Goal: Obtain resource: Download file/media

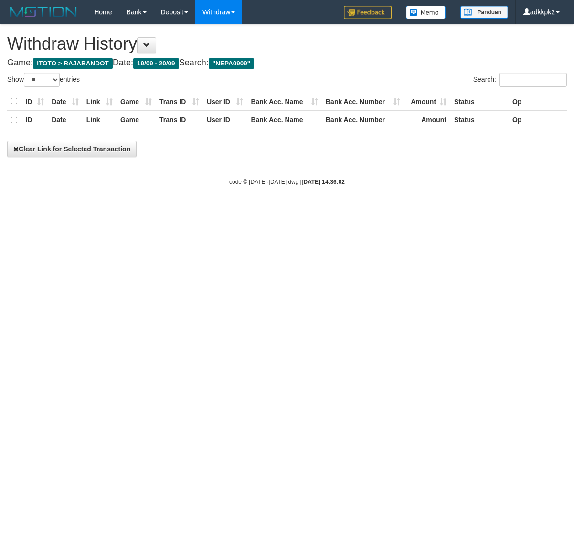
select select "**"
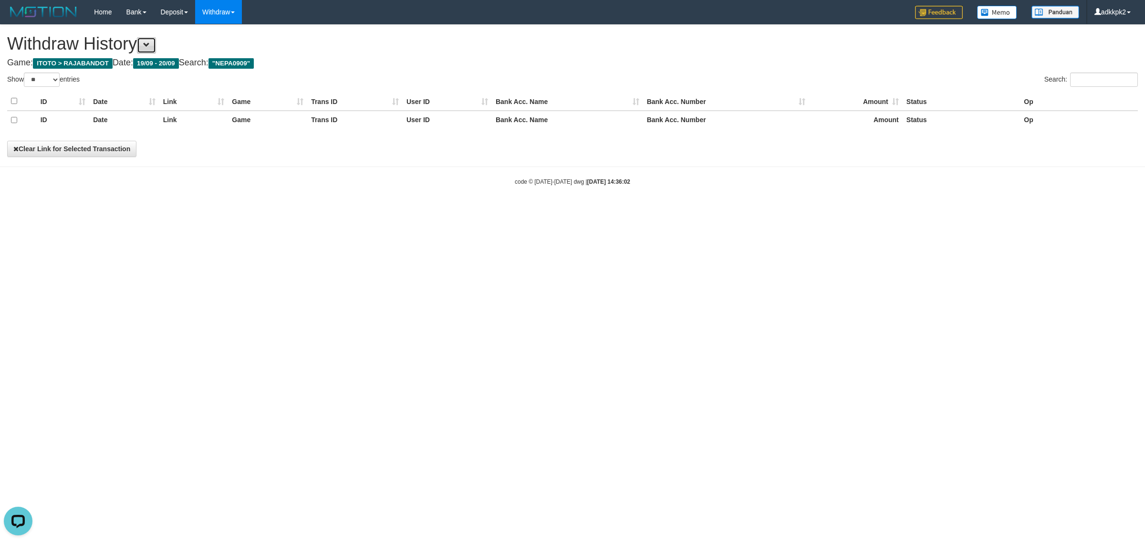
click at [146, 44] on button at bounding box center [146, 45] width 19 height 16
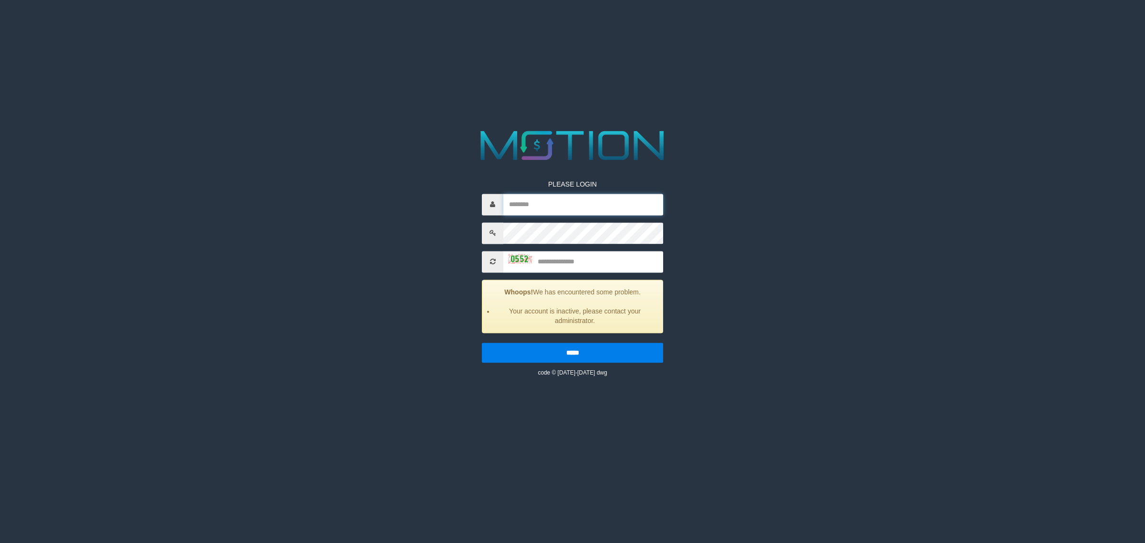
click at [575, 199] on input "text" at bounding box center [583, 204] width 160 height 21
type input "*******"
click at [592, 206] on input "*******" at bounding box center [583, 204] width 160 height 21
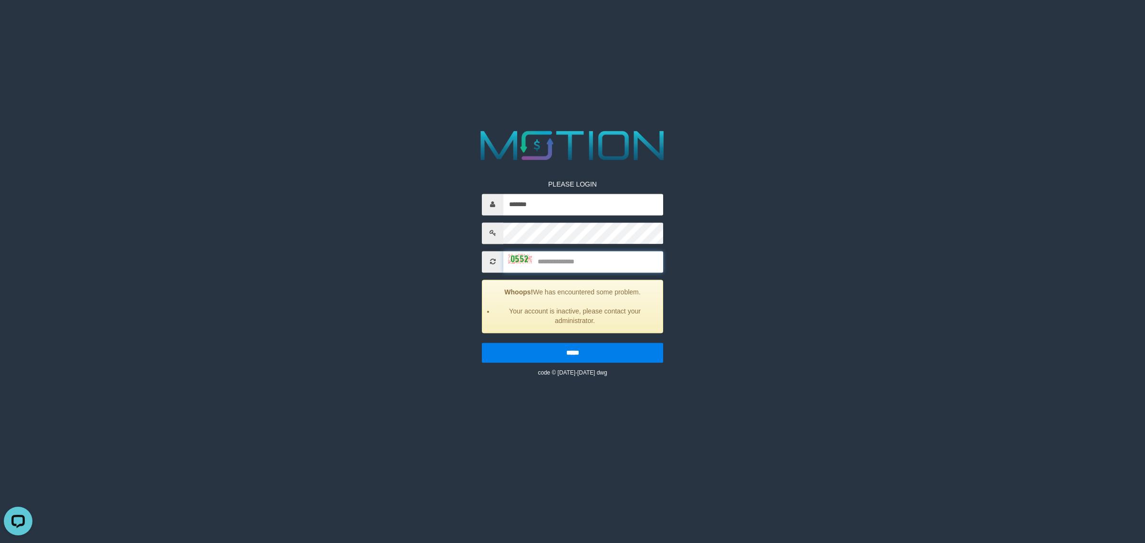
click at [580, 264] on input "text" at bounding box center [583, 261] width 160 height 21
type input "****"
click at [482, 343] on input "*****" at bounding box center [572, 353] width 181 height 20
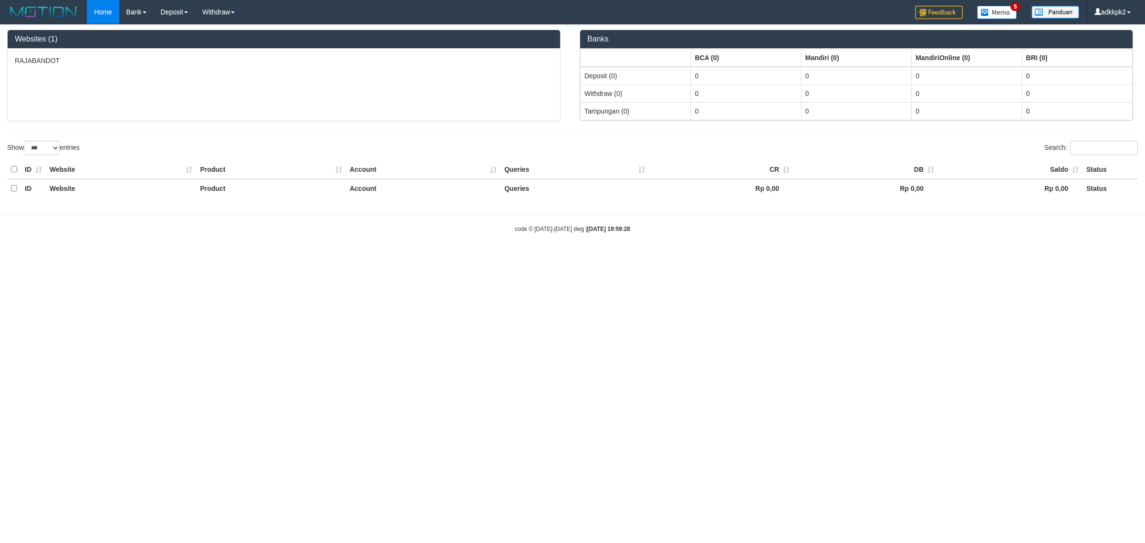
select select "***"
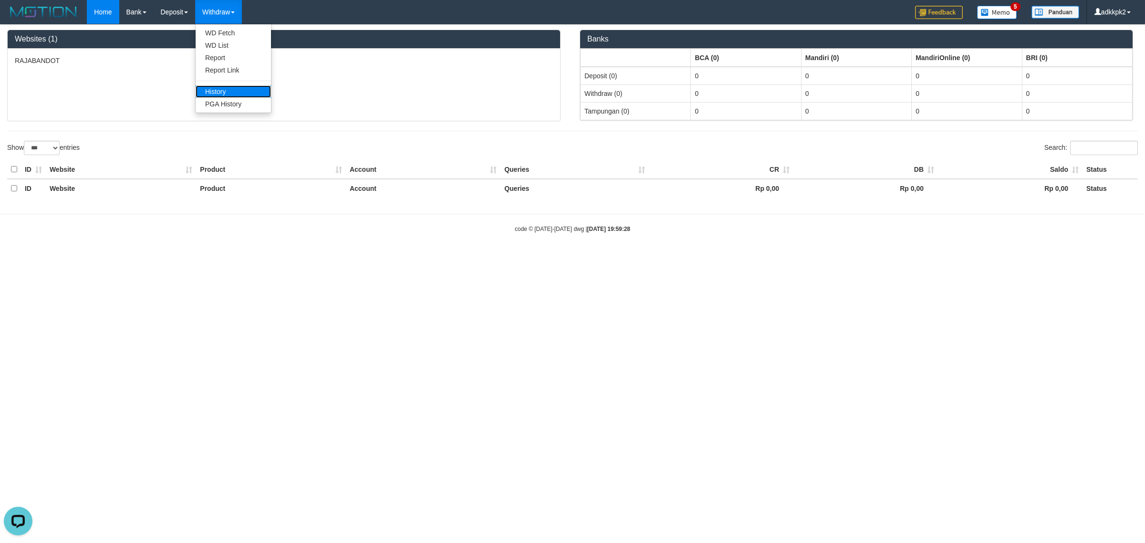
click at [240, 94] on link "History" at bounding box center [233, 91] width 75 height 12
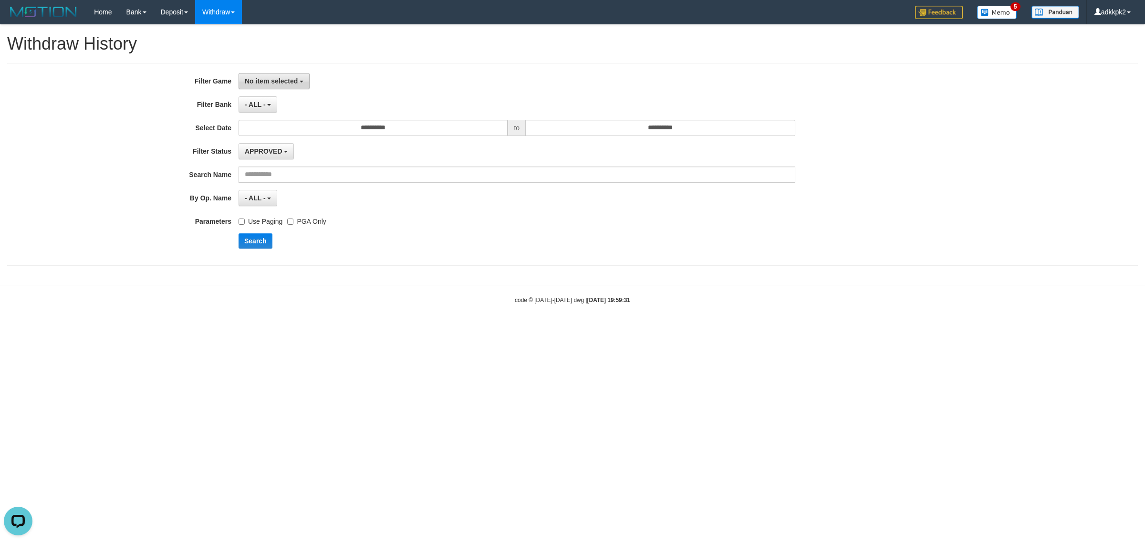
click at [274, 75] on button "No item selected" at bounding box center [274, 81] width 71 height 16
click at [296, 126] on label "[ITOTO] RAJABANDOT" at bounding box center [299, 131] width 121 height 14
select select "***"
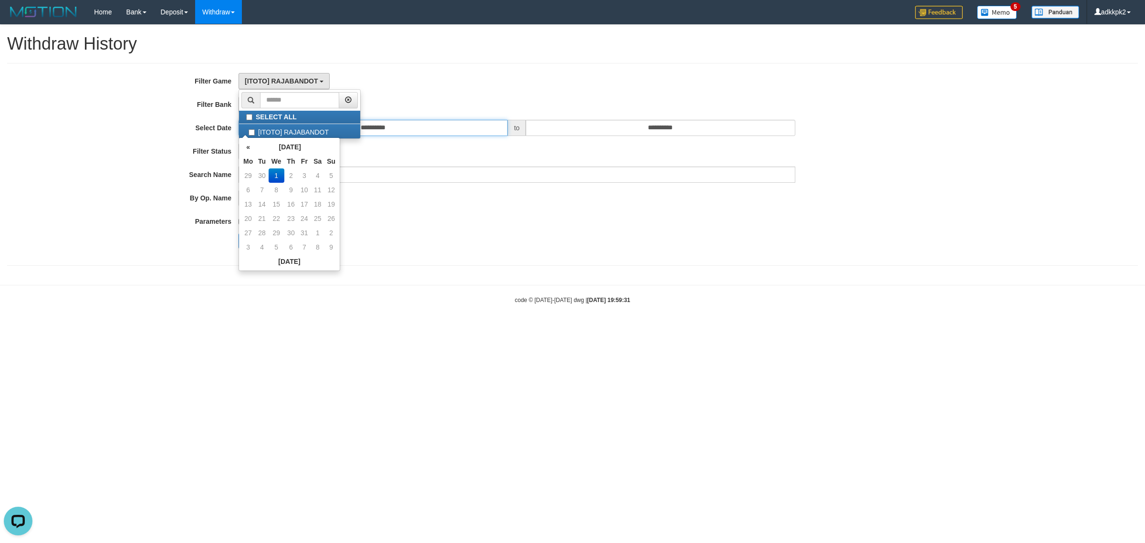
click at [390, 130] on input "**********" at bounding box center [373, 128] width 269 height 16
click at [404, 130] on input "**********" at bounding box center [373, 128] width 269 height 16
click at [244, 146] on th "«" at bounding box center [248, 147] width 14 height 14
click at [251, 148] on th "«" at bounding box center [248, 147] width 14 height 14
click at [295, 146] on th "October 2025" at bounding box center [289, 147] width 69 height 14
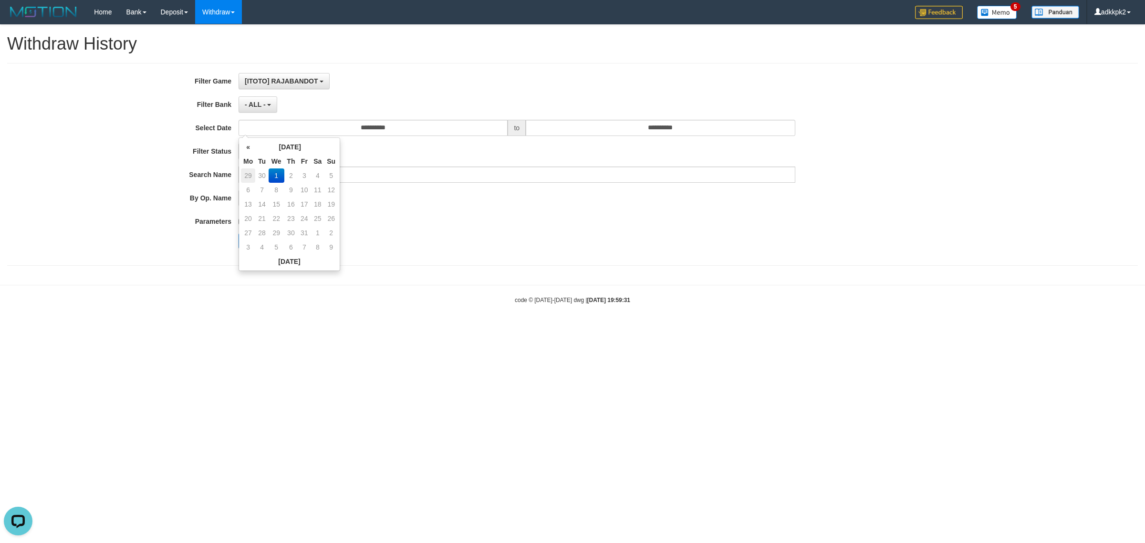
click at [249, 172] on td "29" at bounding box center [248, 175] width 14 height 14
type input "**********"
click at [421, 239] on div "Search" at bounding box center [597, 240] width 716 height 15
click at [652, 134] on input "**********" at bounding box center [660, 128] width 269 height 16
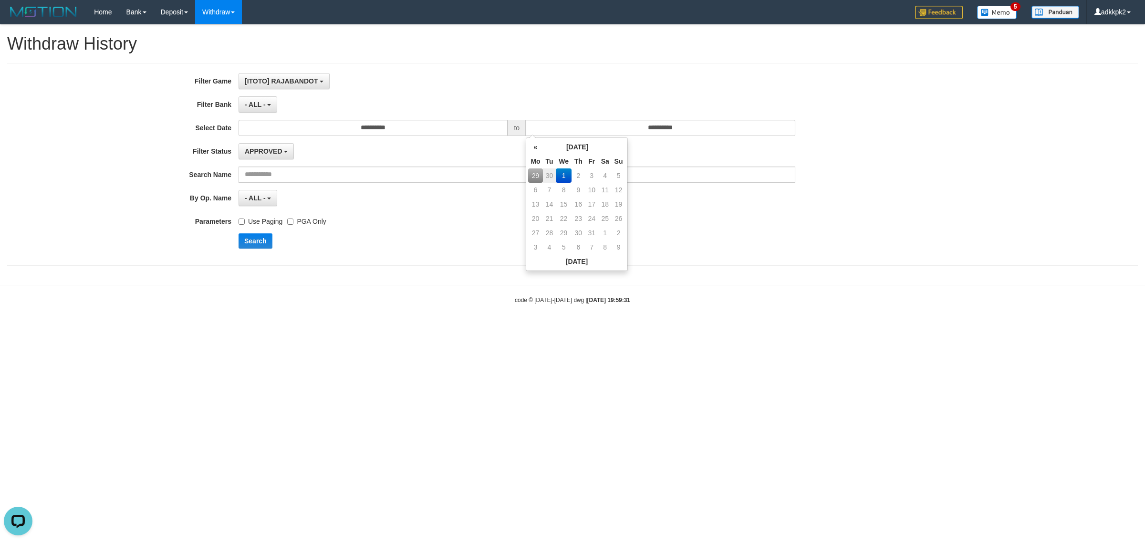
click at [537, 177] on td "29" at bounding box center [535, 175] width 14 height 14
type input "**********"
click at [644, 200] on div "- ALL - - select status - - ALL -" at bounding box center [517, 198] width 557 height 16
click at [261, 246] on button "Search" at bounding box center [256, 240] width 34 height 15
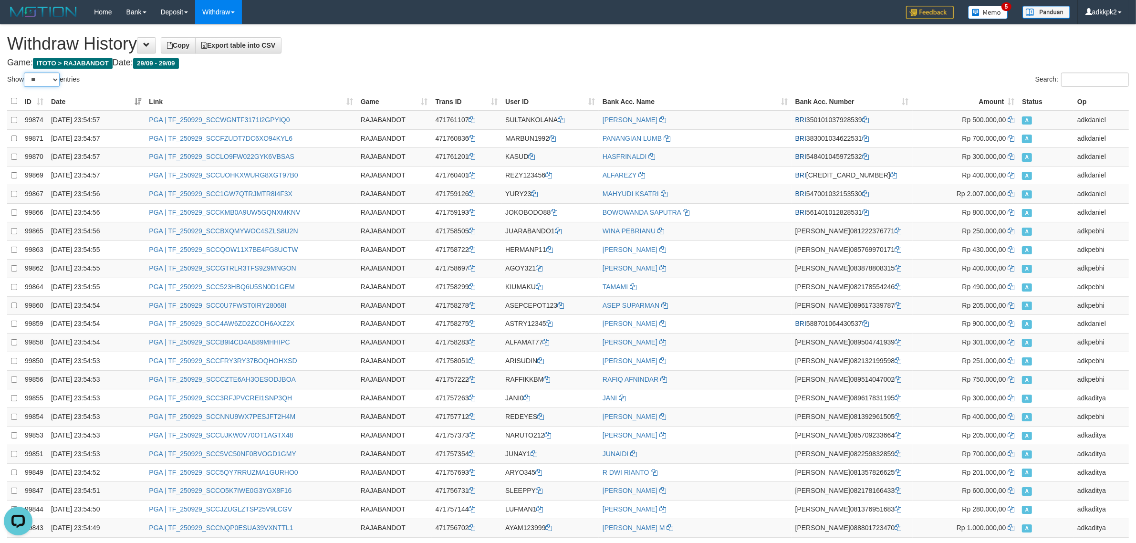
click at [49, 77] on select "** ** ** ***" at bounding box center [42, 80] width 36 height 14
select select "***"
click at [25, 73] on select "** ** ** ***" at bounding box center [42, 80] width 36 height 14
click at [275, 42] on span "Export table into CSV" at bounding box center [238, 46] width 74 height 8
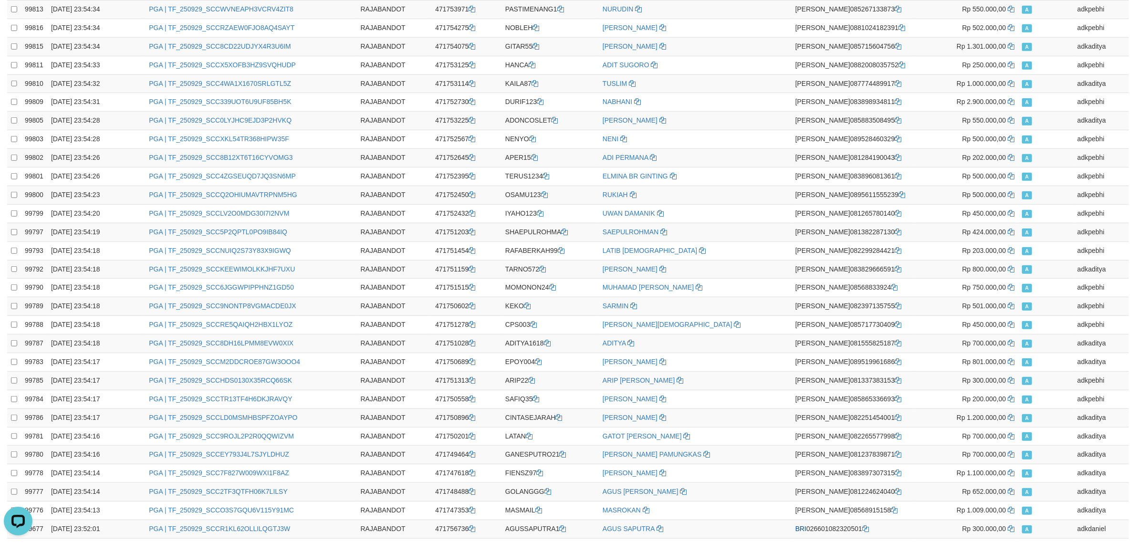
scroll to position [1568, 0]
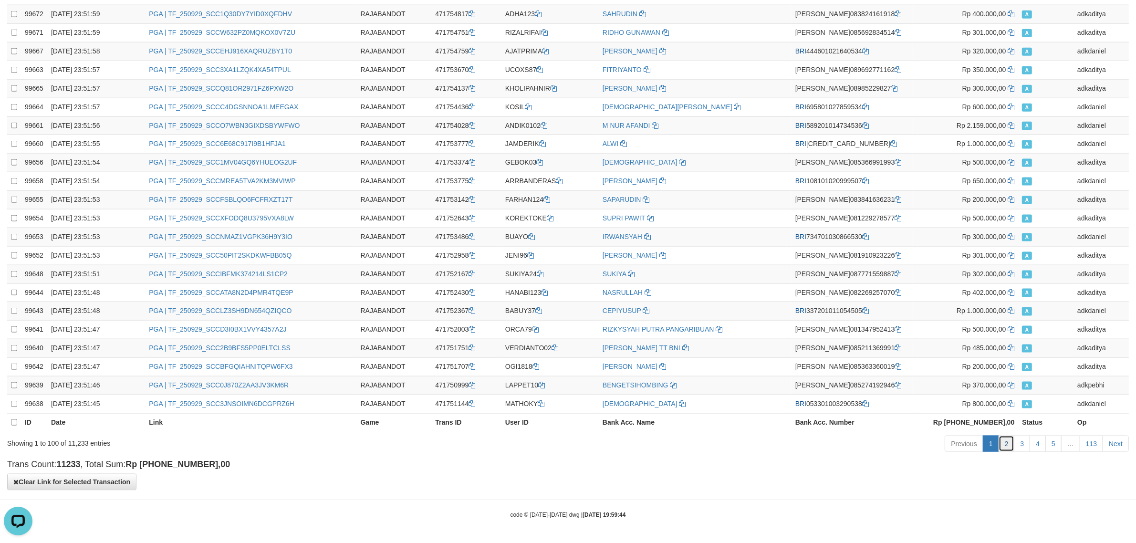
click at [1008, 445] on link "2" at bounding box center [1007, 444] width 16 height 16
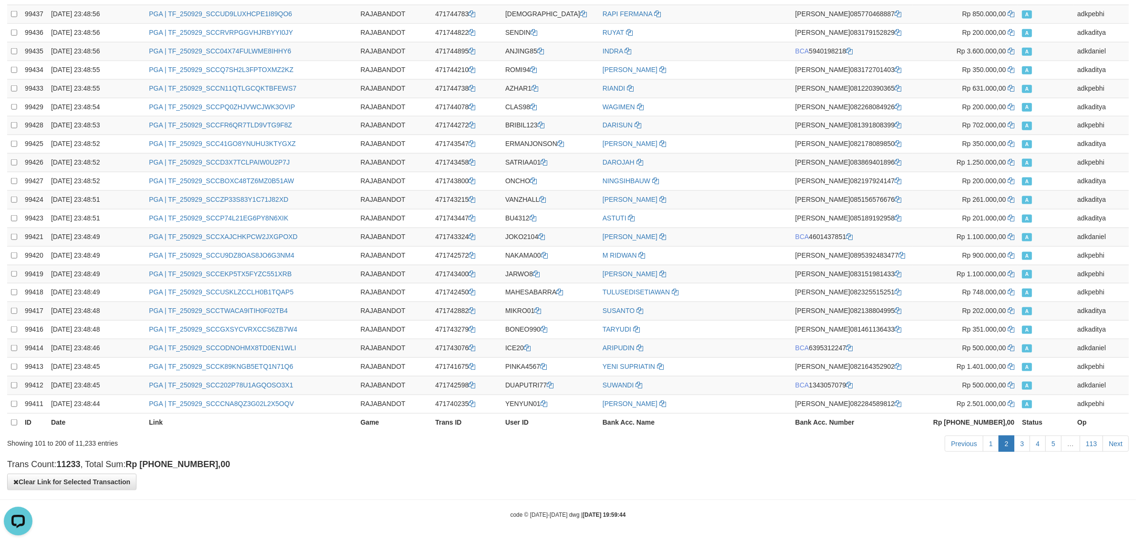
scroll to position [0, 0]
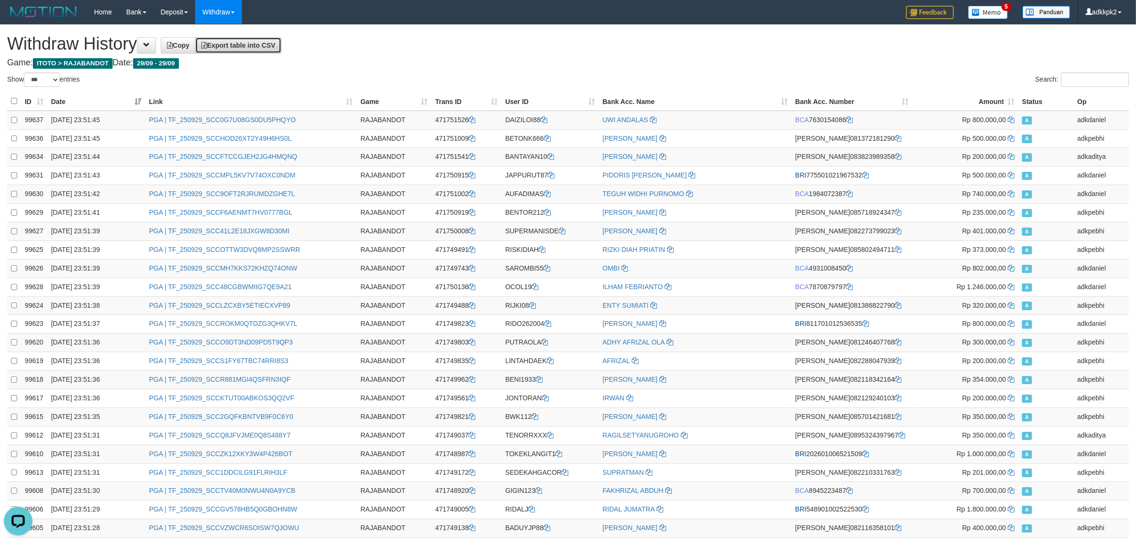
click at [271, 51] on link "Export table into CSV" at bounding box center [238, 45] width 86 height 16
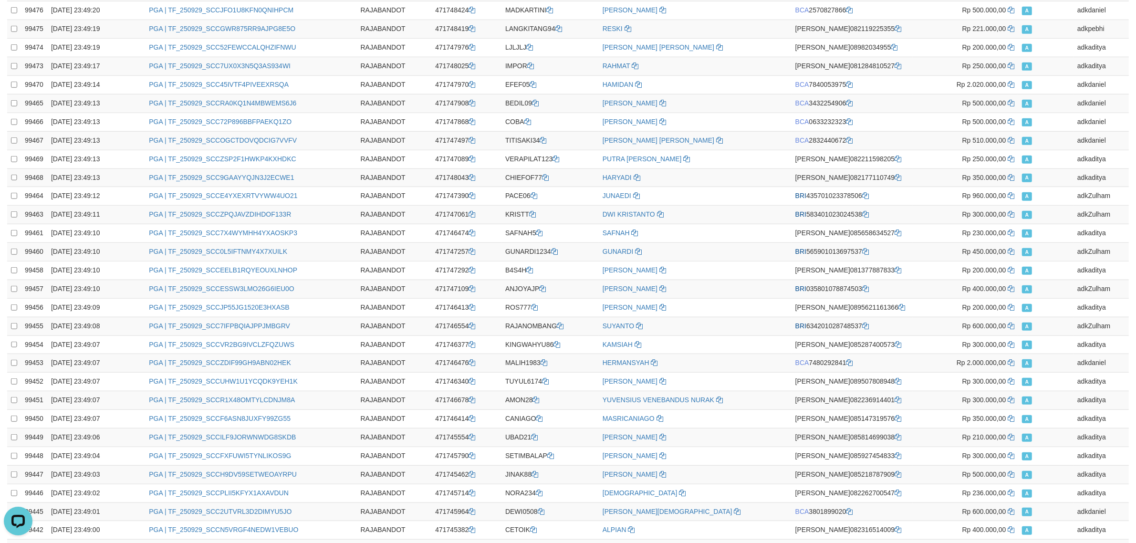
scroll to position [1568, 0]
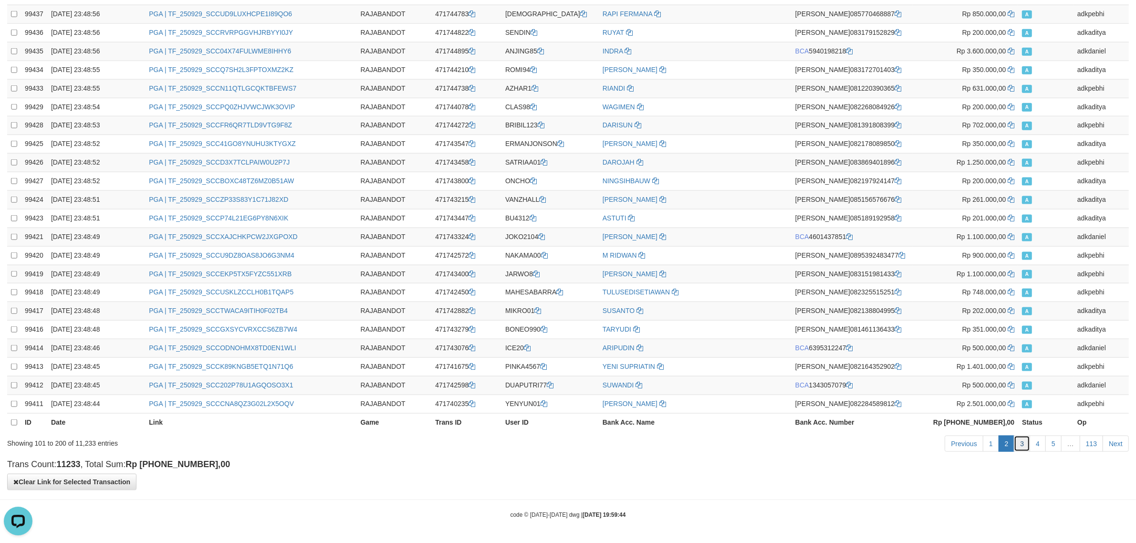
click at [1019, 439] on link "3" at bounding box center [1022, 444] width 16 height 16
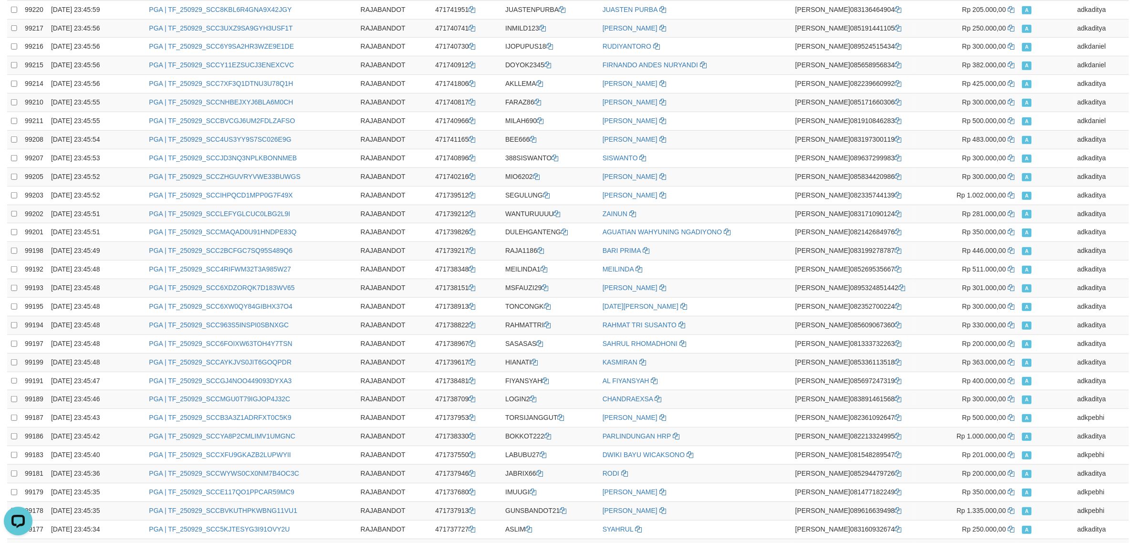
scroll to position [0, 0]
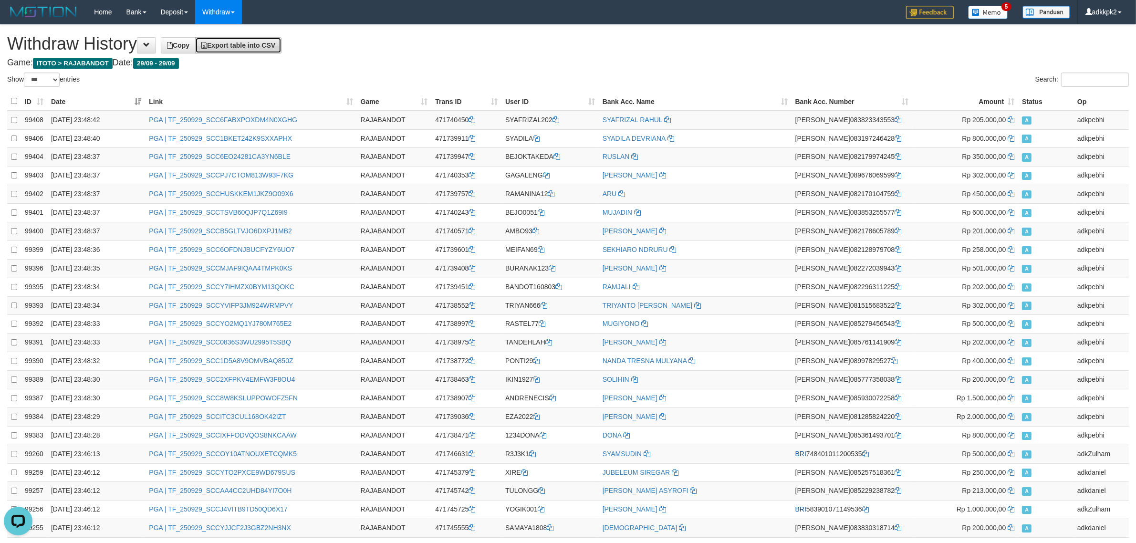
click at [244, 45] on span "Export table into CSV" at bounding box center [238, 46] width 74 height 8
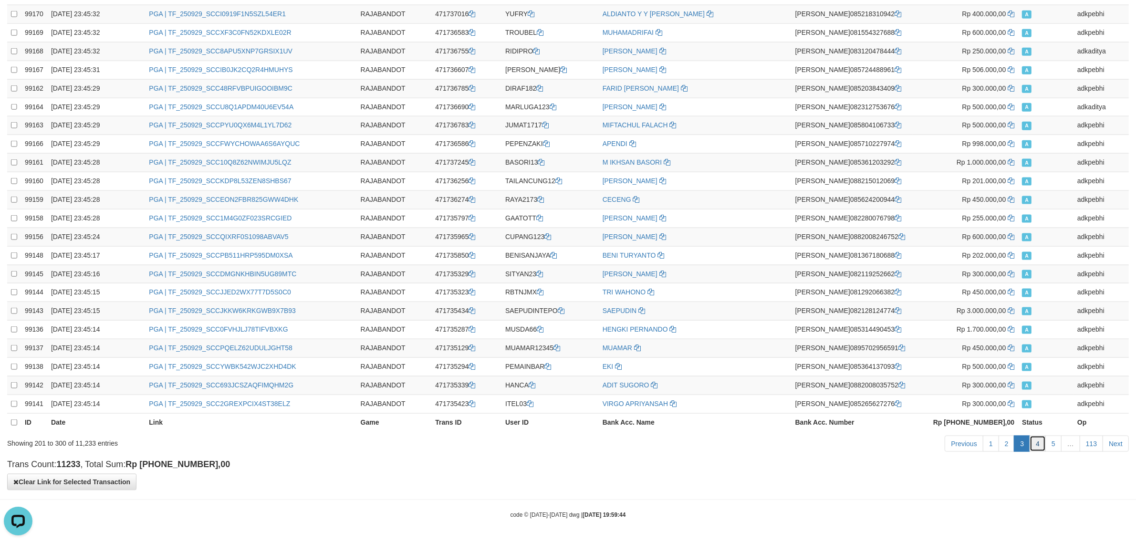
click at [1038, 445] on link "4" at bounding box center [1038, 444] width 16 height 16
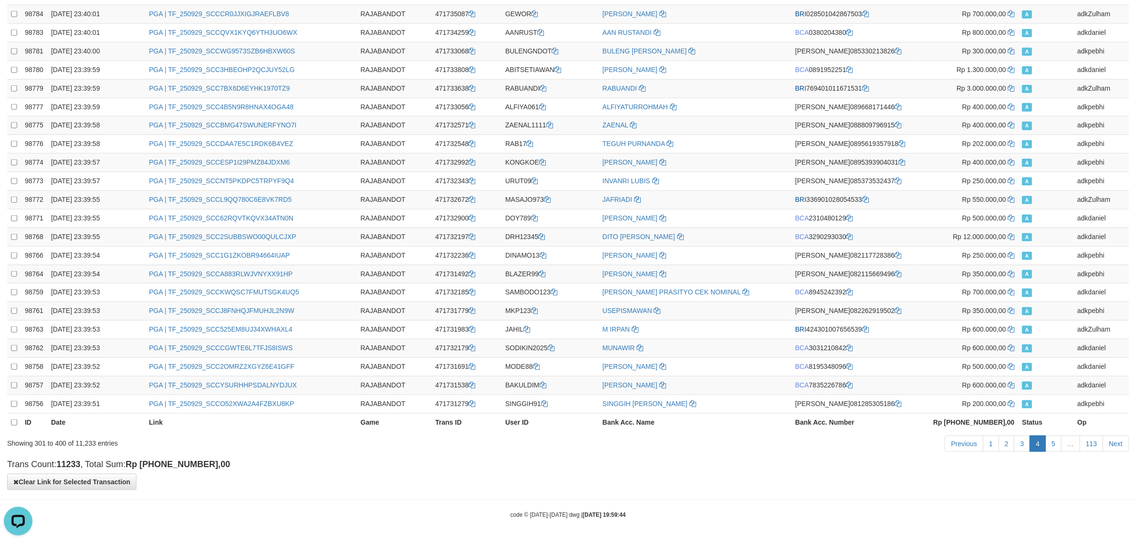
scroll to position [0, 0]
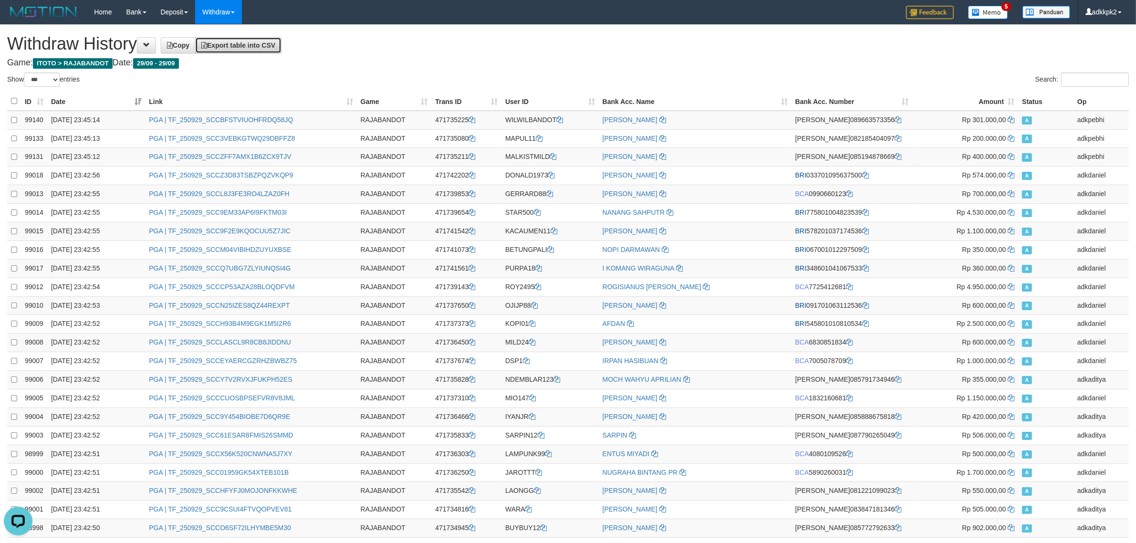
click at [232, 48] on span "Export table into CSV" at bounding box center [238, 46] width 74 height 8
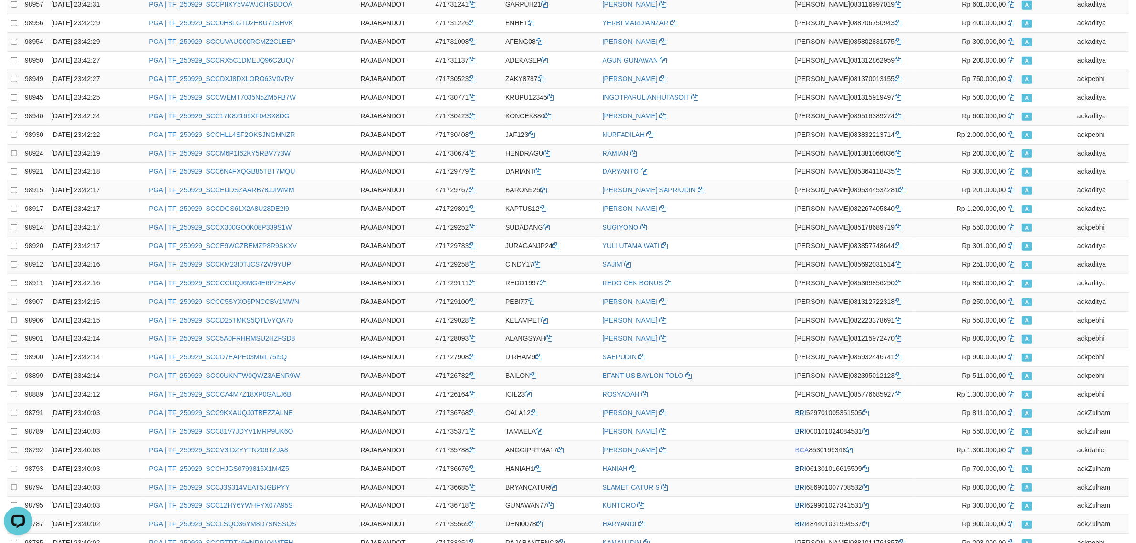
scroll to position [1568, 0]
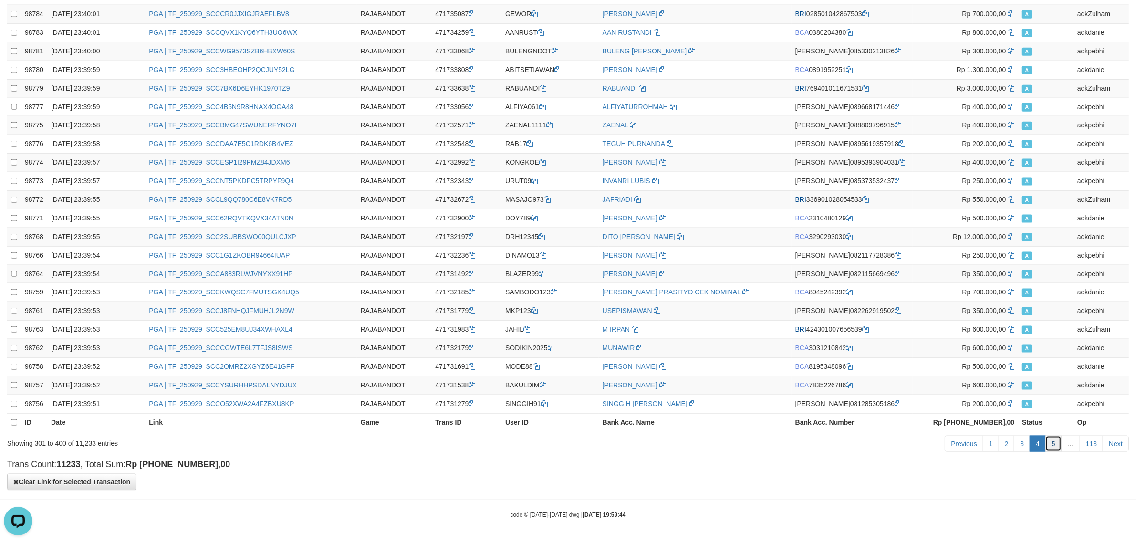
click at [1055, 451] on link "5" at bounding box center [1053, 444] width 16 height 16
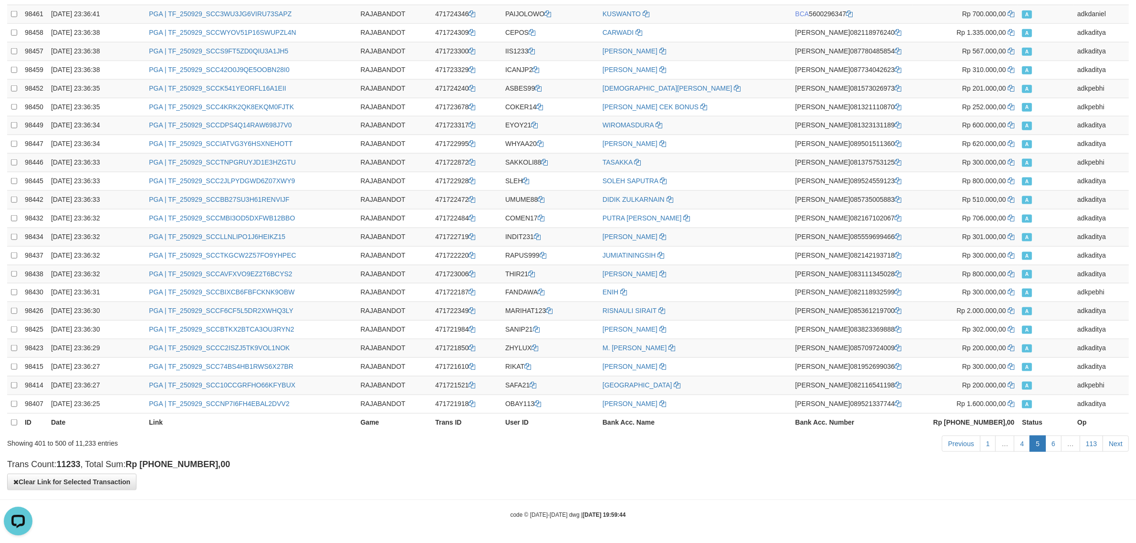
scroll to position [0, 0]
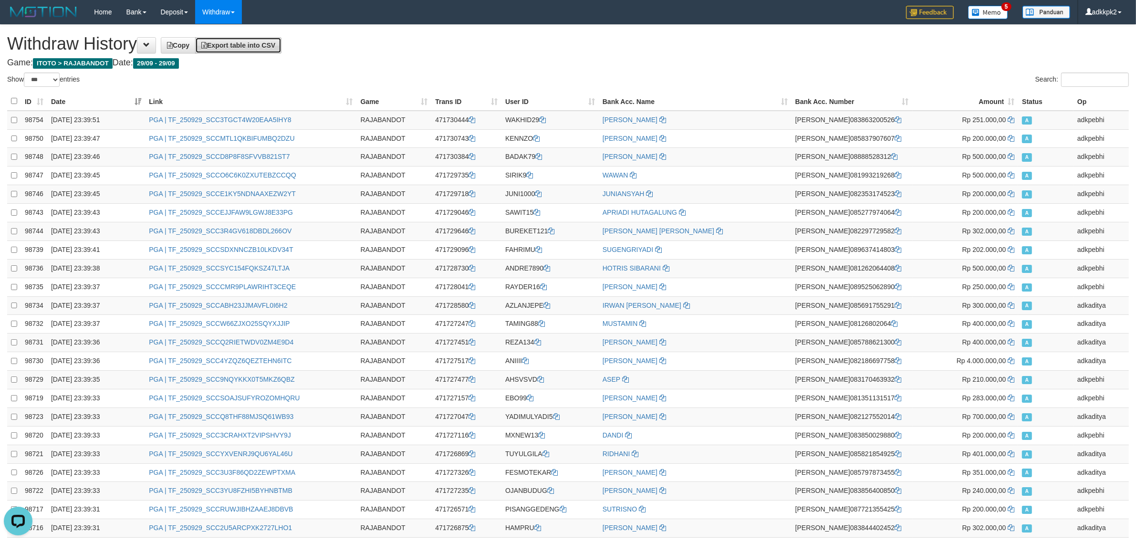
click at [269, 48] on span "Export table into CSV" at bounding box center [238, 46] width 74 height 8
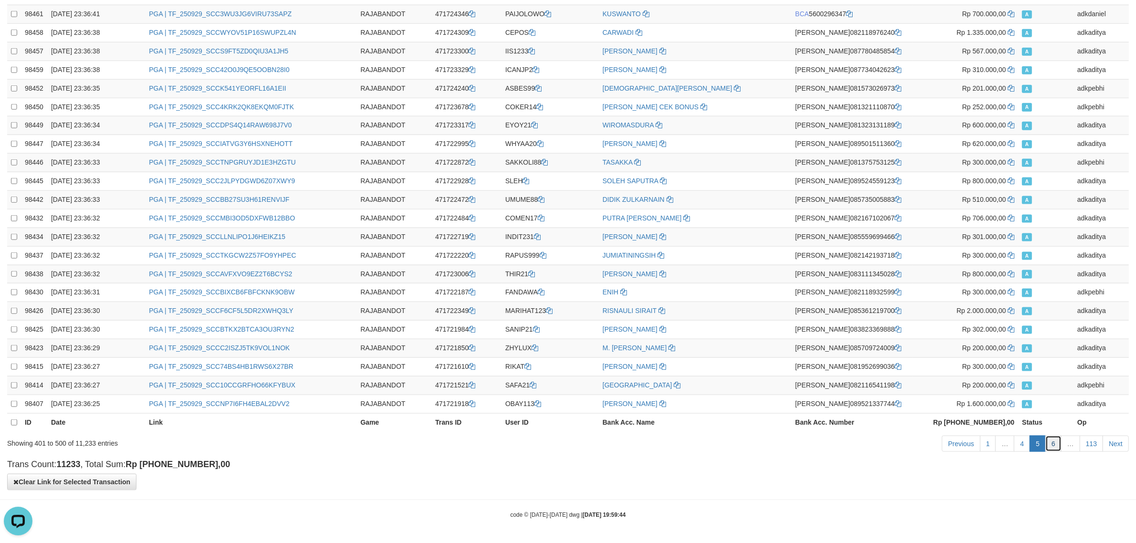
click at [1052, 445] on link "6" at bounding box center [1053, 444] width 16 height 16
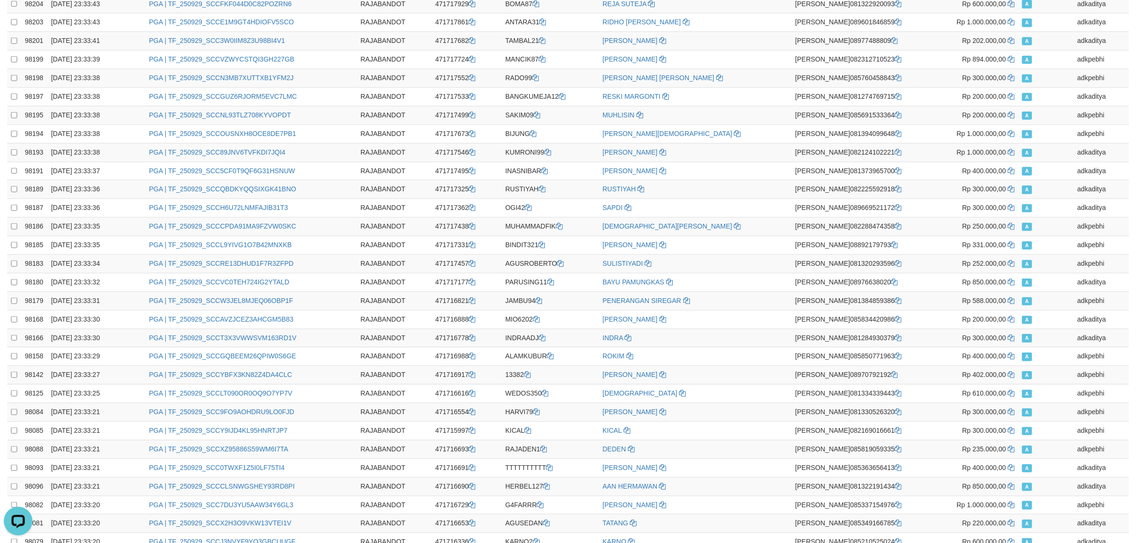
scroll to position [0, 0]
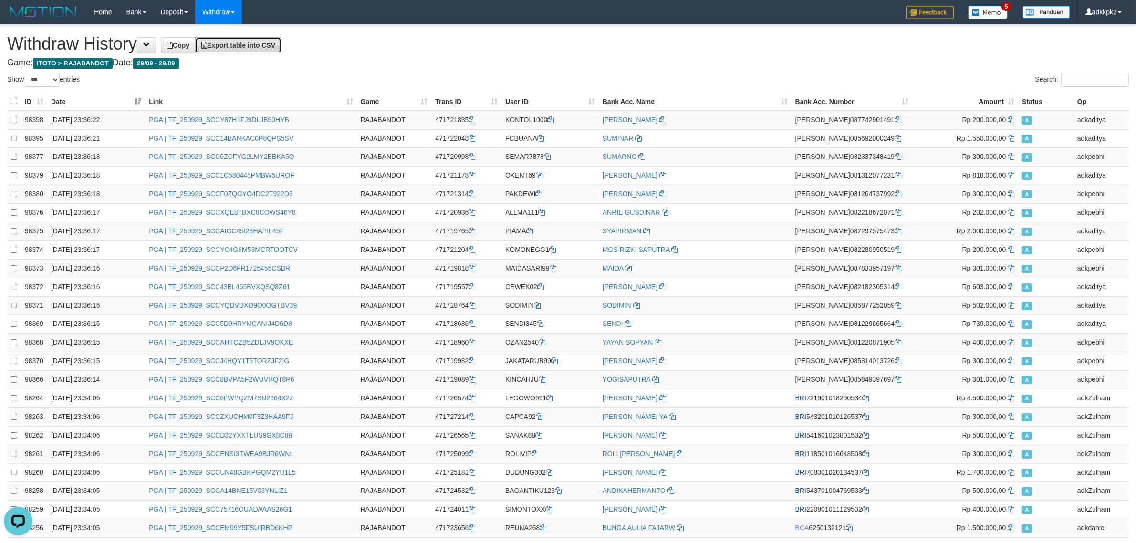
click at [265, 37] on link "Export table into CSV" at bounding box center [238, 45] width 86 height 16
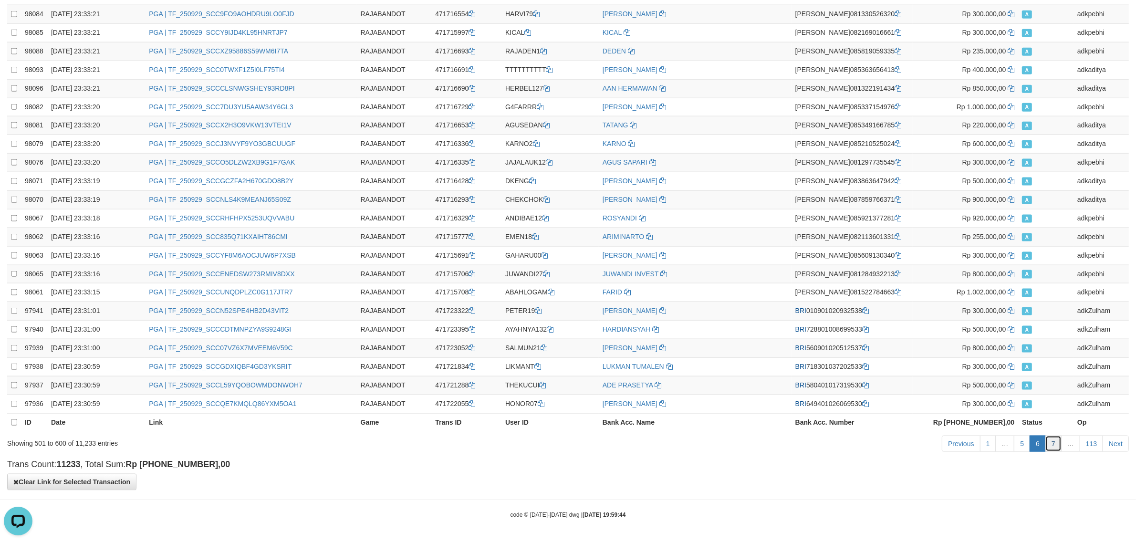
click at [1053, 444] on link "7" at bounding box center [1053, 444] width 16 height 16
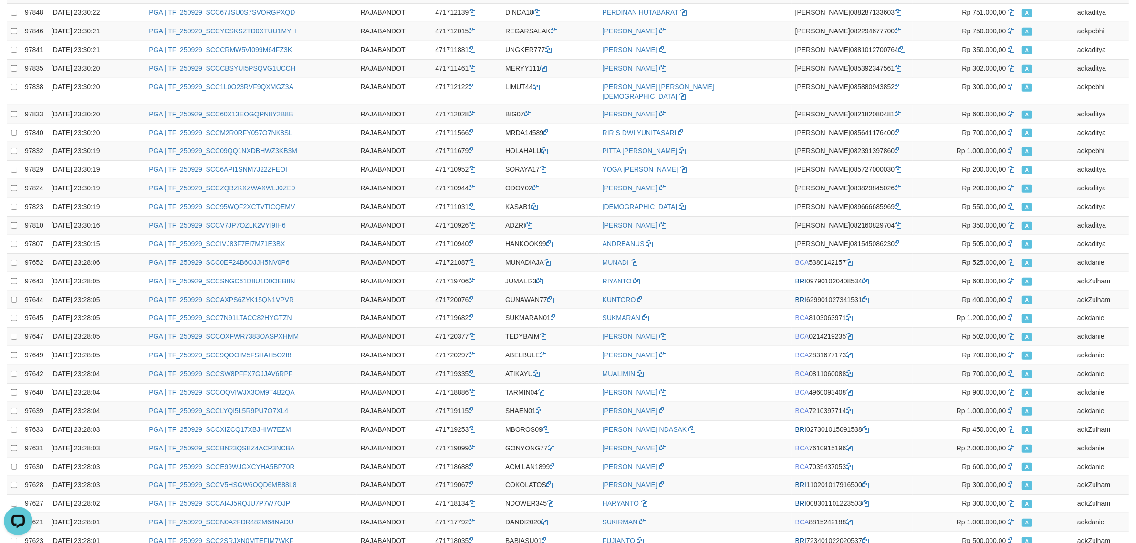
scroll to position [0, 0]
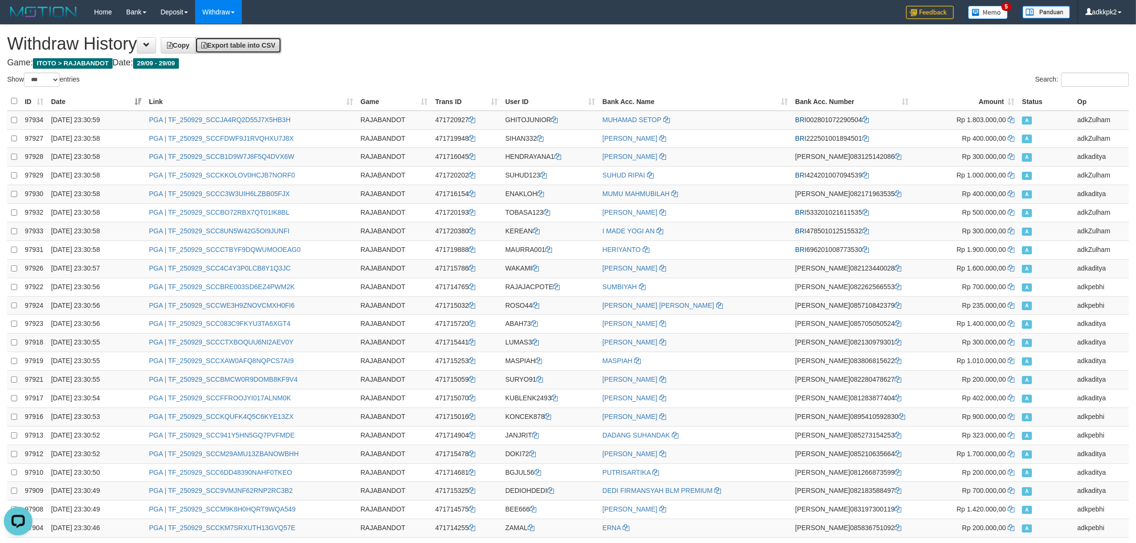
click at [282, 52] on link "Export table into CSV" at bounding box center [238, 45] width 86 height 16
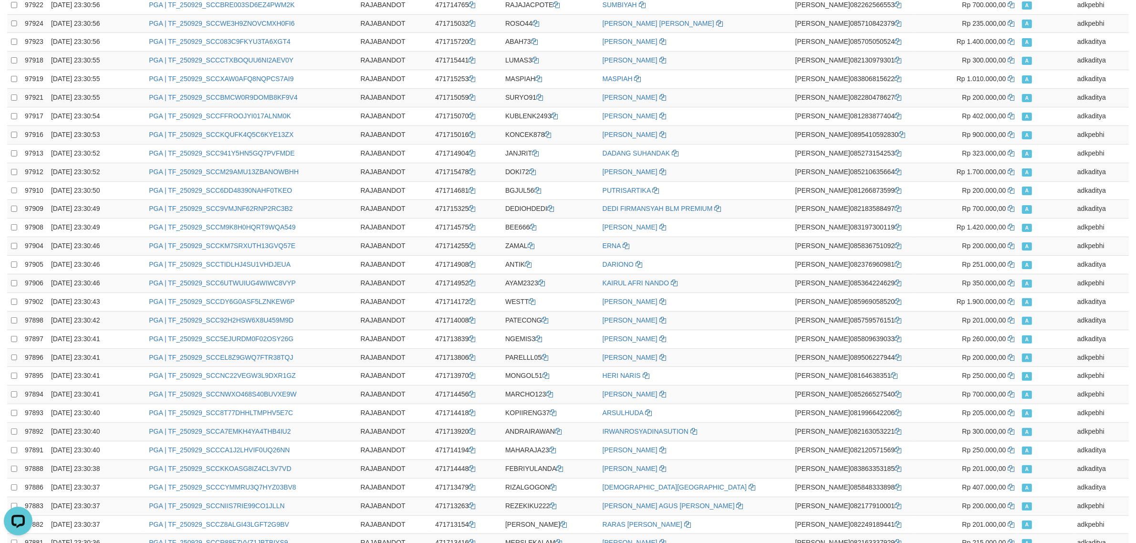
scroll to position [1568, 0]
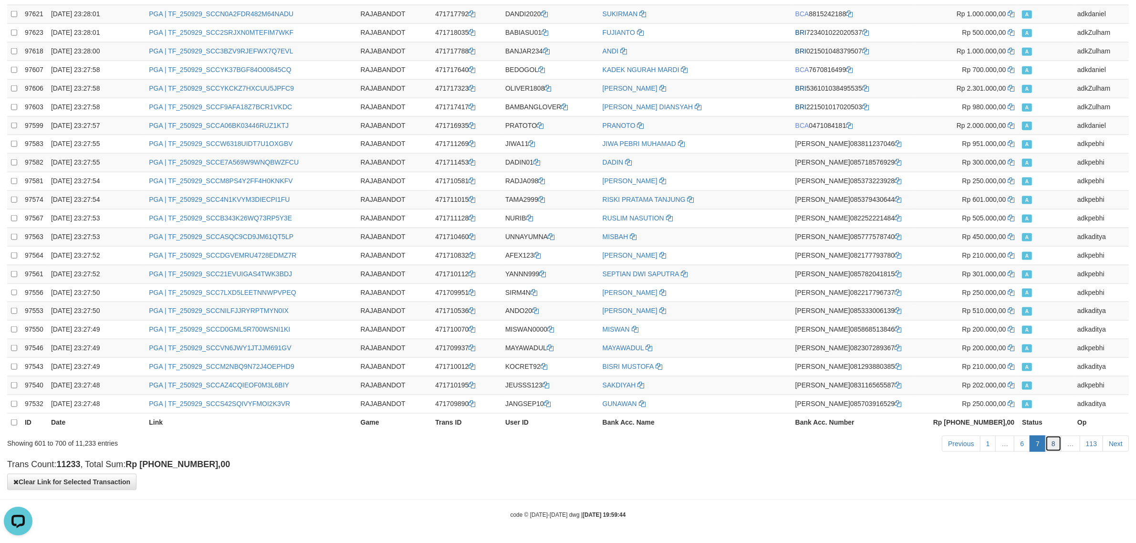
click at [1052, 443] on link "8" at bounding box center [1053, 444] width 16 height 16
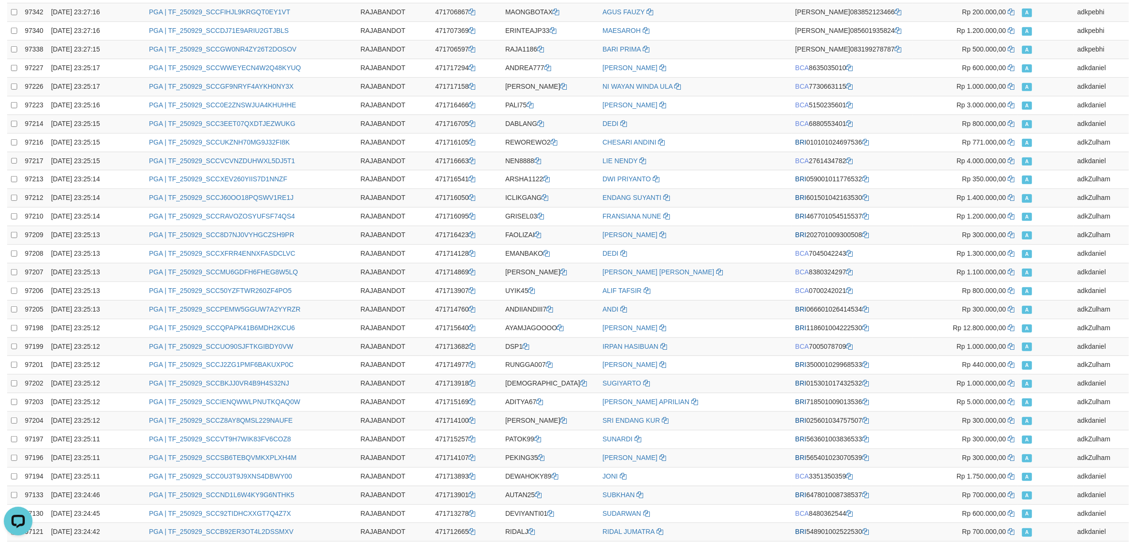
scroll to position [0, 0]
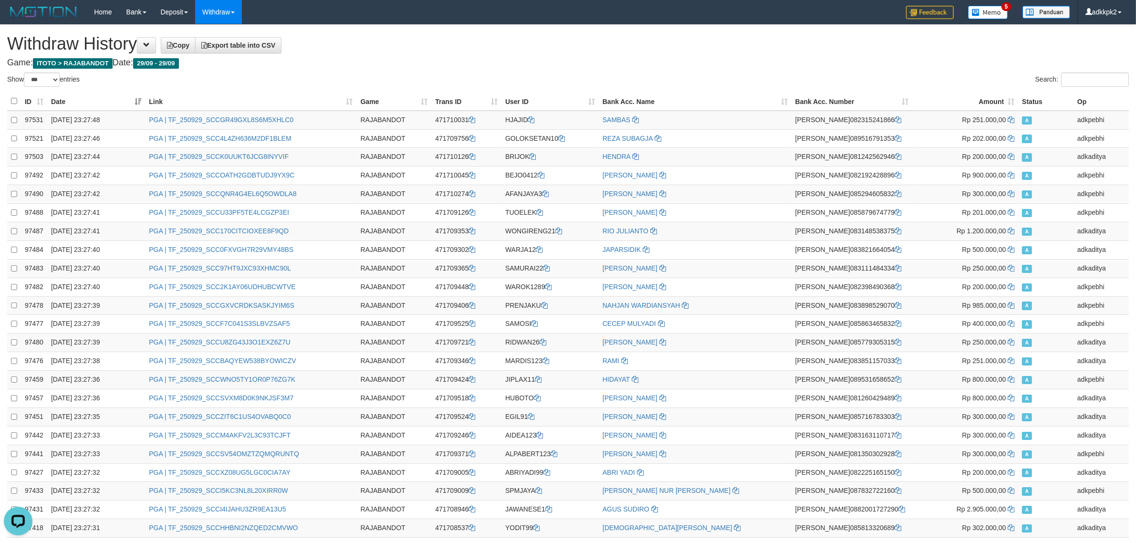
click at [246, 52] on link "Export table into CSV" at bounding box center [238, 45] width 86 height 16
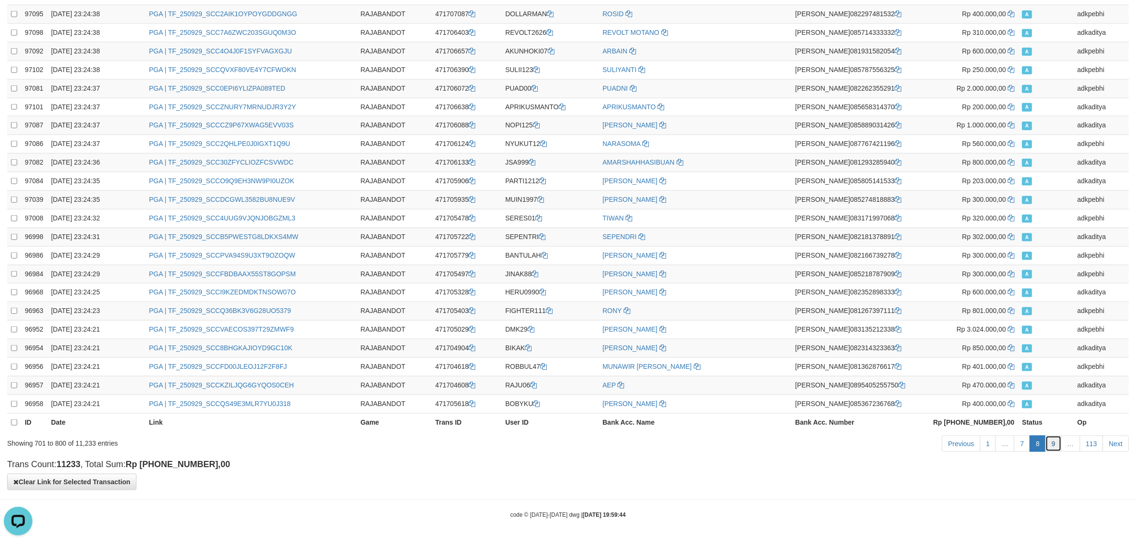
click at [1052, 442] on link "9" at bounding box center [1053, 444] width 16 height 16
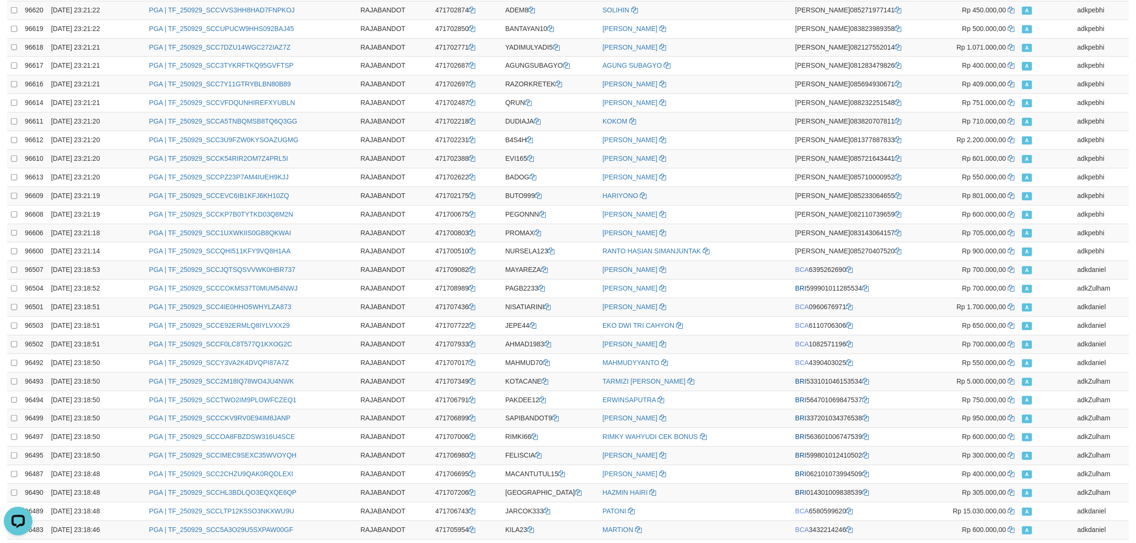
scroll to position [0, 0]
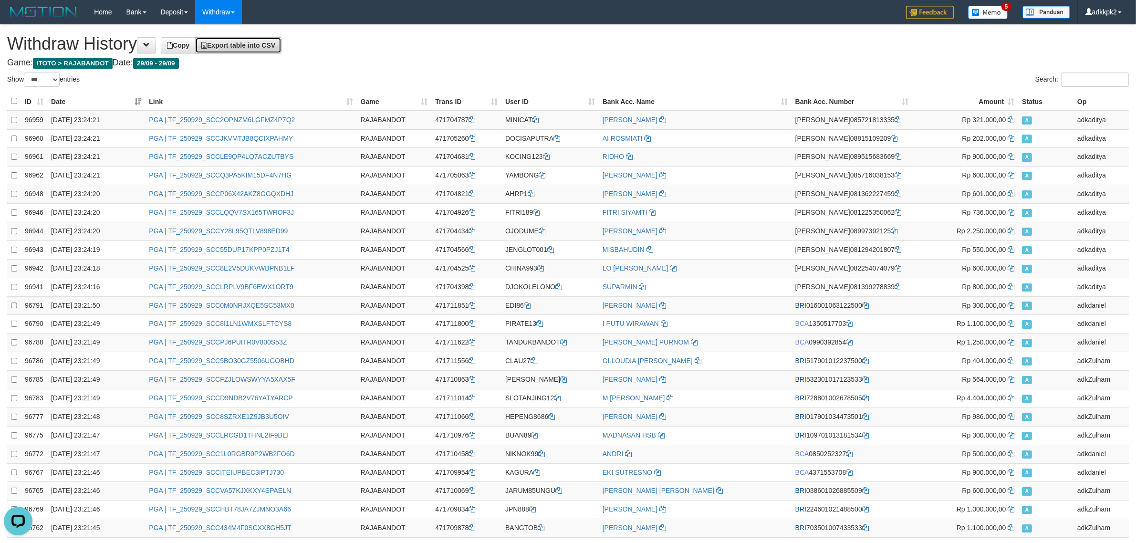
click at [261, 42] on span "Export table into CSV" at bounding box center [238, 46] width 74 height 8
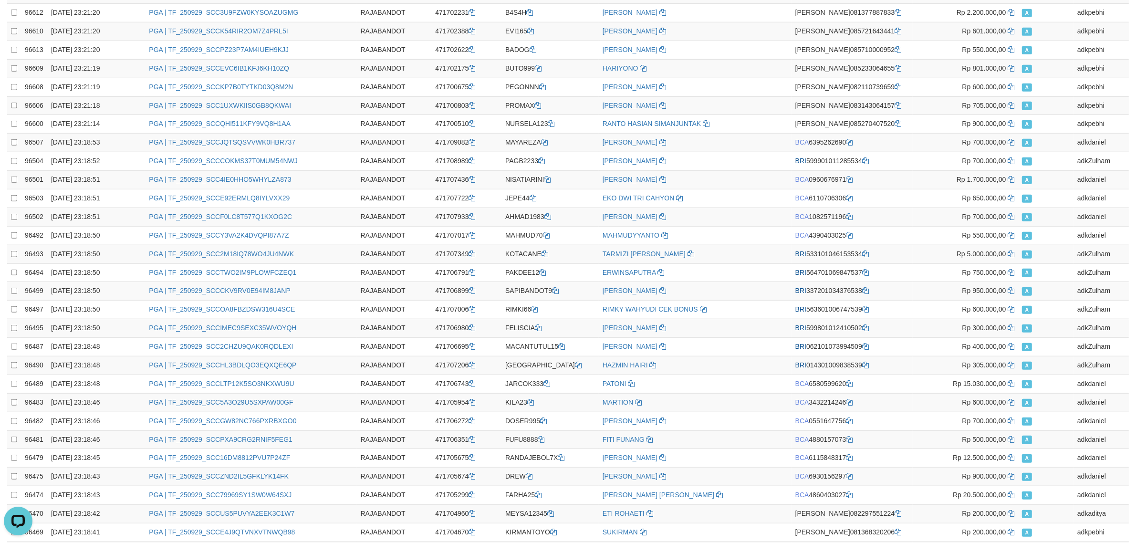
scroll to position [1568, 0]
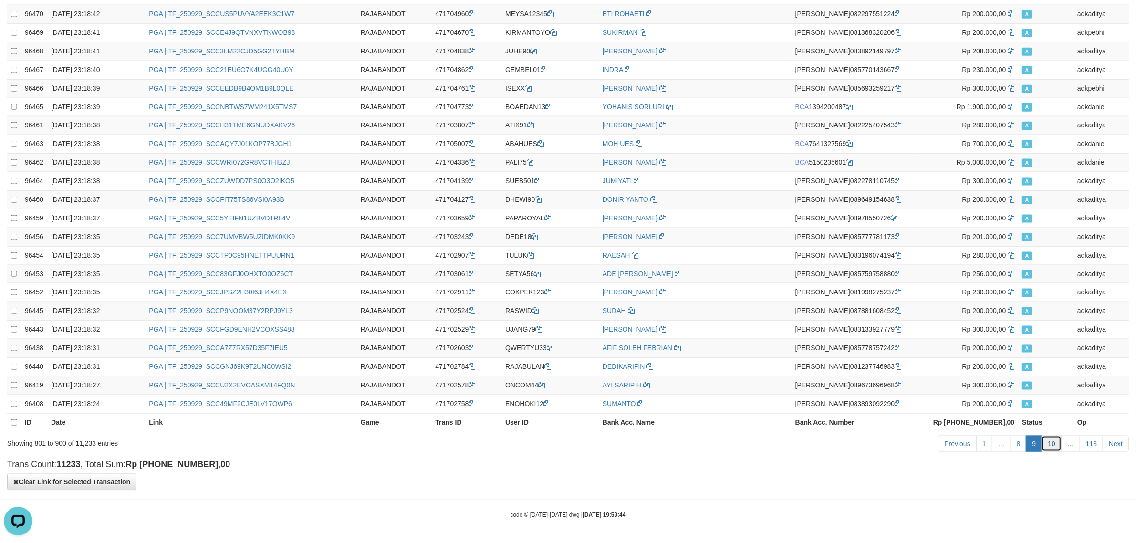
click at [1049, 449] on link "10" at bounding box center [1052, 444] width 20 height 16
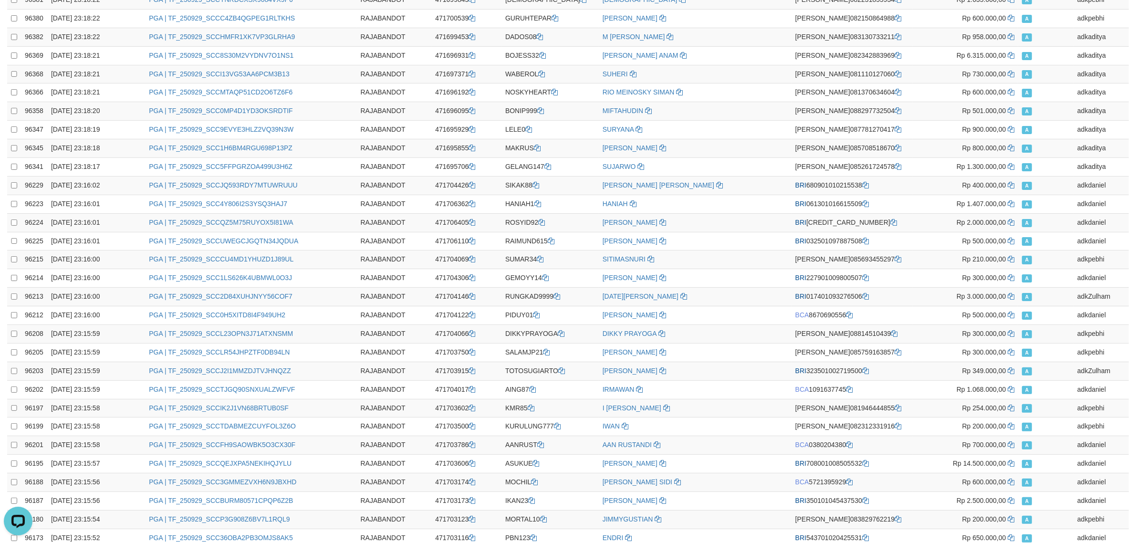
scroll to position [0, 0]
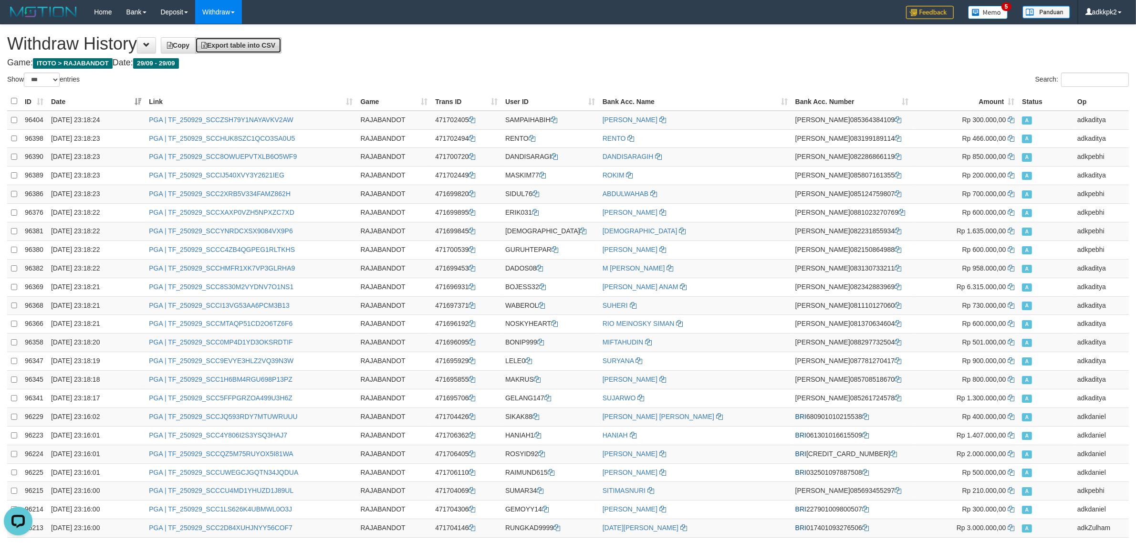
click at [270, 46] on span "Export table into CSV" at bounding box center [238, 46] width 74 height 8
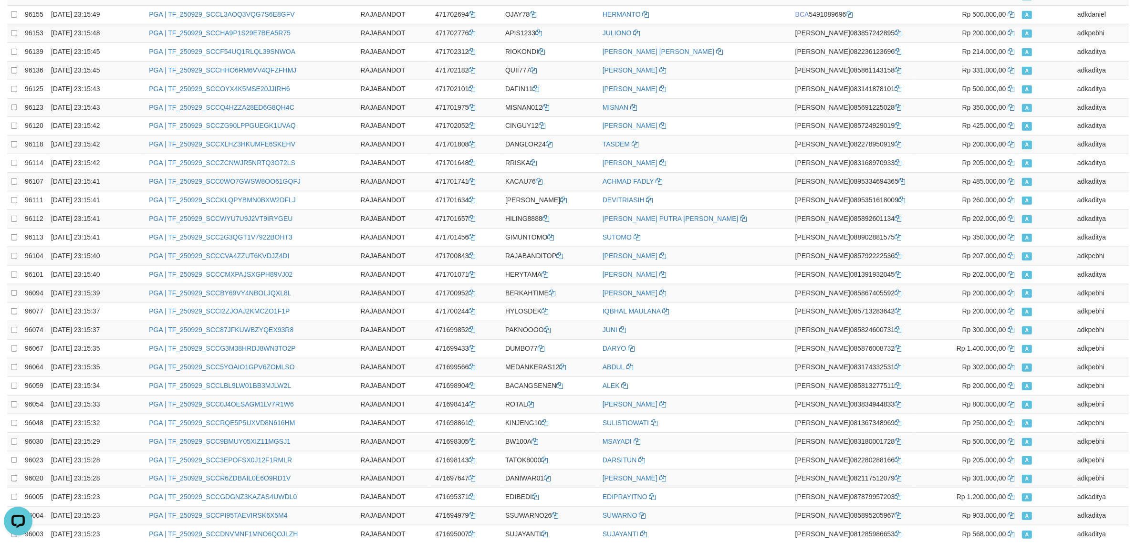
scroll to position [1568, 0]
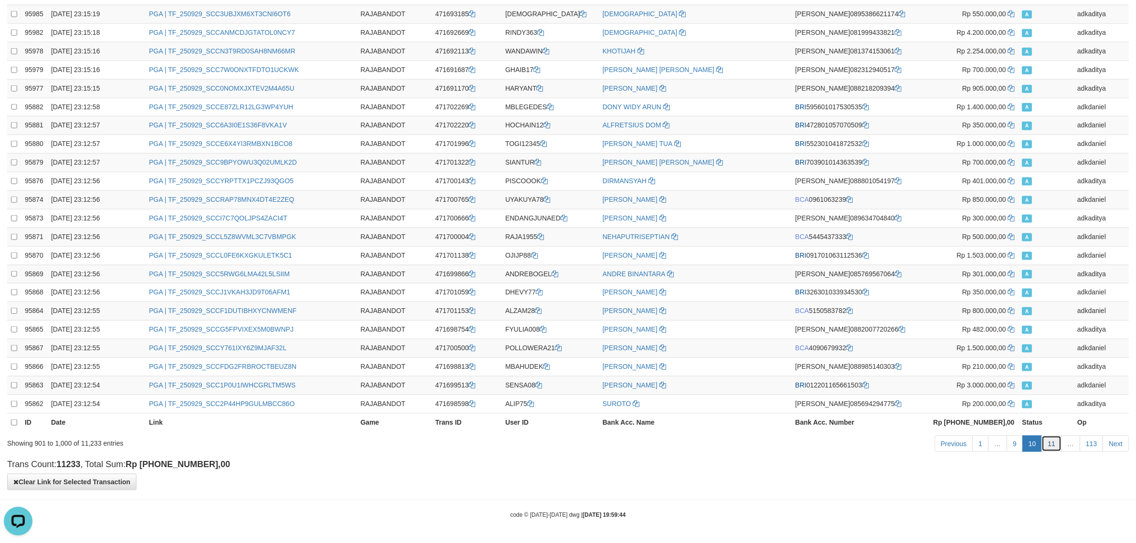
click at [1058, 449] on link "11" at bounding box center [1052, 444] width 20 height 16
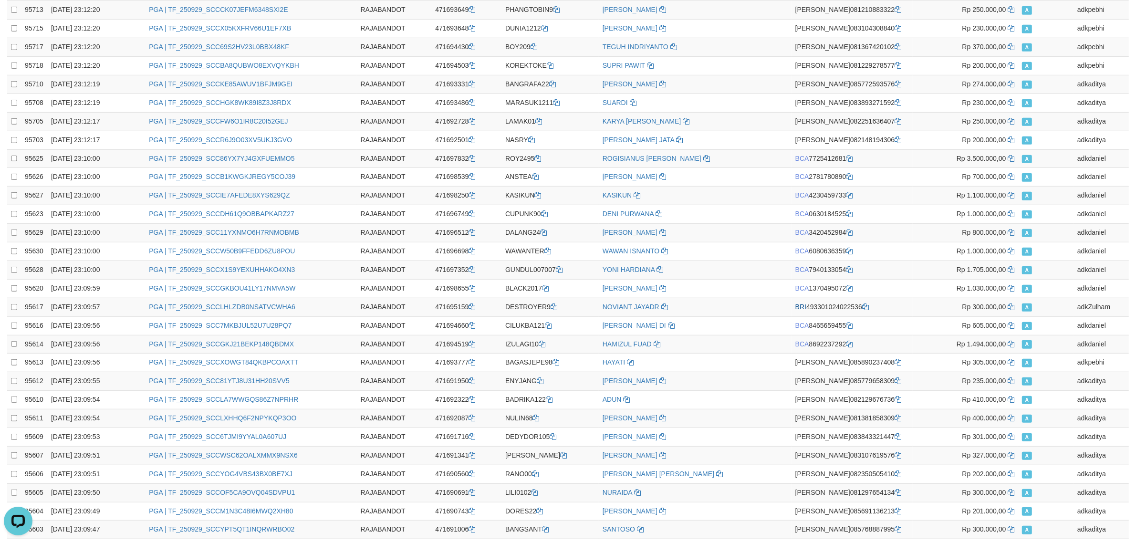
scroll to position [0, 0]
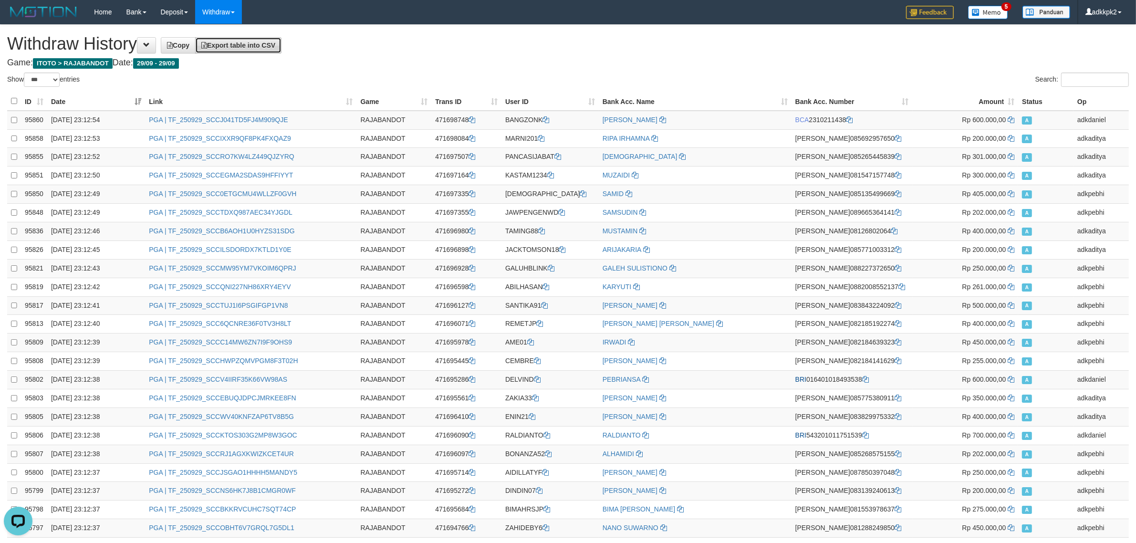
click at [275, 45] on span "Export table into CSV" at bounding box center [238, 46] width 74 height 8
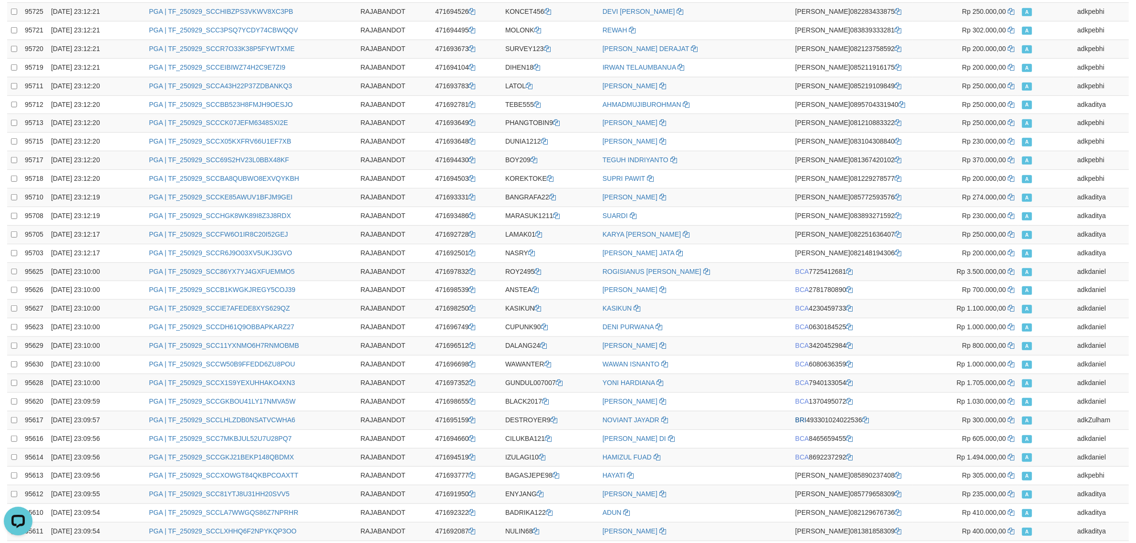
scroll to position [1568, 0]
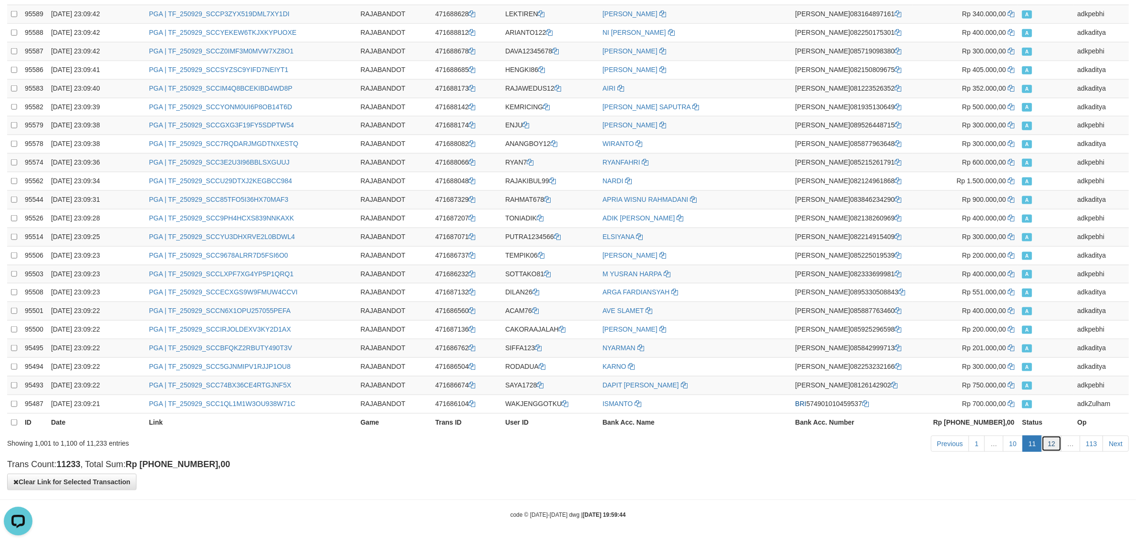
click at [1051, 443] on link "12" at bounding box center [1052, 444] width 20 height 16
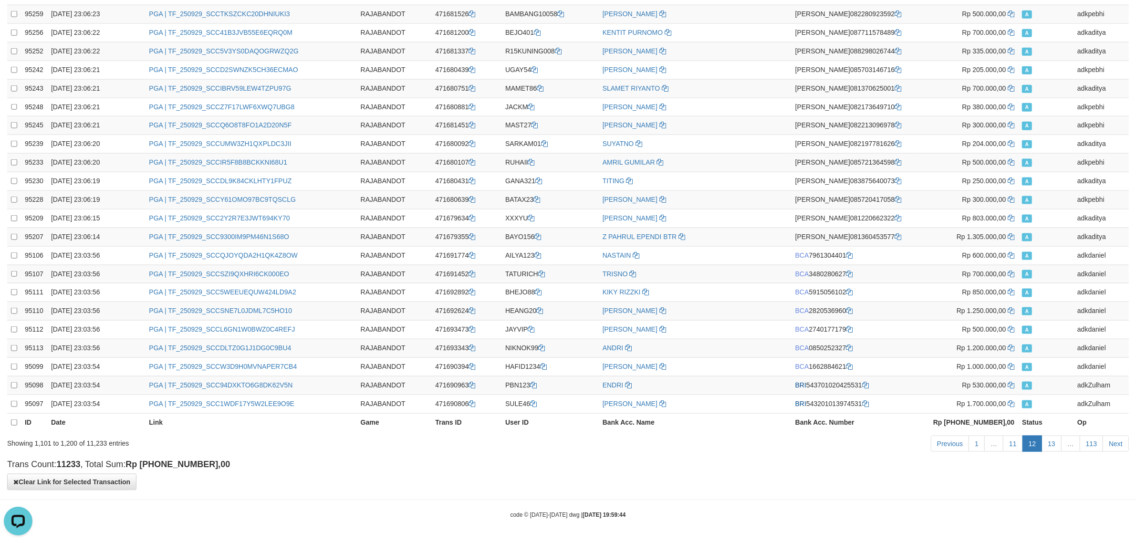
scroll to position [0, 0]
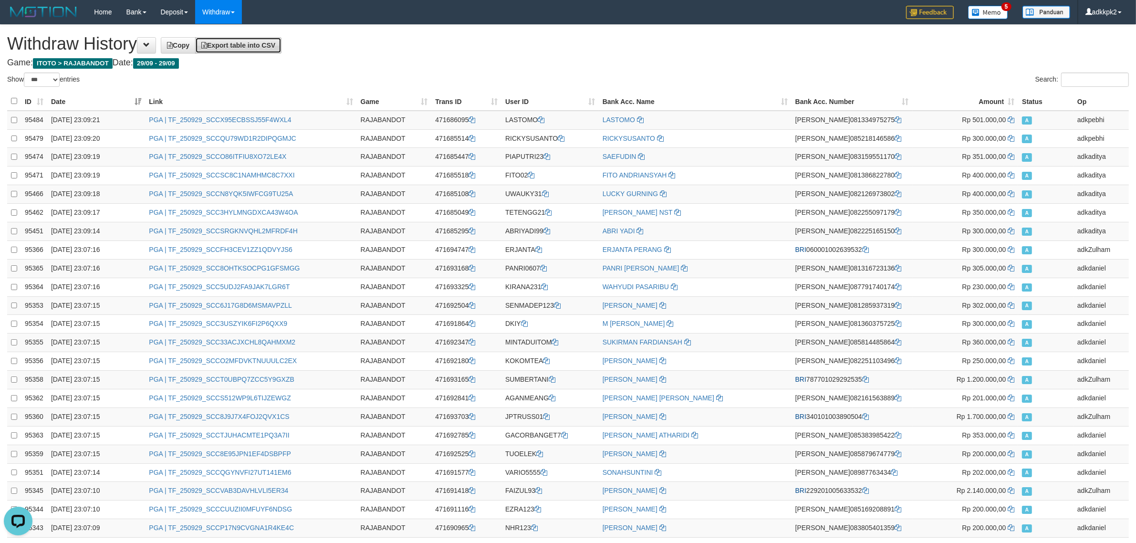
click at [274, 45] on span "Export table into CSV" at bounding box center [238, 46] width 74 height 8
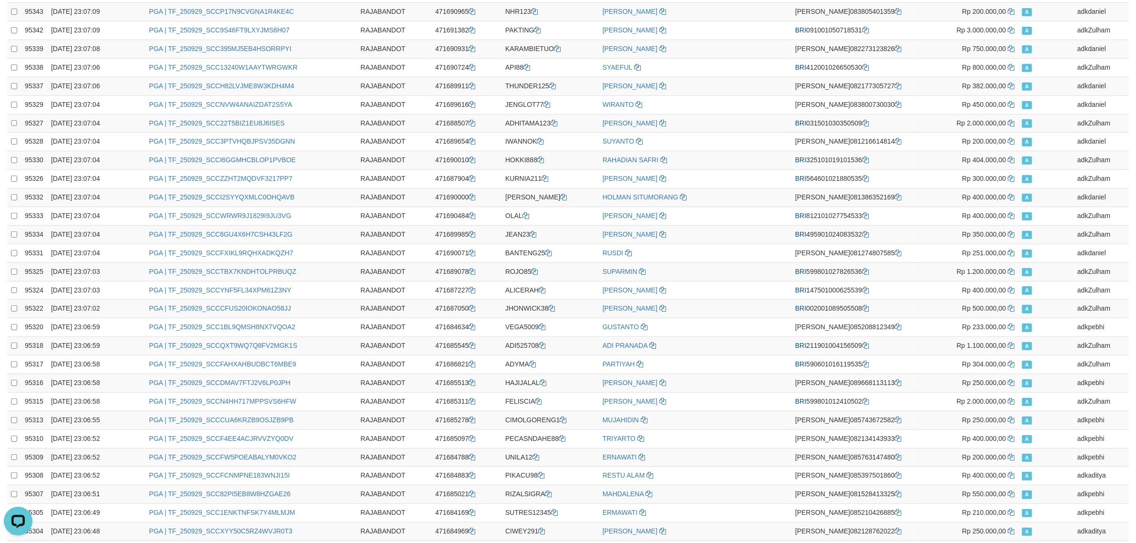
scroll to position [1568, 0]
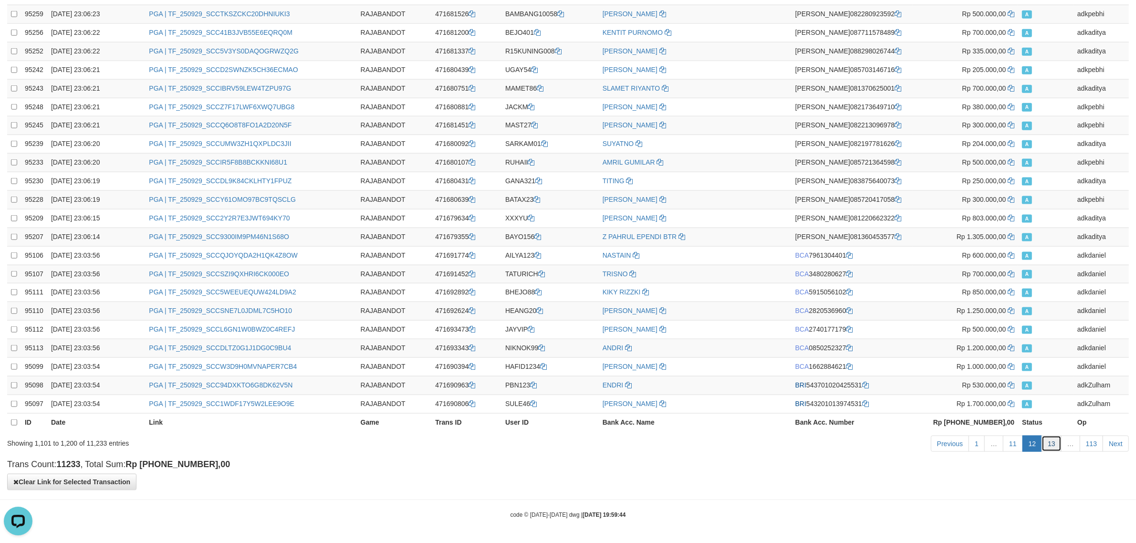
click at [1048, 444] on link "13" at bounding box center [1052, 444] width 20 height 16
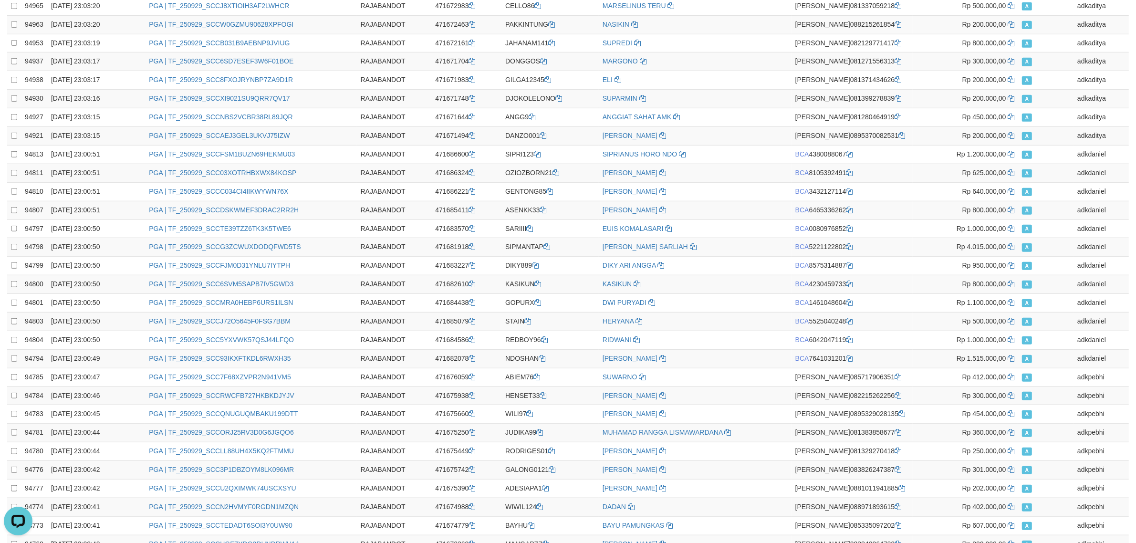
scroll to position [0, 0]
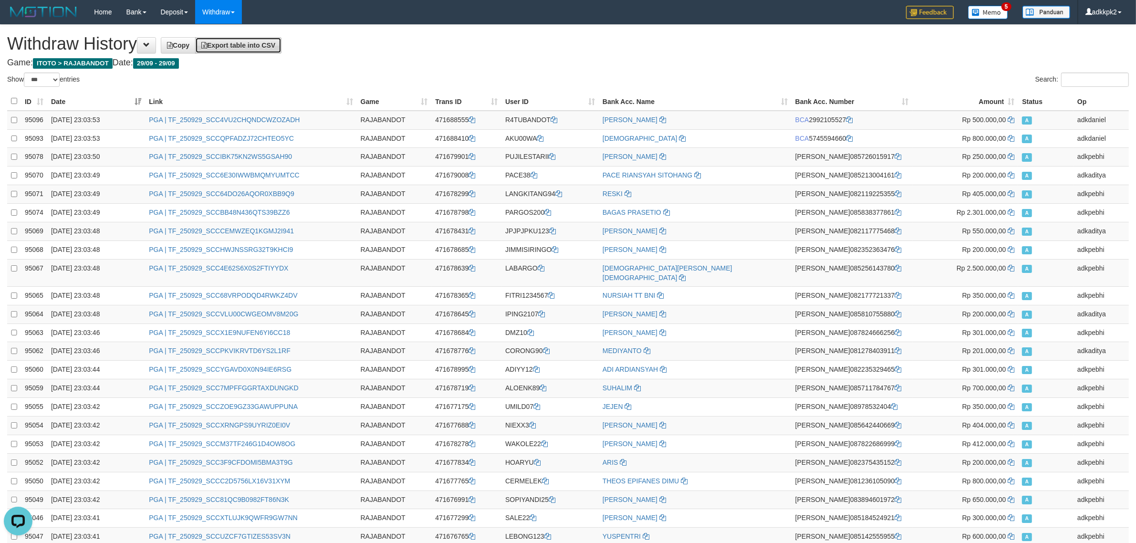
click at [264, 43] on span "Export table into CSV" at bounding box center [238, 46] width 74 height 8
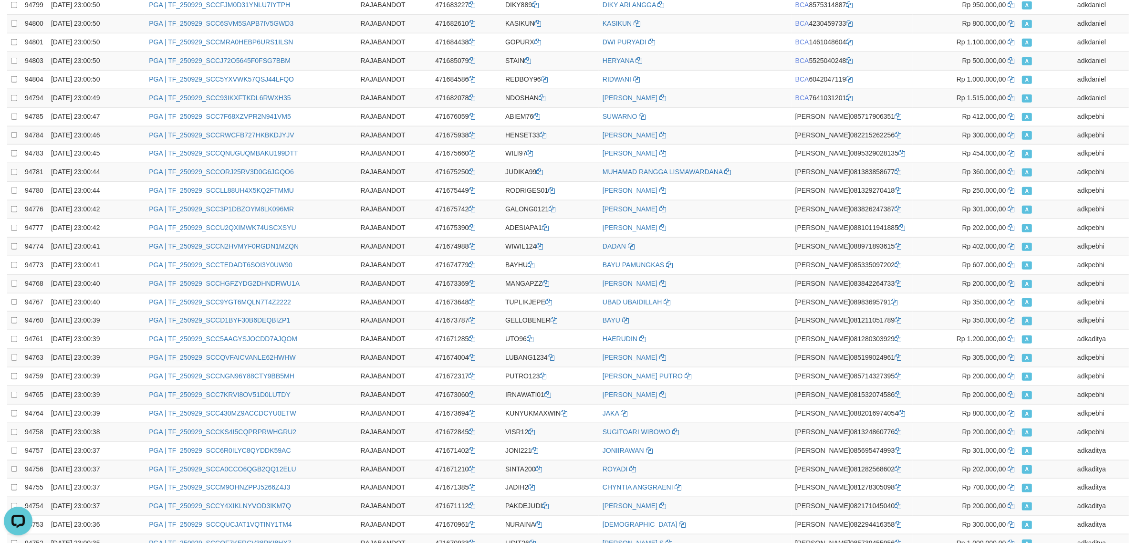
scroll to position [1568, 0]
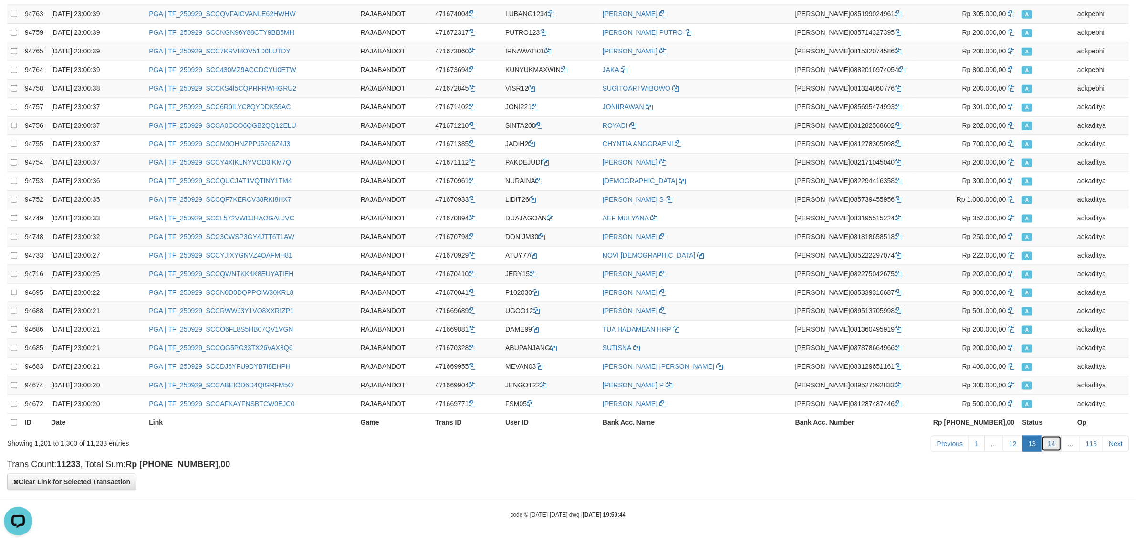
click at [1054, 442] on link "14" at bounding box center [1052, 444] width 20 height 16
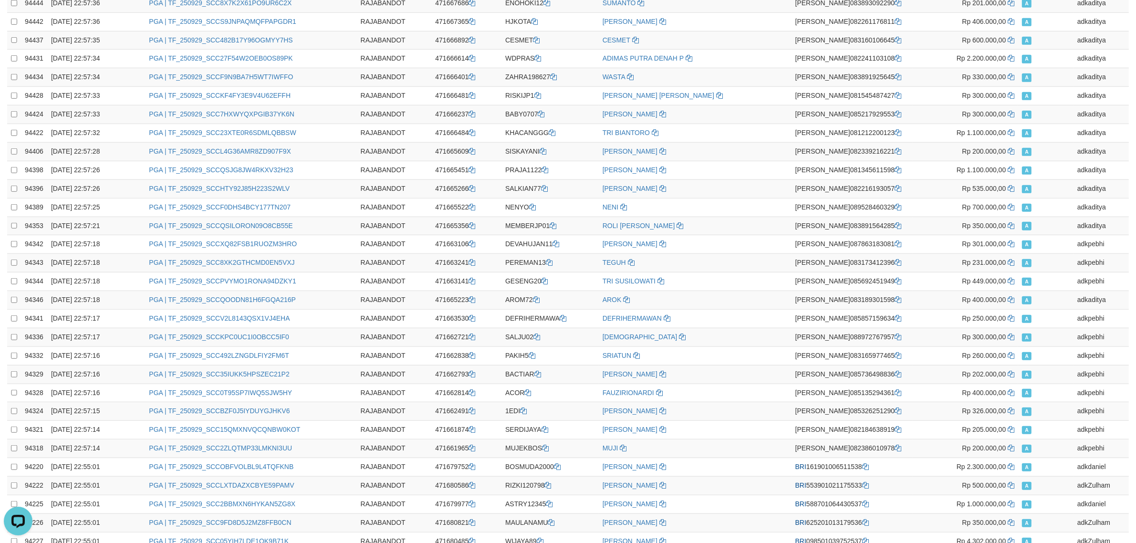
scroll to position [0, 0]
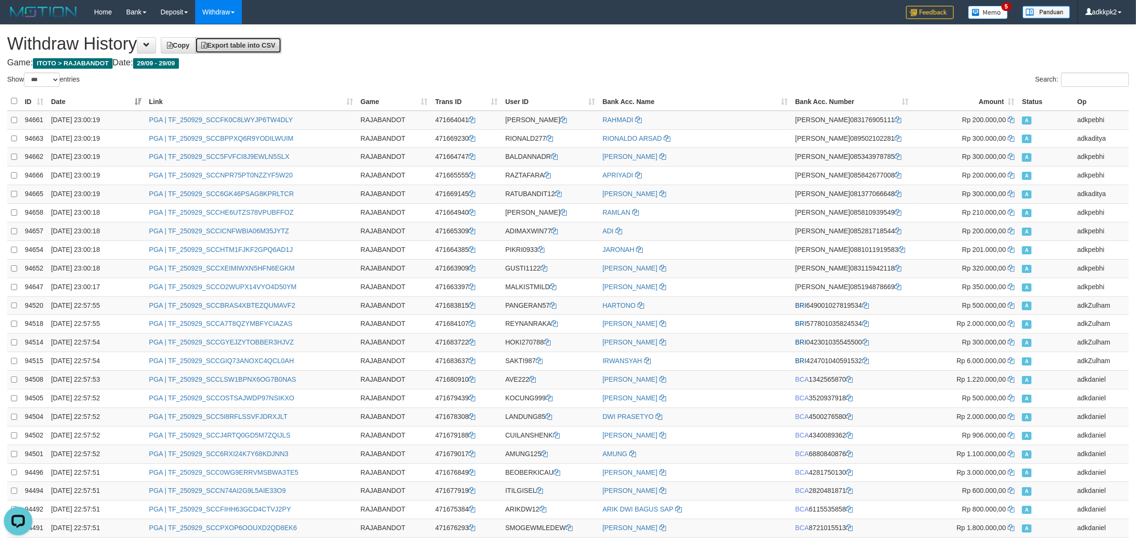
click at [282, 48] on link "Export table into CSV" at bounding box center [238, 45] width 86 height 16
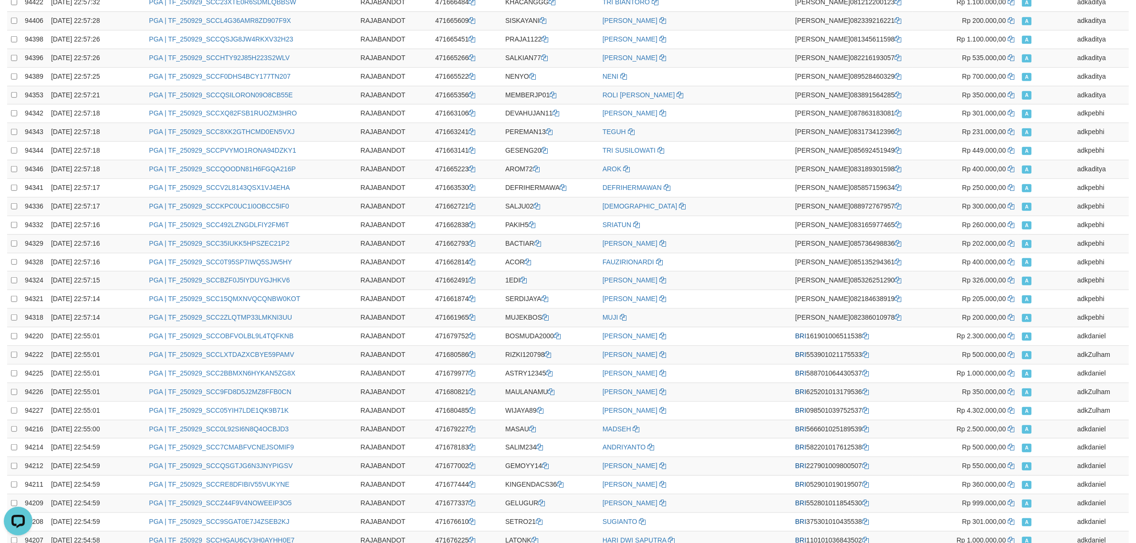
scroll to position [1568, 0]
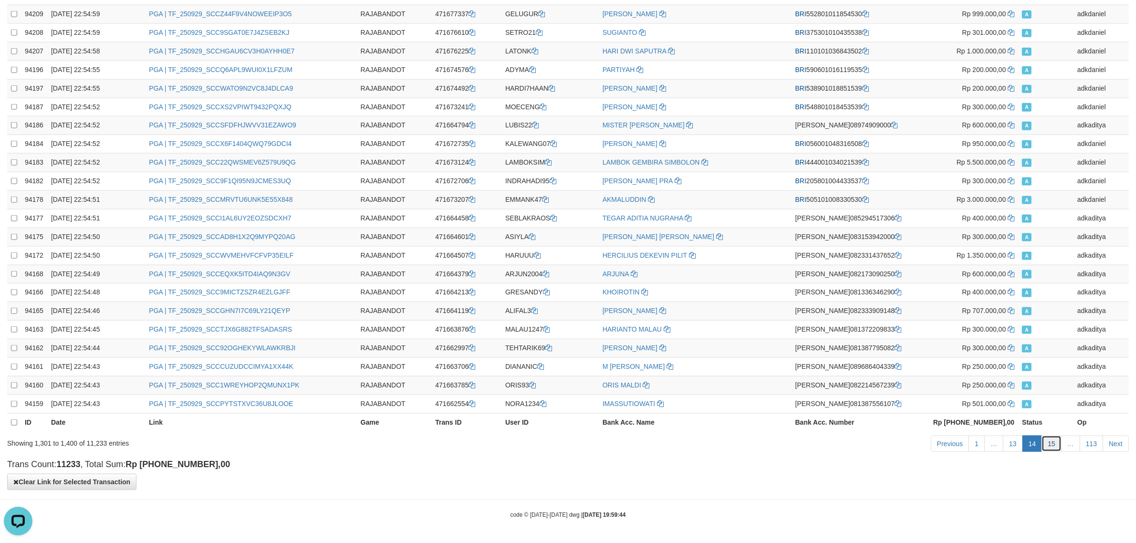
click at [1050, 438] on link "15" at bounding box center [1052, 444] width 20 height 16
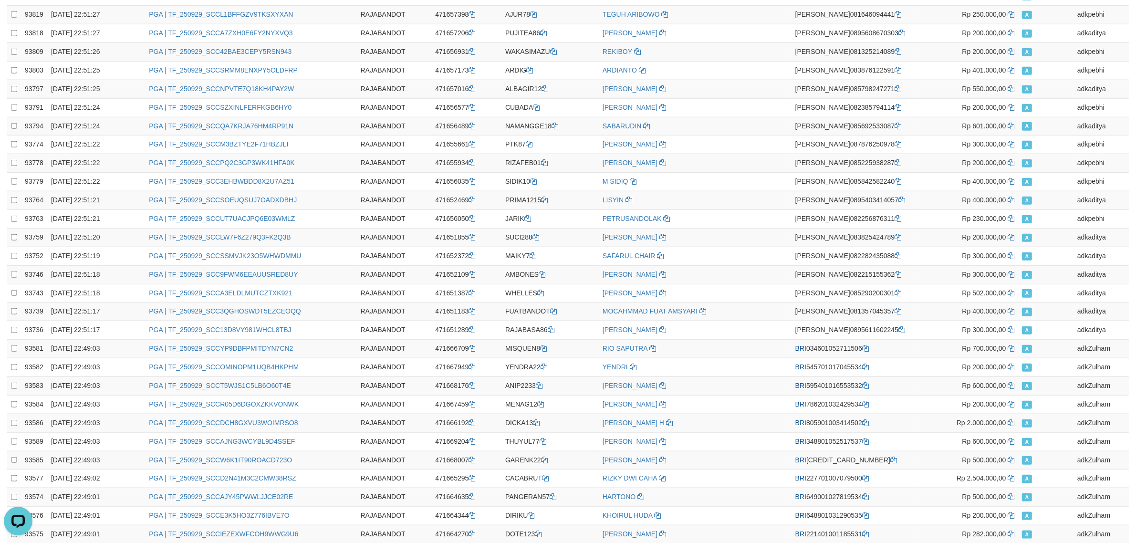
scroll to position [0, 0]
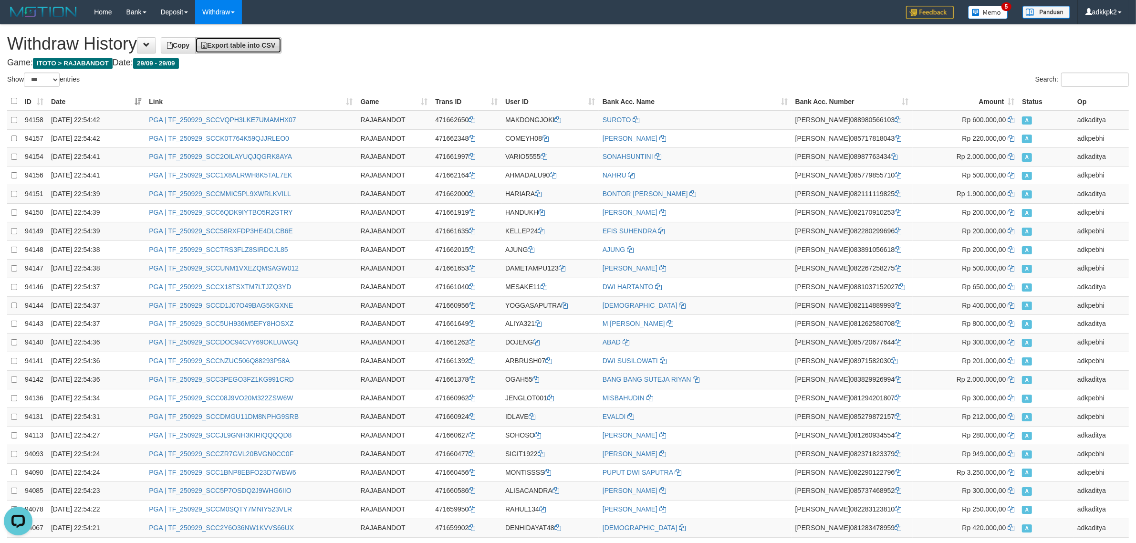
click at [282, 42] on link "Export table into CSV" at bounding box center [238, 45] width 86 height 16
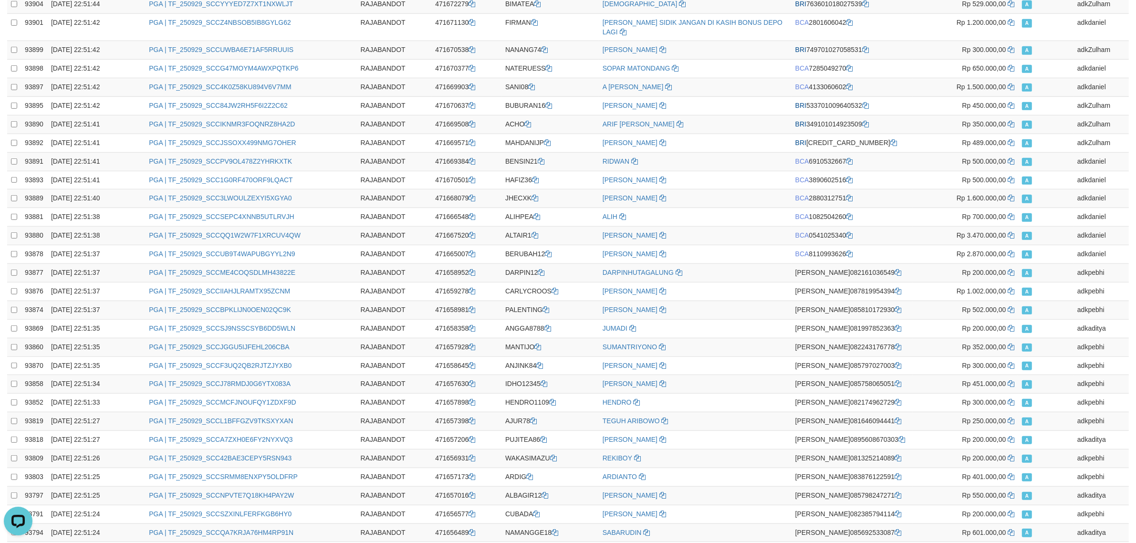
scroll to position [1576, 0]
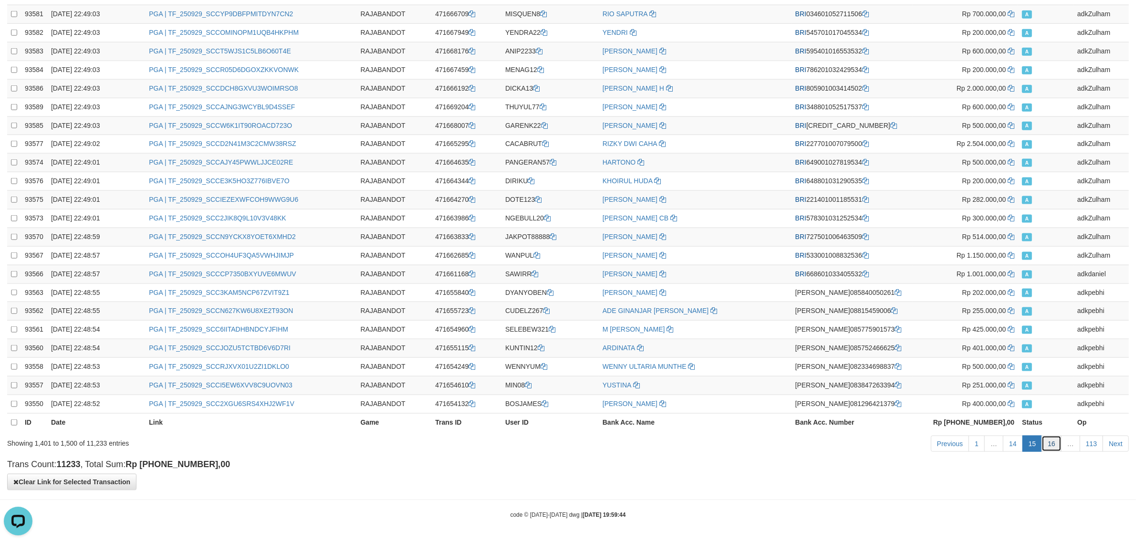
click at [1053, 449] on link "16" at bounding box center [1052, 444] width 20 height 16
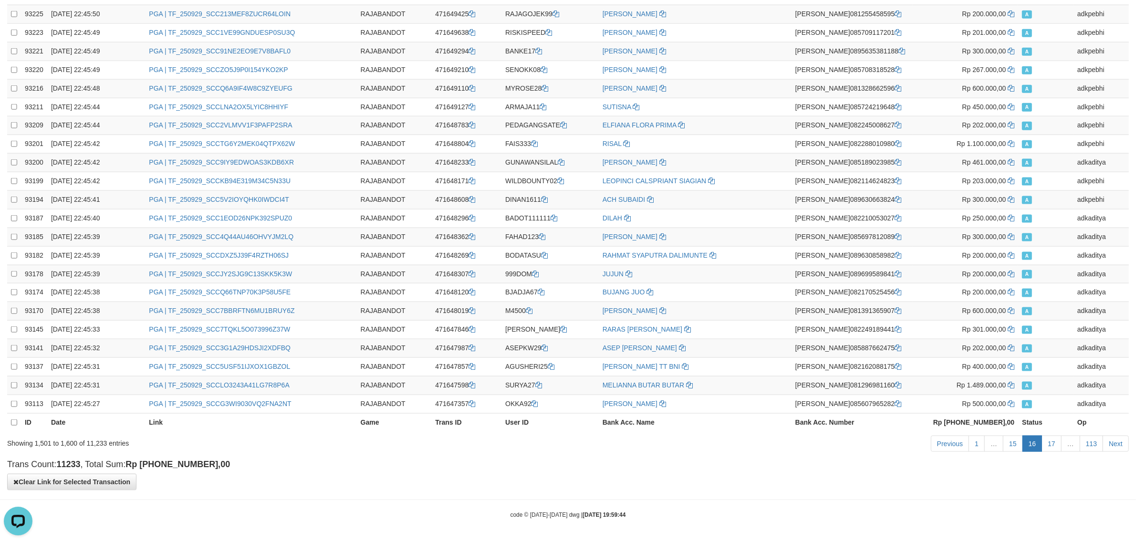
scroll to position [0, 0]
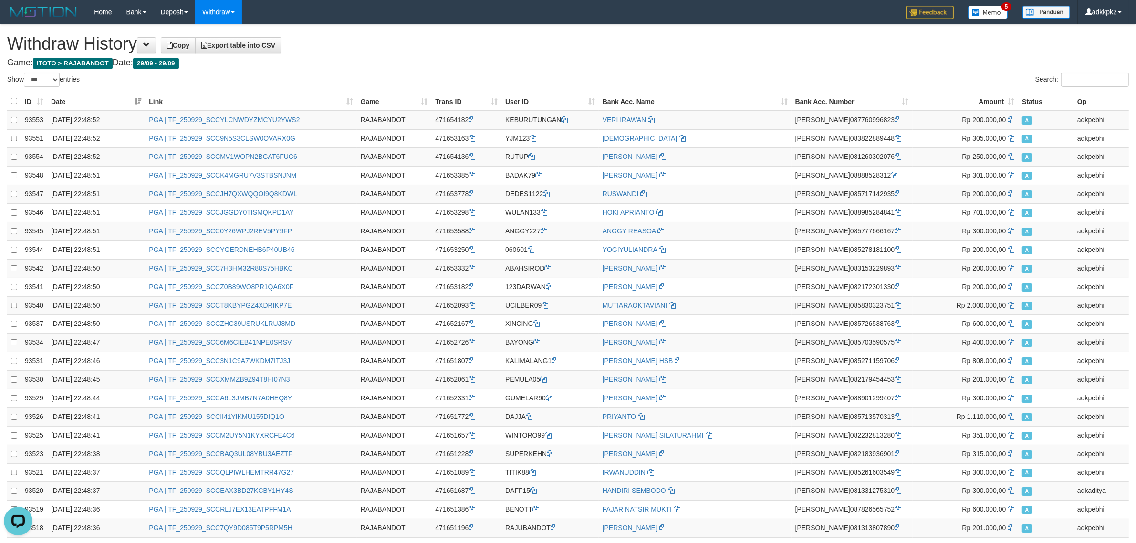
click at [282, 36] on h1 "Withdraw History Copy Export table into CSV" at bounding box center [568, 43] width 1122 height 19
click at [275, 43] on span "Export table into CSV" at bounding box center [238, 46] width 74 height 8
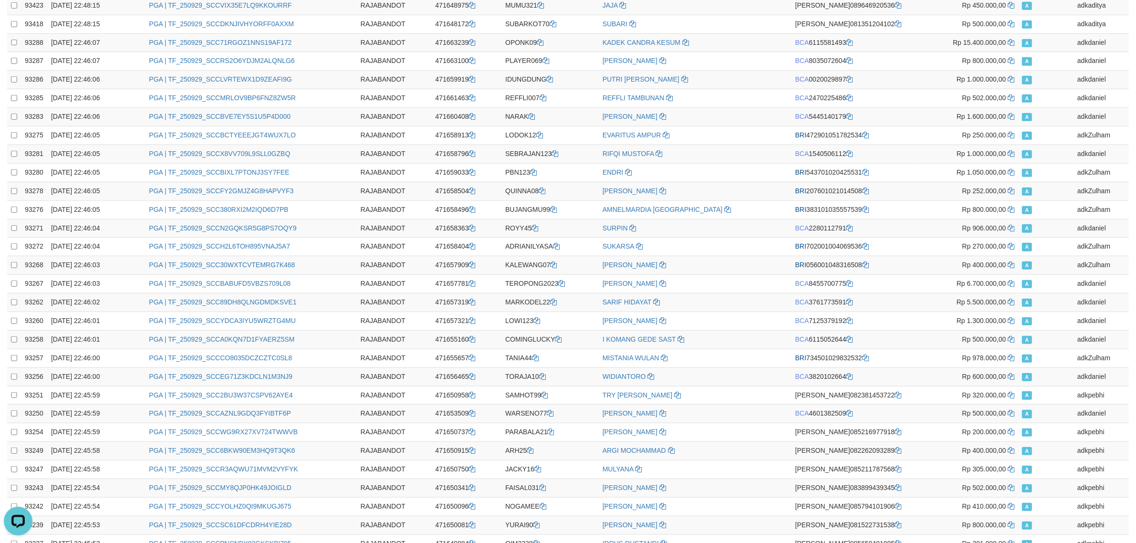
scroll to position [1568, 0]
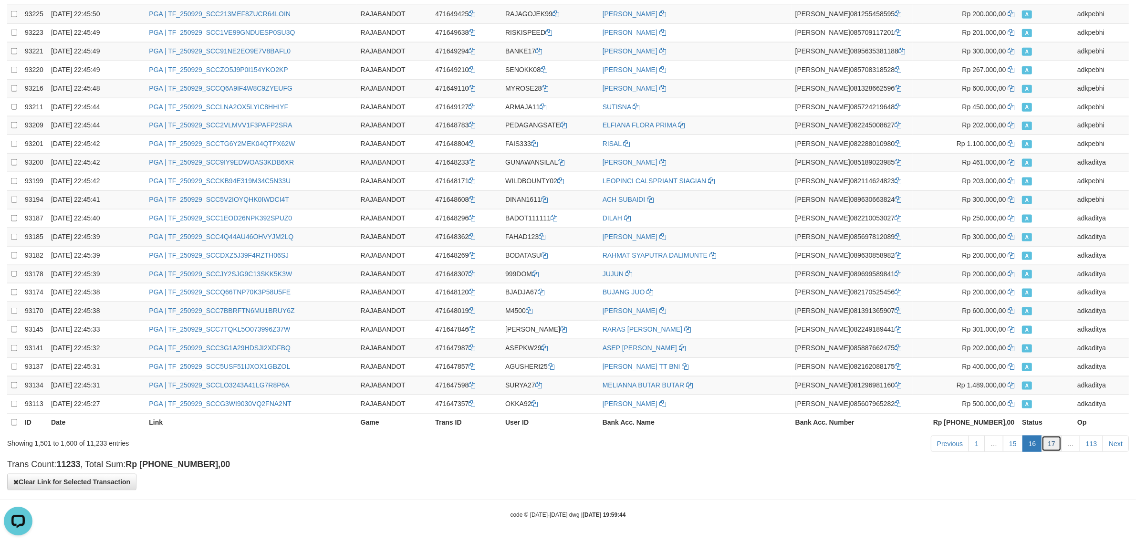
click at [1059, 451] on link "17" at bounding box center [1052, 444] width 20 height 16
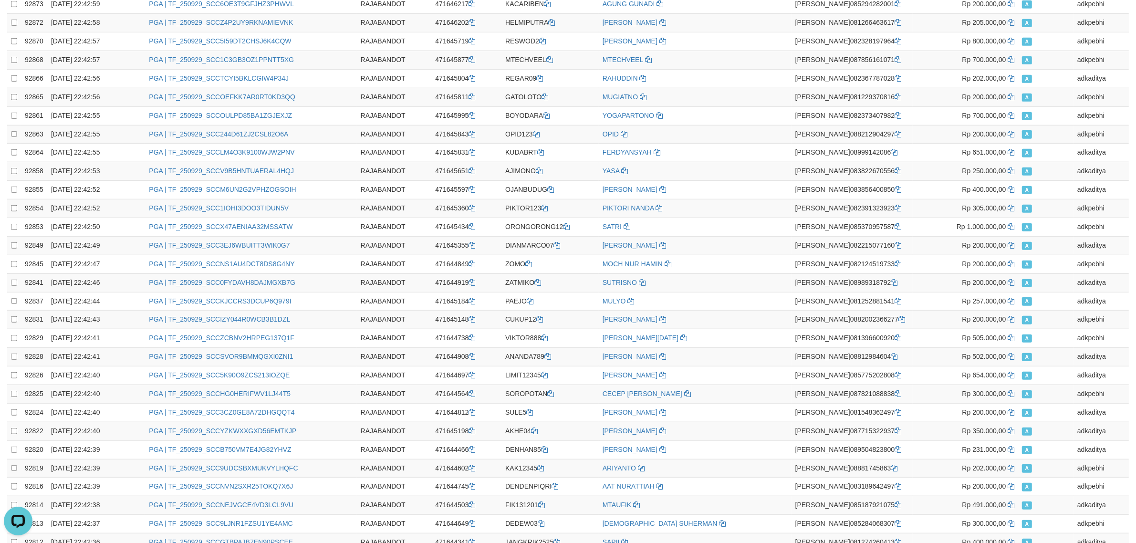
scroll to position [0, 0]
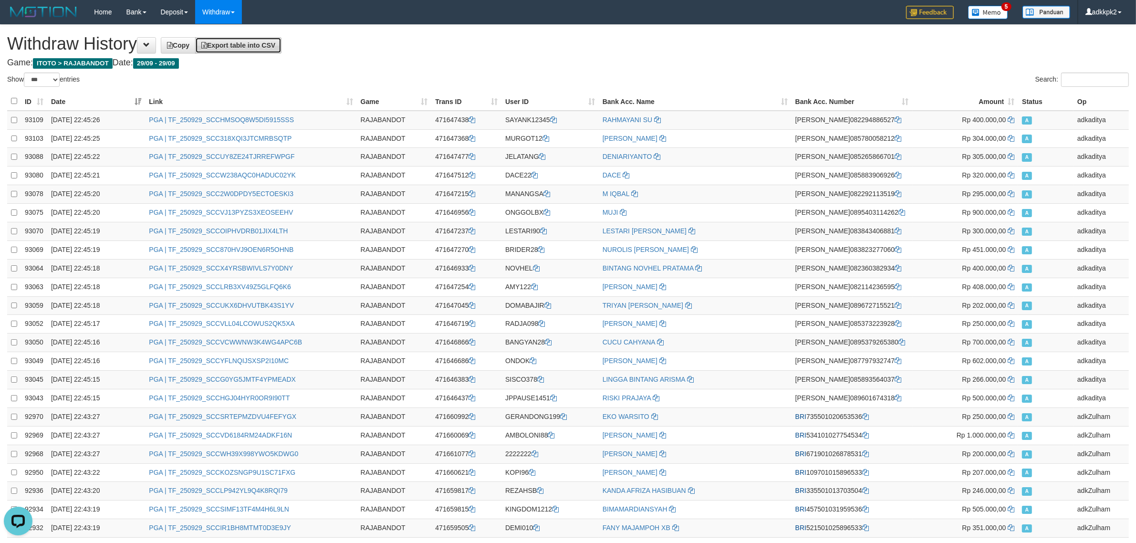
click at [261, 47] on span "Export table into CSV" at bounding box center [238, 46] width 74 height 8
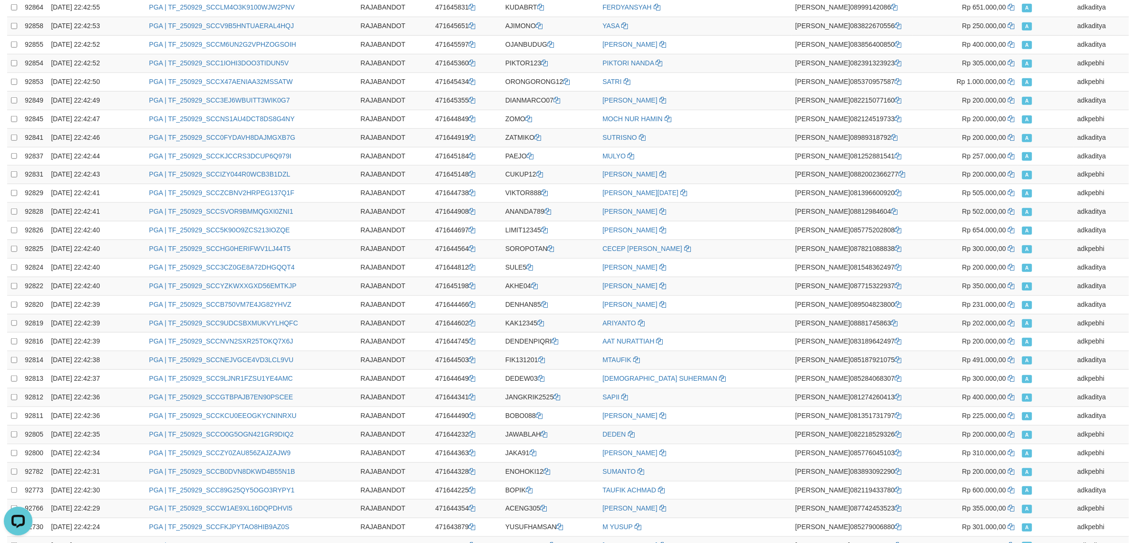
scroll to position [1568, 0]
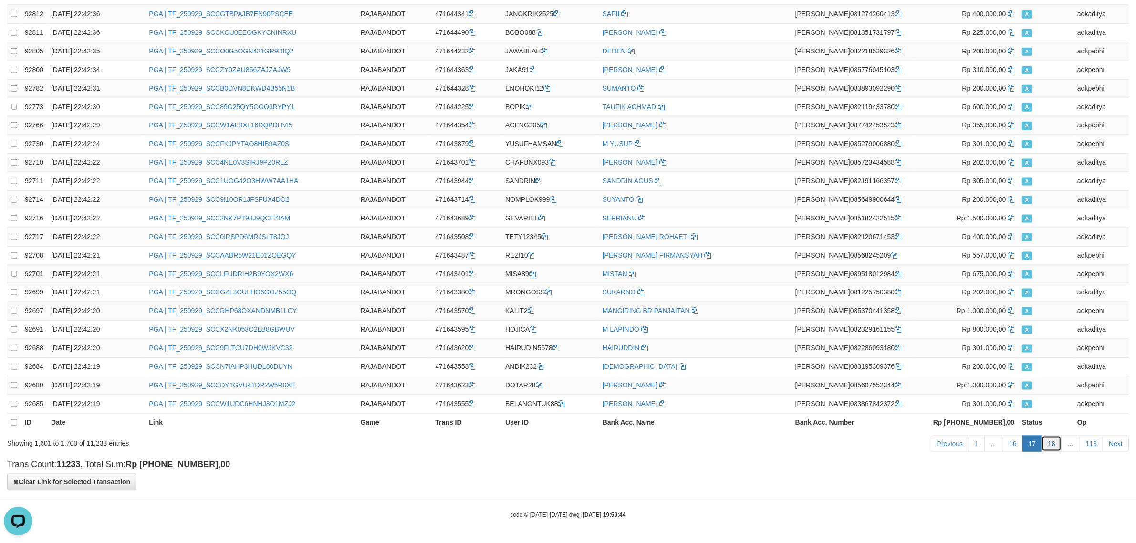
click at [1050, 437] on link "18" at bounding box center [1052, 444] width 20 height 16
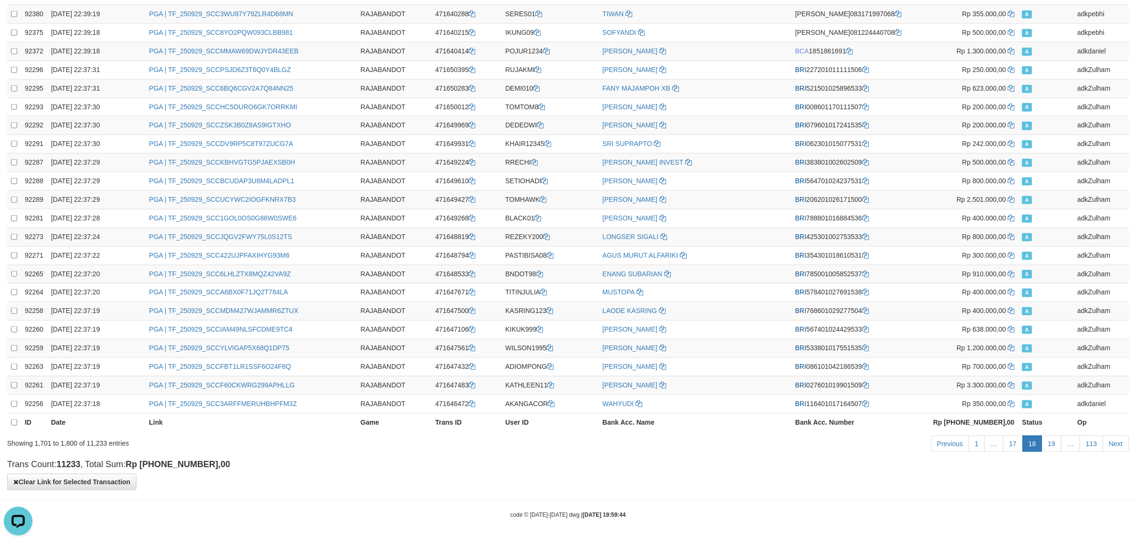
scroll to position [0, 0]
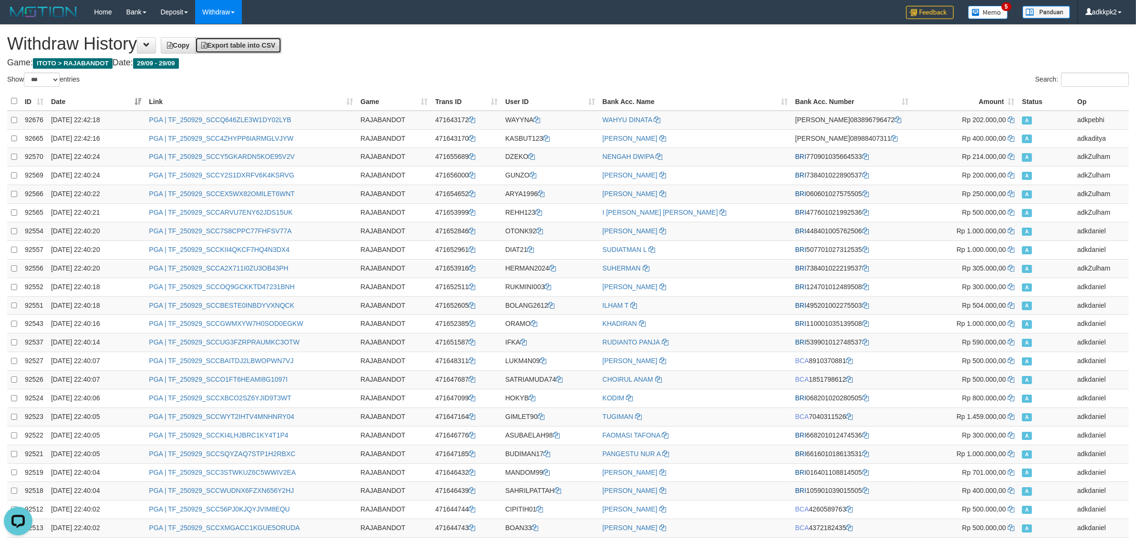
click at [275, 43] on span "Export table into CSV" at bounding box center [238, 46] width 74 height 8
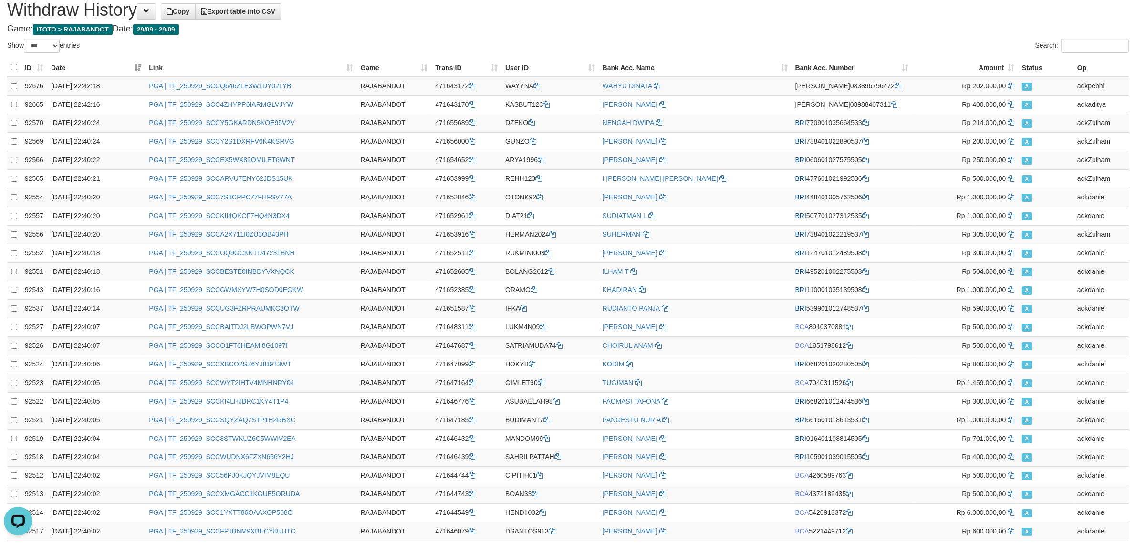
scroll to position [1568, 0]
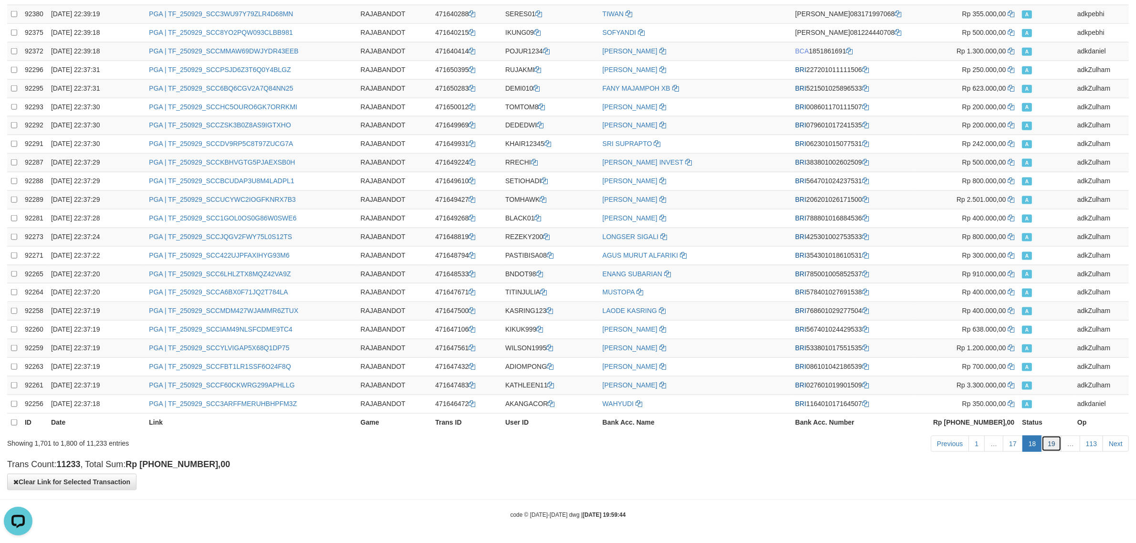
click at [1051, 439] on link "19" at bounding box center [1052, 444] width 20 height 16
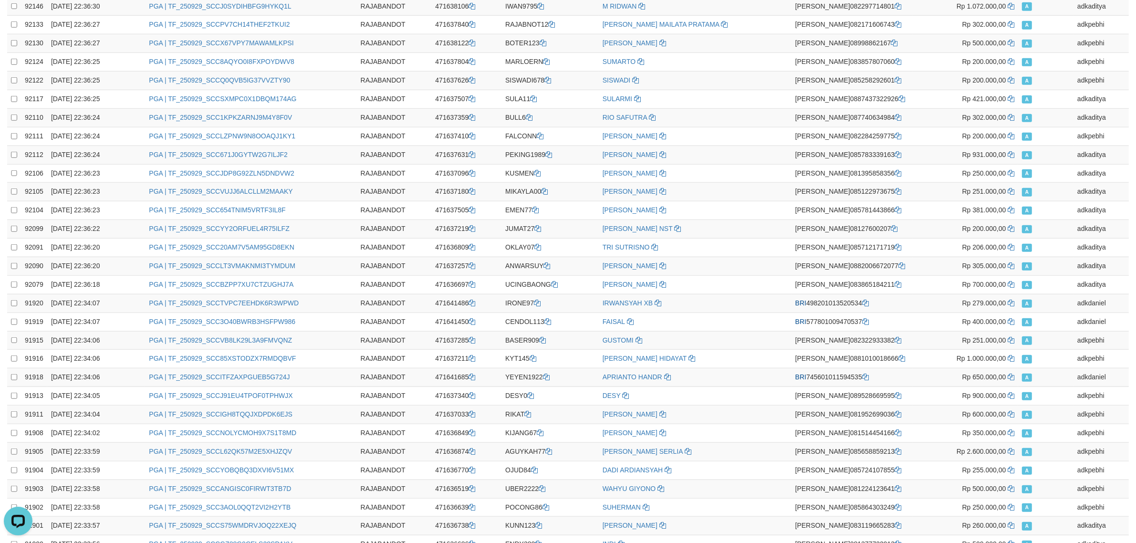
scroll to position [0, 0]
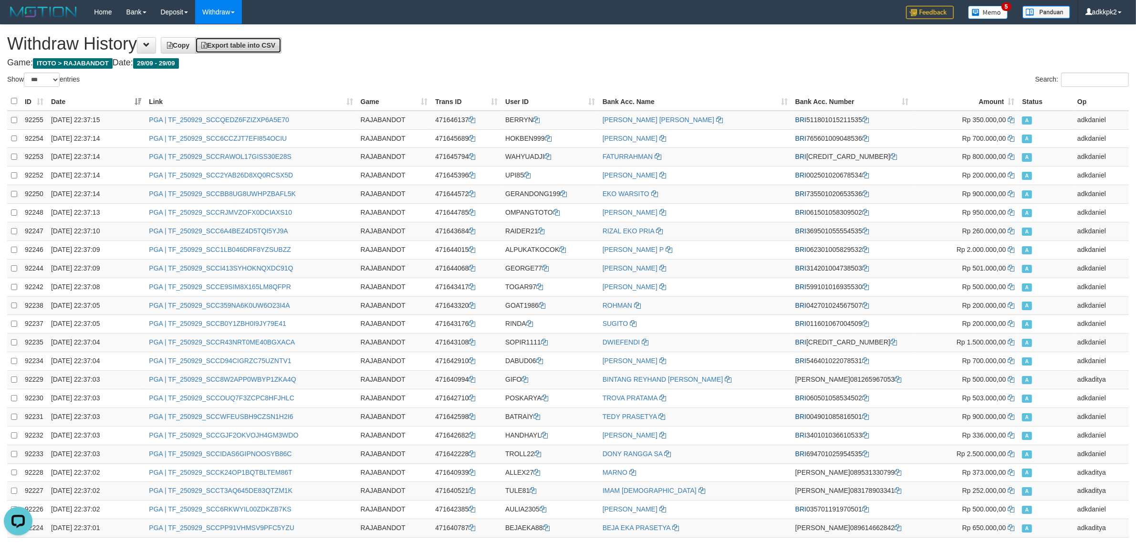
click at [274, 41] on link "Export table into CSV" at bounding box center [238, 45] width 86 height 16
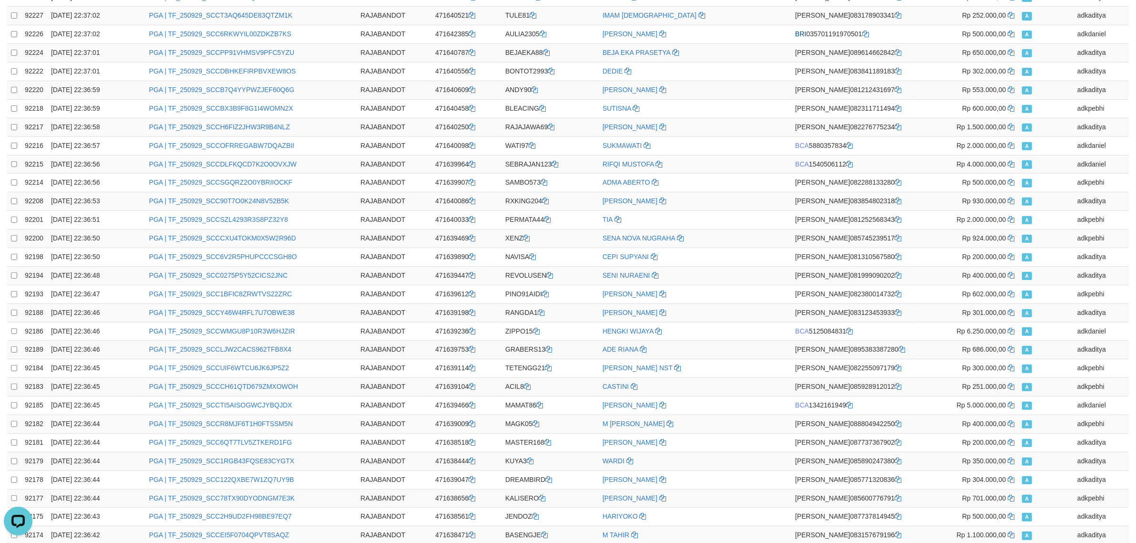
scroll to position [1568, 0]
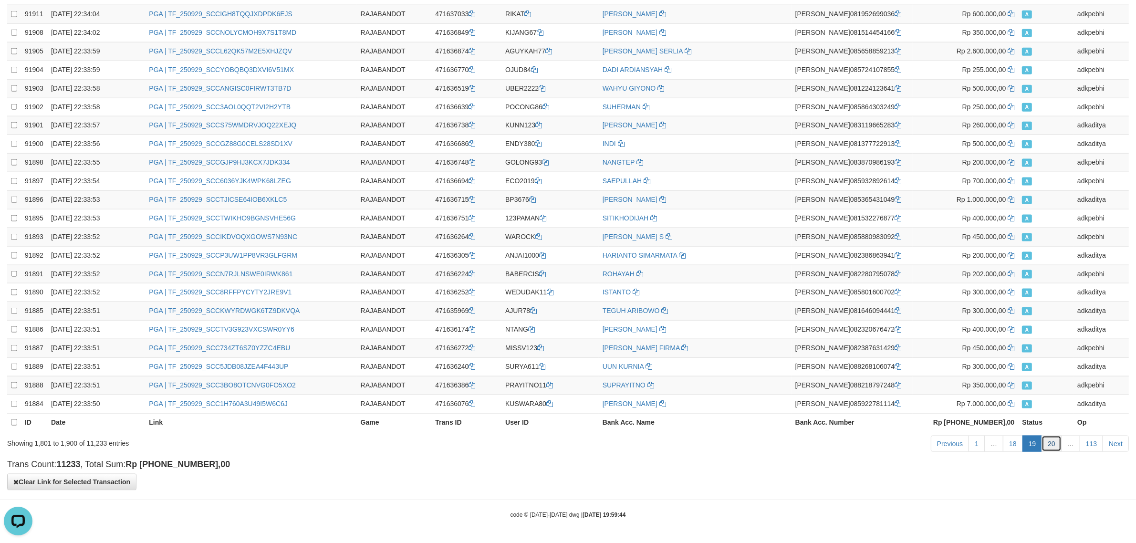
click at [1046, 437] on link "20" at bounding box center [1052, 444] width 20 height 16
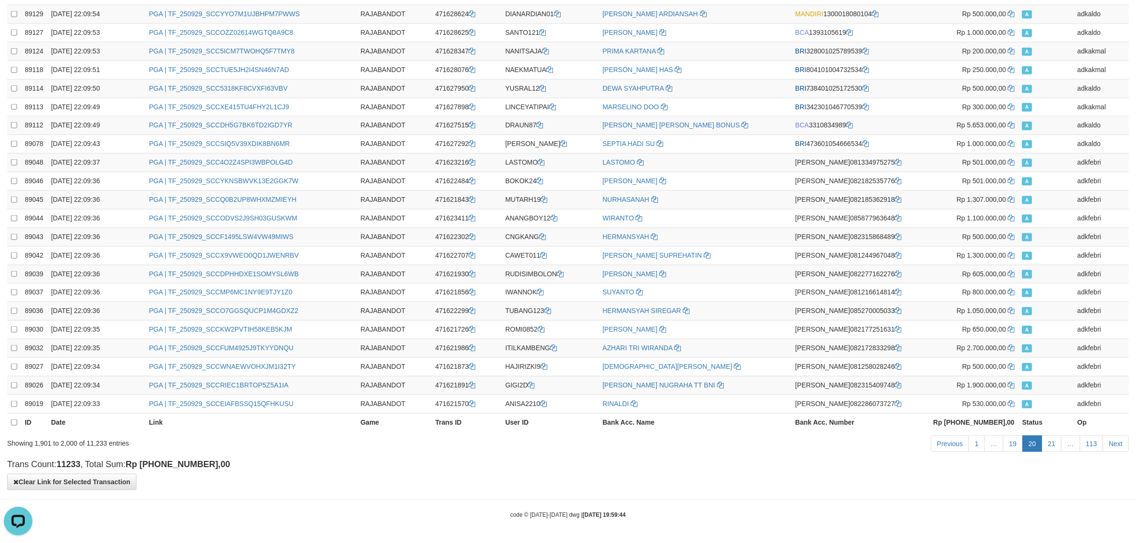
scroll to position [0, 0]
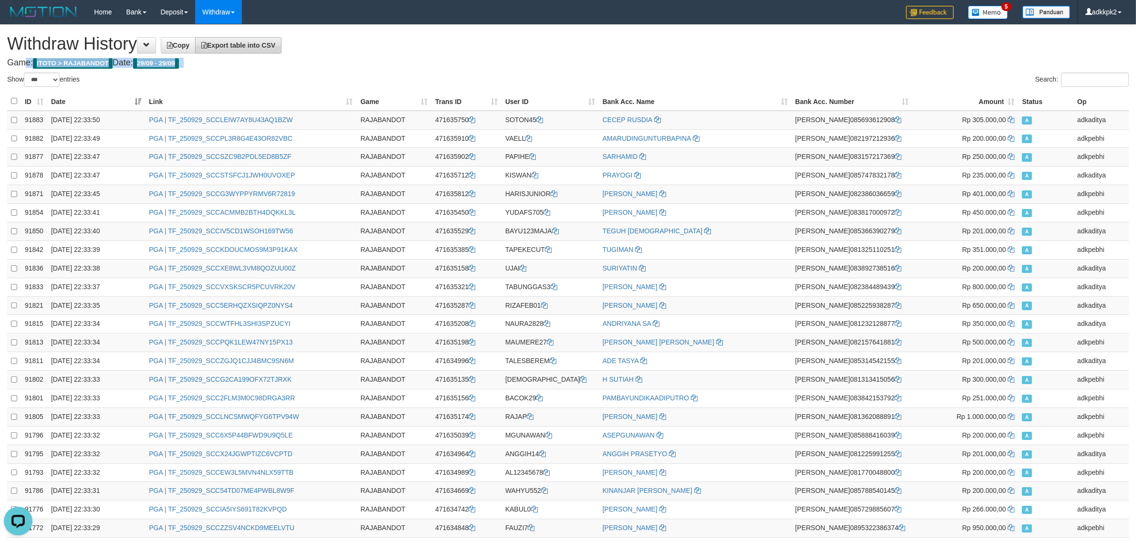
click at [263, 43] on span "Export table into CSV" at bounding box center [238, 46] width 74 height 8
drag, startPoint x: 947, startPoint y: 49, endPoint x: 962, endPoint y: 48, distance: 15.3
click at [962, 48] on h1 "Withdraw History Copy Export table into CSV" at bounding box center [568, 43] width 1122 height 19
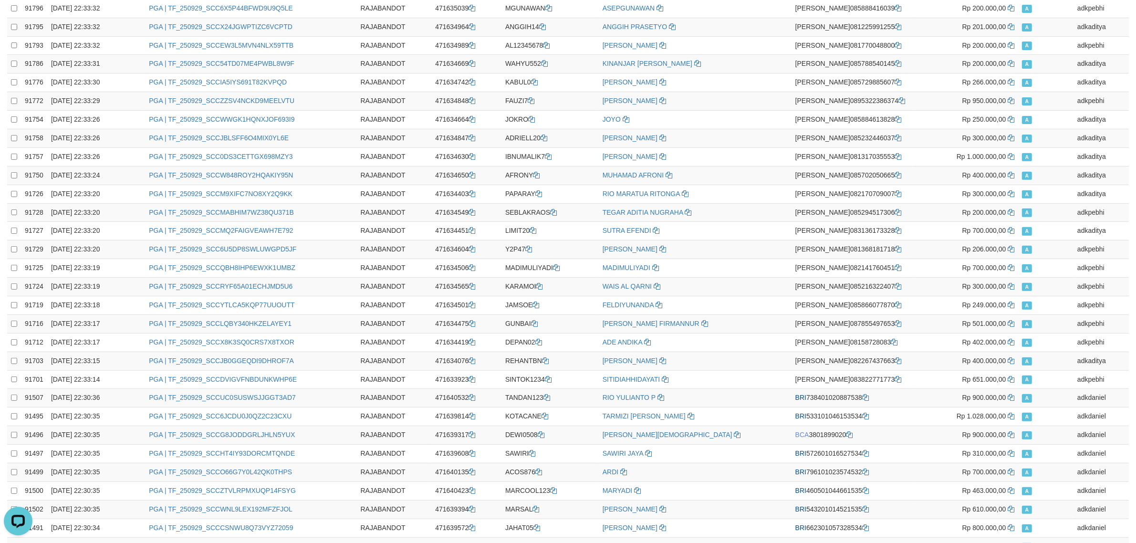
scroll to position [1568, 0]
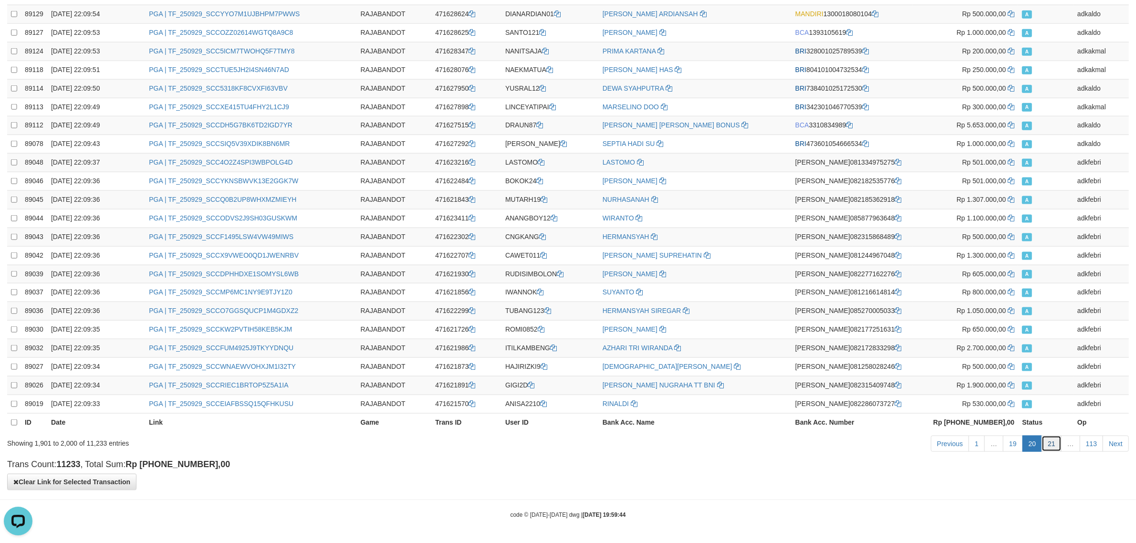
click at [1057, 444] on link "21" at bounding box center [1052, 444] width 20 height 16
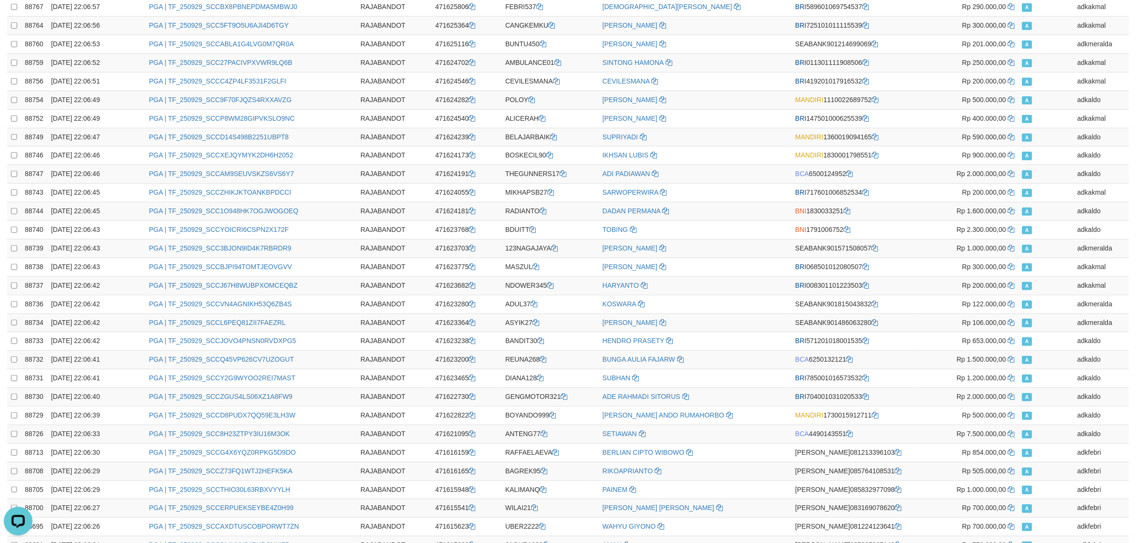
scroll to position [0, 0]
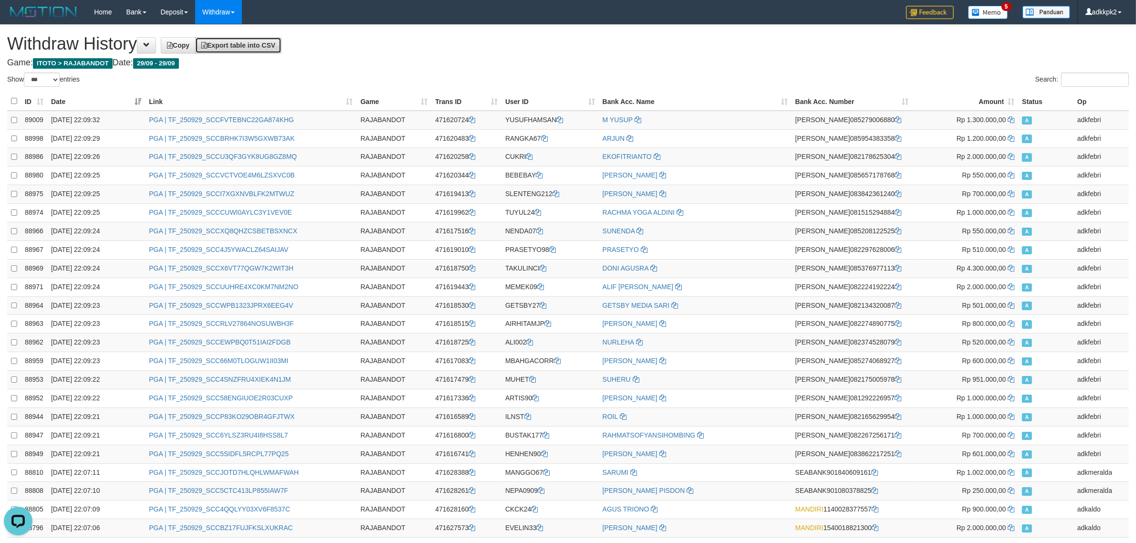
click at [272, 48] on span "Export table into CSV" at bounding box center [238, 46] width 74 height 8
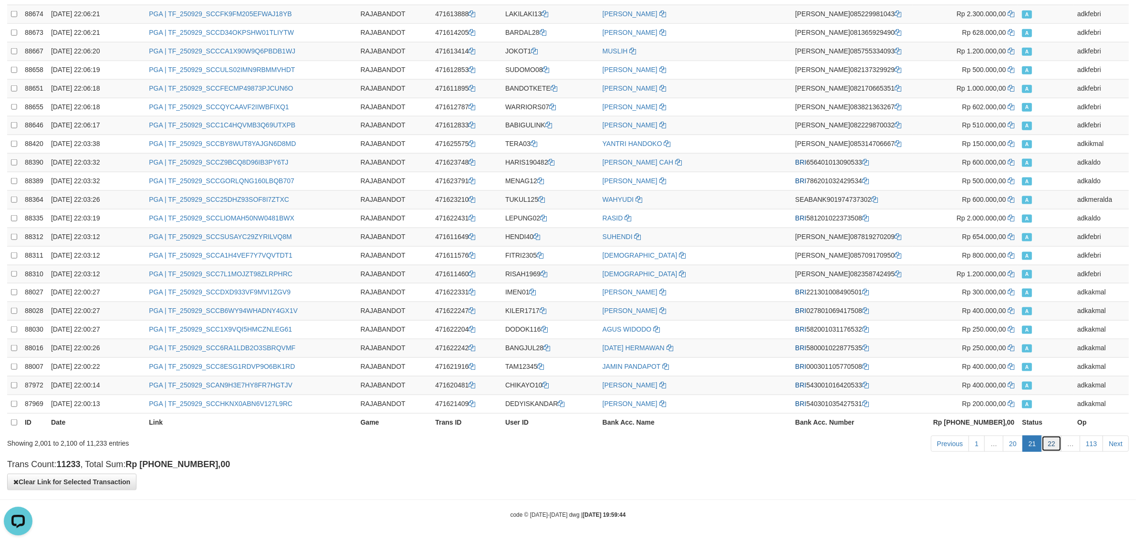
click at [1050, 442] on link "22" at bounding box center [1052, 444] width 20 height 16
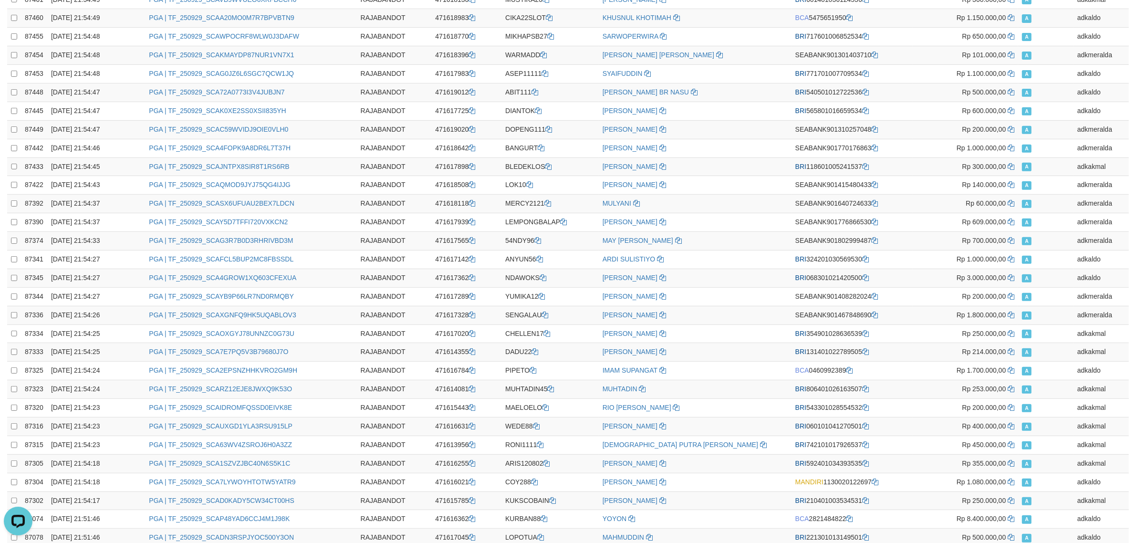
scroll to position [0, 0]
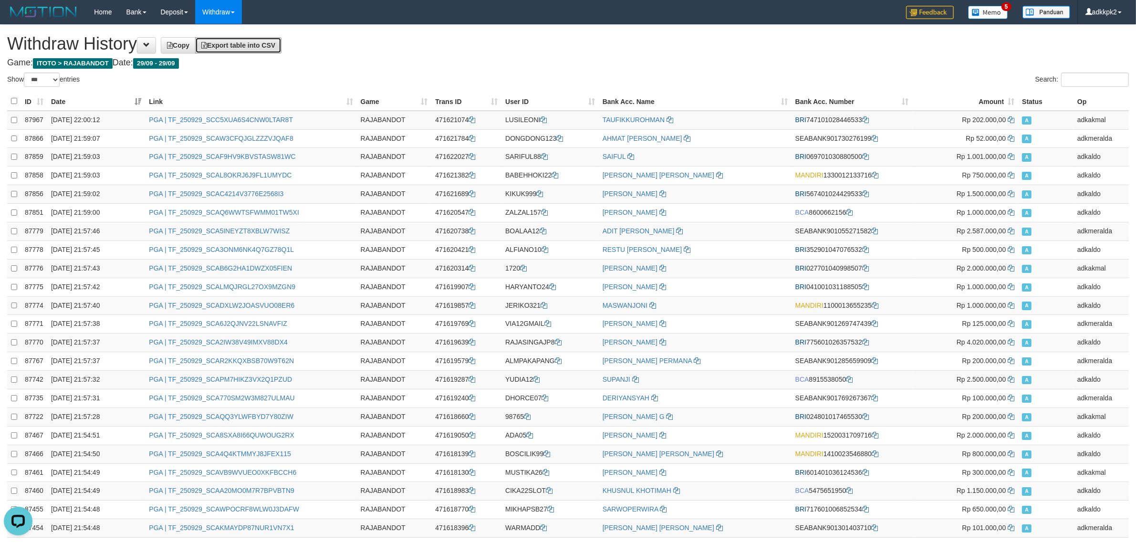
drag, startPoint x: 242, startPoint y: 48, endPoint x: 312, endPoint y: 48, distance: 69.7
click at [242, 48] on span "Export table into CSV" at bounding box center [238, 46] width 74 height 8
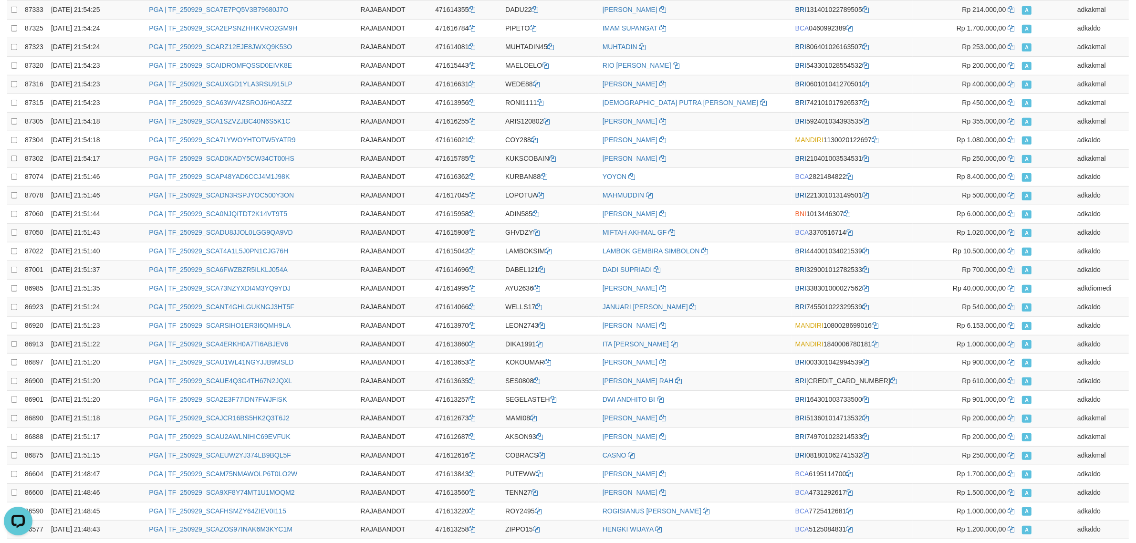
scroll to position [1568, 0]
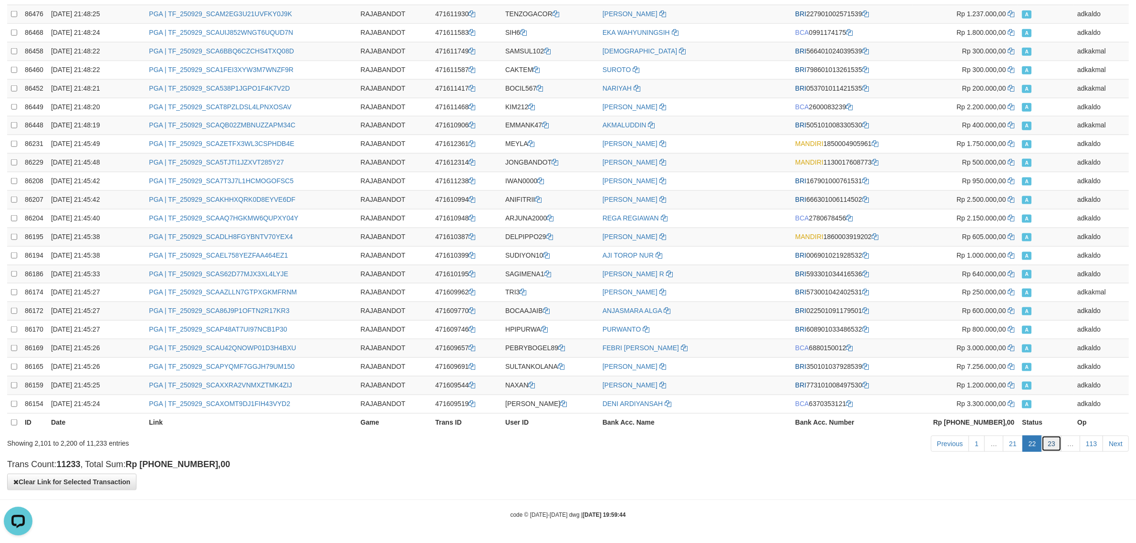
click at [1050, 447] on link "23" at bounding box center [1052, 444] width 20 height 16
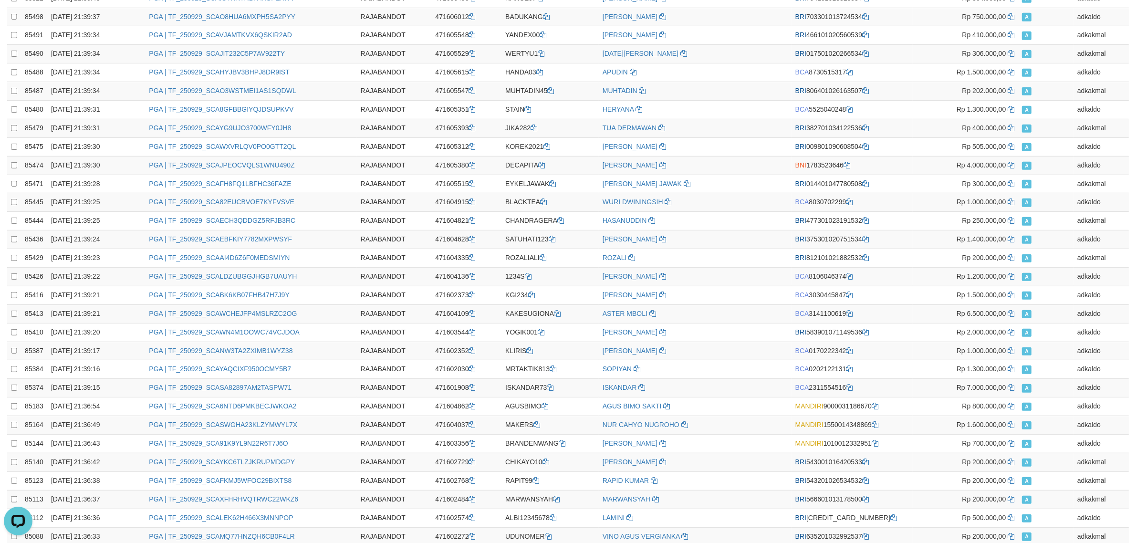
scroll to position [0, 0]
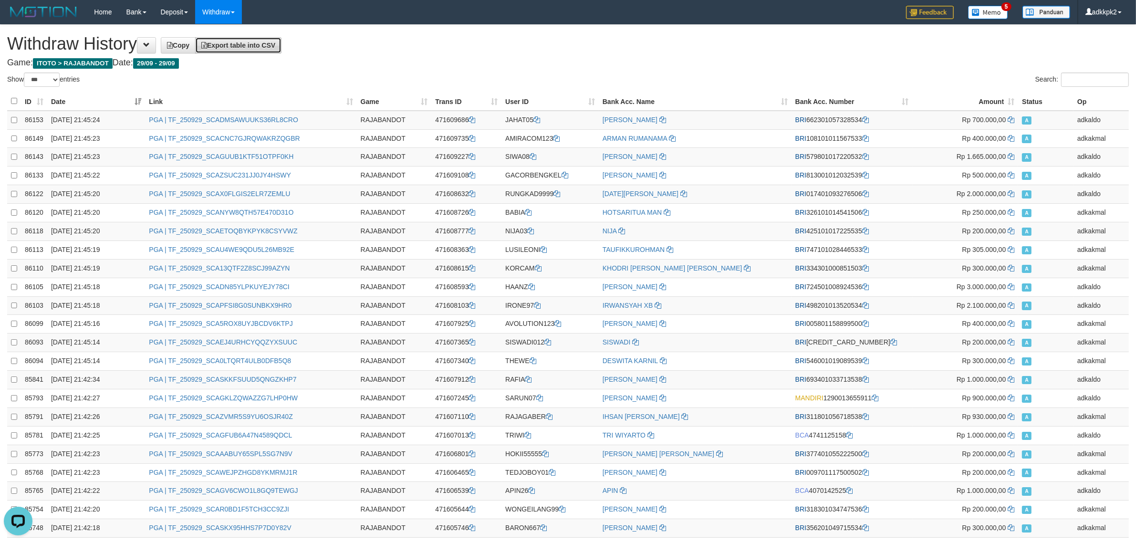
click at [273, 44] on span "Export table into CSV" at bounding box center [238, 46] width 74 height 8
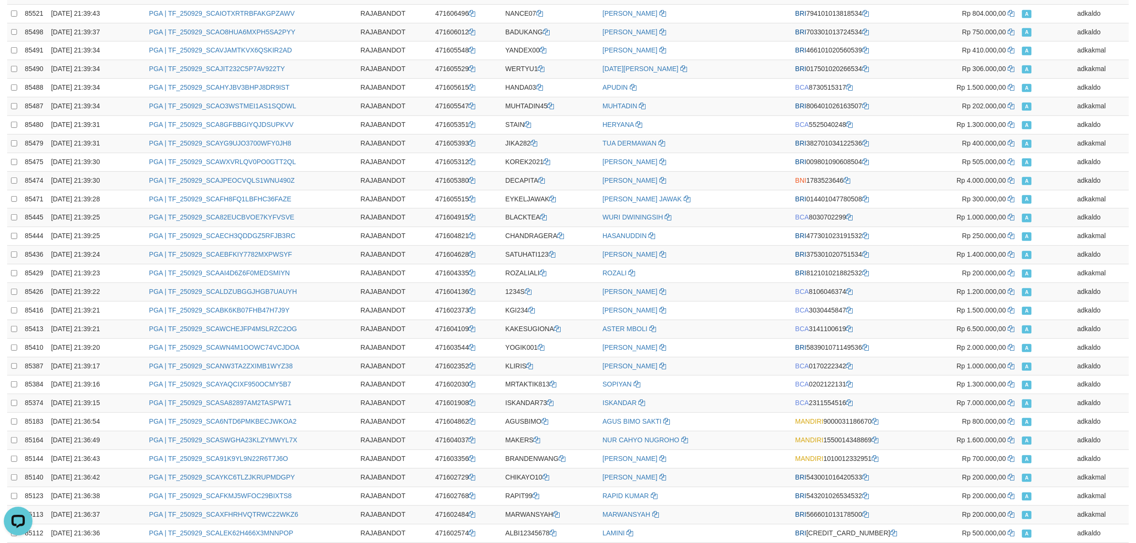
scroll to position [1568, 0]
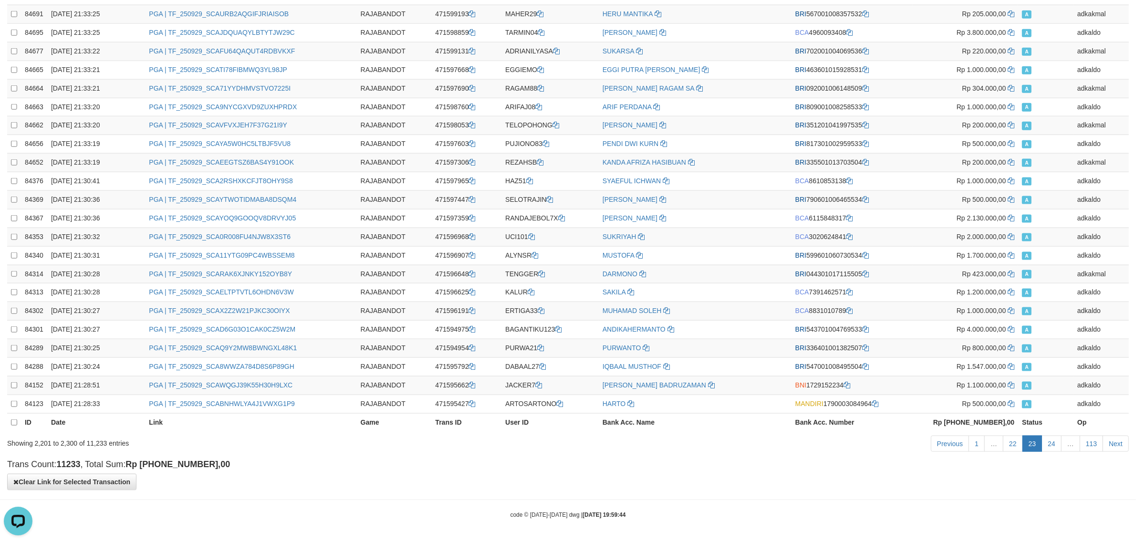
click at [1044, 443] on link "24" at bounding box center [1052, 444] width 20 height 16
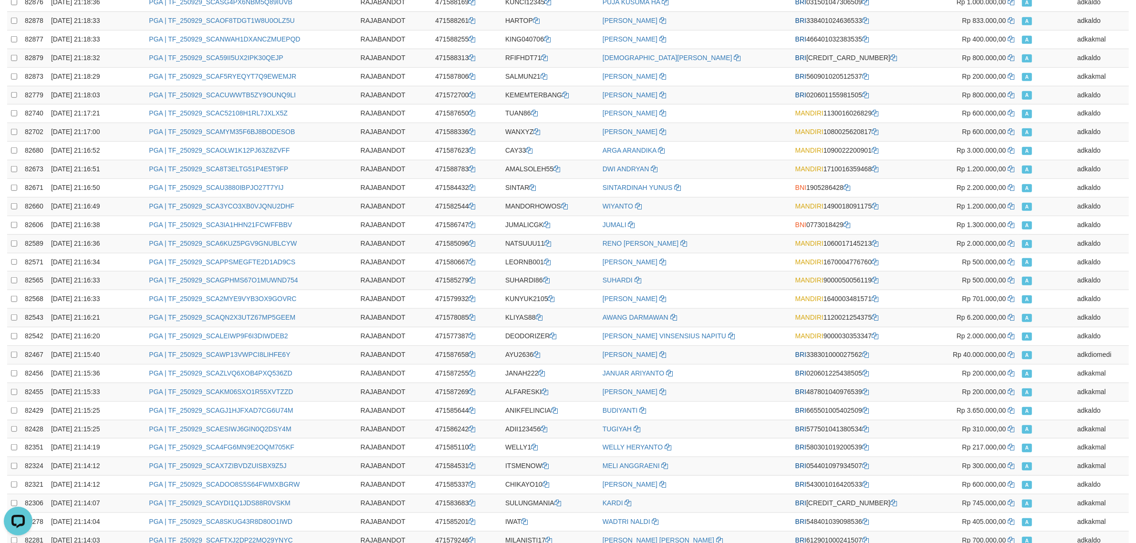
scroll to position [0, 0]
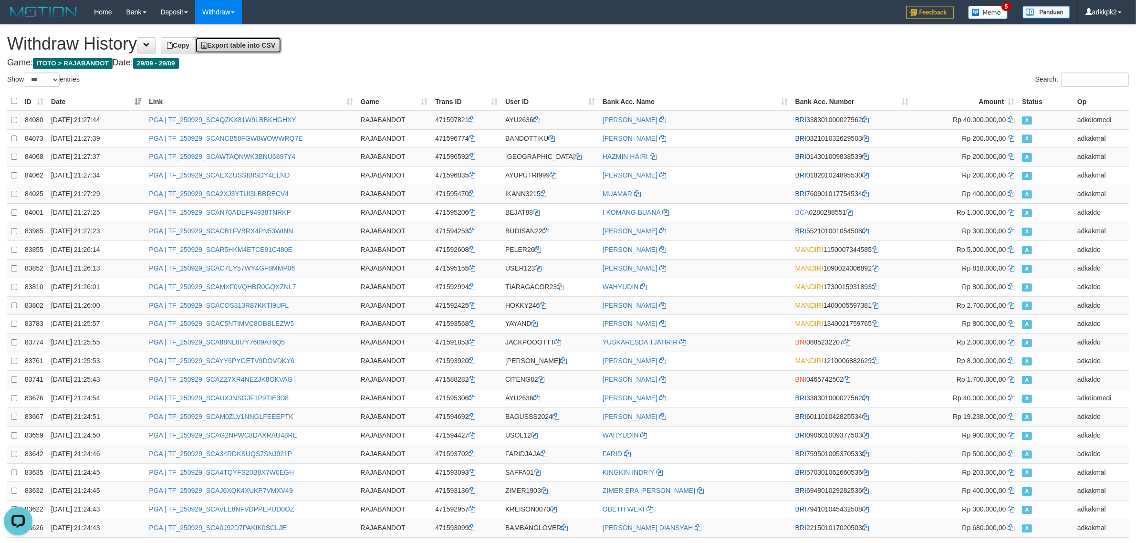
click at [278, 52] on link "Export table into CSV" at bounding box center [238, 45] width 86 height 16
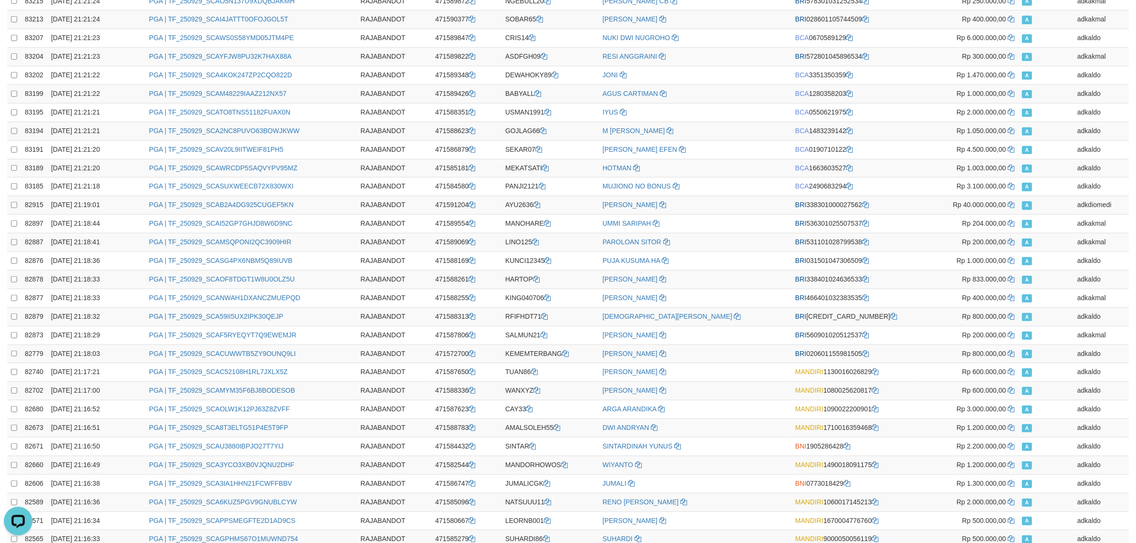
scroll to position [1568, 0]
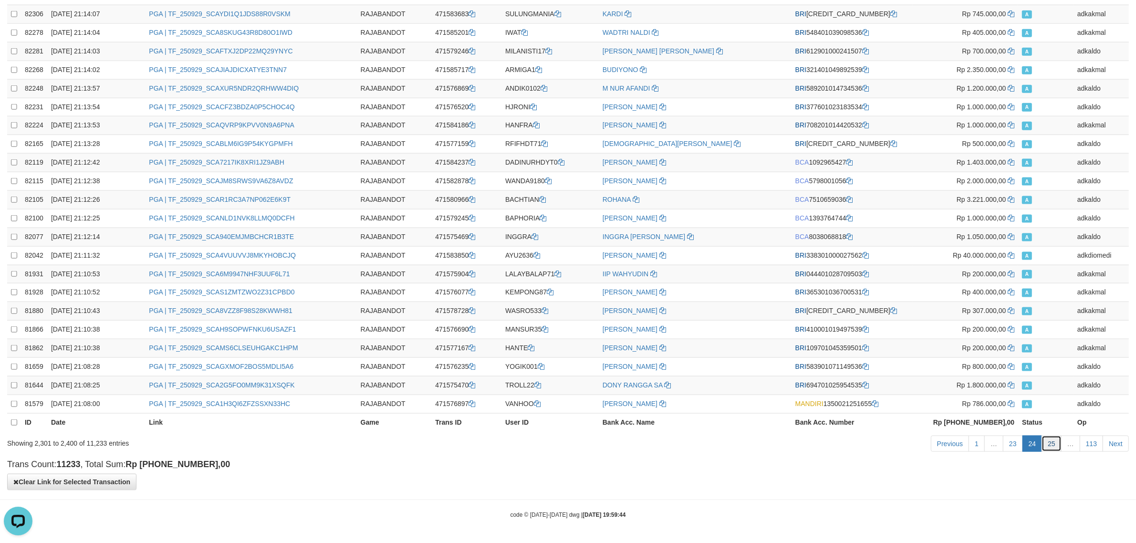
click at [1060, 448] on link "25" at bounding box center [1052, 444] width 20 height 16
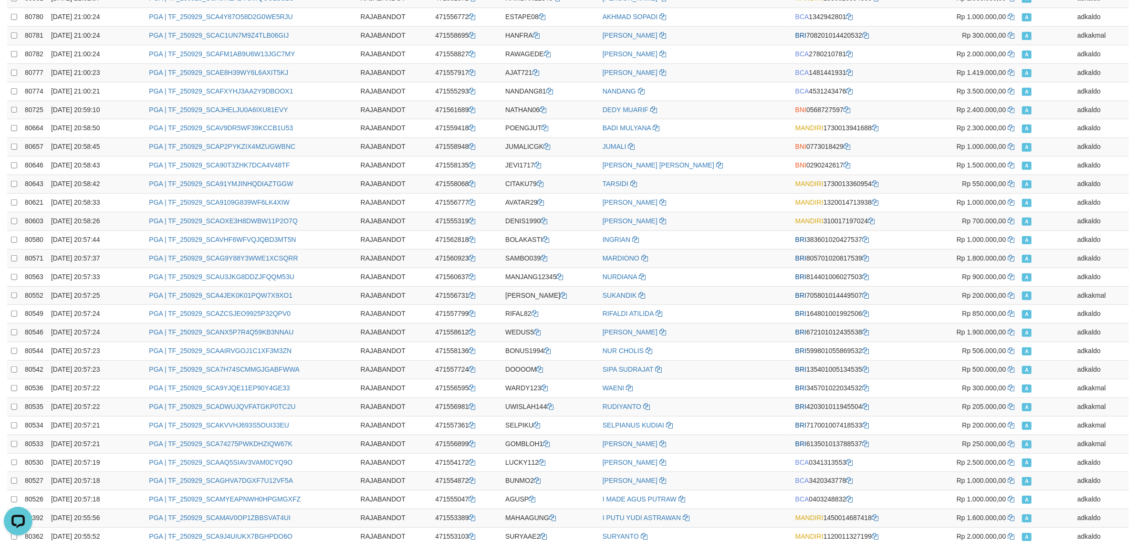
scroll to position [0, 0]
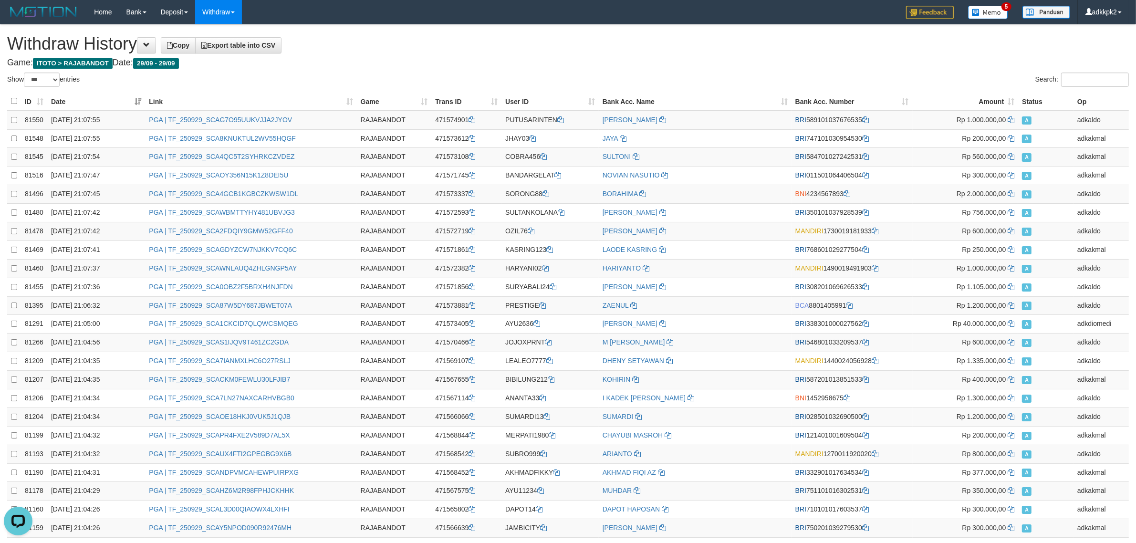
click at [623, 49] on h1 "Withdraw History Copy Export table into CSV" at bounding box center [568, 43] width 1122 height 19
click at [275, 48] on span "Export table into CSV" at bounding box center [238, 46] width 74 height 8
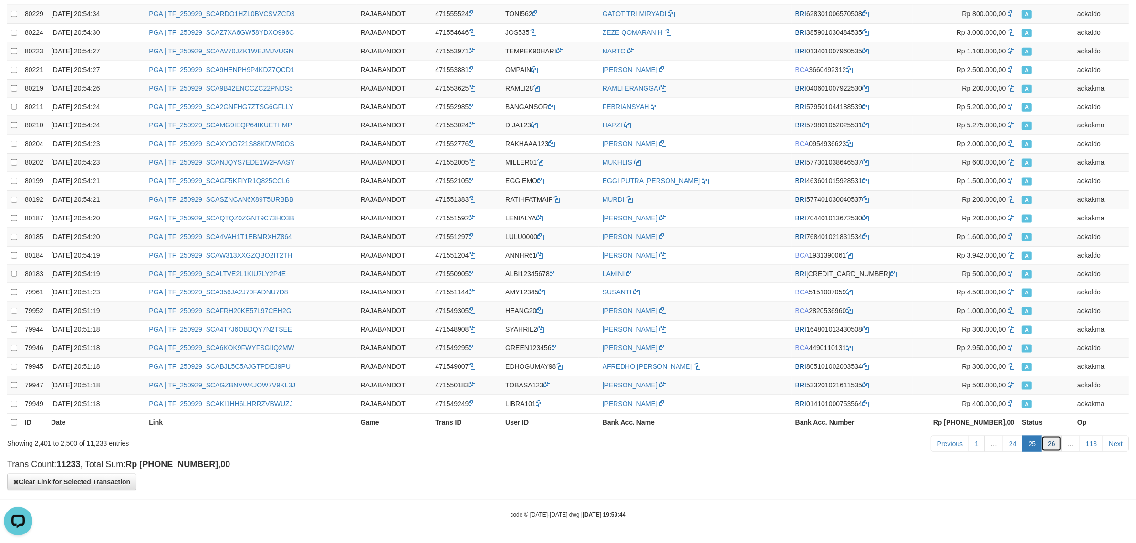
click at [1052, 449] on link "26" at bounding box center [1052, 444] width 20 height 16
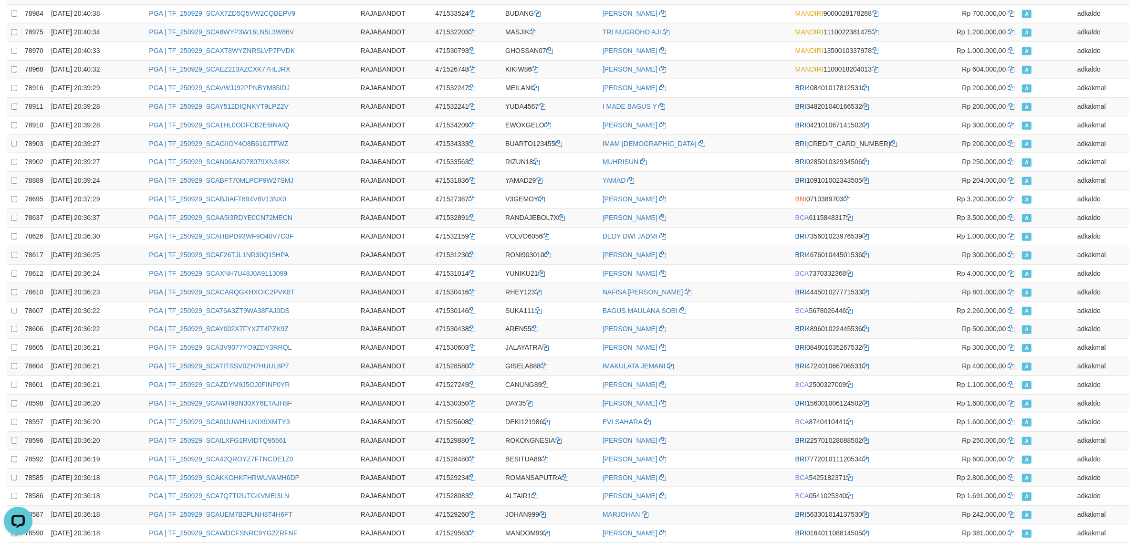
scroll to position [0, 0]
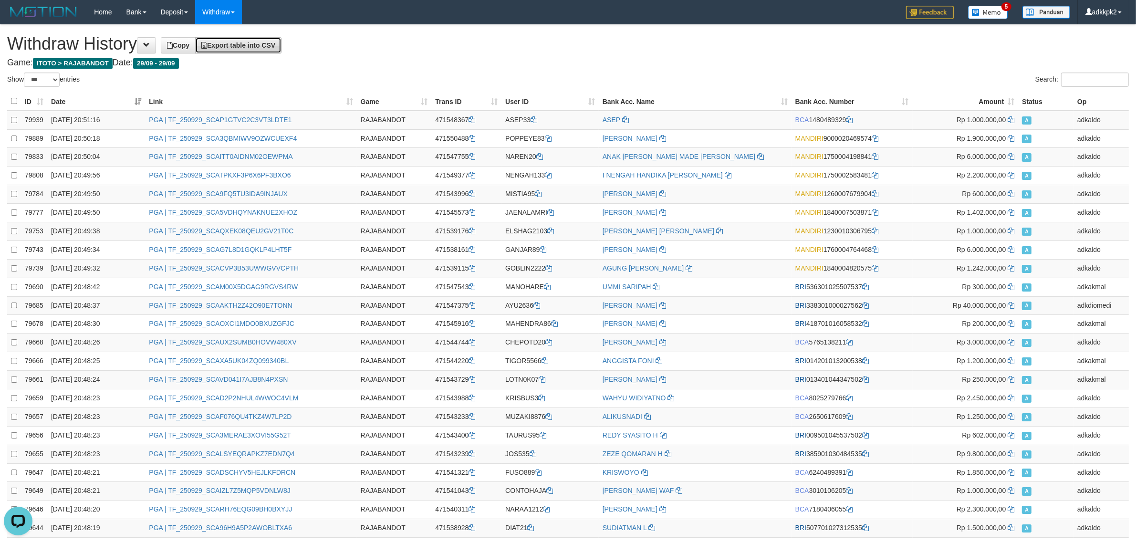
click at [273, 46] on span "Export table into CSV" at bounding box center [238, 46] width 74 height 8
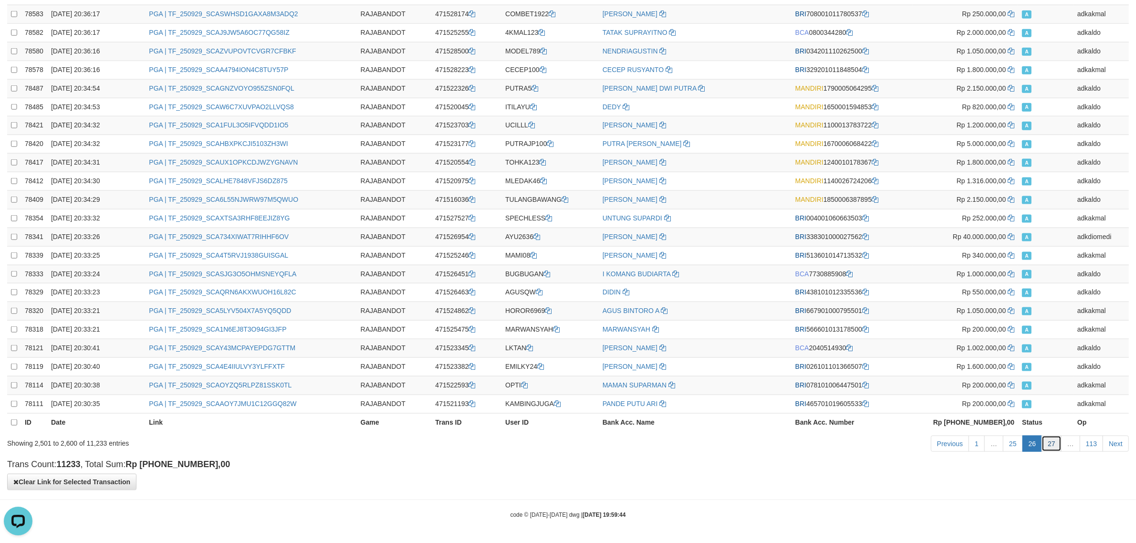
click at [1054, 450] on link "27" at bounding box center [1052, 444] width 20 height 16
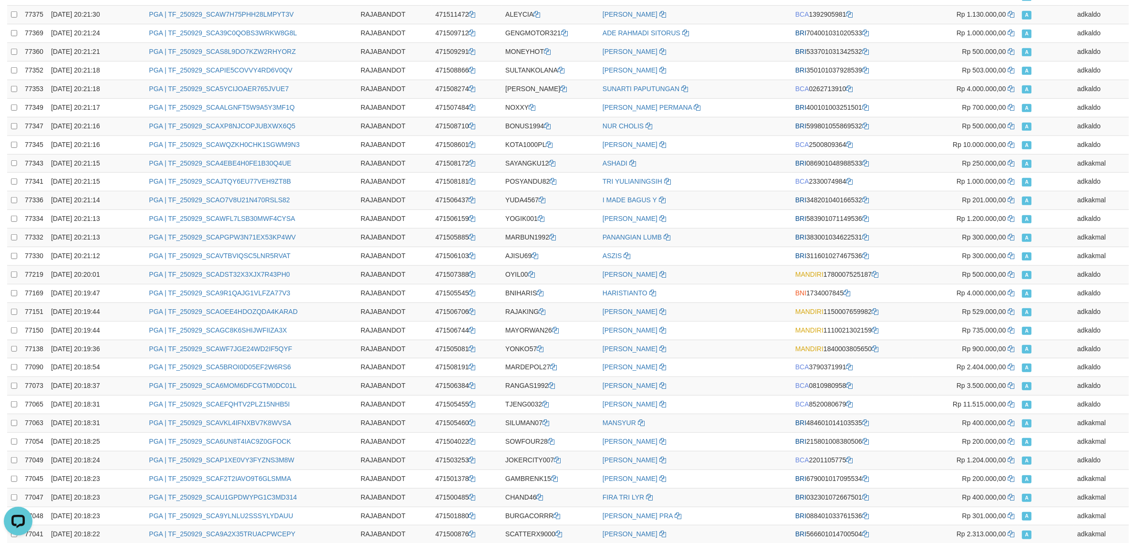
scroll to position [0, 0]
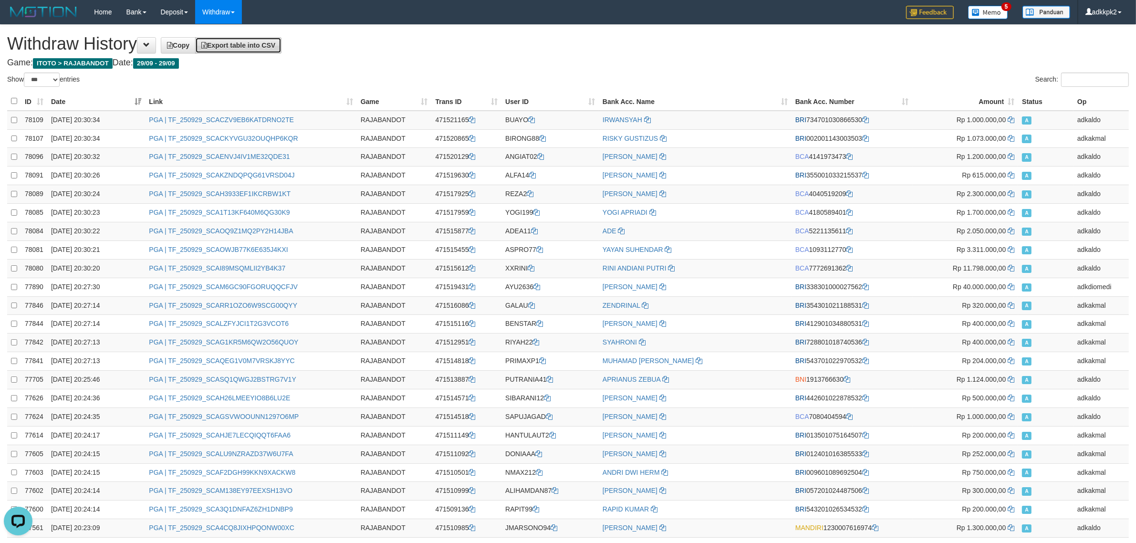
click at [275, 43] on span "Export table into CSV" at bounding box center [238, 46] width 74 height 8
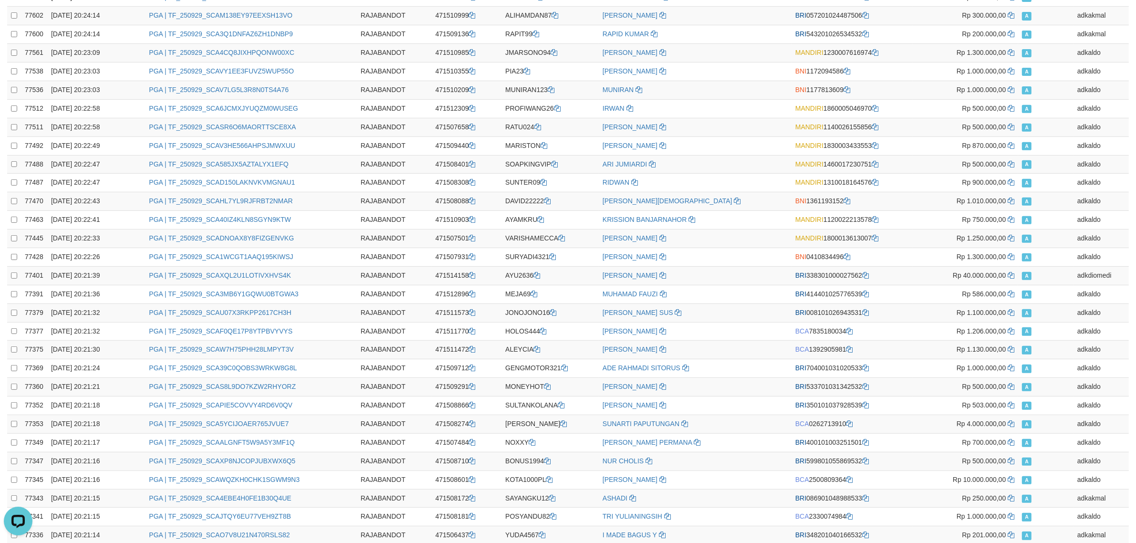
scroll to position [1568, 0]
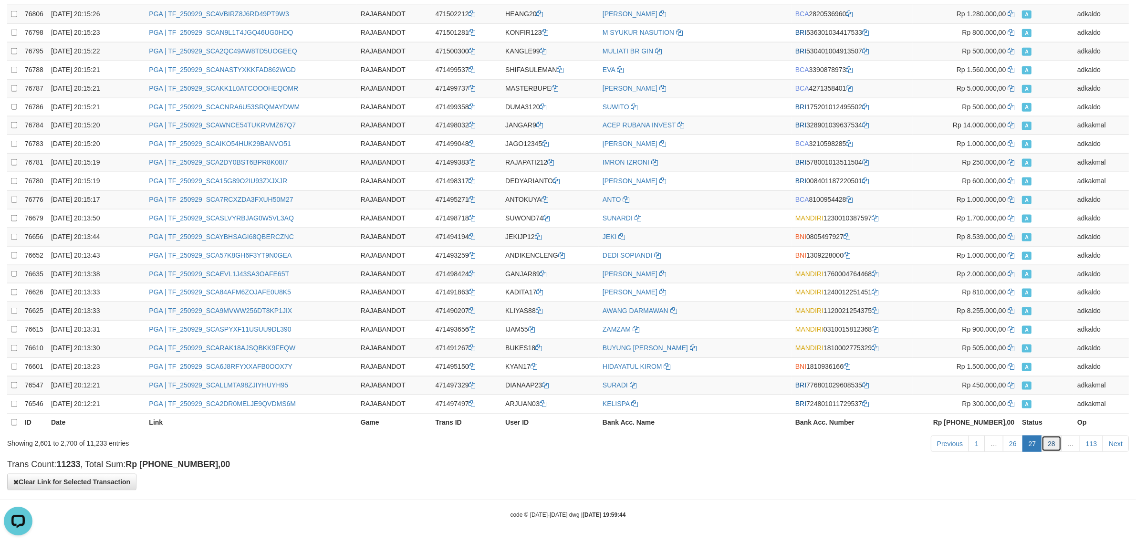
click at [1058, 445] on link "28" at bounding box center [1052, 444] width 20 height 16
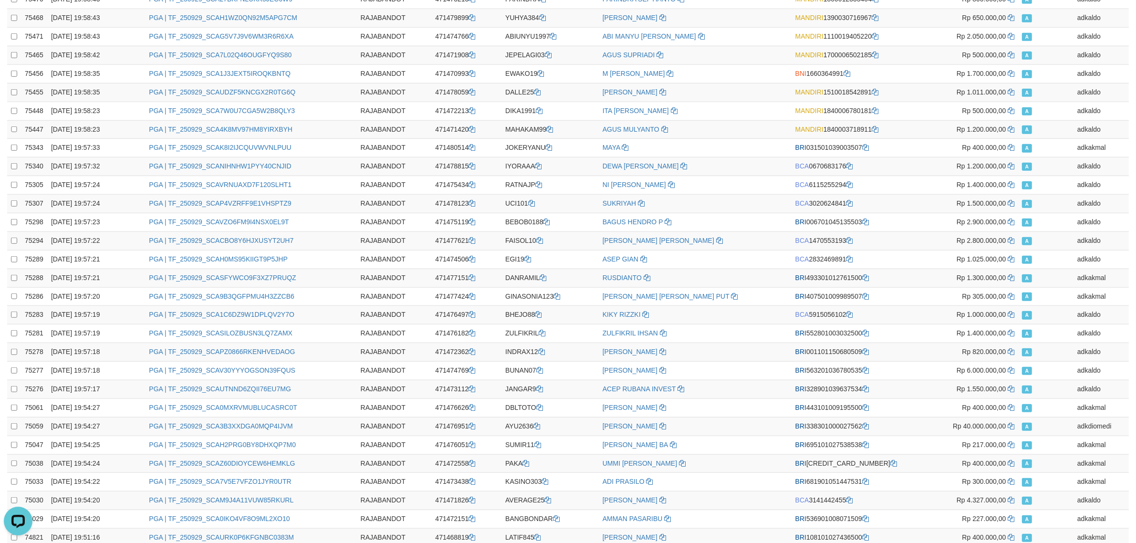
scroll to position [0, 0]
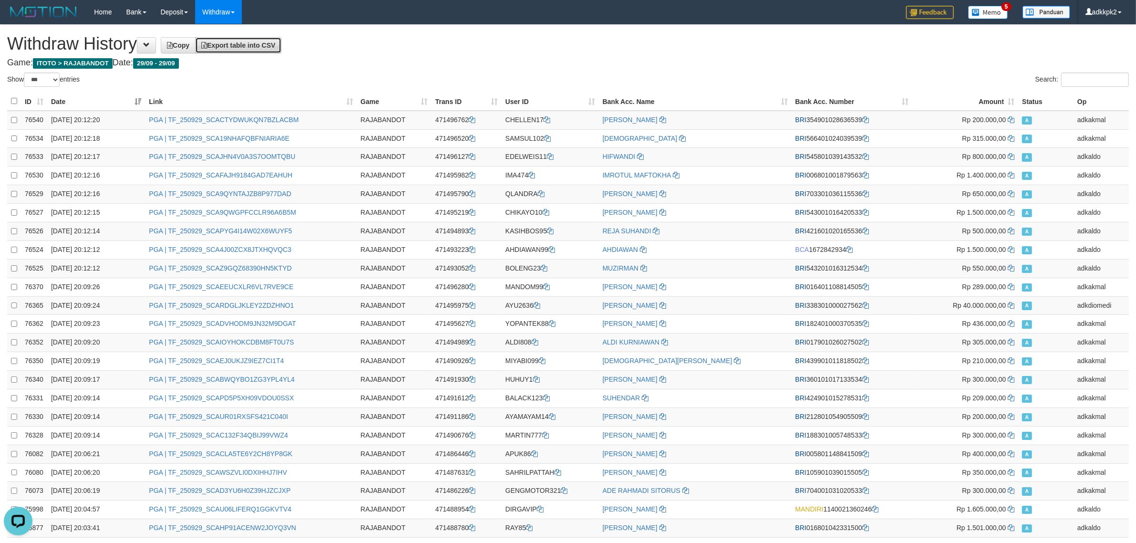
click at [275, 45] on span "Export table into CSV" at bounding box center [238, 46] width 74 height 8
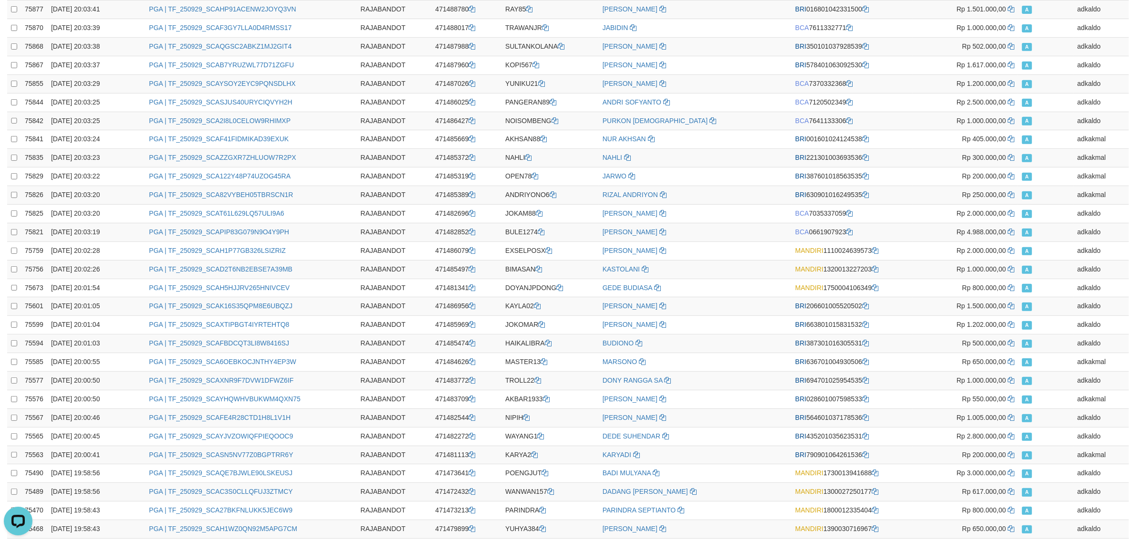
scroll to position [1568, 0]
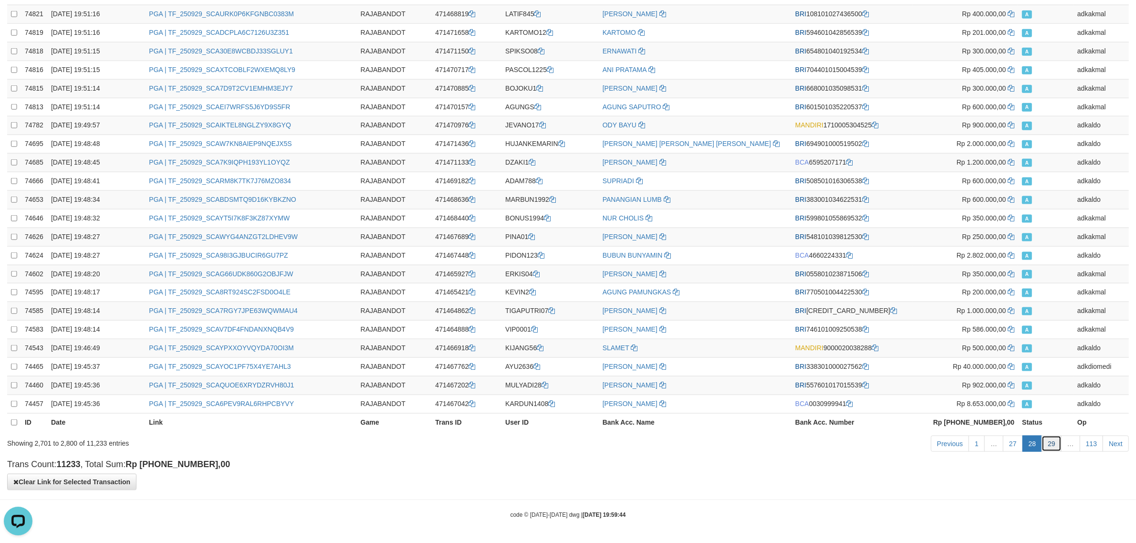
click at [1048, 440] on link "29" at bounding box center [1052, 444] width 20 height 16
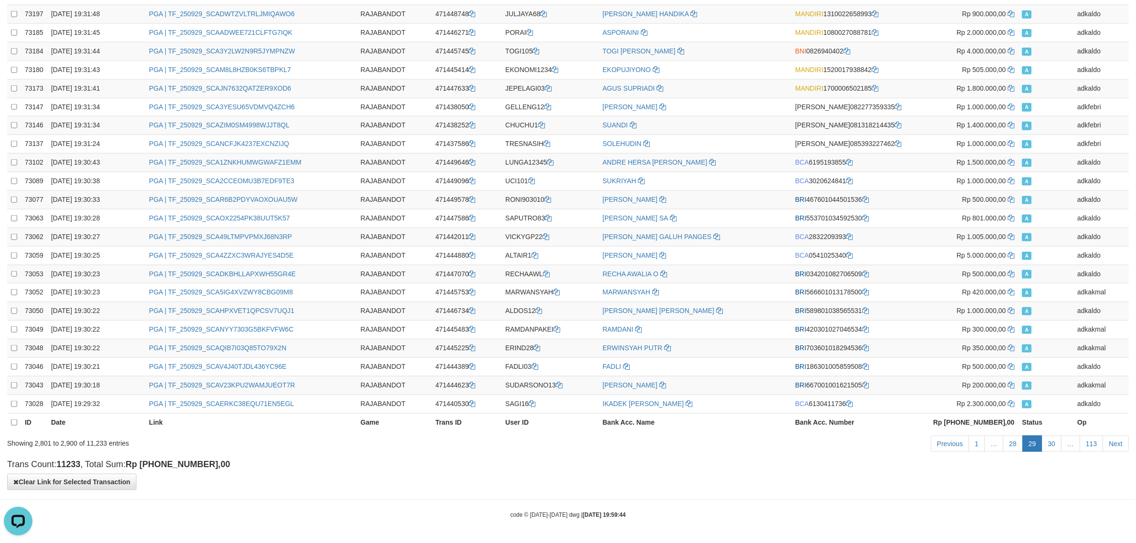
scroll to position [0, 0]
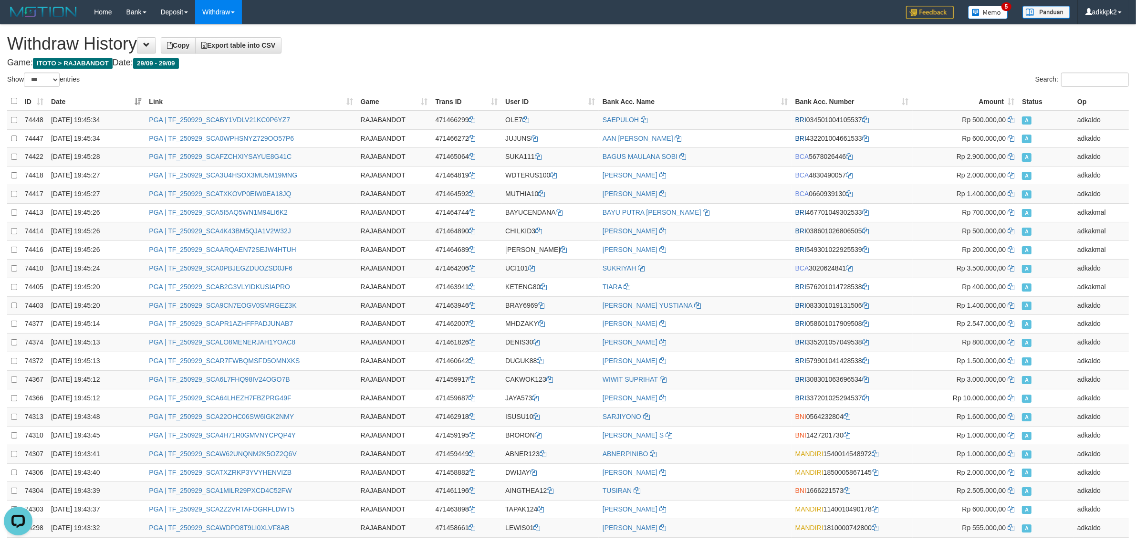
click at [268, 48] on span "Export table into CSV" at bounding box center [238, 46] width 74 height 8
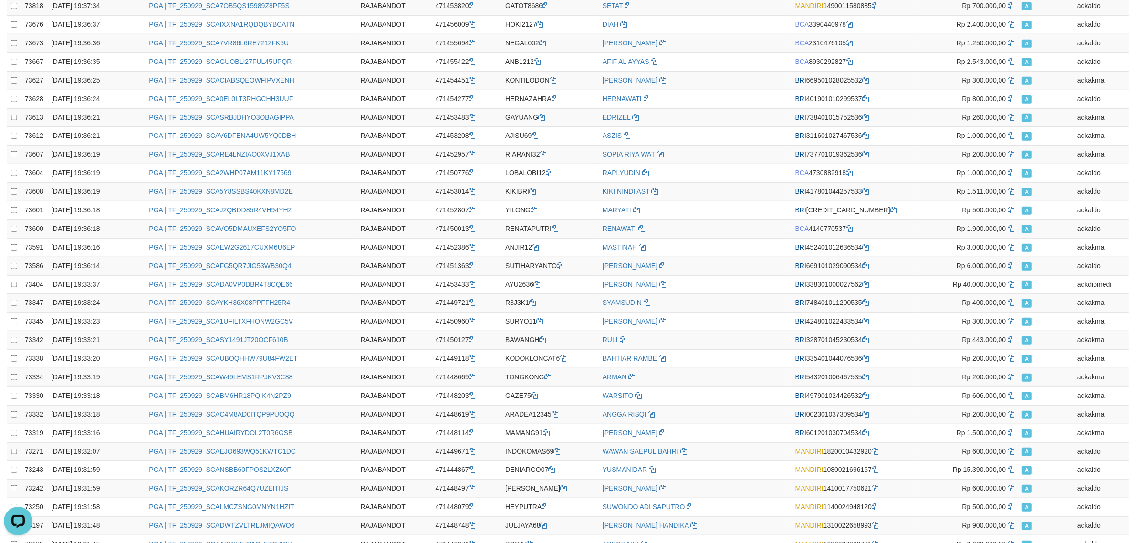
scroll to position [1568, 0]
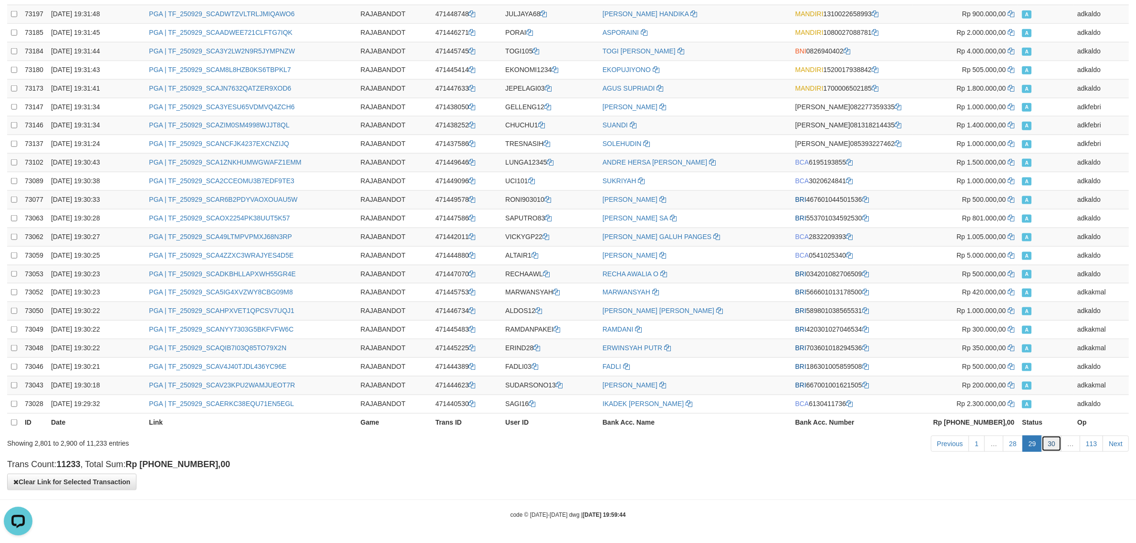
click at [1053, 436] on link "30" at bounding box center [1052, 444] width 20 height 16
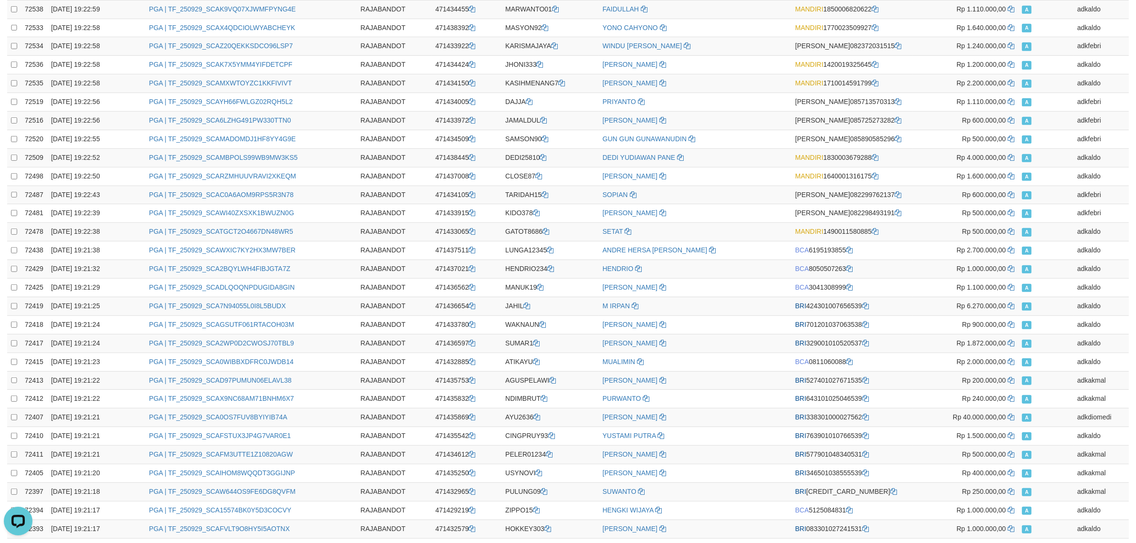
scroll to position [0, 0]
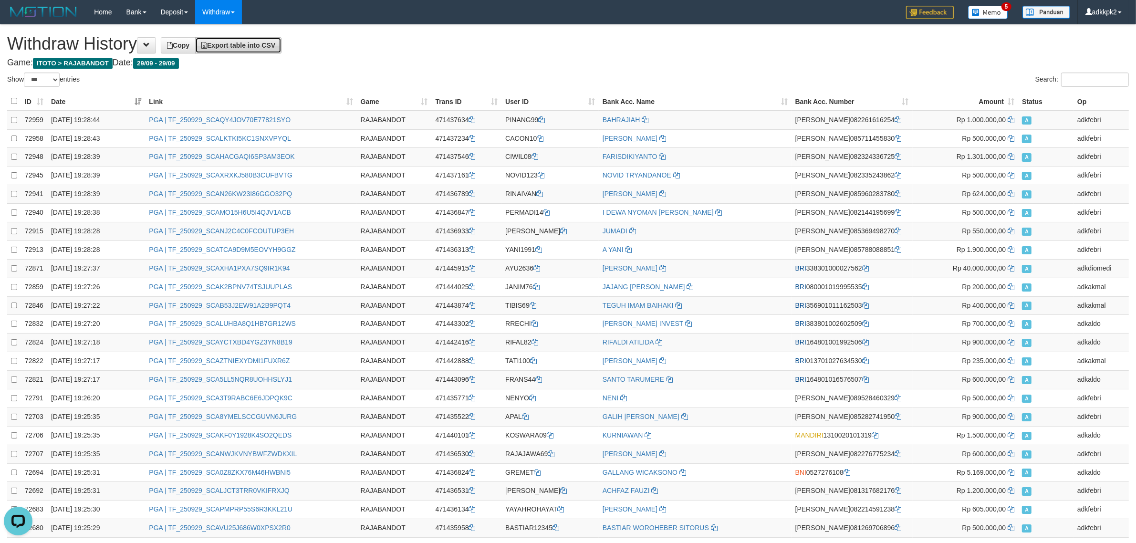
click at [265, 46] on span "Export table into CSV" at bounding box center [238, 46] width 74 height 8
drag, startPoint x: 981, startPoint y: 45, endPoint x: 990, endPoint y: 43, distance: 8.8
click at [984, 44] on h1 "Withdraw History Copy Export table into CSV" at bounding box center [568, 43] width 1122 height 19
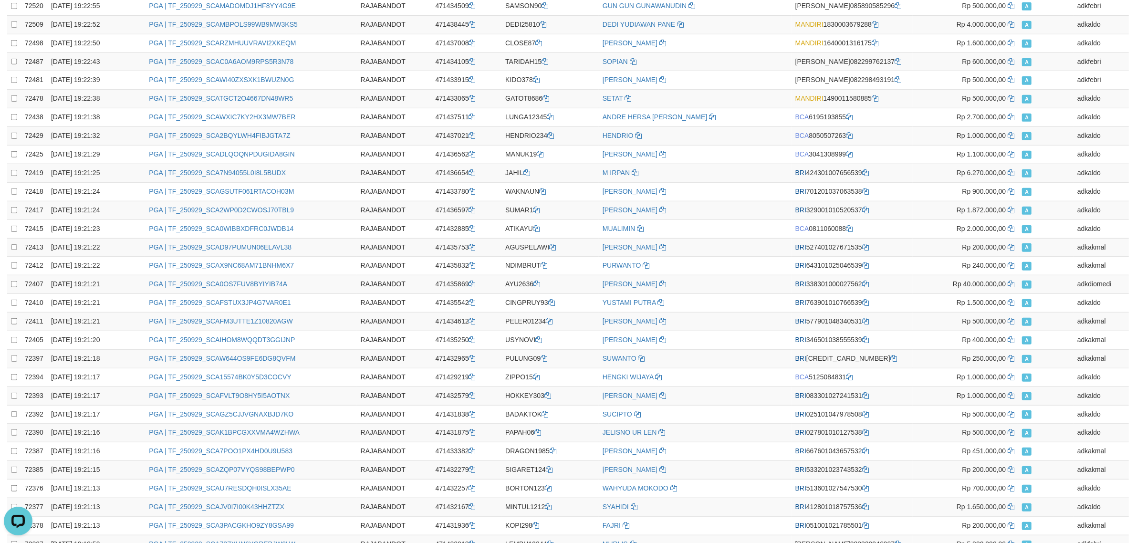
scroll to position [1568, 0]
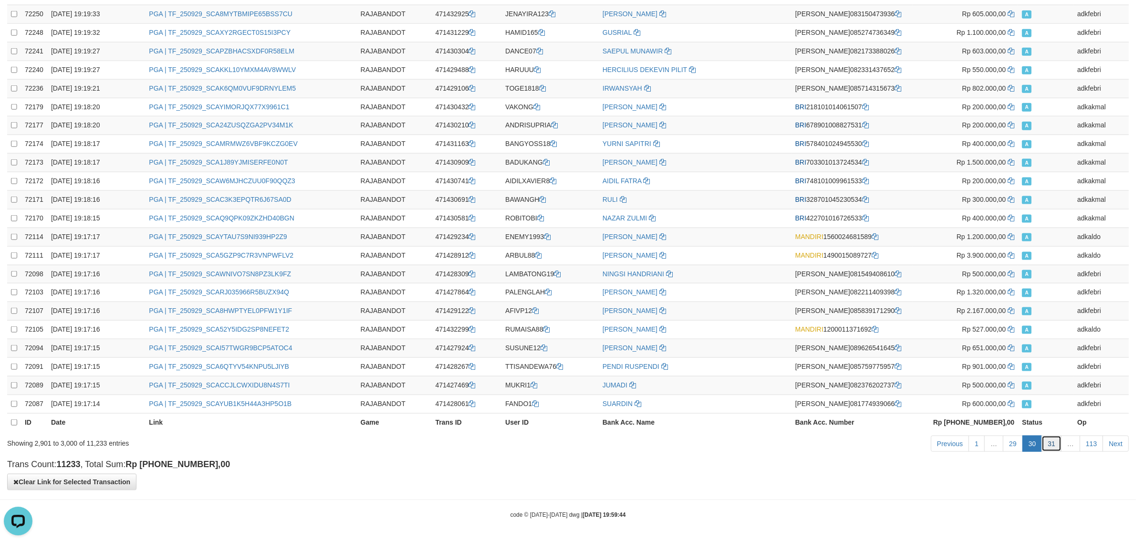
click at [1054, 445] on link "31" at bounding box center [1052, 444] width 20 height 16
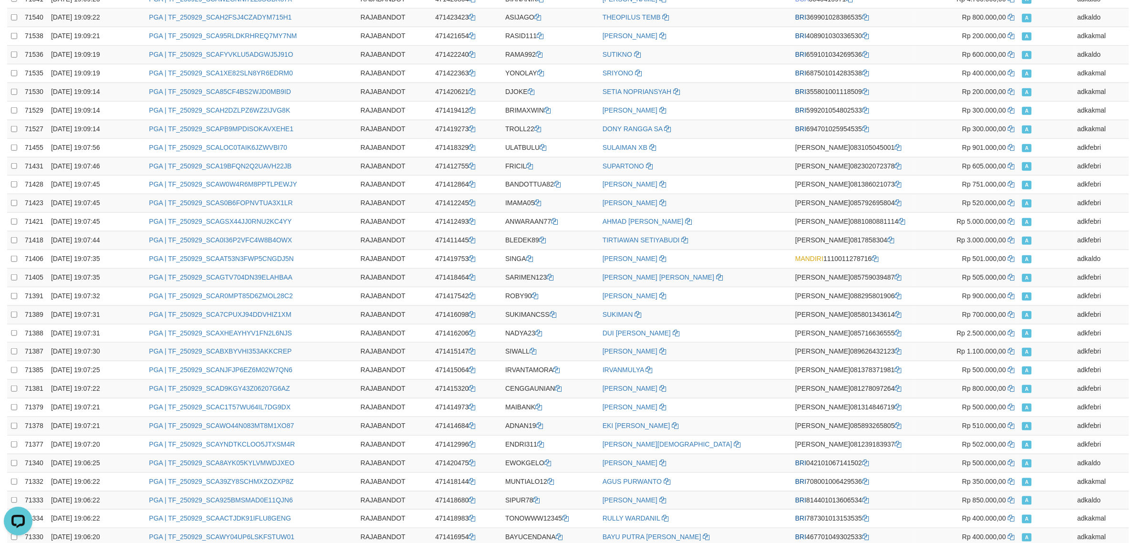
scroll to position [0, 0]
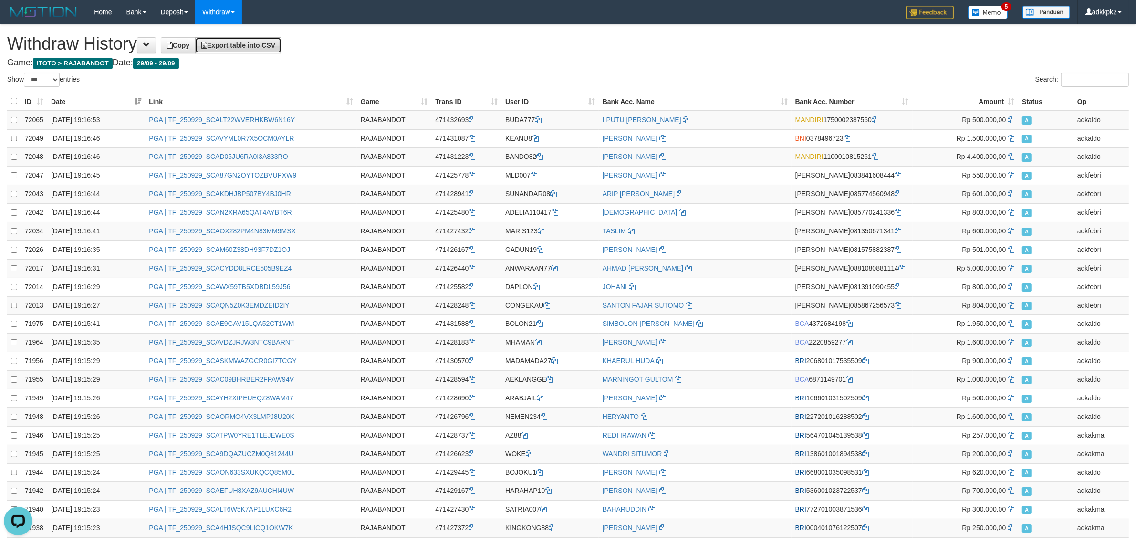
click at [237, 45] on span "Export table into CSV" at bounding box center [238, 46] width 74 height 8
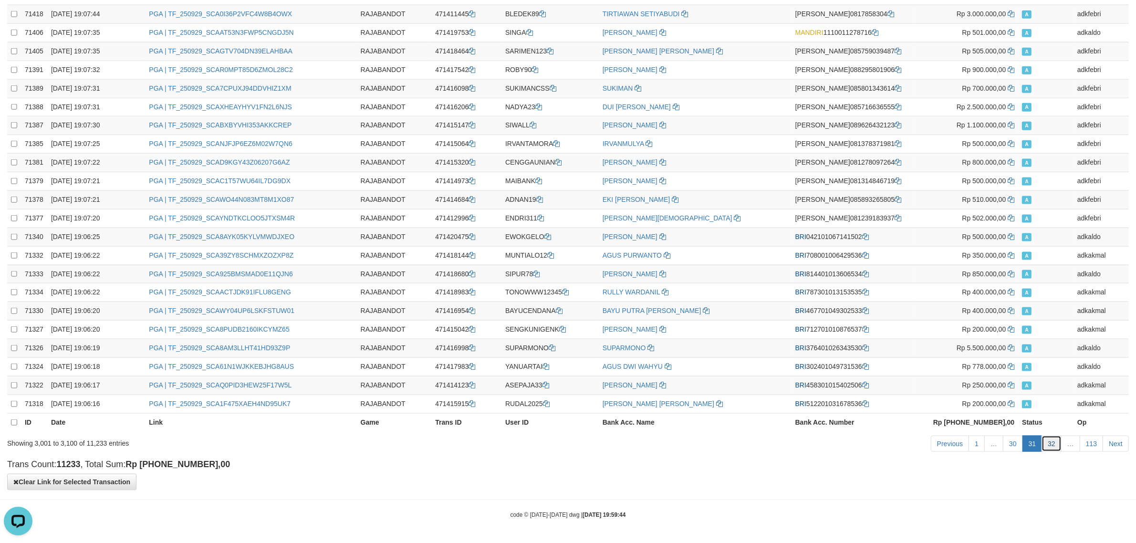
drag, startPoint x: 1052, startPoint y: 445, endPoint x: 1060, endPoint y: 443, distance: 8.3
click at [1054, 445] on link "32" at bounding box center [1052, 444] width 20 height 16
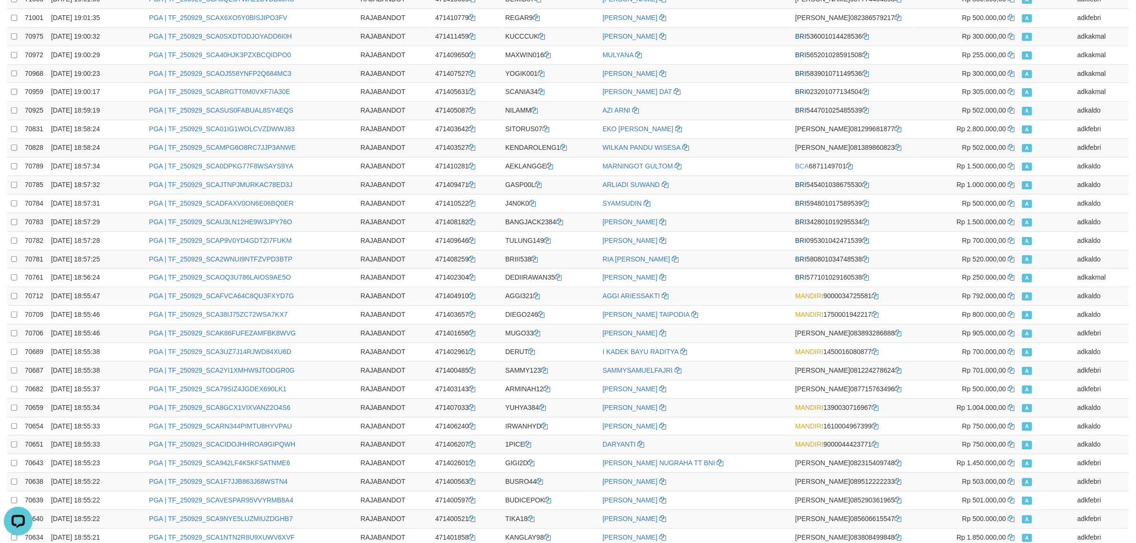
scroll to position [0, 0]
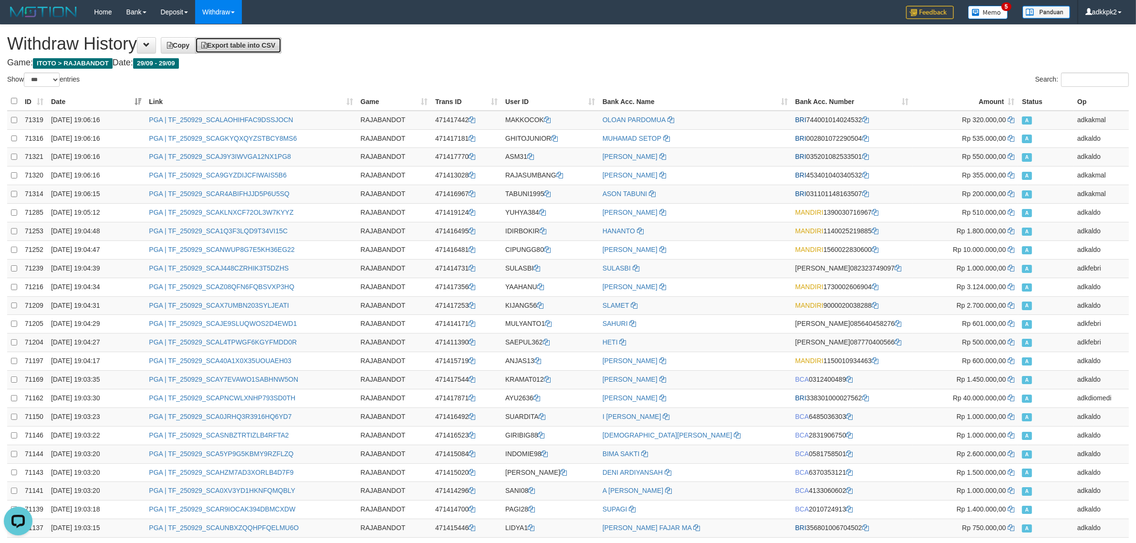
click at [282, 50] on link "Export table into CSV" at bounding box center [238, 45] width 86 height 16
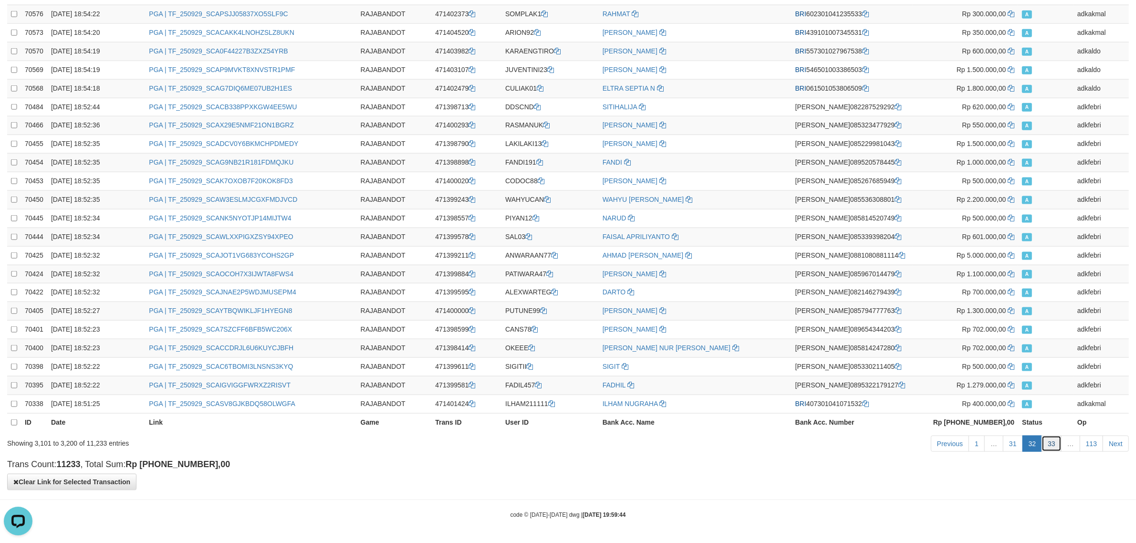
click at [1057, 447] on link "33" at bounding box center [1052, 444] width 20 height 16
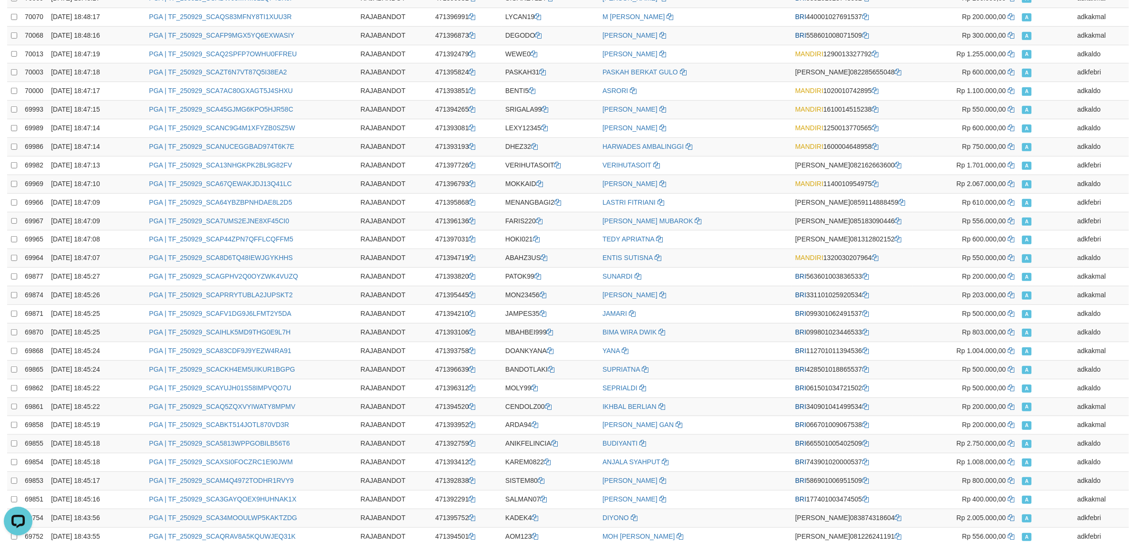
scroll to position [0, 0]
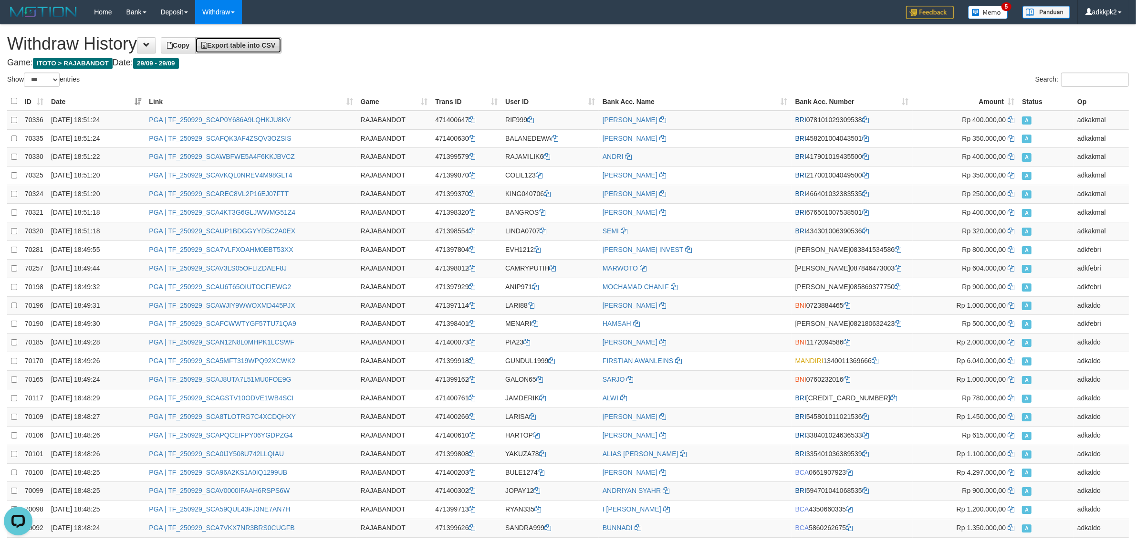
click at [245, 48] on span "Export table into CSV" at bounding box center [238, 46] width 74 height 8
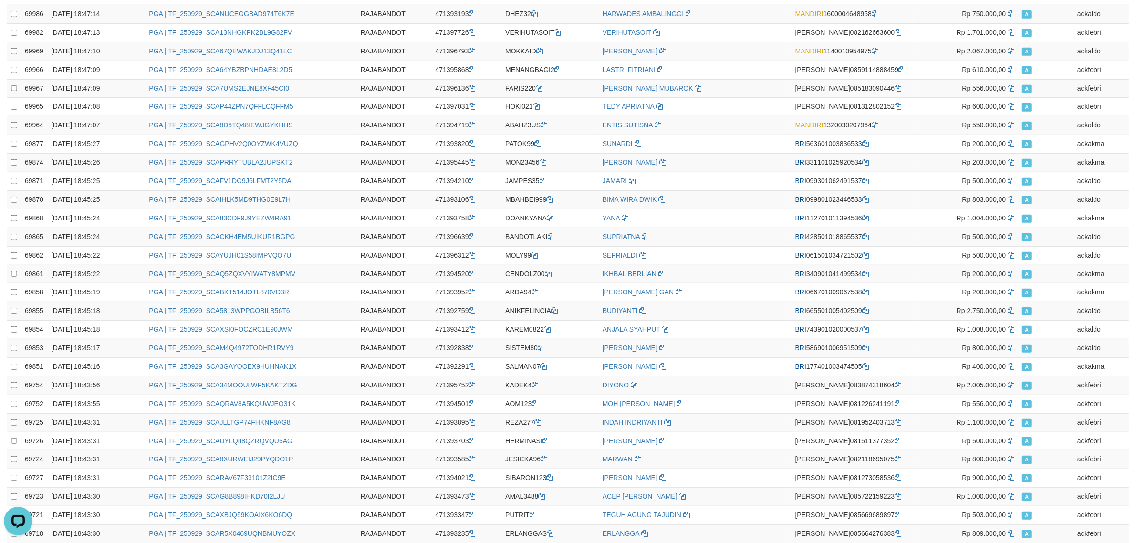
scroll to position [1568, 0]
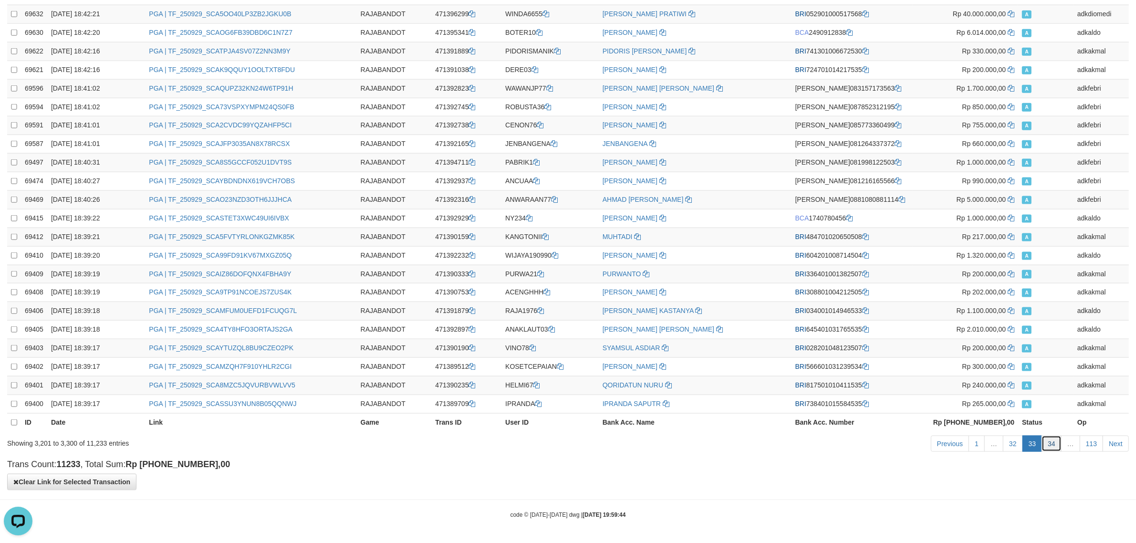
click at [1047, 447] on link "34" at bounding box center [1052, 444] width 20 height 16
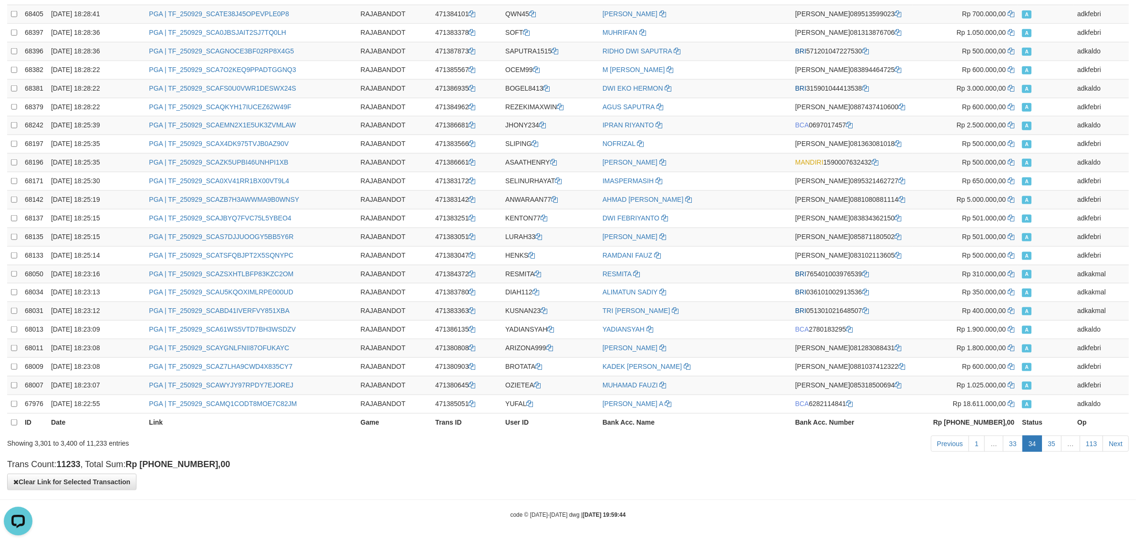
scroll to position [0, 0]
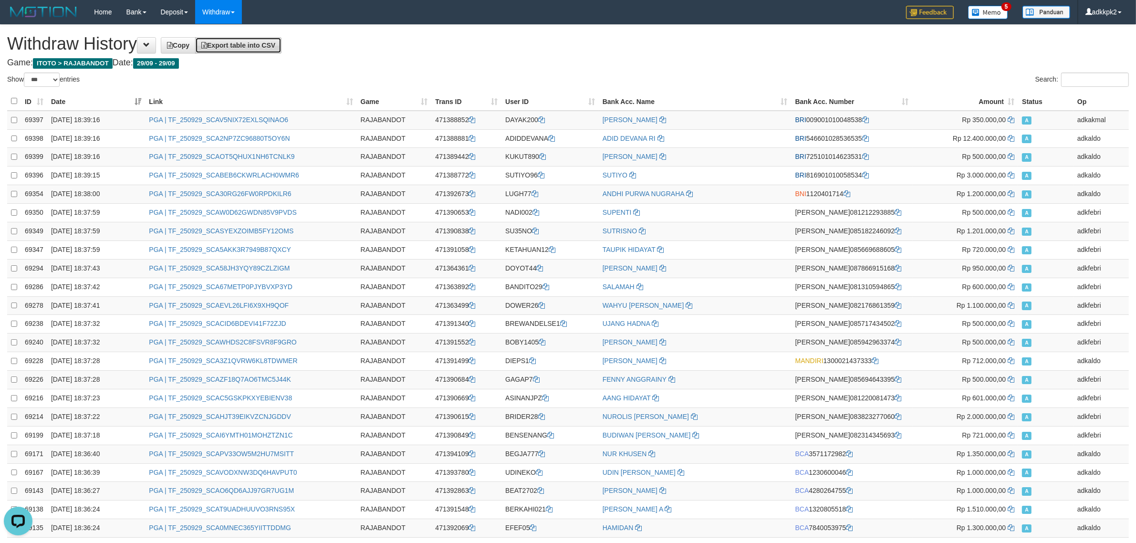
click at [251, 41] on link "Export table into CSV" at bounding box center [238, 45] width 86 height 16
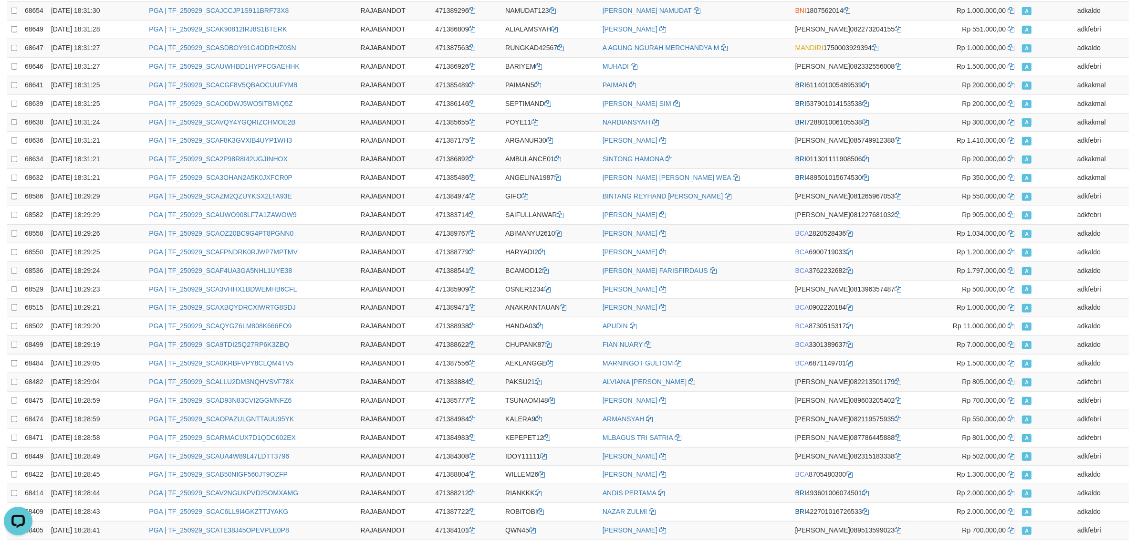
scroll to position [1568, 0]
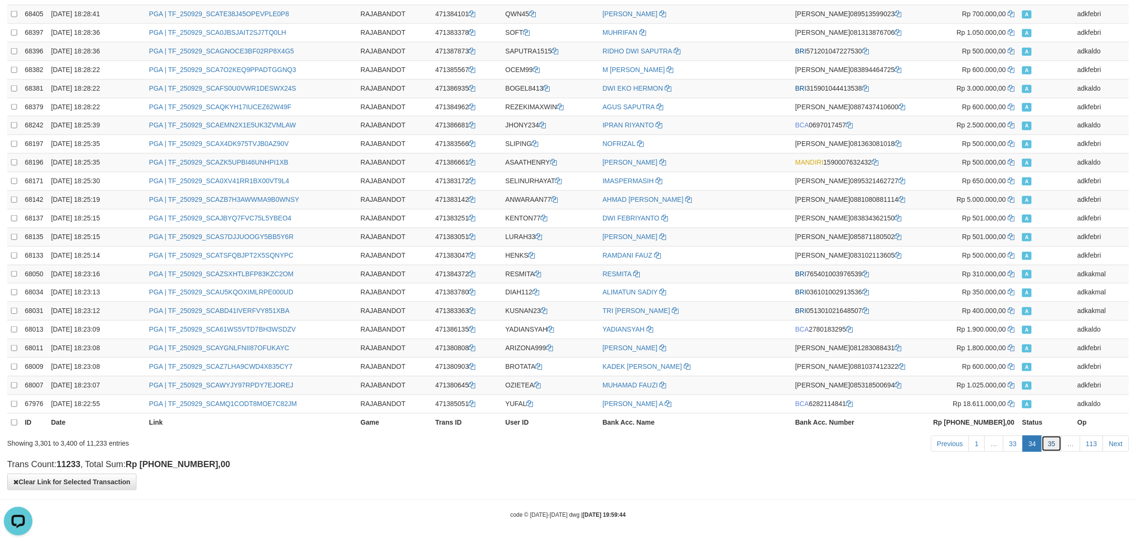
click at [1048, 444] on link "35" at bounding box center [1052, 444] width 20 height 16
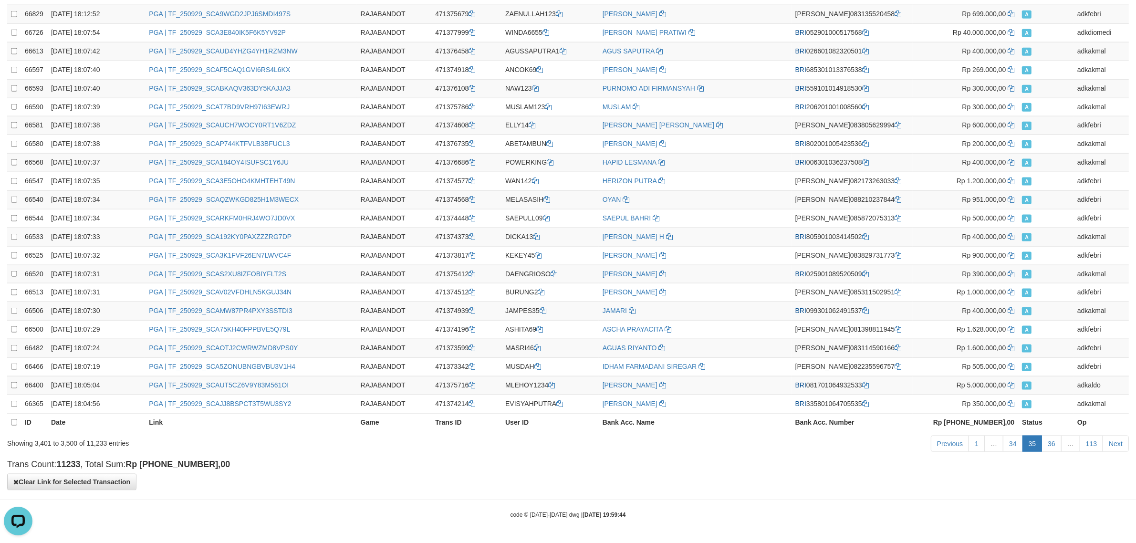
scroll to position [0, 0]
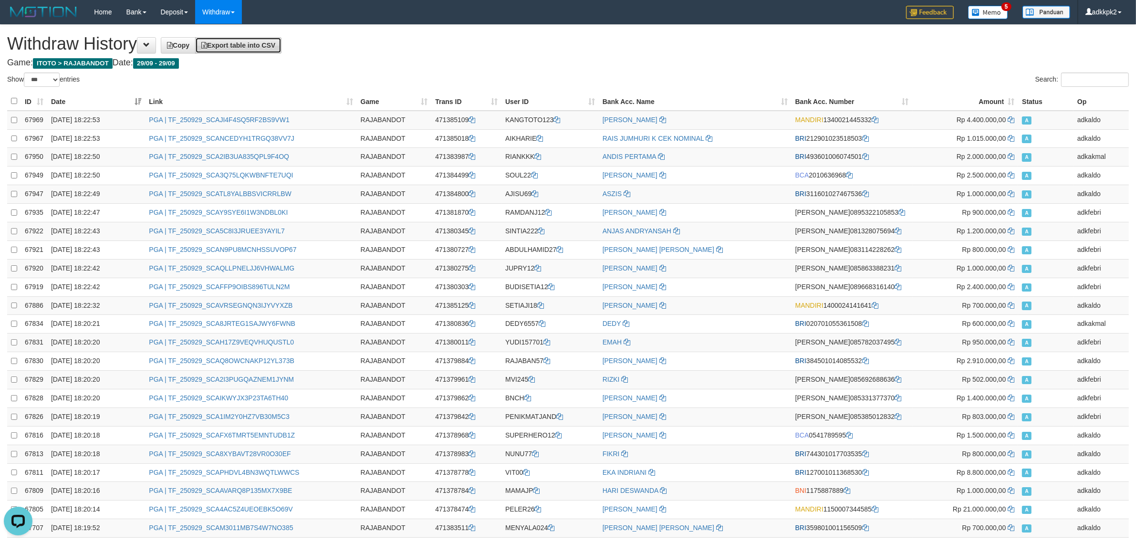
click at [275, 47] on span "Export table into CSV" at bounding box center [238, 46] width 74 height 8
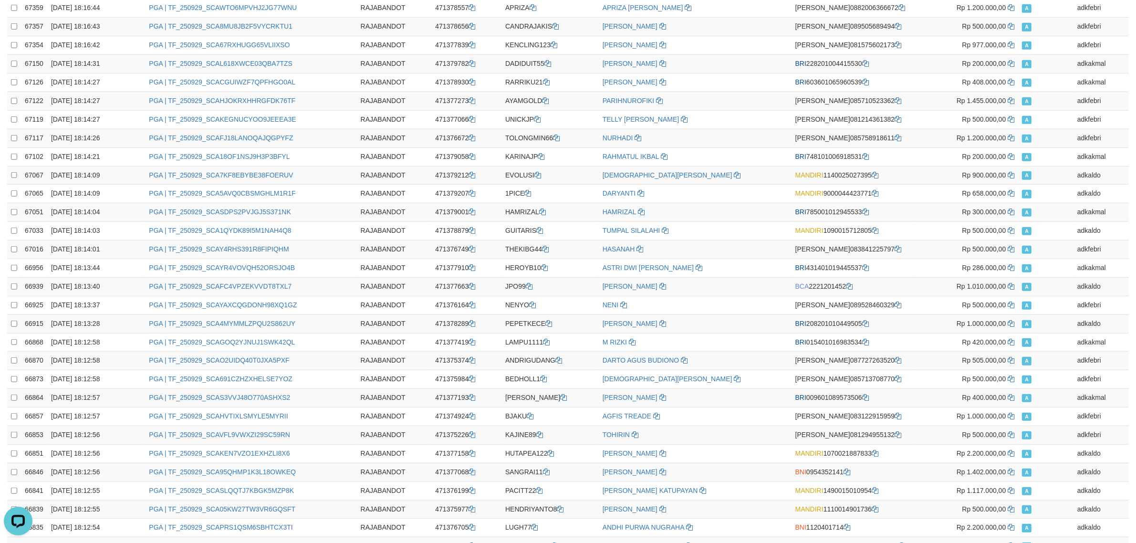
scroll to position [1568, 0]
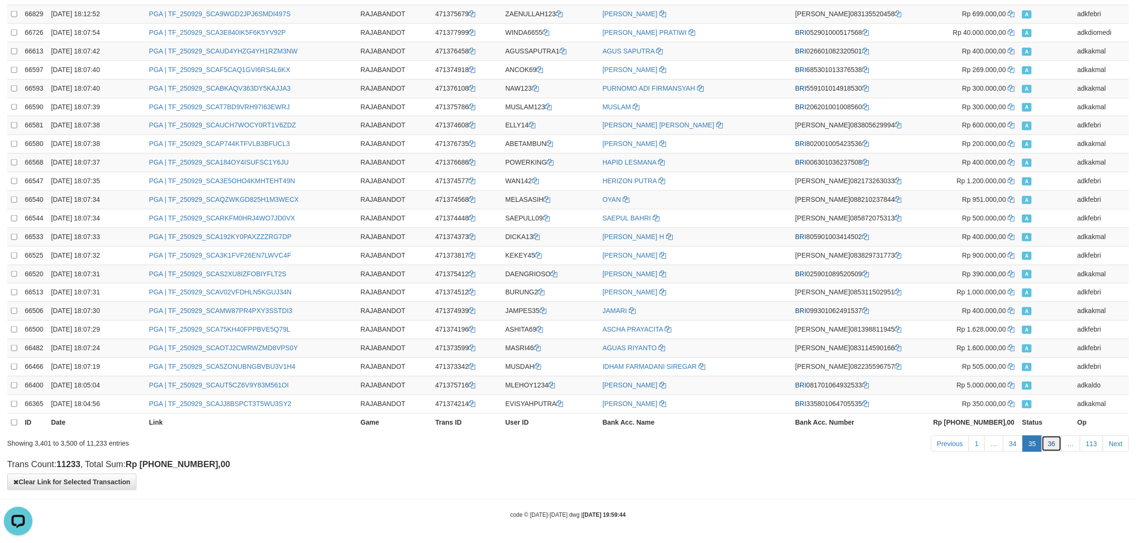
click at [1052, 444] on link "36" at bounding box center [1052, 444] width 20 height 16
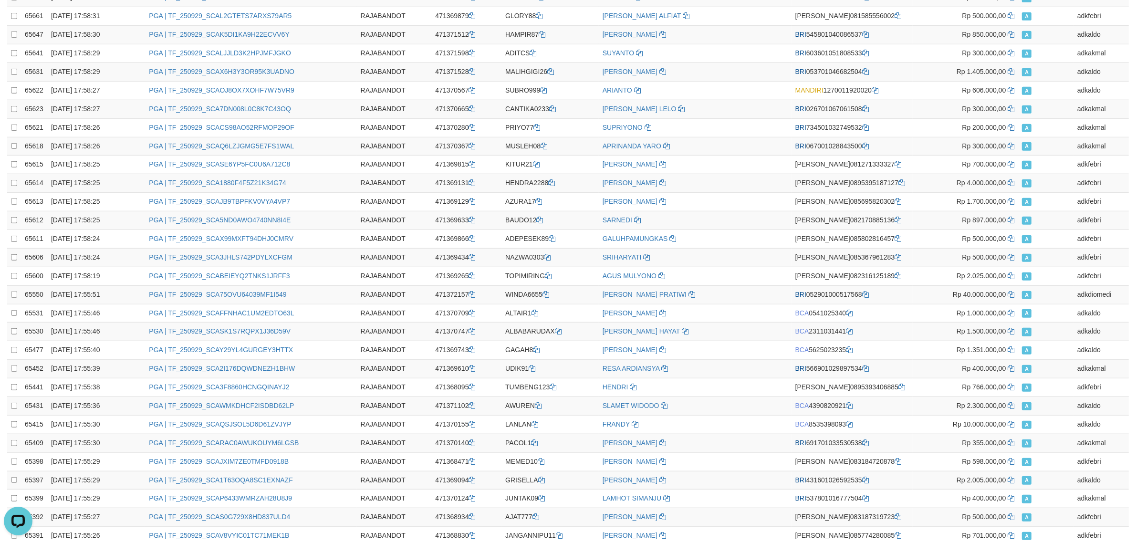
scroll to position [0, 0]
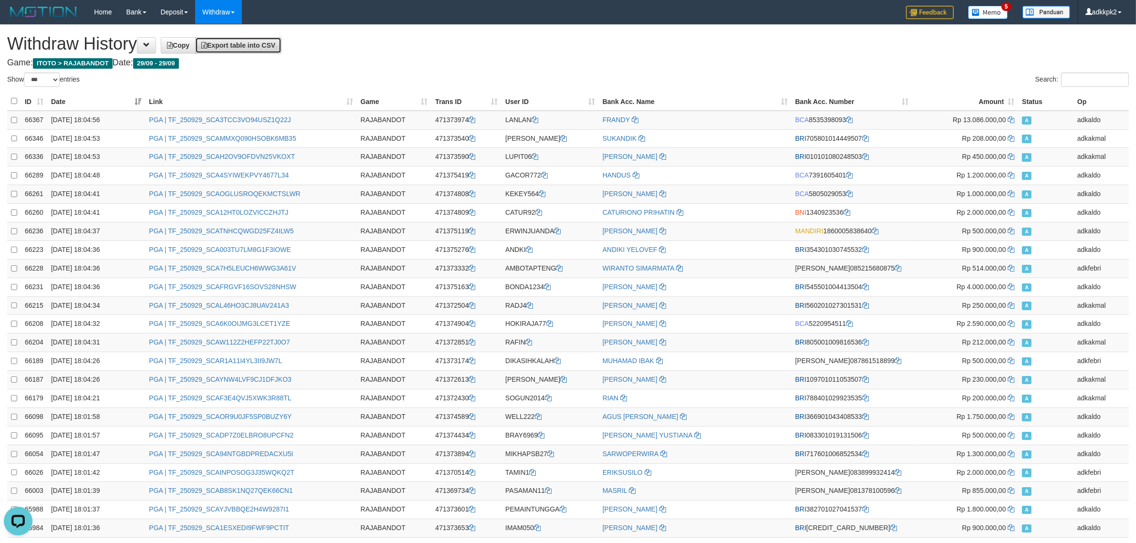
click at [282, 47] on link "Export table into CSV" at bounding box center [238, 45] width 86 height 16
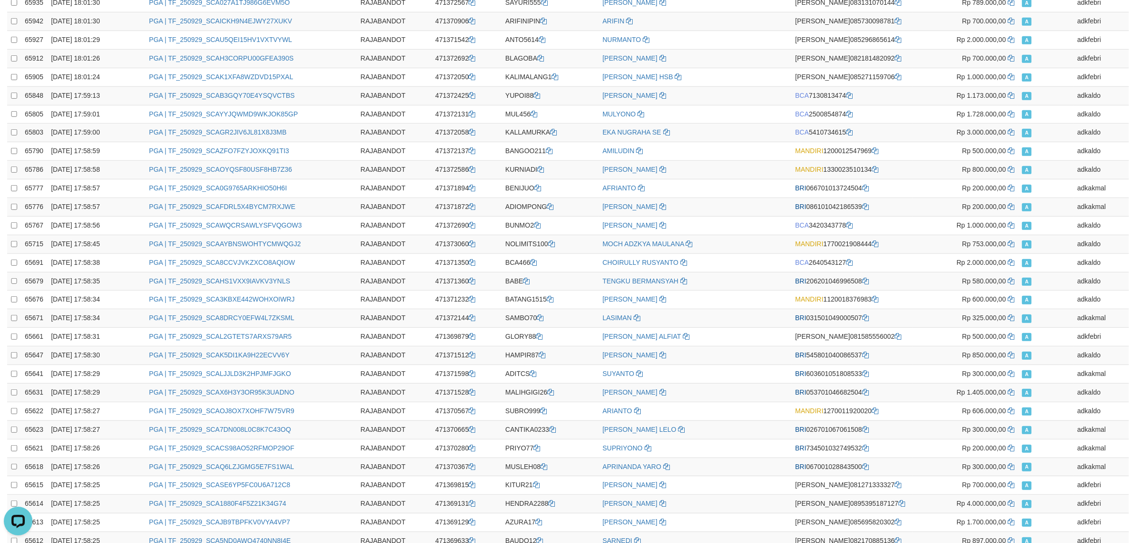
scroll to position [1568, 0]
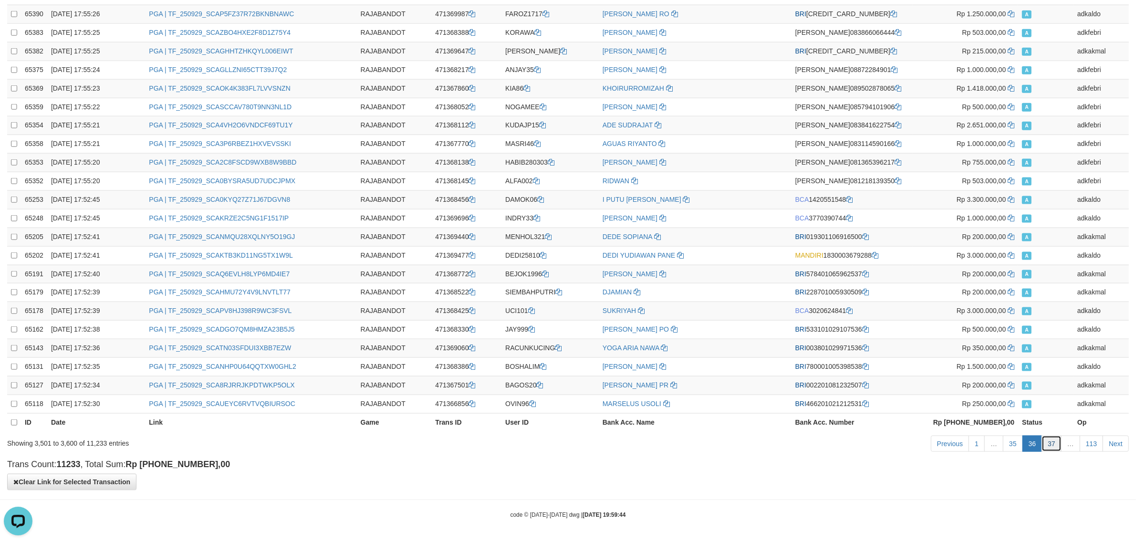
click at [1051, 444] on link "37" at bounding box center [1052, 444] width 20 height 16
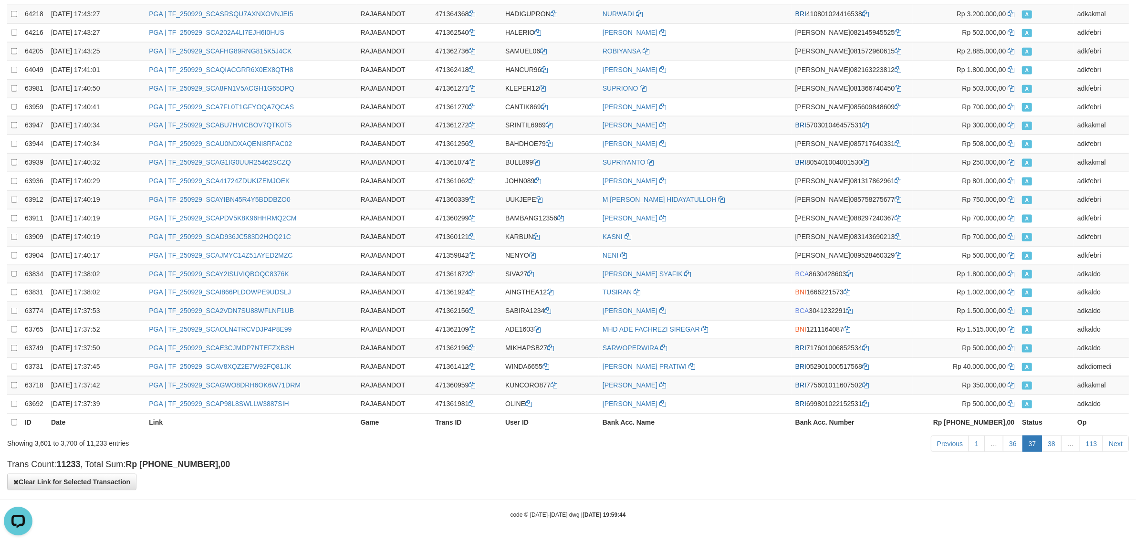
scroll to position [0, 0]
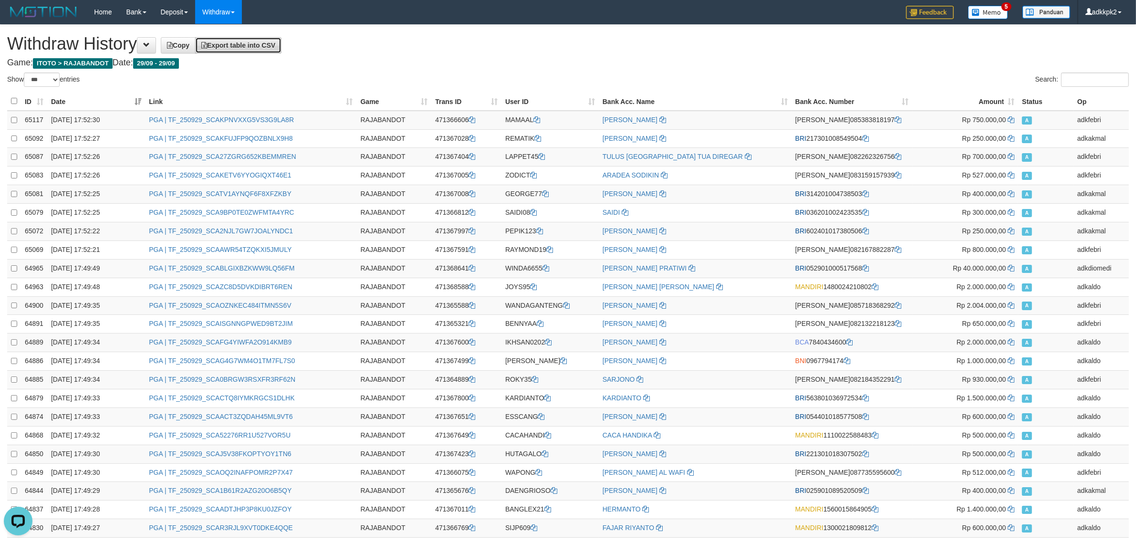
click at [260, 39] on link "Export table into CSV" at bounding box center [238, 45] width 86 height 16
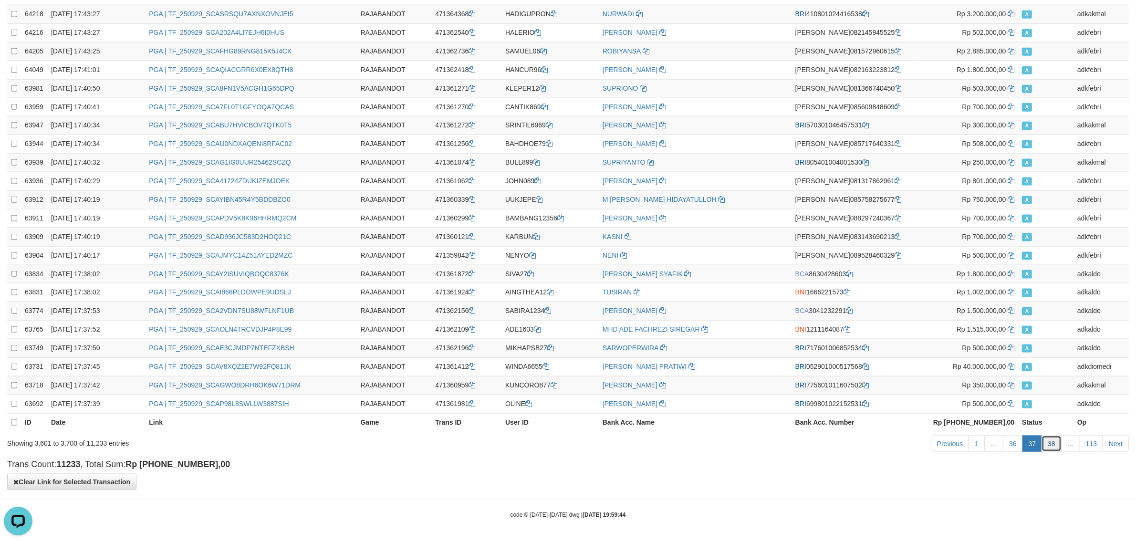
click at [1046, 436] on link "38" at bounding box center [1052, 444] width 20 height 16
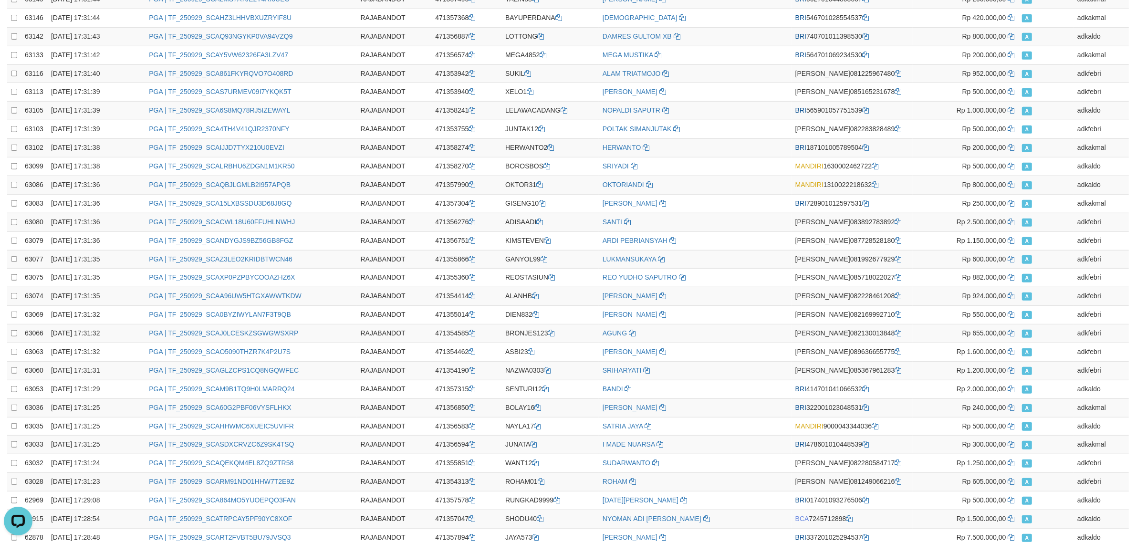
scroll to position [0, 0]
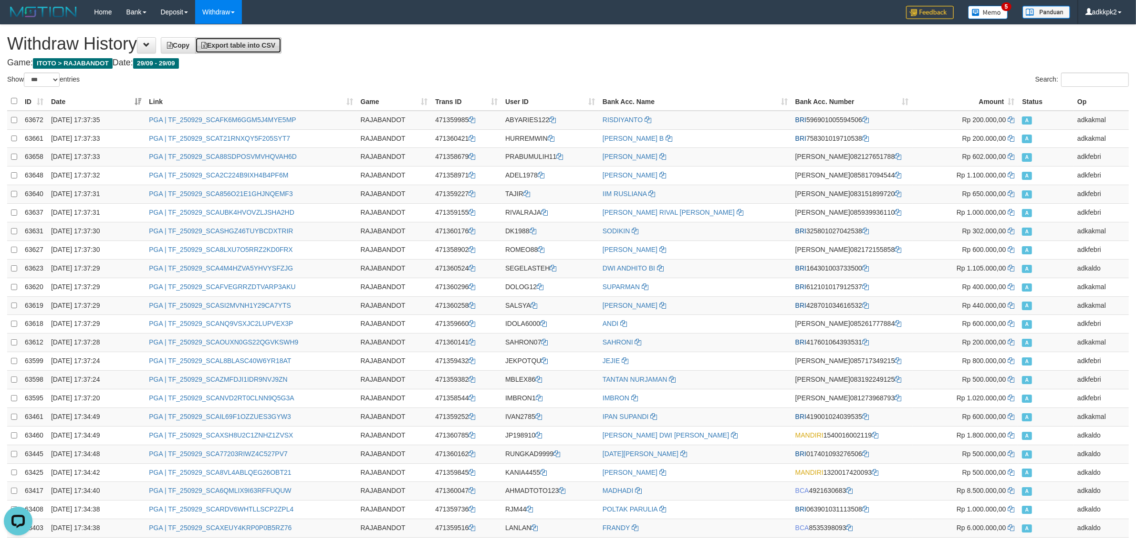
click at [271, 46] on span "Export table into CSV" at bounding box center [238, 46] width 74 height 8
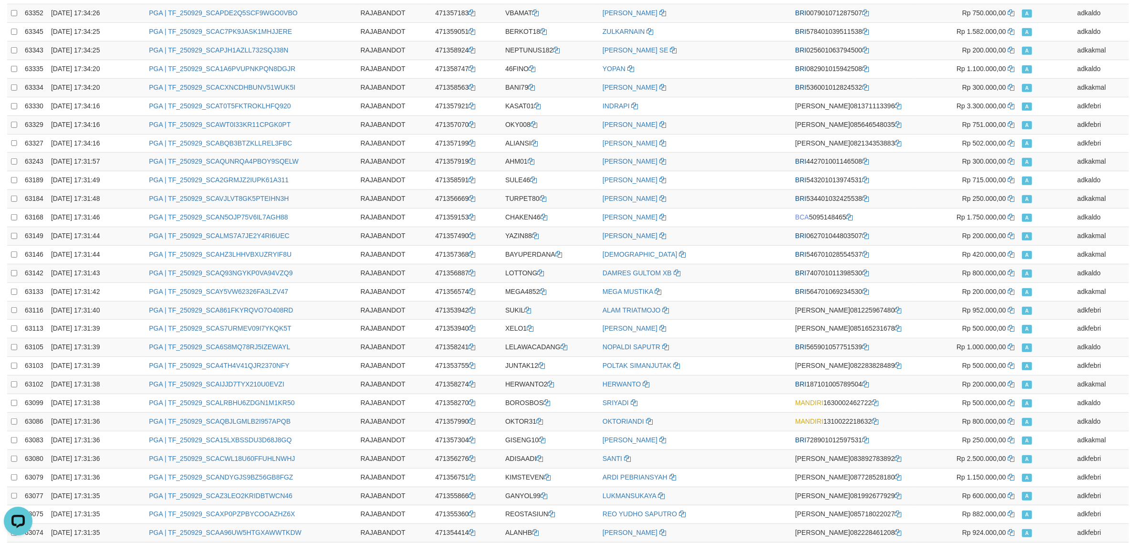
scroll to position [1568, 0]
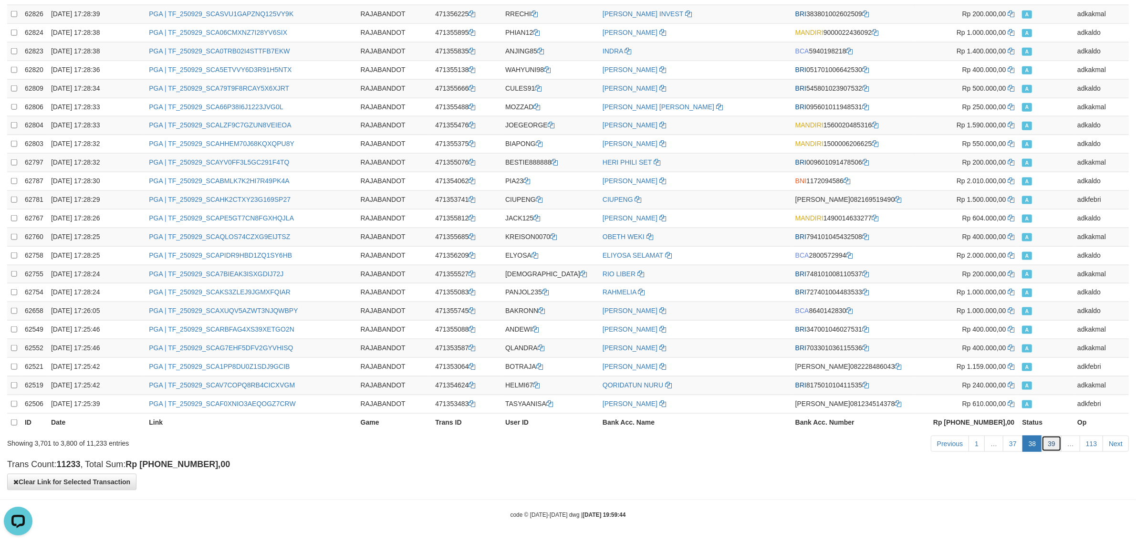
click at [1053, 447] on link "39" at bounding box center [1052, 444] width 20 height 16
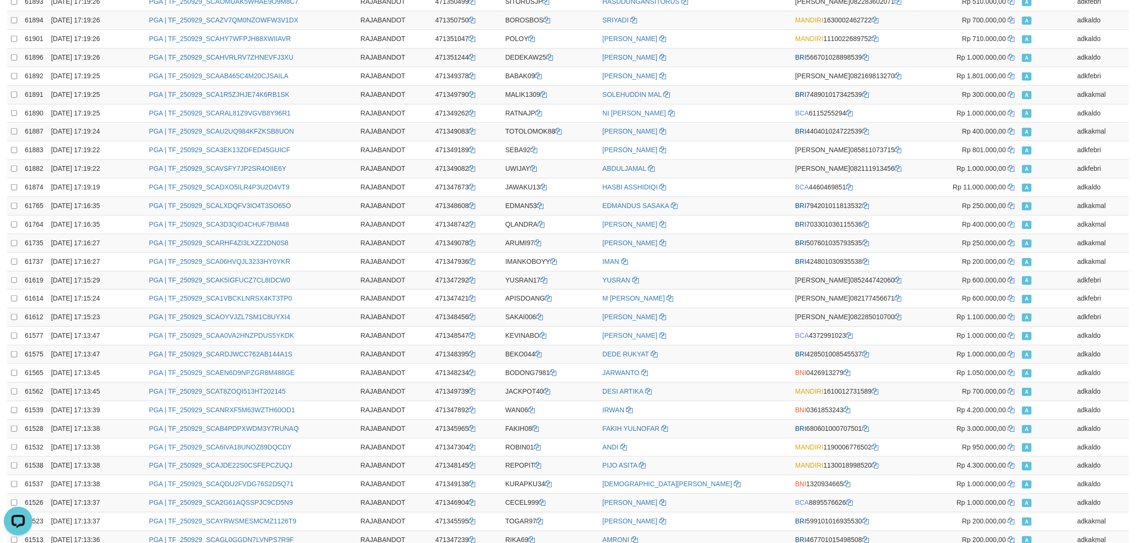
scroll to position [0, 0]
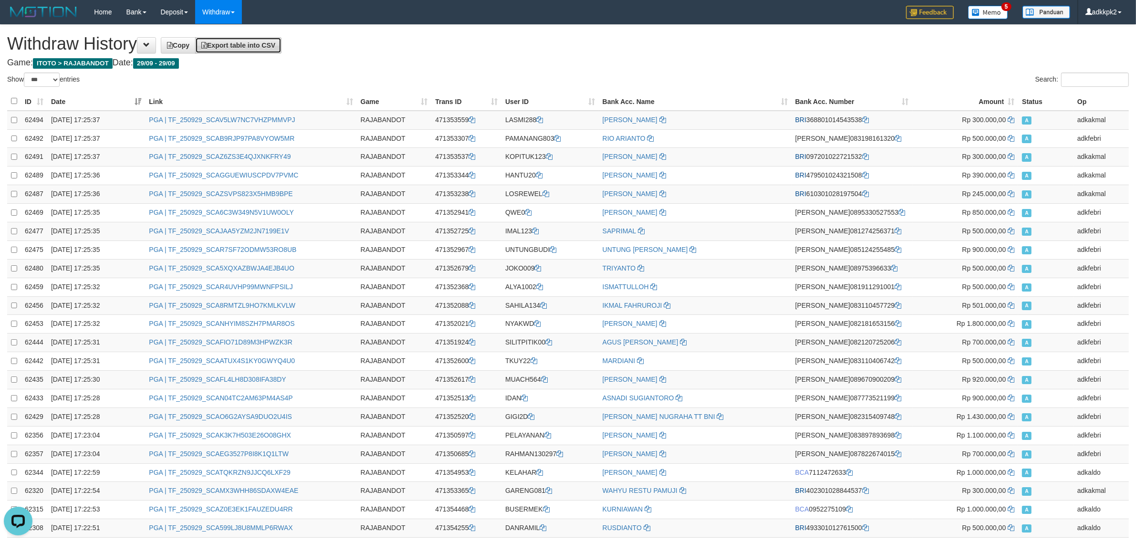
click at [275, 43] on span "Export table into CSV" at bounding box center [238, 46] width 74 height 8
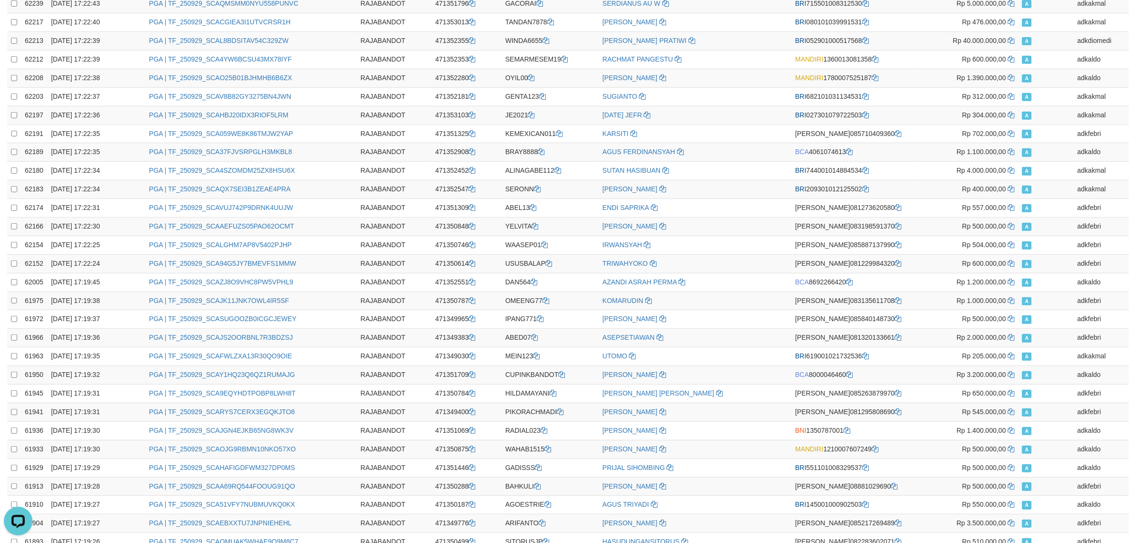
scroll to position [1568, 0]
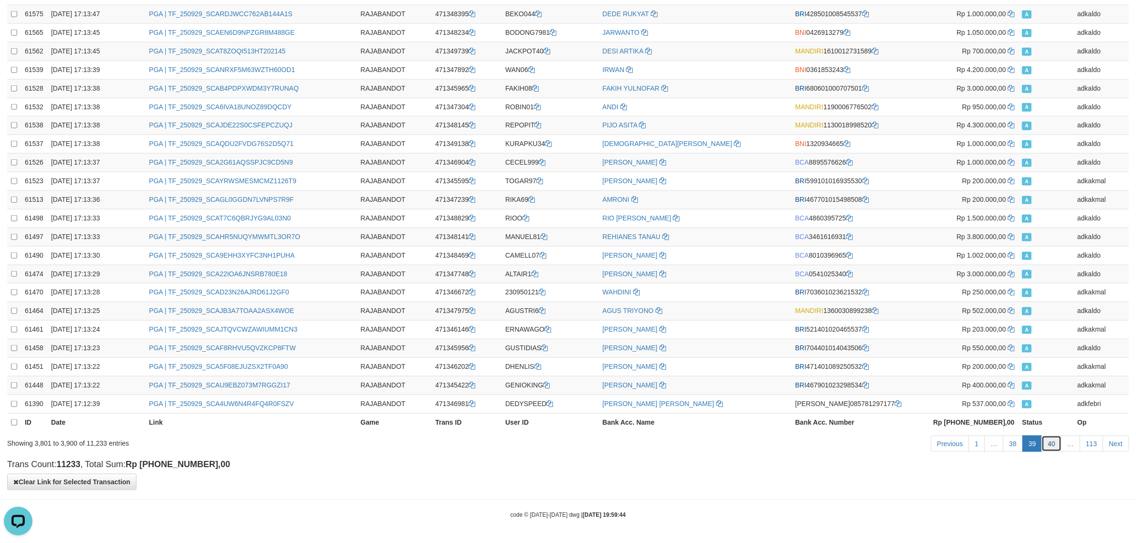
click at [1052, 451] on link "40" at bounding box center [1052, 444] width 20 height 16
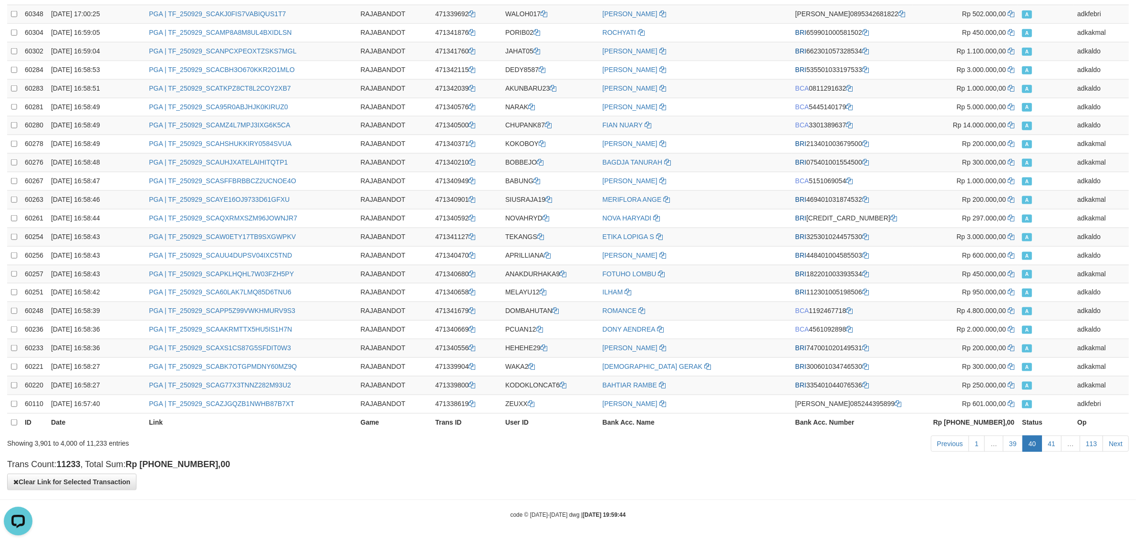
scroll to position [0, 0]
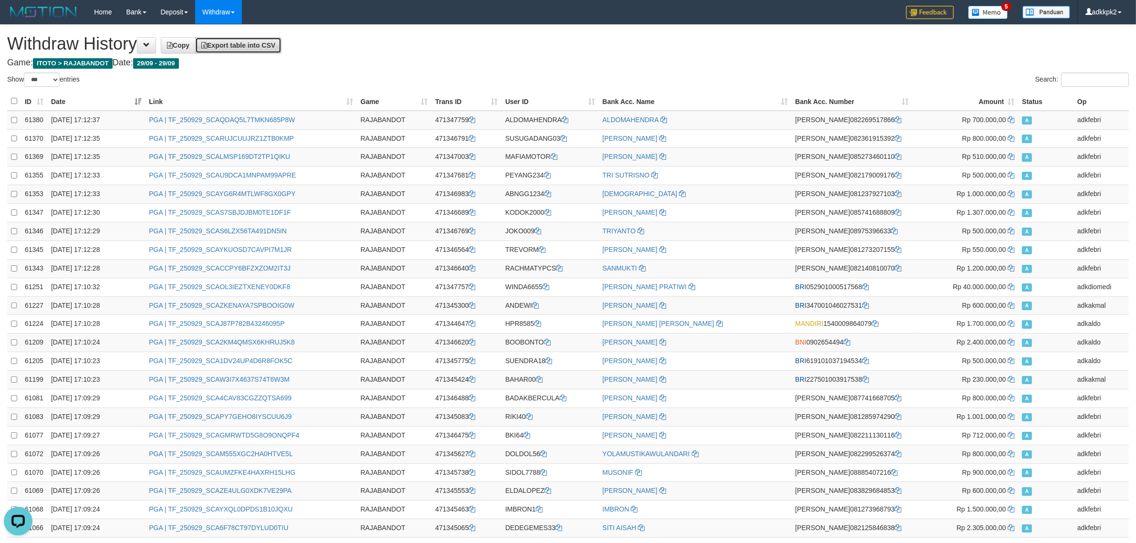
click at [260, 42] on span "Export table into CSV" at bounding box center [238, 46] width 74 height 8
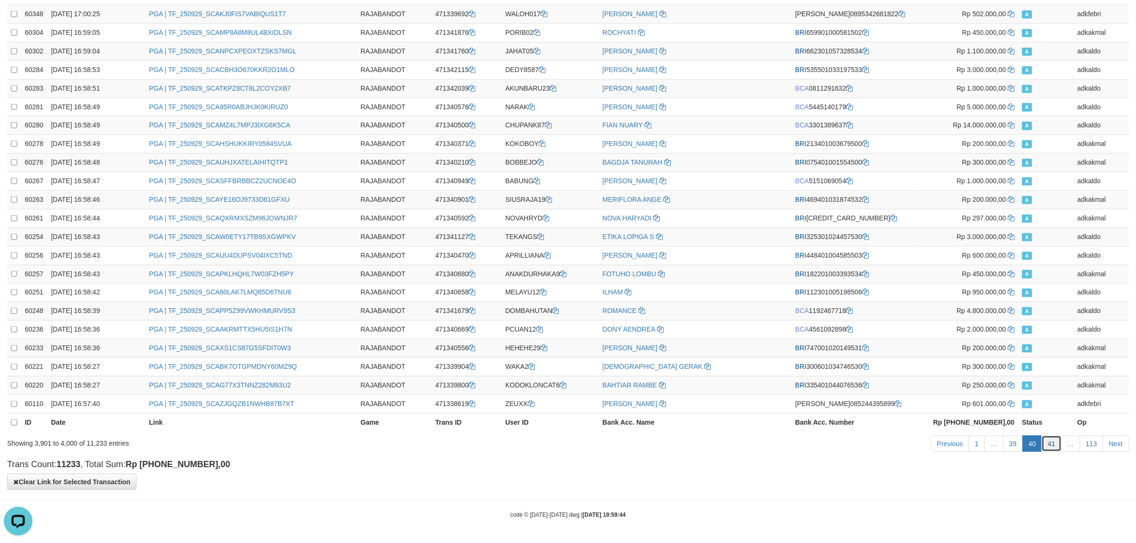
click at [1047, 445] on link "41" at bounding box center [1052, 444] width 20 height 16
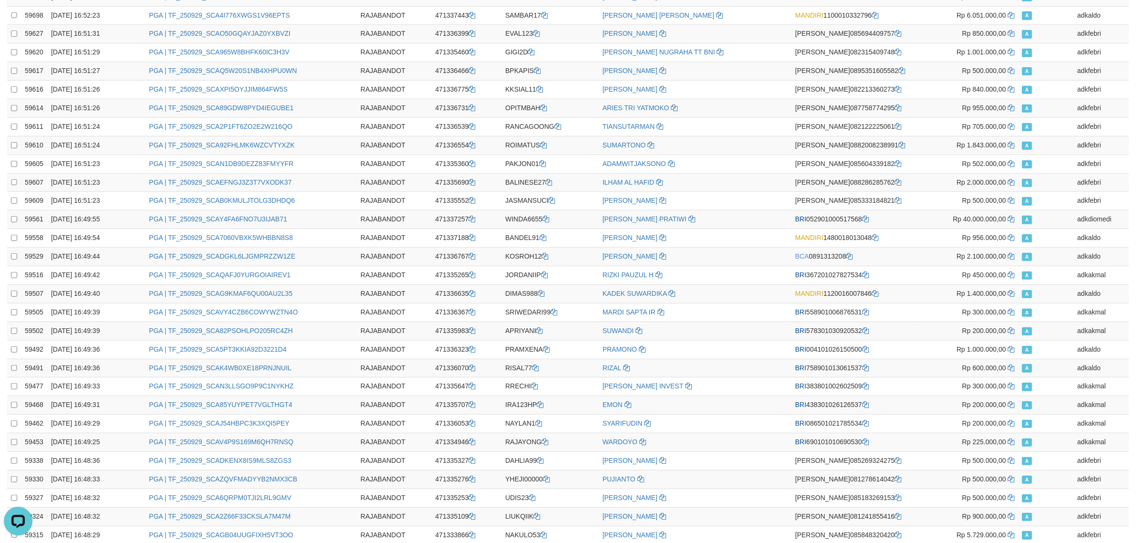
scroll to position [0, 0]
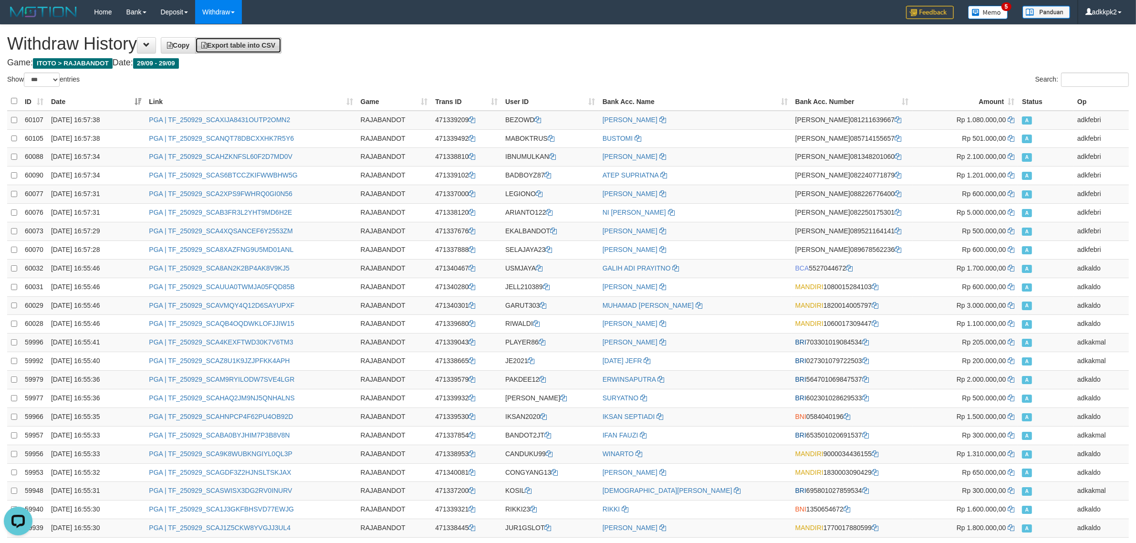
click at [251, 48] on span "Export table into CSV" at bounding box center [238, 46] width 74 height 8
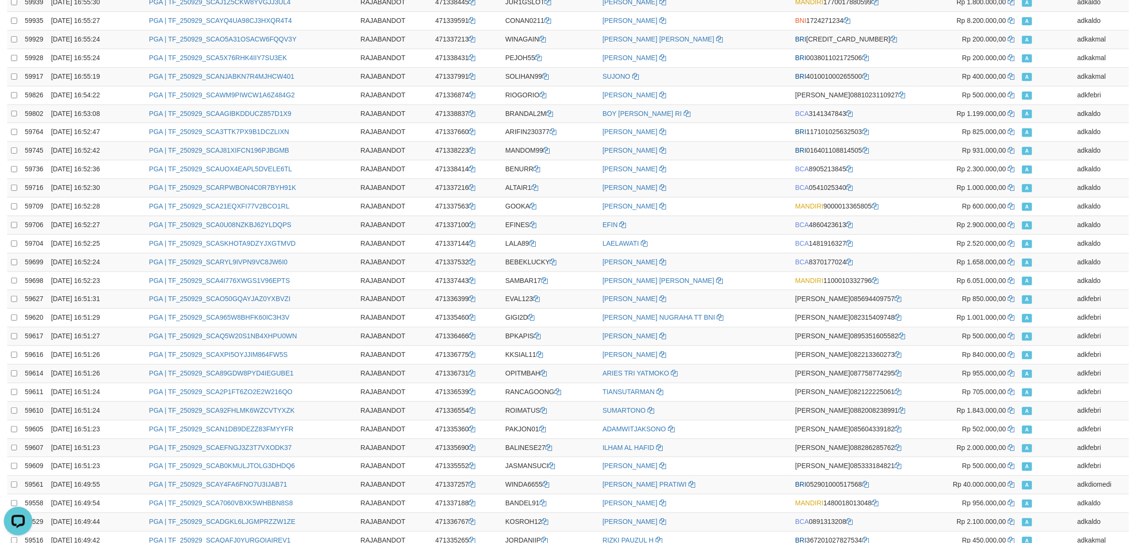
scroll to position [1568, 0]
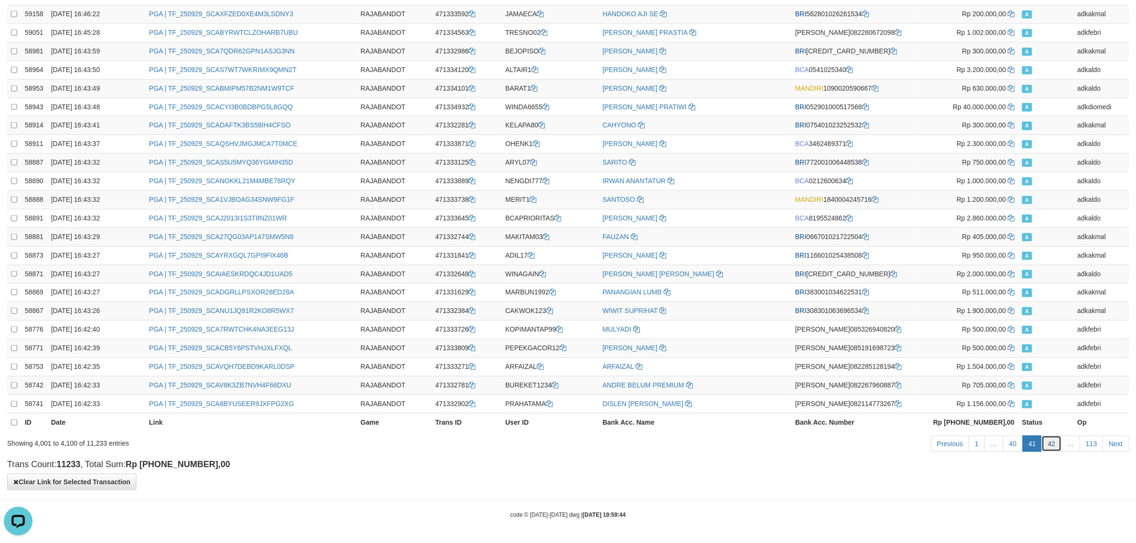
click at [1048, 440] on link "42" at bounding box center [1052, 444] width 20 height 16
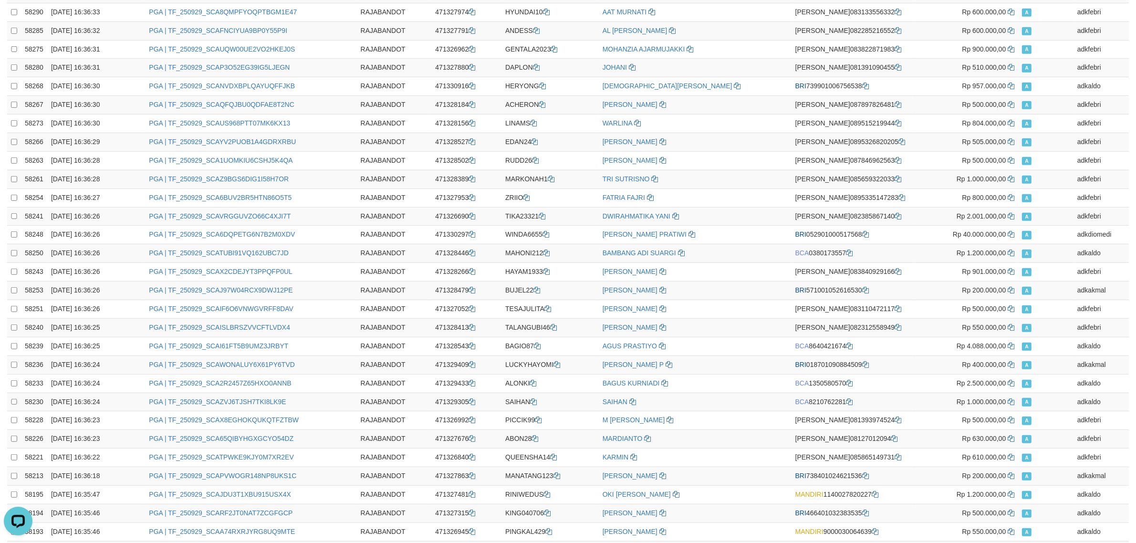
scroll to position [0, 0]
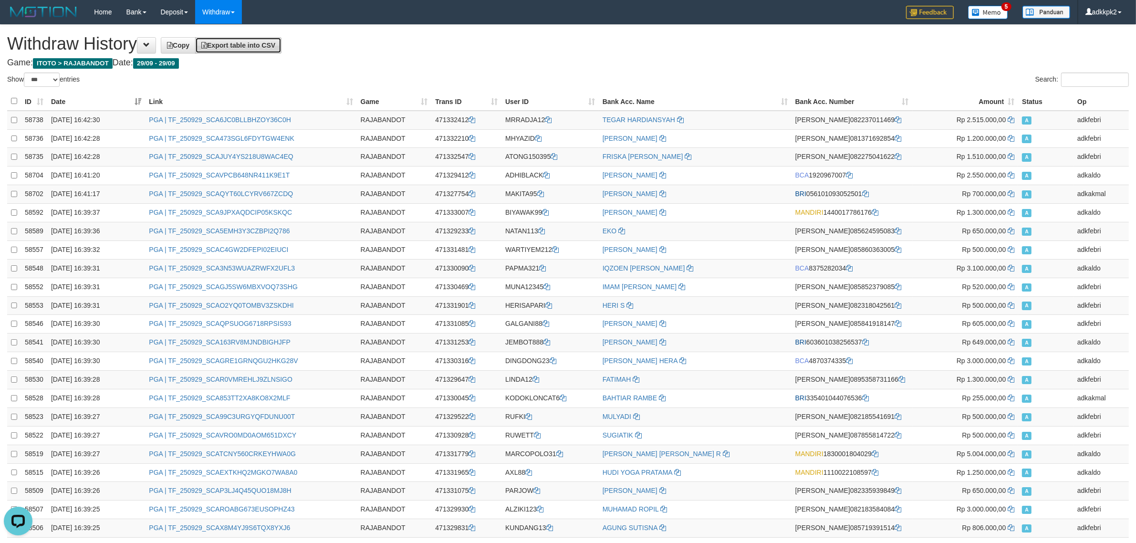
click at [261, 46] on span "Export table into CSV" at bounding box center [238, 46] width 74 height 8
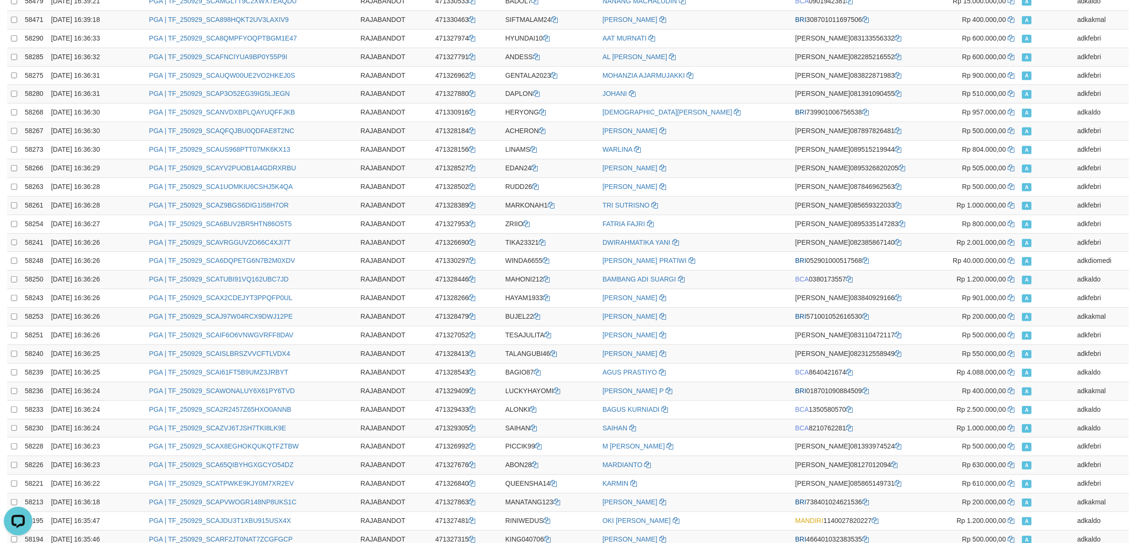
scroll to position [1568, 0]
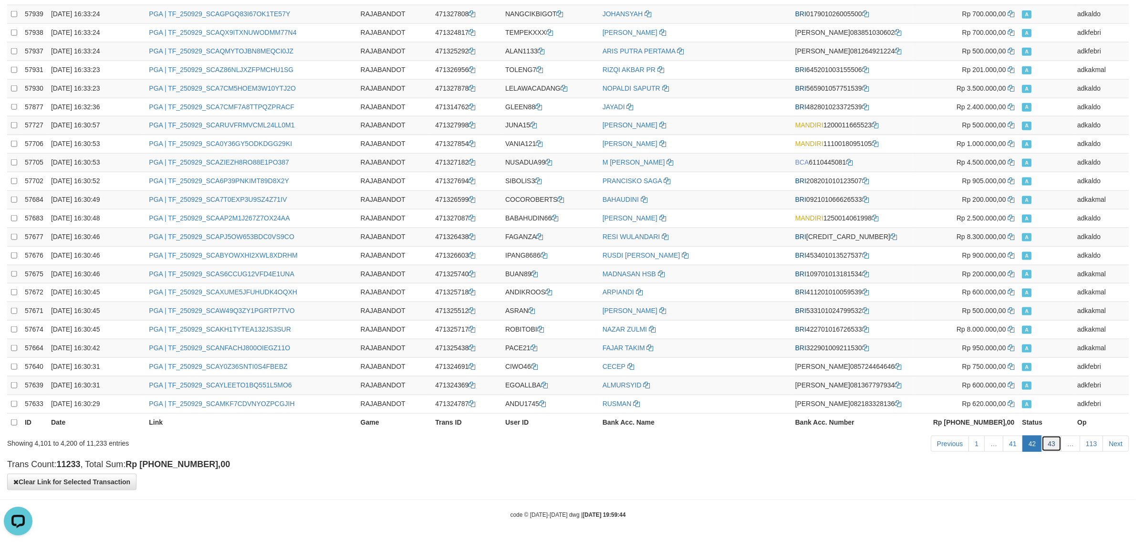
click at [1051, 445] on link "43" at bounding box center [1052, 444] width 20 height 16
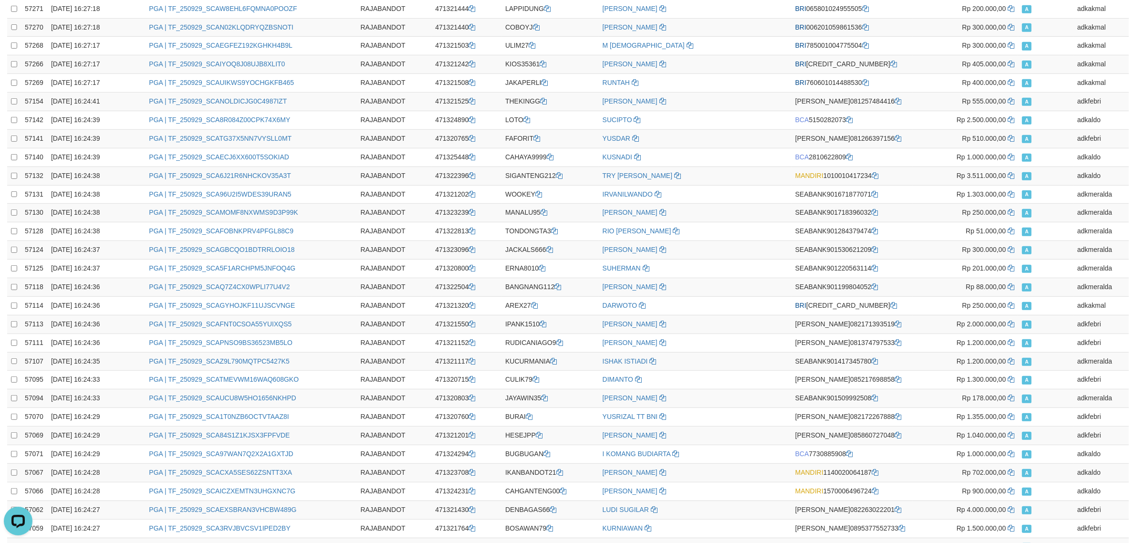
scroll to position [0, 0]
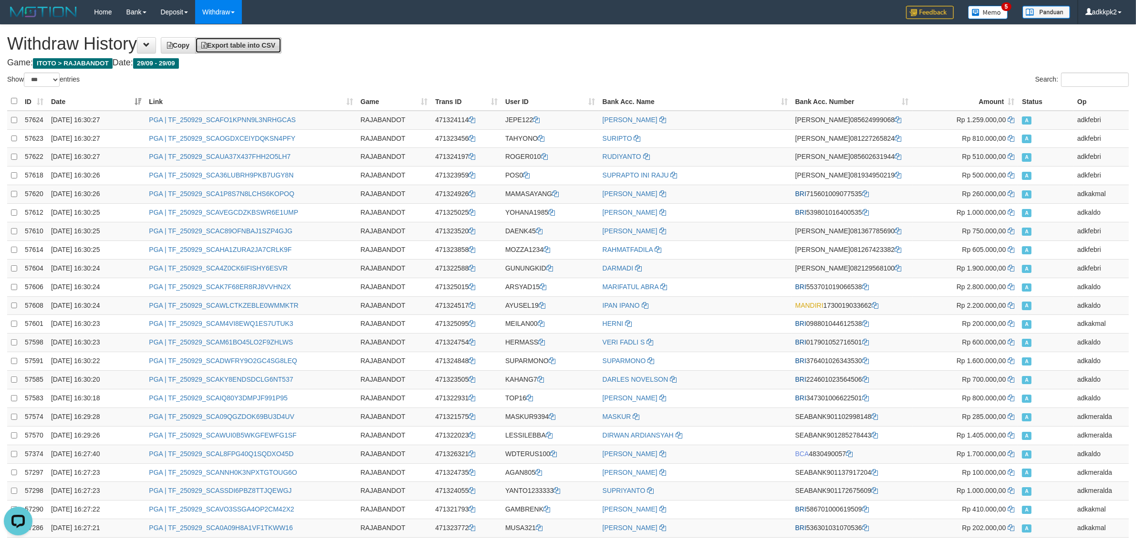
click at [249, 49] on link "Export table into CSV" at bounding box center [238, 45] width 86 height 16
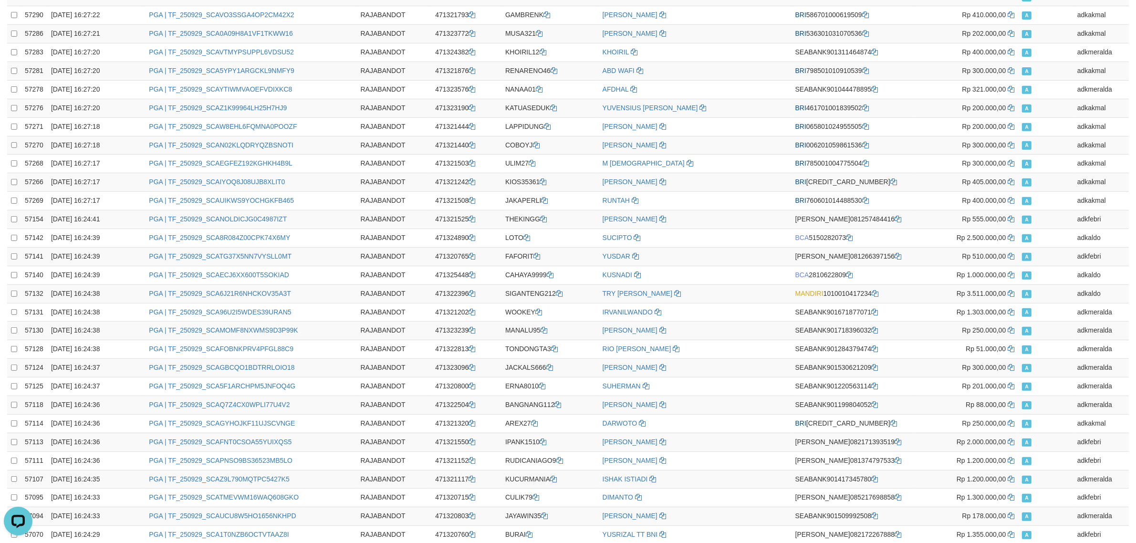
scroll to position [1568, 0]
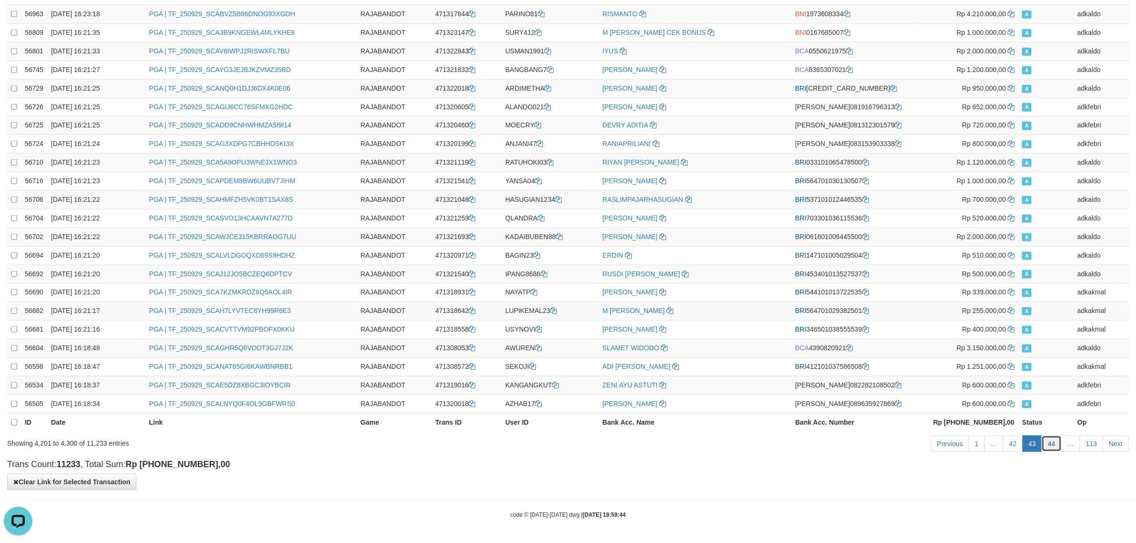
click at [1057, 440] on link "44" at bounding box center [1052, 444] width 20 height 16
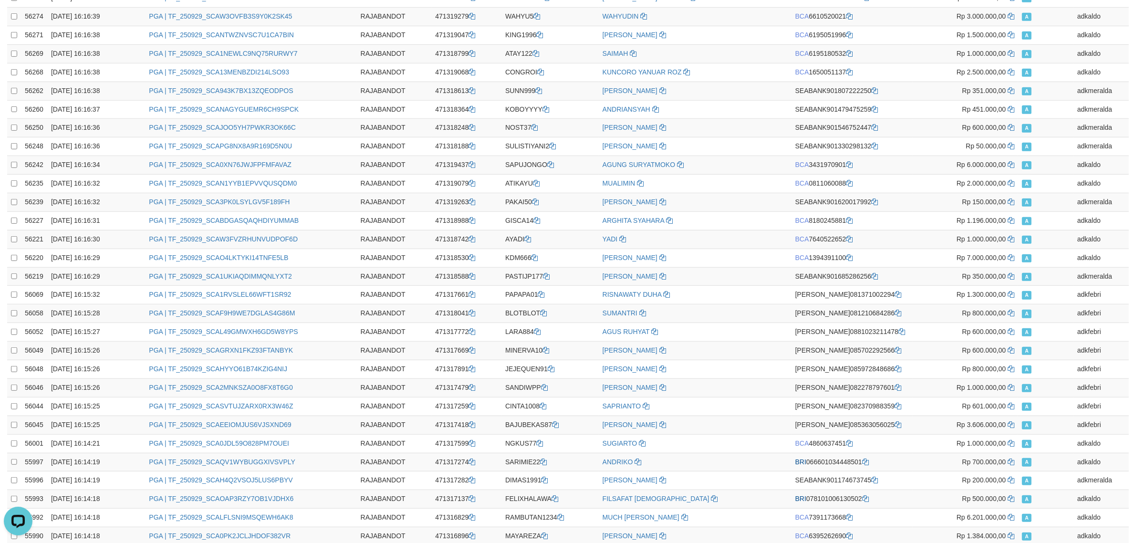
scroll to position [0, 0]
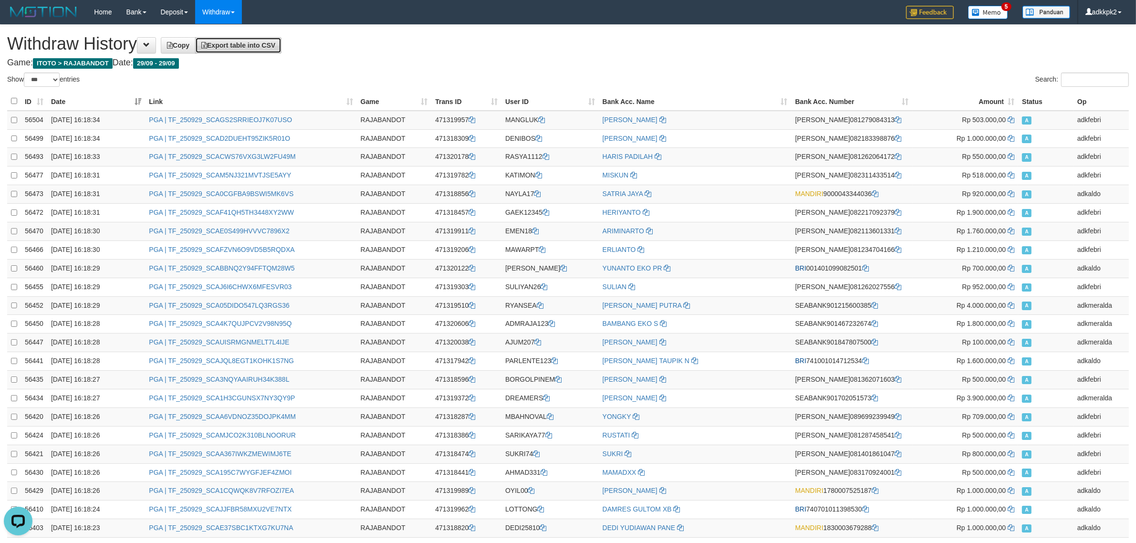
click at [272, 47] on span "Export table into CSV" at bounding box center [238, 46] width 74 height 8
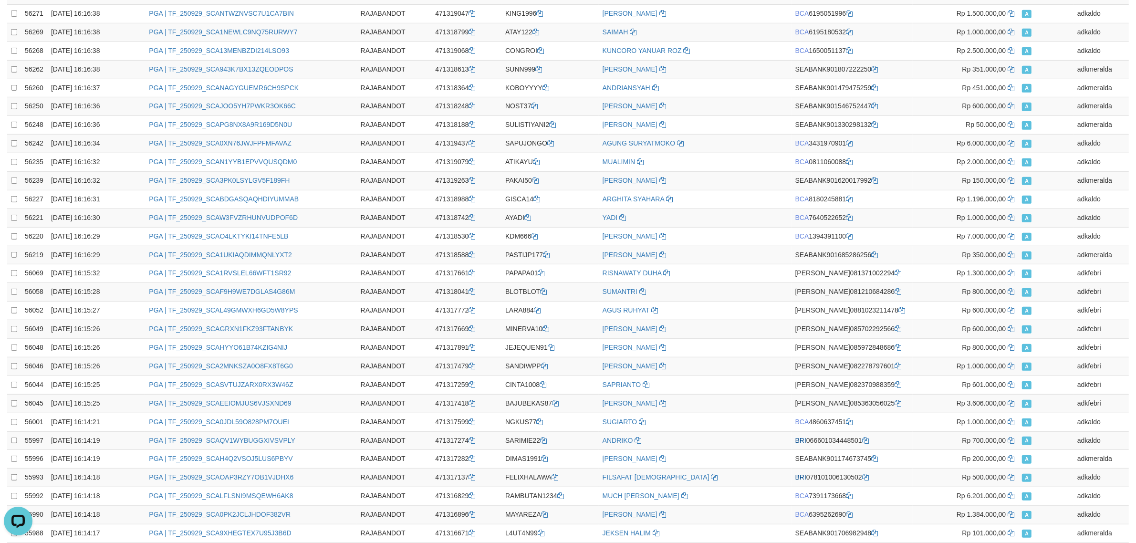
scroll to position [1568, 0]
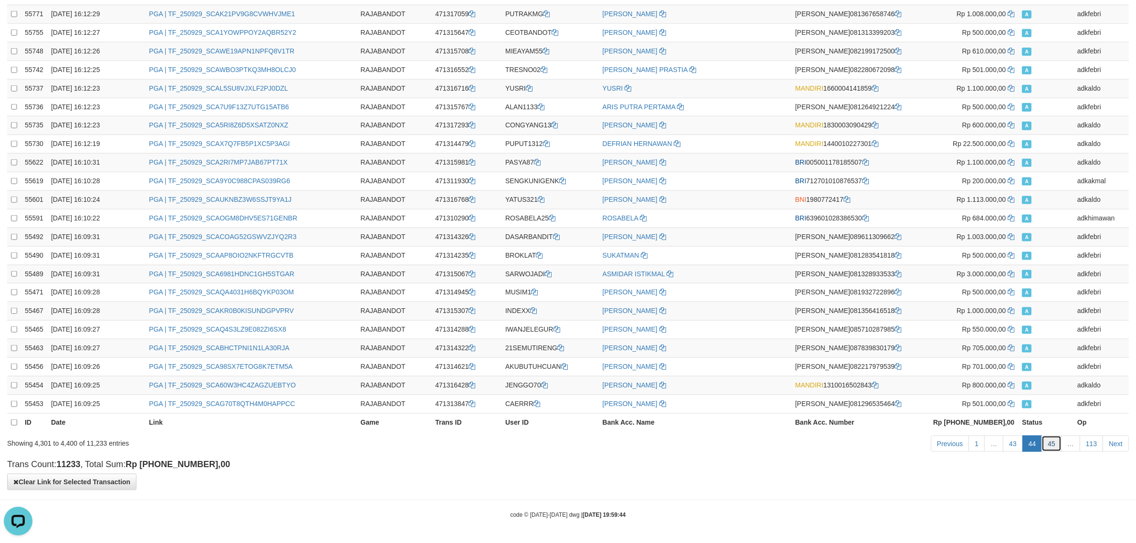
click at [1055, 441] on link "45" at bounding box center [1052, 444] width 20 height 16
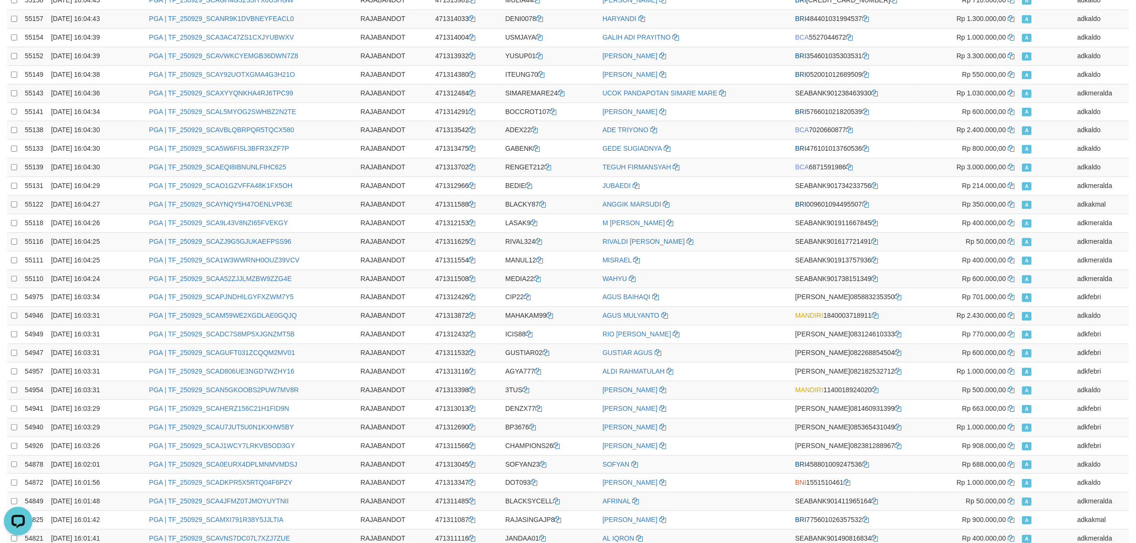
scroll to position [0, 0]
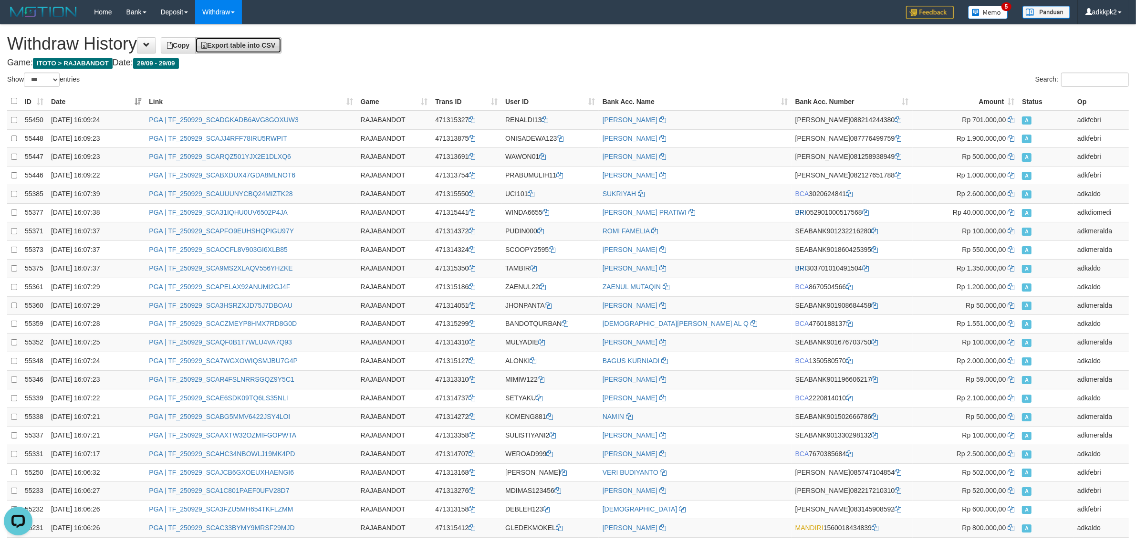
click at [255, 44] on span "Export table into CSV" at bounding box center [238, 46] width 74 height 8
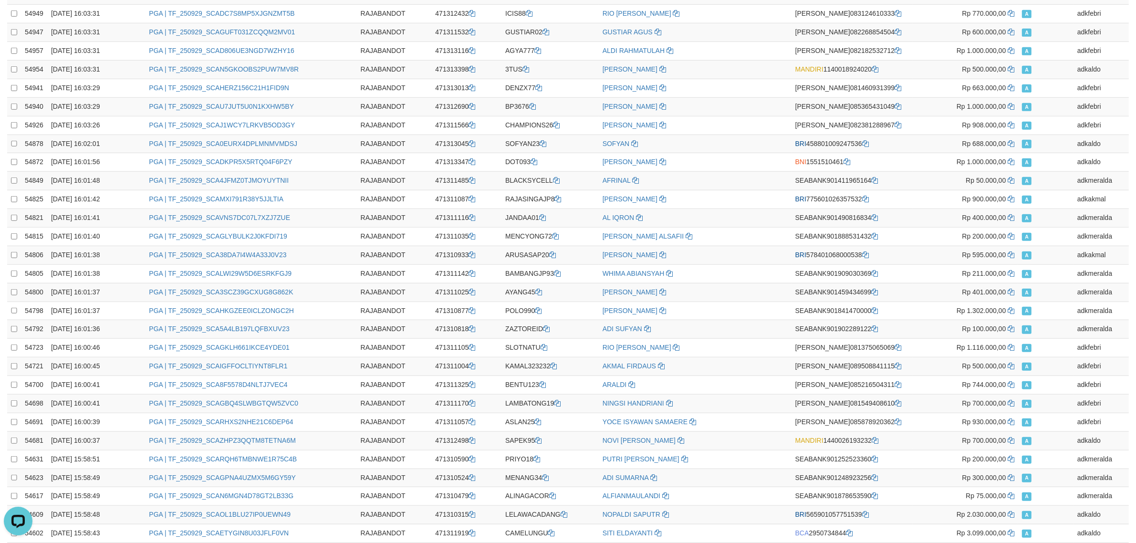
scroll to position [1568, 0]
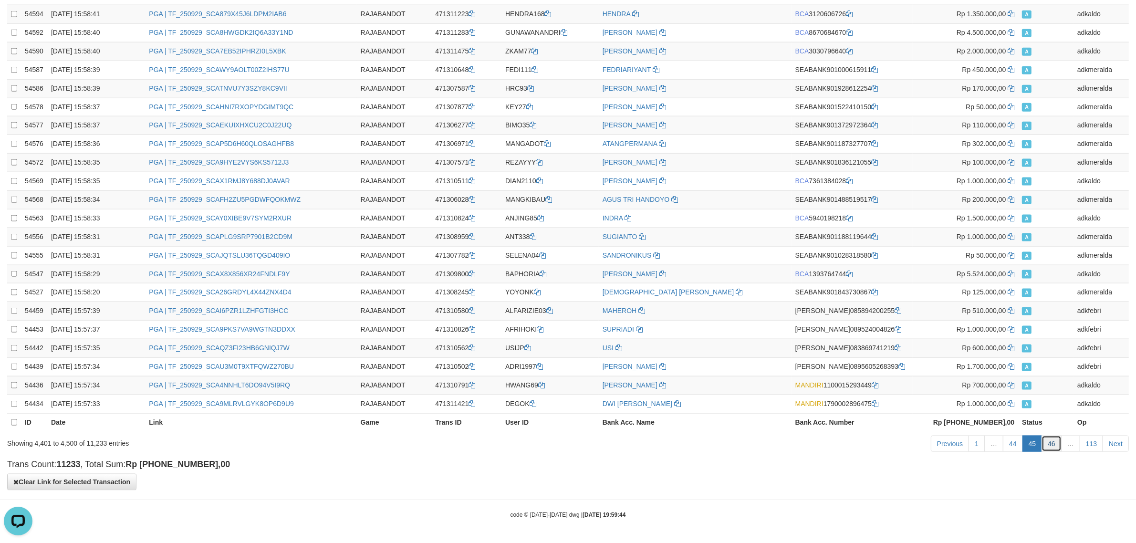
click at [1050, 438] on link "46" at bounding box center [1052, 444] width 20 height 16
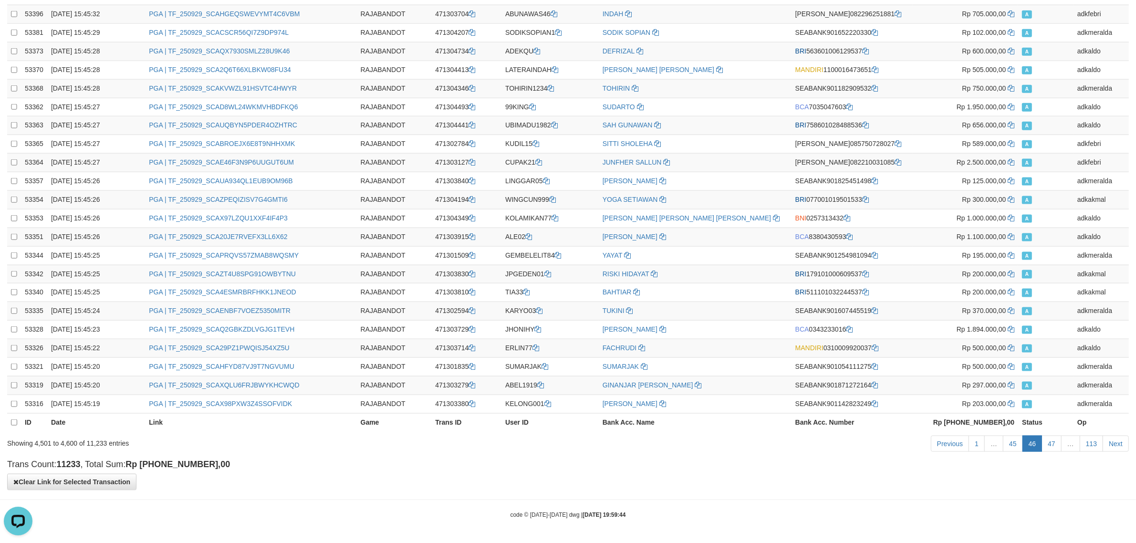
scroll to position [0, 0]
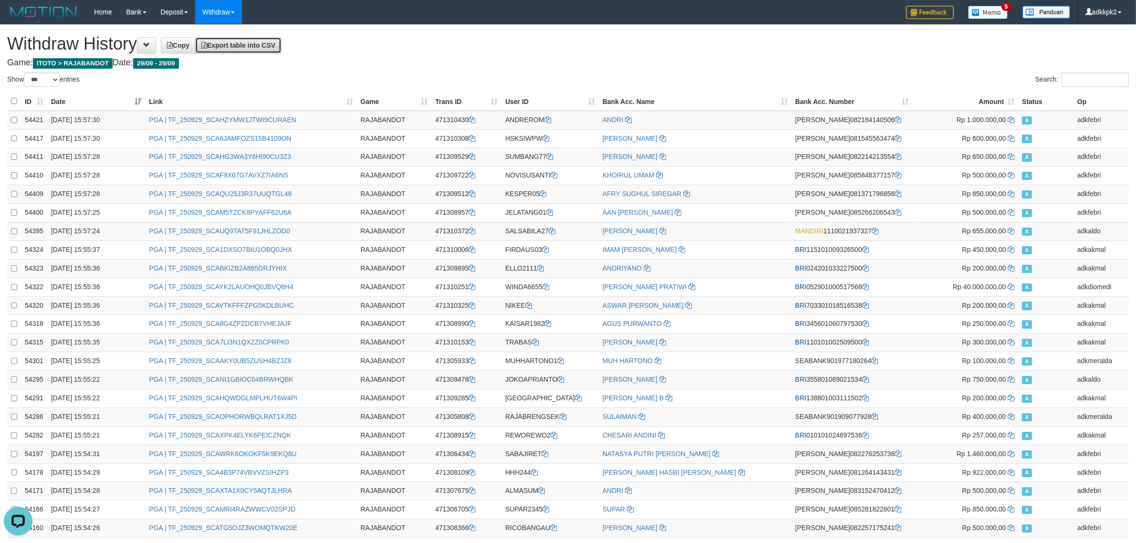
click at [256, 44] on span "Export table into CSV" at bounding box center [238, 46] width 74 height 8
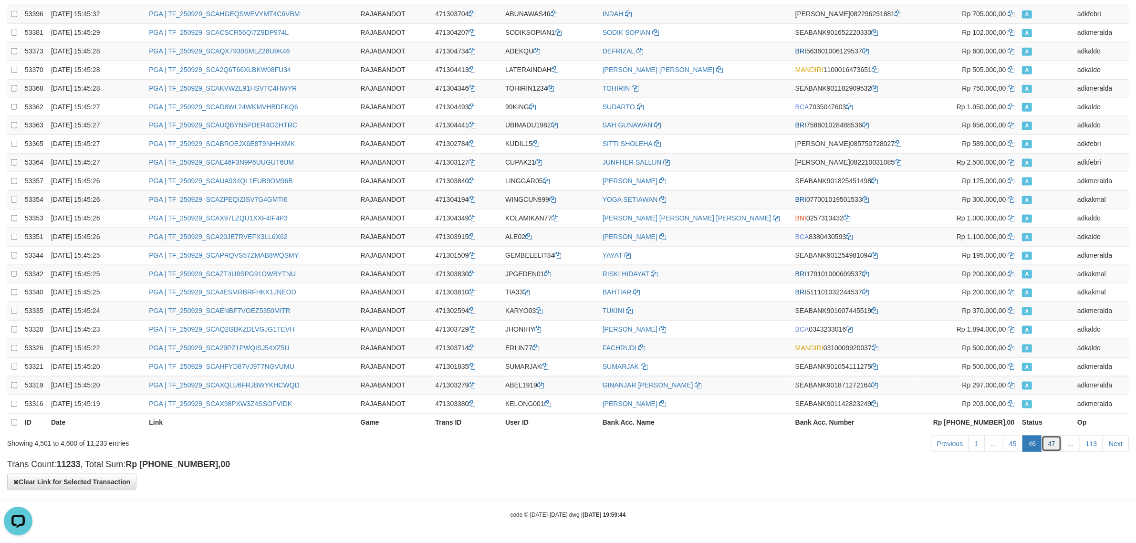
click at [1055, 444] on link "47" at bounding box center [1052, 444] width 20 height 16
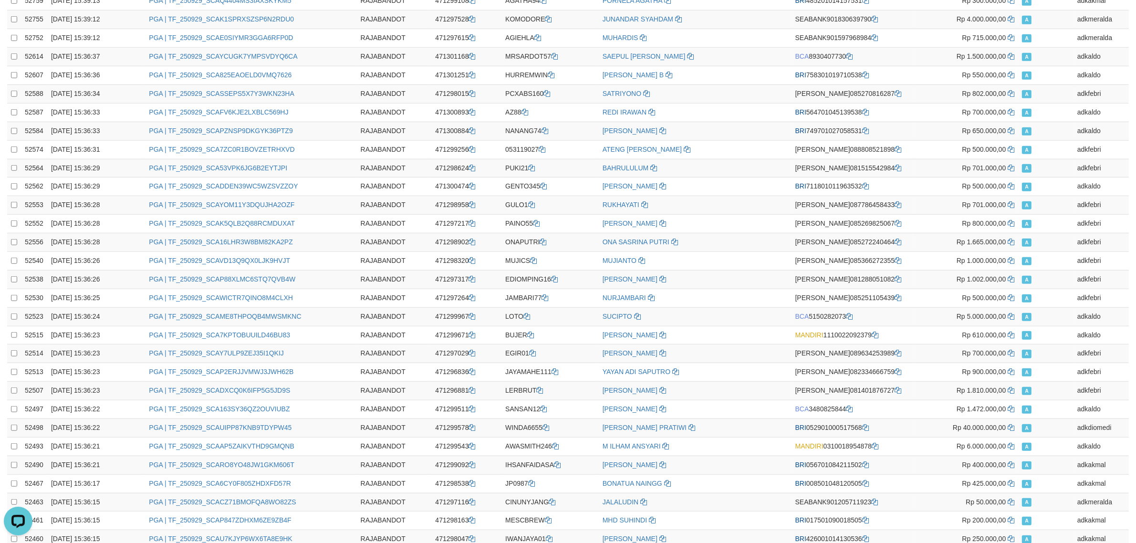
scroll to position [0, 0]
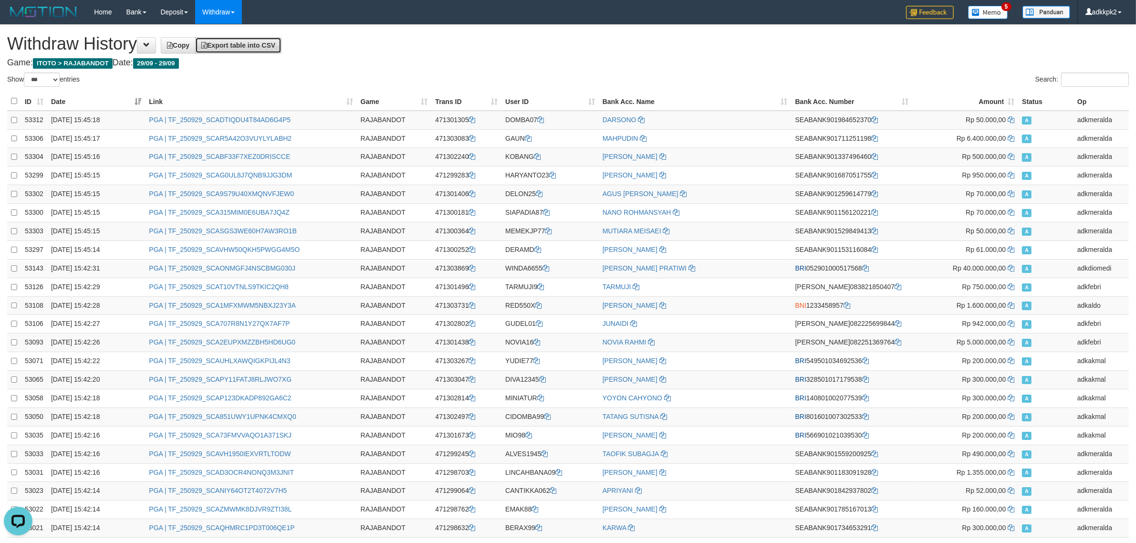
click at [282, 46] on link "Export table into CSV" at bounding box center [238, 45] width 86 height 16
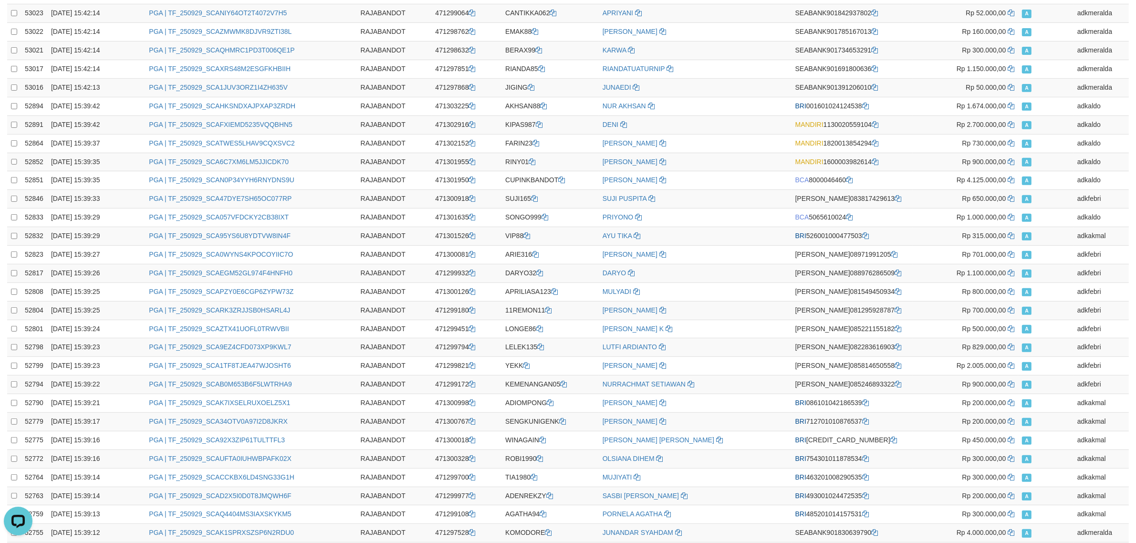
scroll to position [1568, 0]
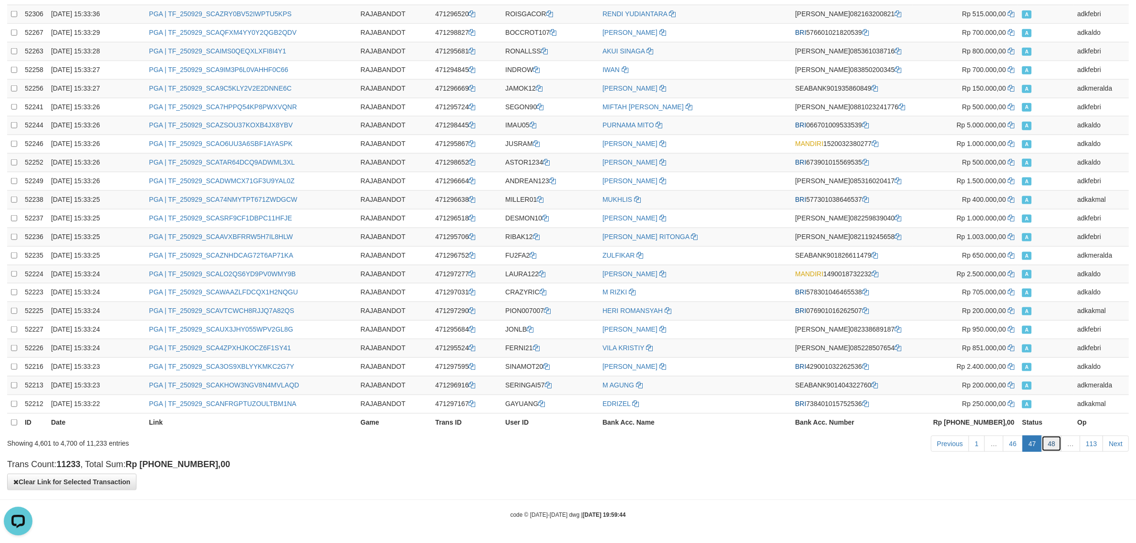
click at [1050, 445] on link "48" at bounding box center [1052, 444] width 20 height 16
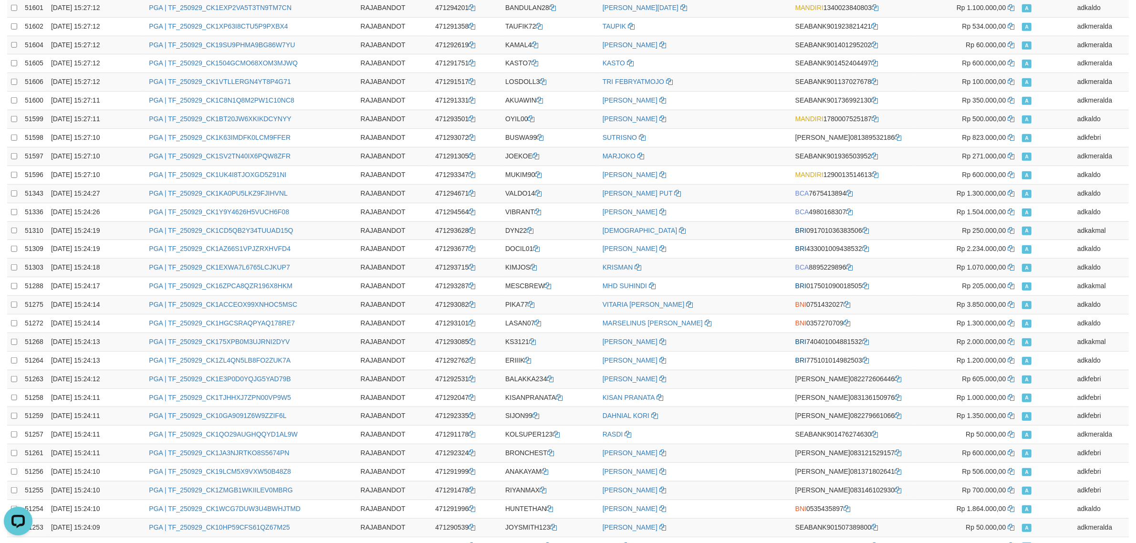
scroll to position [0, 0]
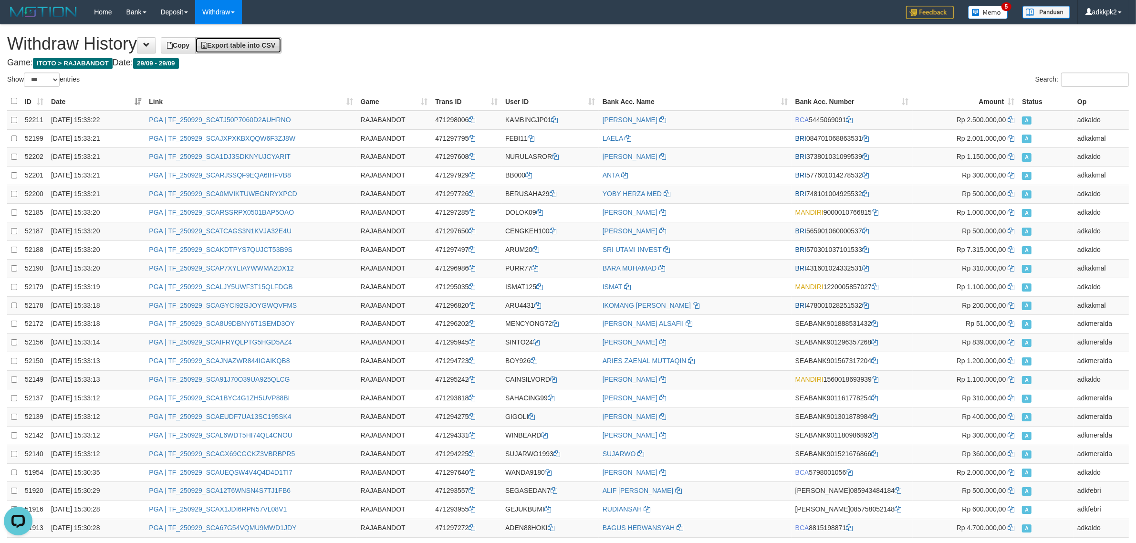
click at [252, 41] on link "Export table into CSV" at bounding box center [238, 45] width 86 height 16
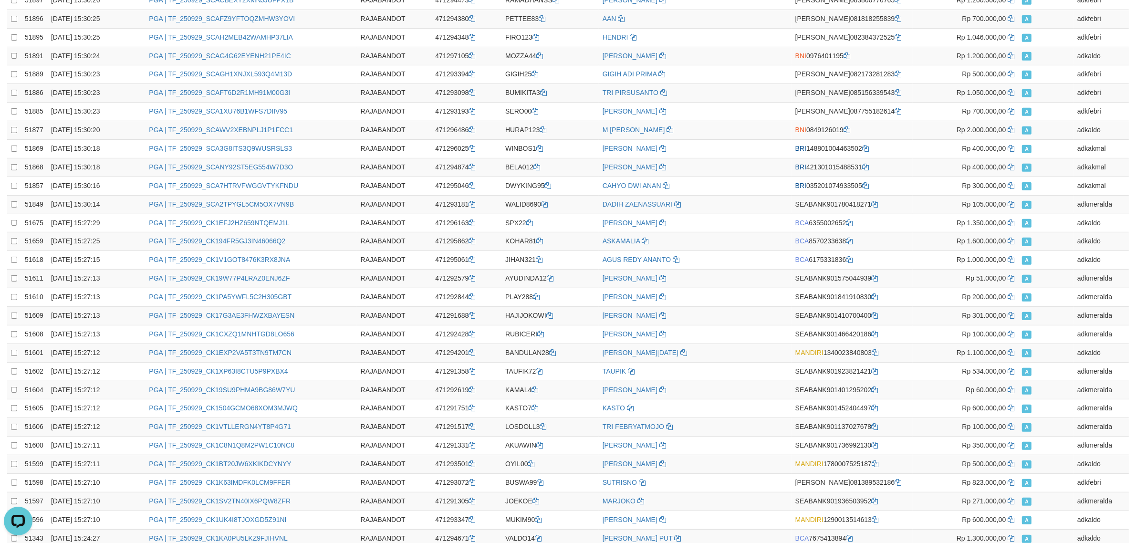
scroll to position [1568, 0]
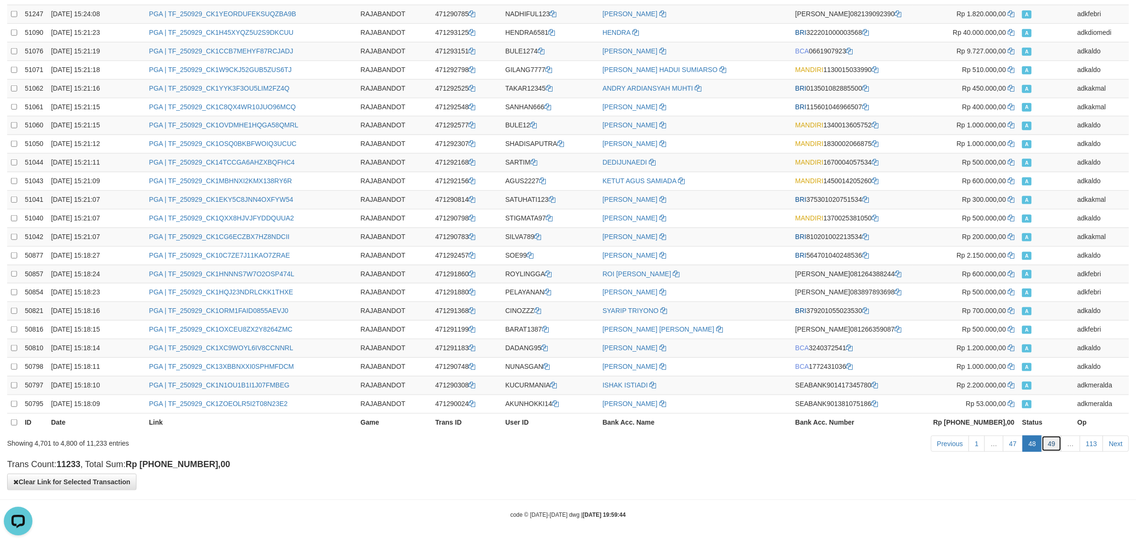
click at [1047, 445] on link "49" at bounding box center [1052, 444] width 20 height 16
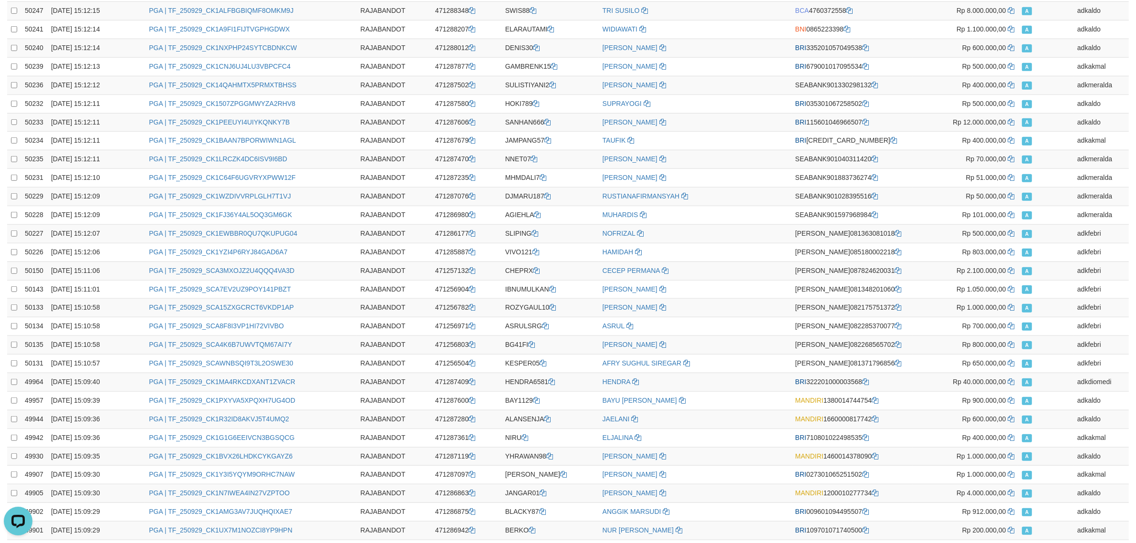
scroll to position [0, 0]
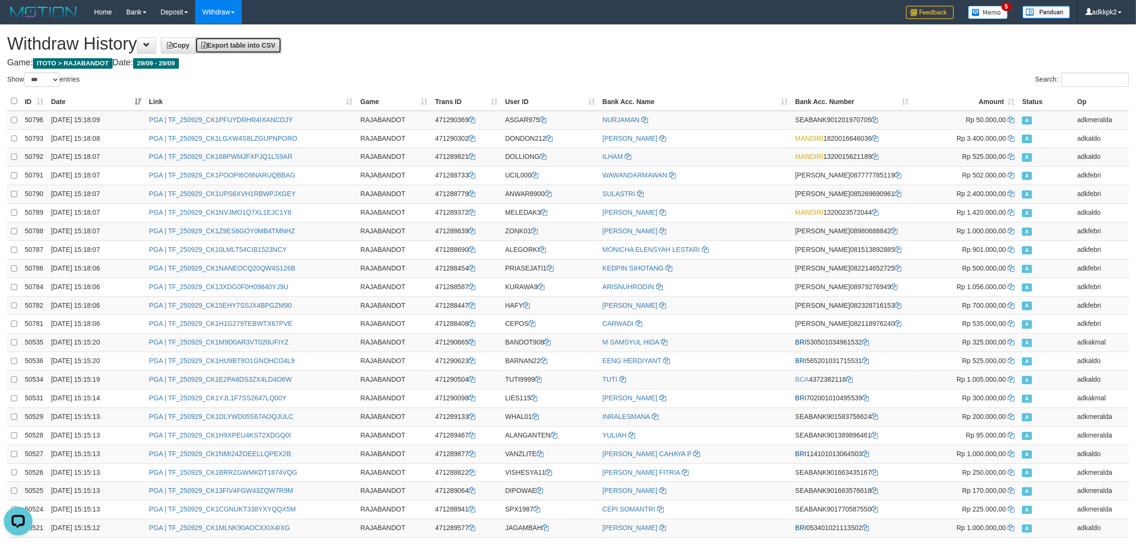
click at [275, 48] on span "Export table into CSV" at bounding box center [238, 46] width 74 height 8
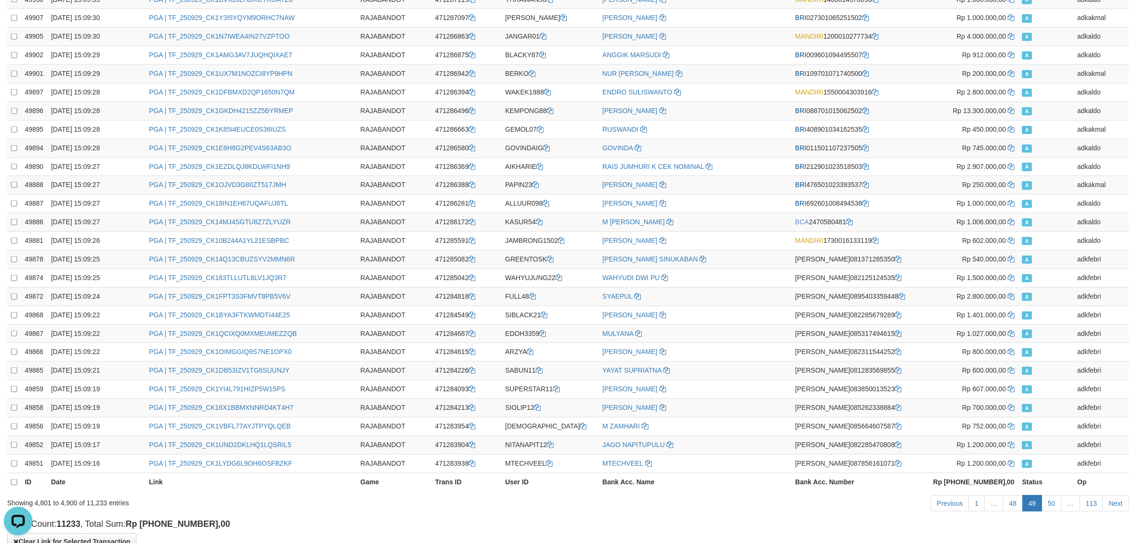
scroll to position [1568, 0]
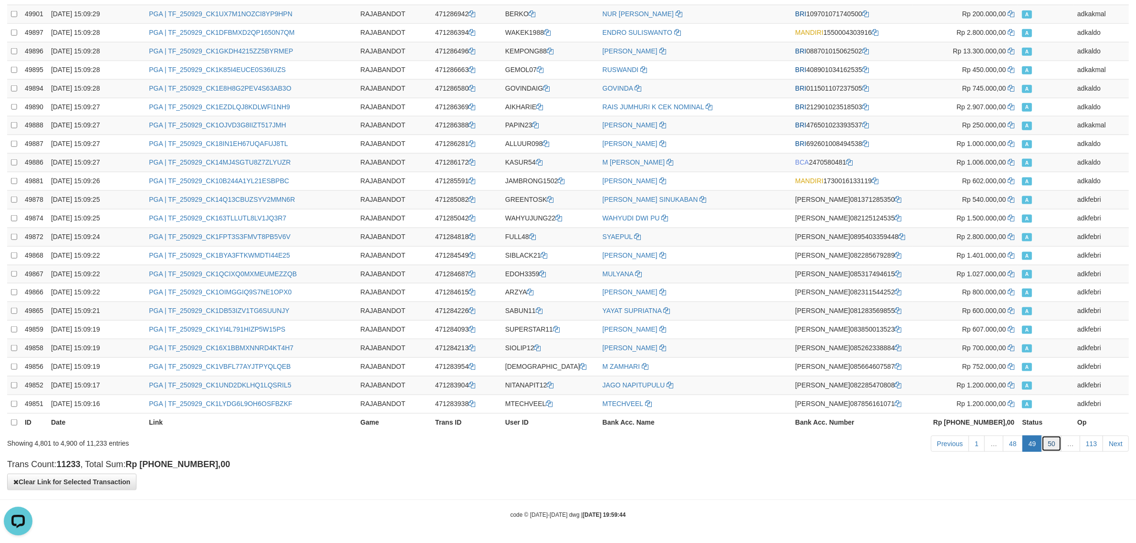
click at [1053, 446] on link "50" at bounding box center [1052, 444] width 20 height 16
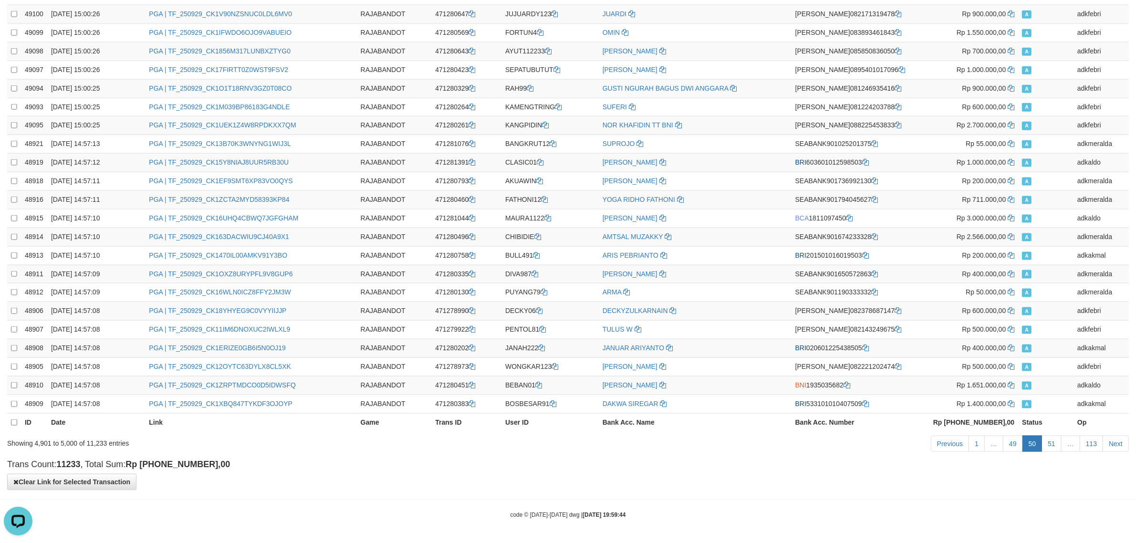
scroll to position [0, 0]
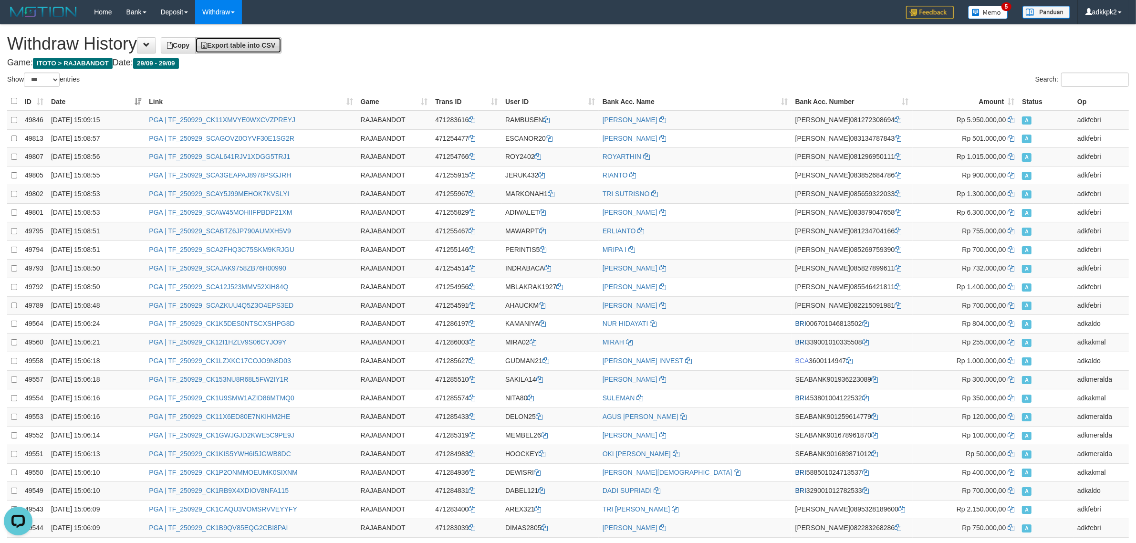
click at [275, 48] on span "Export table into CSV" at bounding box center [238, 46] width 74 height 8
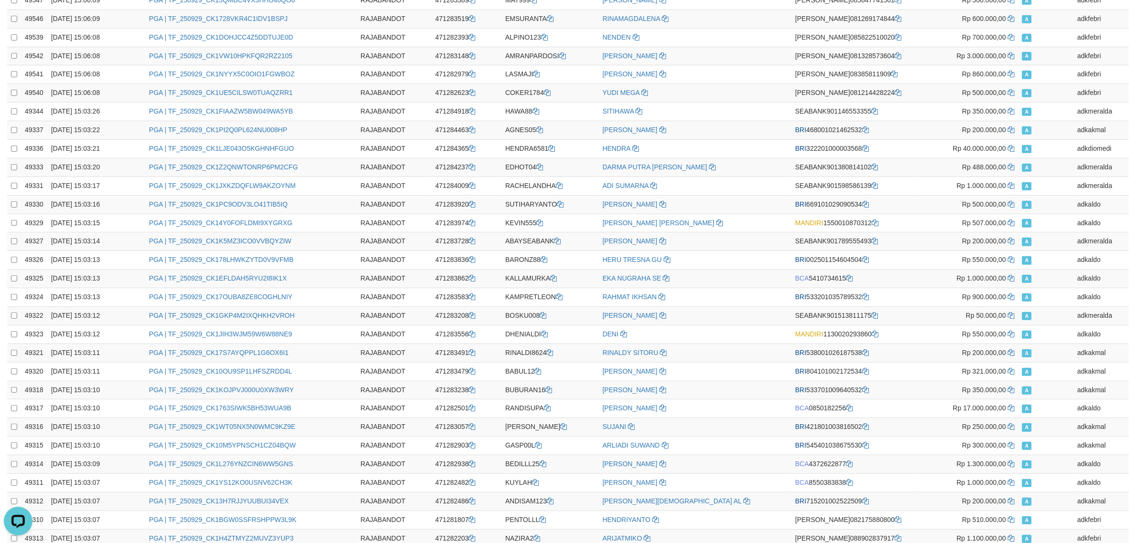
scroll to position [1568, 0]
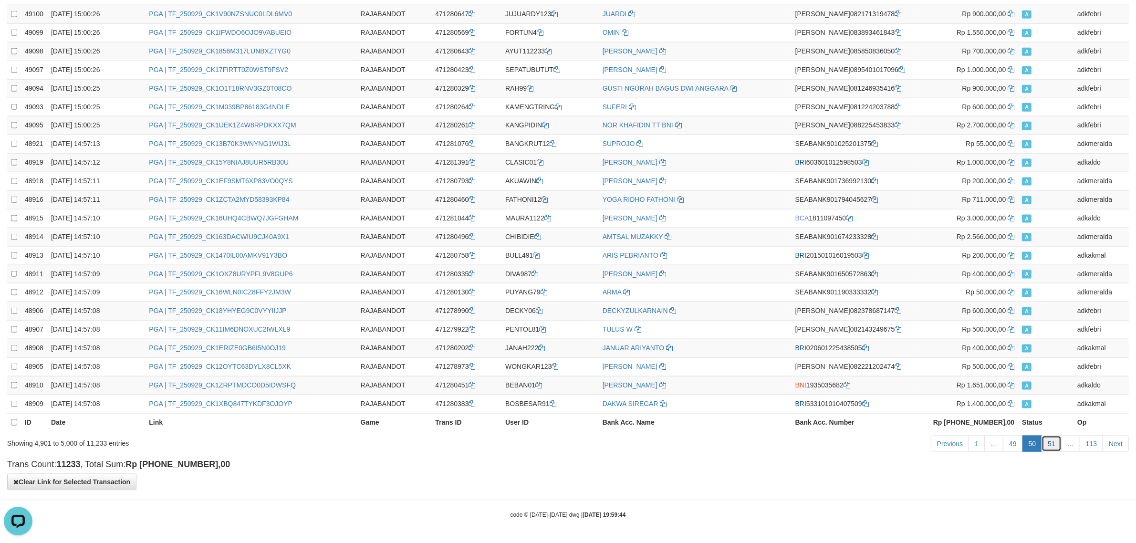
click at [1049, 441] on link "51" at bounding box center [1052, 444] width 20 height 16
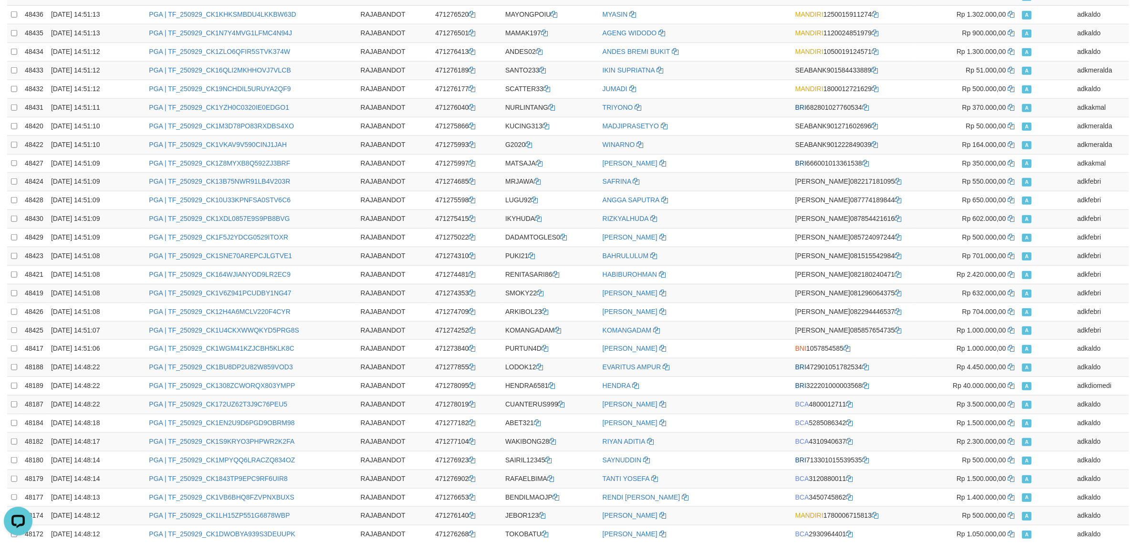
scroll to position [0, 0]
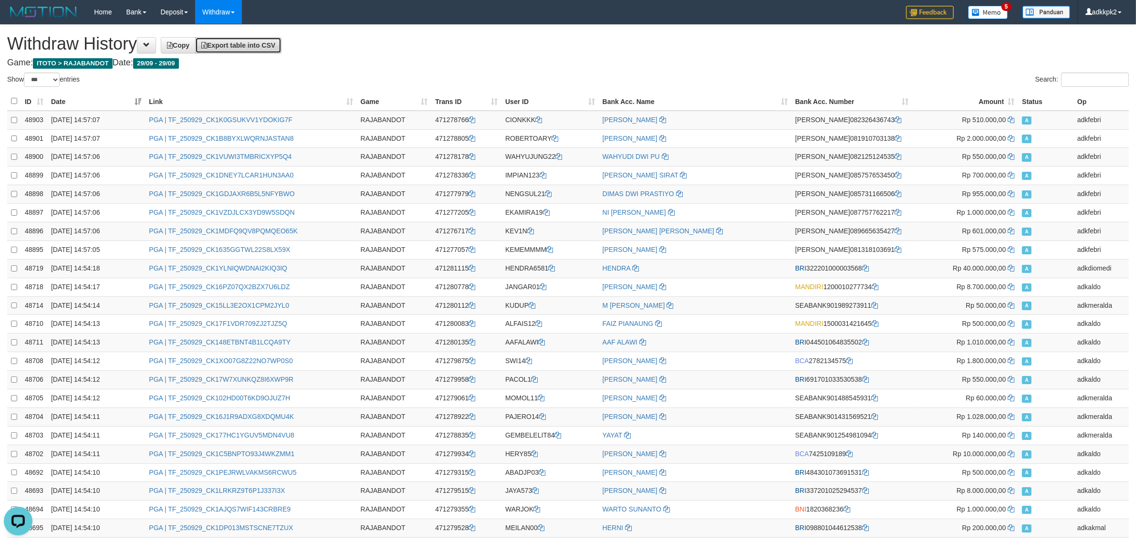
click at [261, 44] on span "Export table into CSV" at bounding box center [238, 46] width 74 height 8
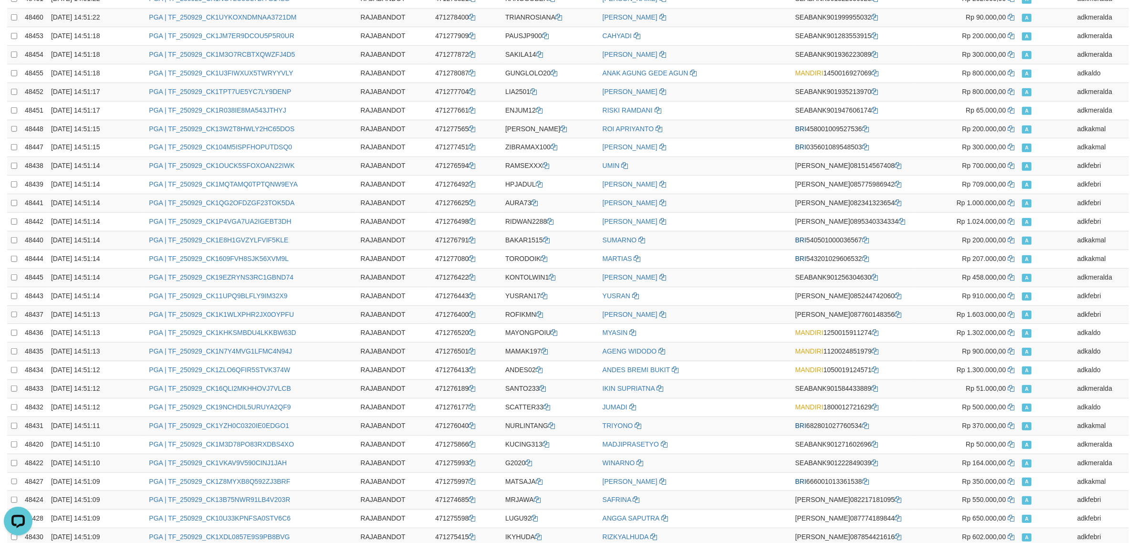
scroll to position [1568, 0]
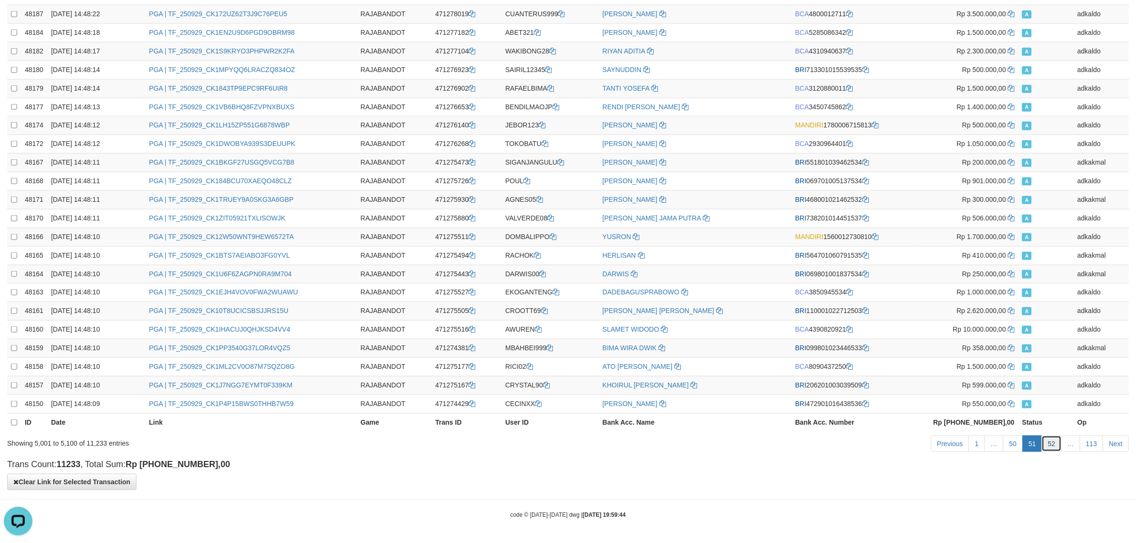
click at [1057, 438] on link "52" at bounding box center [1052, 444] width 20 height 16
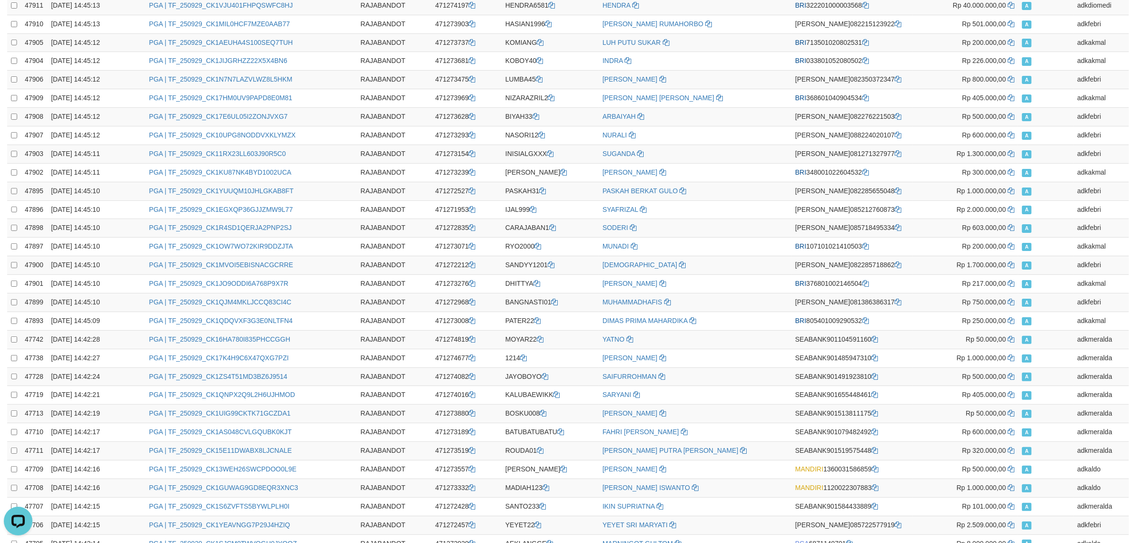
scroll to position [0, 0]
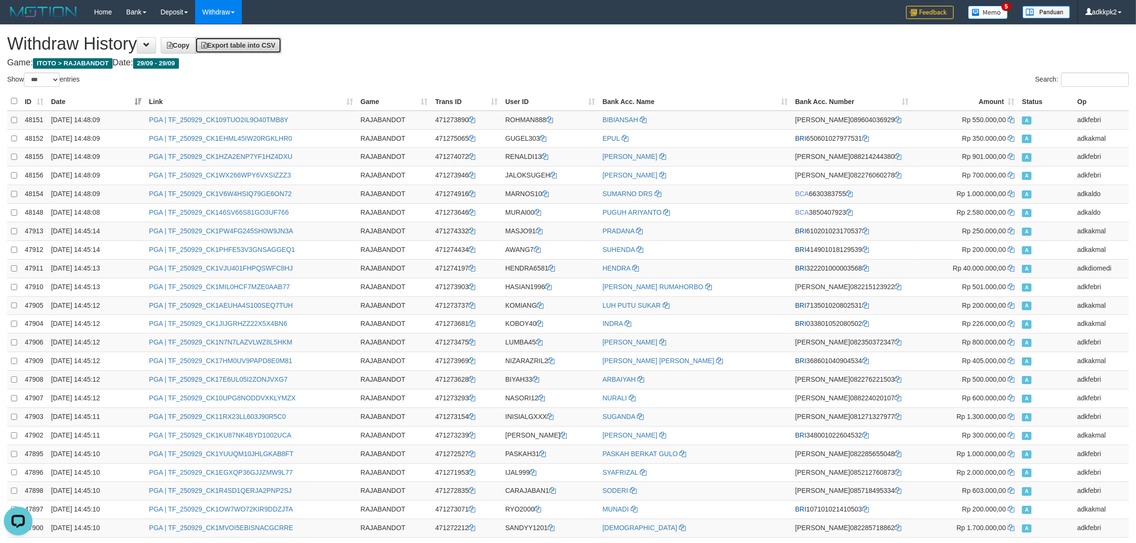
click at [258, 43] on span "Export table into CSV" at bounding box center [238, 46] width 74 height 8
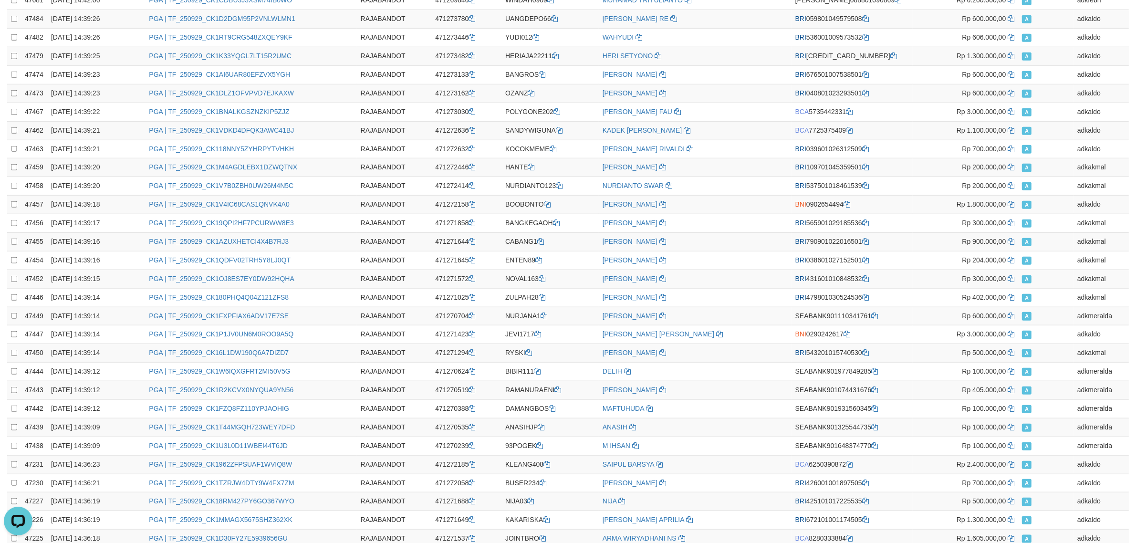
scroll to position [1568, 0]
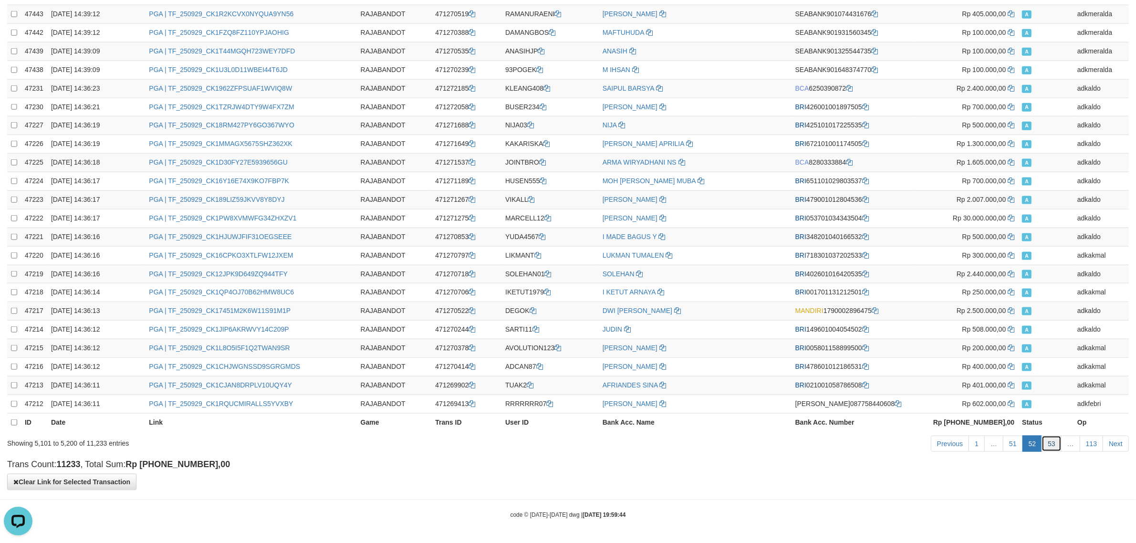
click at [1053, 439] on link "53" at bounding box center [1052, 444] width 20 height 16
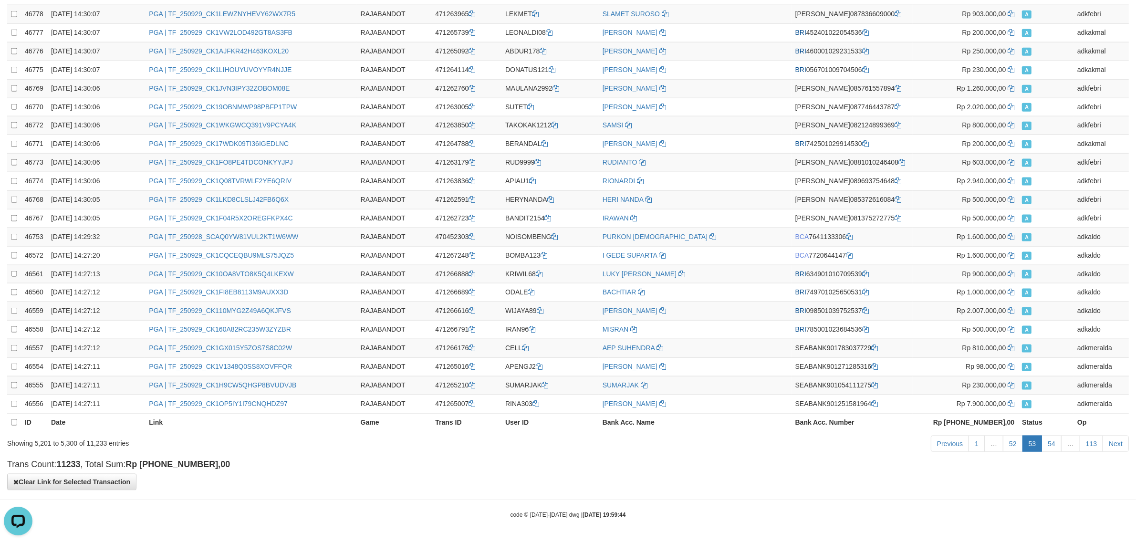
scroll to position [0, 0]
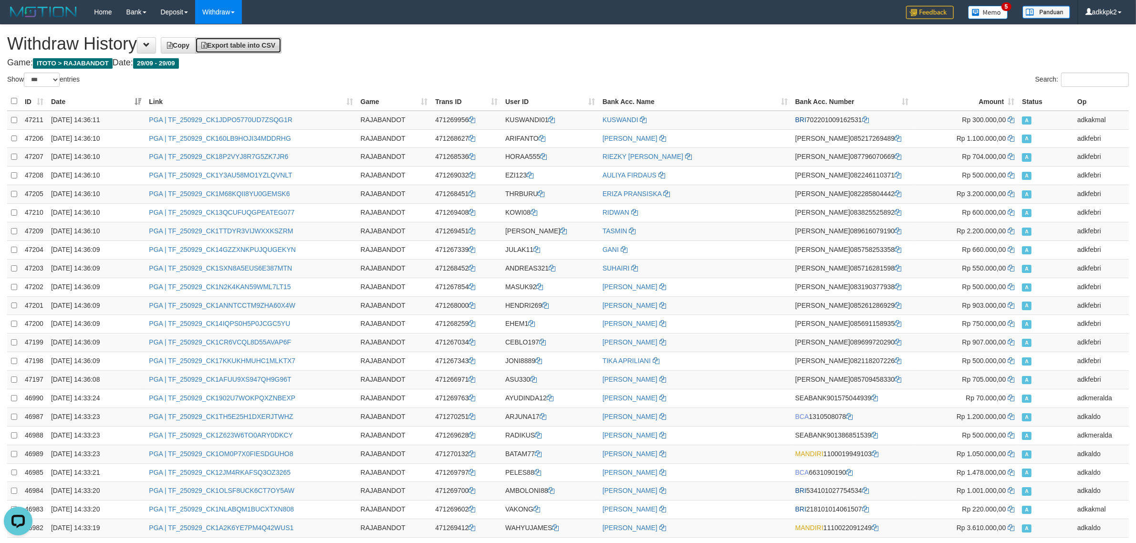
click at [282, 51] on link "Export table into CSV" at bounding box center [238, 45] width 86 height 16
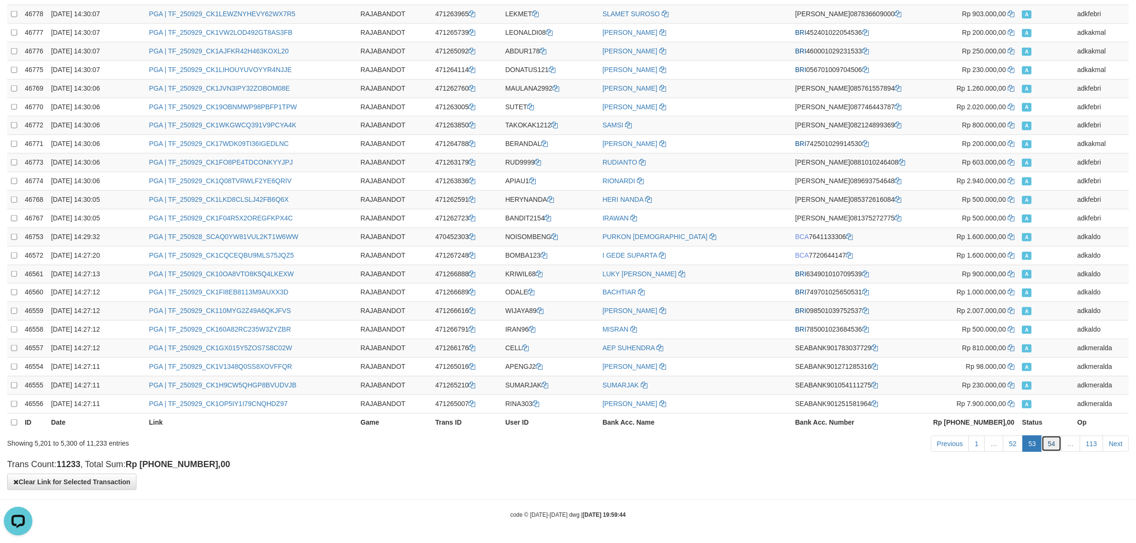
click at [1051, 451] on link "54" at bounding box center [1052, 444] width 20 height 16
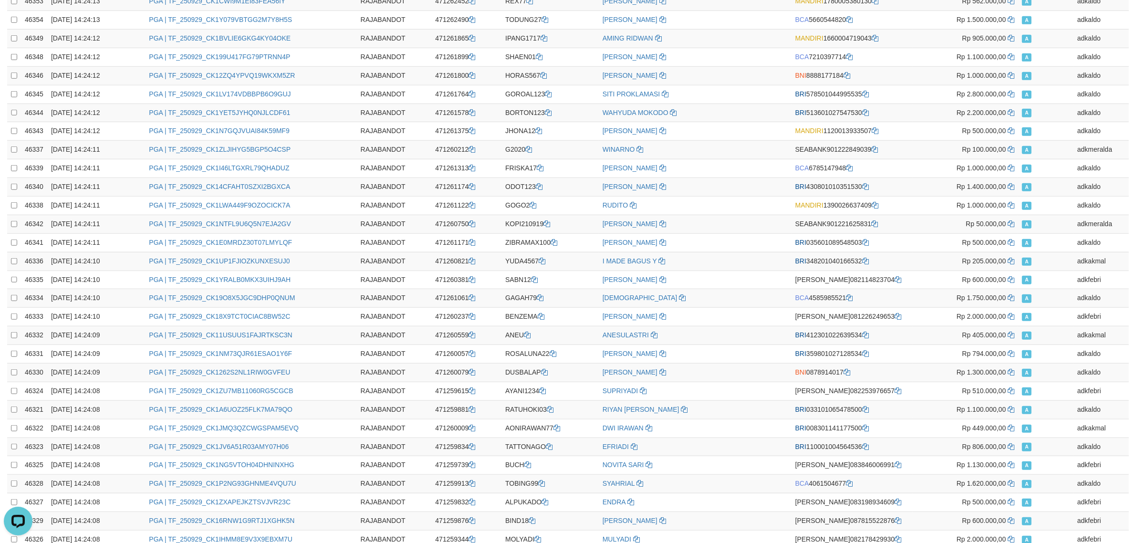
scroll to position [0, 0]
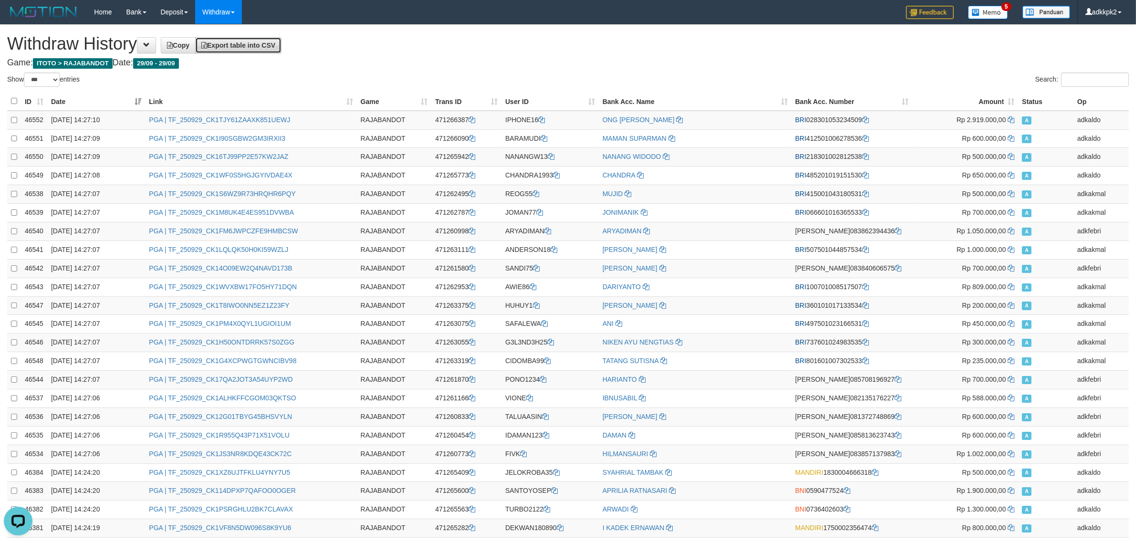
click at [258, 43] on span "Export table into CSV" at bounding box center [238, 46] width 74 height 8
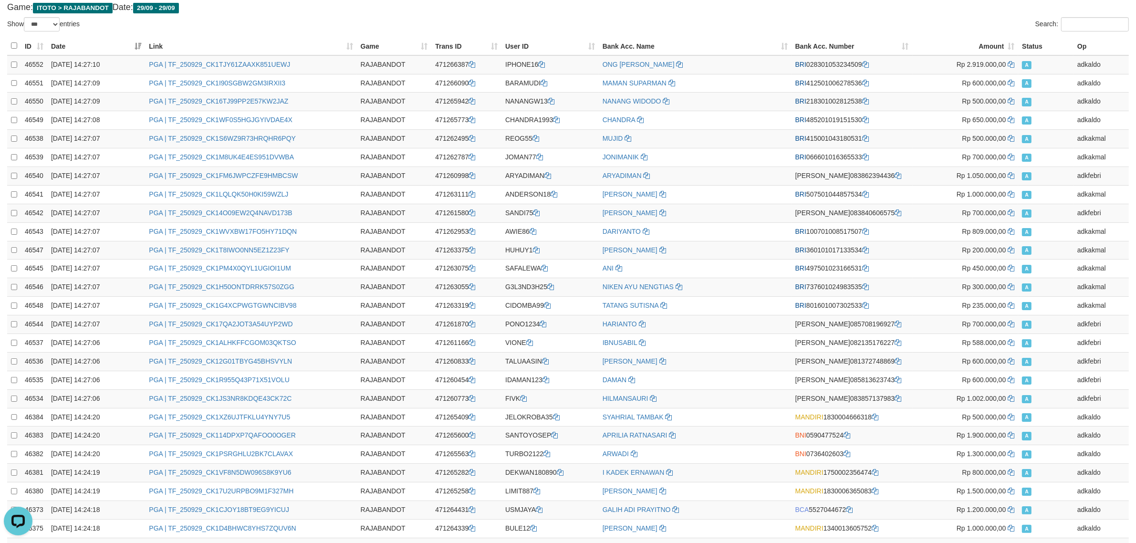
scroll to position [1568, 0]
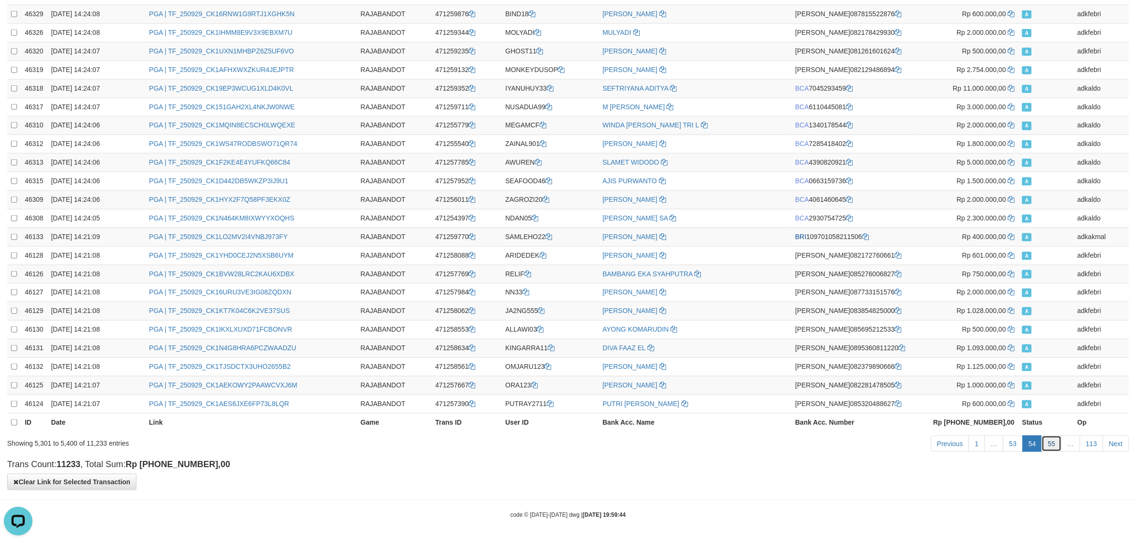
click at [1056, 445] on link "55" at bounding box center [1052, 444] width 20 height 16
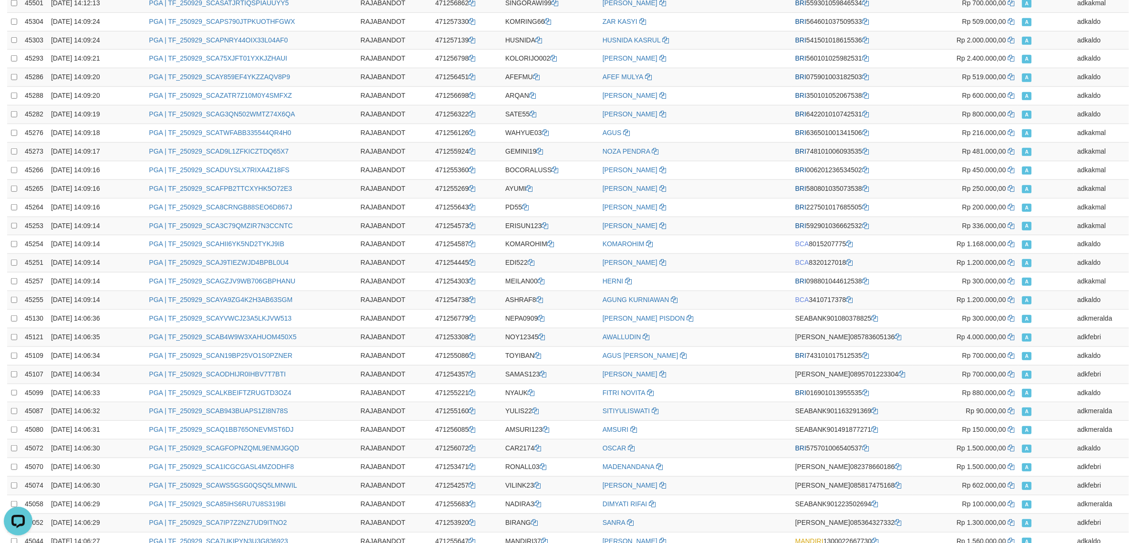
scroll to position [0, 0]
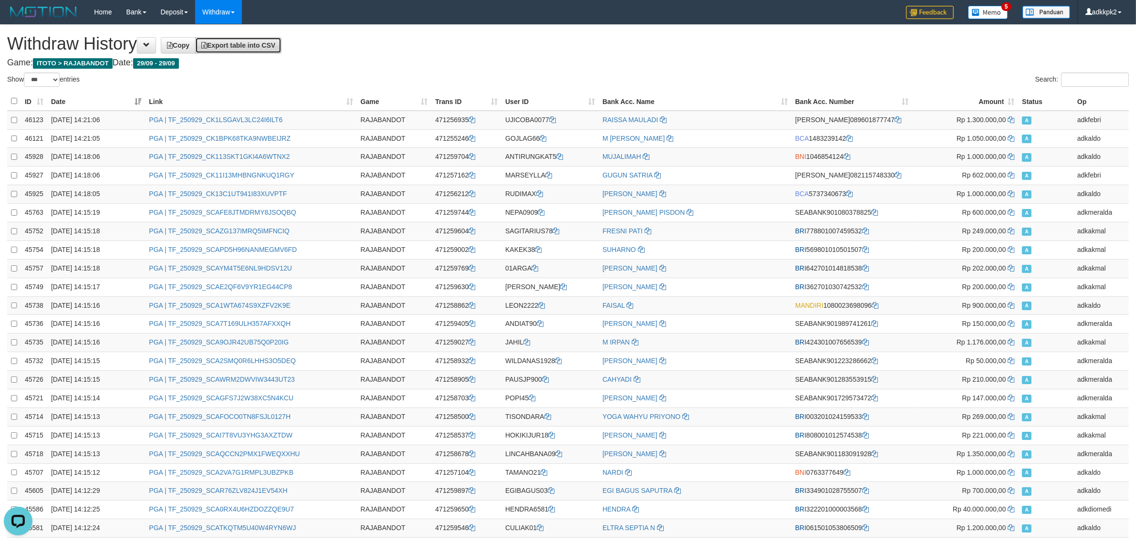
click at [282, 48] on link "Export table into CSV" at bounding box center [238, 45] width 86 height 16
drag, startPoint x: 998, startPoint y: 56, endPoint x: 1034, endPoint y: 62, distance: 35.8
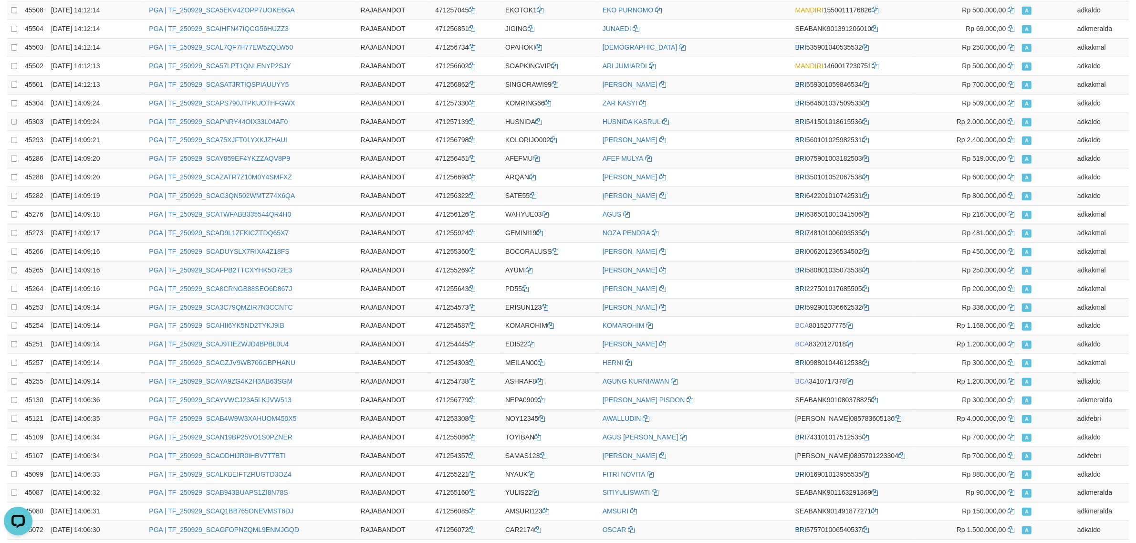
scroll to position [1568, 0]
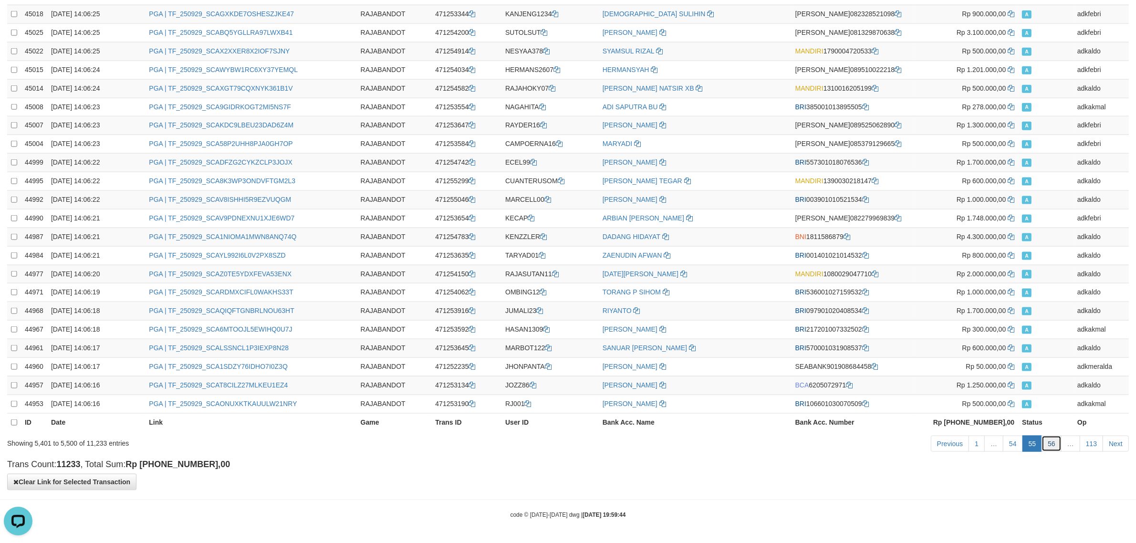
click at [1053, 442] on link "56" at bounding box center [1052, 444] width 20 height 16
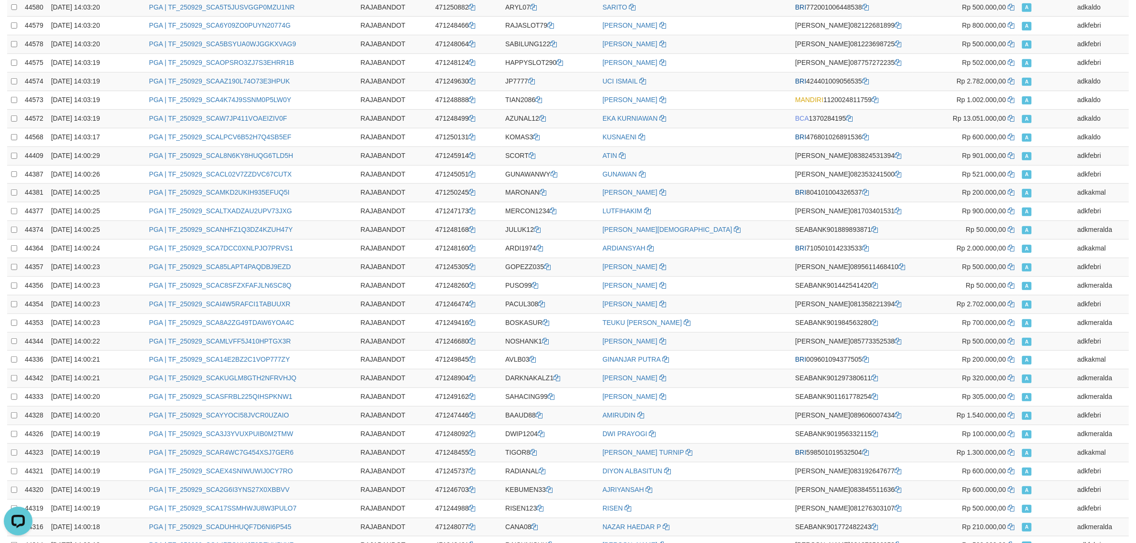
scroll to position [0, 0]
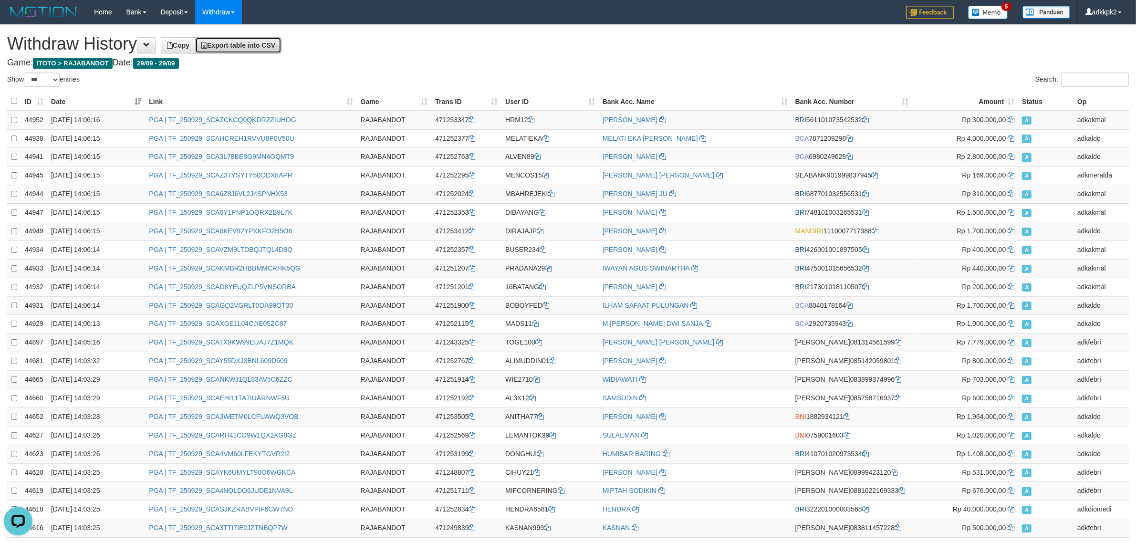
click at [251, 42] on span "Export table into CSV" at bounding box center [238, 46] width 74 height 8
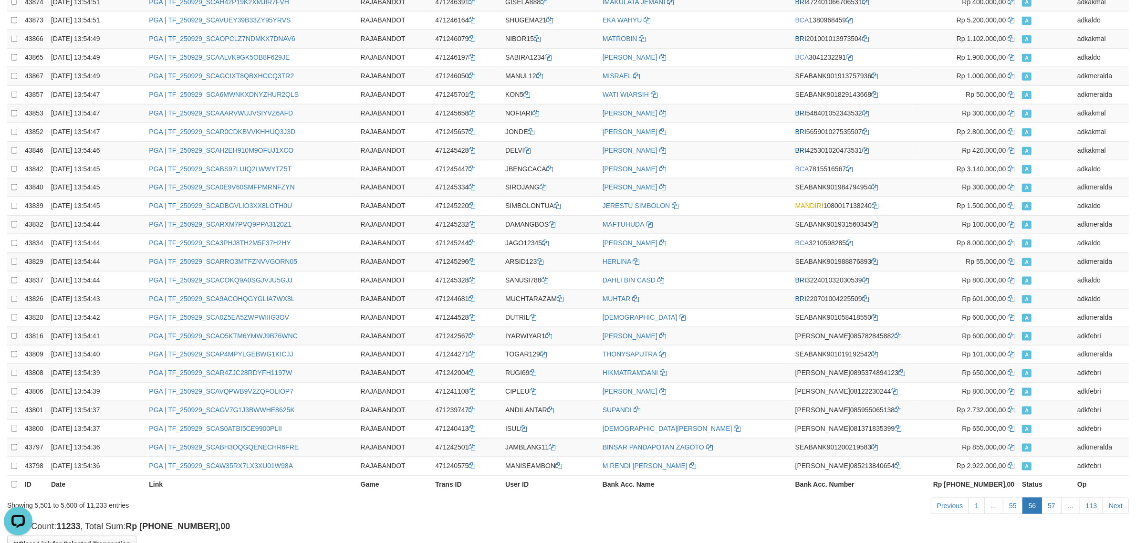
scroll to position [1568, 0]
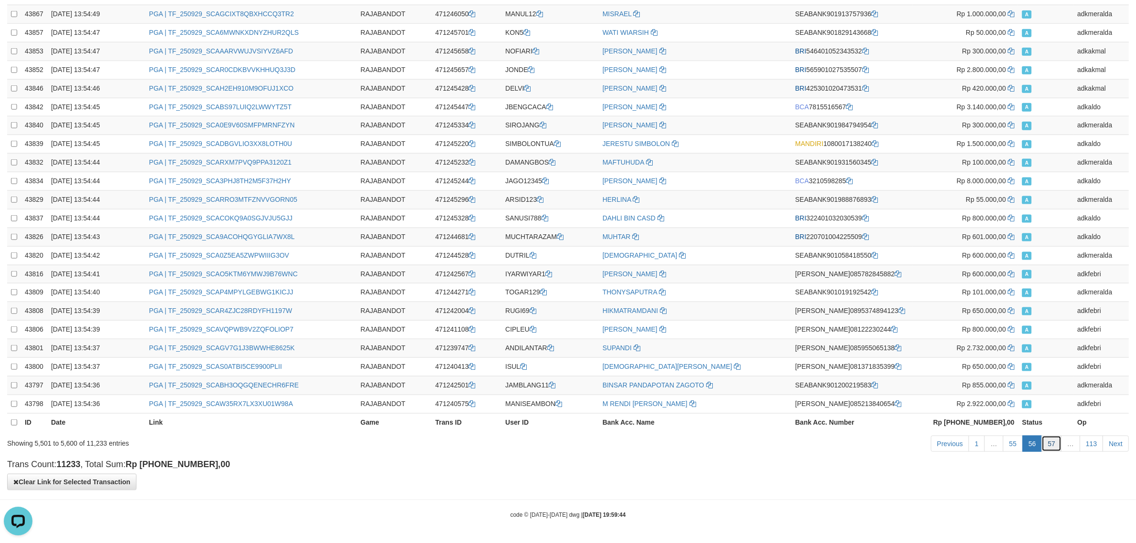
click at [1052, 443] on link "57" at bounding box center [1052, 444] width 20 height 16
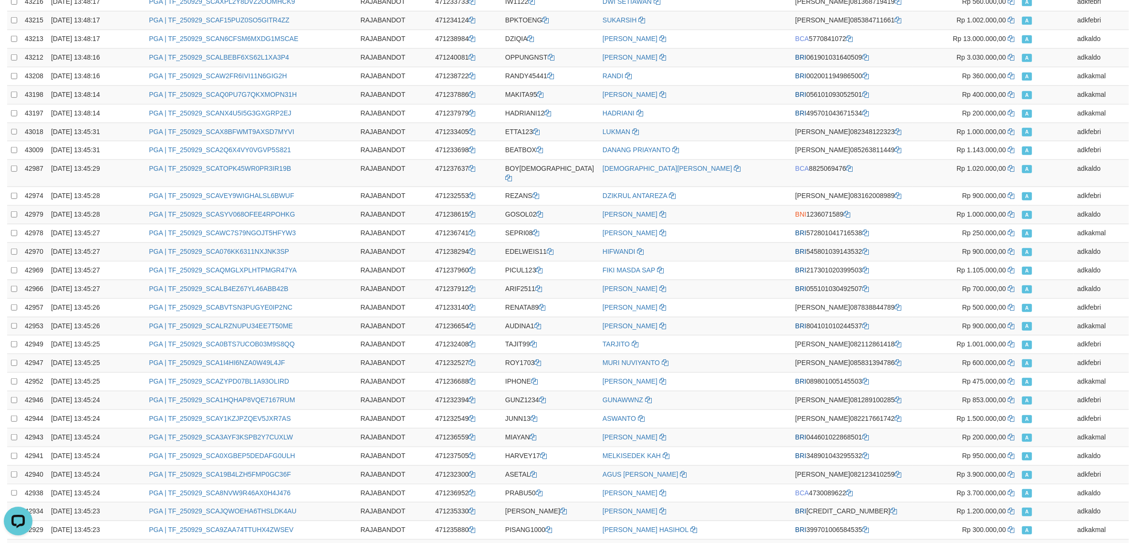
scroll to position [0, 0]
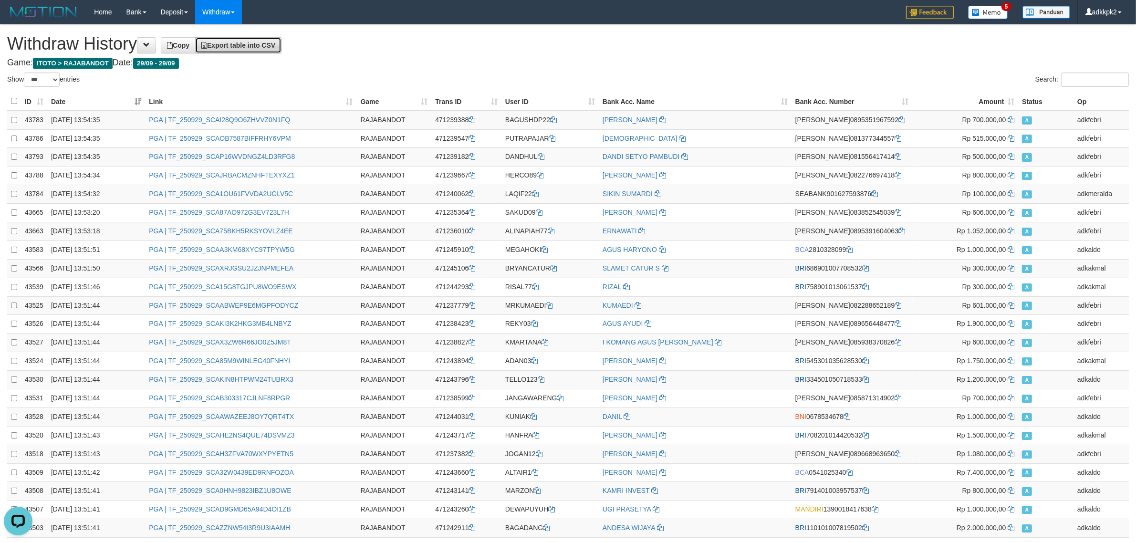
click at [262, 50] on link "Export table into CSV" at bounding box center [238, 45] width 86 height 16
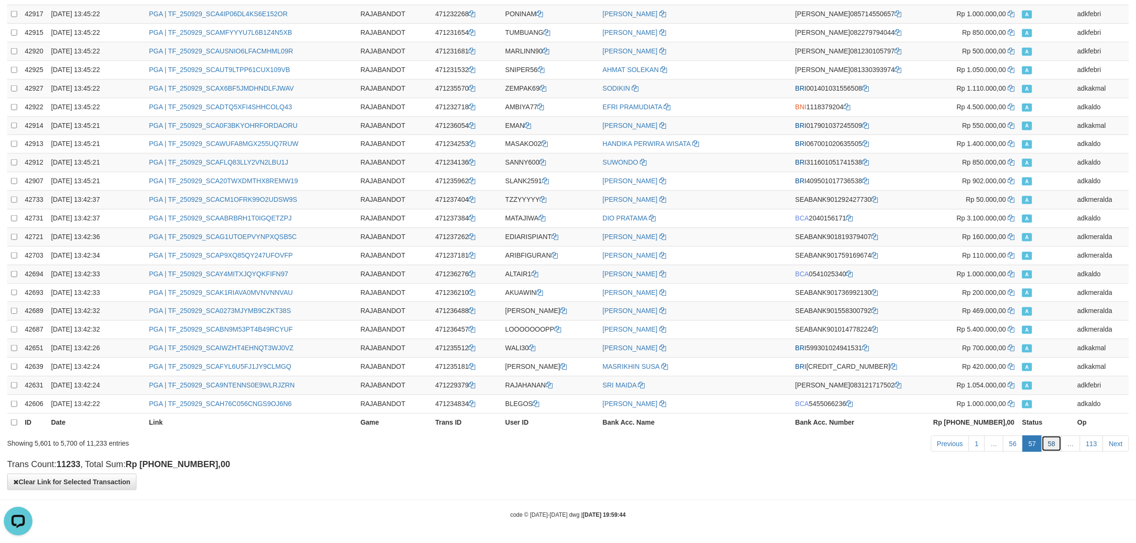
click at [1052, 446] on link "58" at bounding box center [1052, 444] width 20 height 16
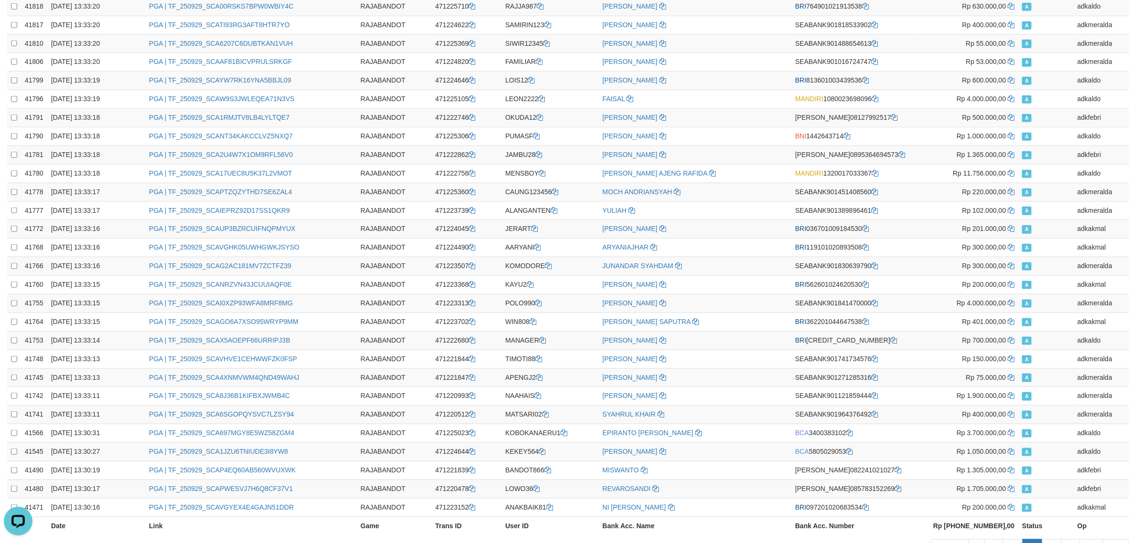
scroll to position [0, 0]
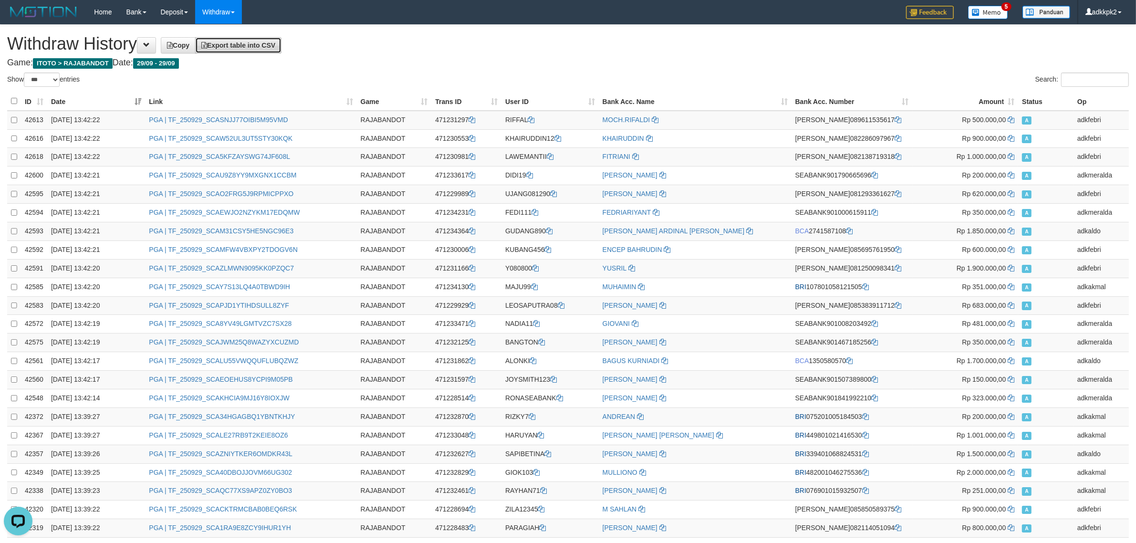
click at [275, 46] on span "Export table into CSV" at bounding box center [238, 46] width 74 height 8
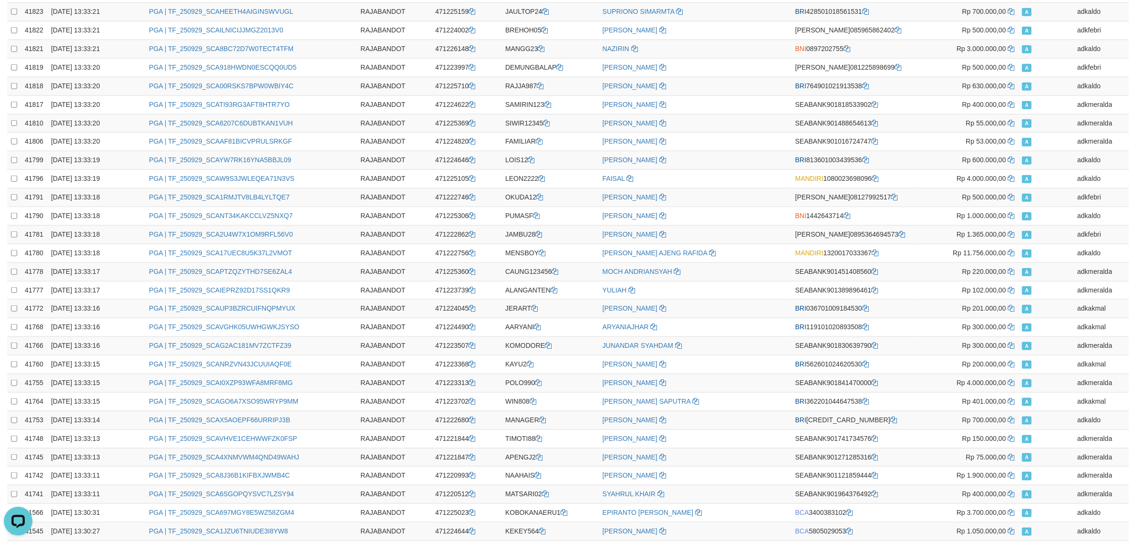
scroll to position [1568, 0]
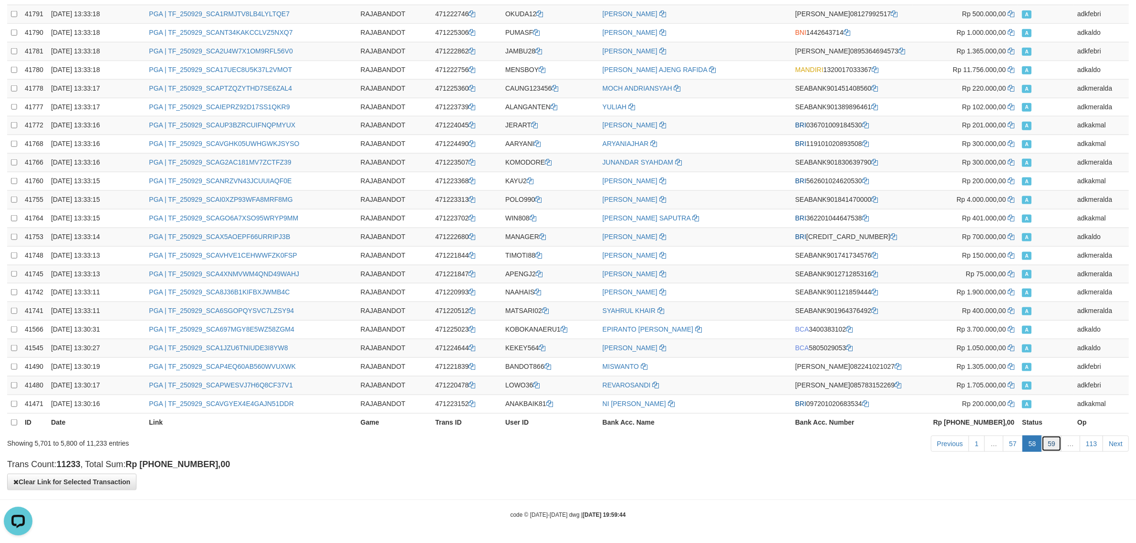
click at [1054, 445] on link "59" at bounding box center [1052, 444] width 20 height 16
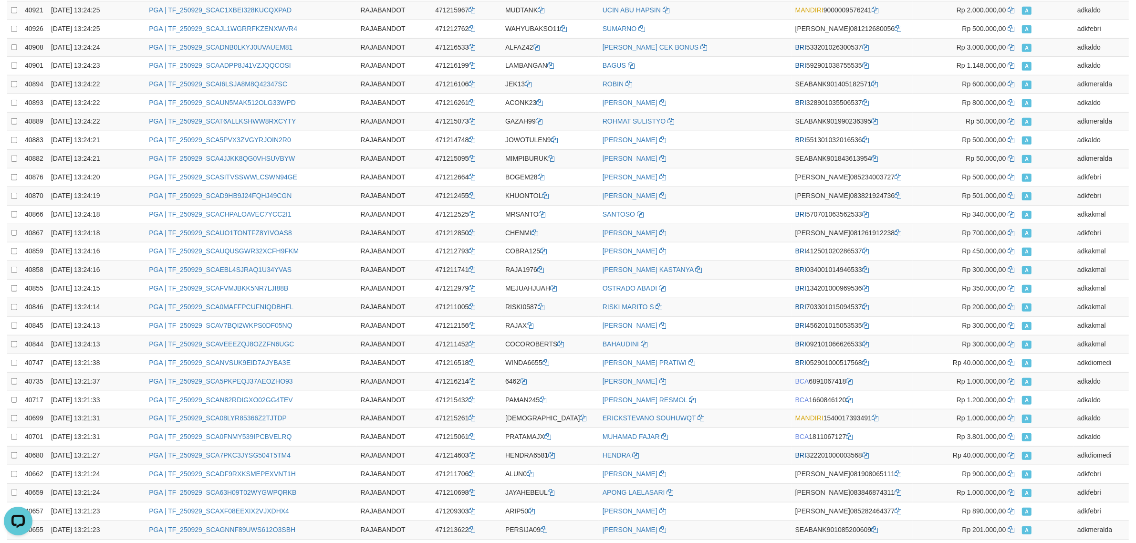
scroll to position [0, 0]
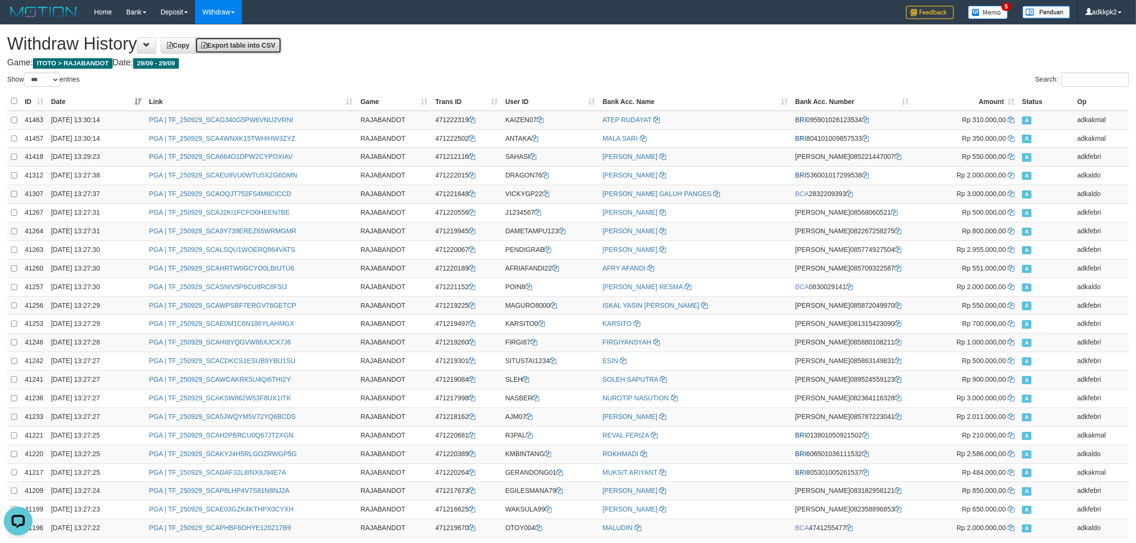
click at [268, 49] on link "Export table into CSV" at bounding box center [238, 45] width 86 height 16
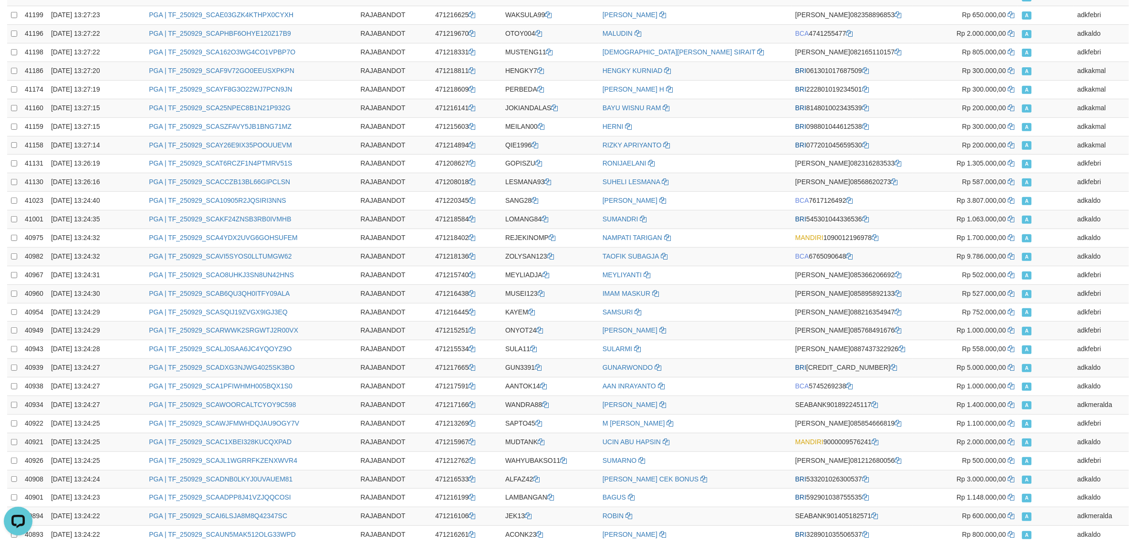
scroll to position [1568, 0]
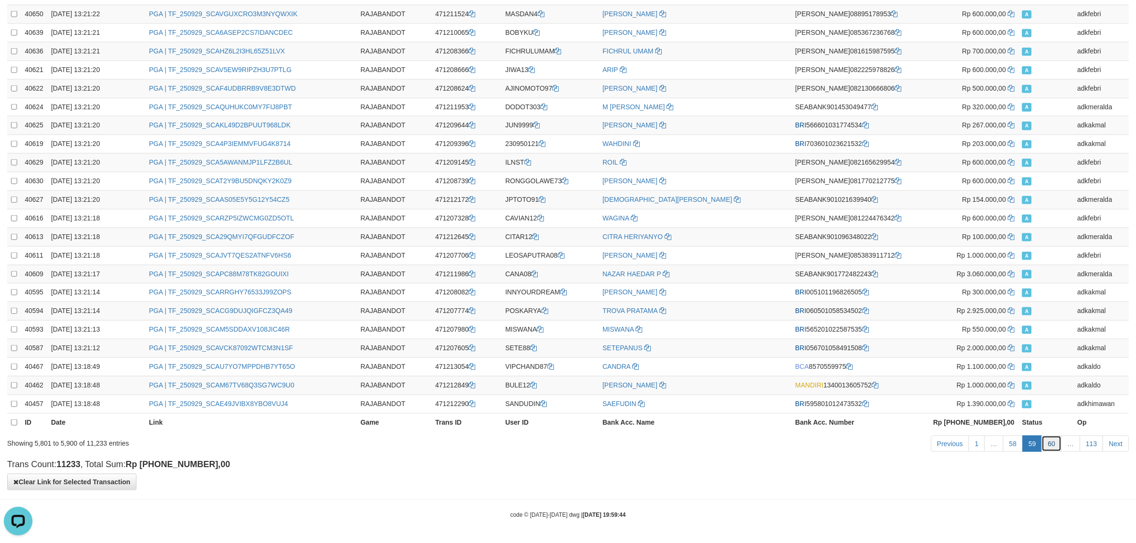
click at [1048, 444] on link "60" at bounding box center [1052, 444] width 20 height 16
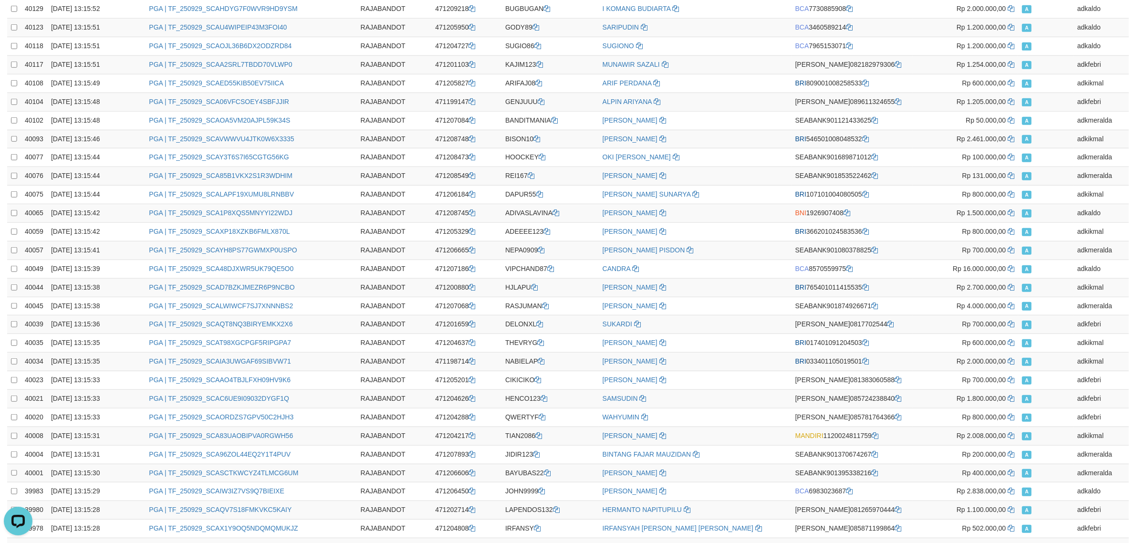
scroll to position [0, 0]
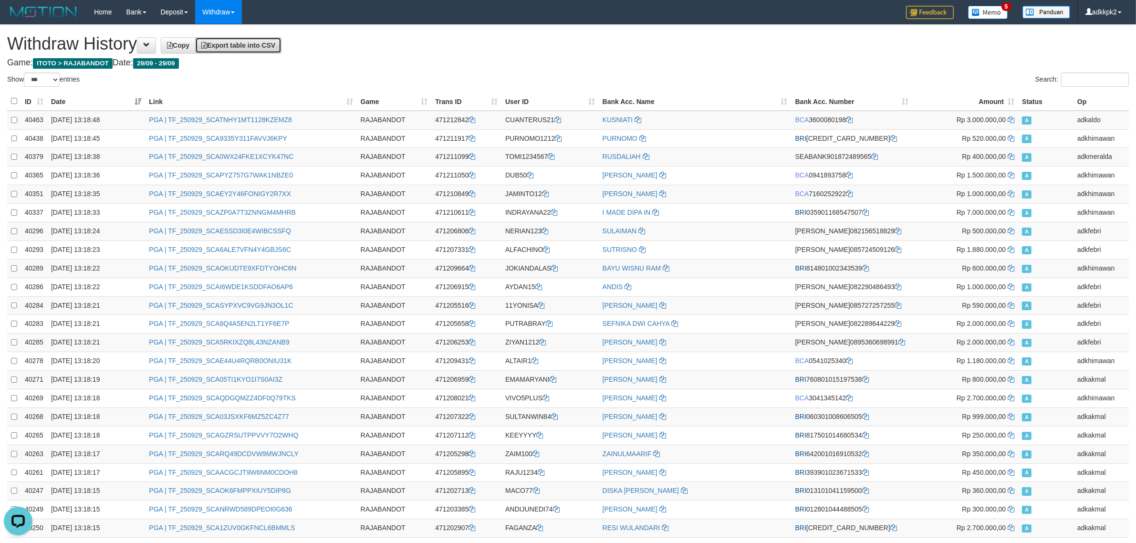
click at [275, 44] on span "Export table into CSV" at bounding box center [238, 46] width 74 height 8
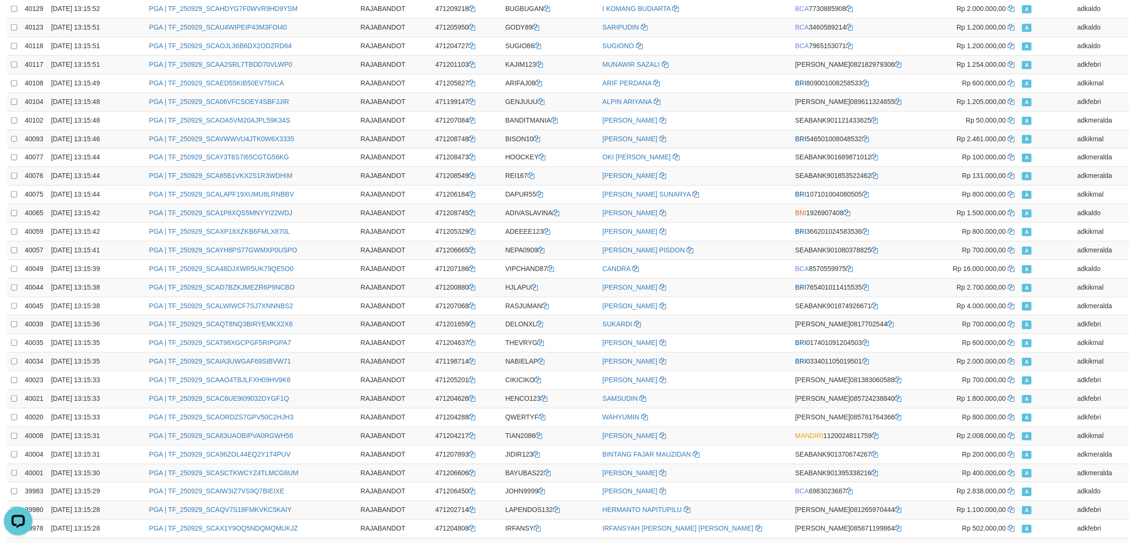
scroll to position [1568, 0]
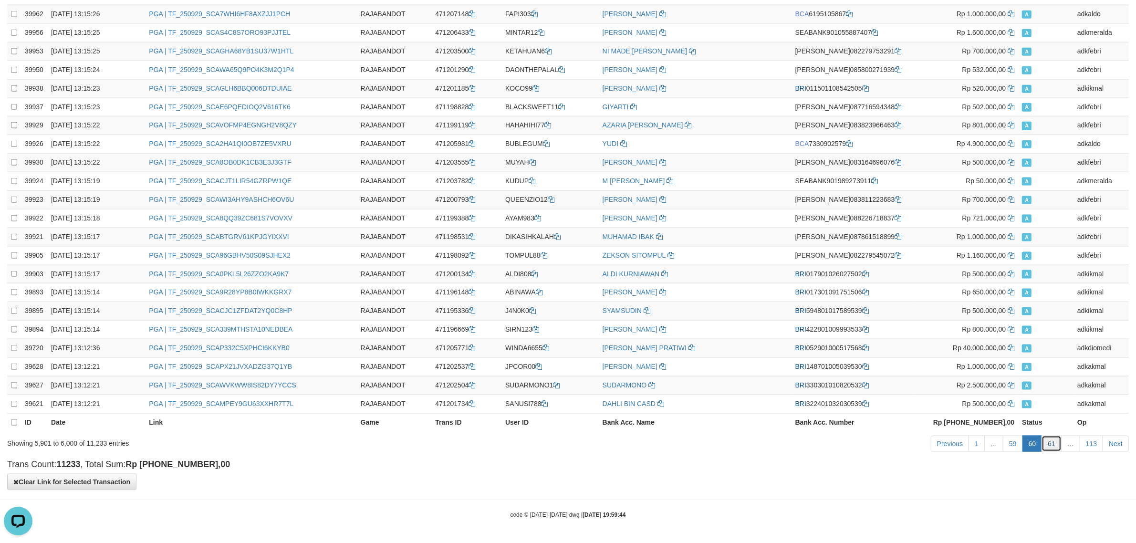
click at [1051, 450] on link "61" at bounding box center [1052, 444] width 20 height 16
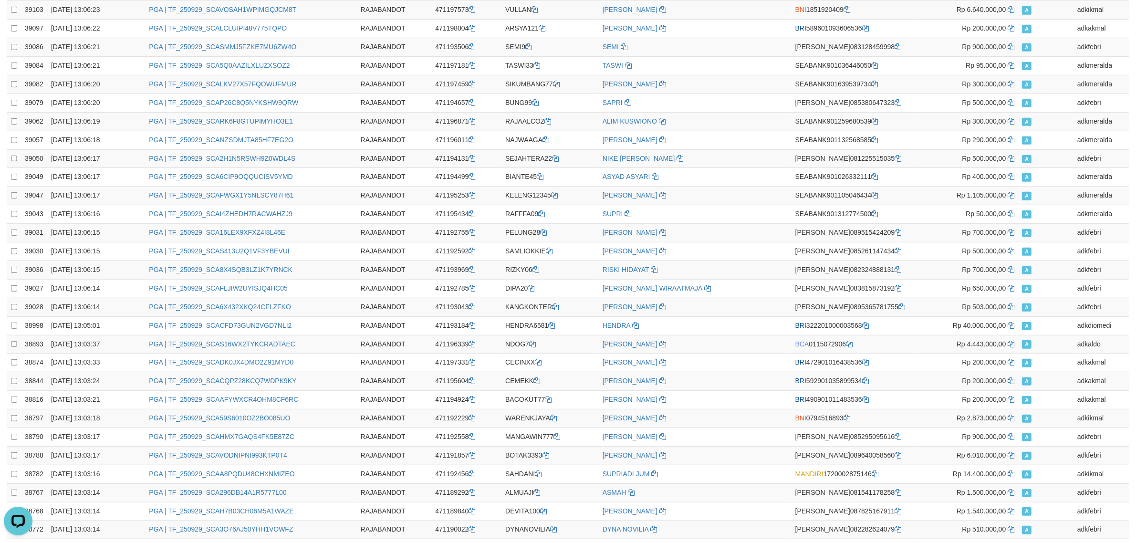
scroll to position [0, 0]
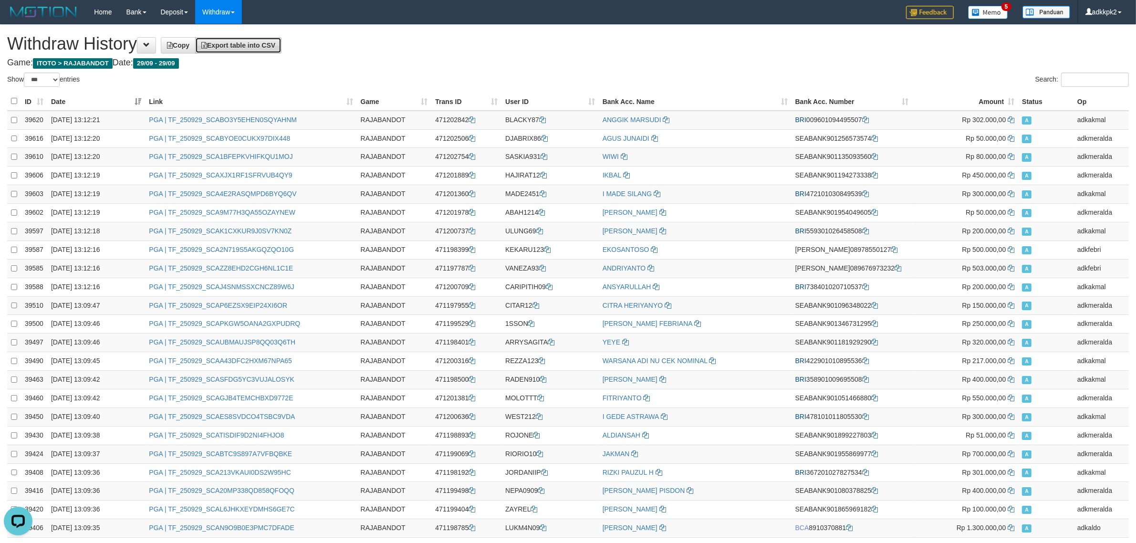
click at [275, 43] on span "Export table into CSV" at bounding box center [238, 46] width 74 height 8
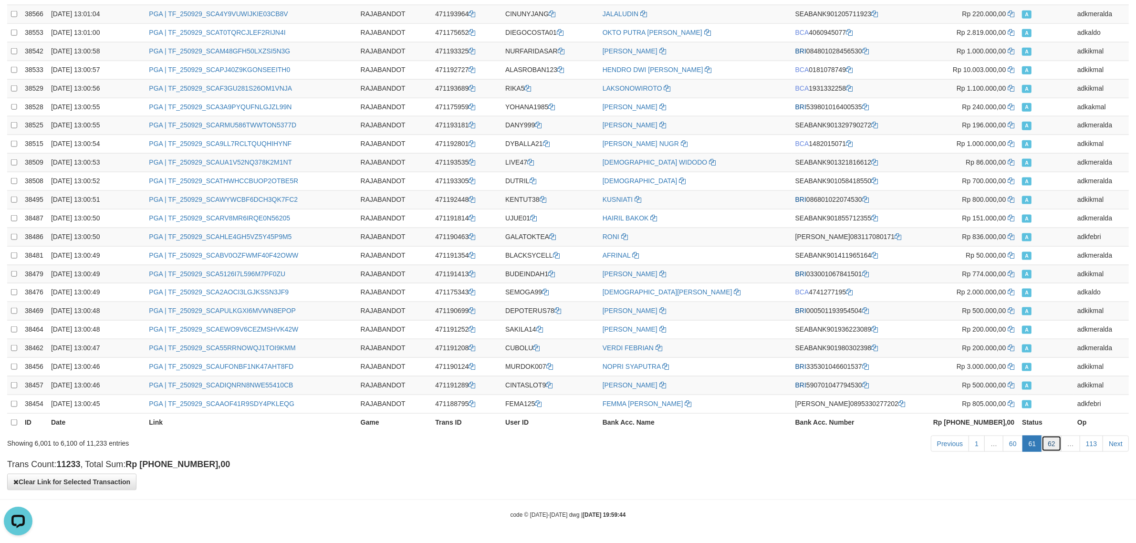
click at [1051, 445] on link "62" at bounding box center [1052, 444] width 20 height 16
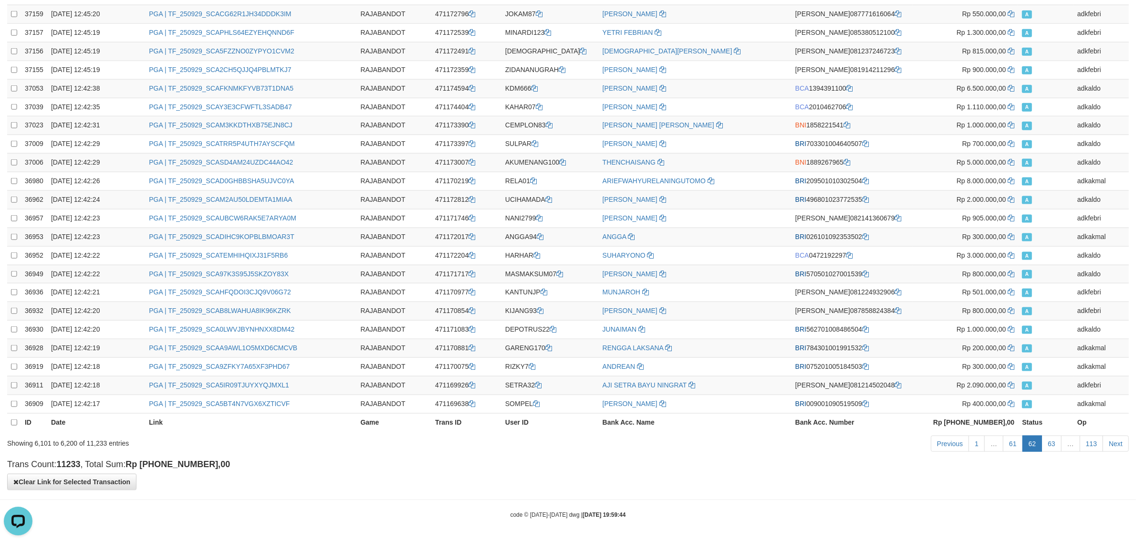
scroll to position [0, 0]
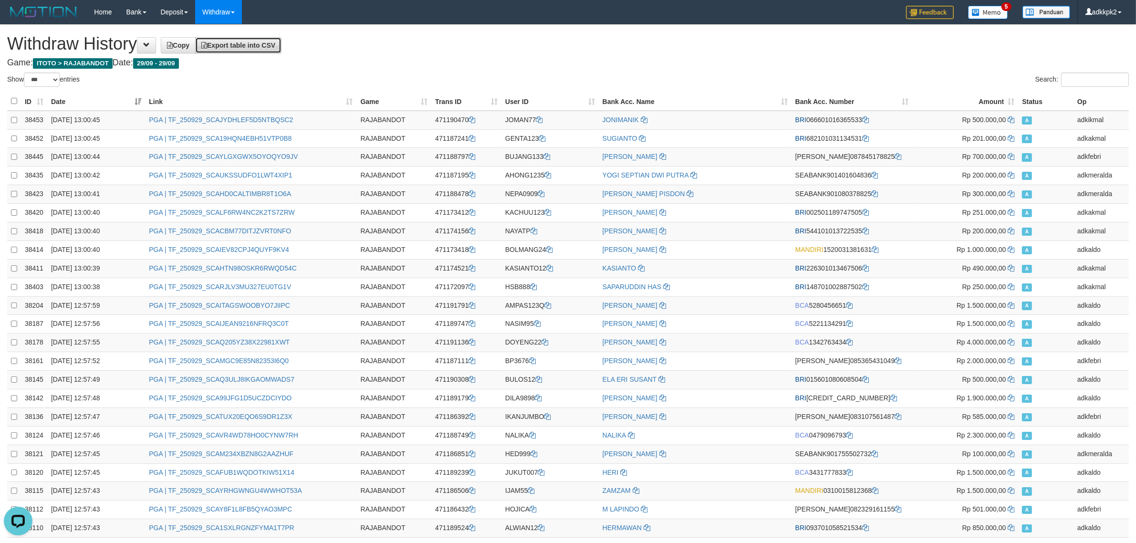
click at [258, 42] on span "Export table into CSV" at bounding box center [238, 46] width 74 height 8
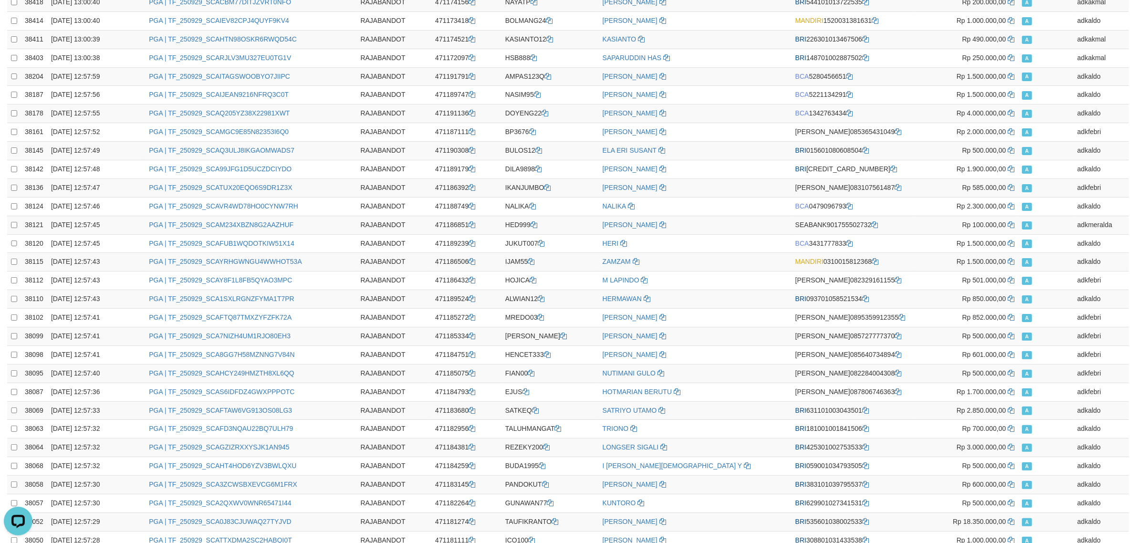
scroll to position [1568, 0]
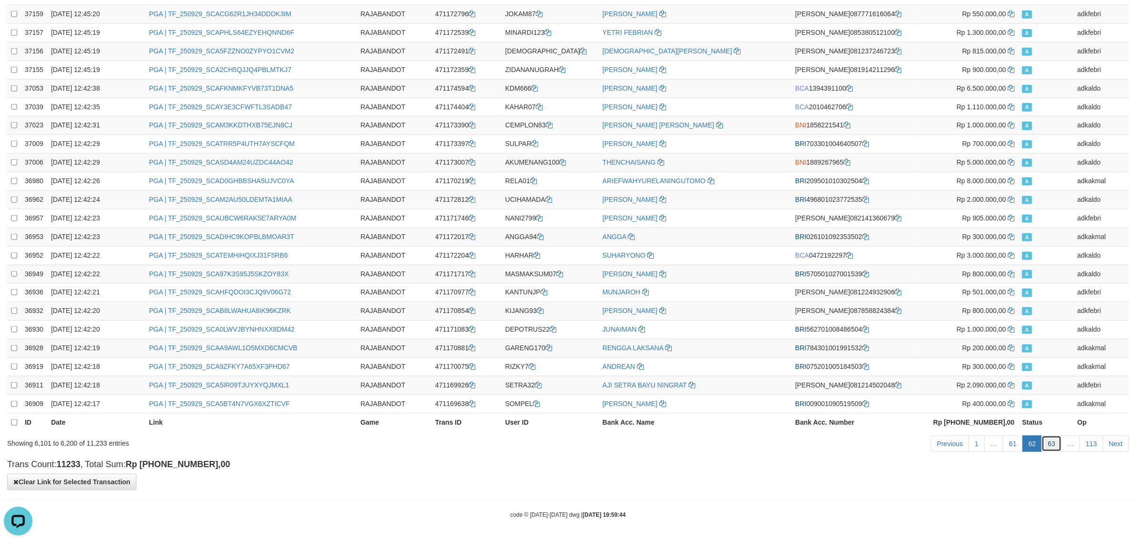
click at [1055, 442] on link "63" at bounding box center [1052, 444] width 20 height 16
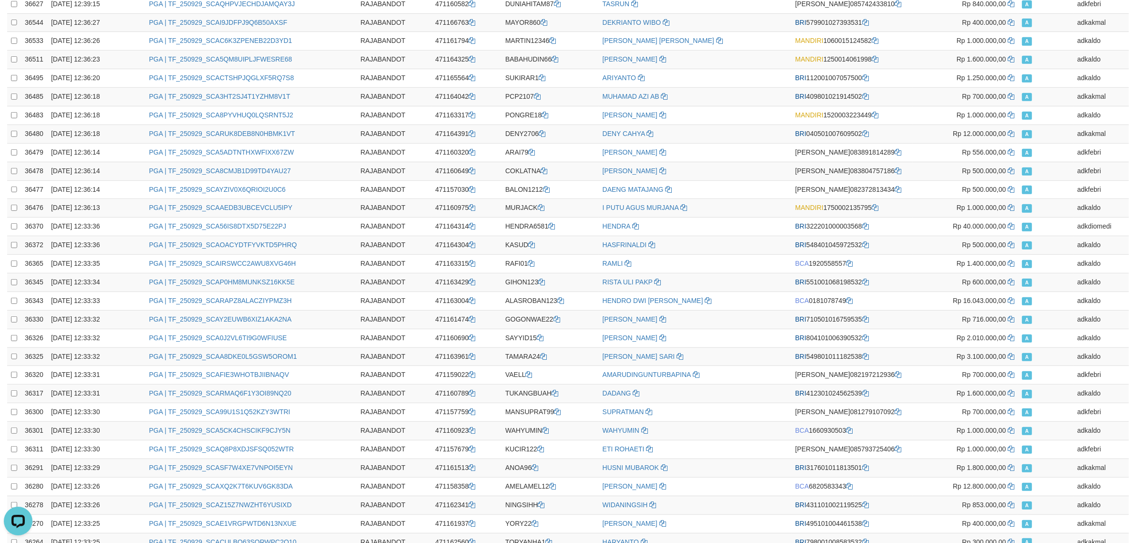
scroll to position [0, 0]
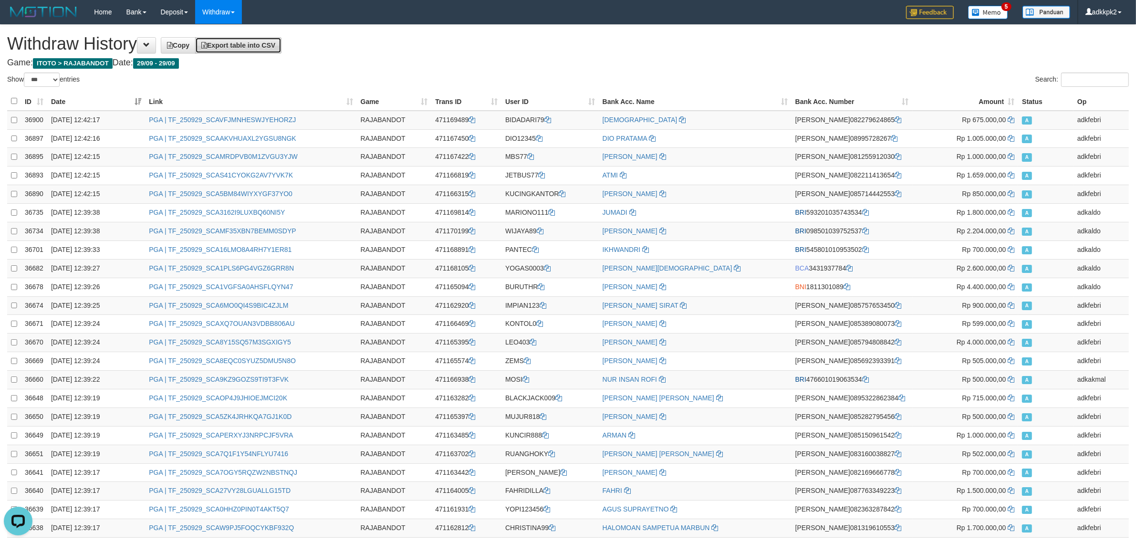
click at [275, 44] on span "Export table into CSV" at bounding box center [238, 46] width 74 height 8
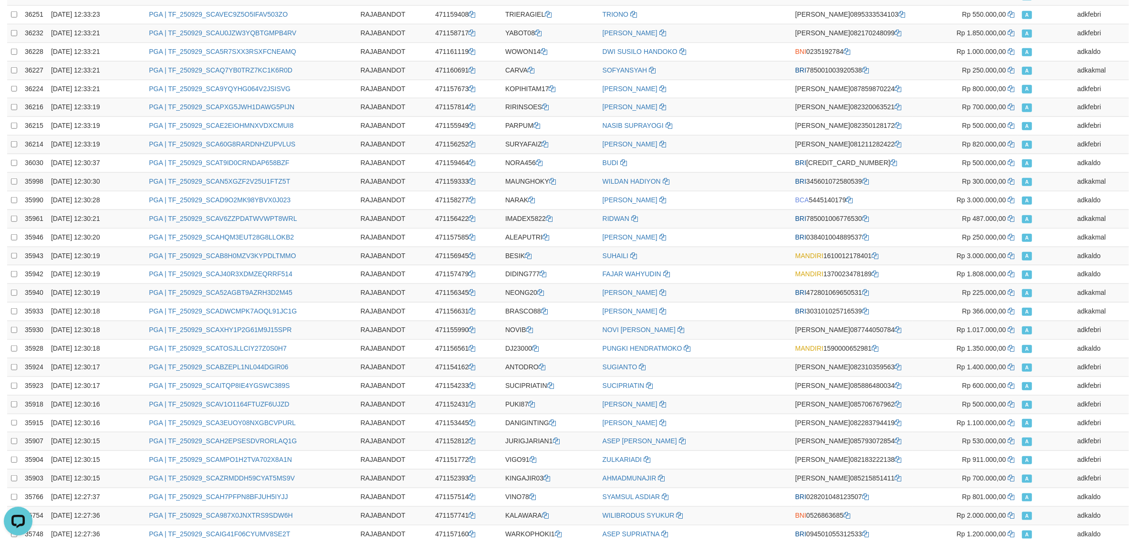
scroll to position [1568, 0]
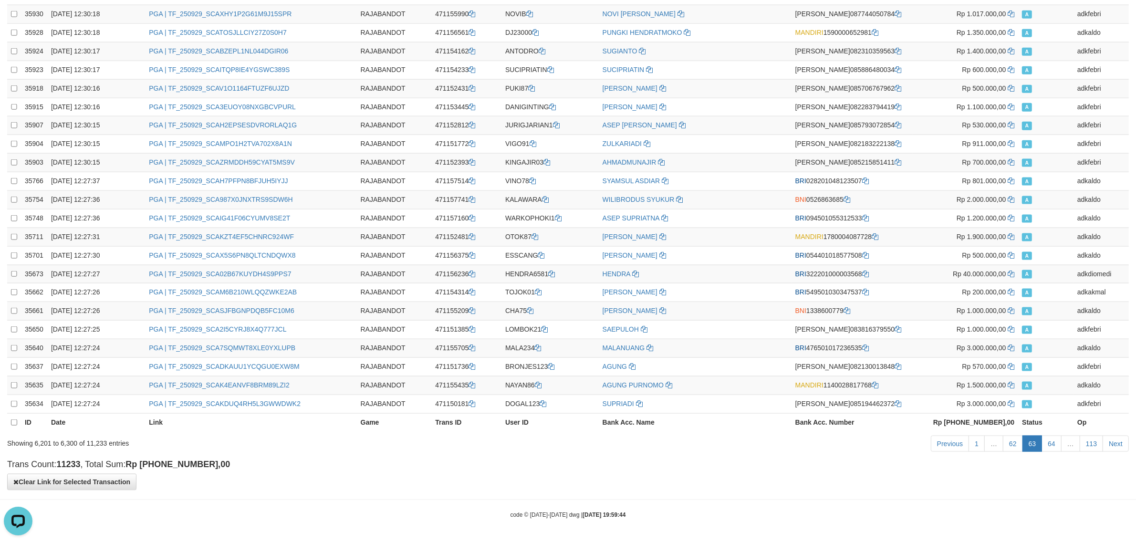
click at [1051, 443] on link "64" at bounding box center [1052, 444] width 20 height 16
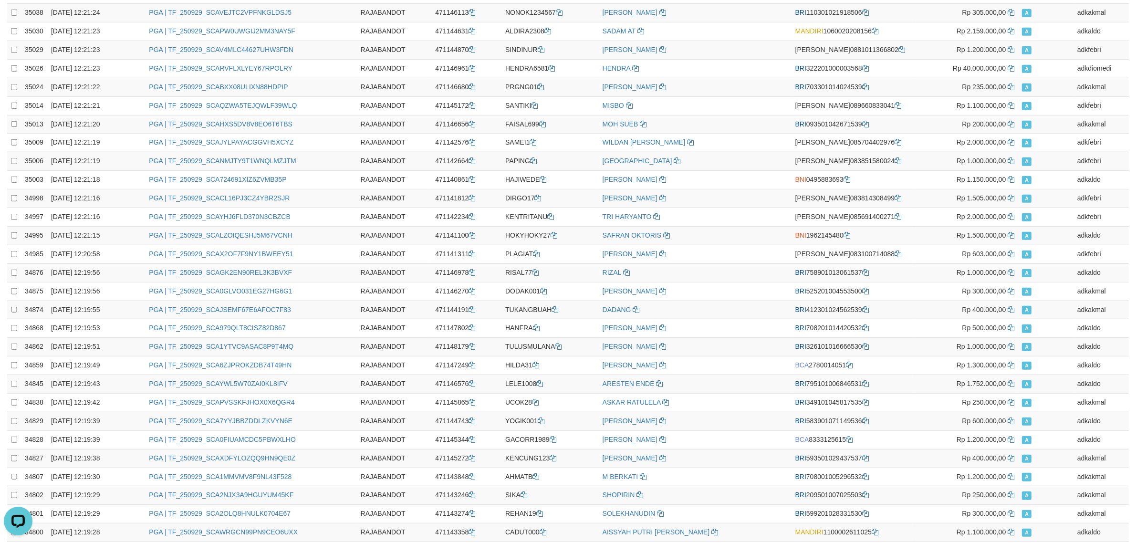
scroll to position [0, 0]
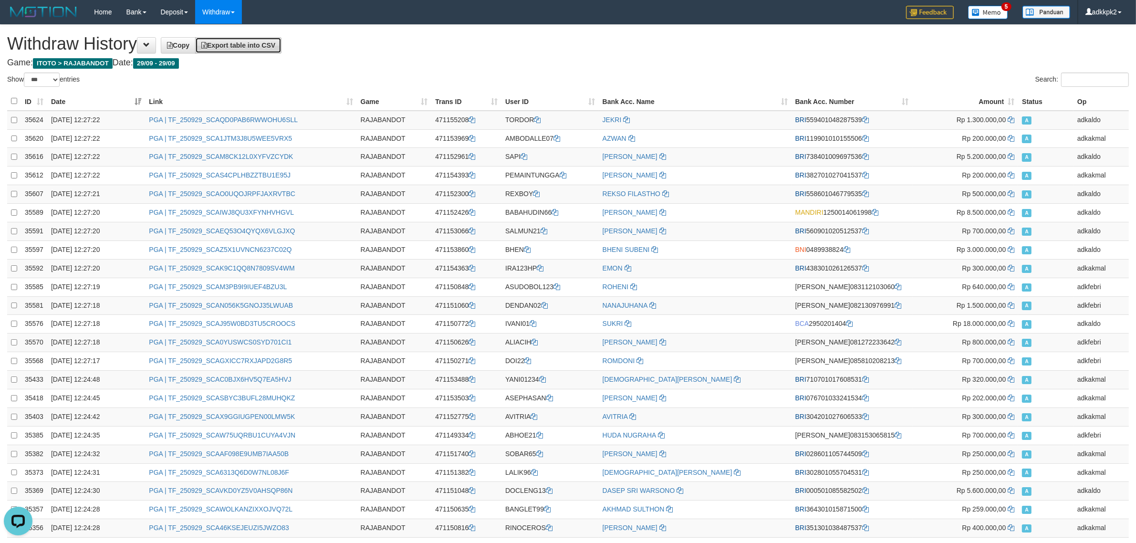
click at [275, 46] on span "Export table into CSV" at bounding box center [238, 46] width 74 height 8
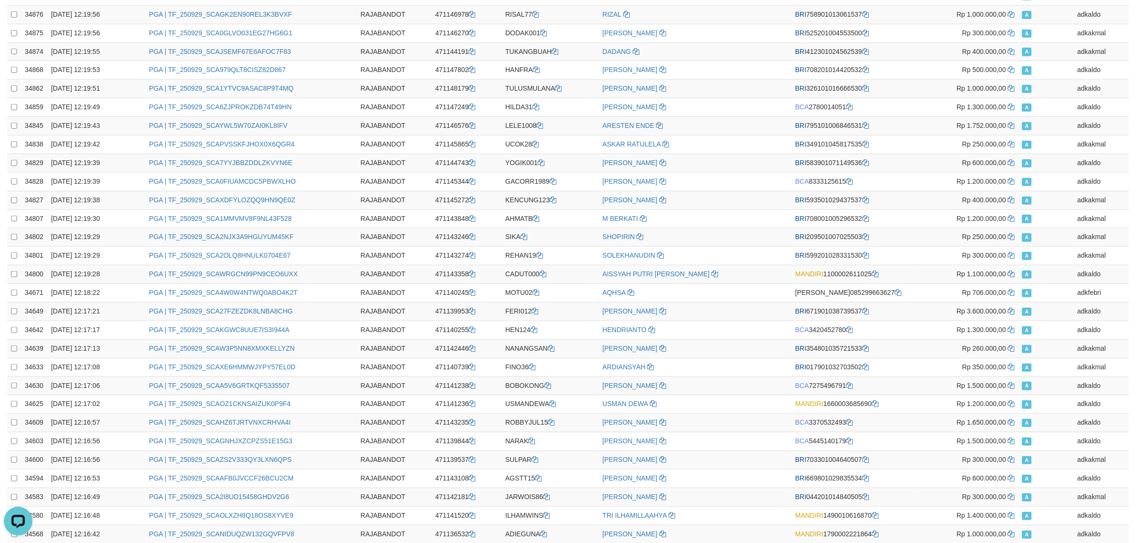
scroll to position [1568, 0]
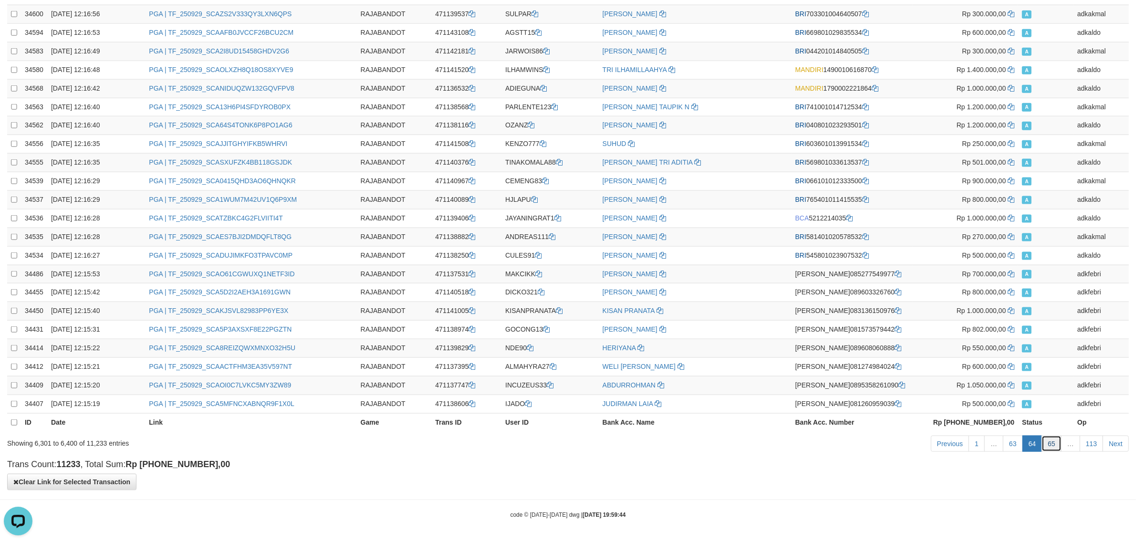
click at [1052, 447] on link "65" at bounding box center [1052, 444] width 20 height 16
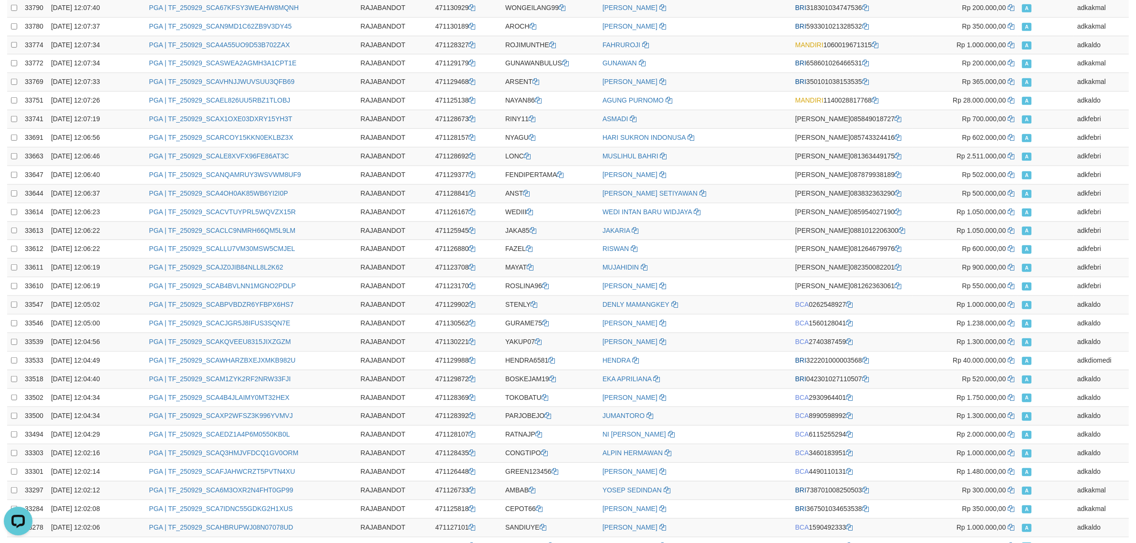
scroll to position [0, 0]
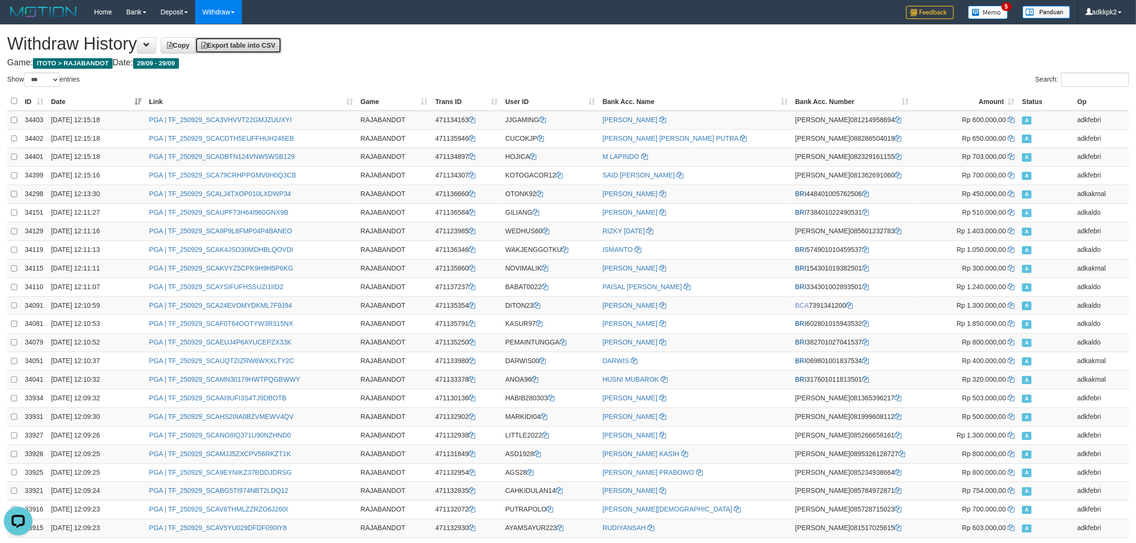
click at [264, 44] on span "Export table into CSV" at bounding box center [238, 46] width 74 height 8
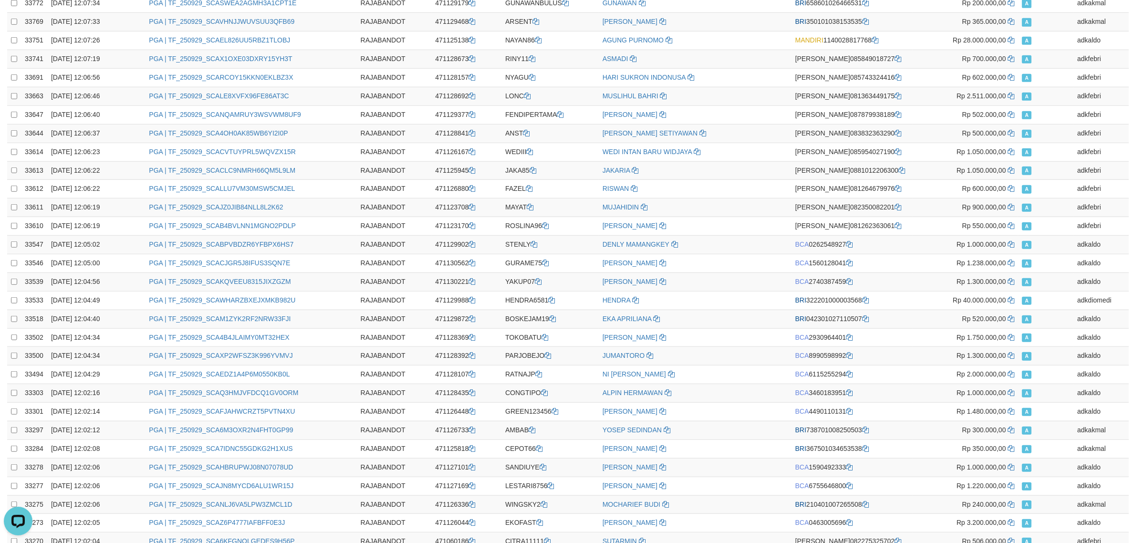
scroll to position [1568, 0]
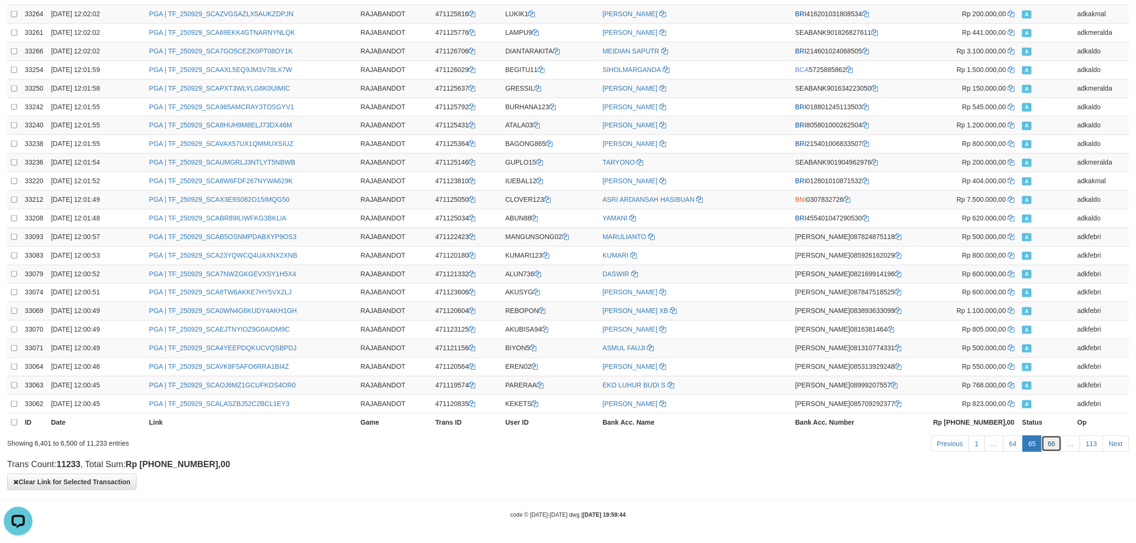
click at [1052, 445] on link "66" at bounding box center [1052, 444] width 20 height 16
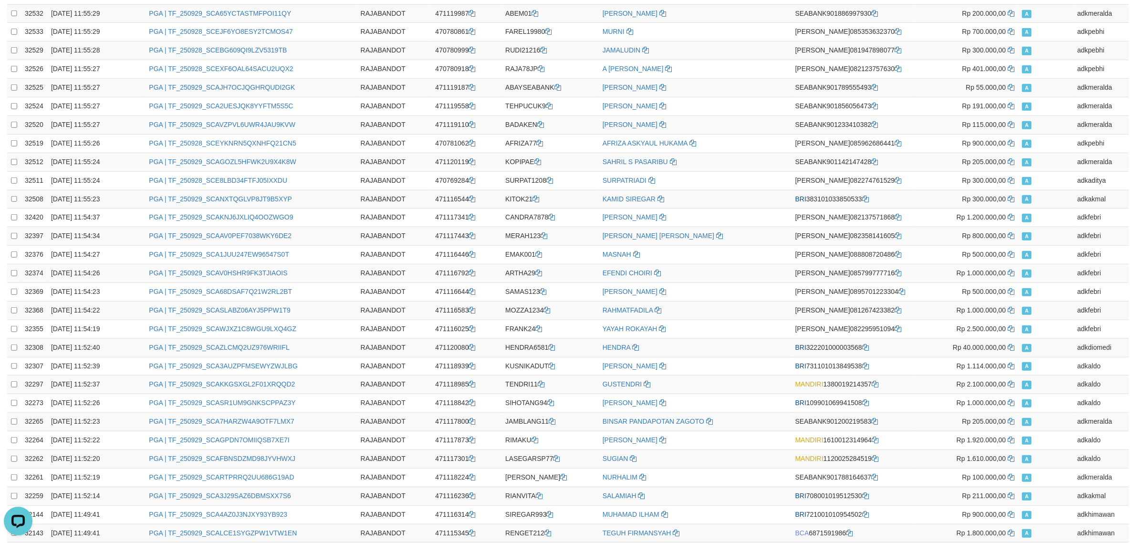
scroll to position [0, 0]
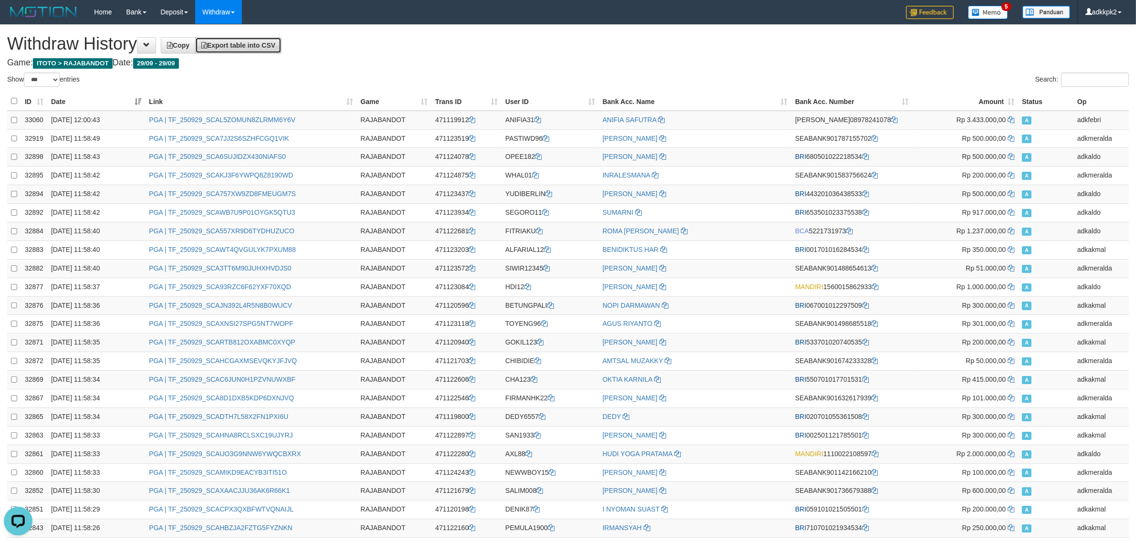
click at [265, 47] on span "Export table into CSV" at bounding box center [238, 46] width 74 height 8
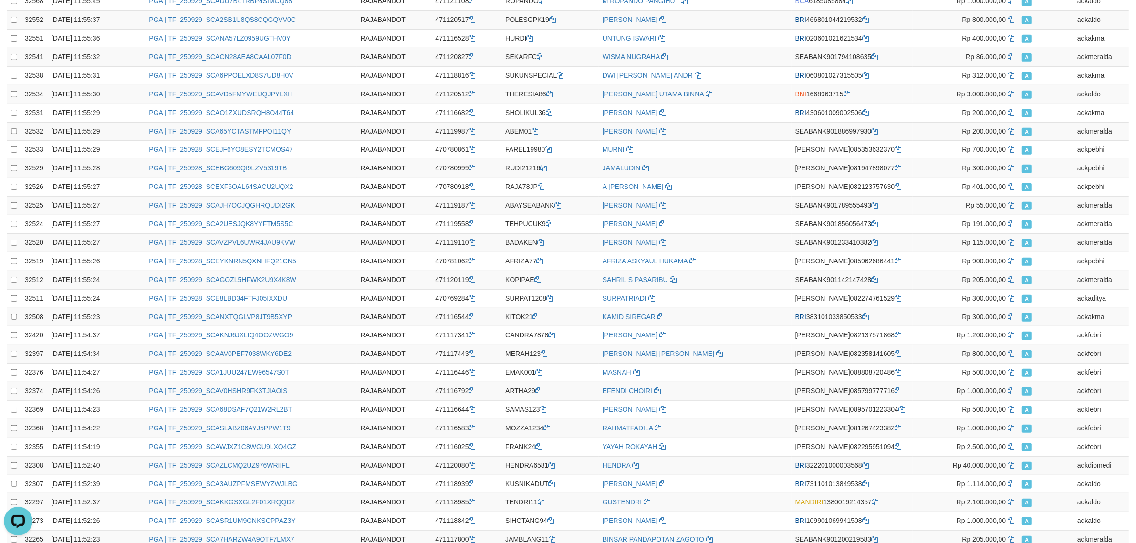
scroll to position [1568, 0]
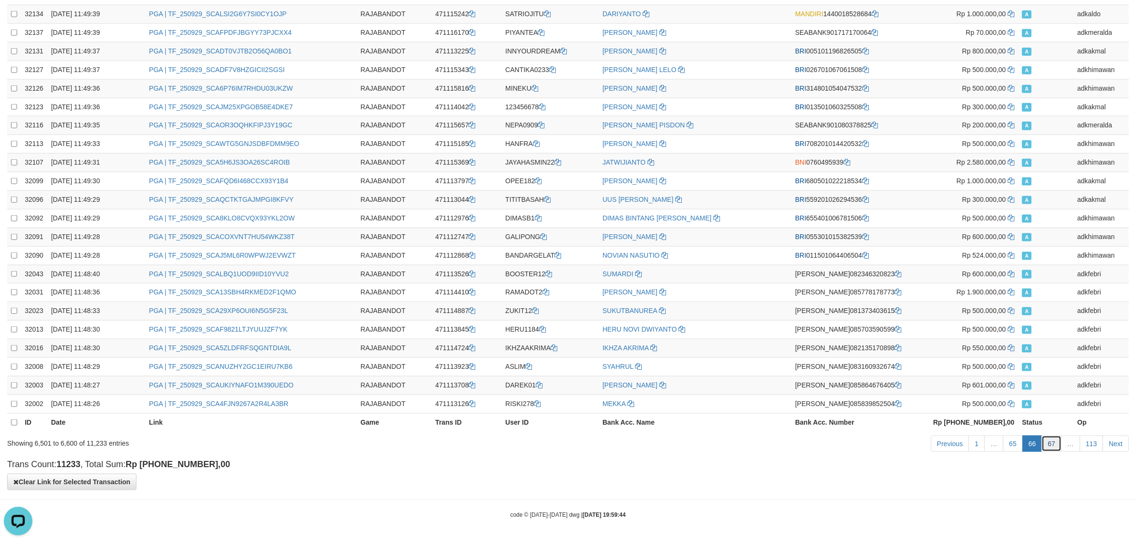
click at [1058, 448] on link "67" at bounding box center [1052, 444] width 20 height 16
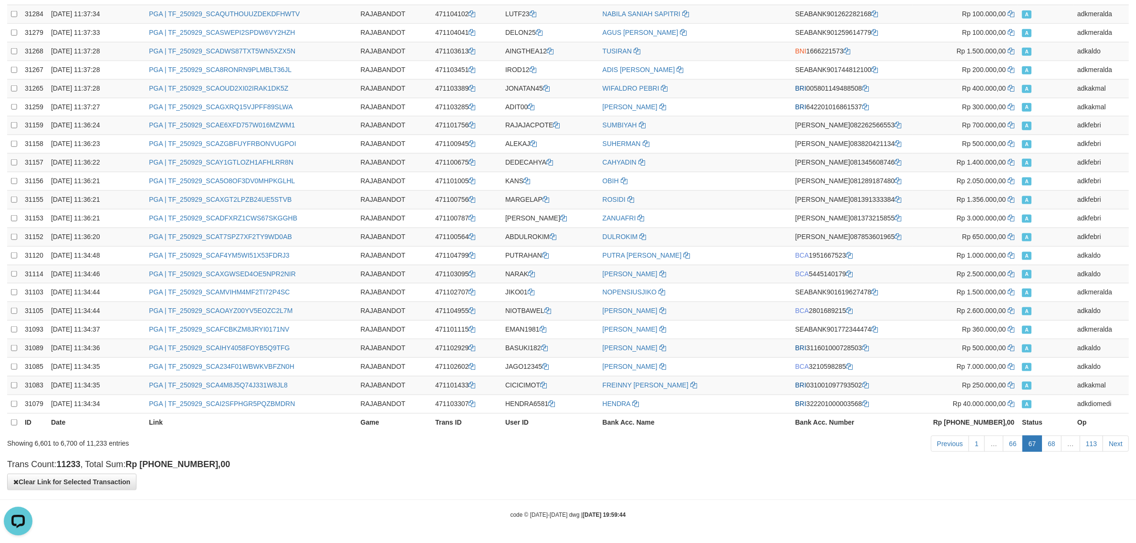
scroll to position [0, 0]
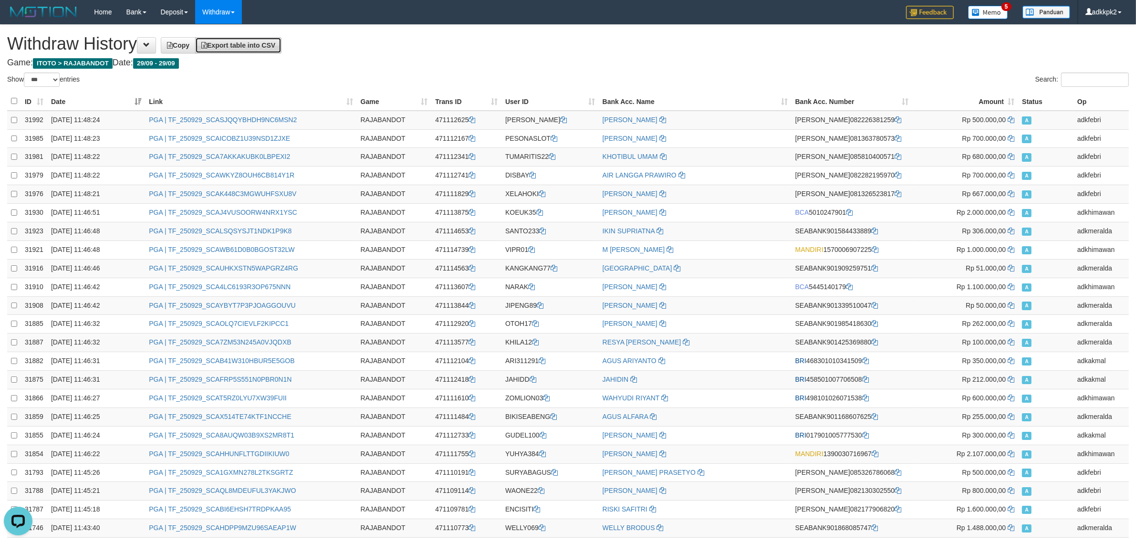
click at [261, 49] on link "Export table into CSV" at bounding box center [238, 45] width 86 height 16
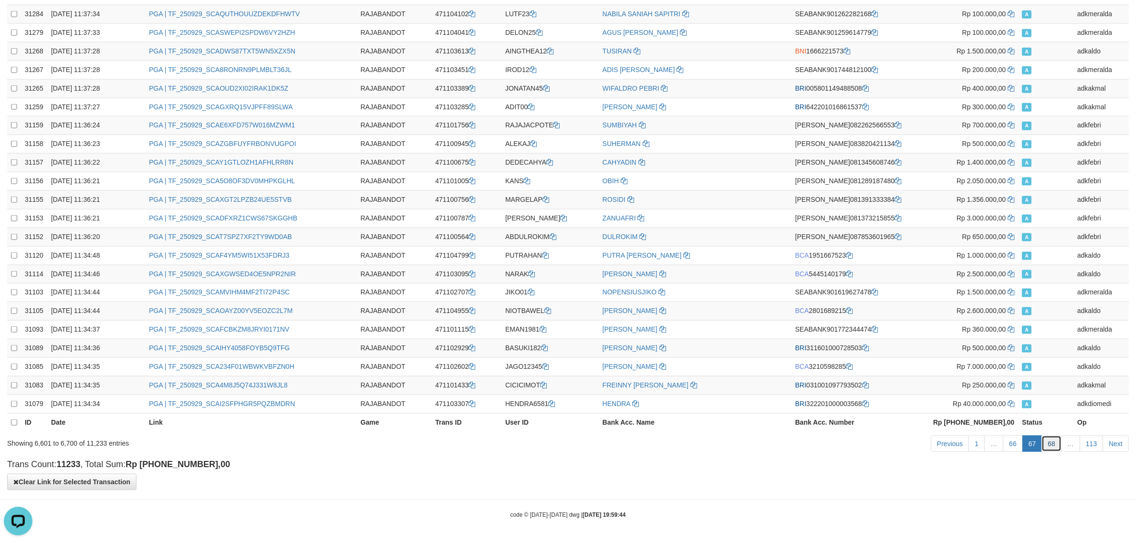
click at [1054, 447] on link "68" at bounding box center [1052, 444] width 20 height 16
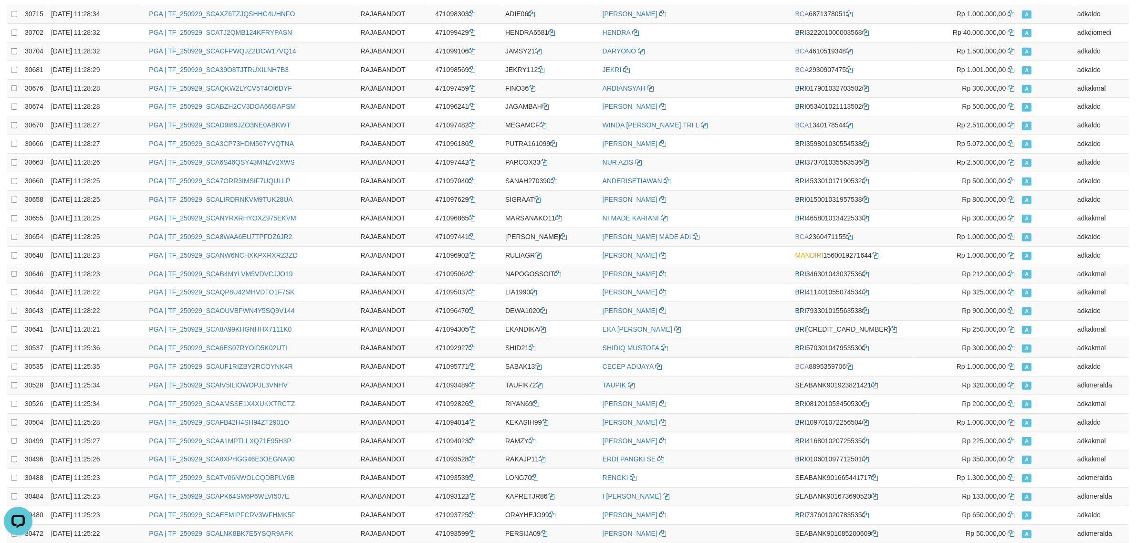
scroll to position [0, 0]
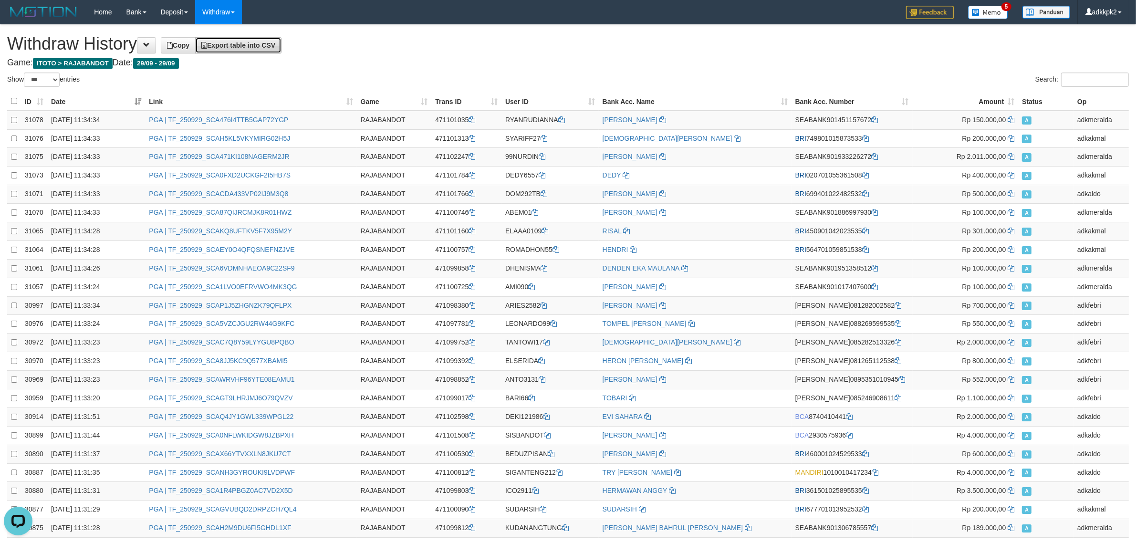
click at [264, 42] on span "Export table into CSV" at bounding box center [238, 46] width 74 height 8
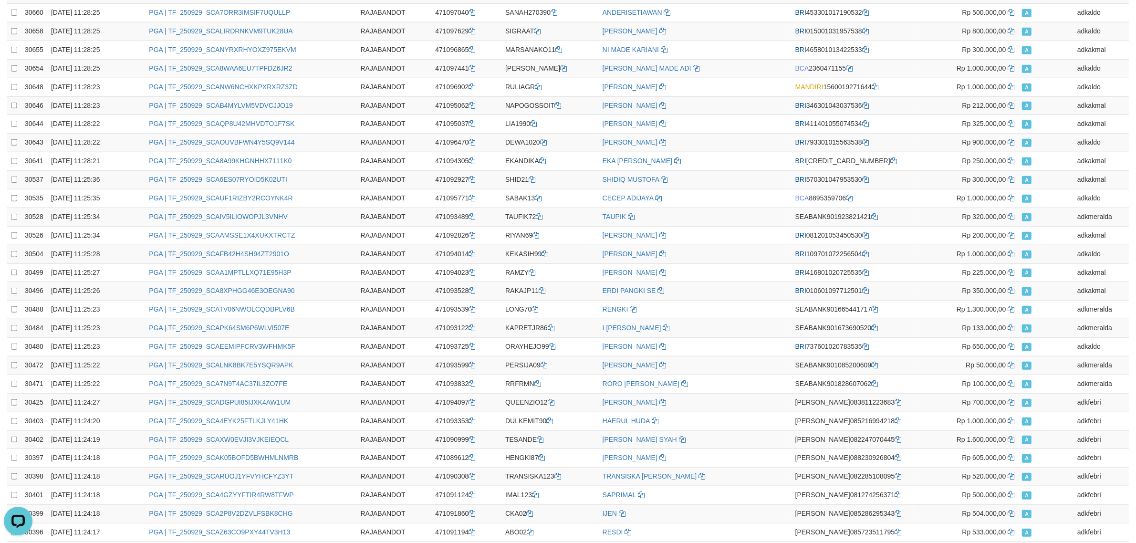
scroll to position [1568, 0]
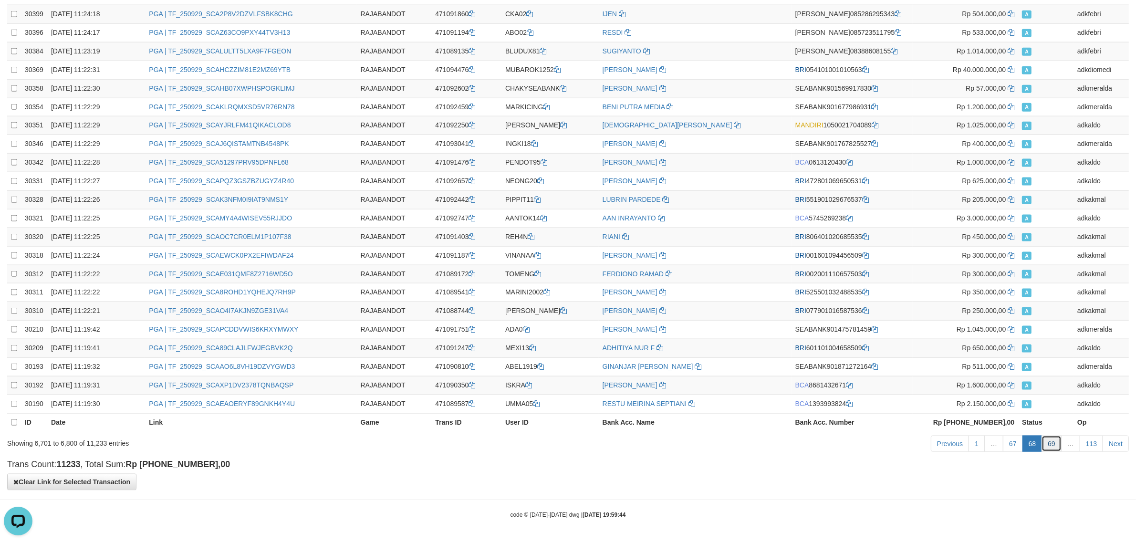
click at [1053, 440] on link "69" at bounding box center [1052, 444] width 20 height 16
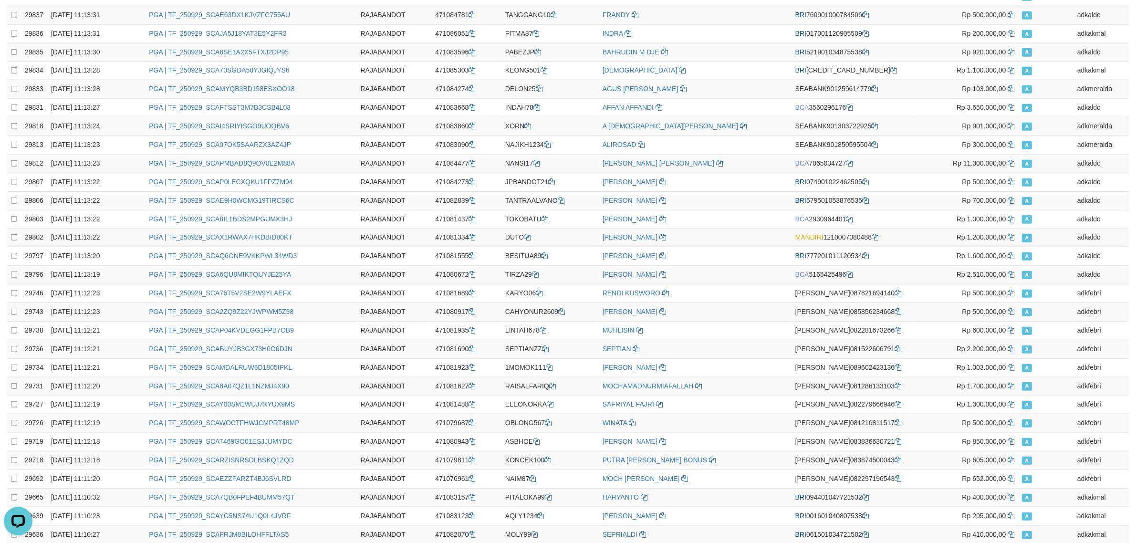
scroll to position [0, 0]
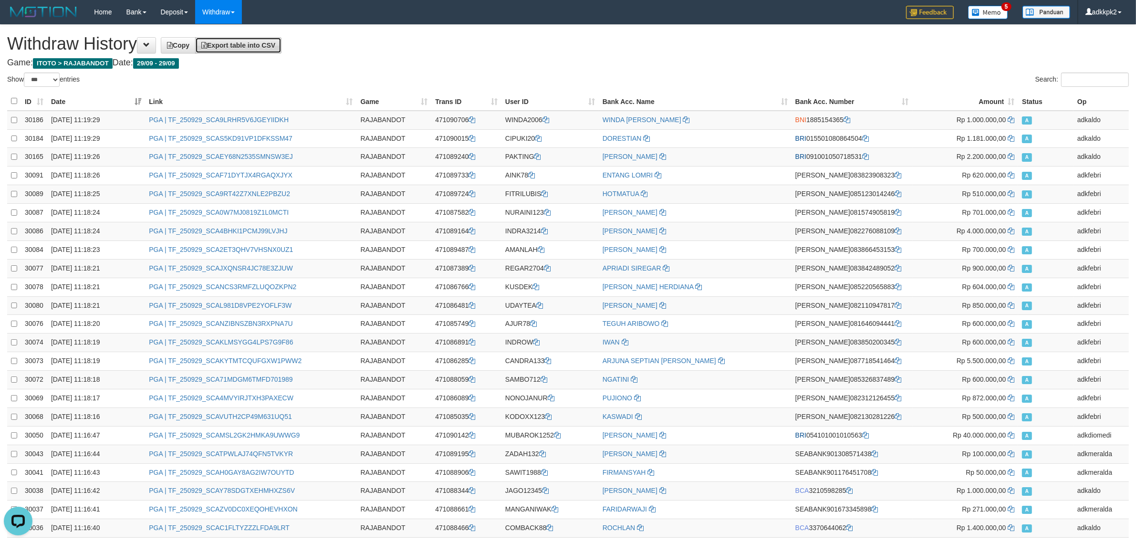
click at [265, 49] on link "Export table into CSV" at bounding box center [238, 45] width 86 height 16
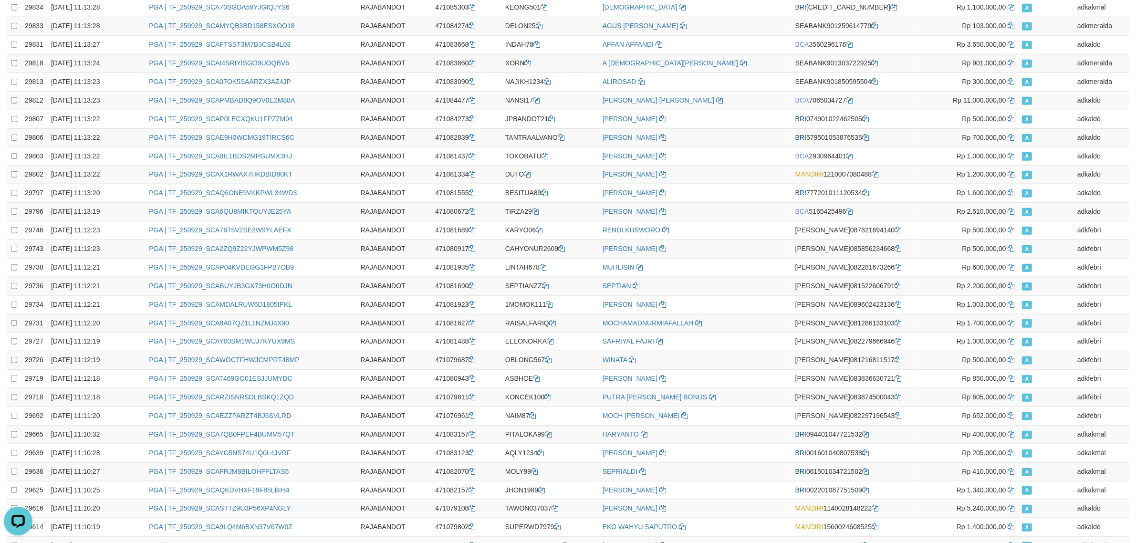
scroll to position [1568, 0]
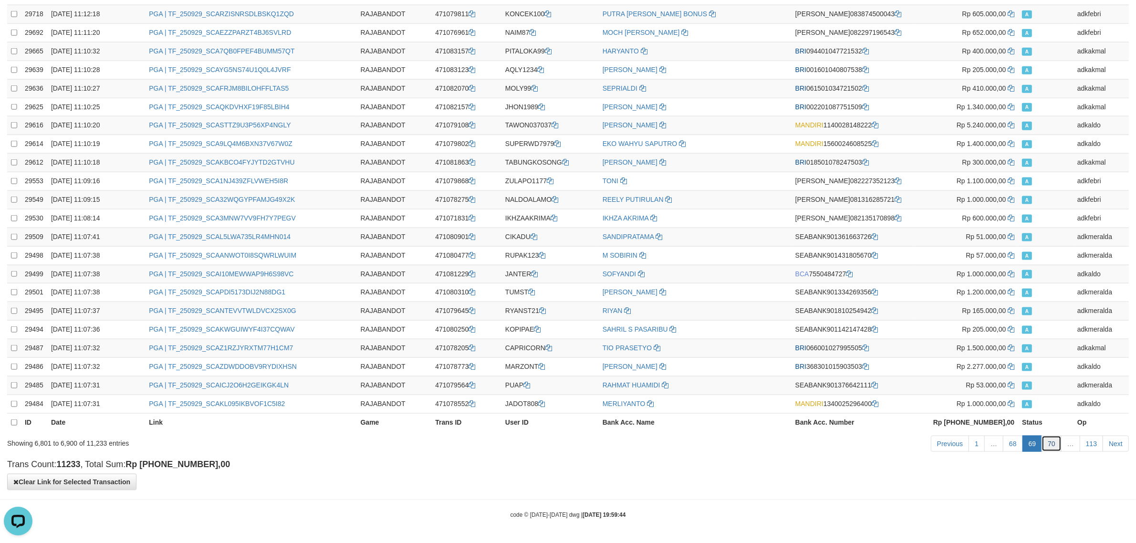
click at [1053, 447] on link "70" at bounding box center [1052, 444] width 20 height 16
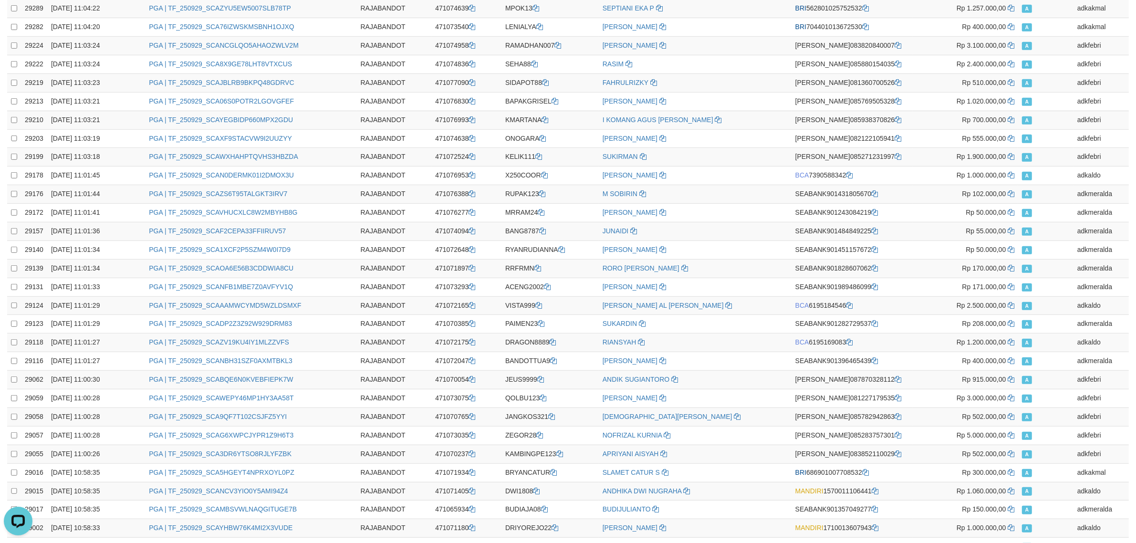
scroll to position [0, 0]
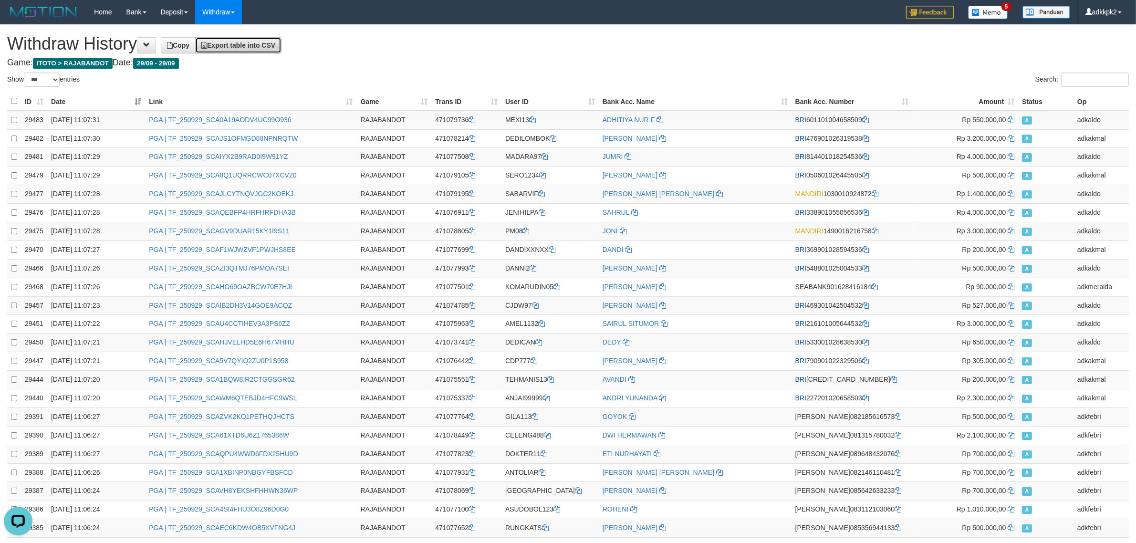
click at [275, 43] on span "Export table into CSV" at bounding box center [238, 46] width 74 height 8
click at [982, 46] on h1 "Withdraw History Copy Export table into CSV" at bounding box center [568, 43] width 1122 height 19
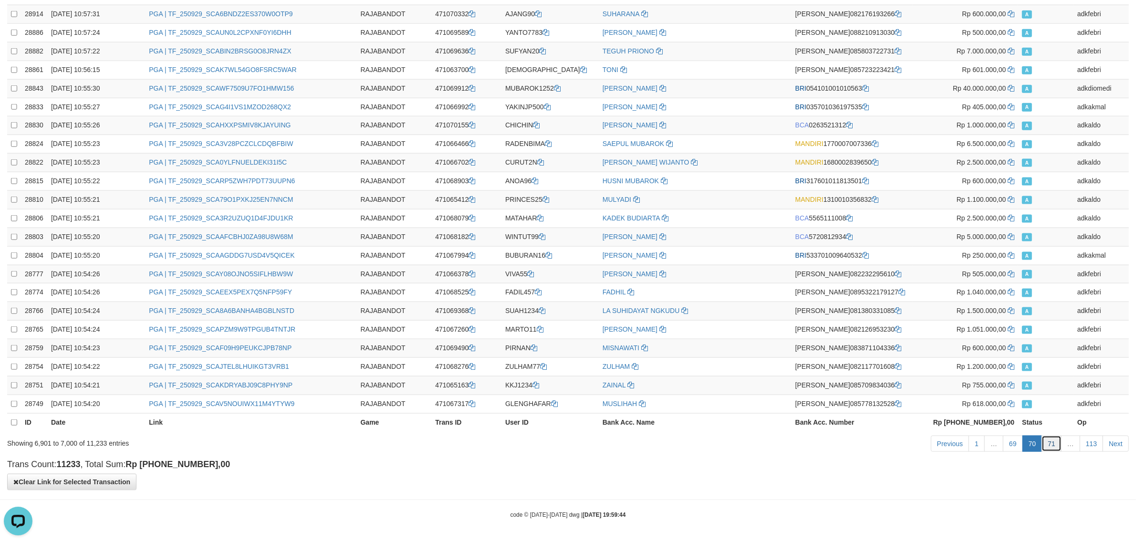
click at [1056, 449] on link "71" at bounding box center [1052, 444] width 20 height 16
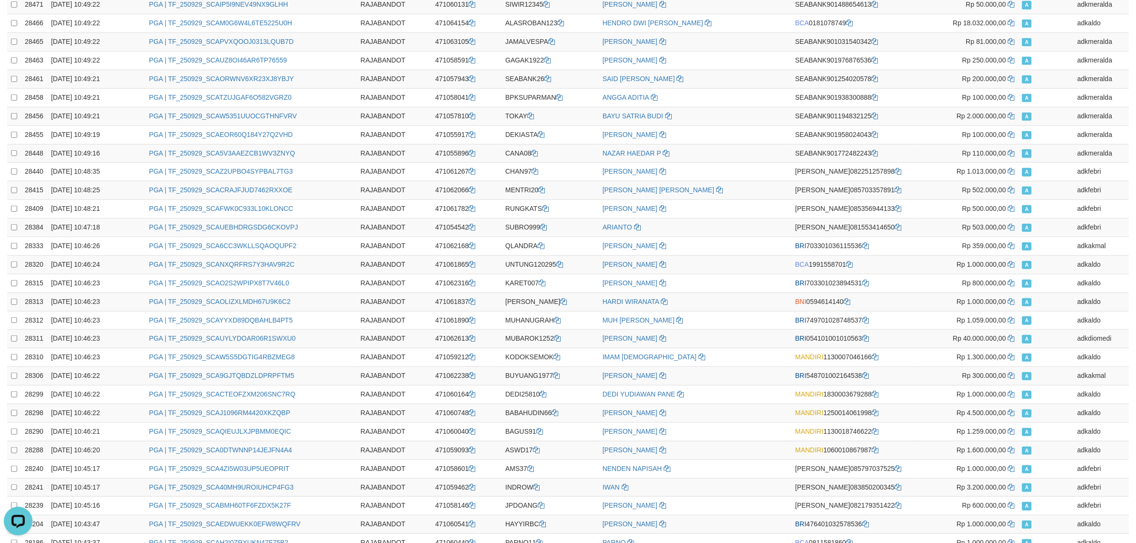
scroll to position [0, 0]
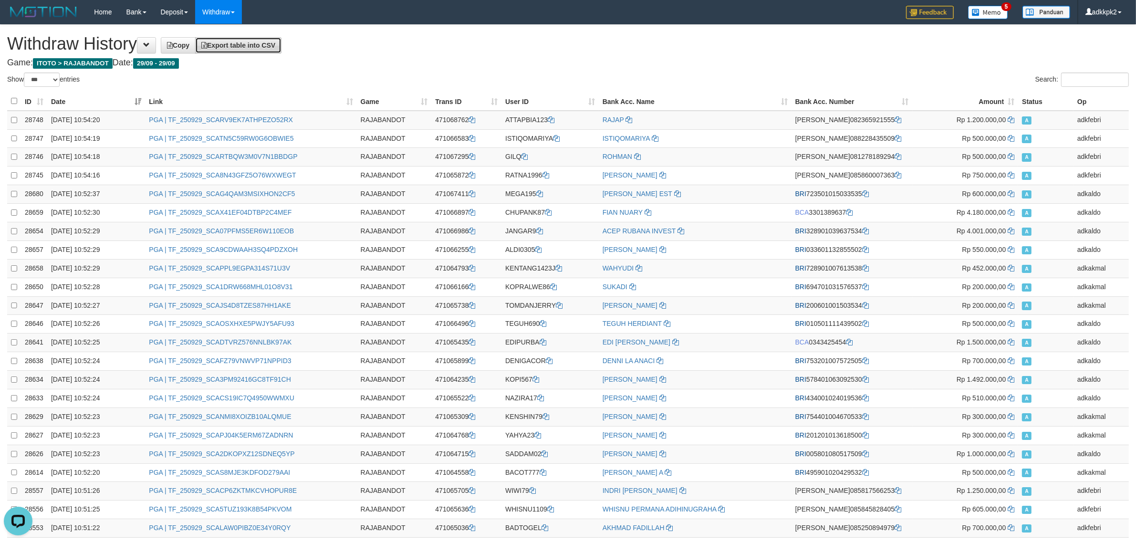
click at [268, 45] on span "Export table into CSV" at bounding box center [238, 46] width 74 height 8
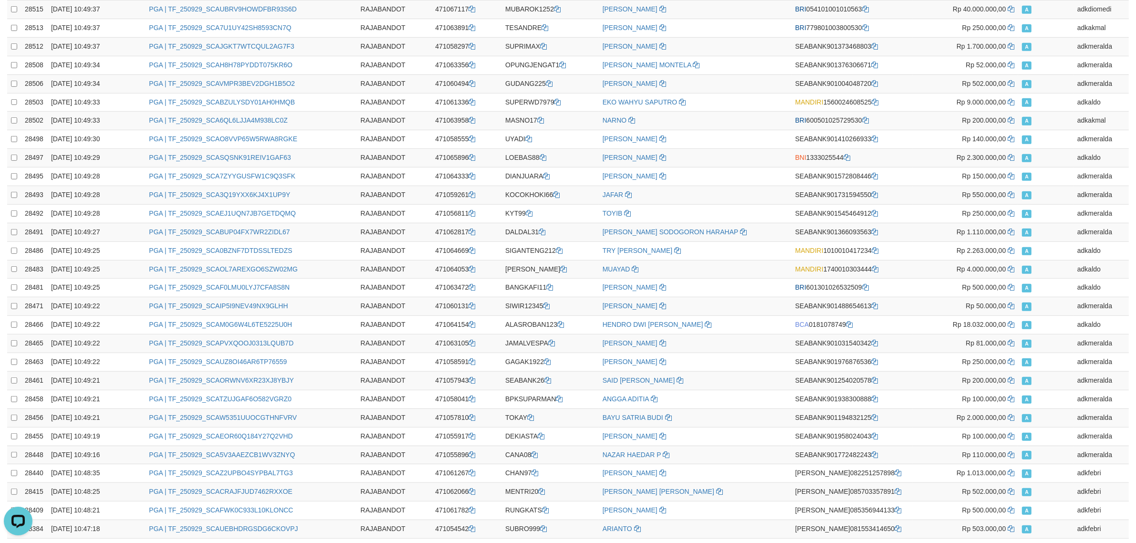
scroll to position [1568, 0]
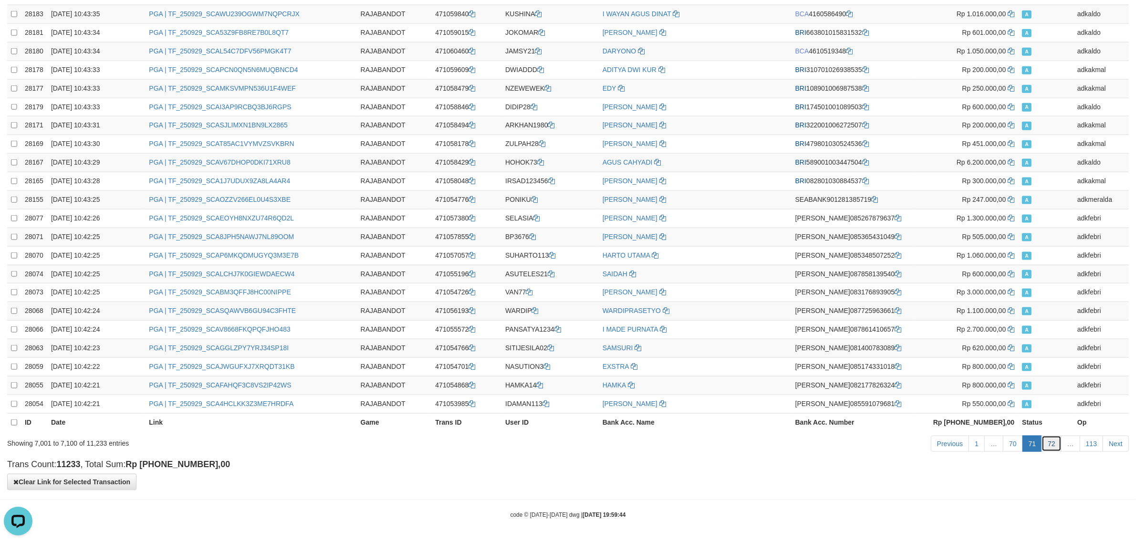
click at [1057, 443] on link "72" at bounding box center [1052, 444] width 20 height 16
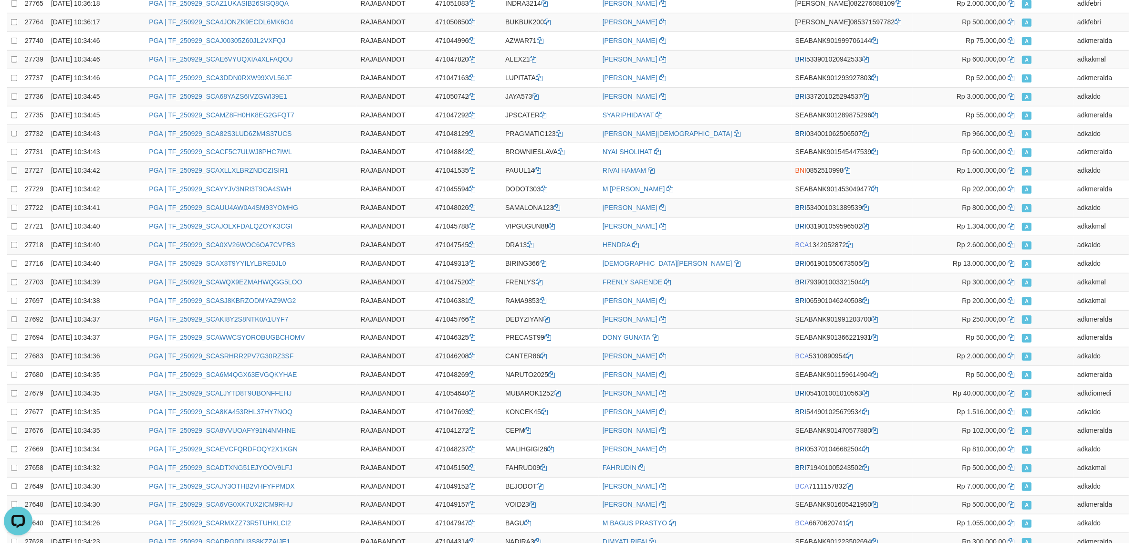
scroll to position [0, 0]
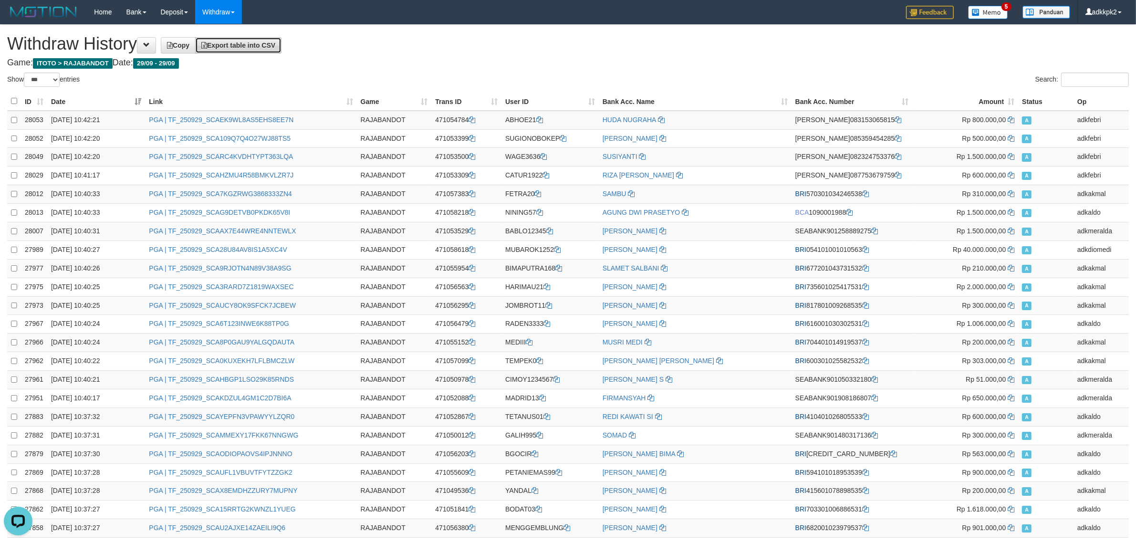
click at [270, 46] on span "Export table into CSV" at bounding box center [238, 46] width 74 height 8
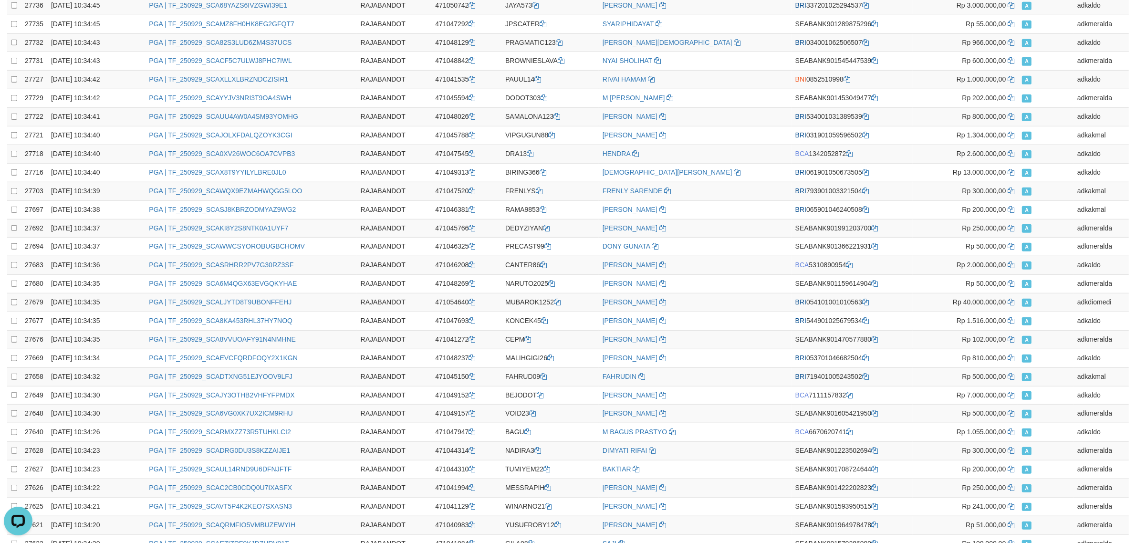
scroll to position [1568, 0]
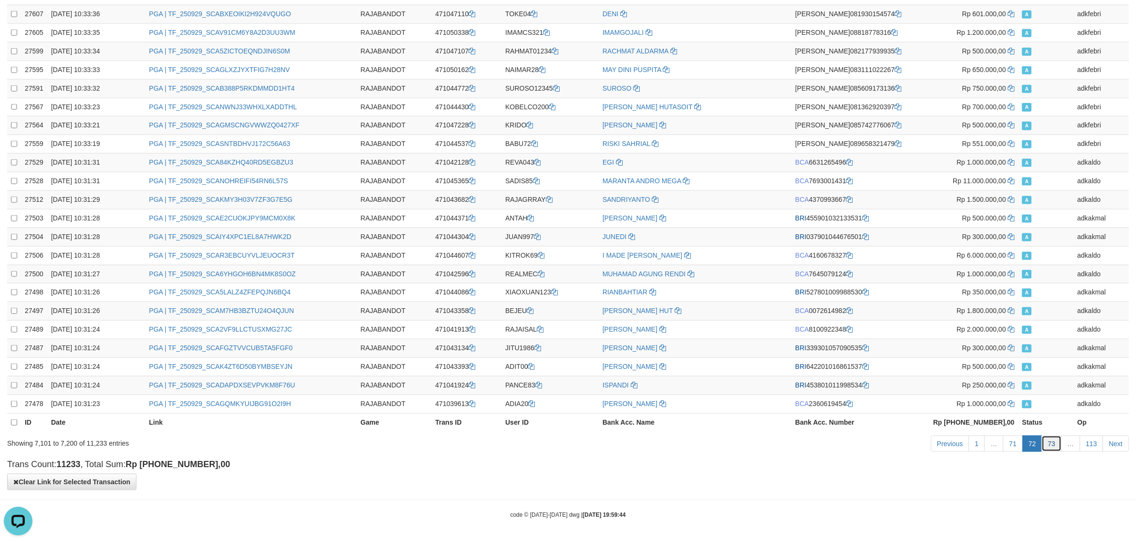
click at [1055, 449] on link "73" at bounding box center [1052, 444] width 20 height 16
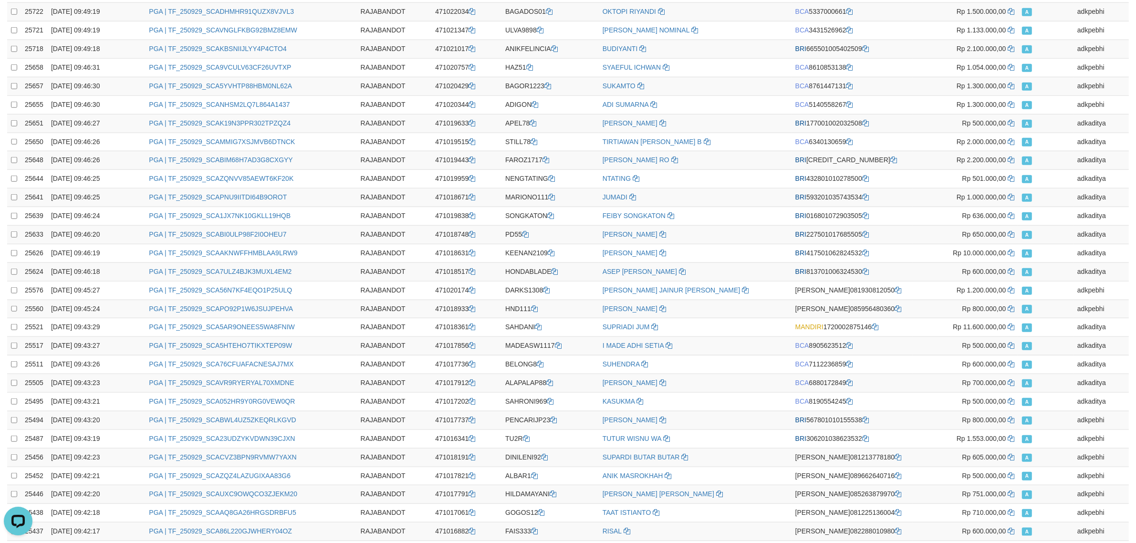
scroll to position [0, 0]
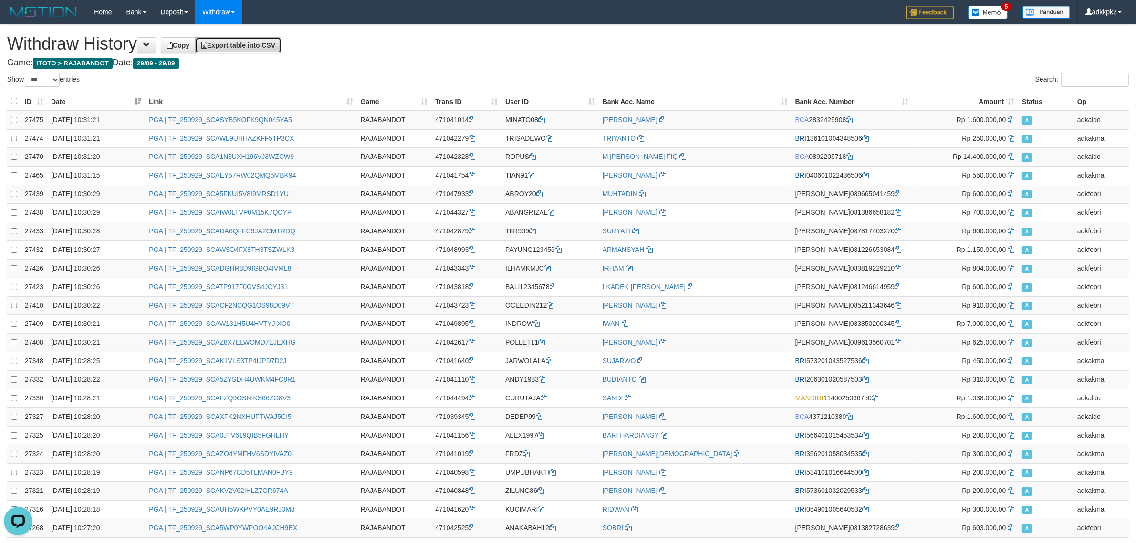
click at [282, 39] on link "Export table into CSV" at bounding box center [238, 45] width 86 height 16
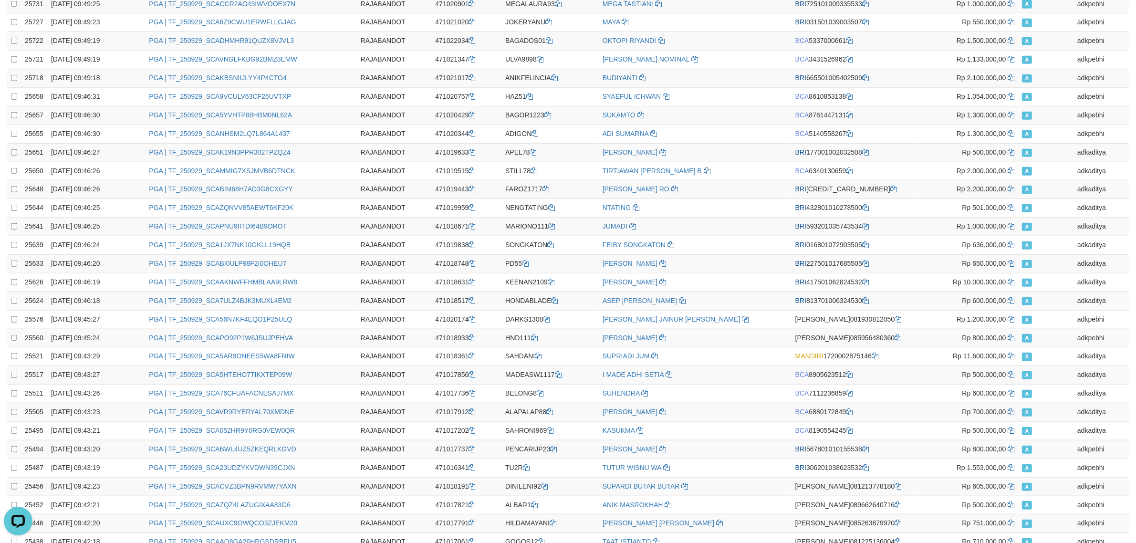
scroll to position [1568, 0]
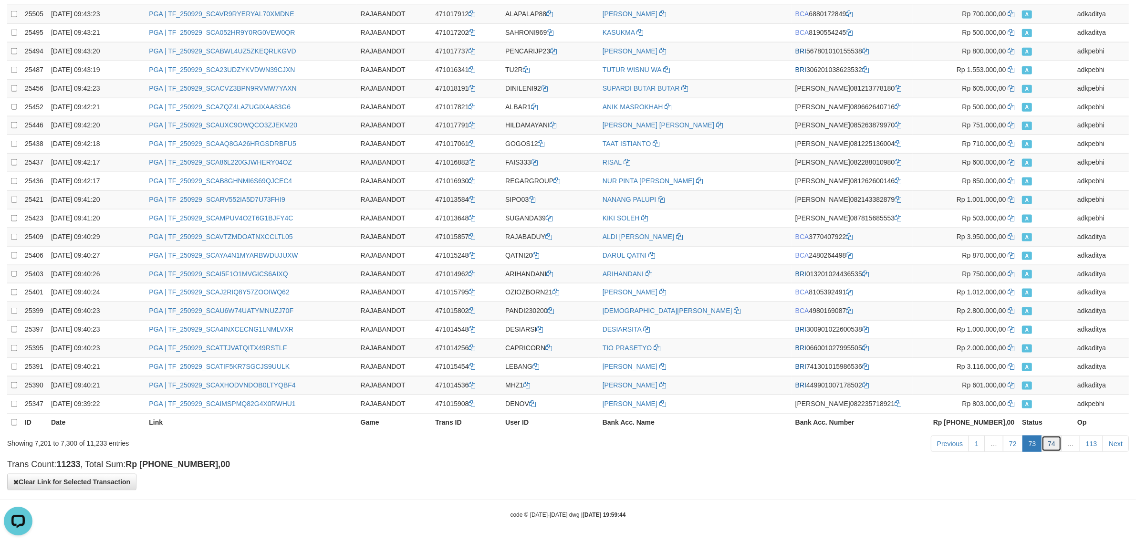
click at [1051, 444] on link "74" at bounding box center [1052, 444] width 20 height 16
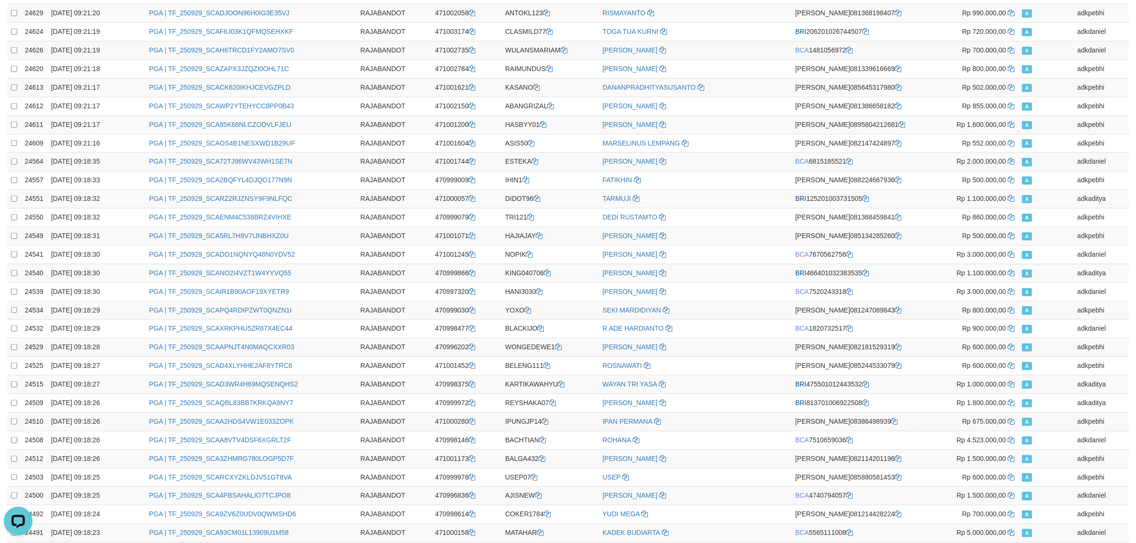
scroll to position [0, 0]
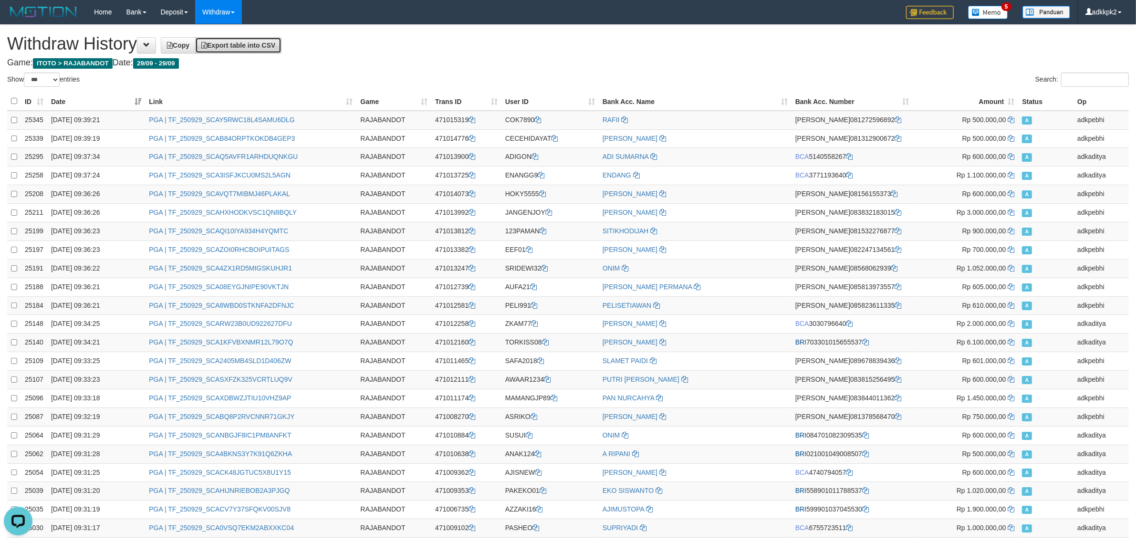
click at [275, 46] on span "Export table into CSV" at bounding box center [238, 46] width 74 height 8
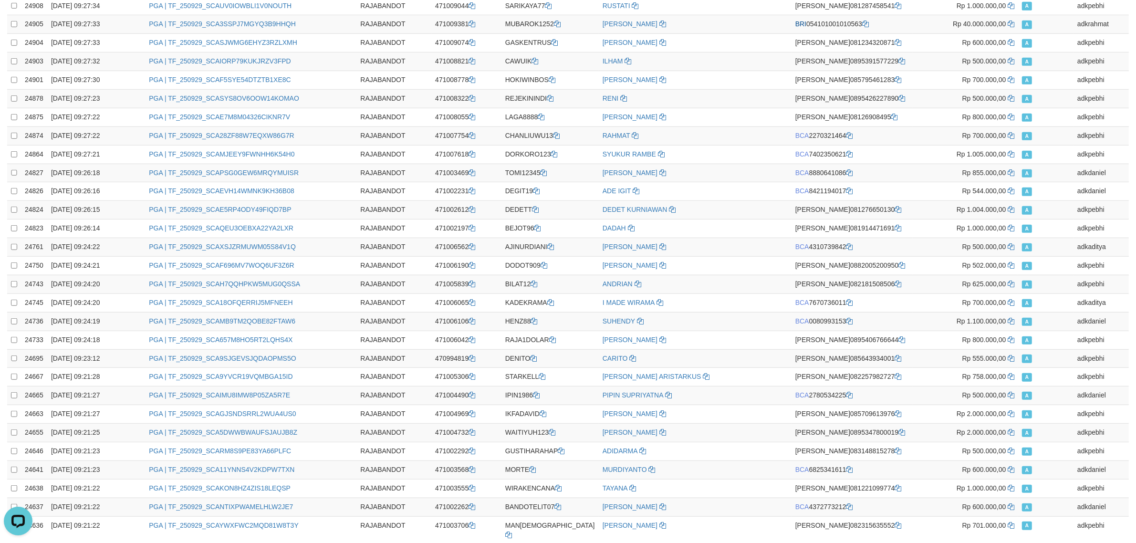
scroll to position [1568, 0]
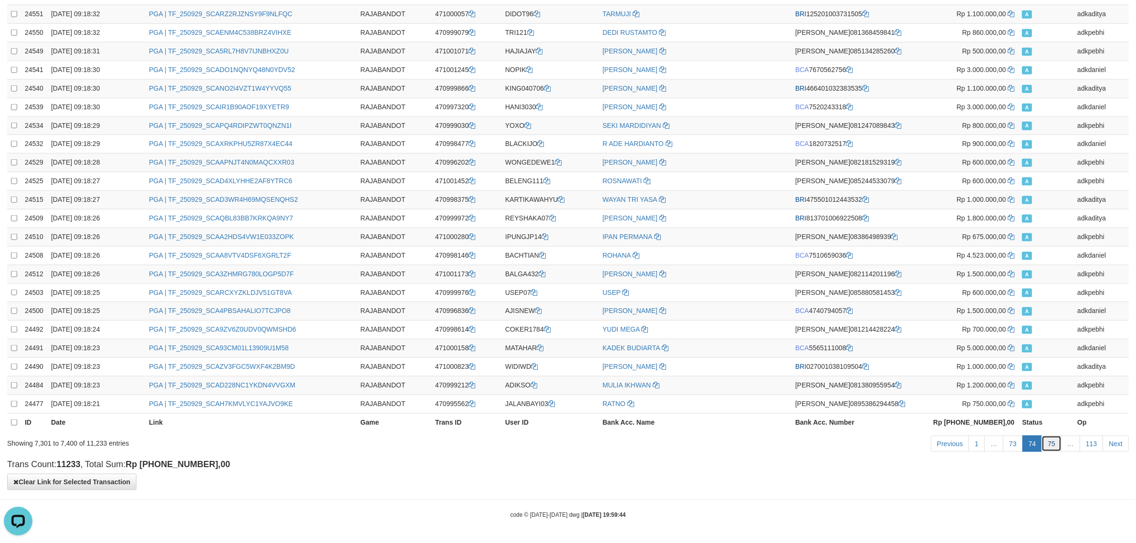
click at [1058, 442] on link "75" at bounding box center [1052, 444] width 20 height 16
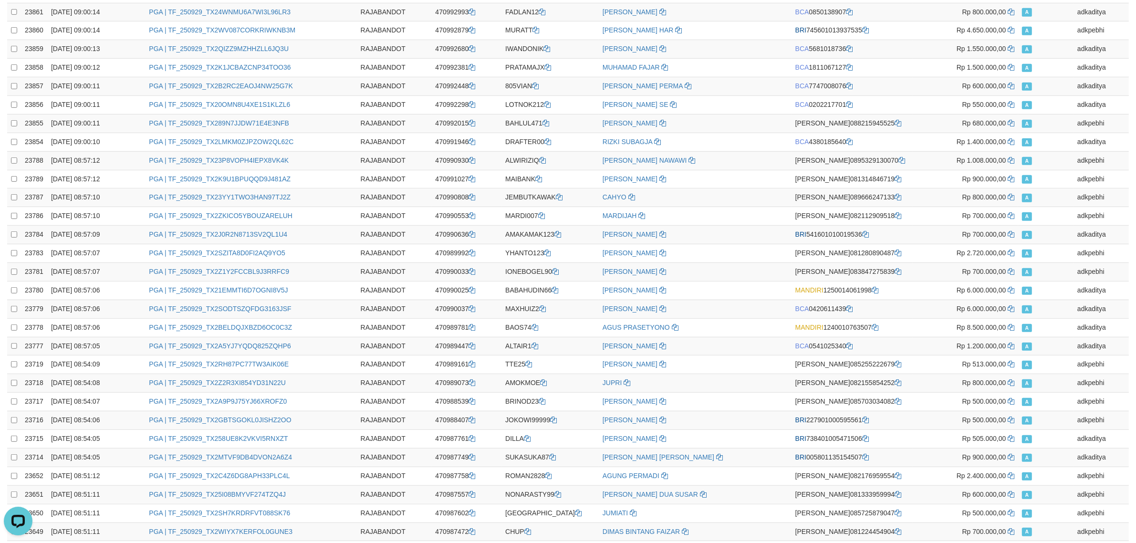
scroll to position [0, 0]
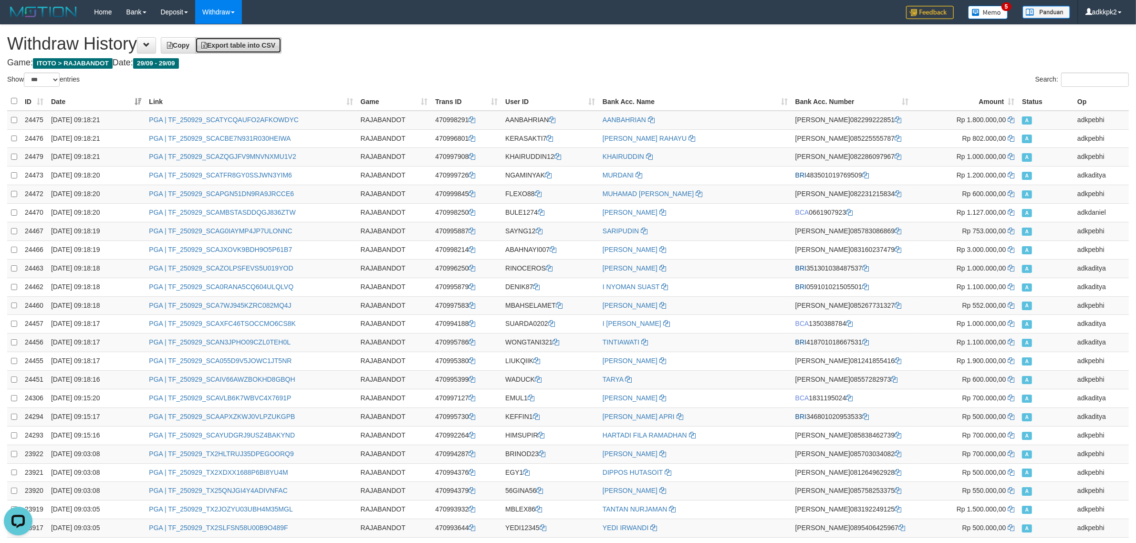
click at [273, 50] on link "Export table into CSV" at bounding box center [238, 45] width 86 height 16
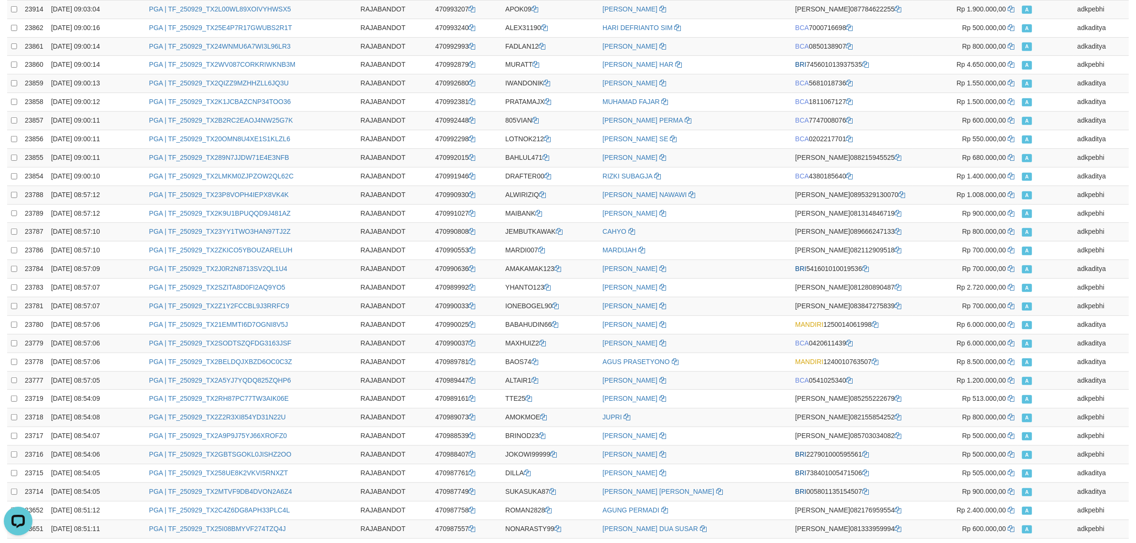
scroll to position [1568, 0]
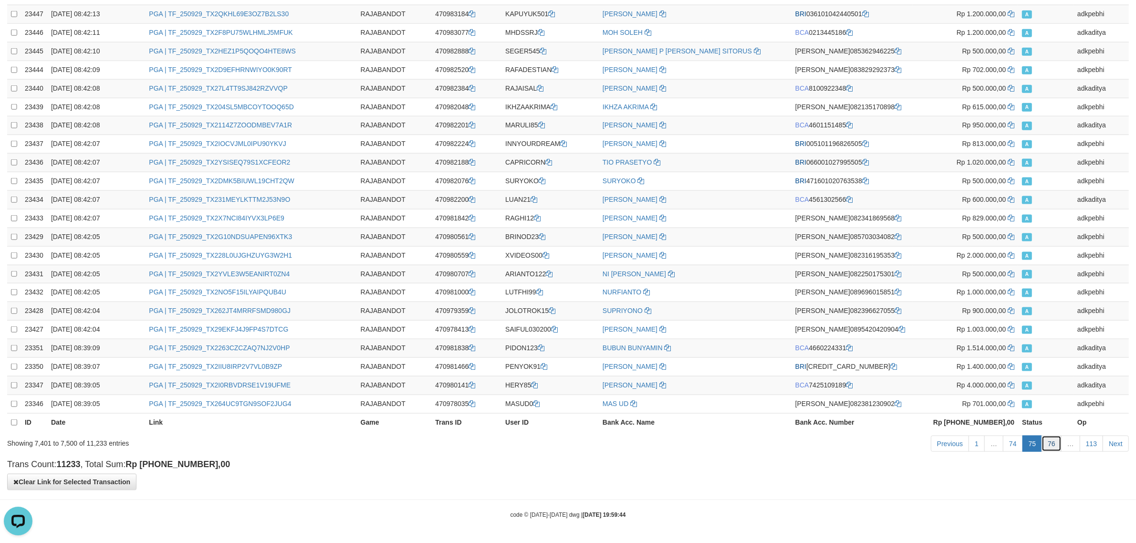
click at [1048, 444] on link "76" at bounding box center [1052, 444] width 20 height 16
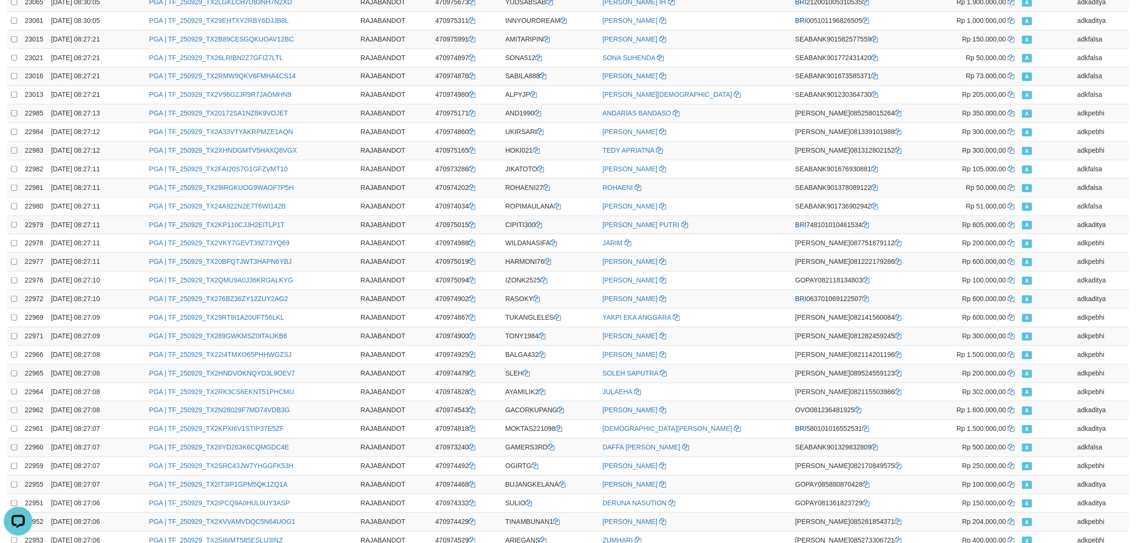
scroll to position [0, 0]
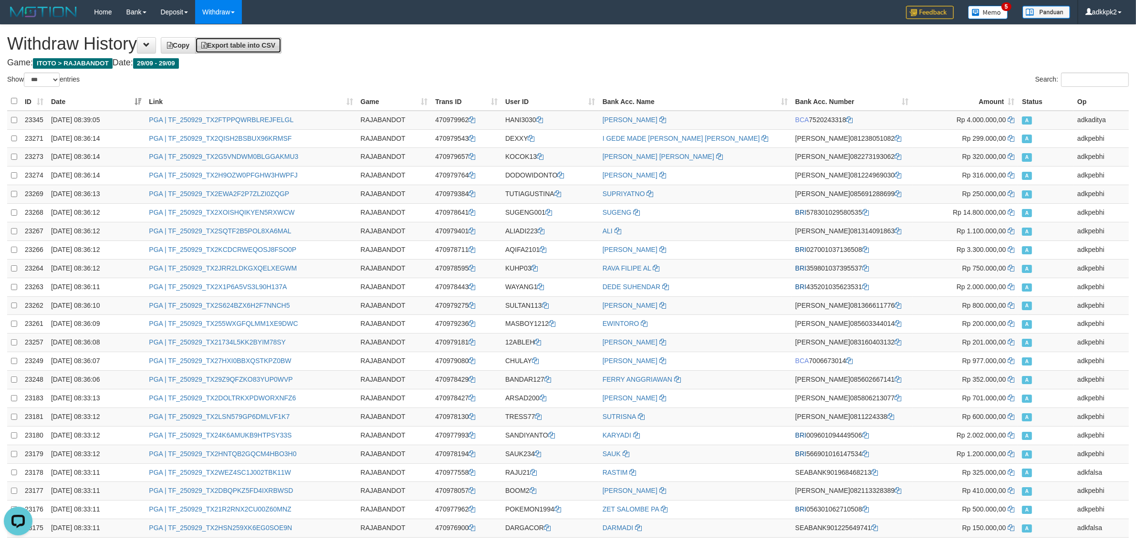
click at [247, 43] on span "Export table into CSV" at bounding box center [238, 46] width 74 height 8
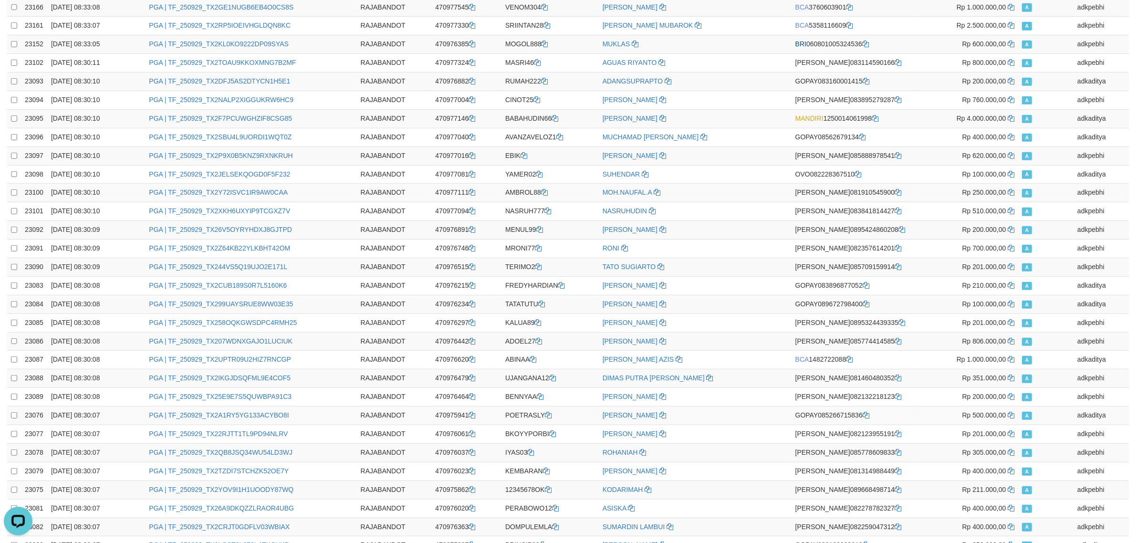
scroll to position [1568, 0]
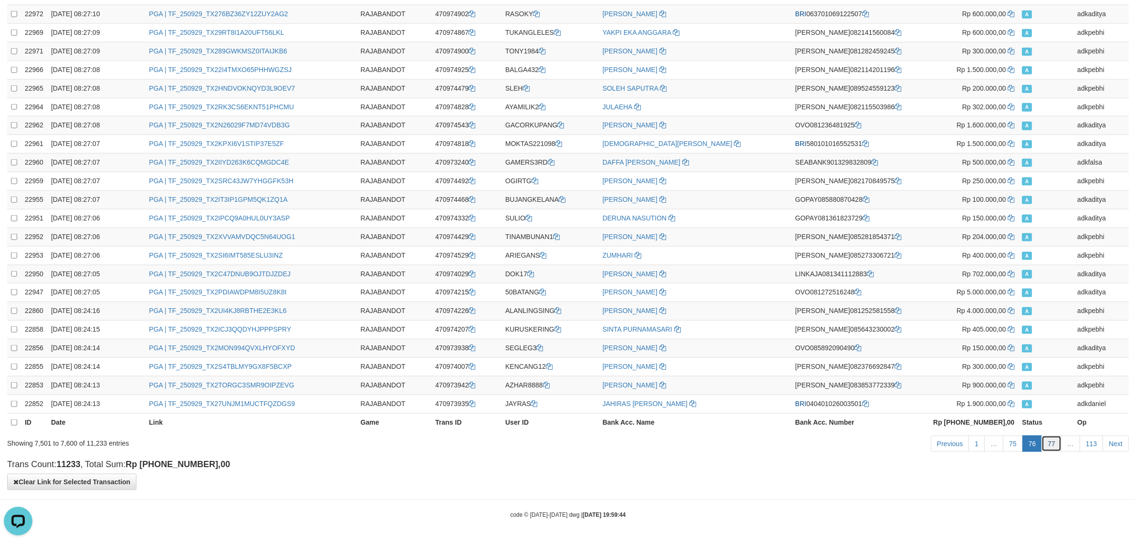
click at [1053, 448] on link "77" at bounding box center [1052, 444] width 20 height 16
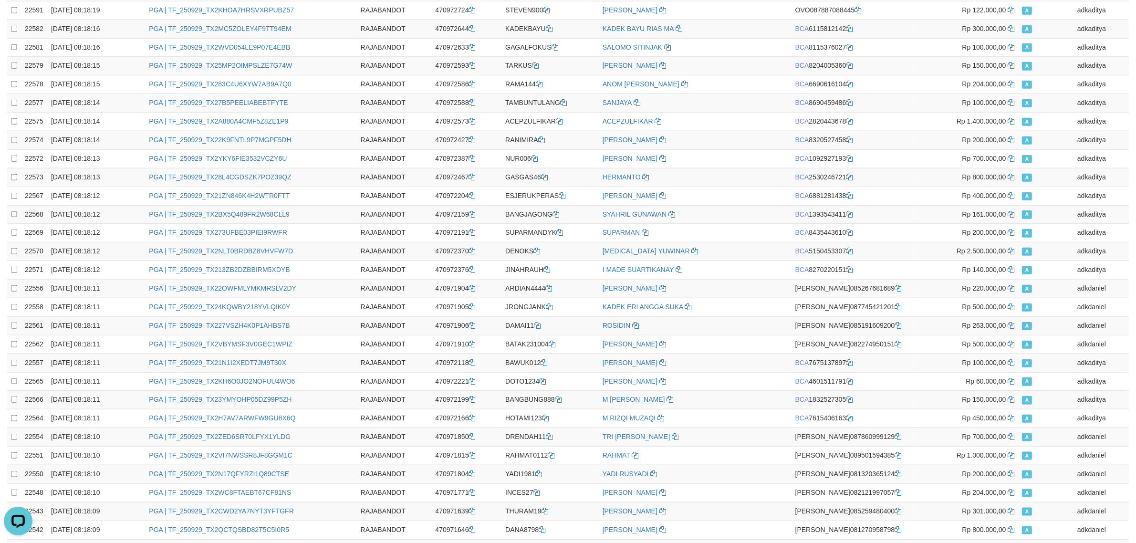
scroll to position [0, 0]
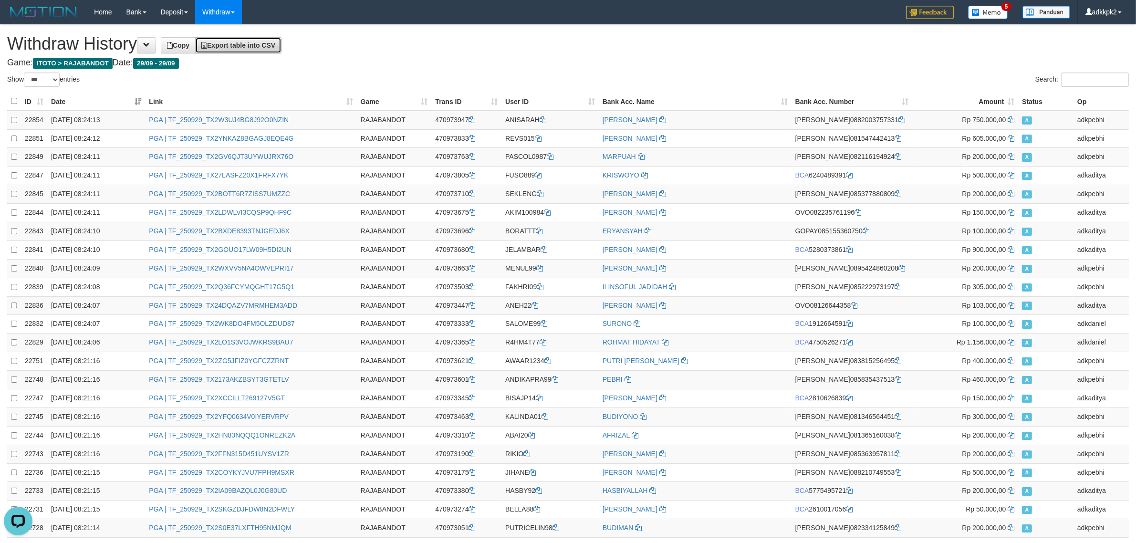
drag, startPoint x: 266, startPoint y: 46, endPoint x: 279, endPoint y: 48, distance: 13.0
click at [266, 46] on span "Export table into CSV" at bounding box center [238, 46] width 74 height 8
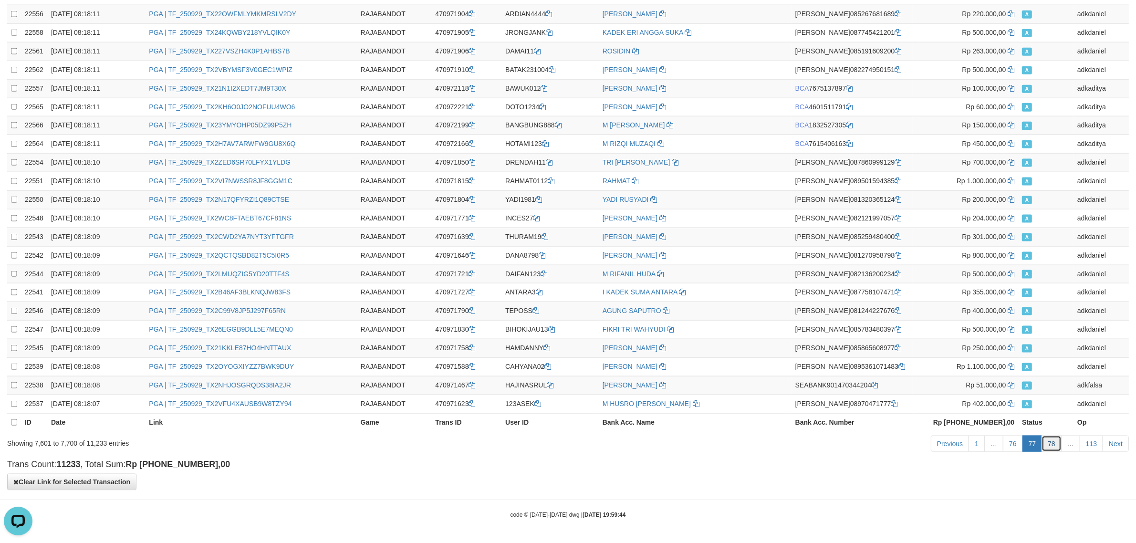
click at [1047, 444] on link "78" at bounding box center [1052, 444] width 20 height 16
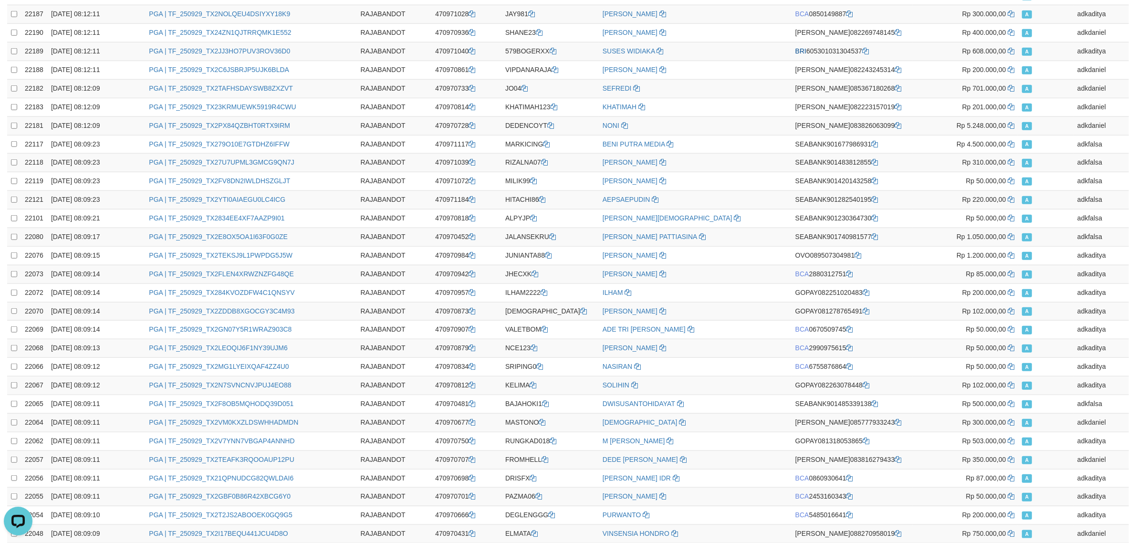
scroll to position [0, 0]
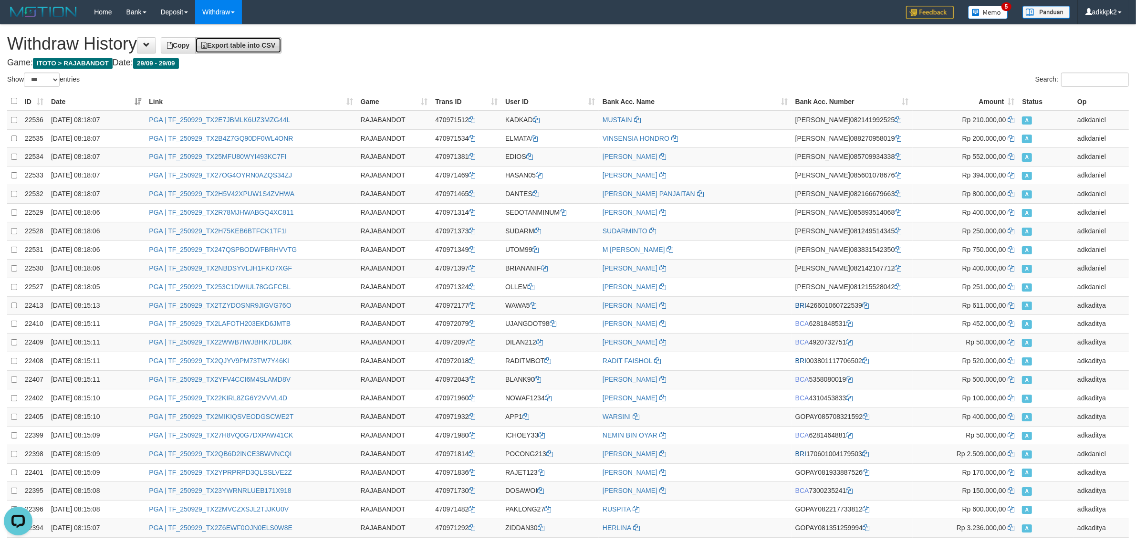
click at [225, 53] on link "Export table into CSV" at bounding box center [238, 45] width 86 height 16
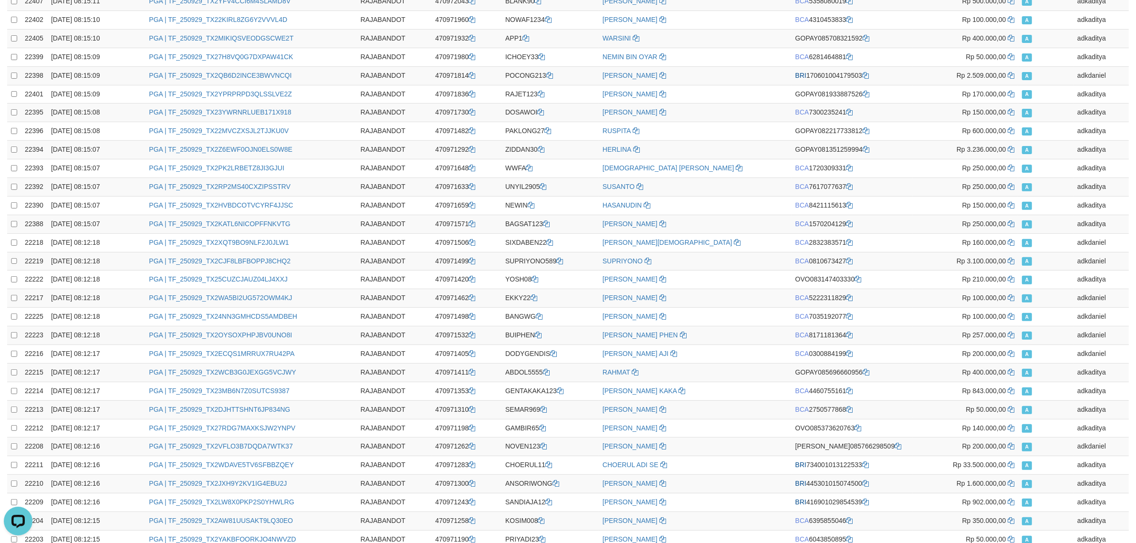
scroll to position [1568, 0]
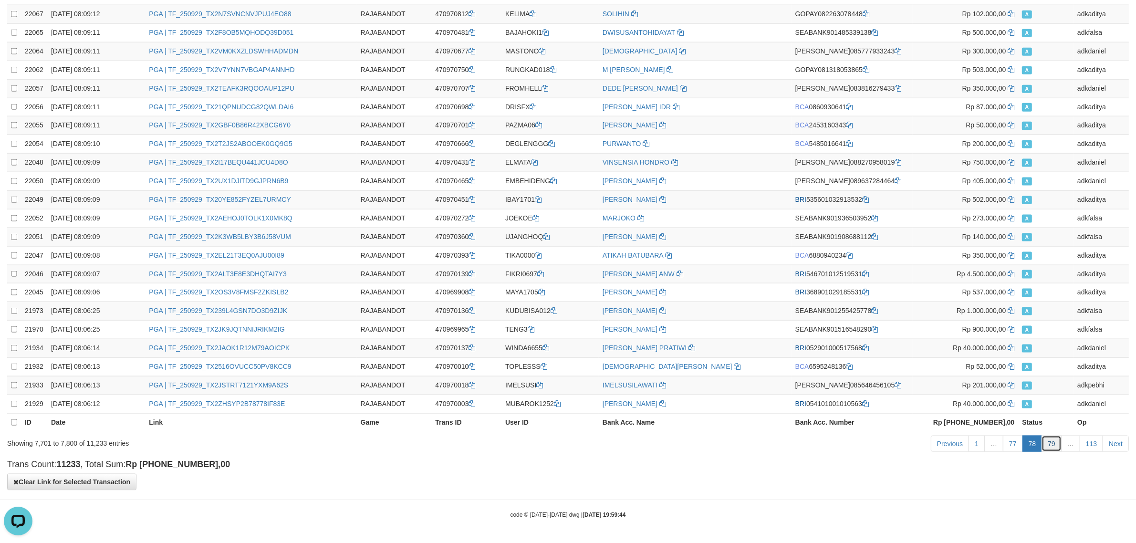
click at [1056, 444] on link "79" at bounding box center [1052, 444] width 20 height 16
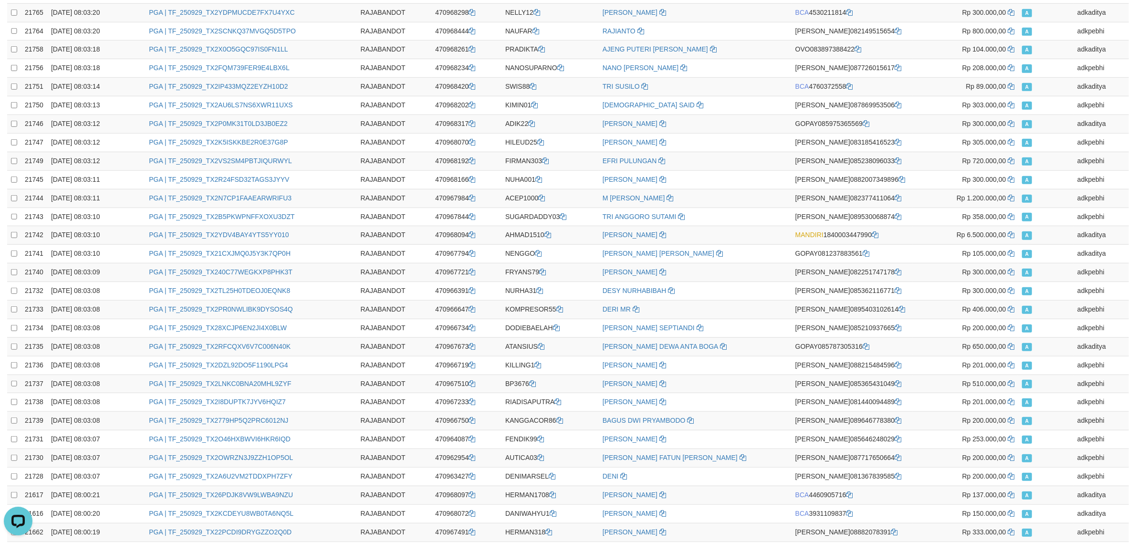
scroll to position [0, 0]
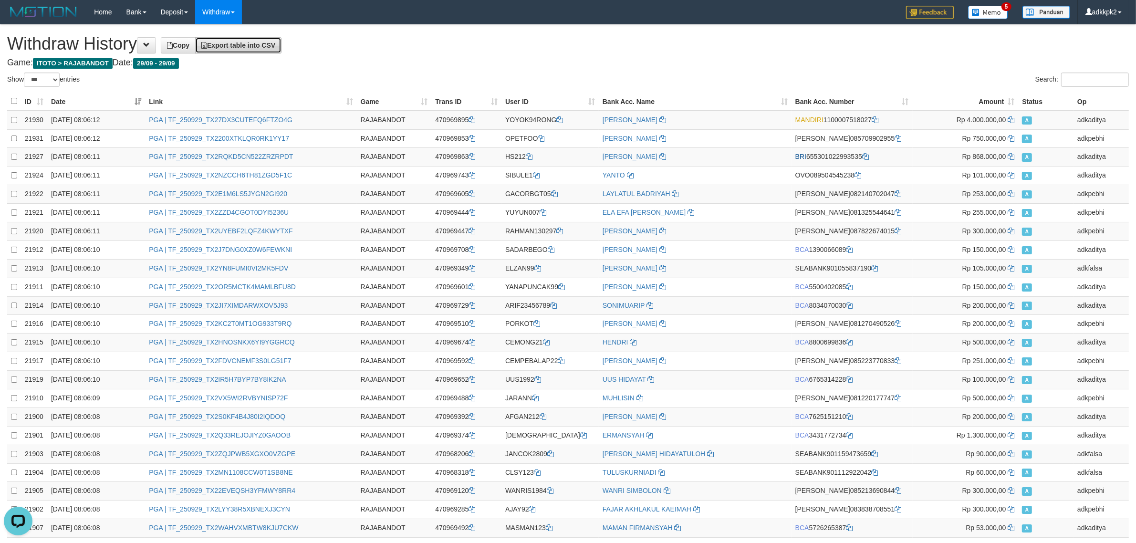
click at [257, 48] on span "Export table into CSV" at bounding box center [238, 46] width 74 height 8
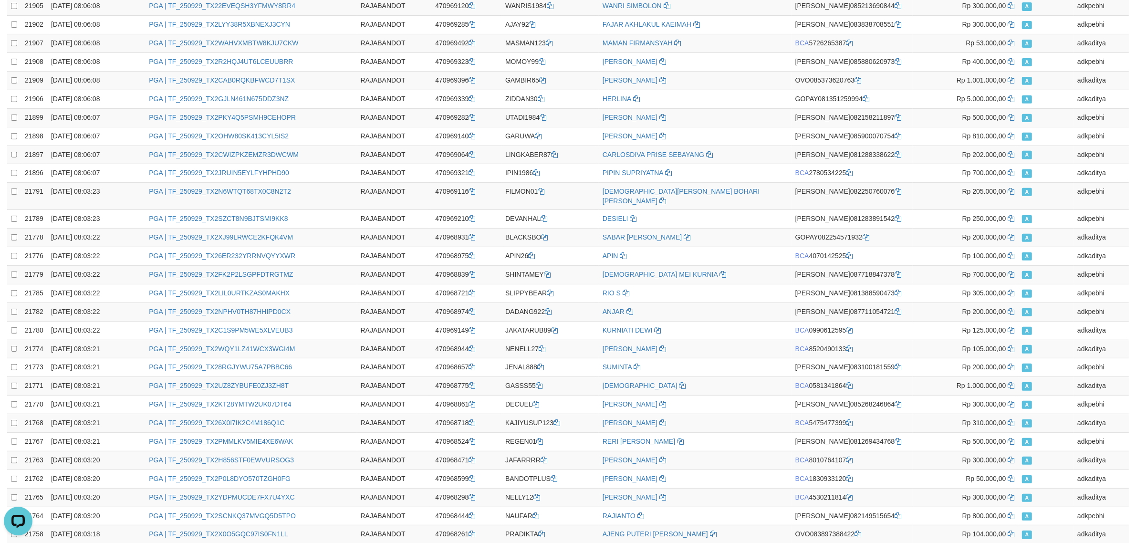
scroll to position [1568, 0]
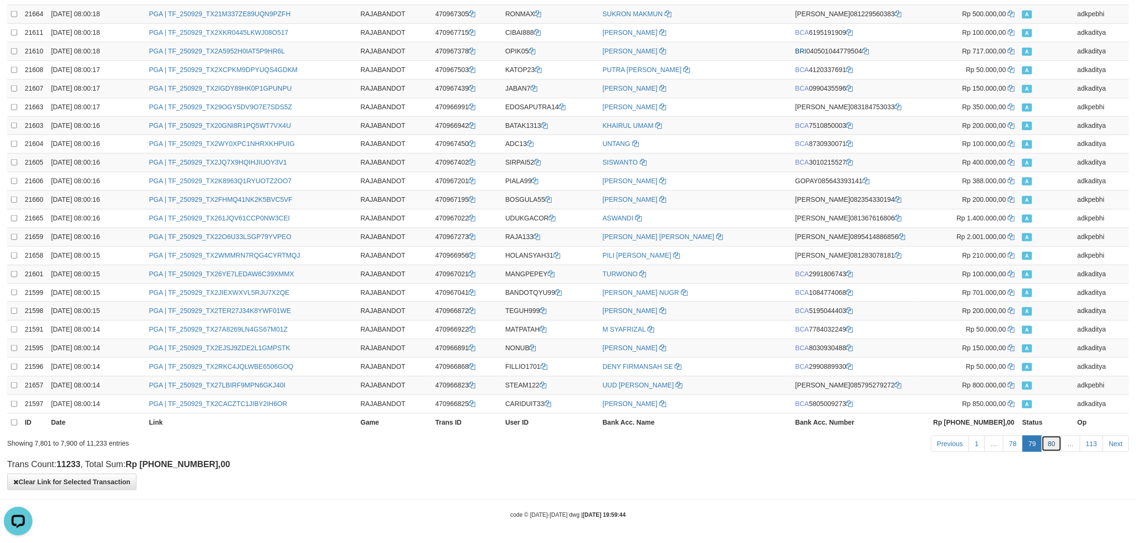
click at [1048, 442] on link "80" at bounding box center [1052, 444] width 20 height 16
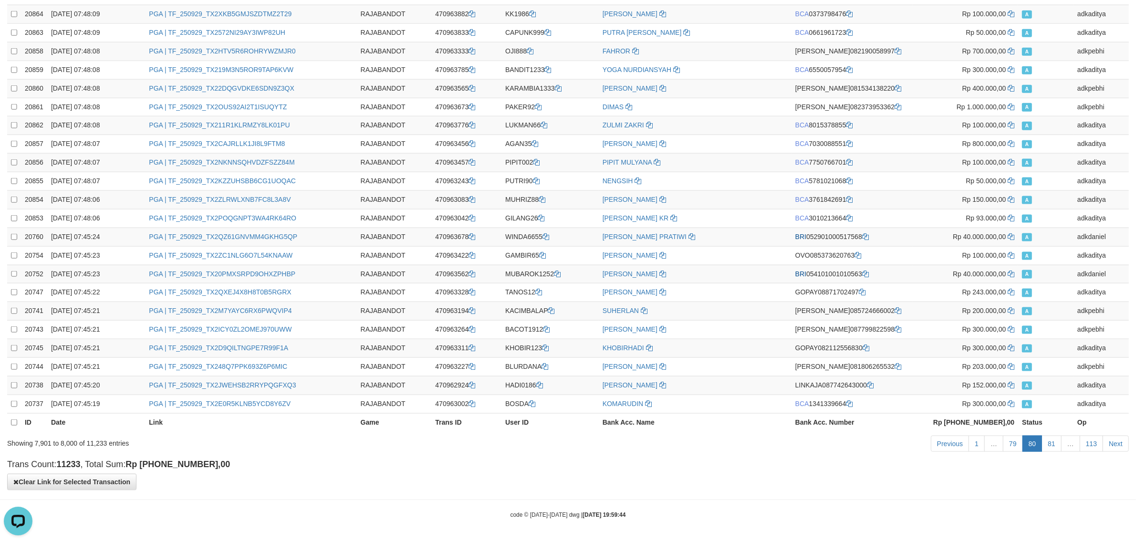
drag, startPoint x: 846, startPoint y: 490, endPoint x: 863, endPoint y: 478, distance: 20.2
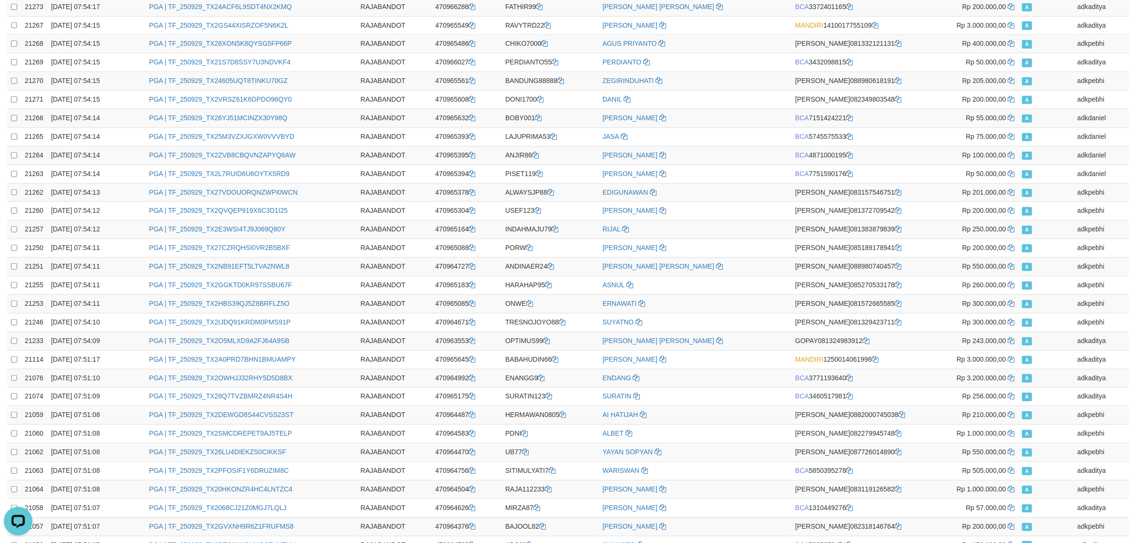
scroll to position [0, 0]
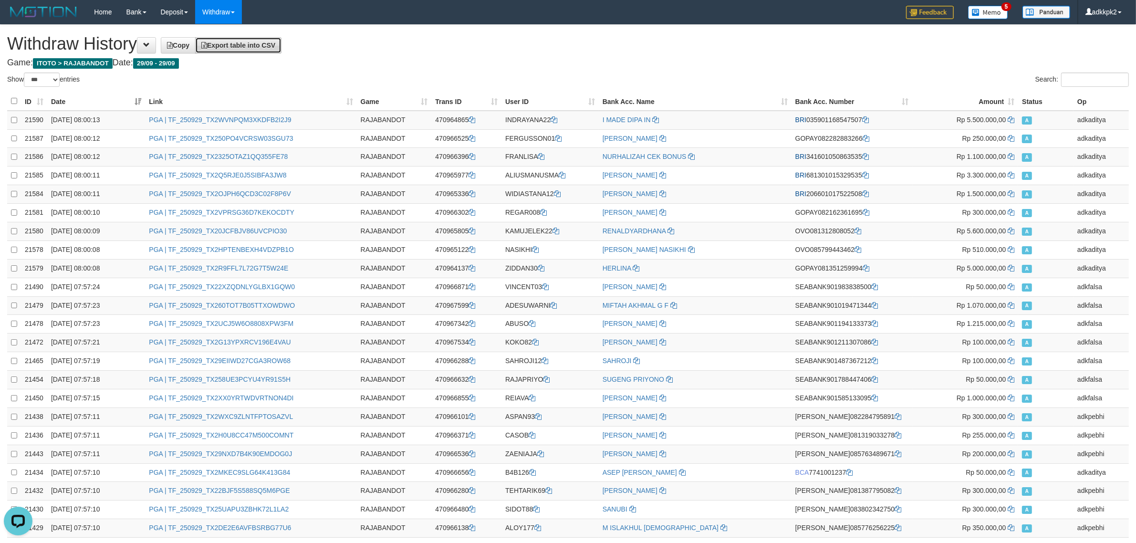
click at [273, 37] on link "Export table into CSV" at bounding box center [238, 45] width 86 height 16
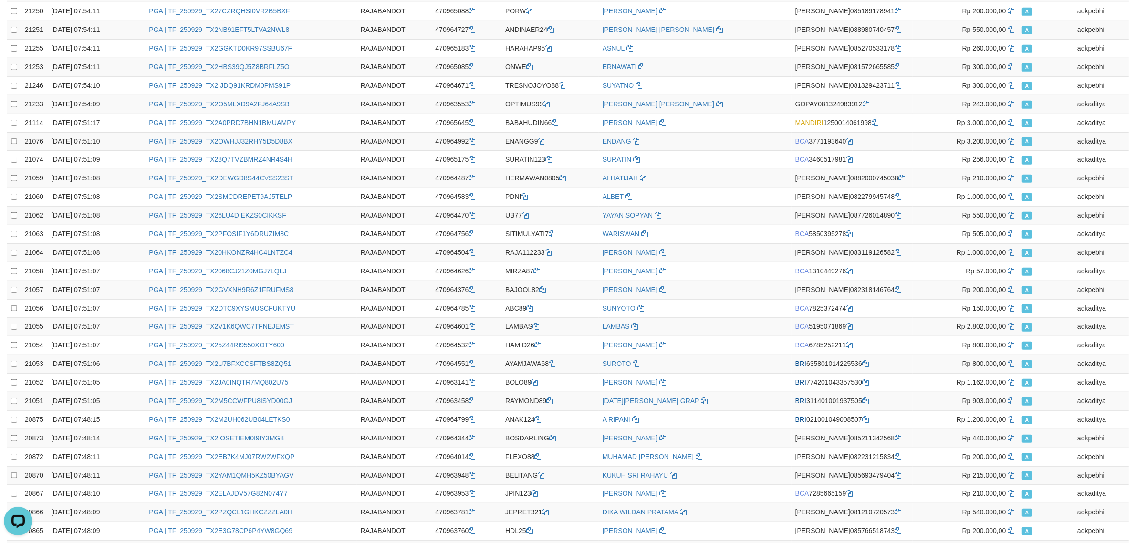
scroll to position [1568, 0]
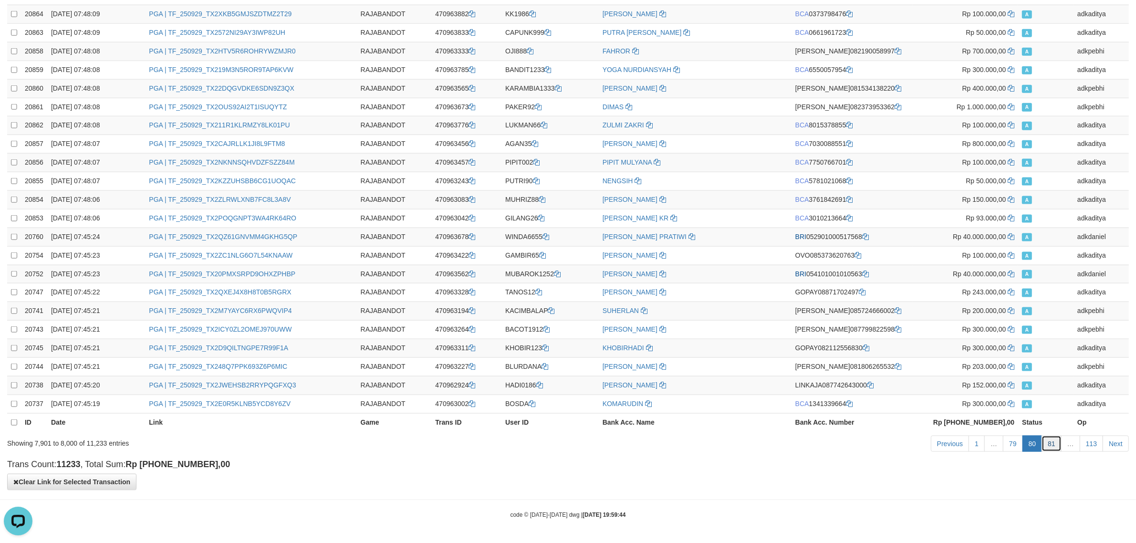
click at [1050, 444] on link "81" at bounding box center [1052, 444] width 20 height 16
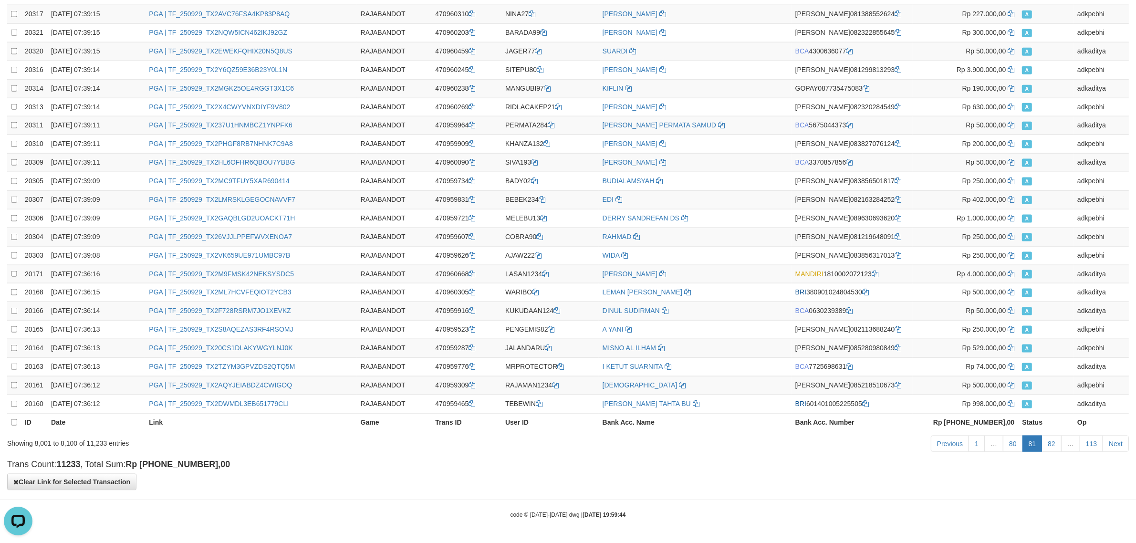
scroll to position [0, 0]
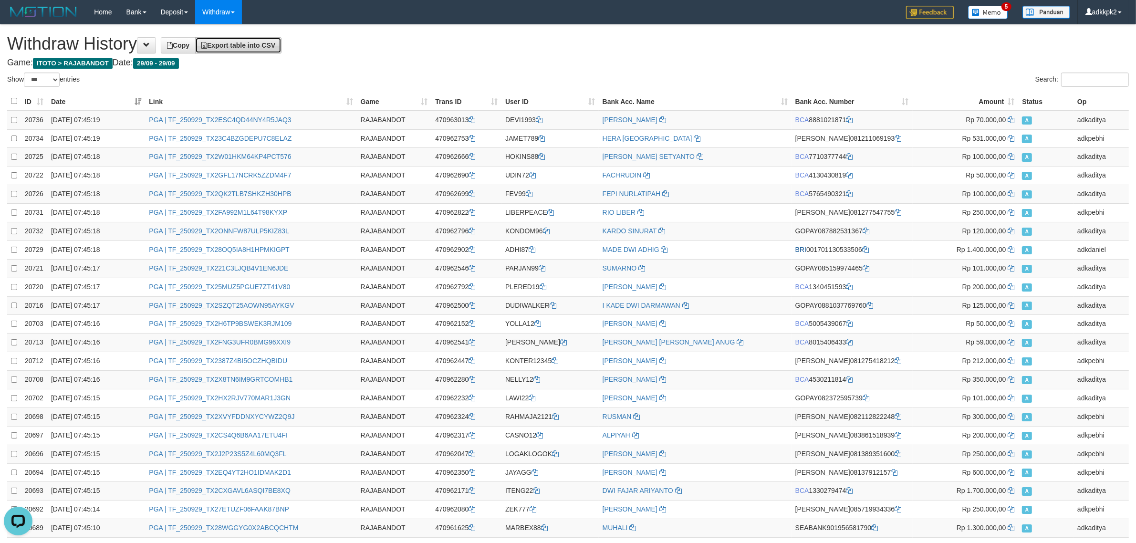
click at [275, 42] on span "Export table into CSV" at bounding box center [238, 46] width 74 height 8
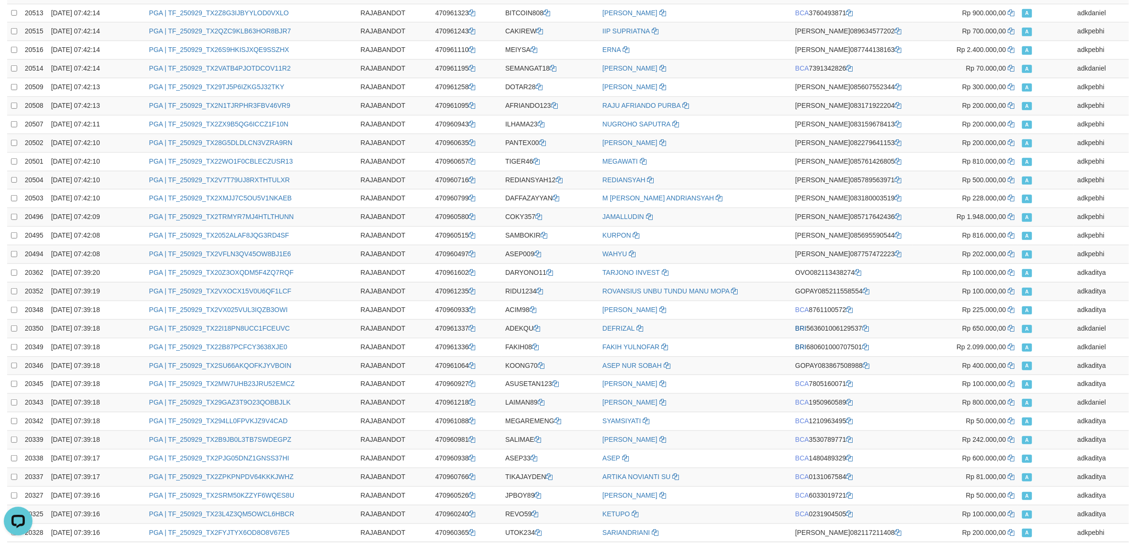
scroll to position [1568, 0]
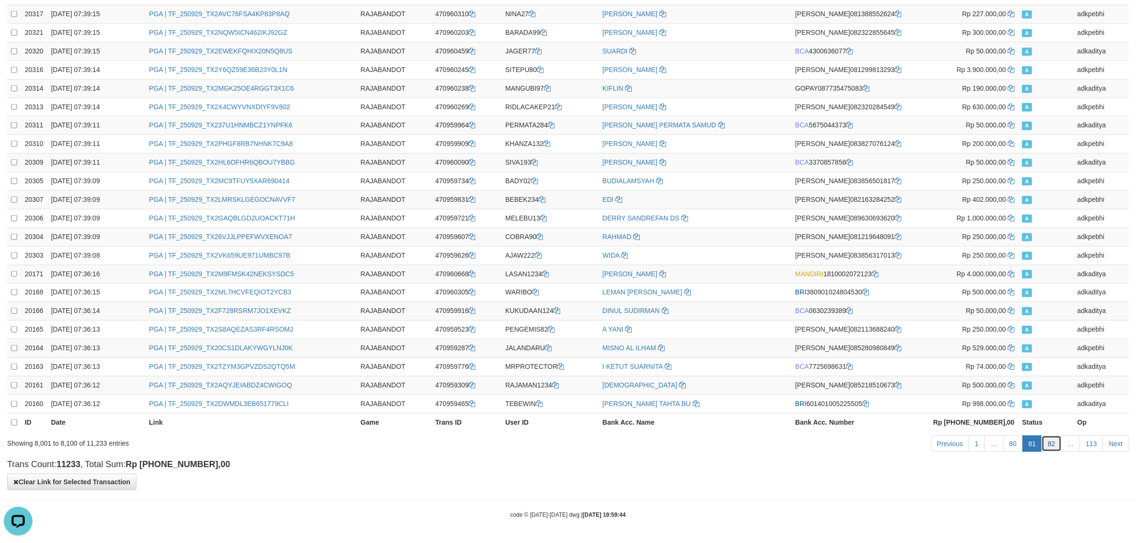
click at [1042, 444] on link "82" at bounding box center [1052, 444] width 20 height 16
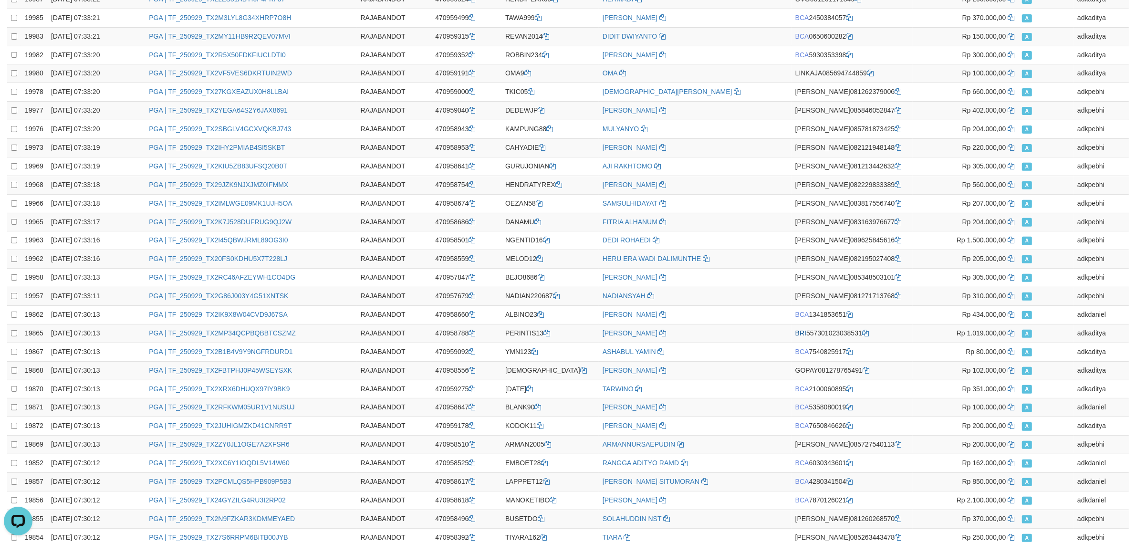
scroll to position [0, 0]
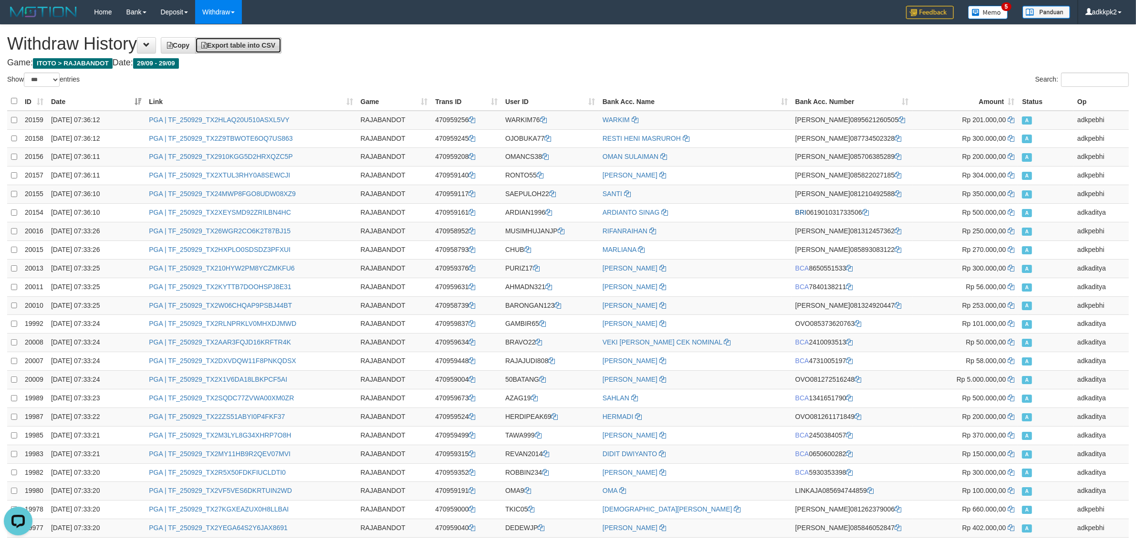
click at [261, 46] on span "Export table into CSV" at bounding box center [238, 46] width 74 height 8
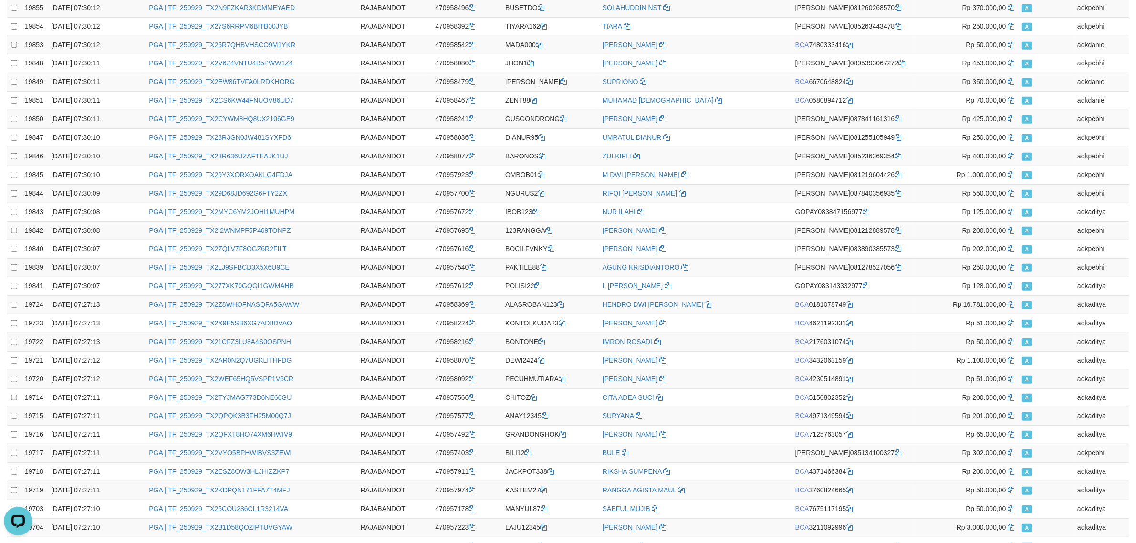
scroll to position [1568, 0]
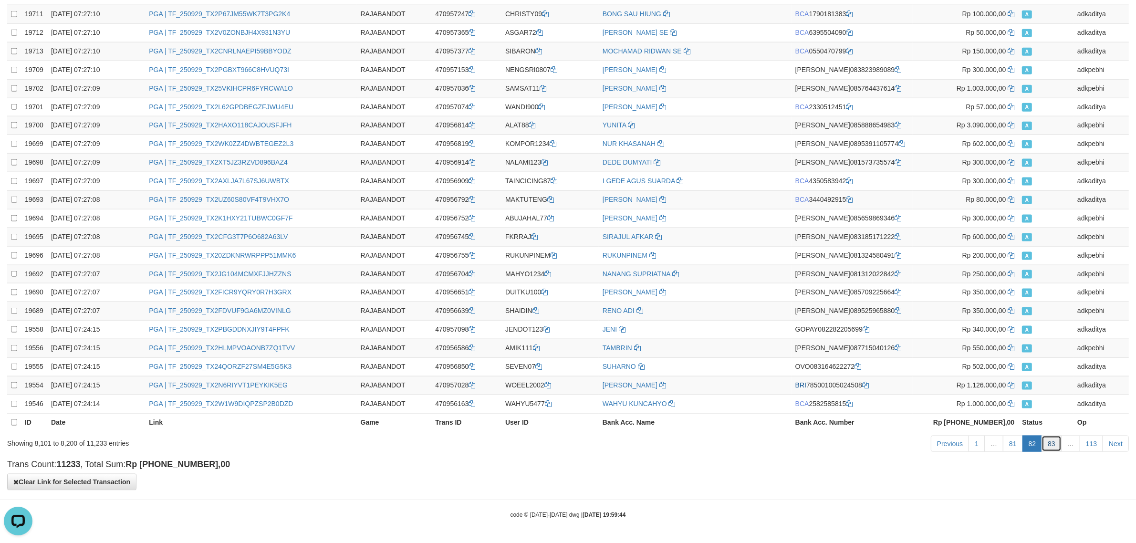
click at [1047, 447] on link "83" at bounding box center [1052, 444] width 20 height 16
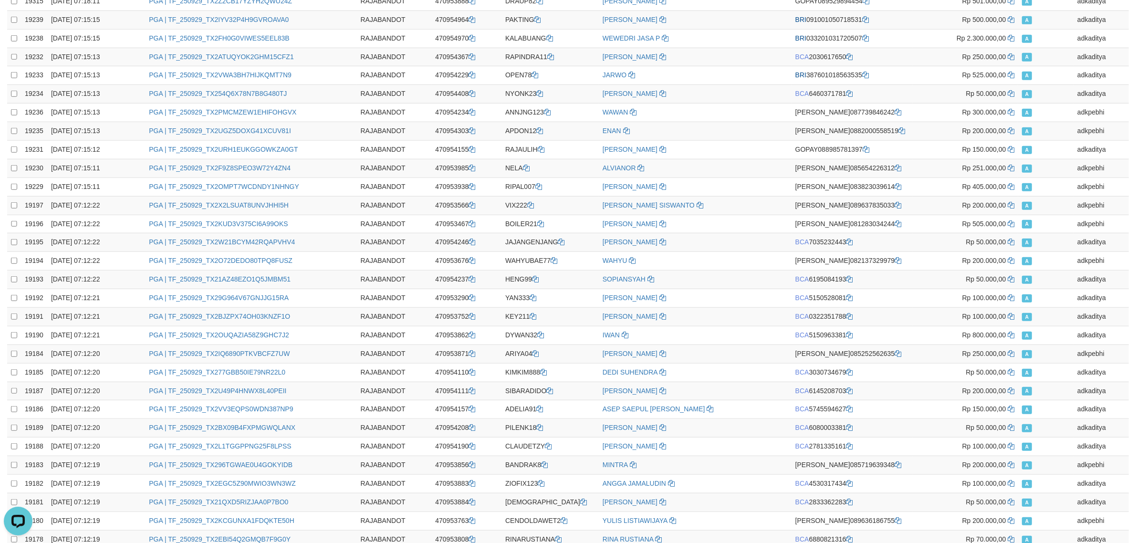
scroll to position [0, 0]
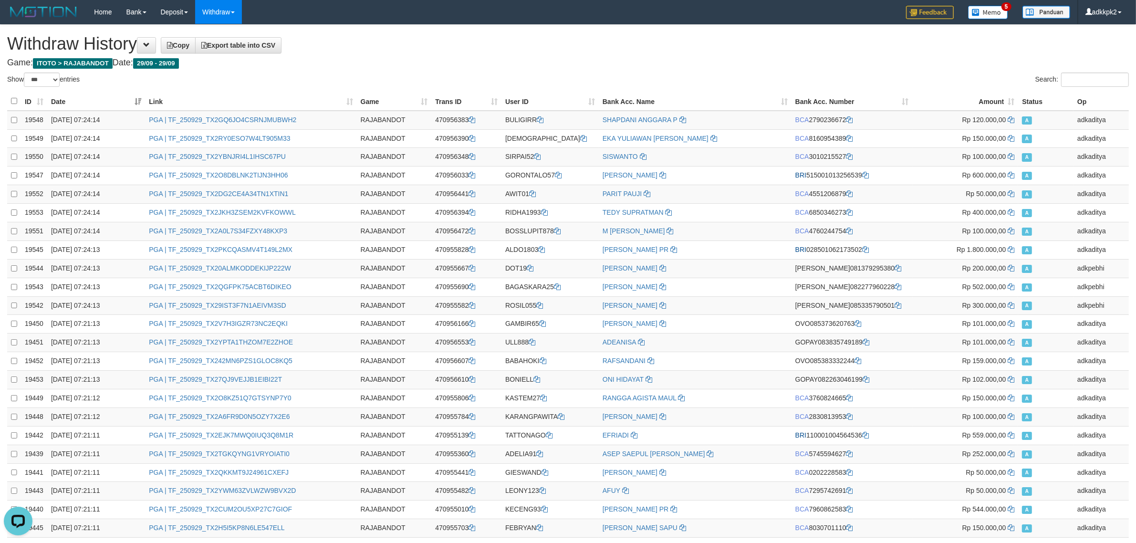
click at [294, 47] on h1 "Withdraw History Copy Export table into CSV" at bounding box center [568, 43] width 1122 height 19
drag, startPoint x: 285, startPoint y: 46, endPoint x: 292, endPoint y: 48, distance: 7.8
click at [282, 46] on link "Export table into CSV" at bounding box center [238, 45] width 86 height 16
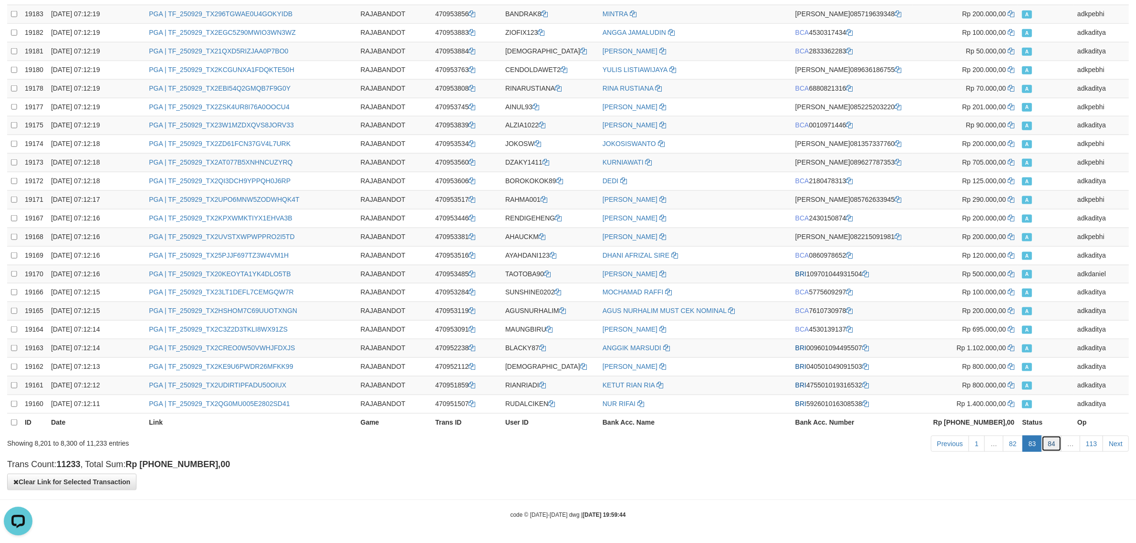
click at [1050, 436] on link "84" at bounding box center [1052, 444] width 20 height 16
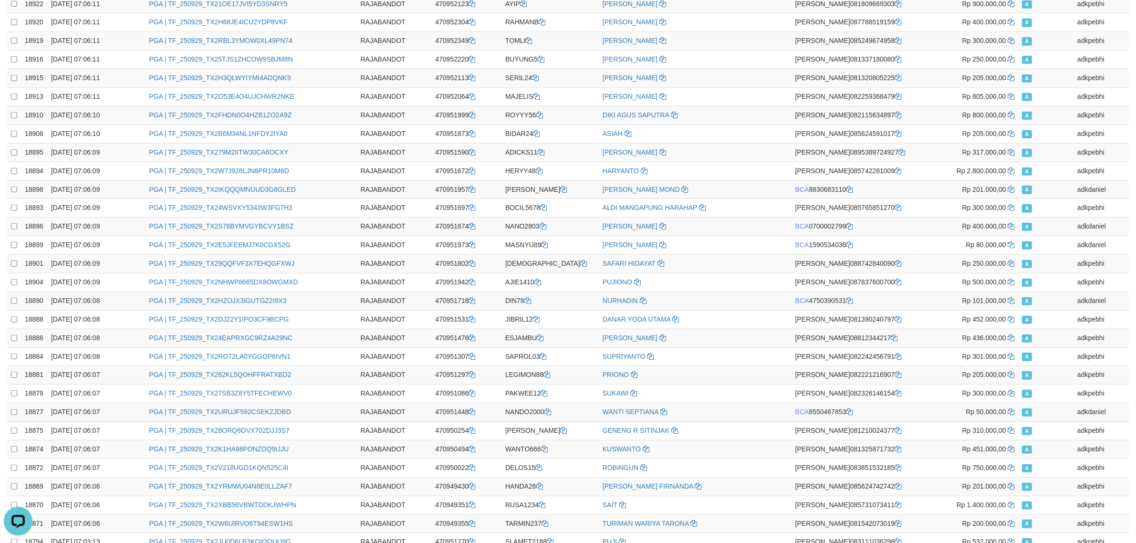
scroll to position [0, 0]
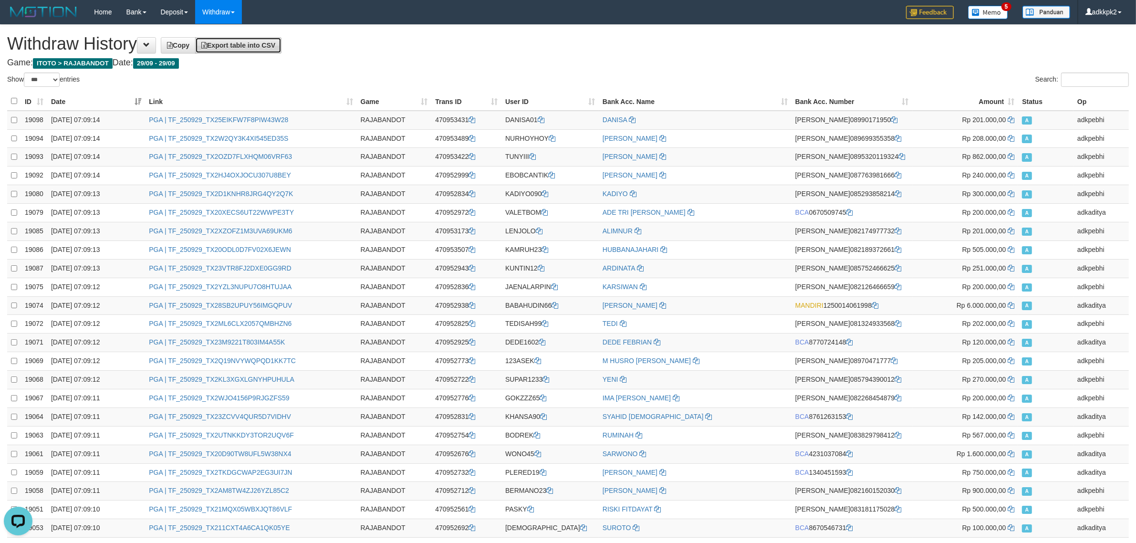
click at [266, 46] on span "Export table into CSV" at bounding box center [238, 46] width 74 height 8
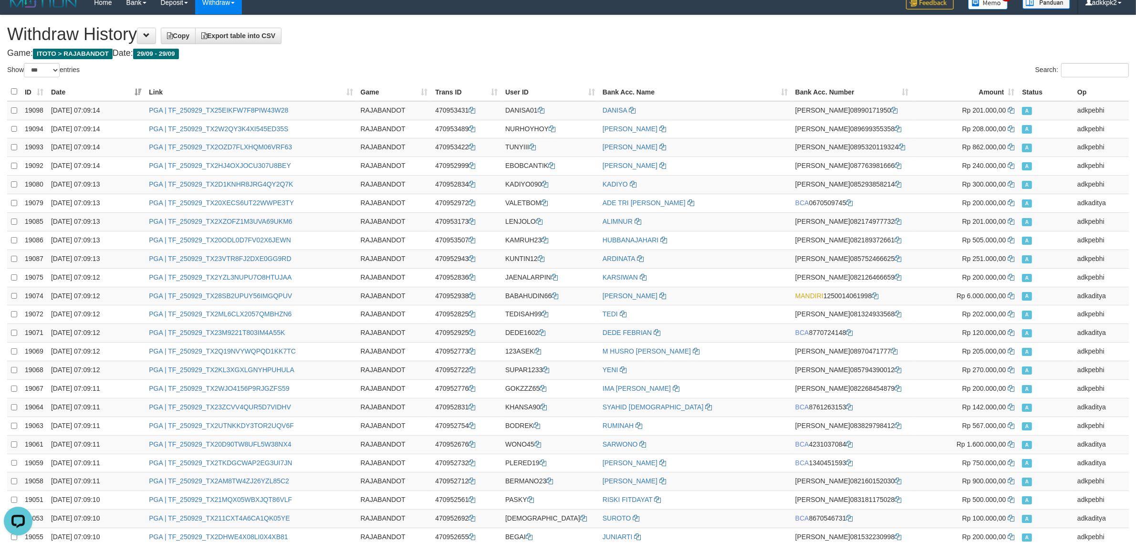
scroll to position [1568, 0]
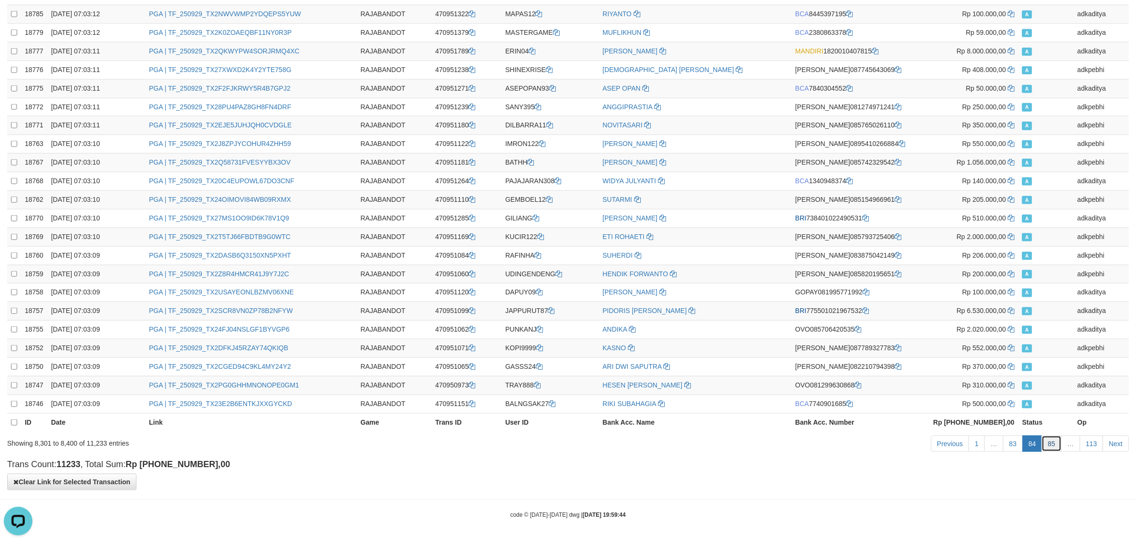
click at [1053, 445] on link "85" at bounding box center [1052, 444] width 20 height 16
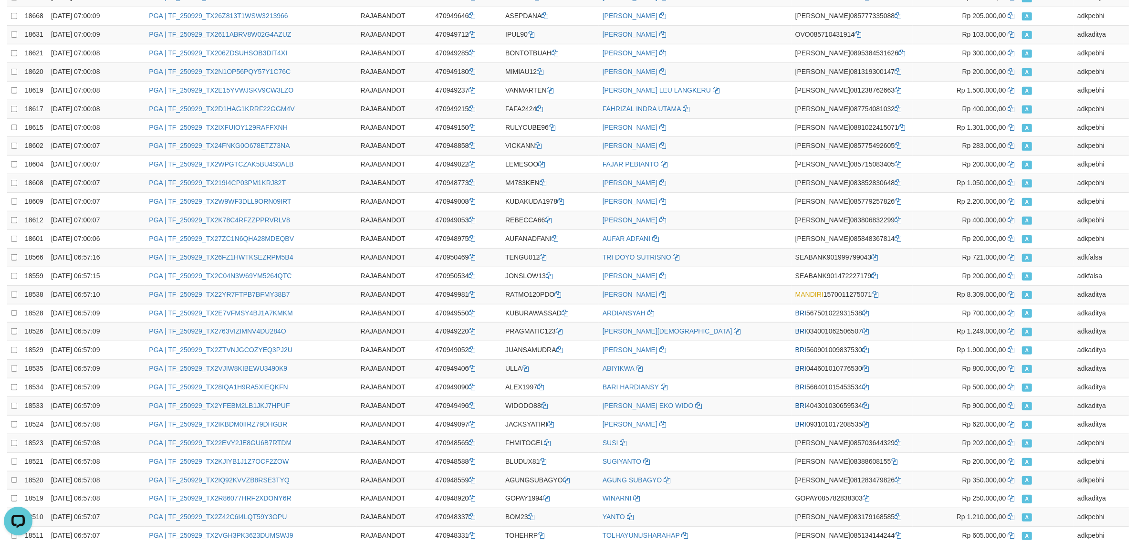
scroll to position [0, 0]
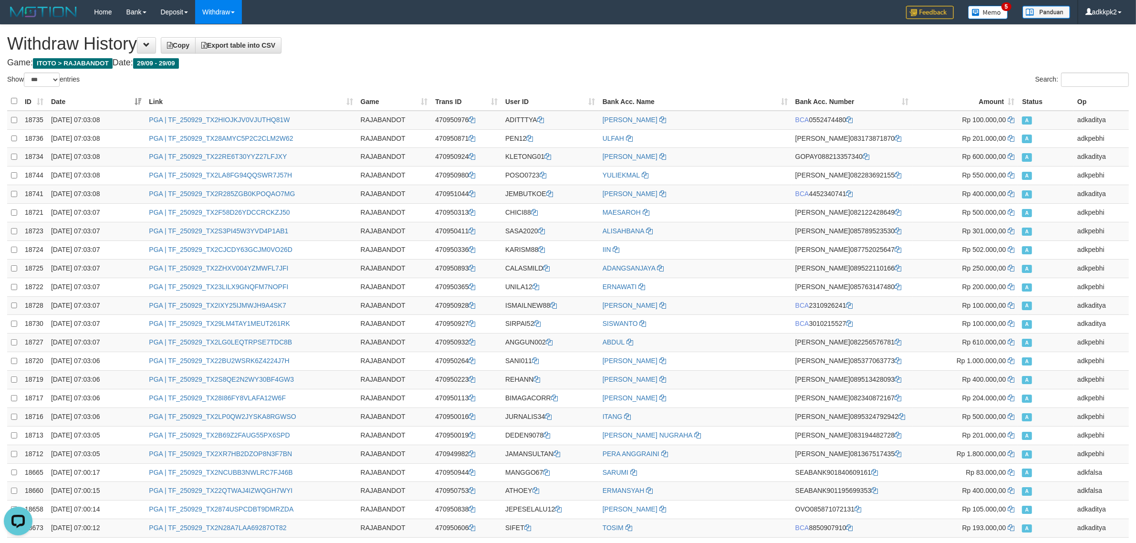
click at [252, 44] on span "Export table into CSV" at bounding box center [238, 46] width 74 height 8
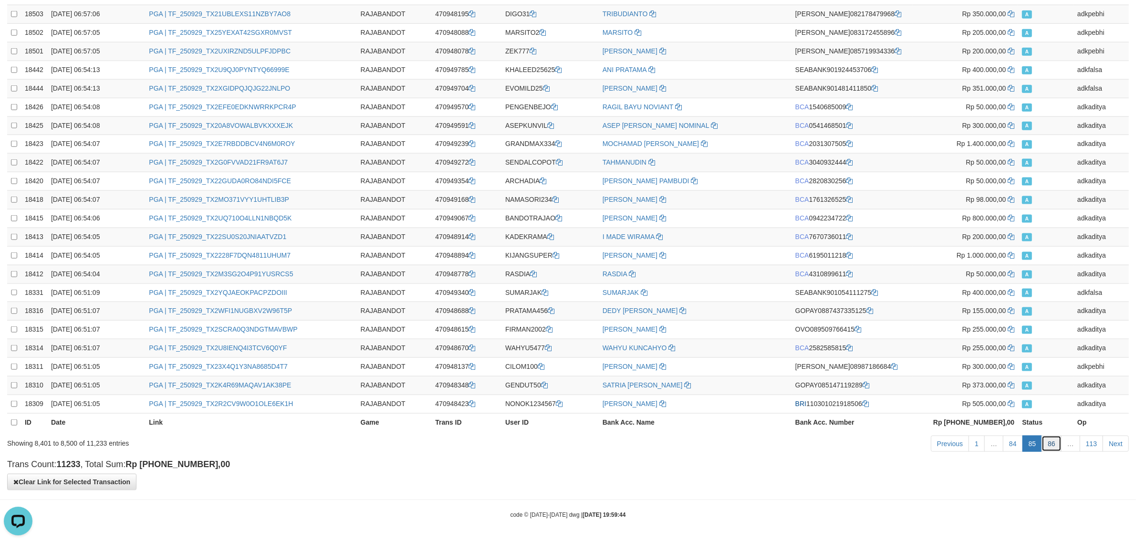
click at [1053, 436] on link "86" at bounding box center [1052, 444] width 20 height 16
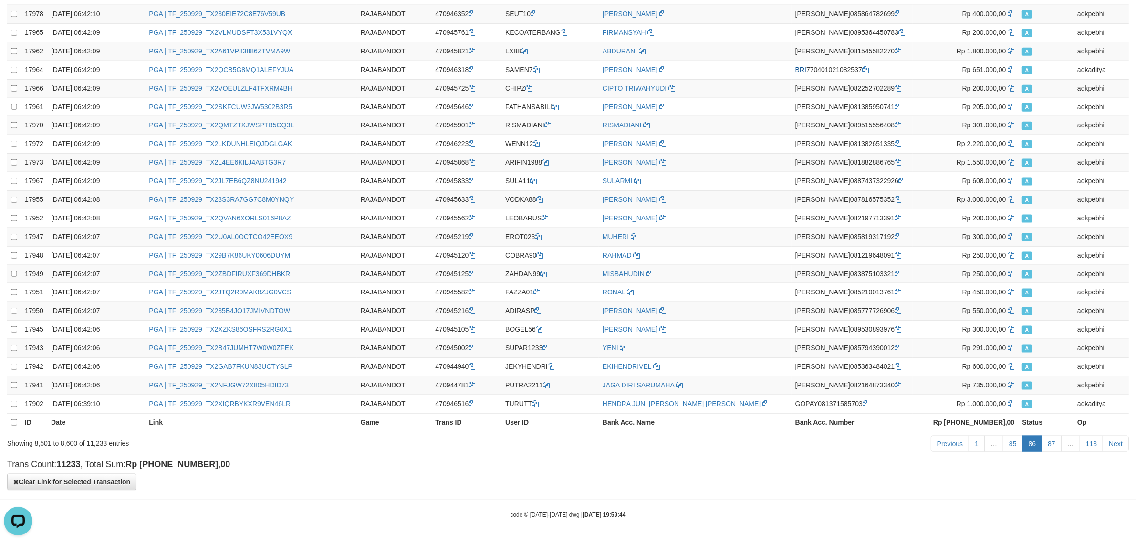
scroll to position [0, 0]
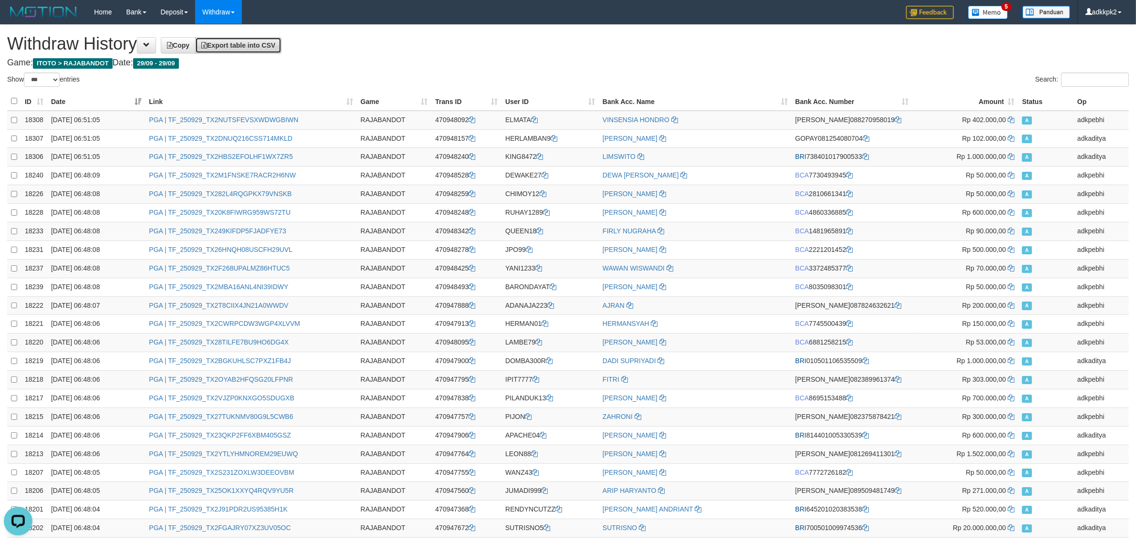
click at [249, 43] on span "Export table into CSV" at bounding box center [238, 46] width 74 height 8
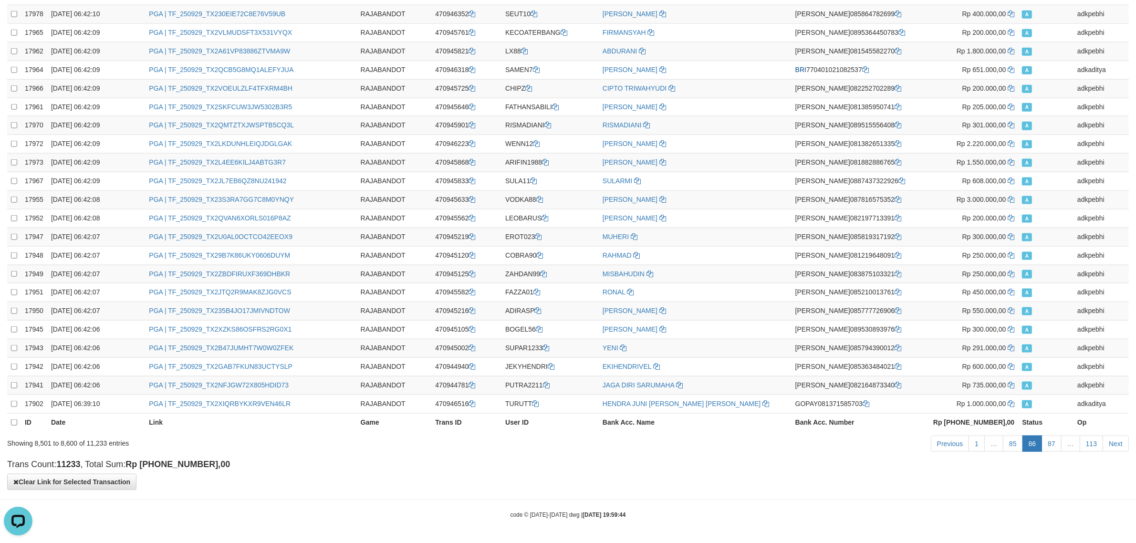
drag, startPoint x: 826, startPoint y: 506, endPoint x: 836, endPoint y: 494, distance: 15.3
click at [1056, 438] on link "87" at bounding box center [1052, 444] width 20 height 16
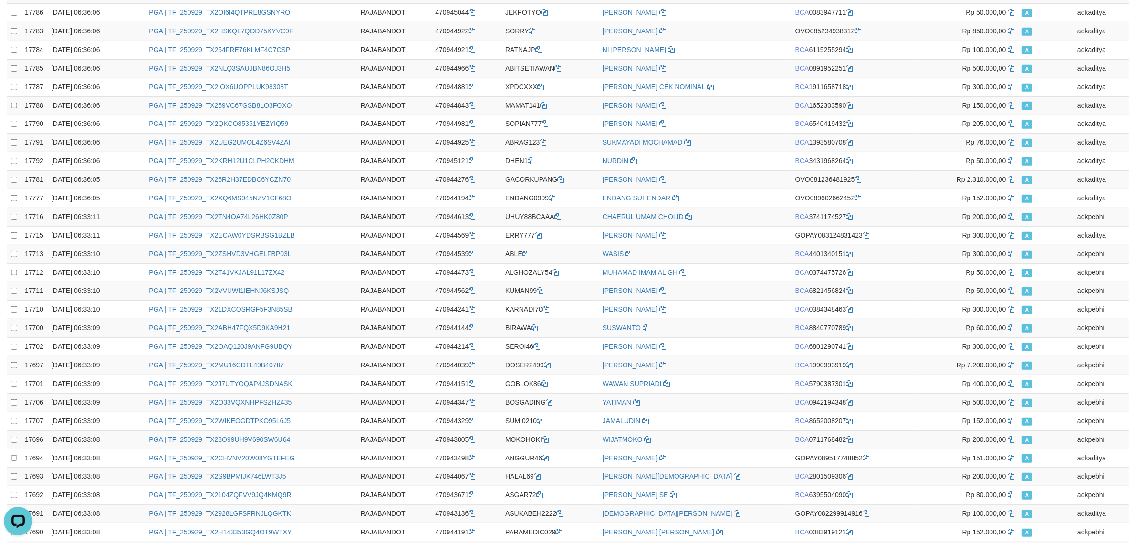
scroll to position [0, 0]
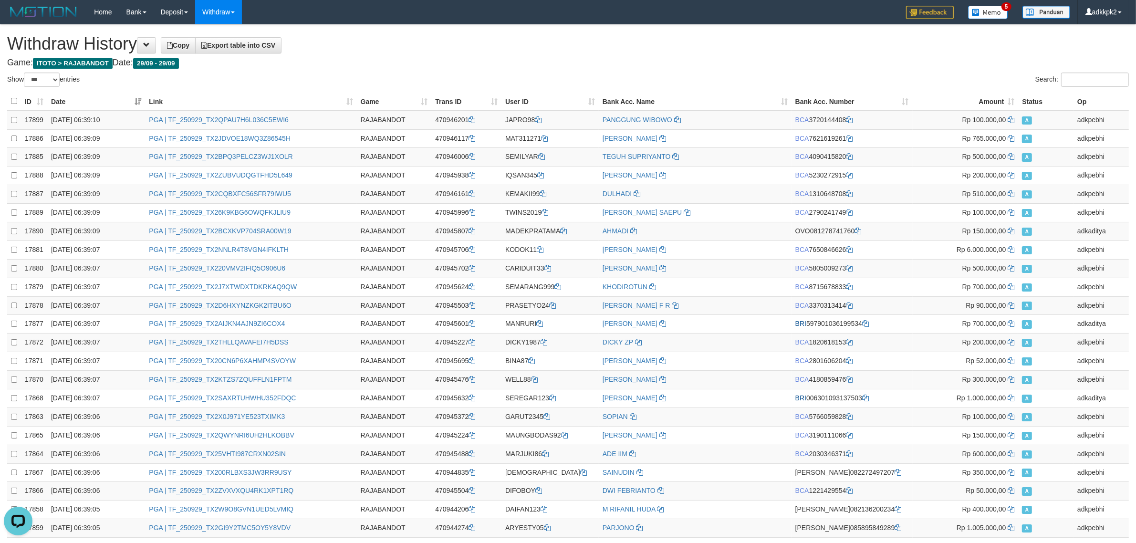
click at [705, 44] on h1 "Withdraw History Copy Export table into CSV" at bounding box center [568, 43] width 1122 height 19
click at [270, 47] on span "Export table into CSV" at bounding box center [238, 46] width 74 height 8
drag, startPoint x: 1036, startPoint y: 48, endPoint x: 1062, endPoint y: 49, distance: 25.8
click at [1037, 48] on h1 "Withdraw History Copy Export table into CSV" at bounding box center [568, 43] width 1122 height 19
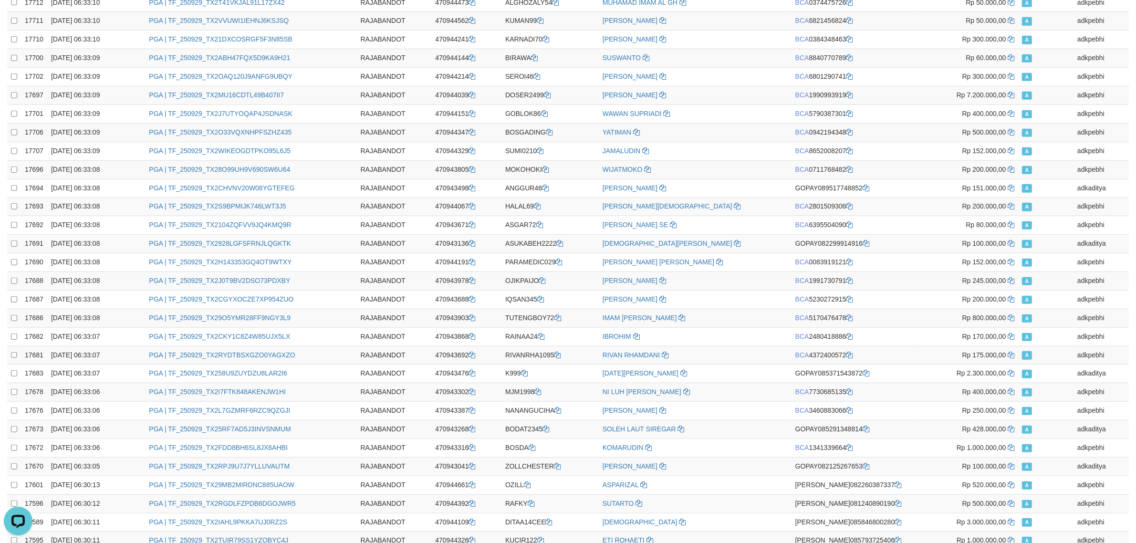
scroll to position [1568, 0]
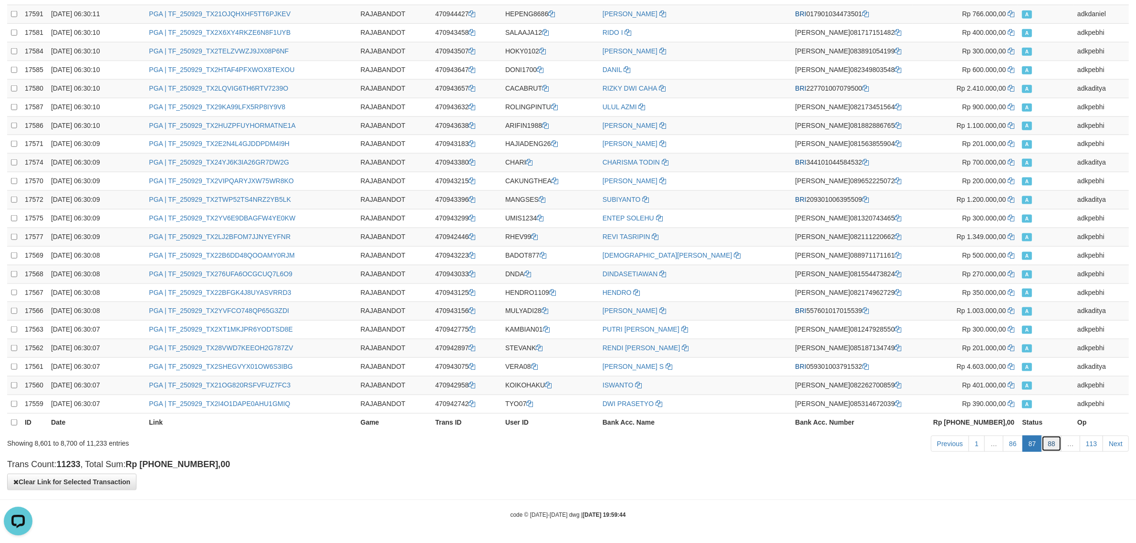
click at [1050, 451] on link "88" at bounding box center [1052, 444] width 20 height 16
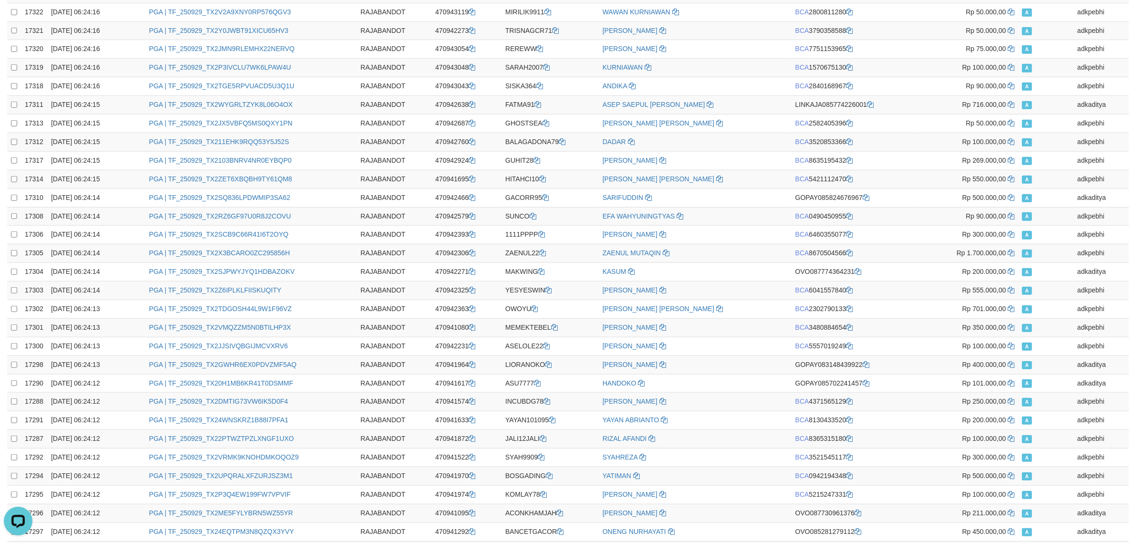
scroll to position [0, 0]
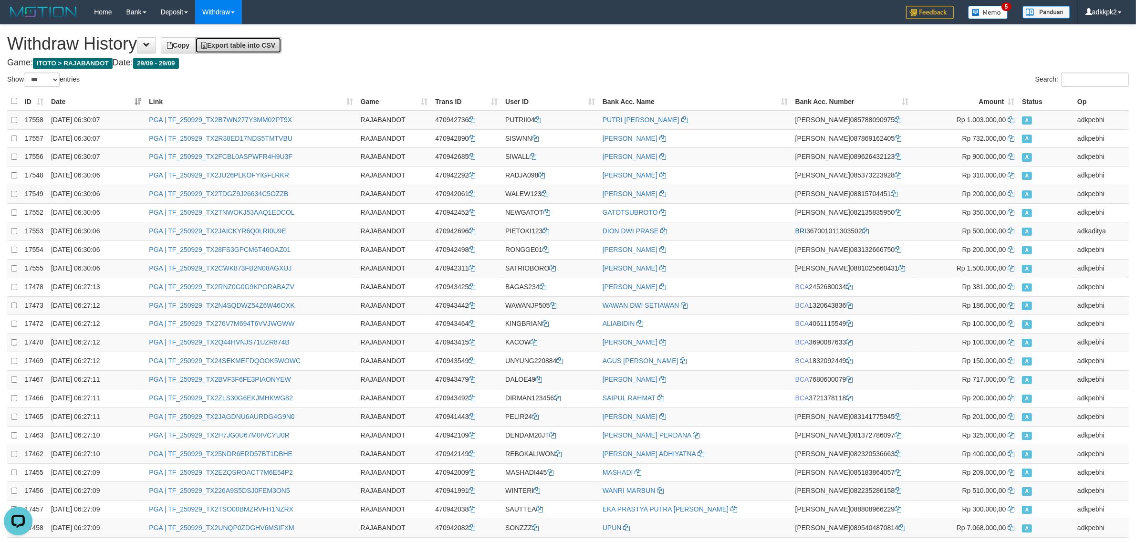
click at [266, 48] on span "Export table into CSV" at bounding box center [238, 46] width 74 height 8
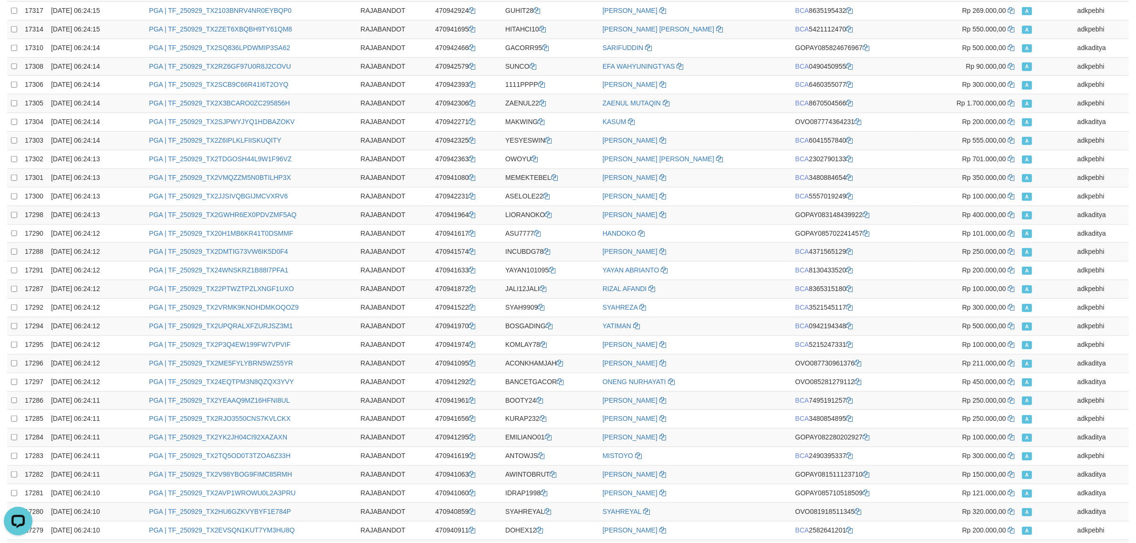
scroll to position [1568, 0]
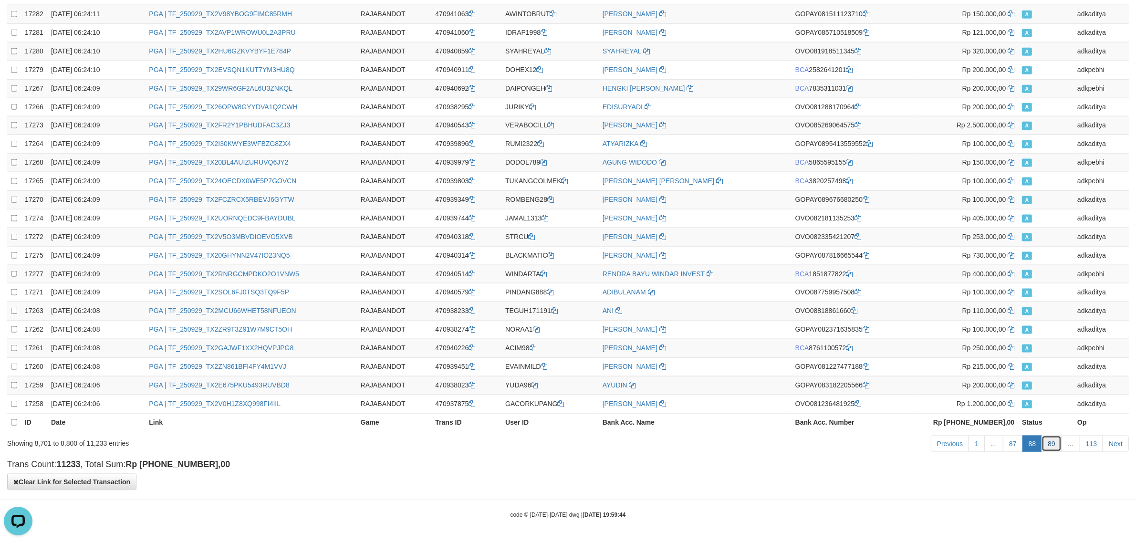
click at [1045, 444] on link "89" at bounding box center [1052, 444] width 20 height 16
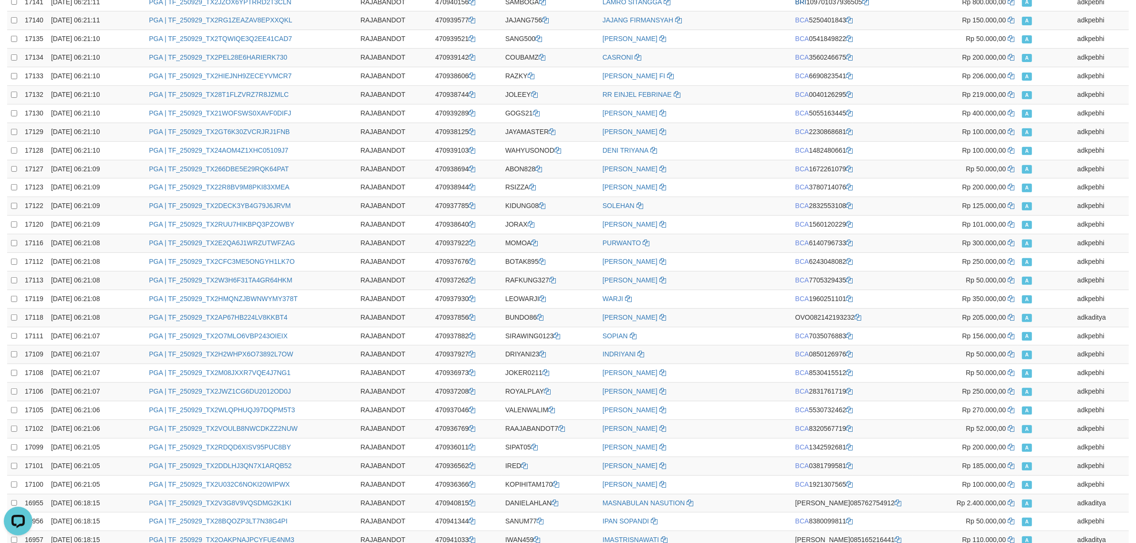
scroll to position [0, 0]
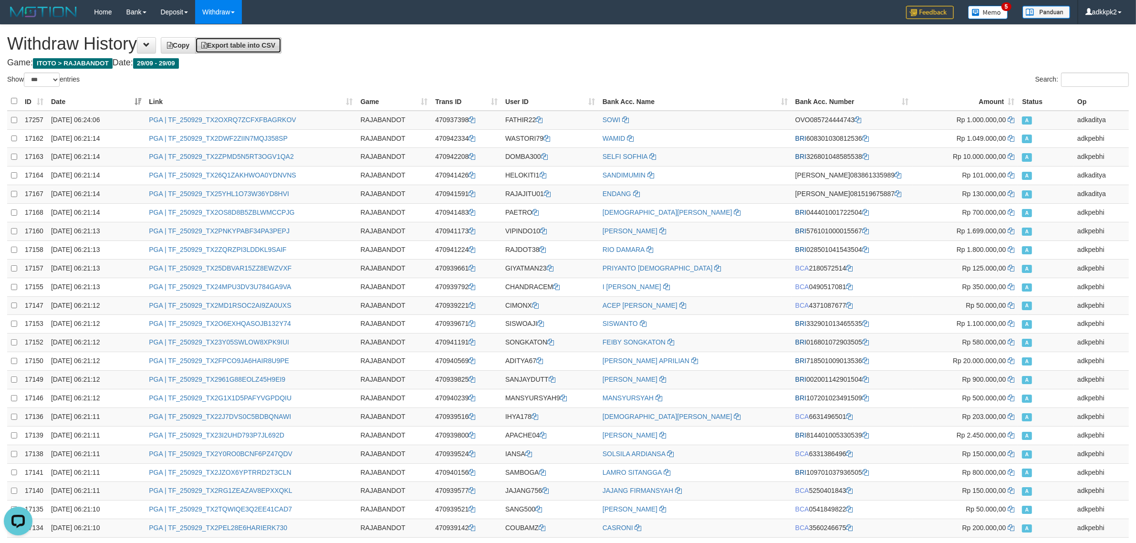
click at [275, 50] on link "Export table into CSV" at bounding box center [238, 45] width 86 height 16
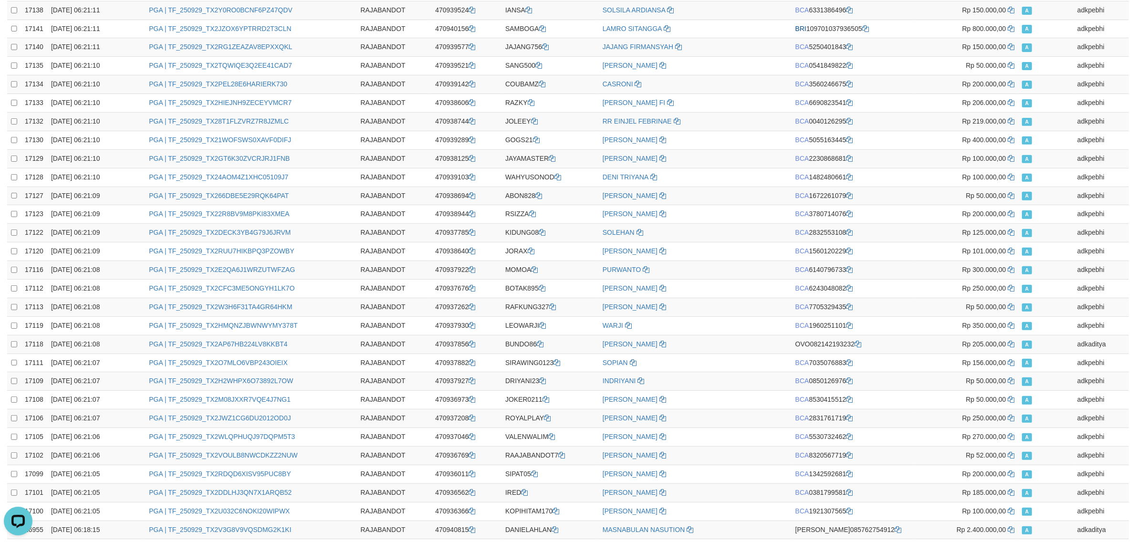
scroll to position [1568, 0]
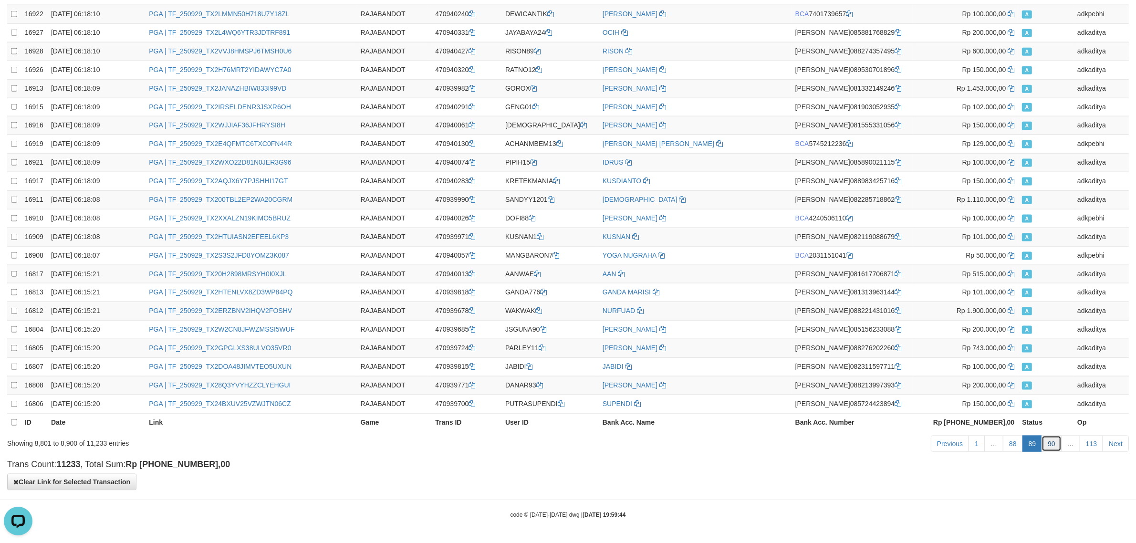
click at [1051, 445] on link "90" at bounding box center [1052, 444] width 20 height 16
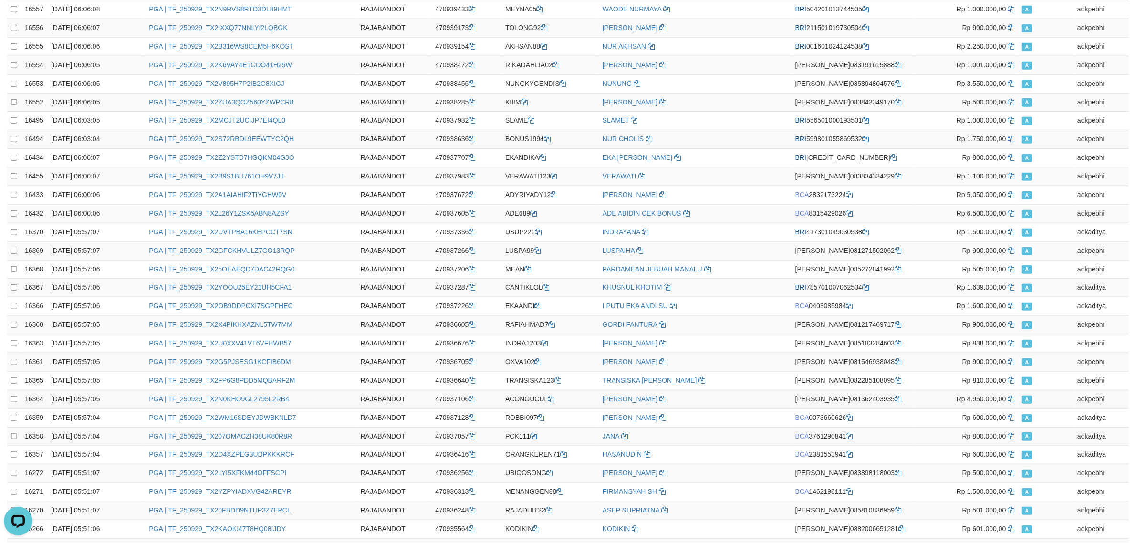
scroll to position [0, 0]
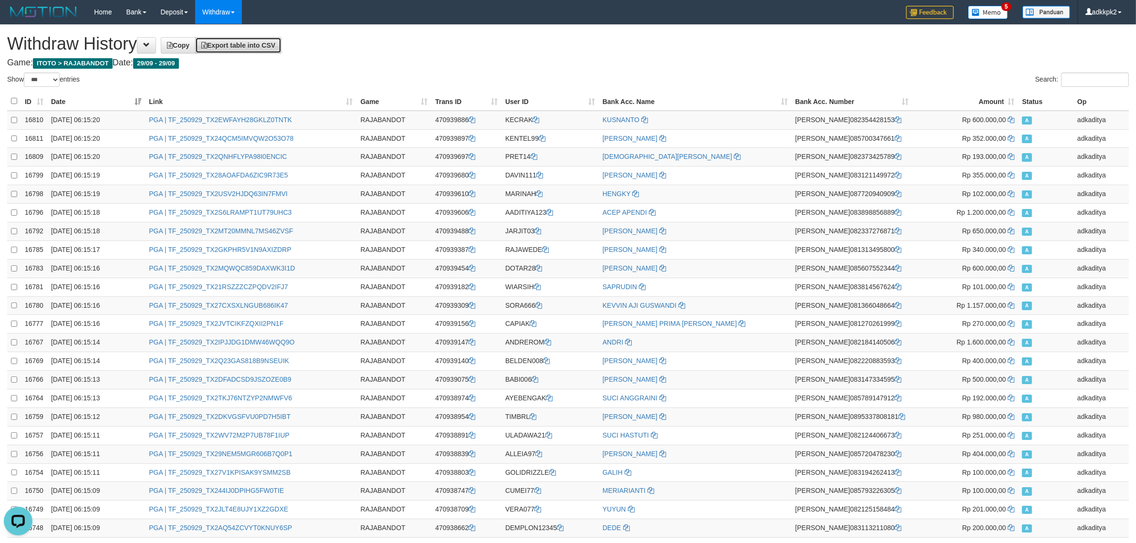
click at [273, 43] on span "Export table into CSV" at bounding box center [238, 46] width 74 height 8
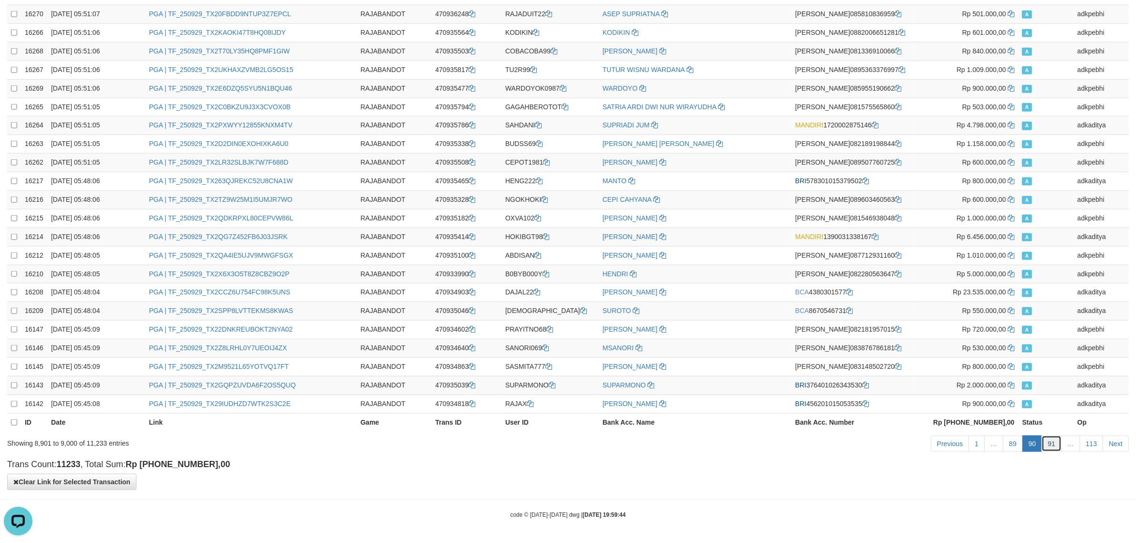
click at [1043, 439] on link "91" at bounding box center [1052, 444] width 20 height 16
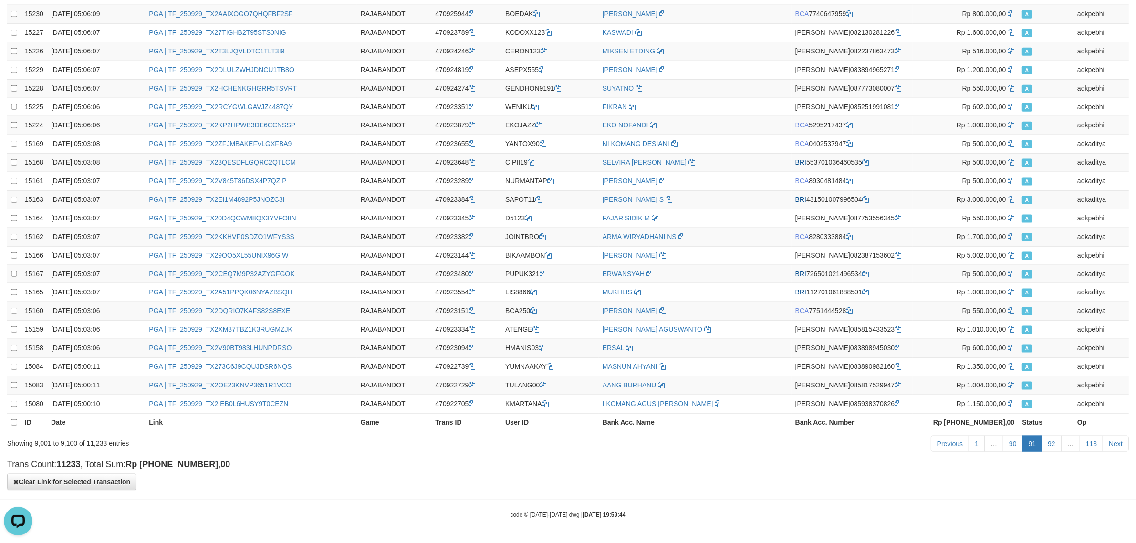
scroll to position [0, 0]
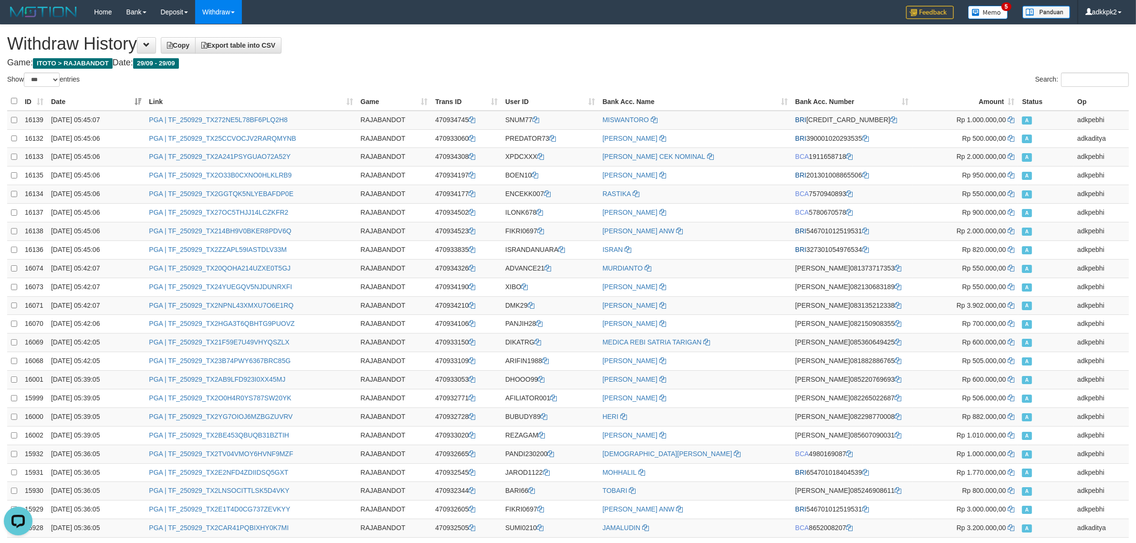
drag, startPoint x: 714, startPoint y: 40, endPoint x: 685, endPoint y: 40, distance: 29.1
click at [710, 40] on h1 "Withdraw History Copy Export table into CSV" at bounding box center [568, 43] width 1122 height 19
click at [282, 45] on link "Export table into CSV" at bounding box center [238, 45] width 86 height 16
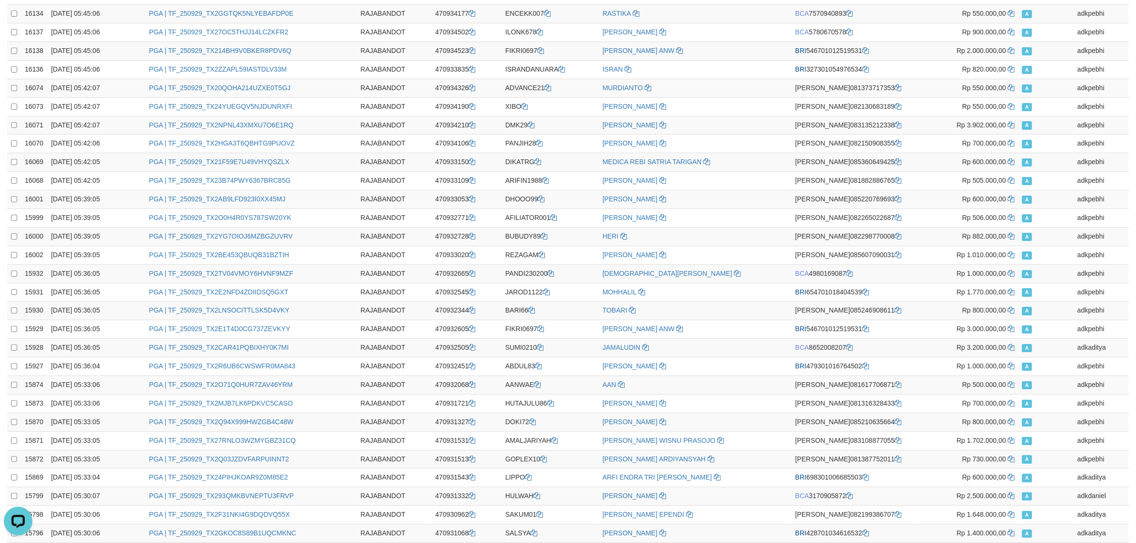
scroll to position [1568, 0]
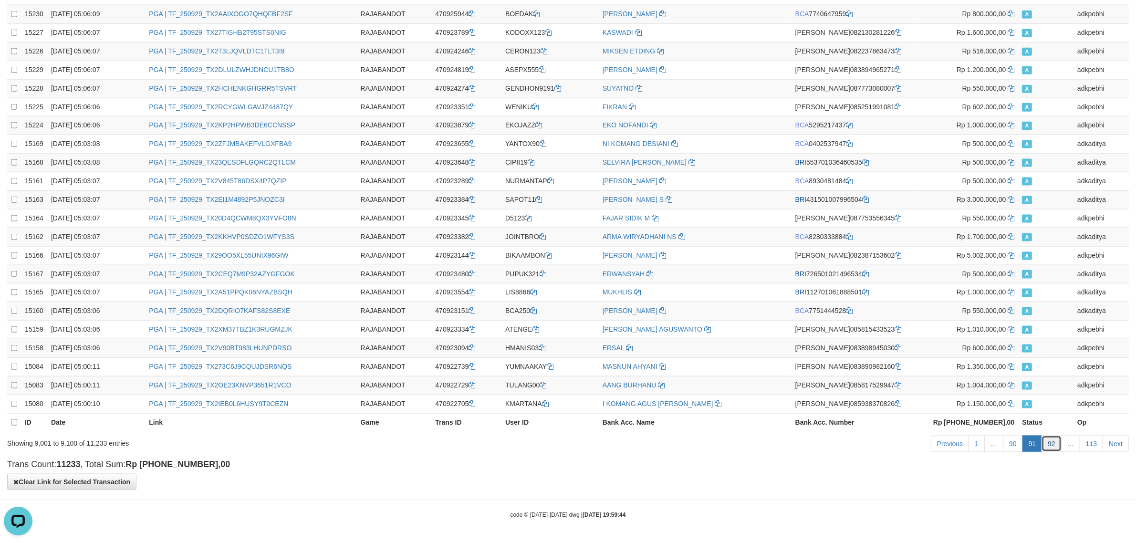
click at [1046, 444] on link "92" at bounding box center [1052, 444] width 20 height 16
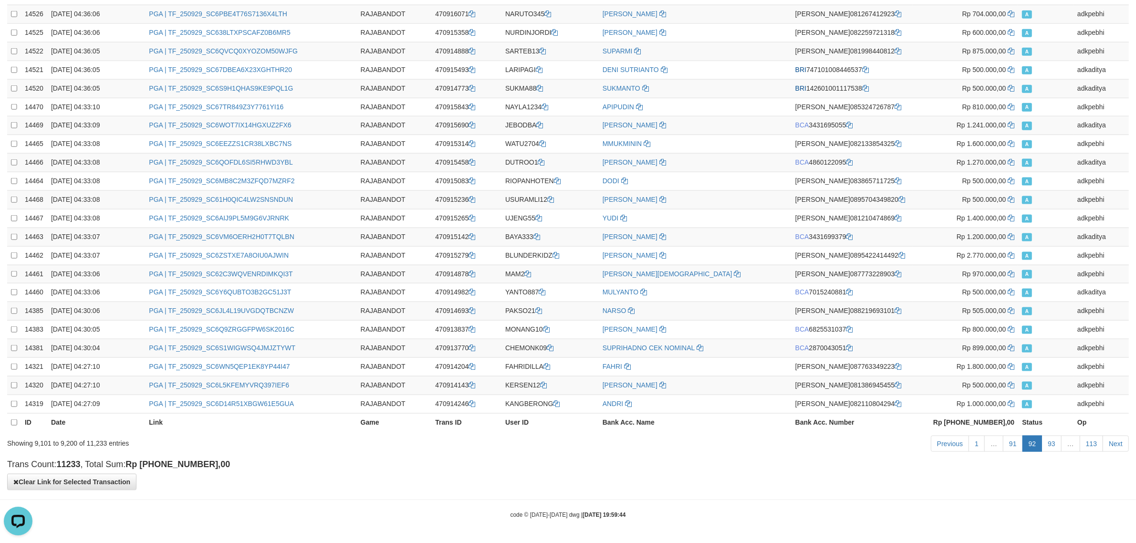
scroll to position [0, 0]
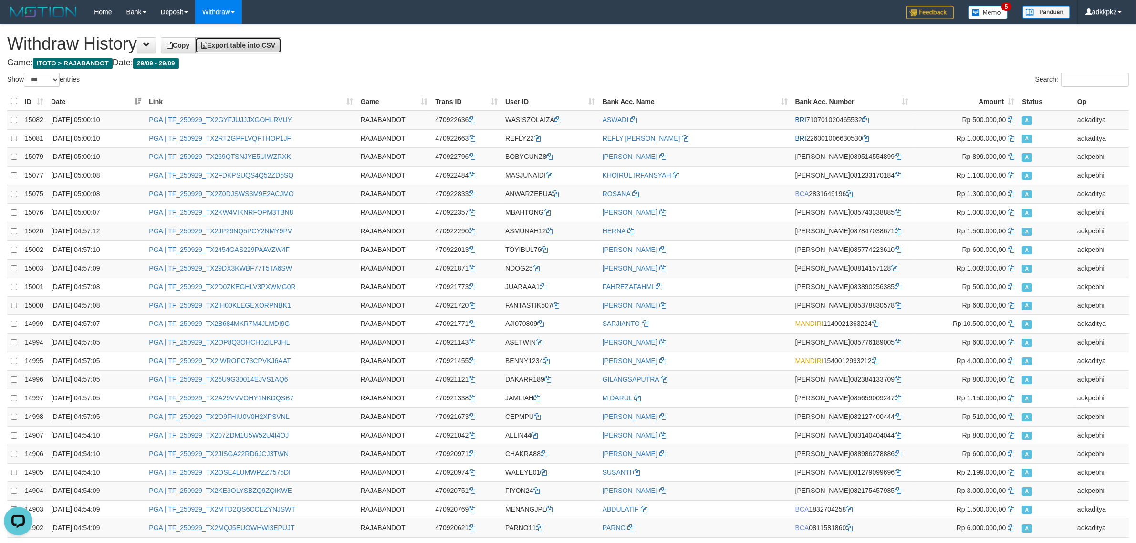
click at [258, 48] on span "Export table into CSV" at bounding box center [238, 46] width 74 height 8
drag, startPoint x: 1038, startPoint y: 56, endPoint x: 1069, endPoint y: 56, distance: 30.5
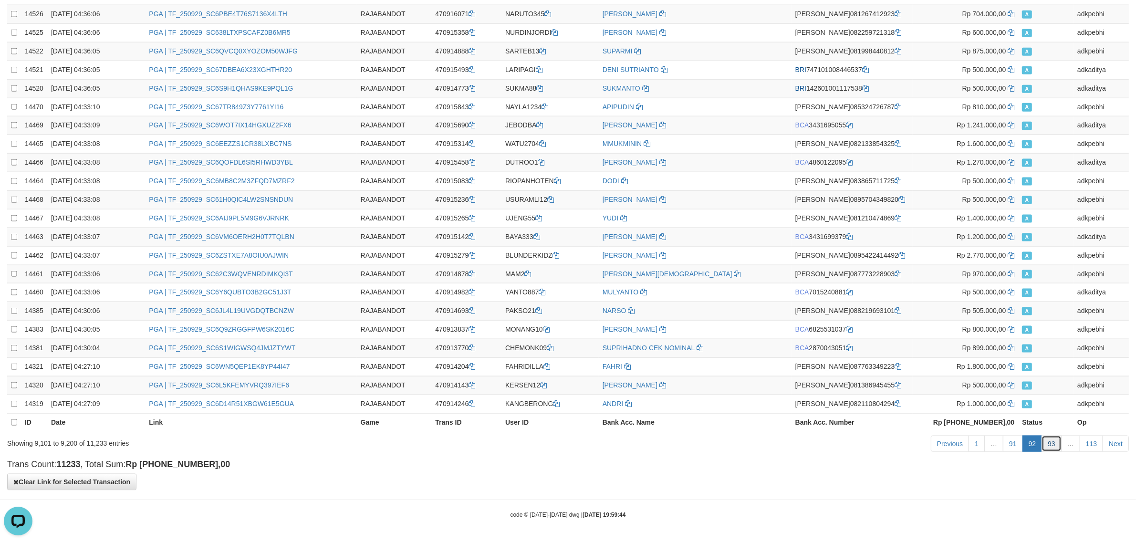
click at [1055, 443] on link "93" at bounding box center [1052, 444] width 20 height 16
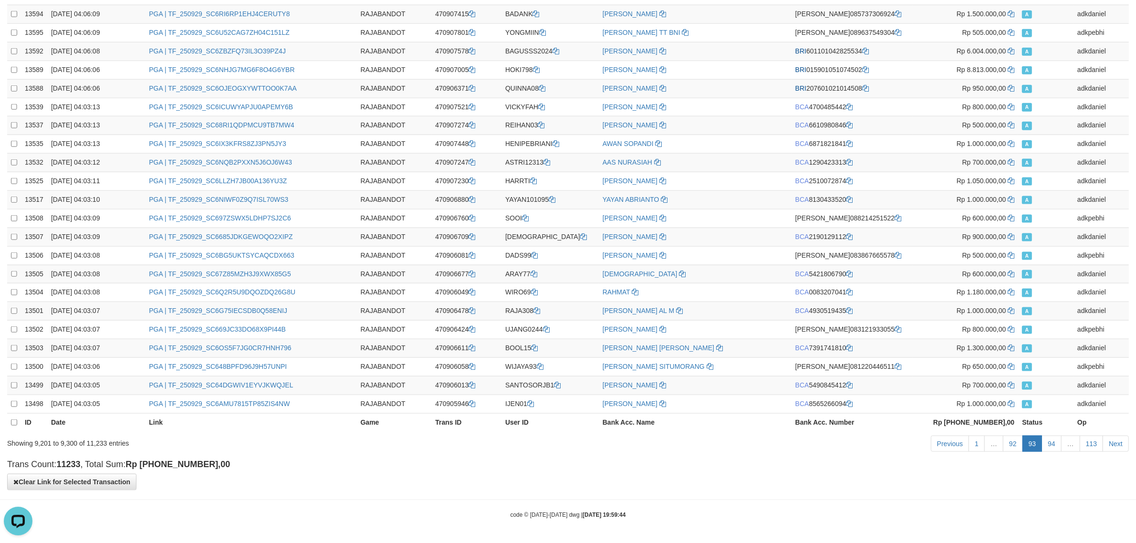
scroll to position [0, 0]
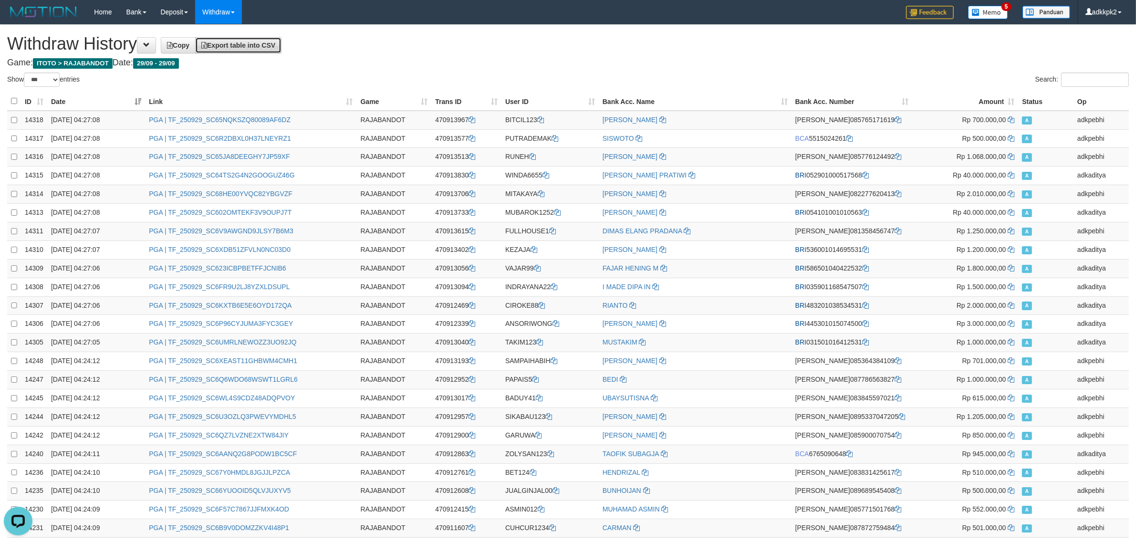
click at [273, 48] on span "Export table into CSV" at bounding box center [238, 46] width 74 height 8
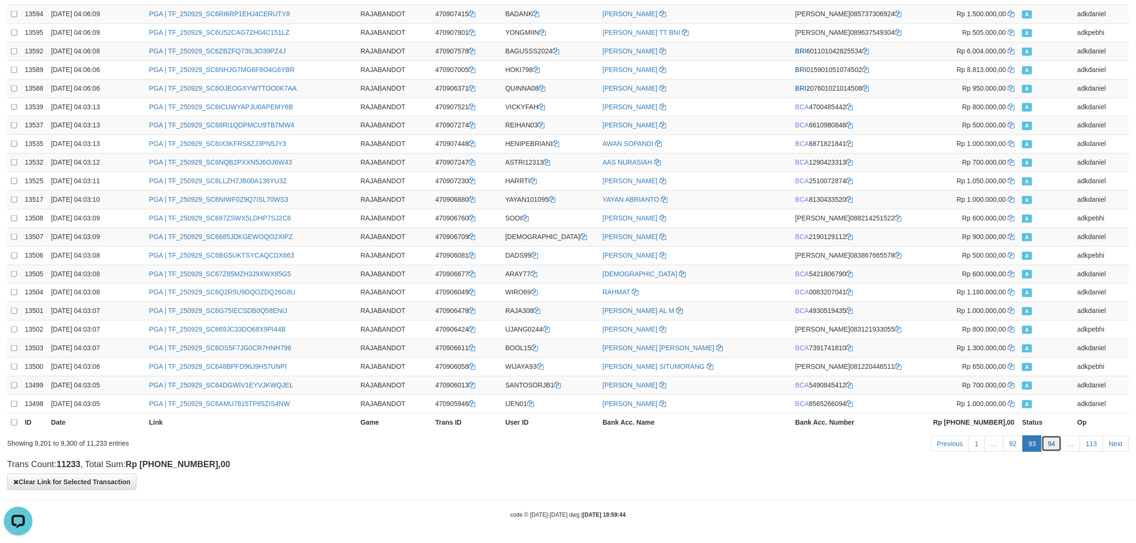
click at [1053, 444] on link "94" at bounding box center [1052, 444] width 20 height 16
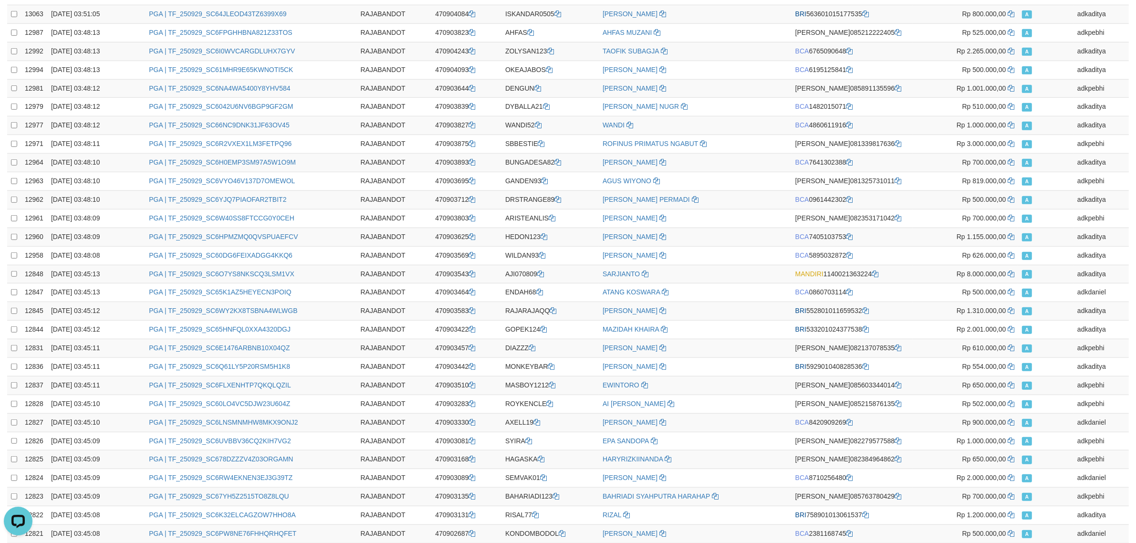
scroll to position [0, 0]
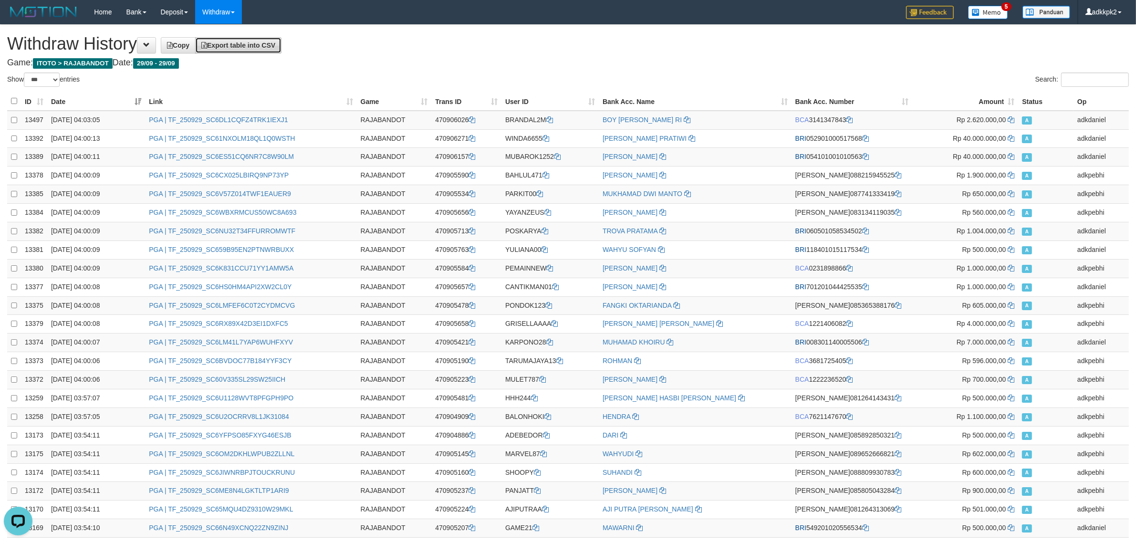
click at [262, 44] on span "Export table into CSV" at bounding box center [238, 46] width 74 height 8
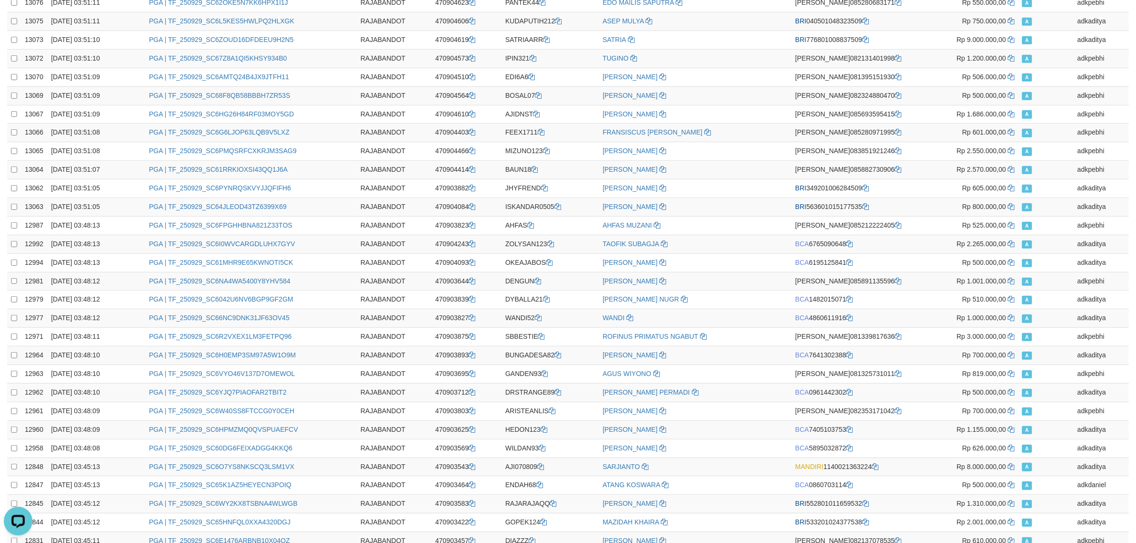
scroll to position [1568, 0]
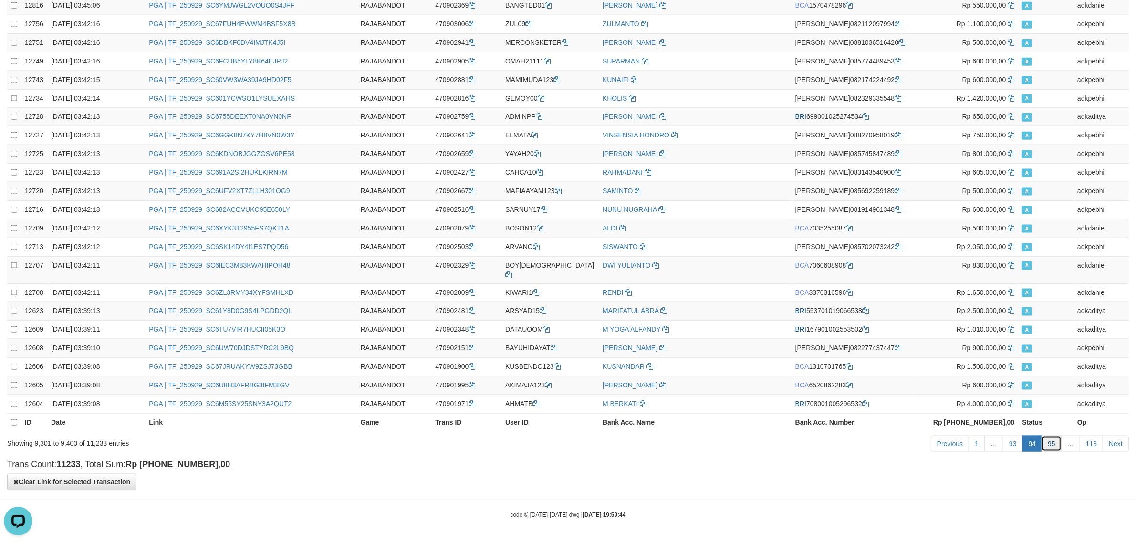
click at [1054, 447] on link "95" at bounding box center [1052, 444] width 20 height 16
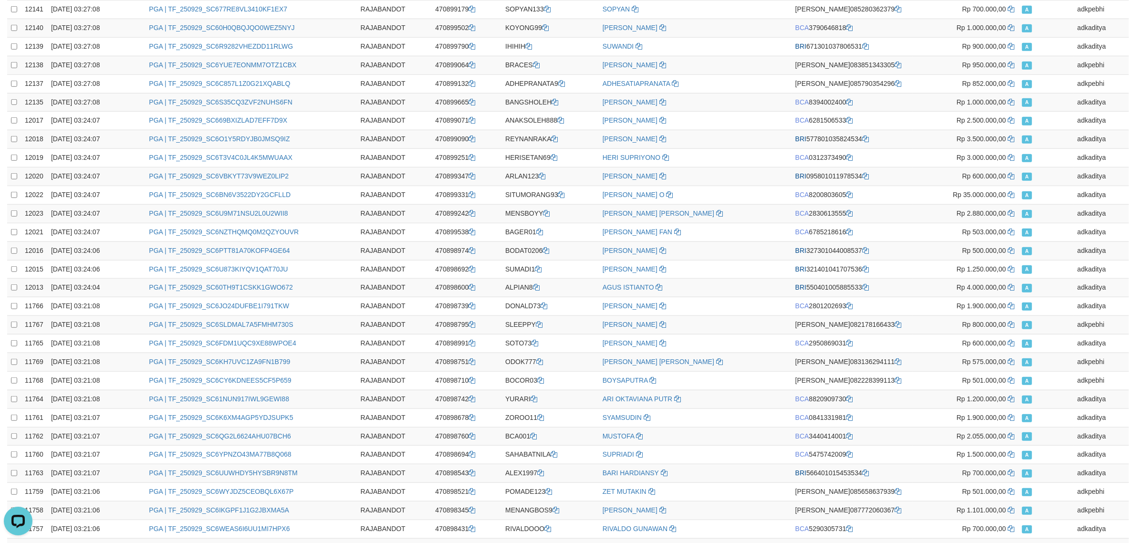
scroll to position [0, 0]
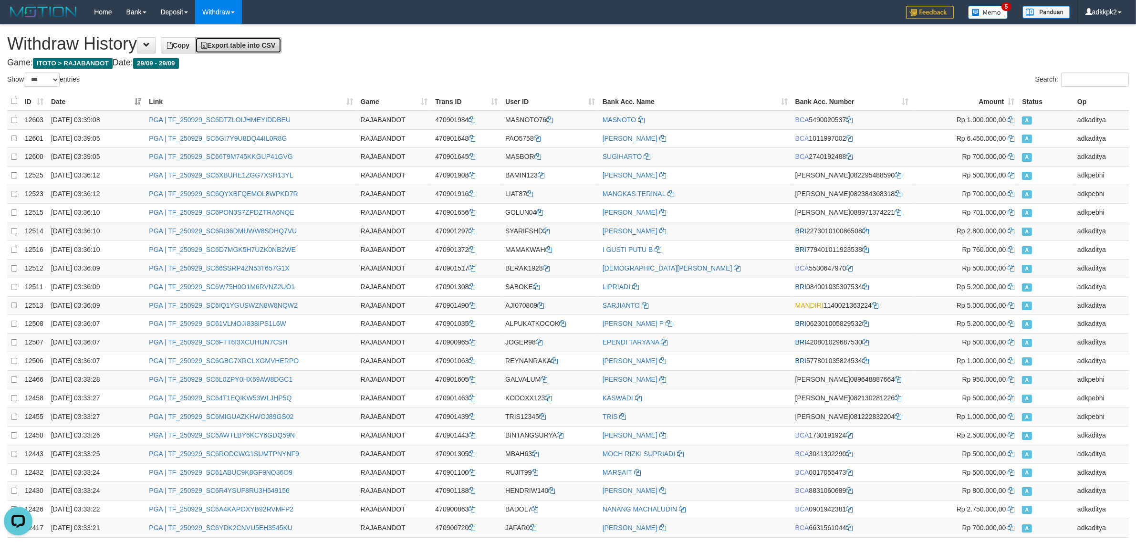
click at [246, 42] on span "Export table into CSV" at bounding box center [238, 46] width 74 height 8
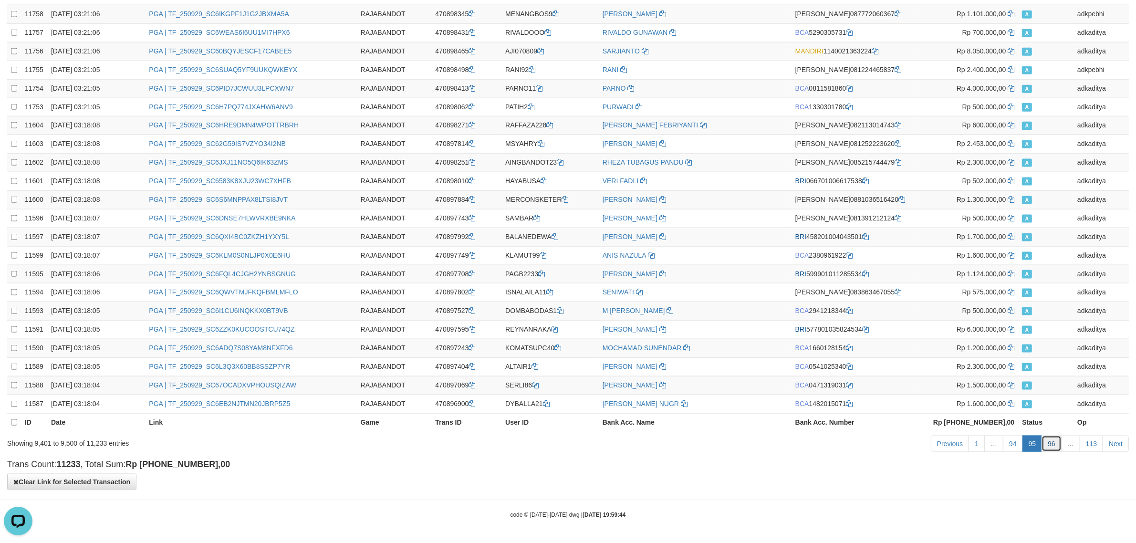
click at [1044, 439] on link "96" at bounding box center [1052, 444] width 20 height 16
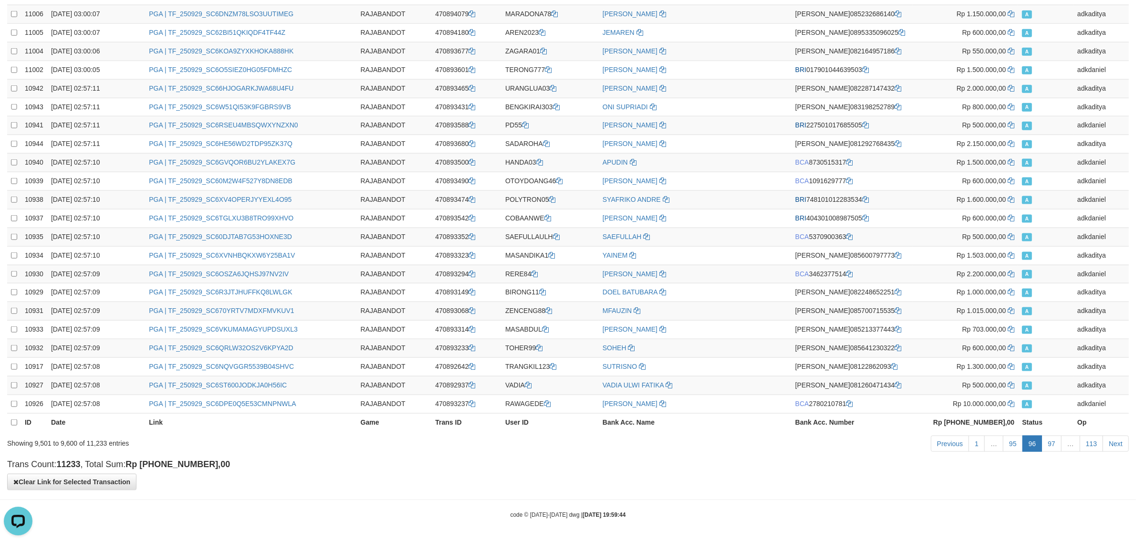
click at [801, 446] on div "Previous 1 … 95 96 97 … 113 Next" at bounding box center [804, 445] width 648 height 21
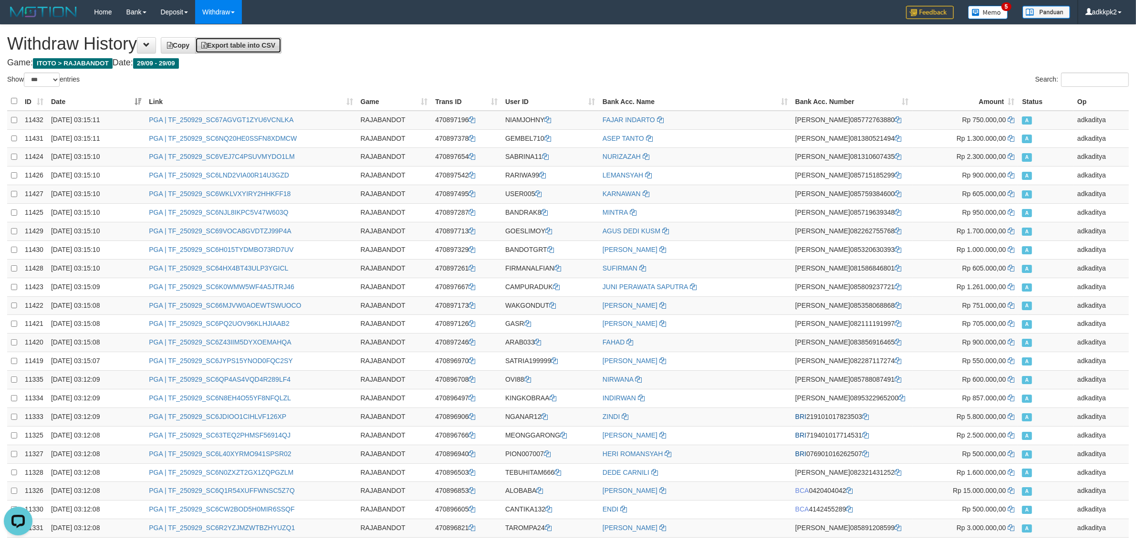
click at [243, 51] on link "Export table into CSV" at bounding box center [238, 45] width 86 height 16
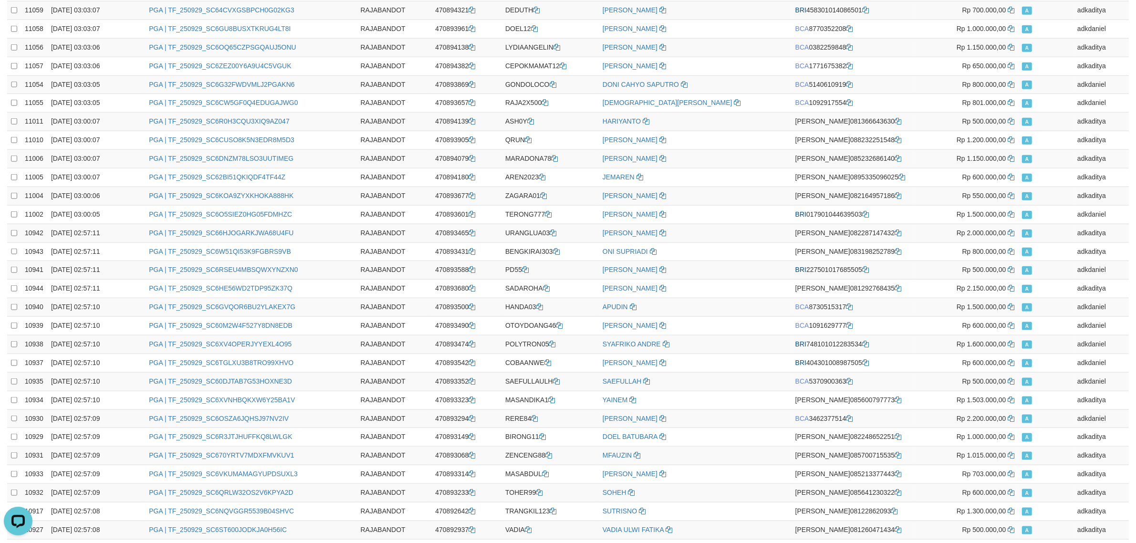
scroll to position [1568, 0]
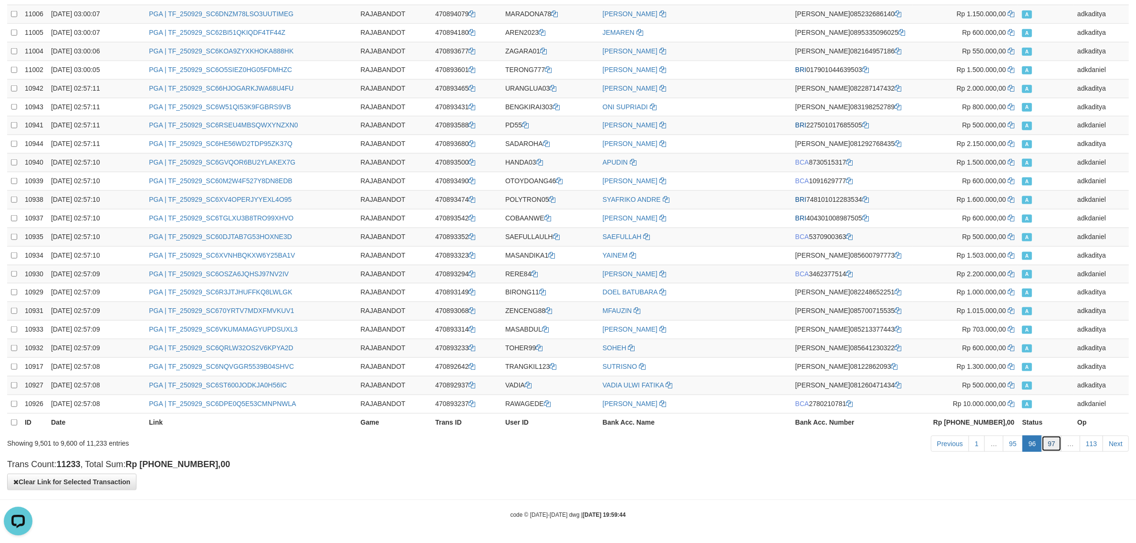
click at [1050, 440] on link "97" at bounding box center [1052, 444] width 20 height 16
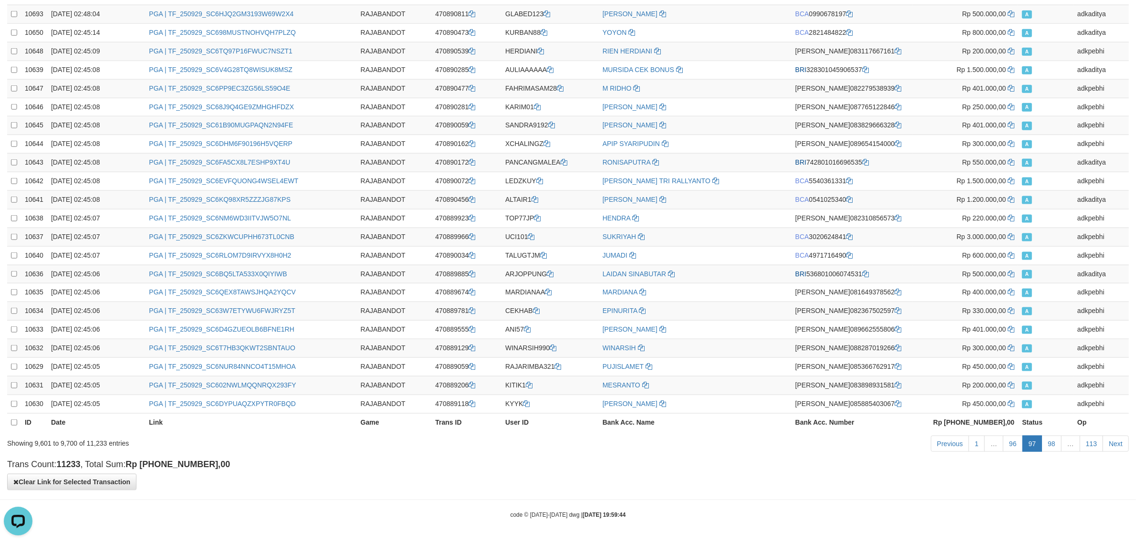
scroll to position [0, 0]
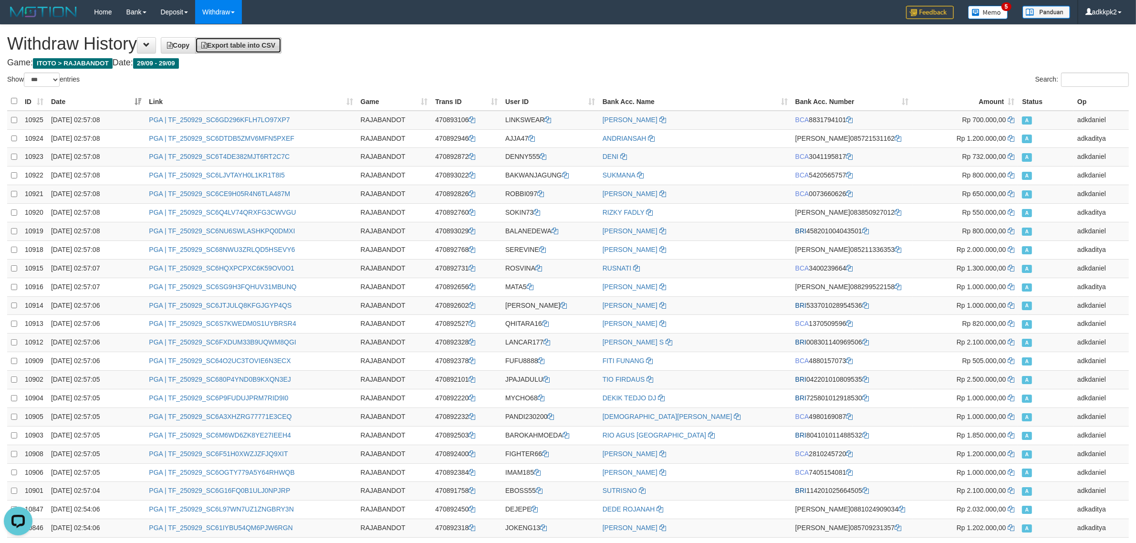
click at [266, 46] on span "Export table into CSV" at bounding box center [238, 46] width 74 height 8
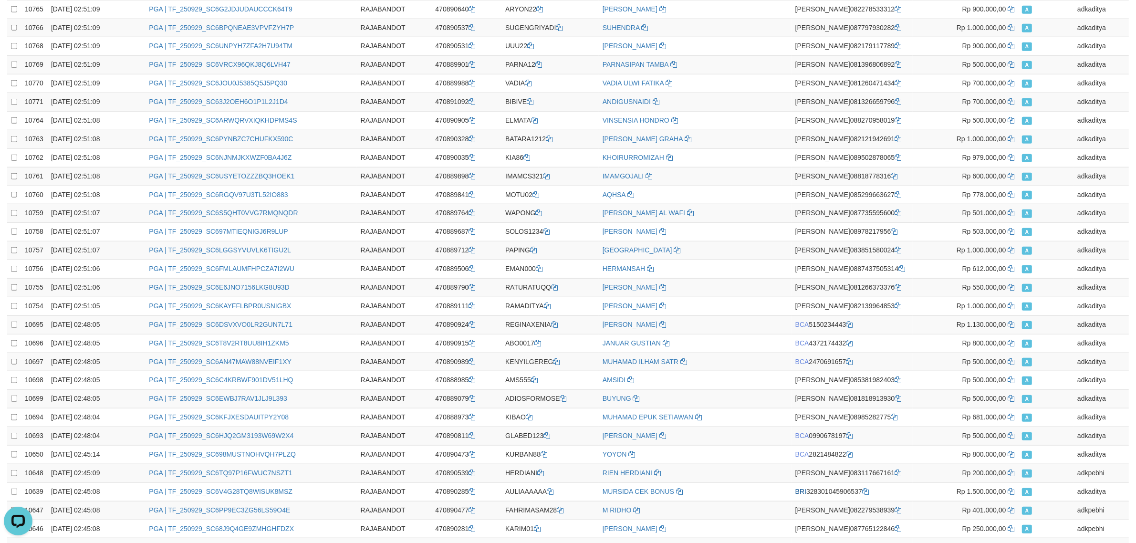
scroll to position [1568, 0]
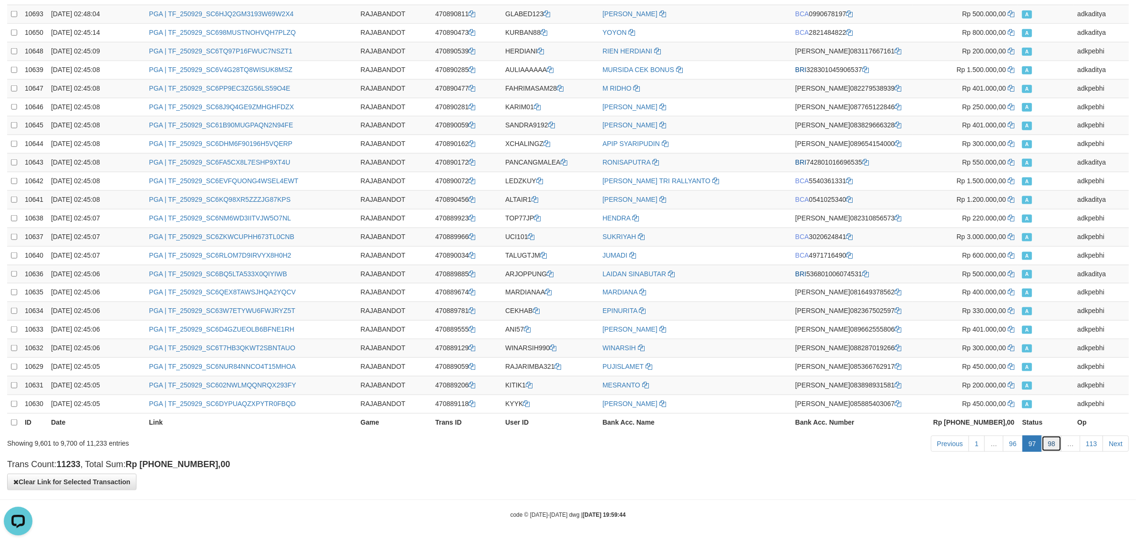
drag, startPoint x: 1058, startPoint y: 447, endPoint x: 1063, endPoint y: 446, distance: 4.8
click at [1060, 446] on link "98" at bounding box center [1052, 444] width 20 height 16
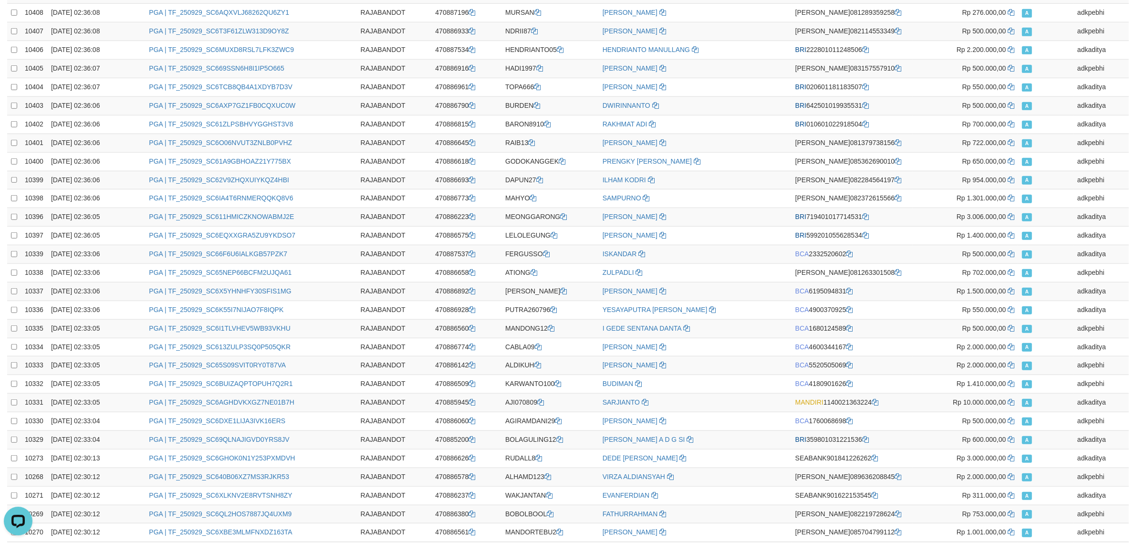
scroll to position [0, 0]
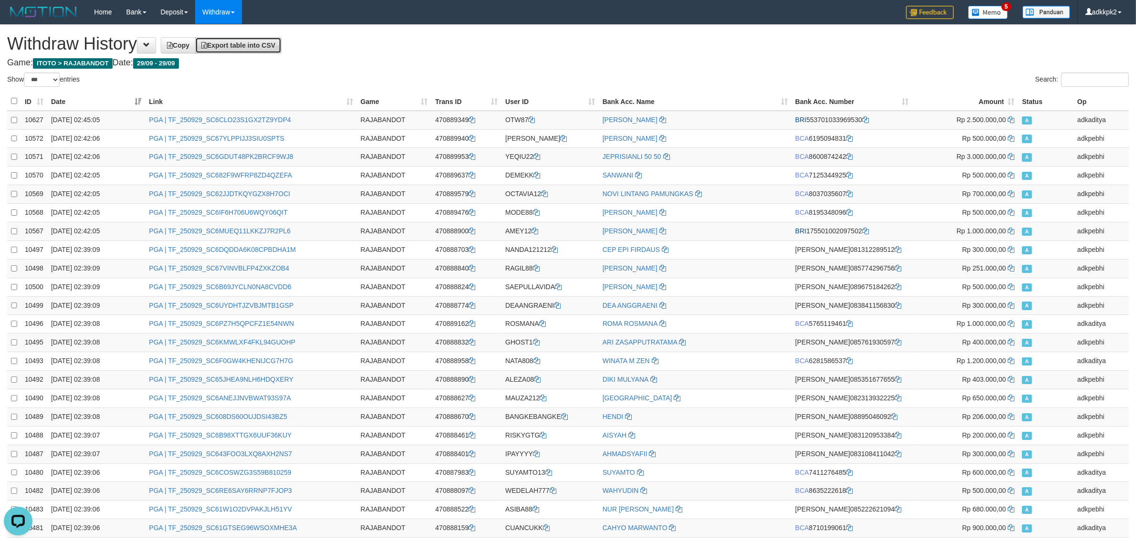
click at [246, 46] on span "Export table into CSV" at bounding box center [238, 46] width 74 height 8
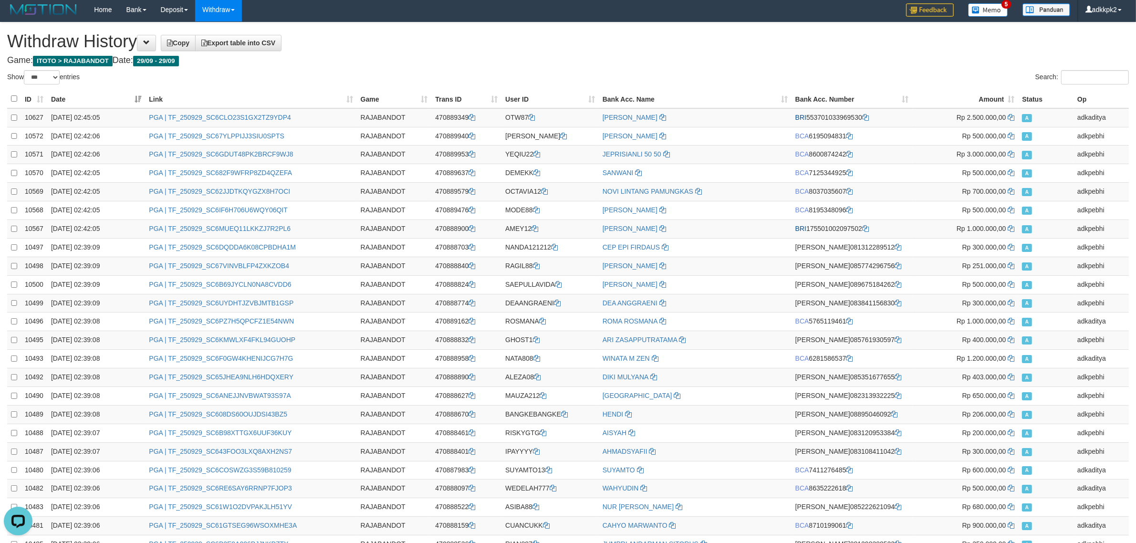
scroll to position [1568, 0]
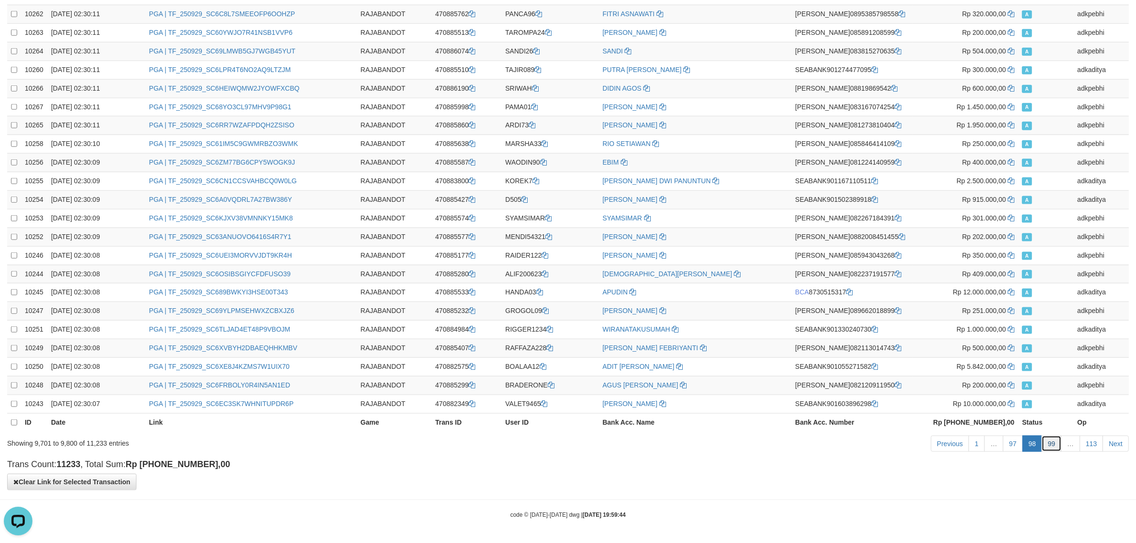
click at [1055, 439] on link "99" at bounding box center [1052, 444] width 20 height 16
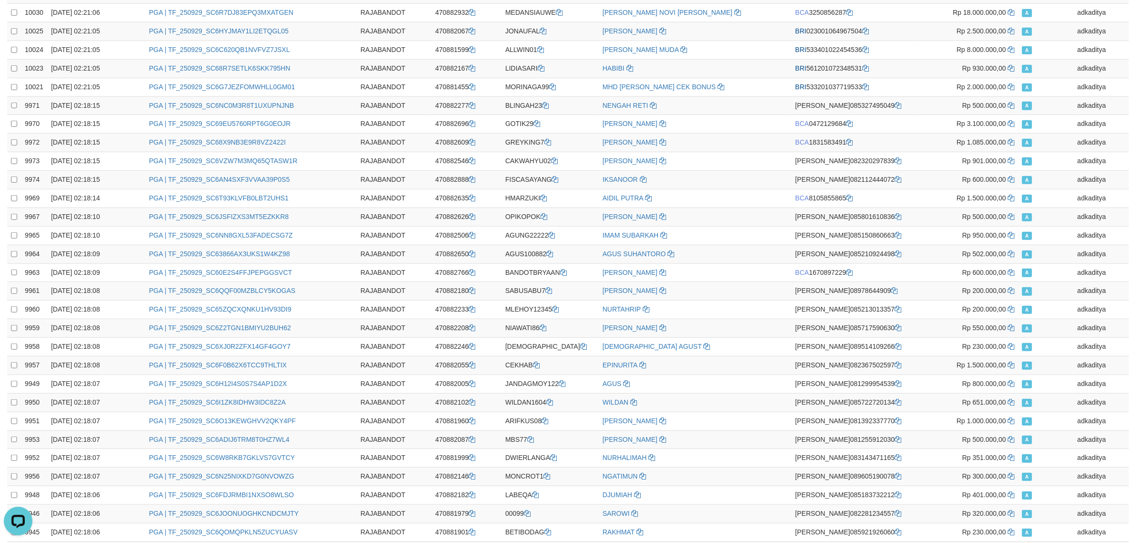
scroll to position [0, 0]
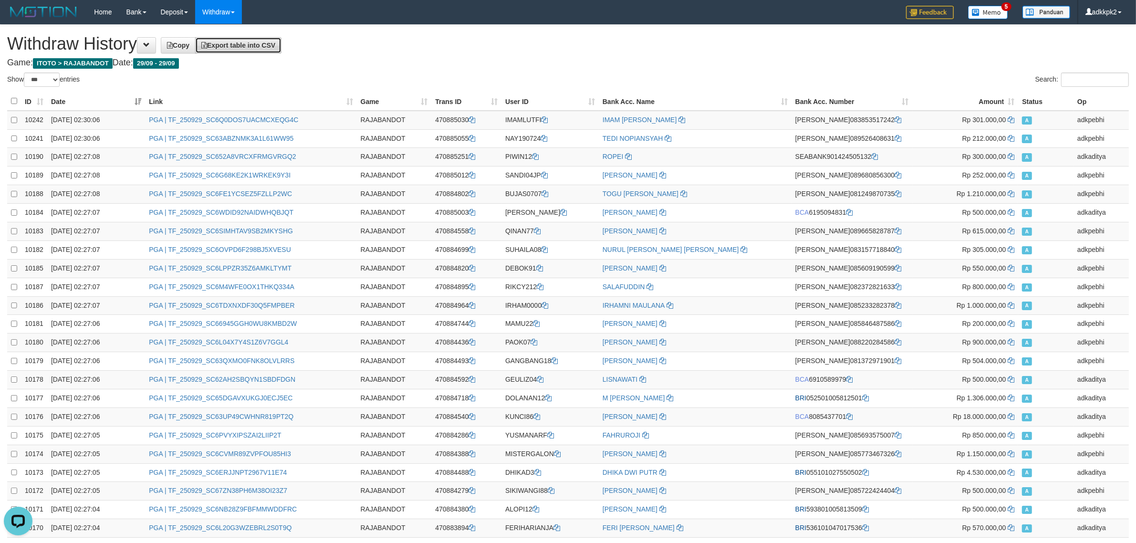
click at [275, 44] on span "Export table into CSV" at bounding box center [238, 46] width 74 height 8
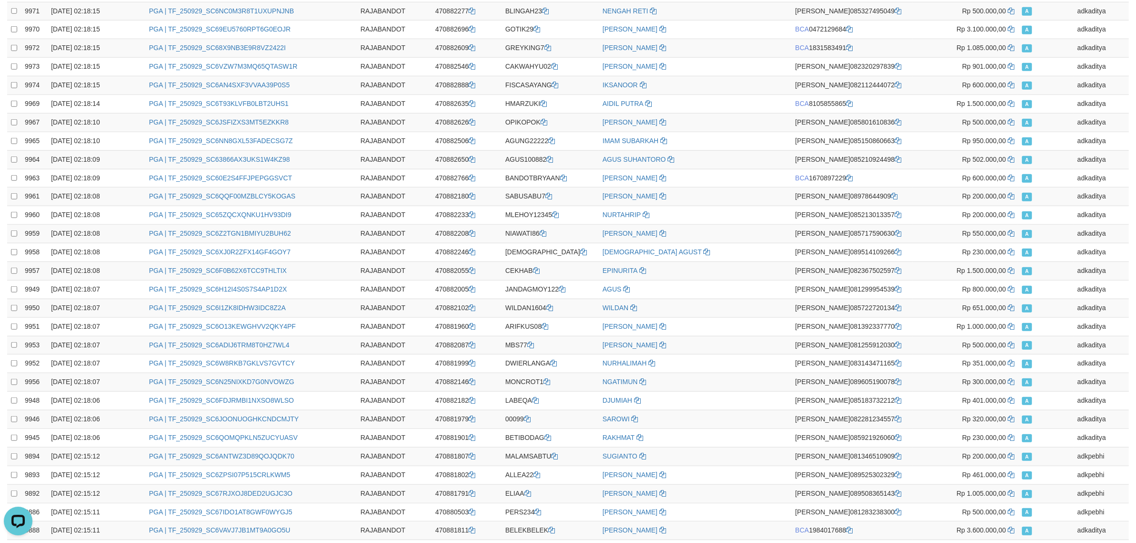
scroll to position [1568, 0]
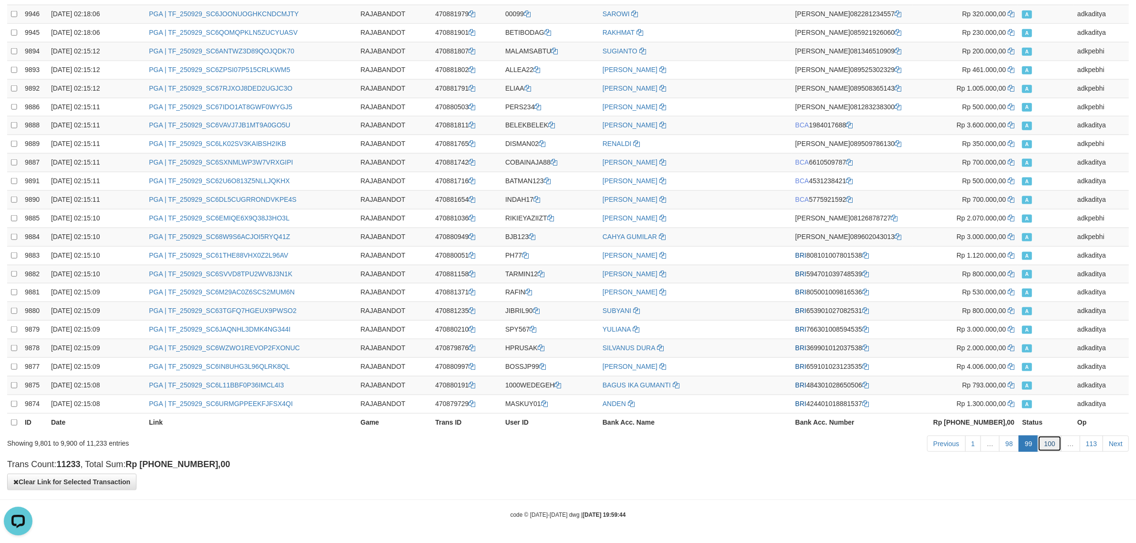
click at [1052, 442] on link "100" at bounding box center [1049, 444] width 23 height 16
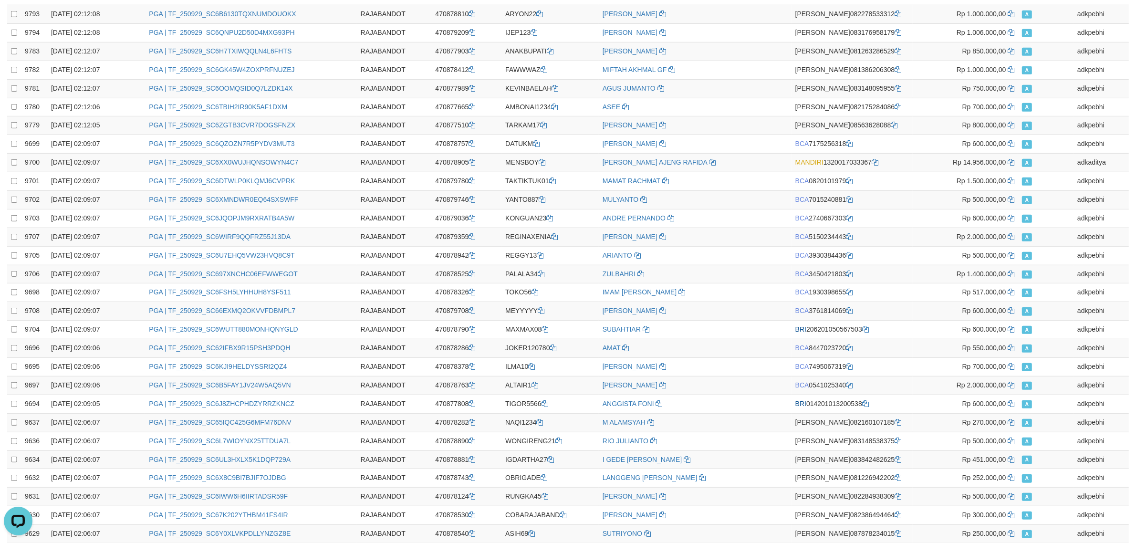
scroll to position [0, 0]
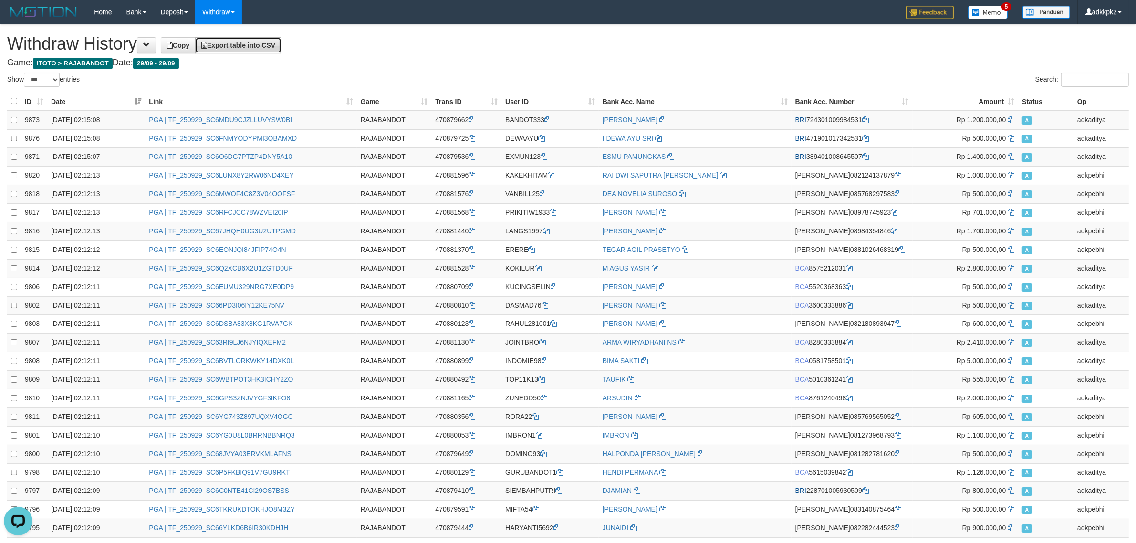
click at [262, 51] on link "Export table into CSV" at bounding box center [238, 45] width 86 height 16
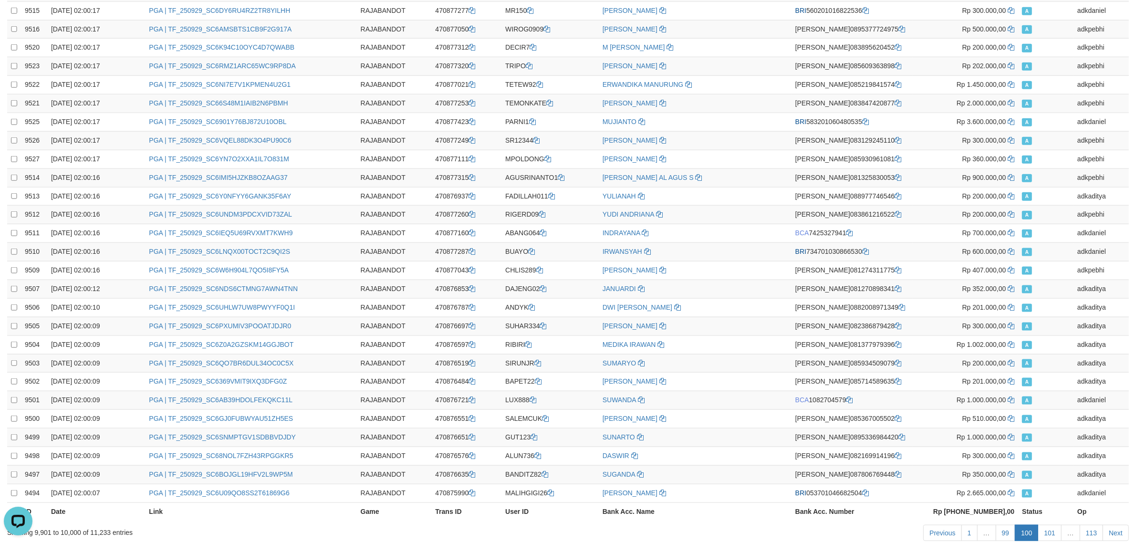
scroll to position [1568, 0]
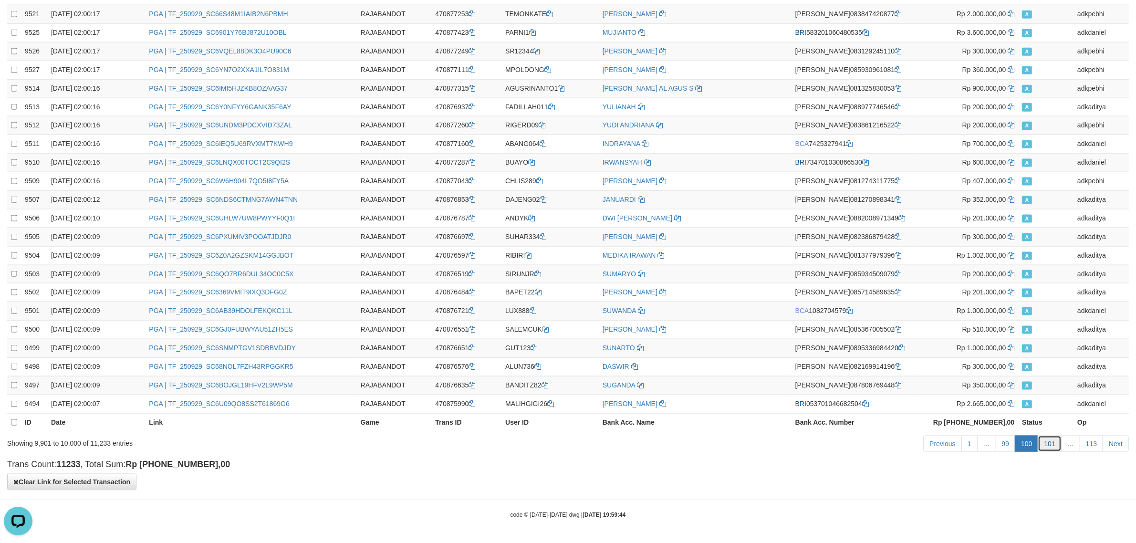
click at [1058, 440] on link "101" at bounding box center [1049, 444] width 23 height 16
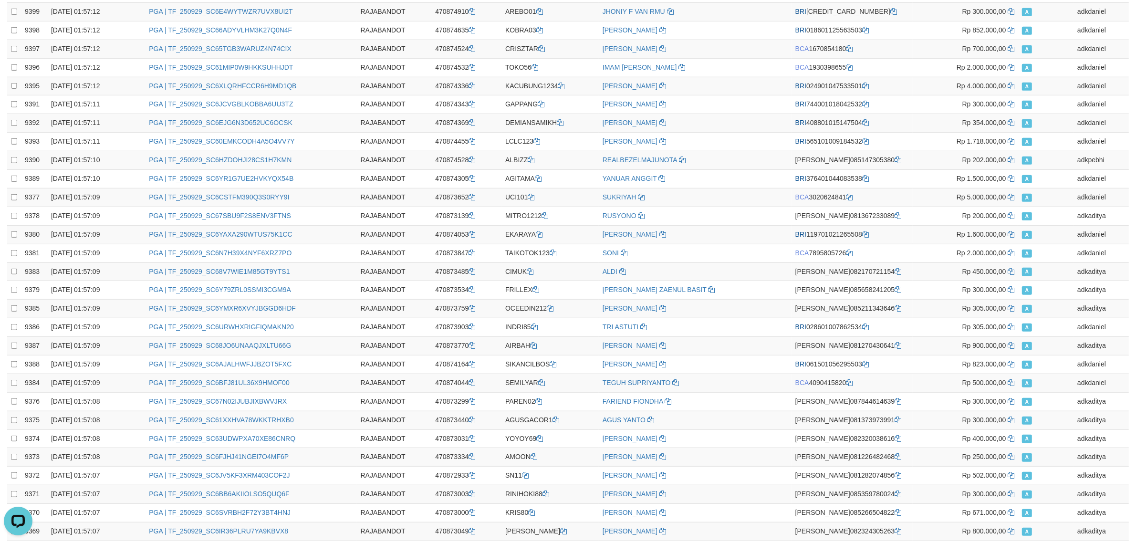
scroll to position [0, 0]
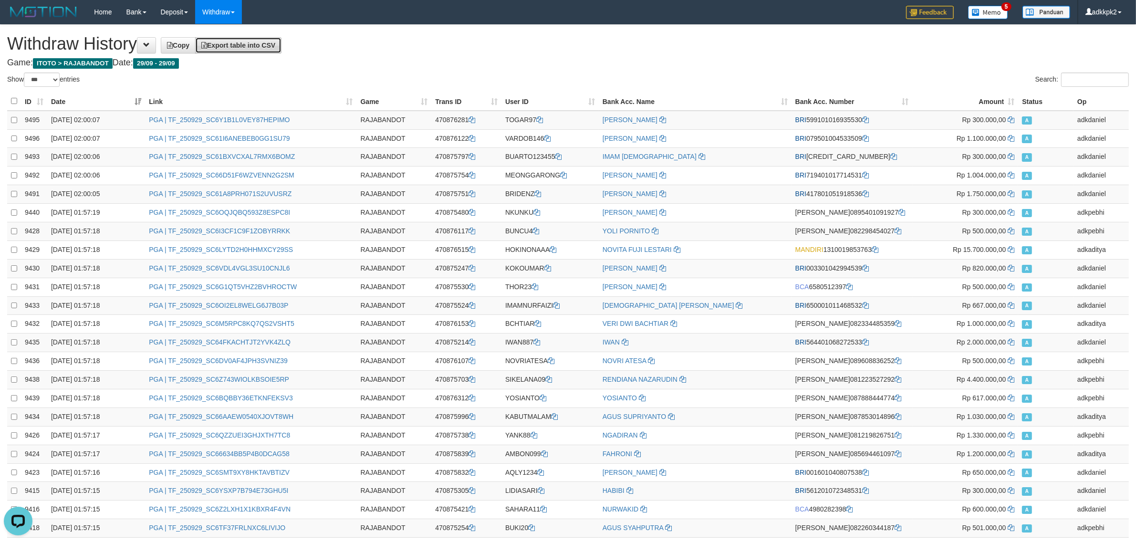
click at [258, 46] on span "Export table into CSV" at bounding box center [238, 46] width 74 height 8
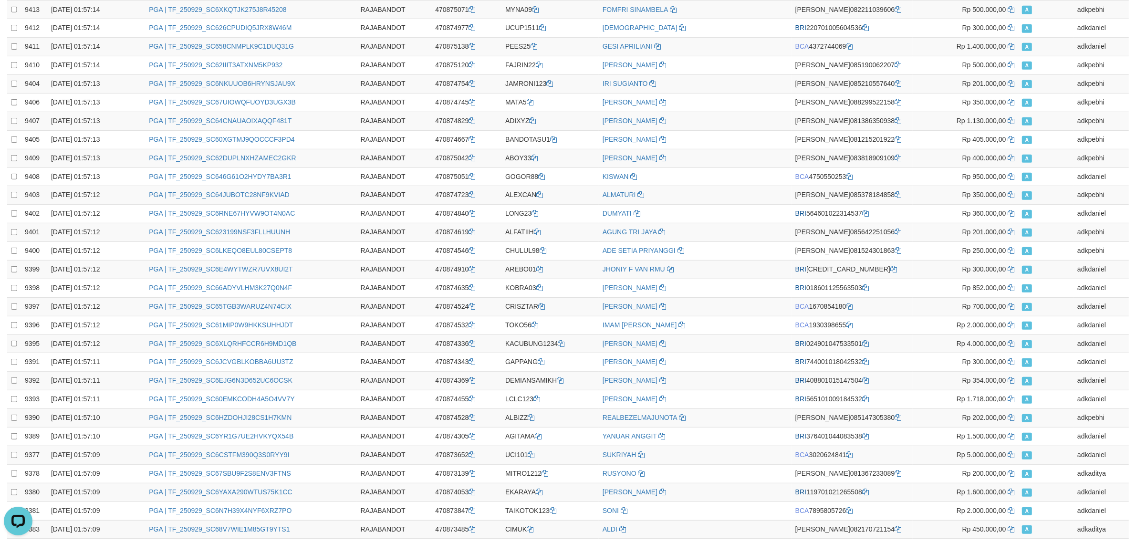
scroll to position [1568, 0]
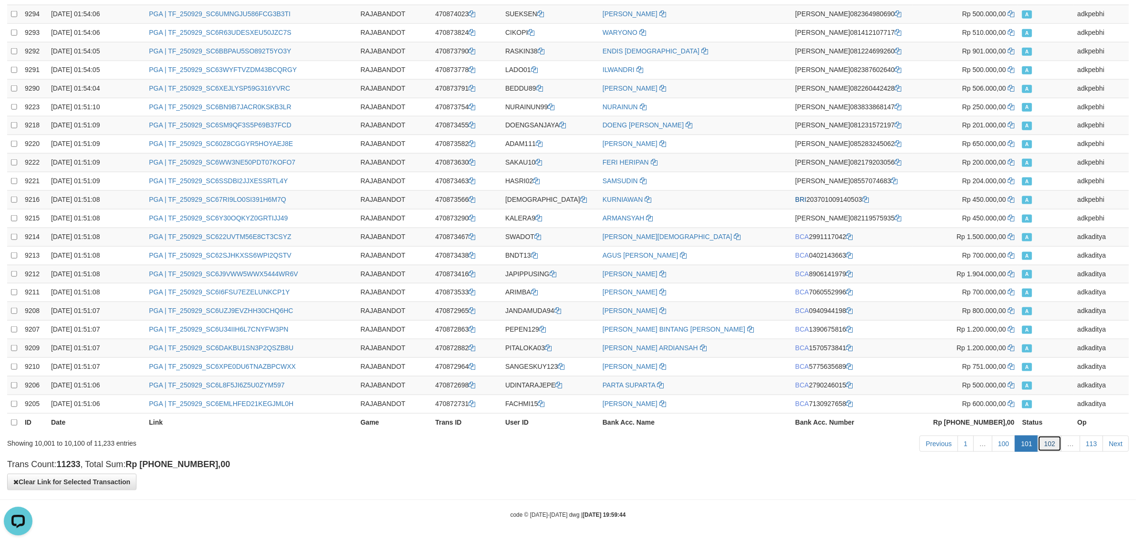
click at [1052, 442] on link "102" at bounding box center [1049, 444] width 23 height 16
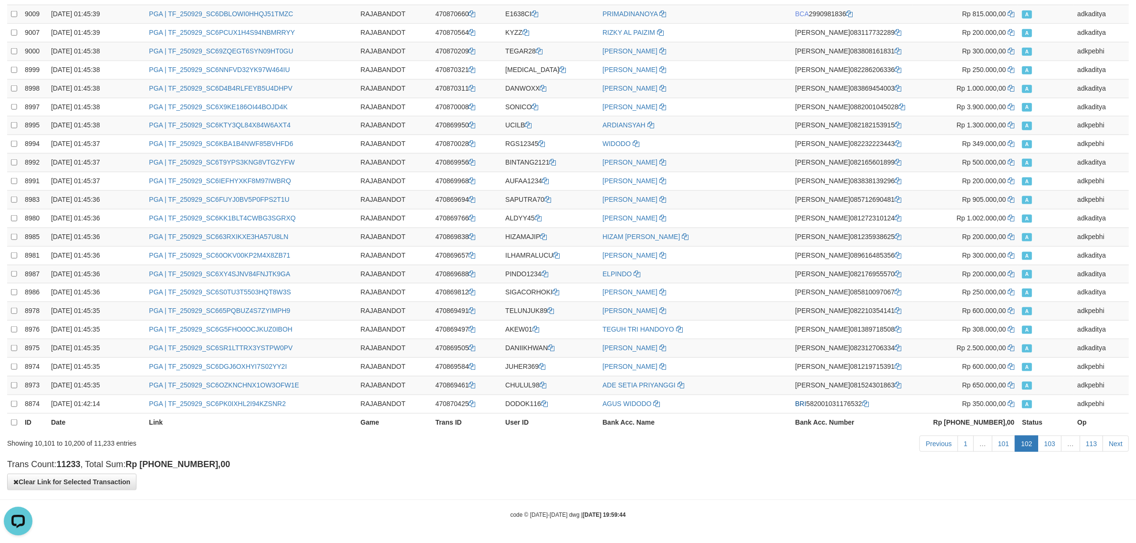
scroll to position [0, 0]
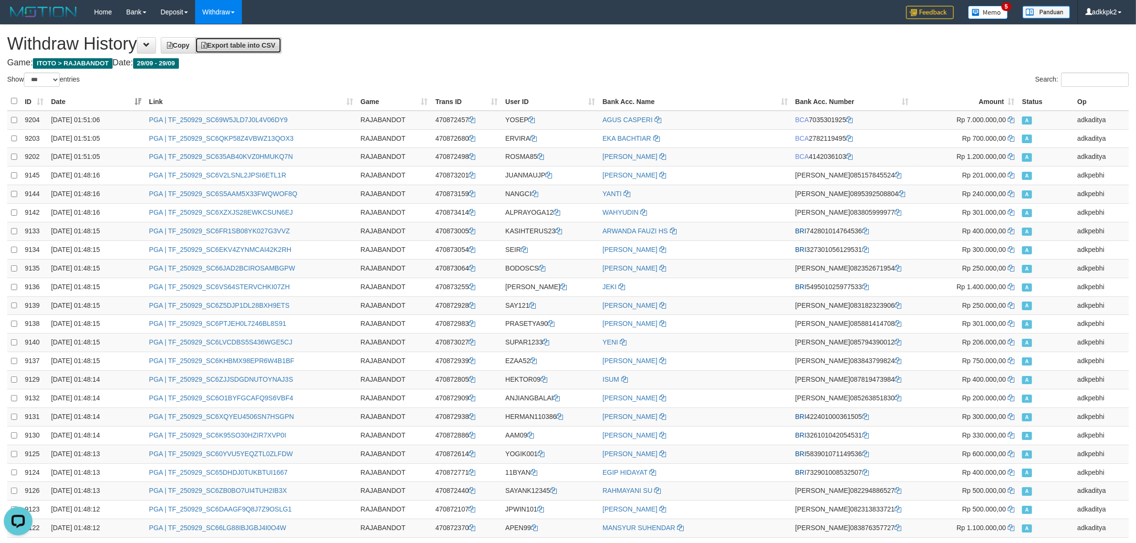
click at [282, 39] on link "Export table into CSV" at bounding box center [238, 45] width 86 height 16
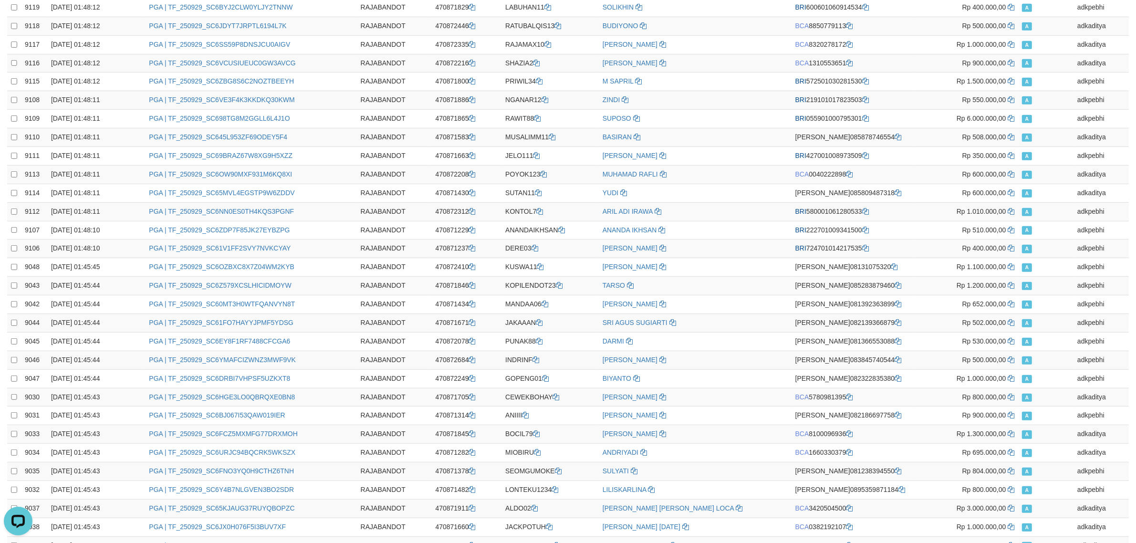
scroll to position [1568, 0]
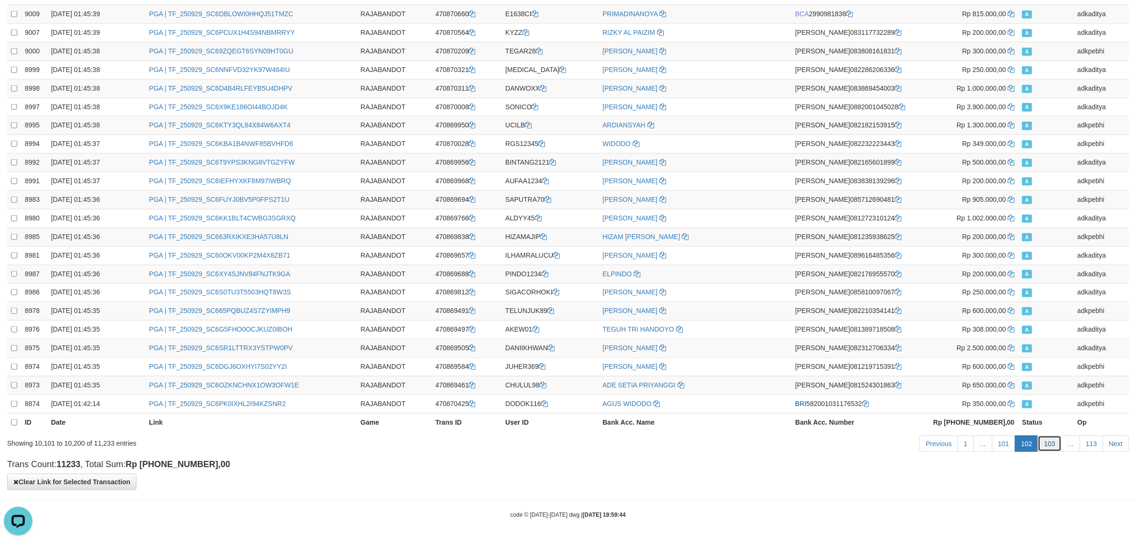
click at [1058, 446] on link "103" at bounding box center [1049, 444] width 23 height 16
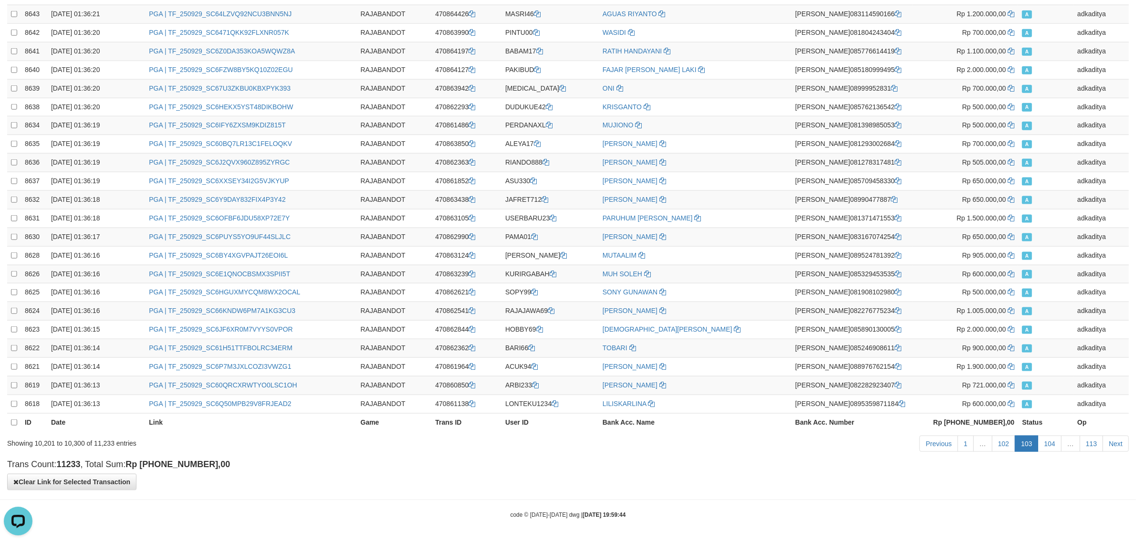
scroll to position [0, 0]
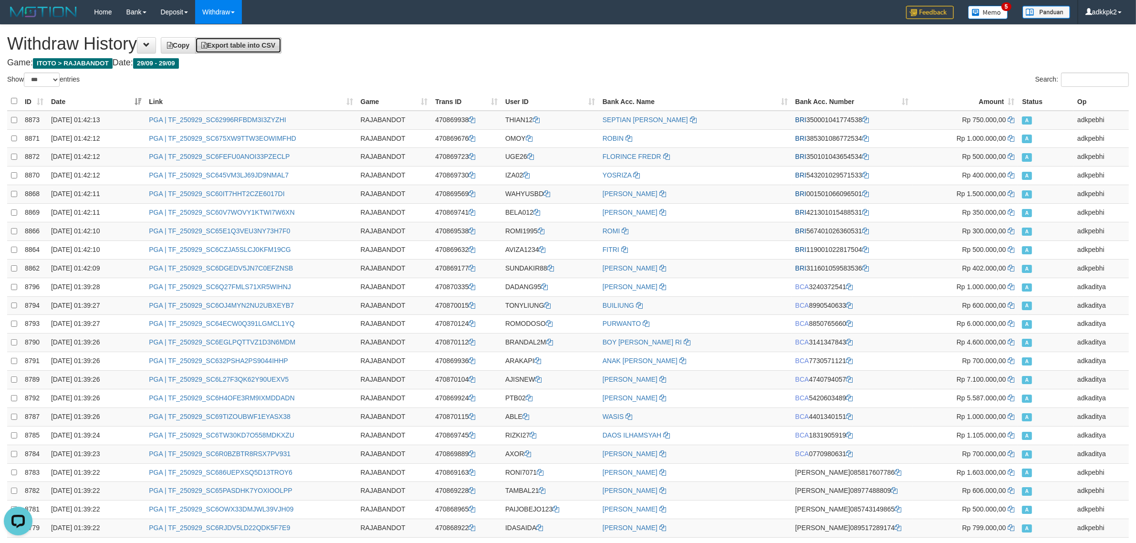
click at [236, 48] on span "Export table into CSV" at bounding box center [238, 46] width 74 height 8
drag, startPoint x: 938, startPoint y: 75, endPoint x: 981, endPoint y: 79, distance: 43.6
click at [942, 75] on div "Search:" at bounding box center [852, 81] width 554 height 17
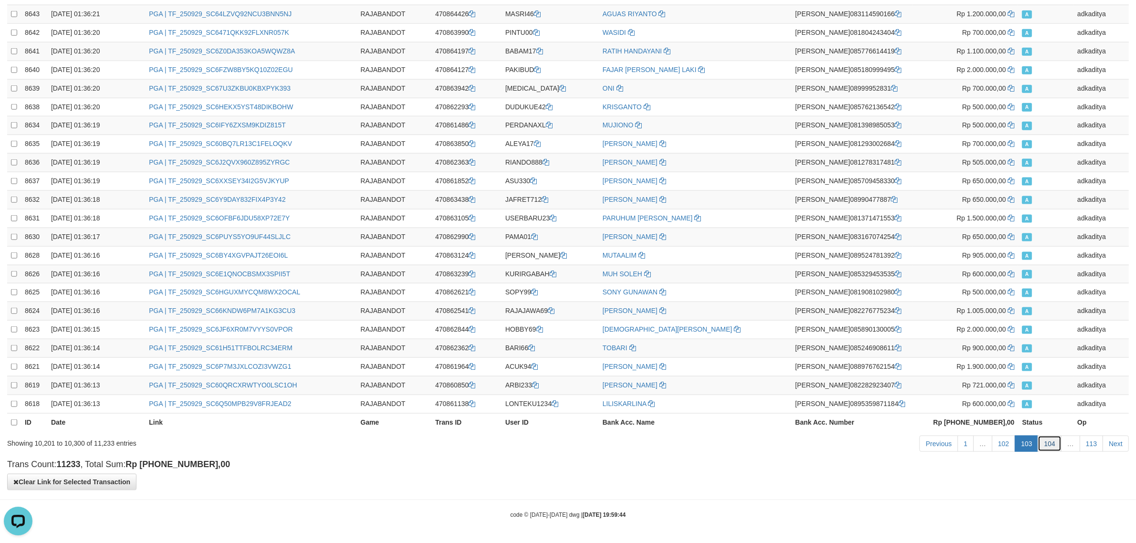
click at [1048, 448] on link "104" at bounding box center [1049, 444] width 23 height 16
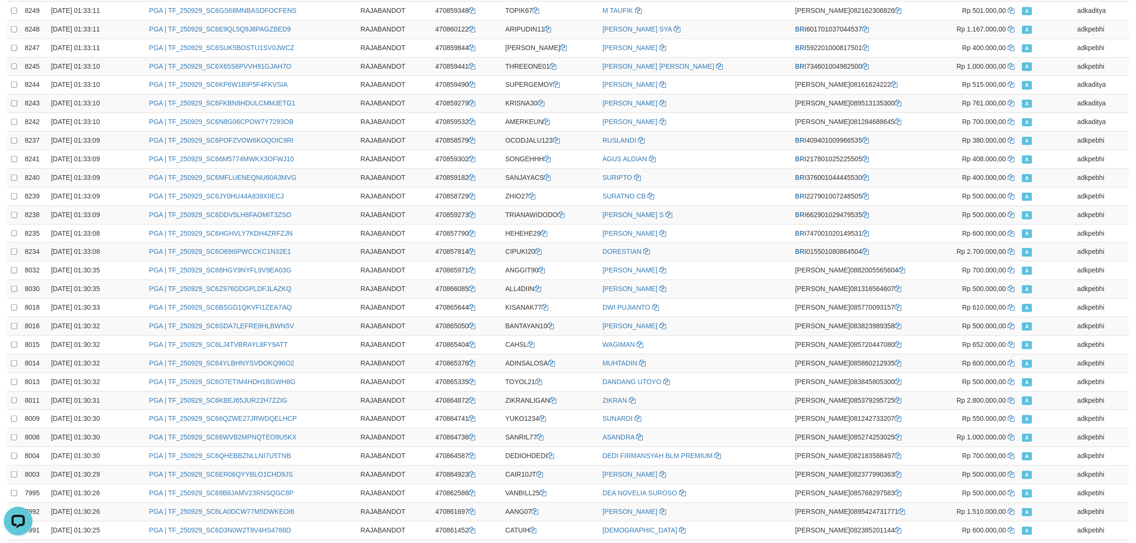
scroll to position [0, 0]
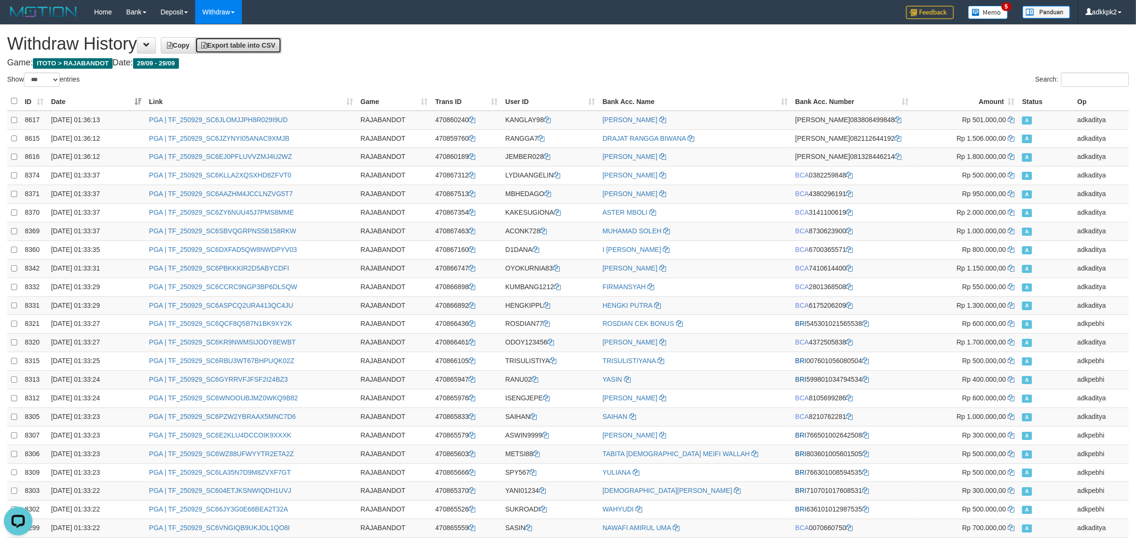
click at [275, 44] on span "Export table into CSV" at bounding box center [238, 46] width 74 height 8
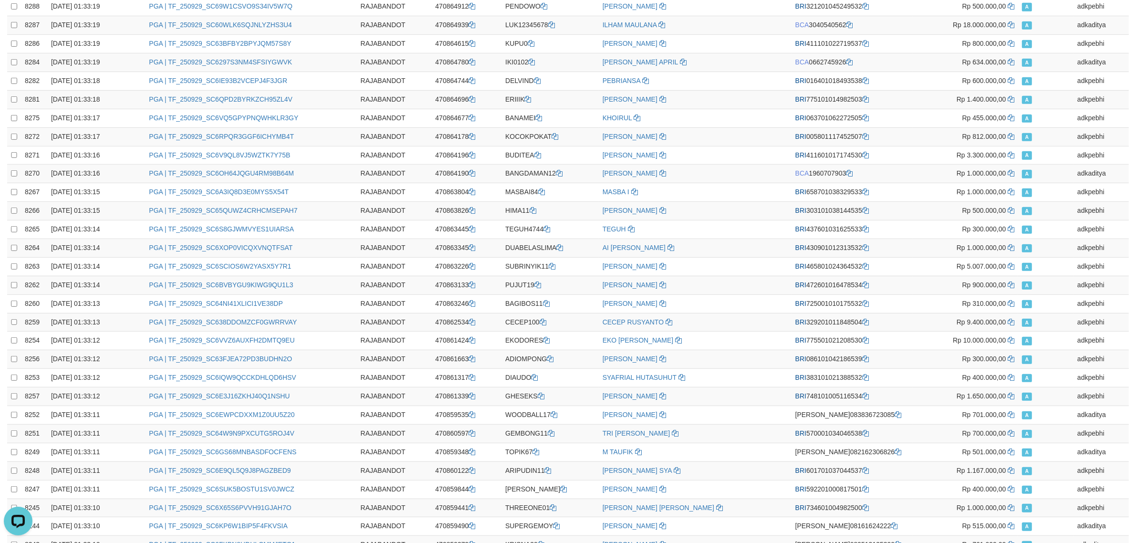
scroll to position [1568, 0]
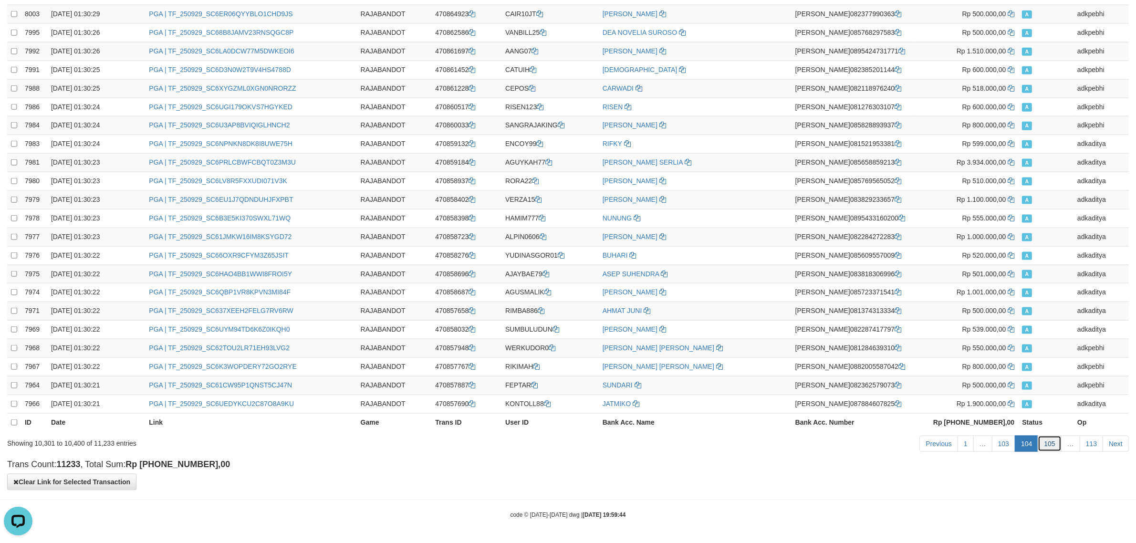
click at [1045, 444] on link "105" at bounding box center [1049, 444] width 23 height 16
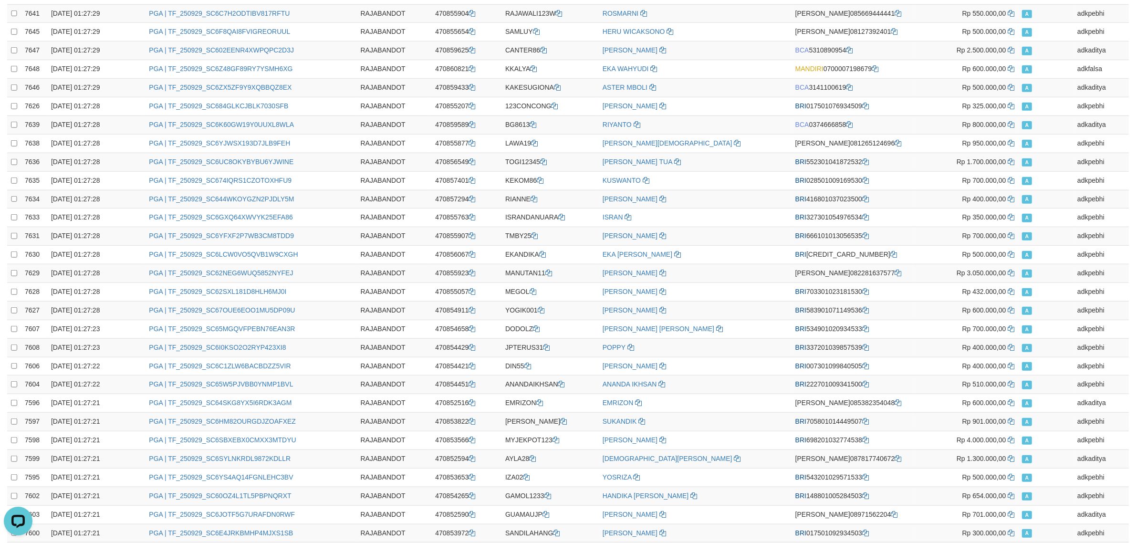
scroll to position [0, 0]
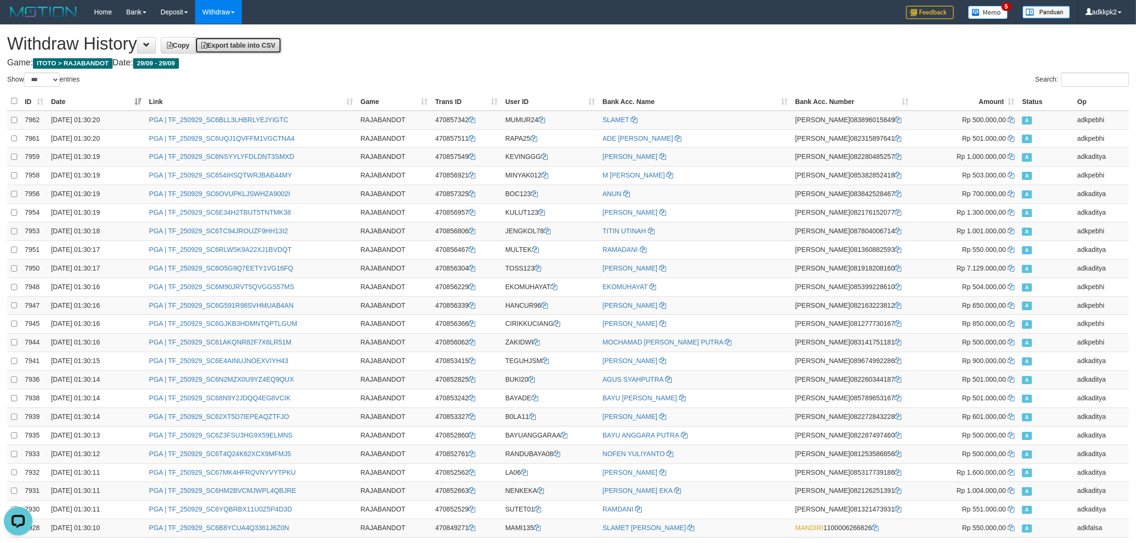
click at [241, 37] on link "Export table into CSV" at bounding box center [238, 45] width 86 height 16
drag, startPoint x: 914, startPoint y: 55, endPoint x: 932, endPoint y: 51, distance: 18.6
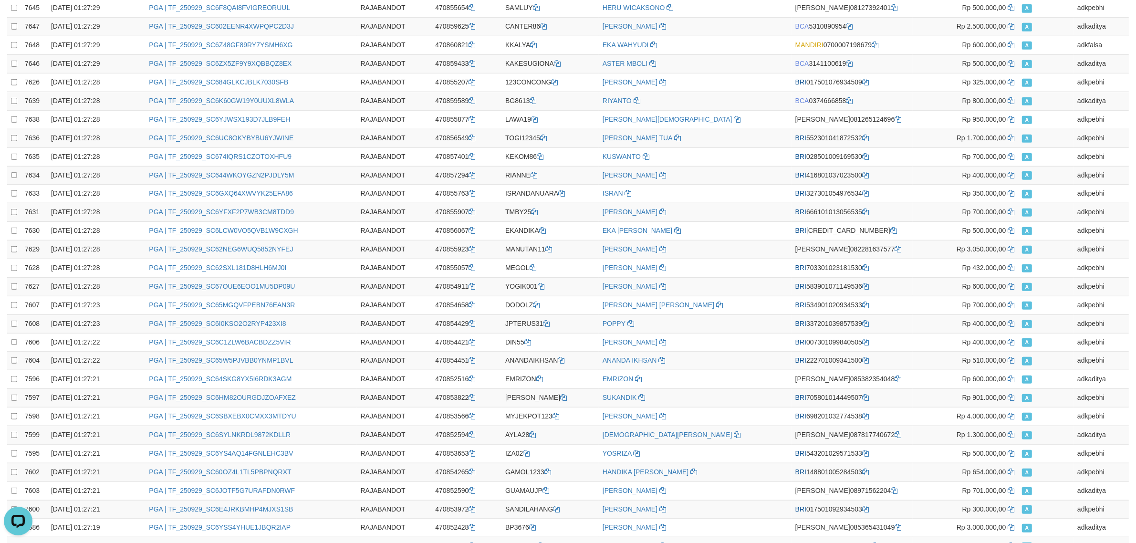
scroll to position [1568, 0]
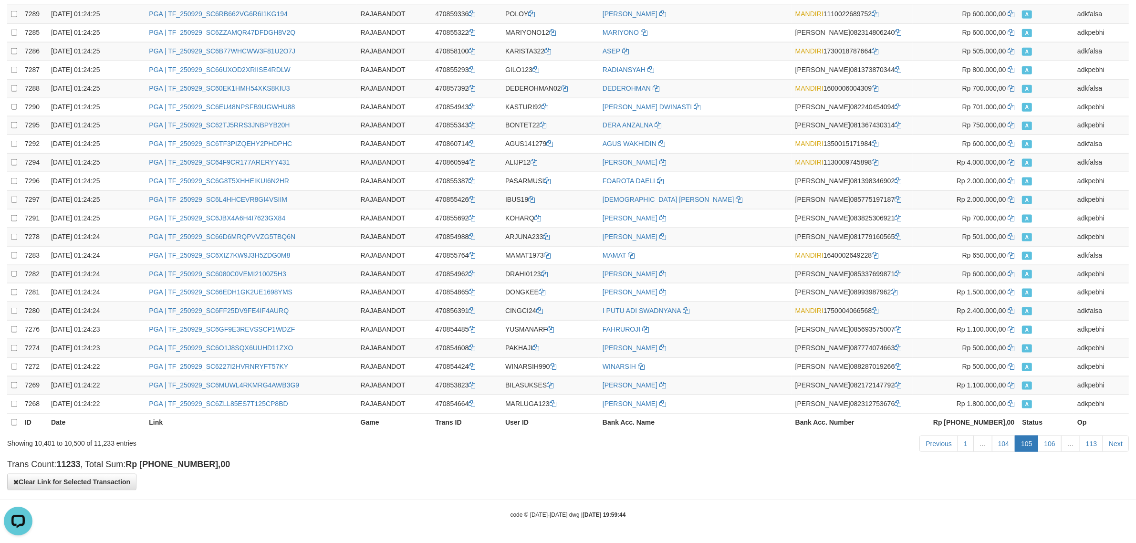
click at [1053, 441] on link "106" at bounding box center [1049, 444] width 23 height 16
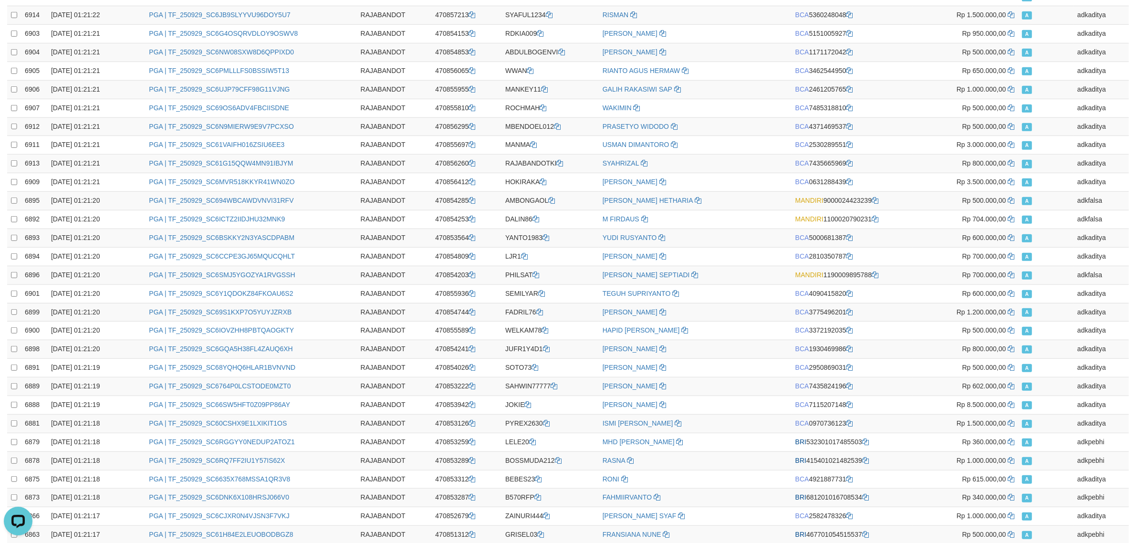
scroll to position [0, 0]
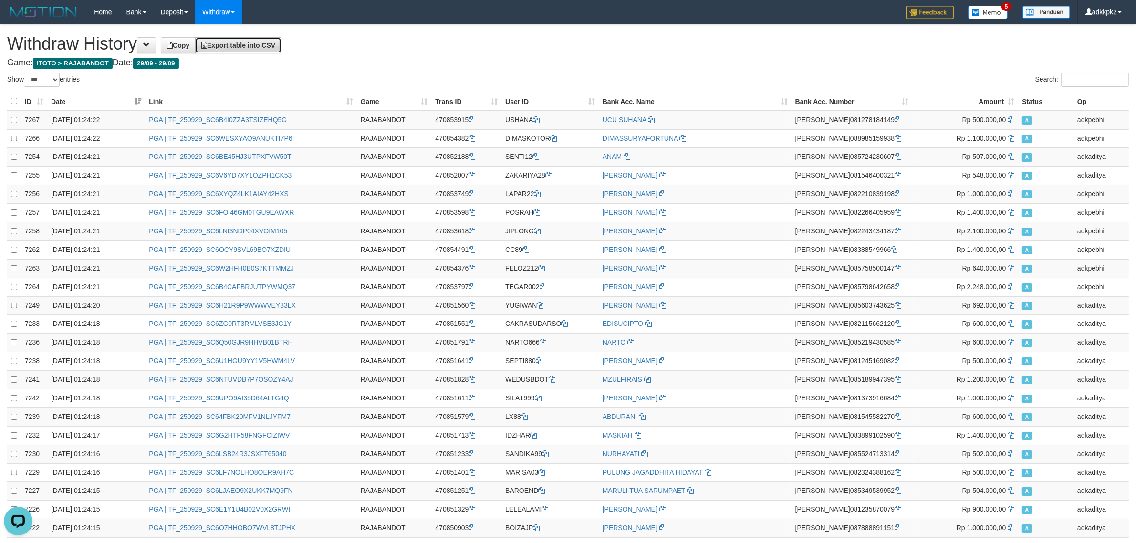
click at [241, 44] on span "Export table into CSV" at bounding box center [238, 46] width 74 height 8
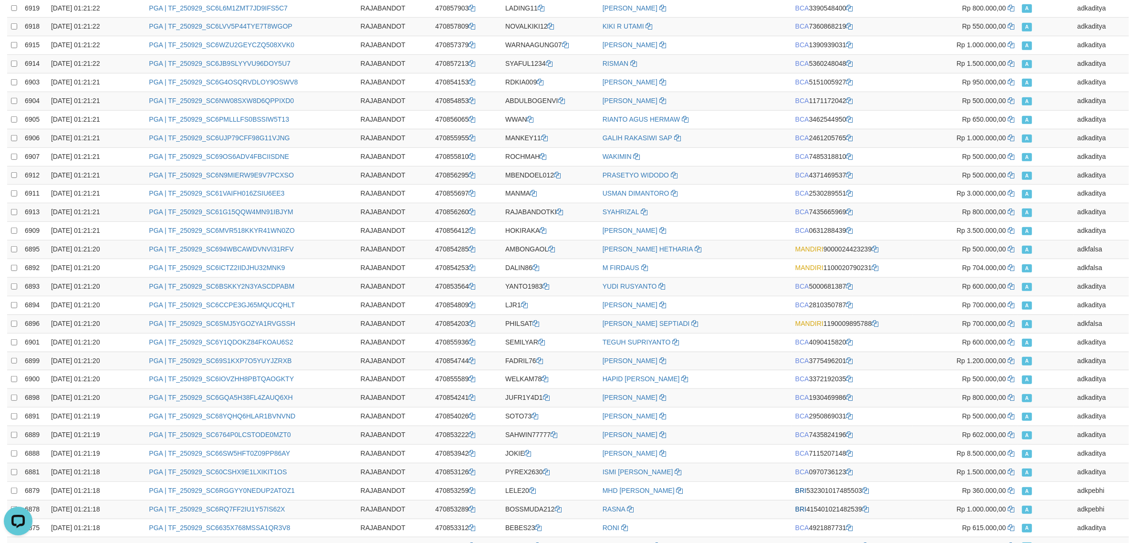
scroll to position [1568, 0]
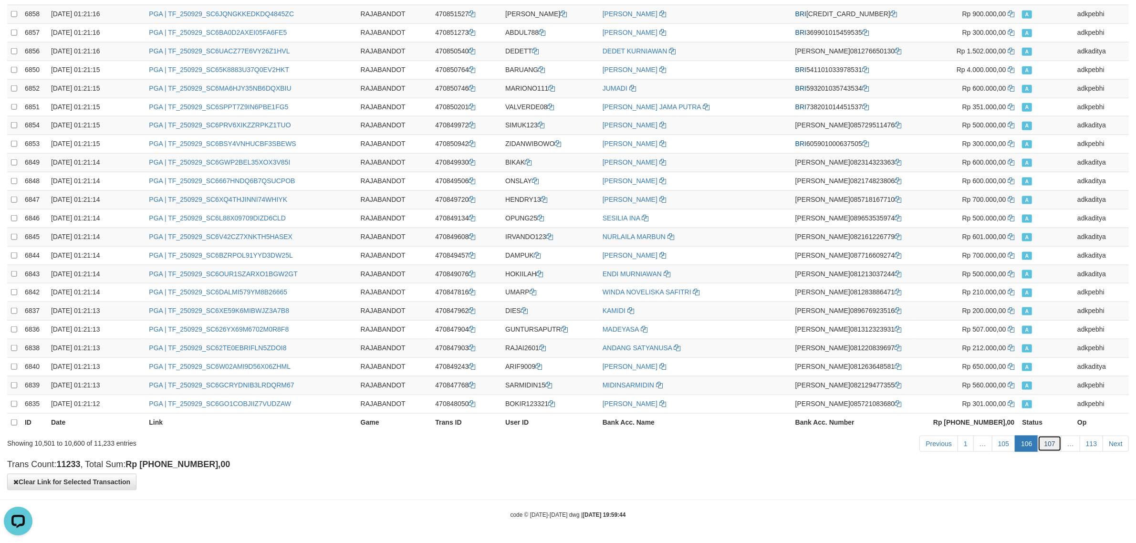
click at [1048, 437] on link "107" at bounding box center [1049, 444] width 23 height 16
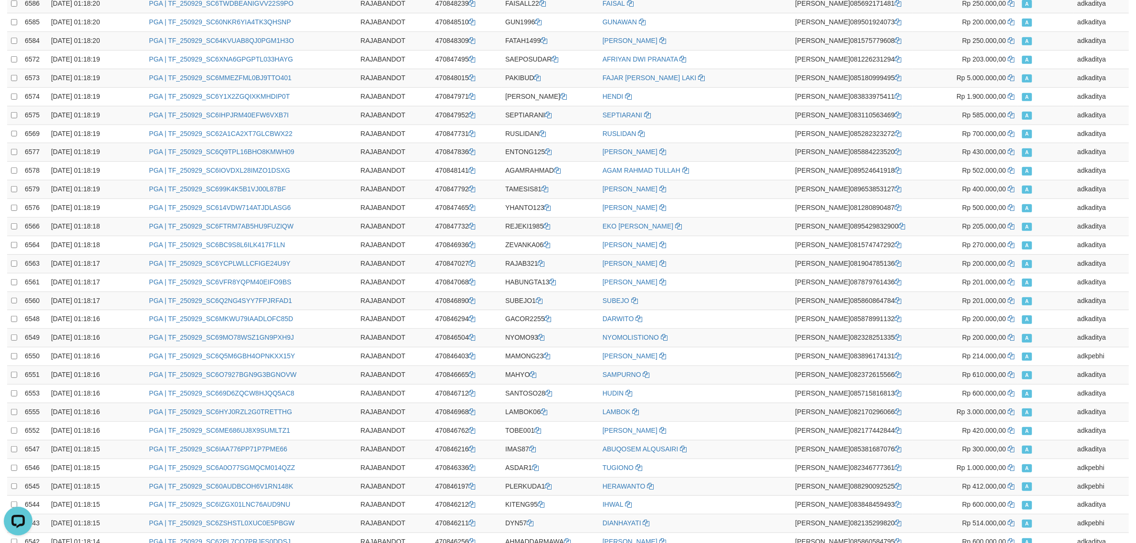
scroll to position [0, 0]
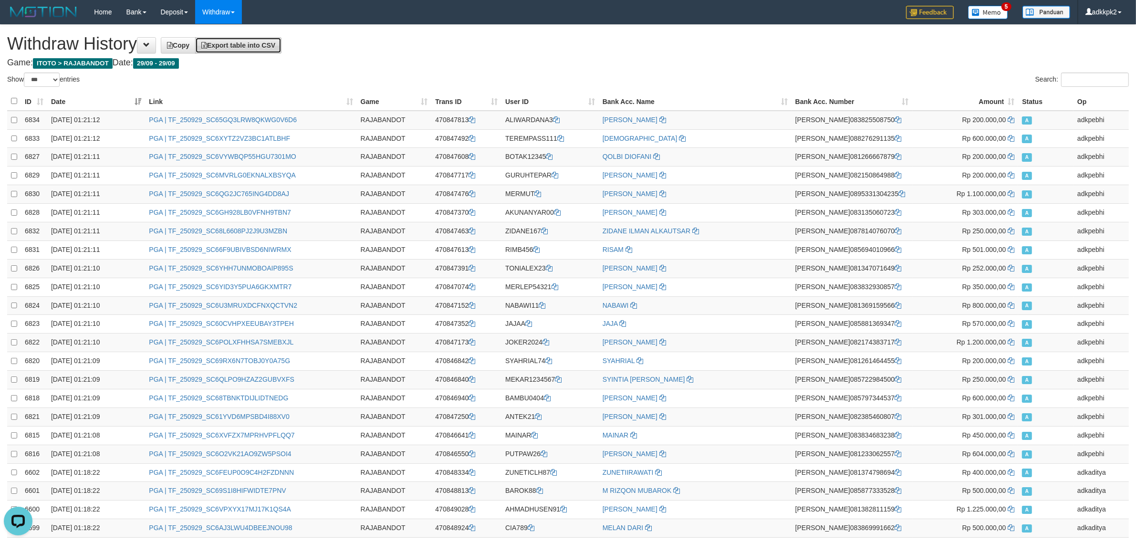
click at [259, 42] on span "Export table into CSV" at bounding box center [238, 46] width 74 height 8
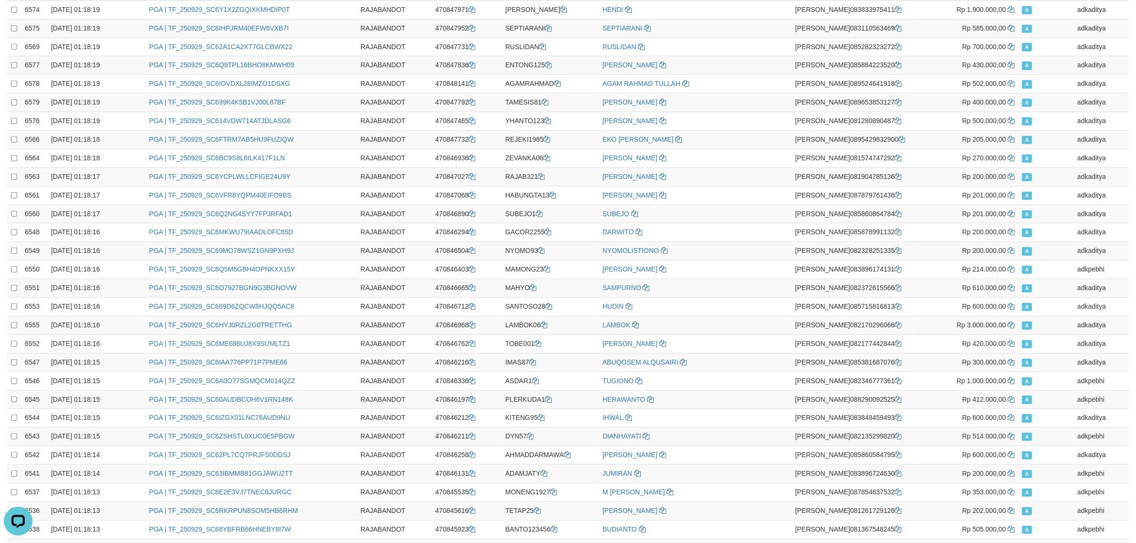
scroll to position [1568, 0]
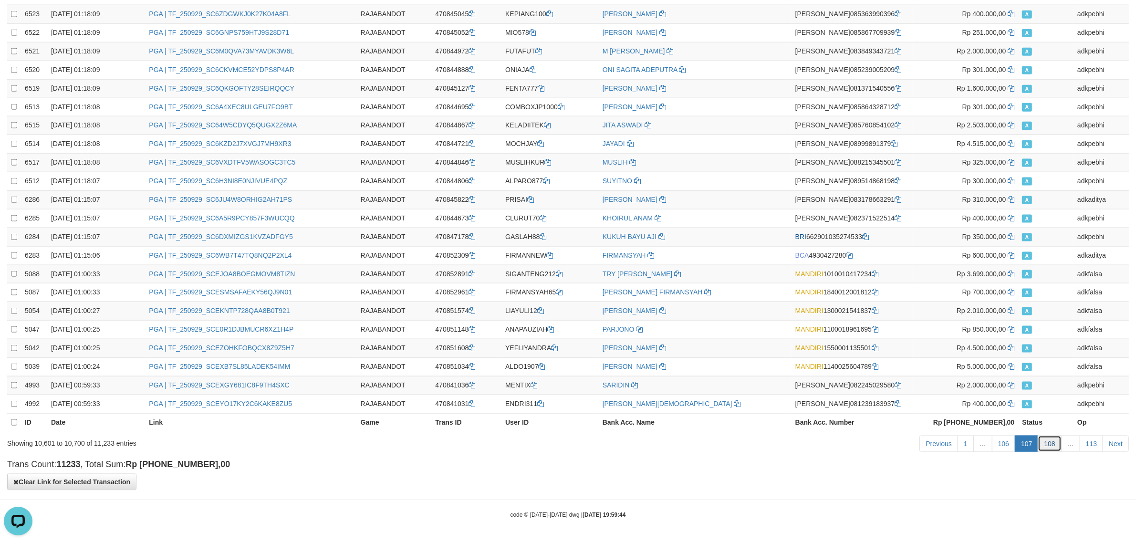
click at [1046, 443] on link "108" at bounding box center [1049, 444] width 23 height 16
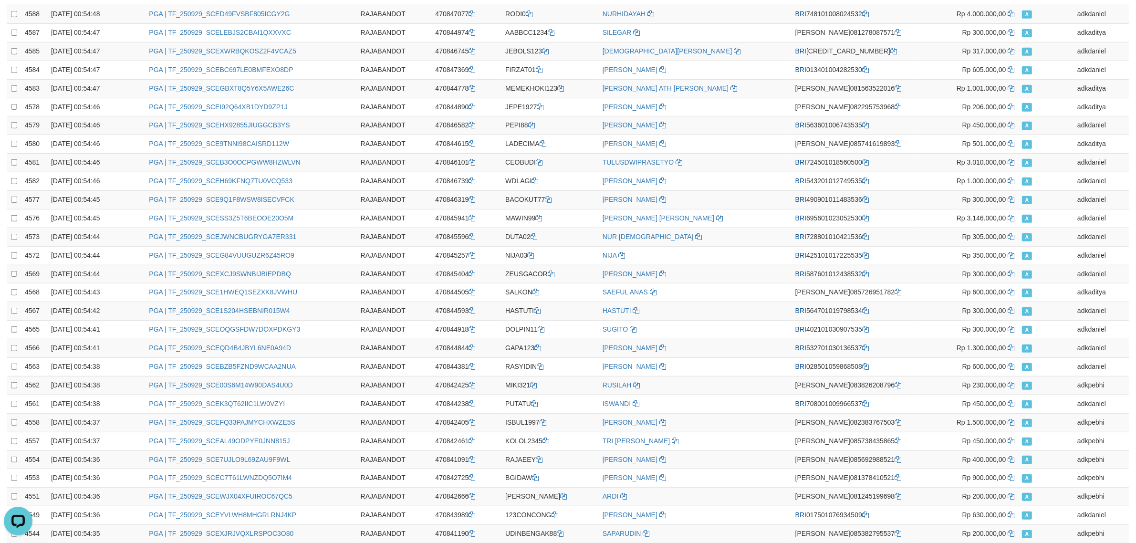
scroll to position [0, 0]
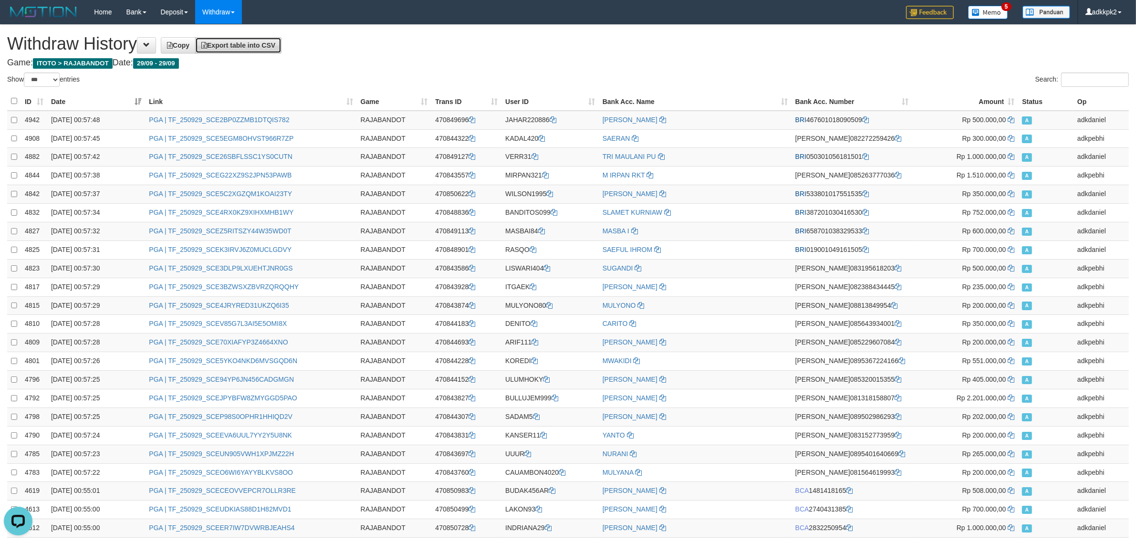
click at [278, 49] on link "Export table into CSV" at bounding box center [238, 45] width 86 height 16
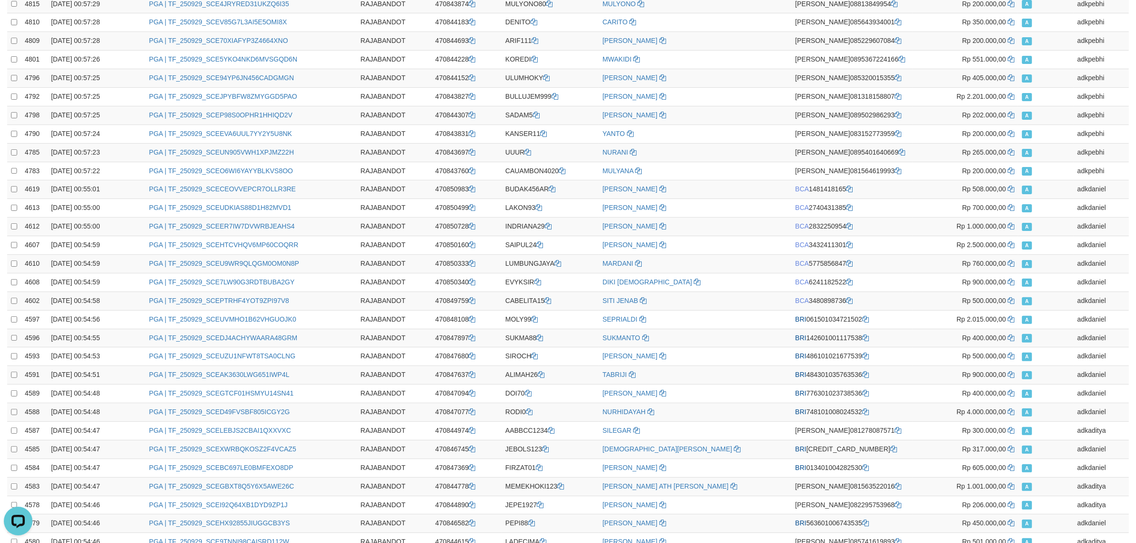
scroll to position [1568, 0]
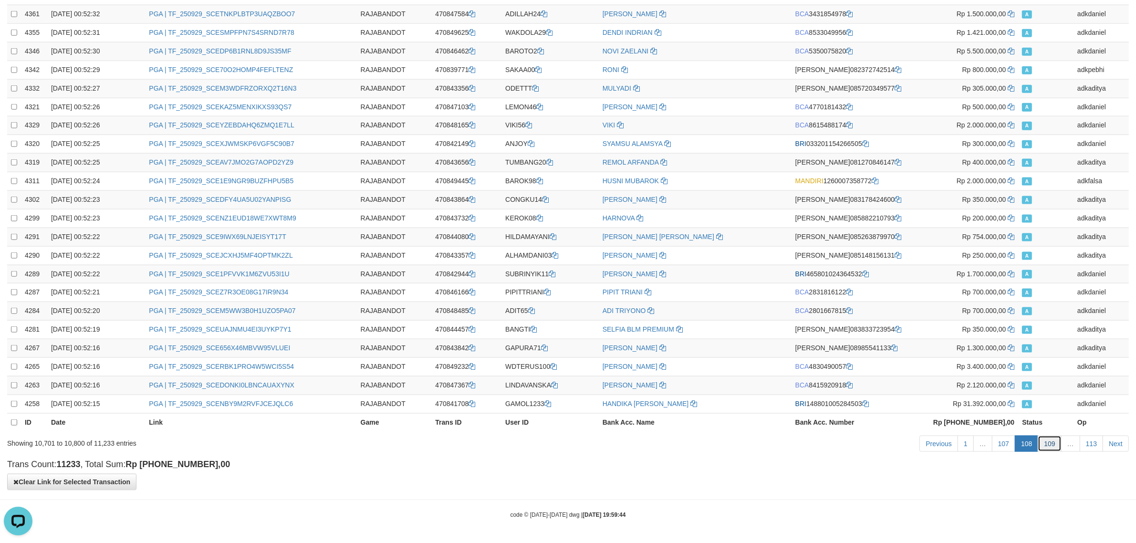
click at [1041, 447] on link "109" at bounding box center [1049, 444] width 23 height 16
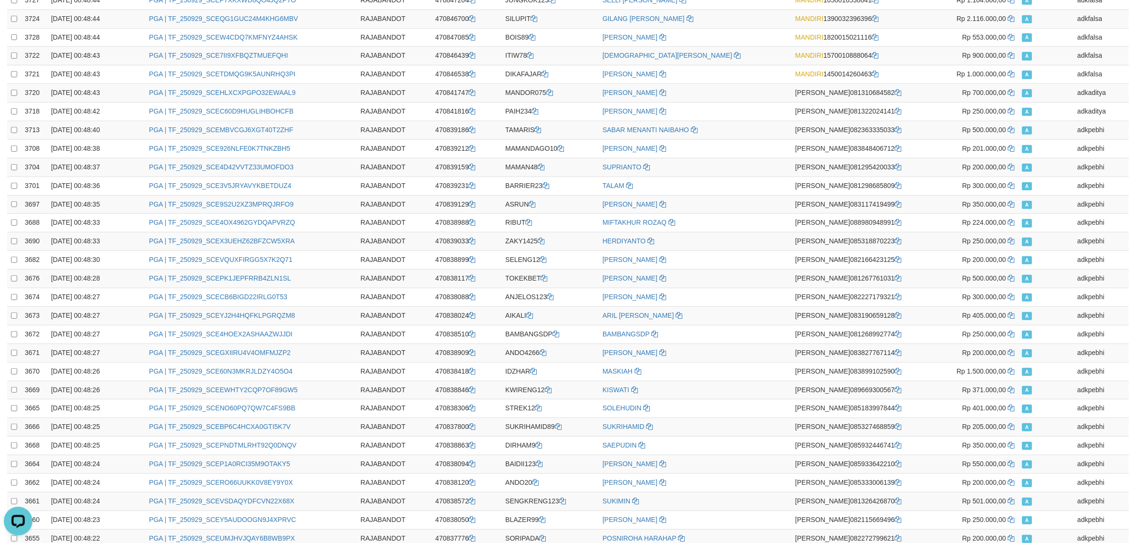
scroll to position [0, 0]
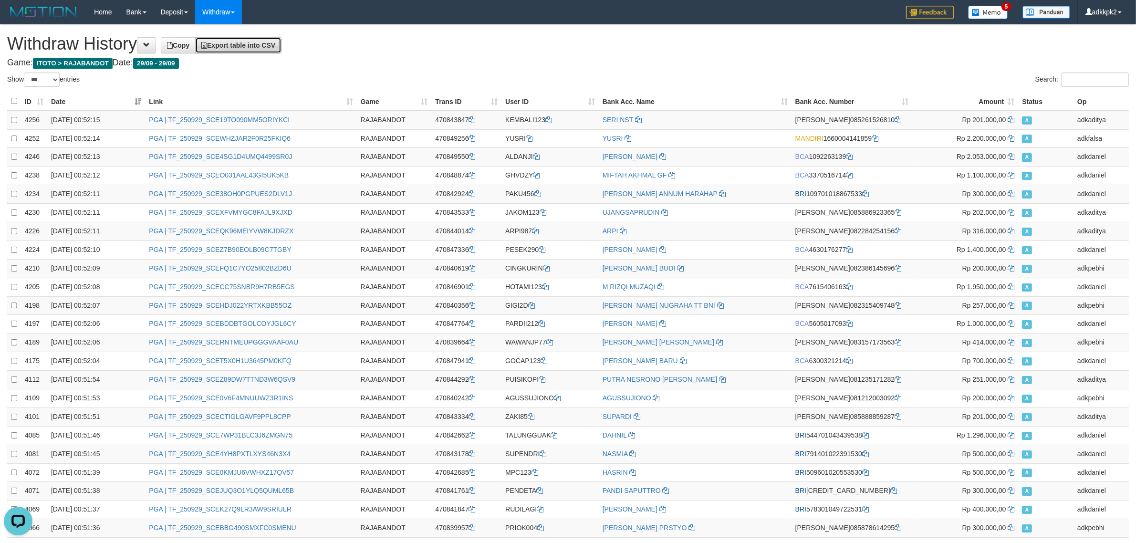
click at [252, 39] on link "Export table into CSV" at bounding box center [238, 45] width 86 height 16
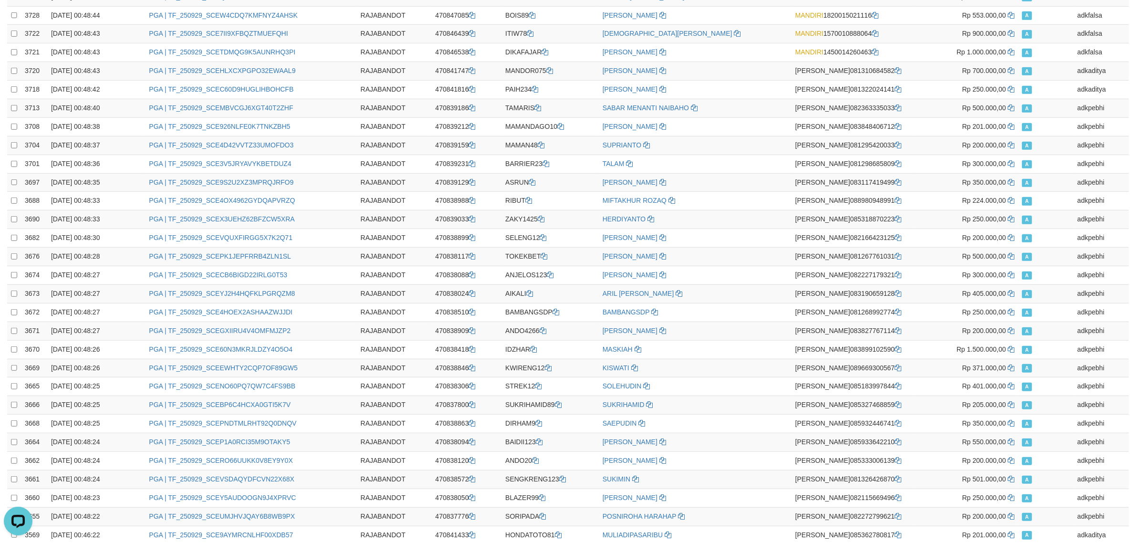
scroll to position [1568, 0]
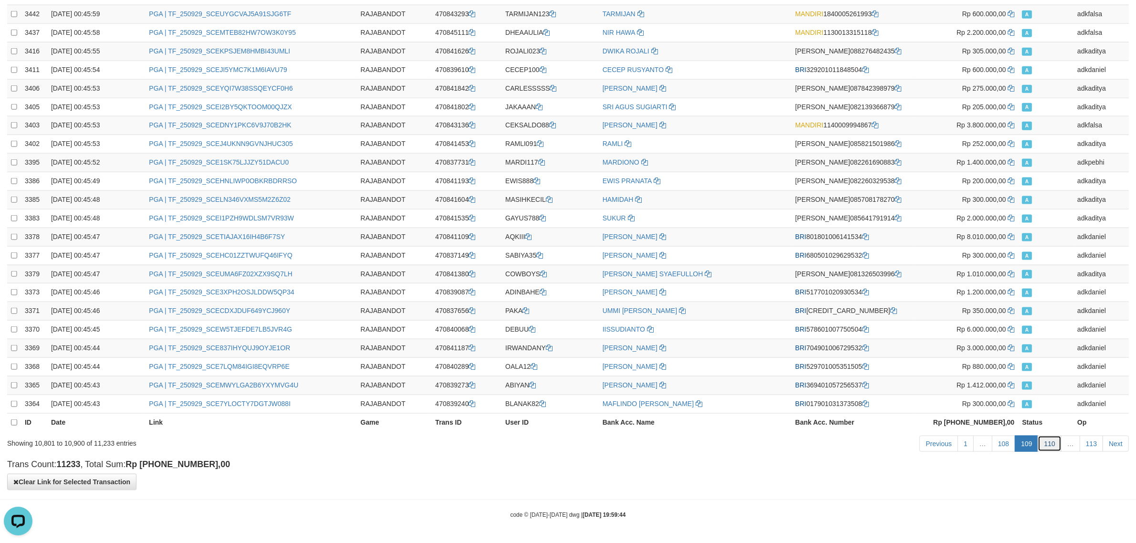
click at [1048, 442] on link "110" at bounding box center [1049, 444] width 23 height 16
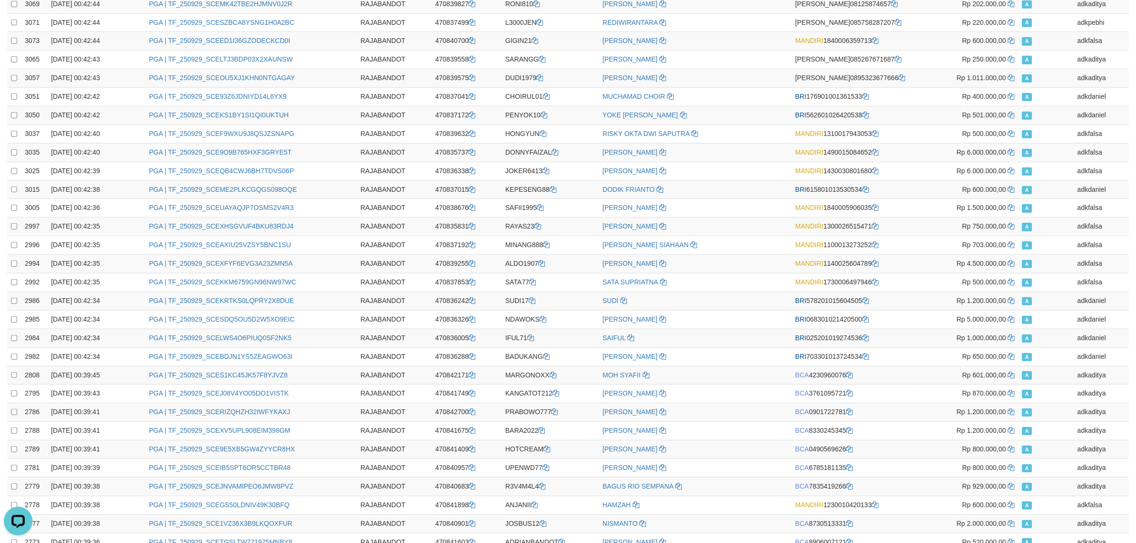
scroll to position [0, 0]
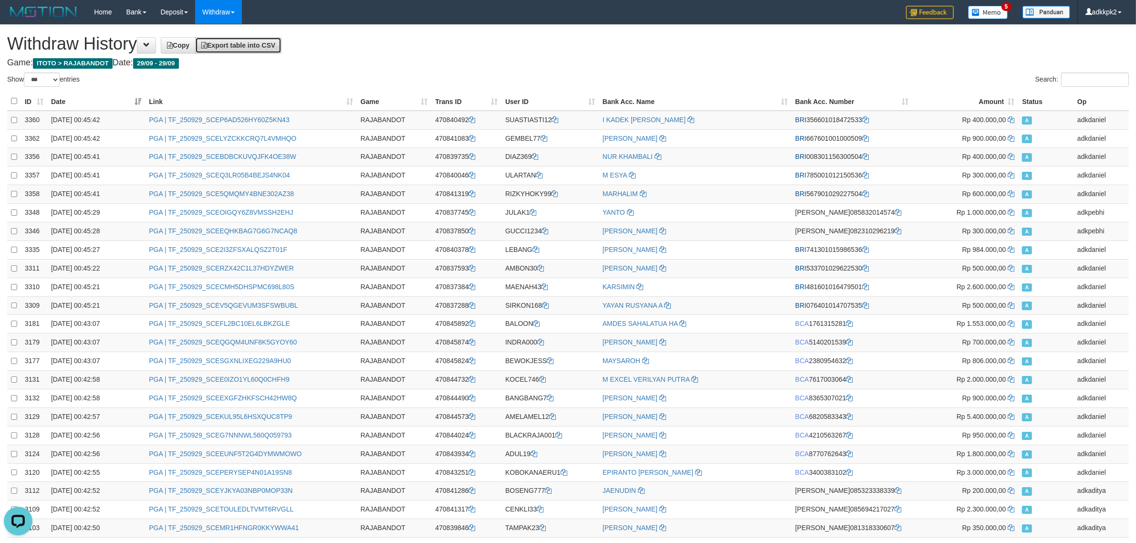
click at [274, 52] on link "Export table into CSV" at bounding box center [238, 45] width 86 height 16
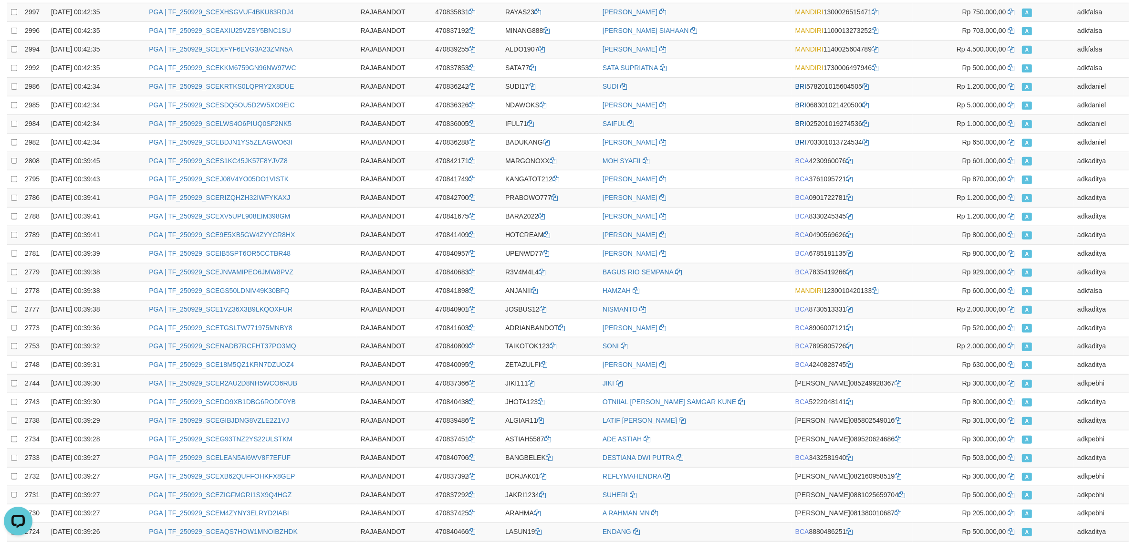
scroll to position [1568, 0]
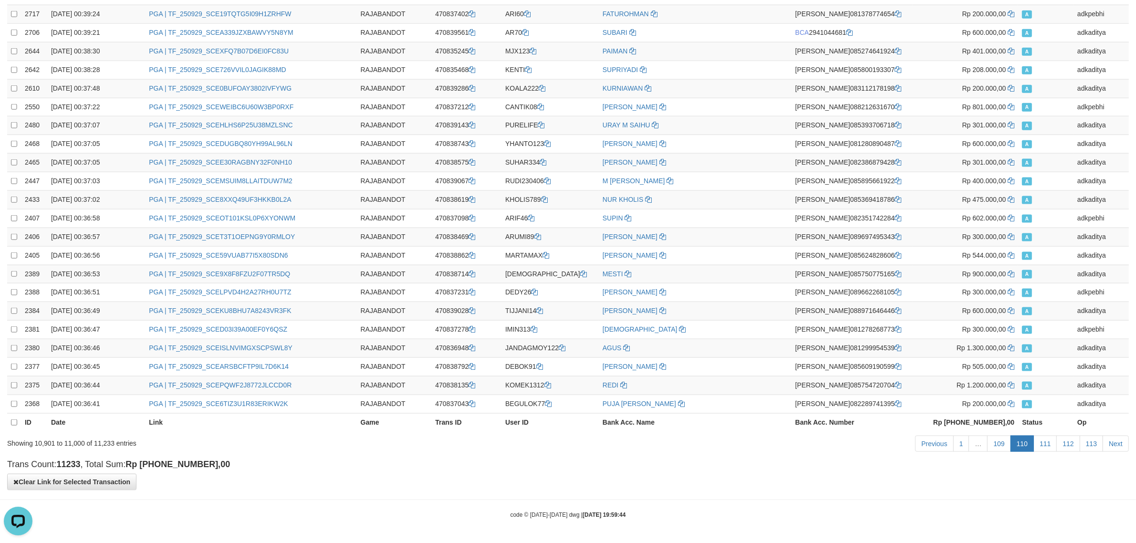
click at [1041, 430] on th "Status" at bounding box center [1045, 422] width 55 height 18
click at [1043, 440] on link "111" at bounding box center [1045, 444] width 23 height 16
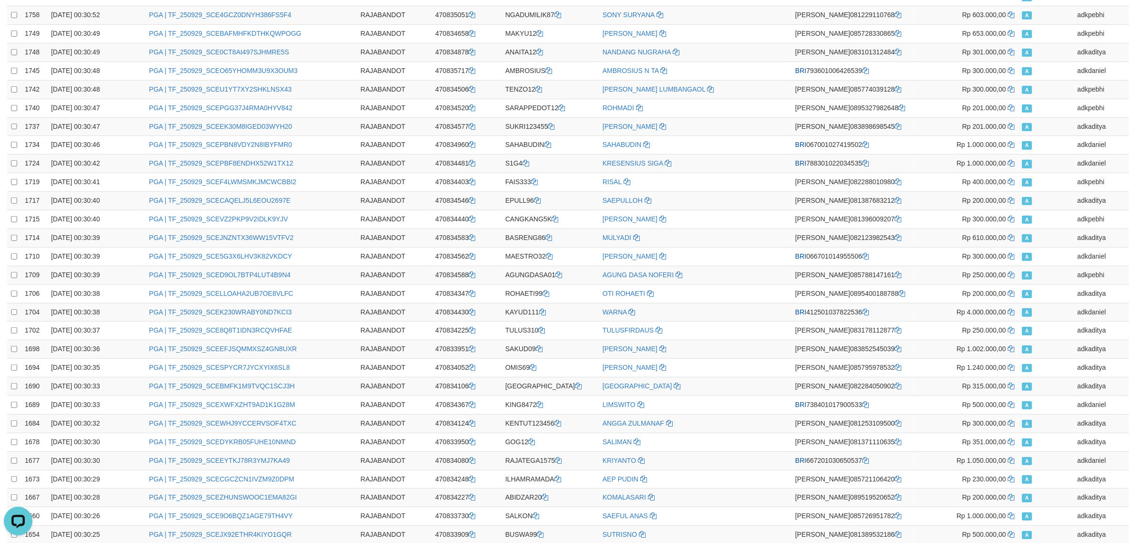
scroll to position [0, 0]
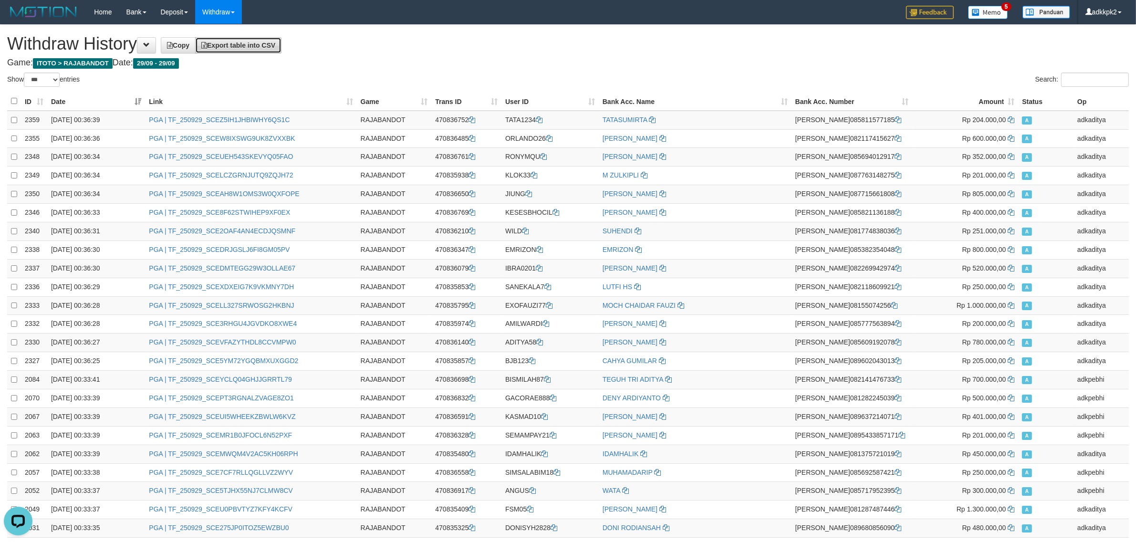
click at [265, 42] on span "Export table into CSV" at bounding box center [238, 46] width 74 height 8
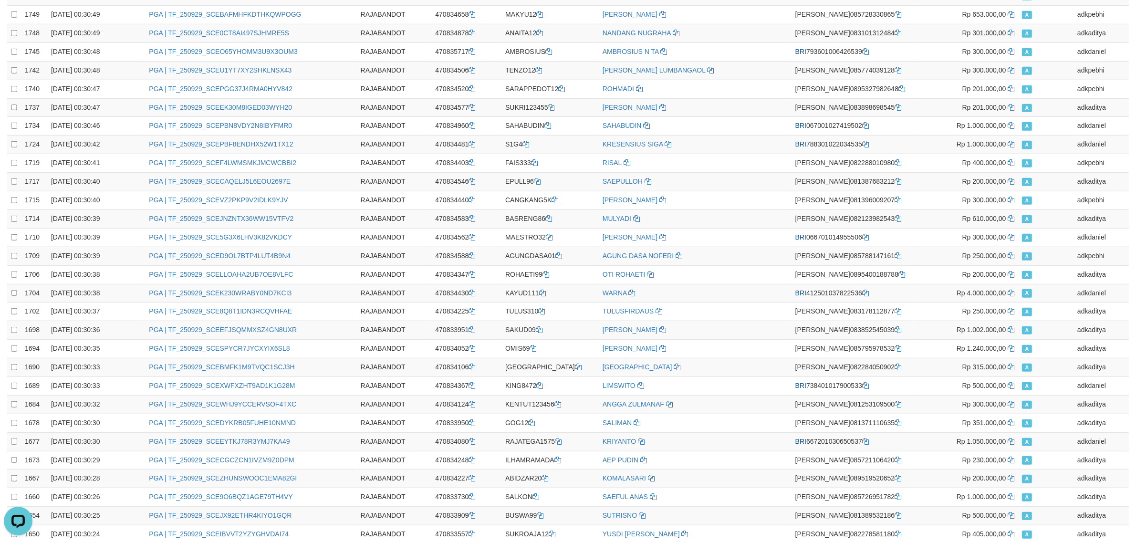
scroll to position [1568, 0]
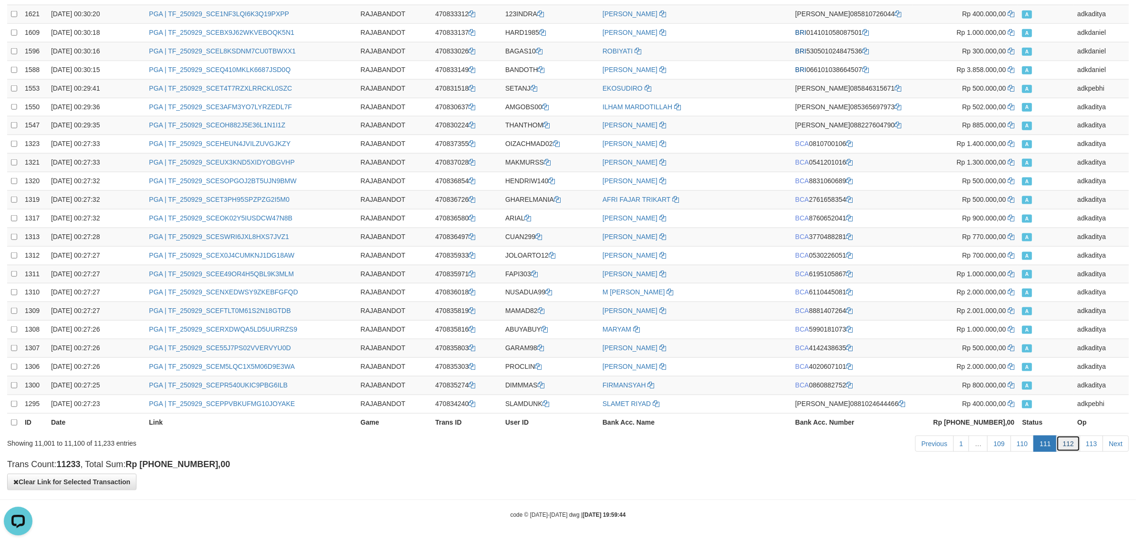
click at [1069, 444] on link "112" at bounding box center [1067, 444] width 23 height 16
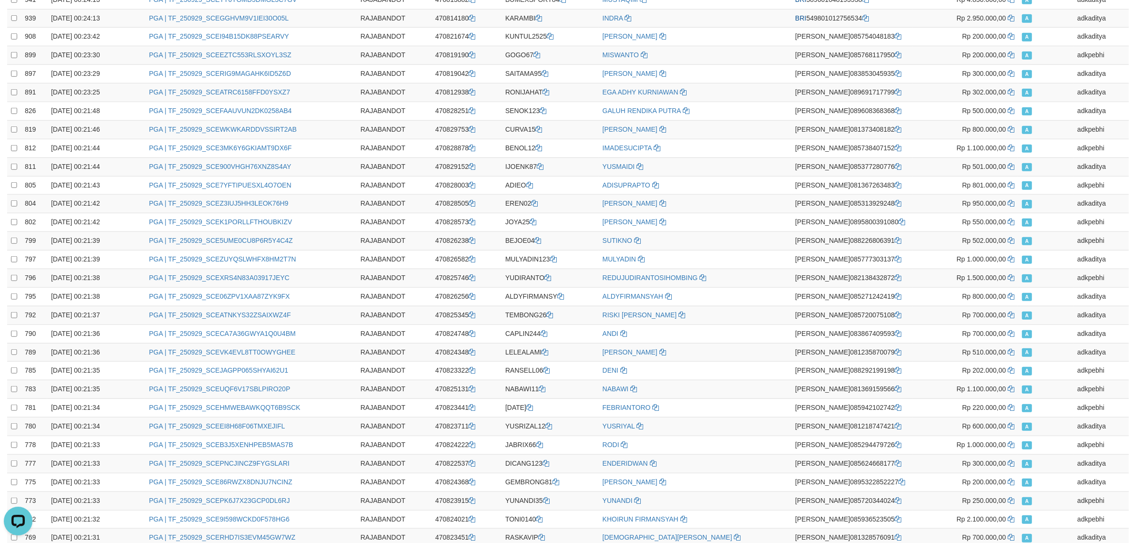
scroll to position [0, 0]
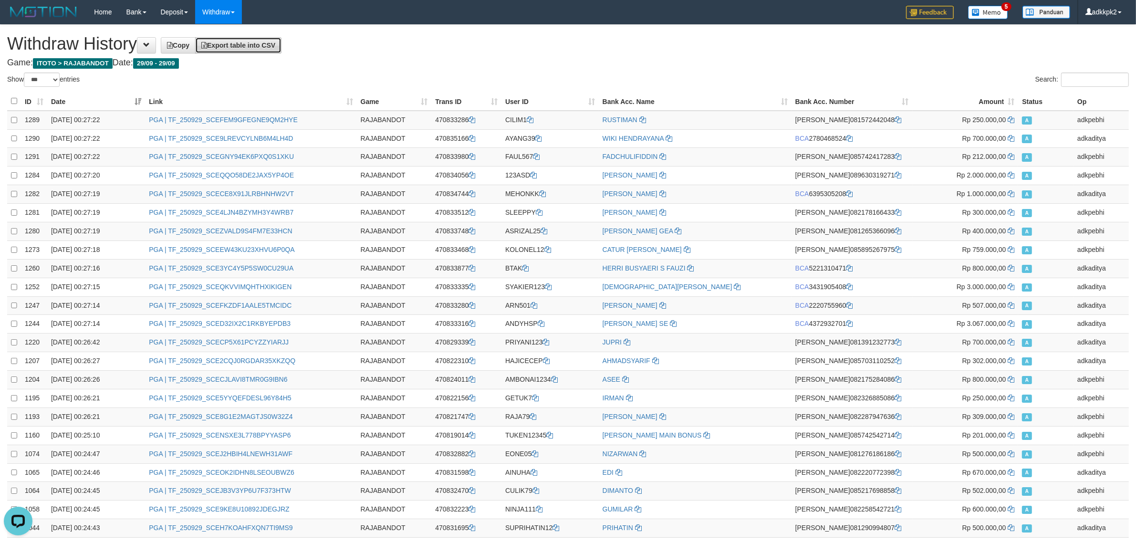
click at [251, 44] on span "Export table into CSV" at bounding box center [238, 46] width 74 height 8
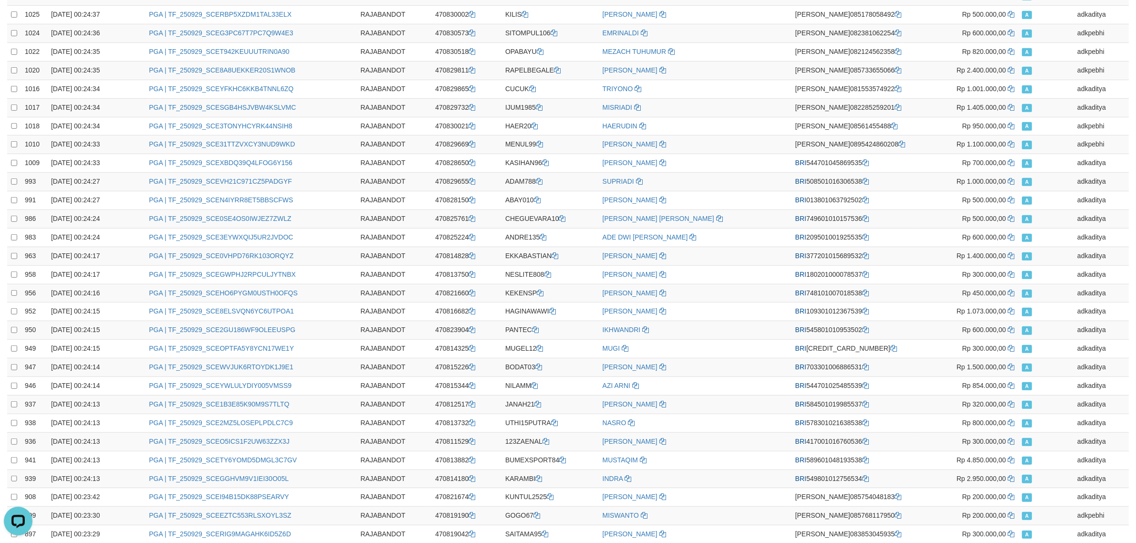
scroll to position [1568, 0]
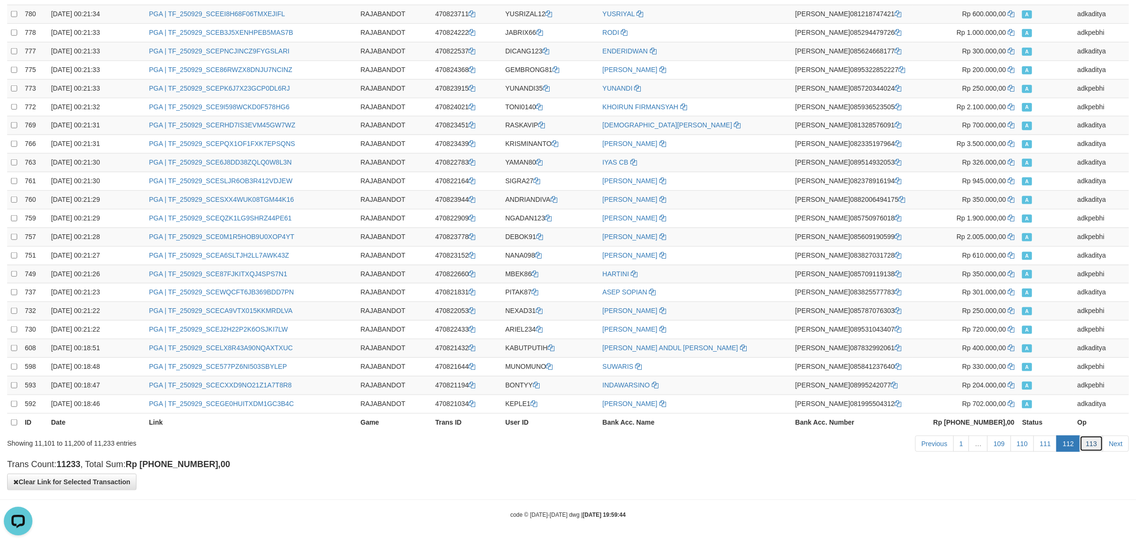
click at [1089, 442] on link "113" at bounding box center [1091, 444] width 23 height 16
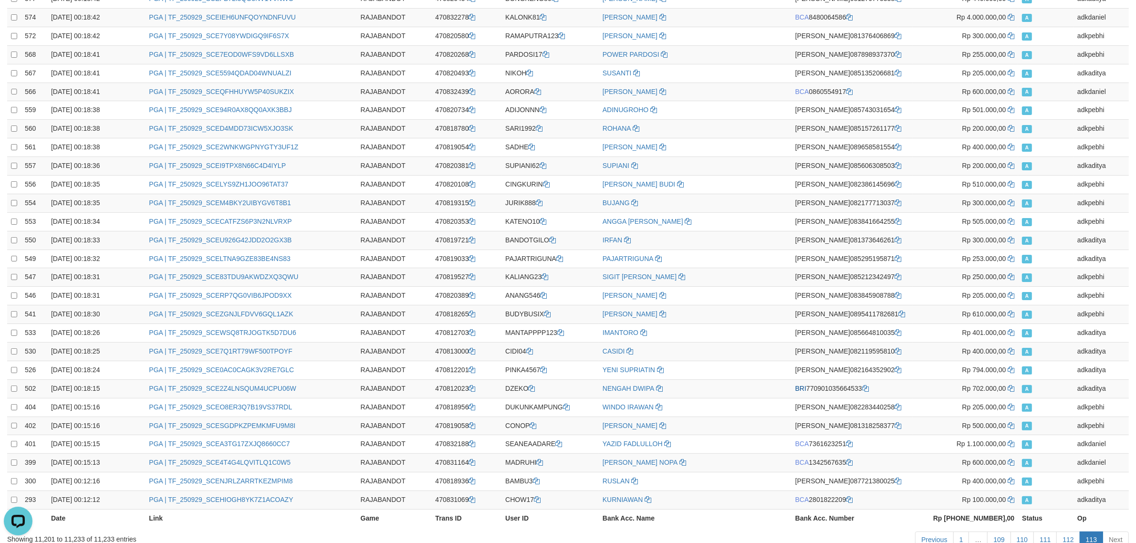
scroll to position [0, 0]
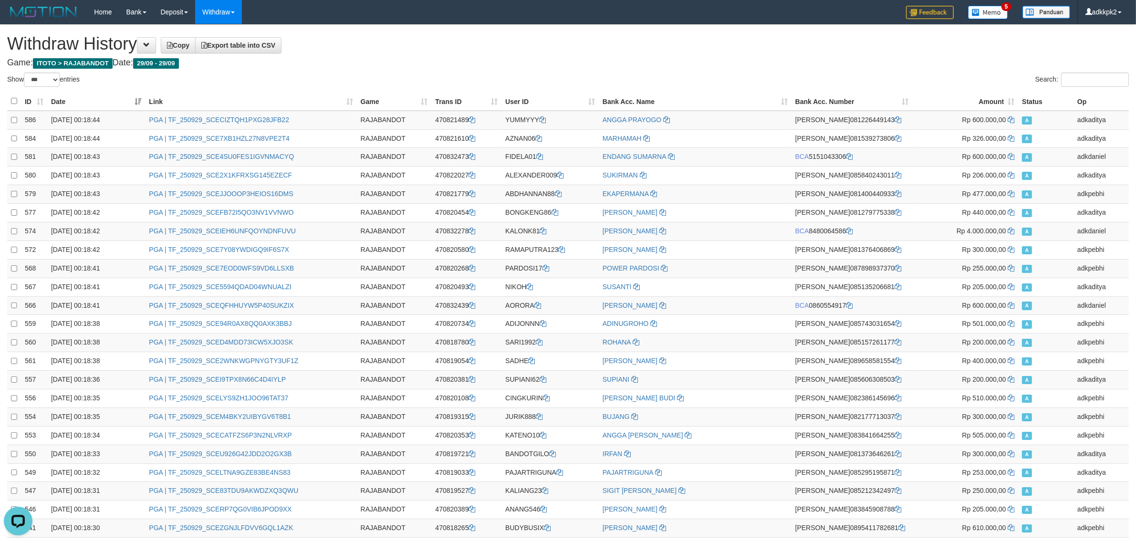
click at [929, 66] on h4 "Game: ITOTO > RAJABANDOT Date: 29/09 - 29/09" at bounding box center [568, 63] width 1122 height 10
click at [265, 46] on span "Export table into CSV" at bounding box center [238, 46] width 74 height 8
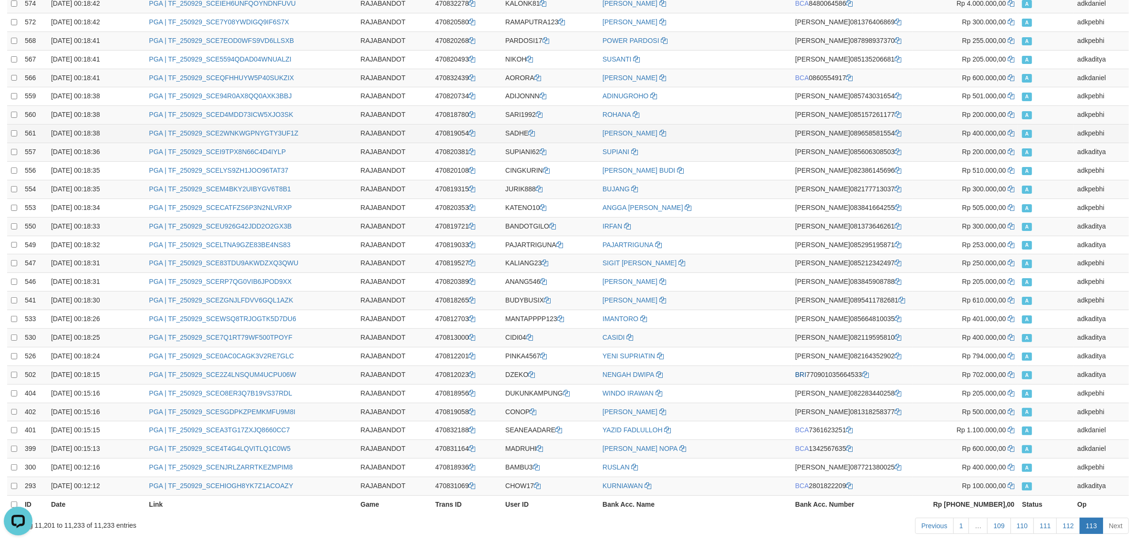
scroll to position [315, 0]
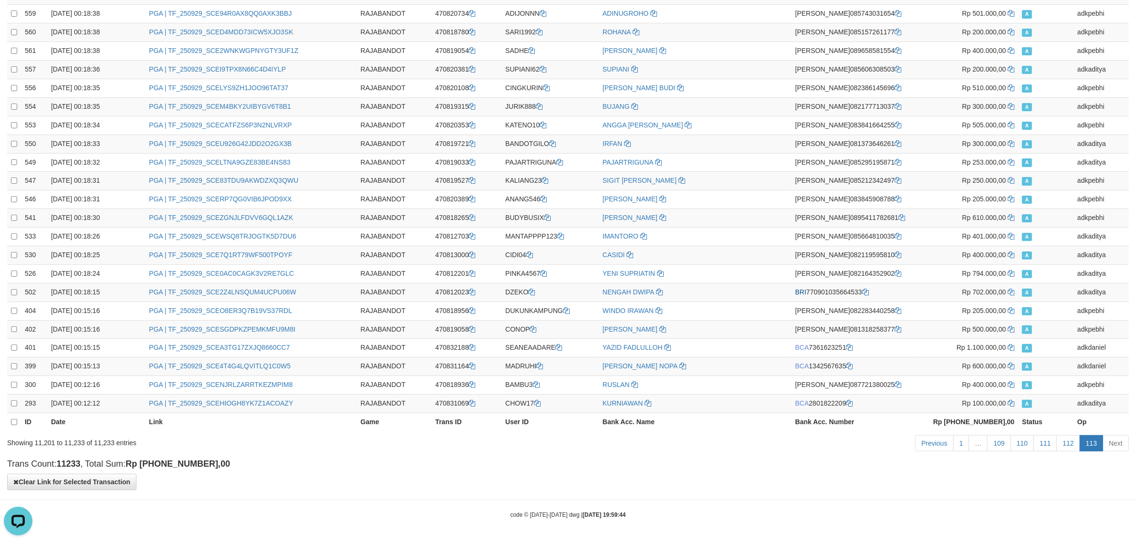
drag, startPoint x: 679, startPoint y: 467, endPoint x: 685, endPoint y: 464, distance: 6.4
click at [682, 464] on h4 "Trans Count: 11233 , Total Sum: Rp 15.483.703.000,00" at bounding box center [568, 464] width 1122 height 10
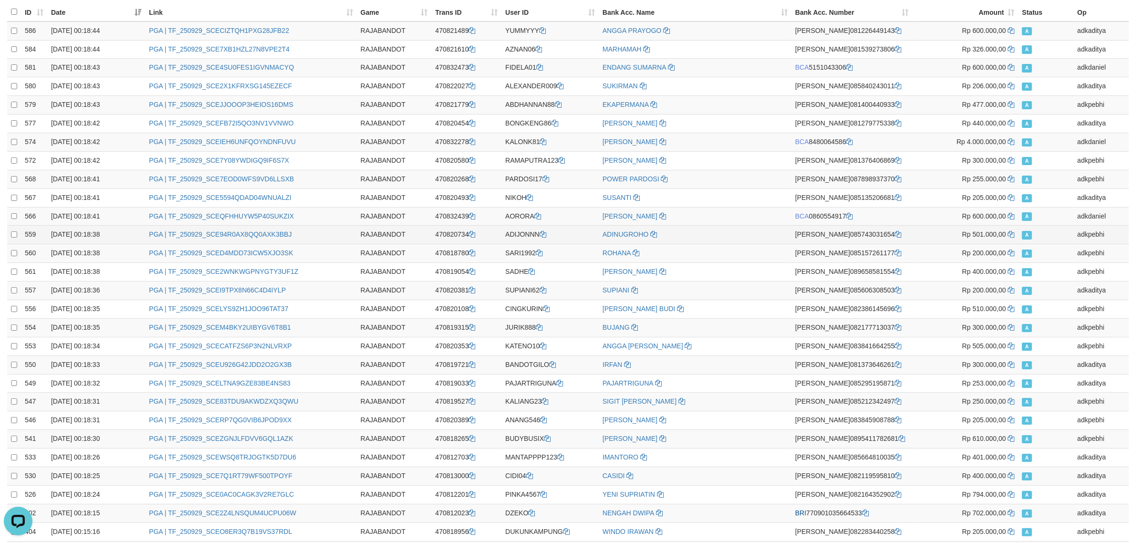
scroll to position [0, 0]
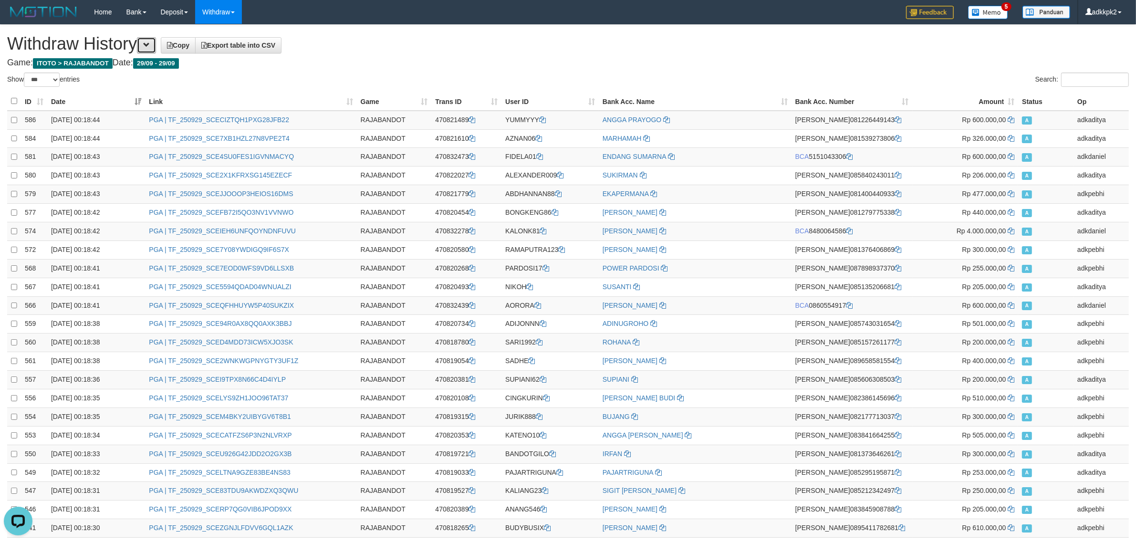
drag, startPoint x: 153, startPoint y: 48, endPoint x: 166, endPoint y: 67, distance: 22.4
click at [153, 52] on button at bounding box center [146, 45] width 19 height 16
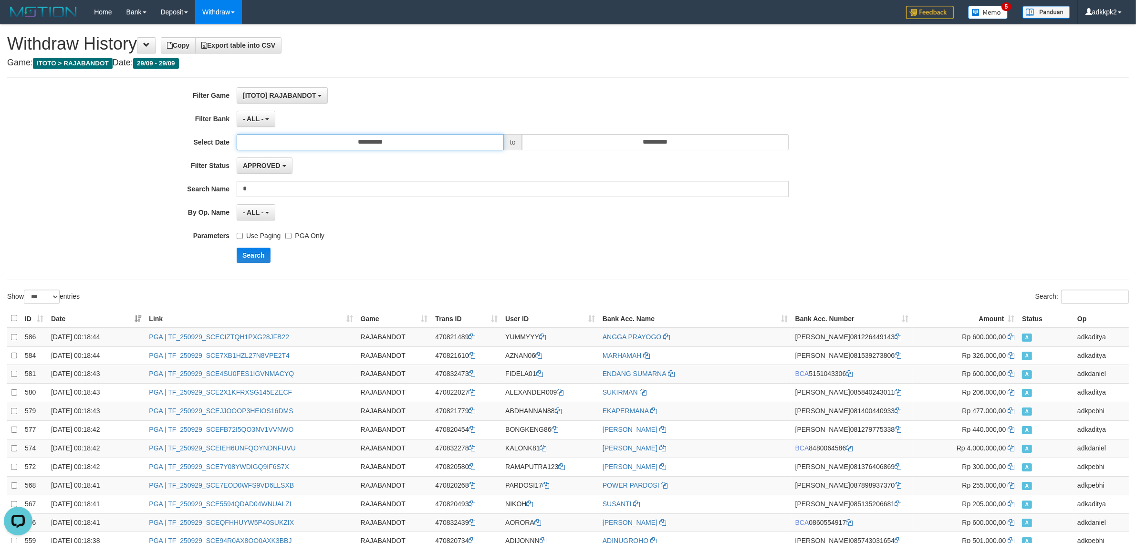
click at [445, 137] on input "**********" at bounding box center [370, 142] width 267 height 16
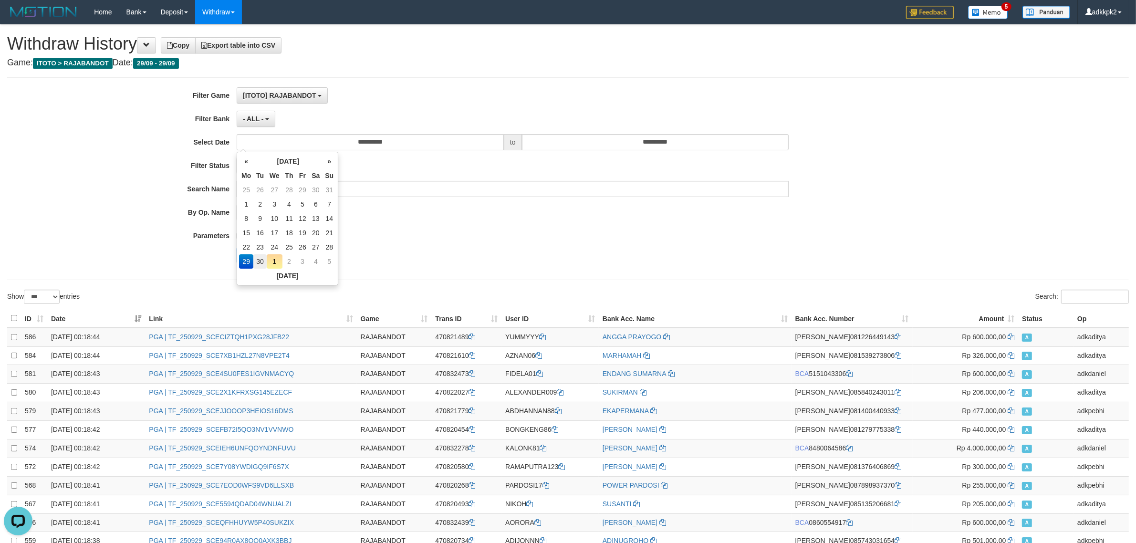
click at [263, 259] on td "30" at bounding box center [259, 261] width 13 height 14
type input "**********"
drag, startPoint x: 695, startPoint y: 144, endPoint x: 687, endPoint y: 146, distance: 8.3
click at [695, 144] on input "**********" at bounding box center [655, 142] width 267 height 16
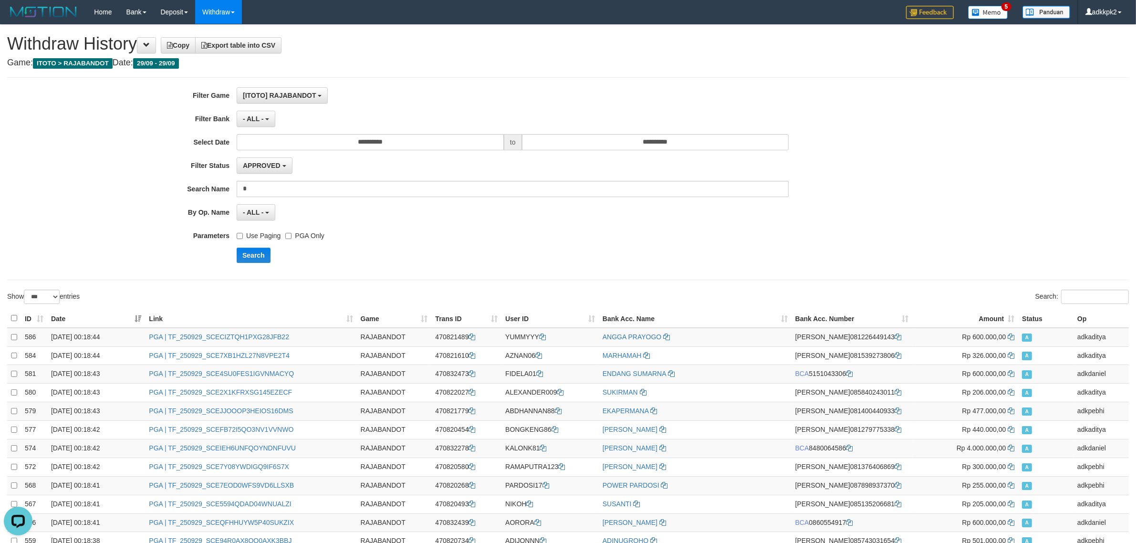
click at [709, 228] on div "**********" at bounding box center [473, 178] width 947 height 183
click at [250, 254] on button "Search" at bounding box center [254, 255] width 34 height 15
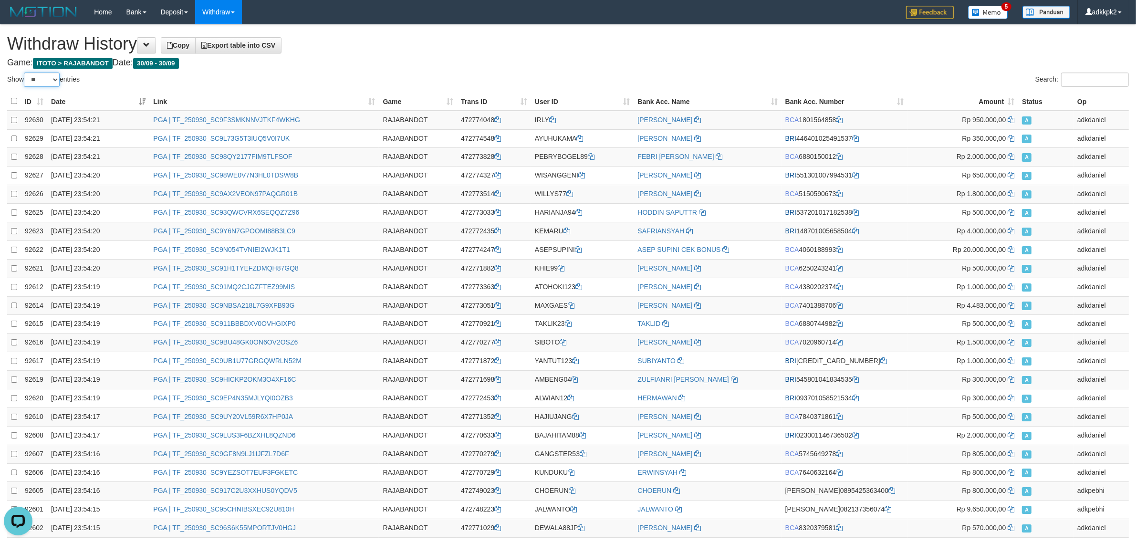
click at [41, 81] on select "** ** ** ***" at bounding box center [42, 80] width 36 height 14
select select "***"
click at [25, 73] on select "** ** ** ***" at bounding box center [42, 80] width 36 height 14
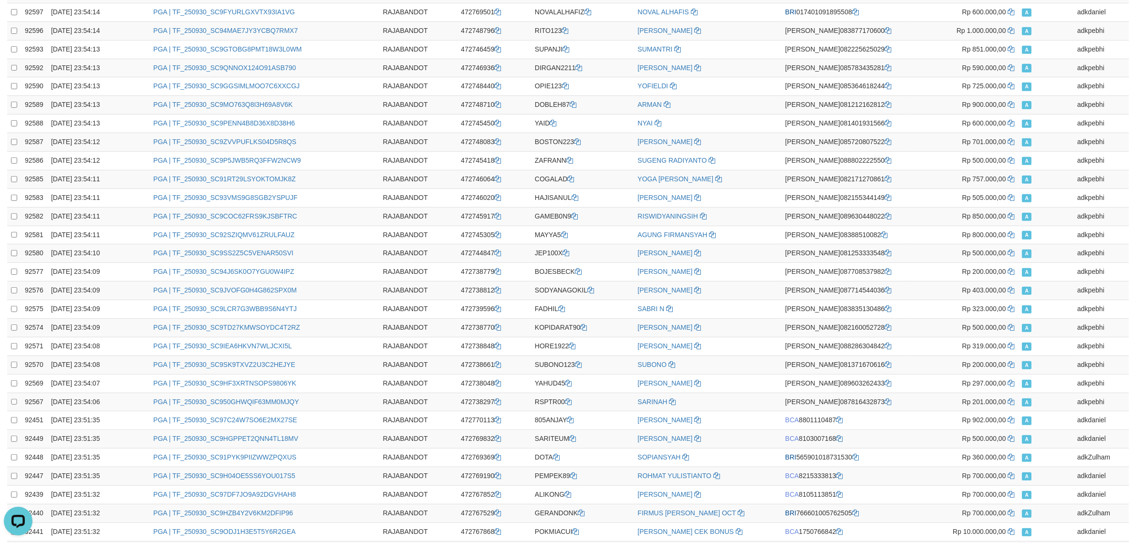
scroll to position [1568, 0]
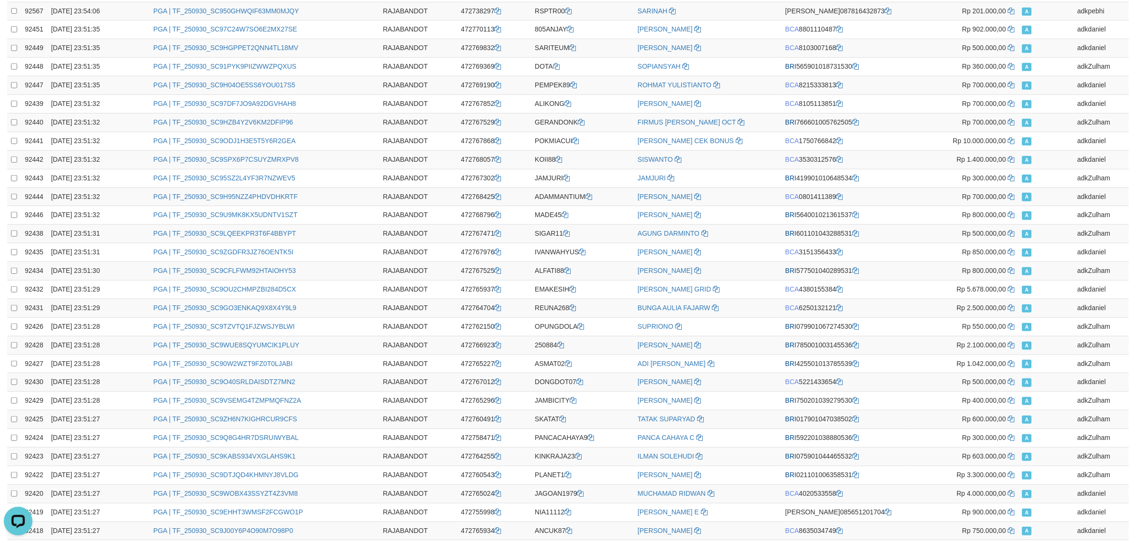
scroll to position [0, 0]
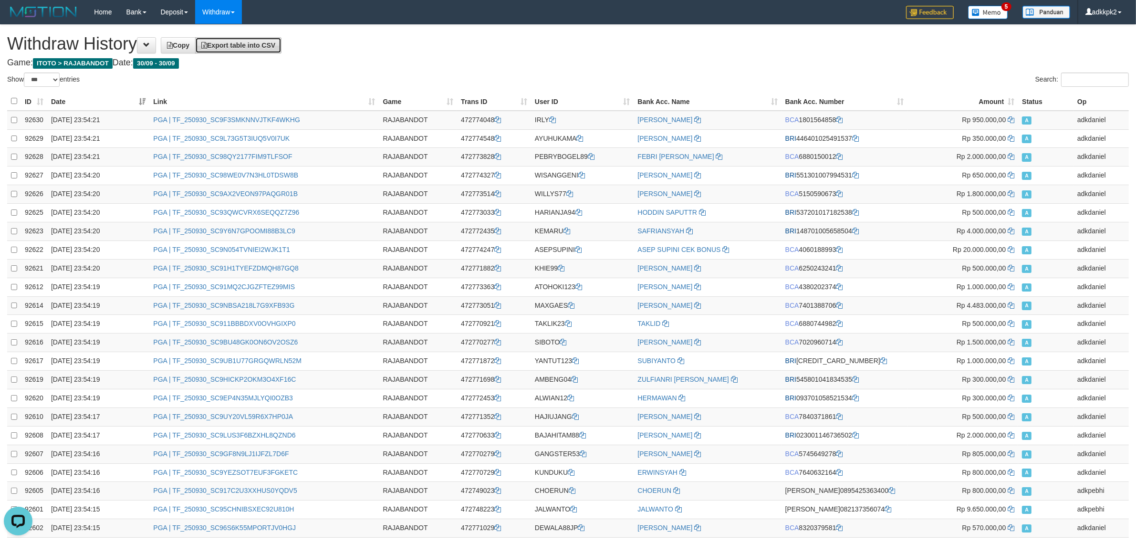
click at [243, 47] on span "Export table into CSV" at bounding box center [238, 46] width 74 height 8
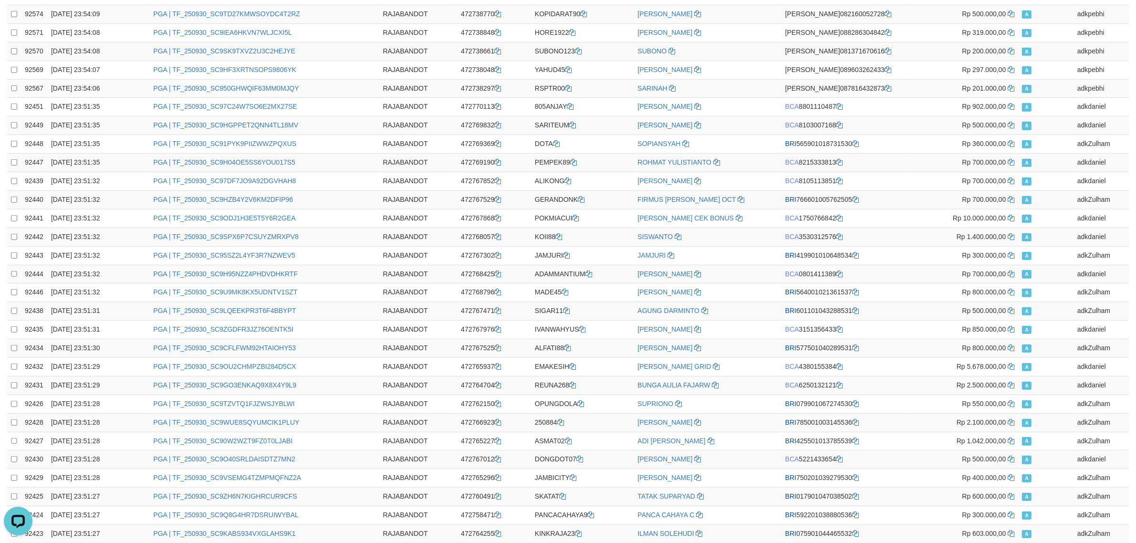
scroll to position [1568, 0]
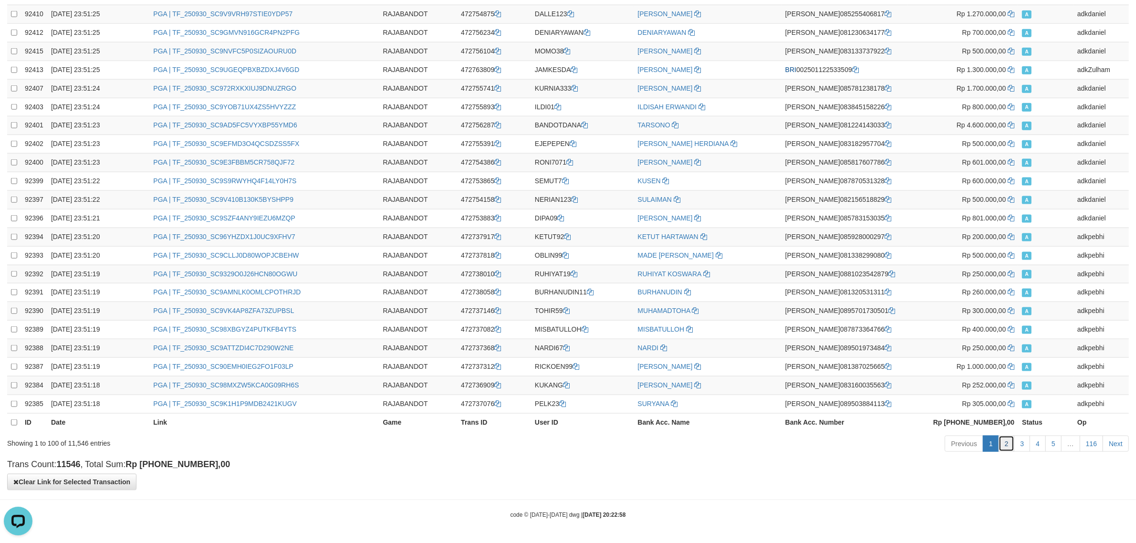
click at [1008, 442] on link "2" at bounding box center [1007, 444] width 16 height 16
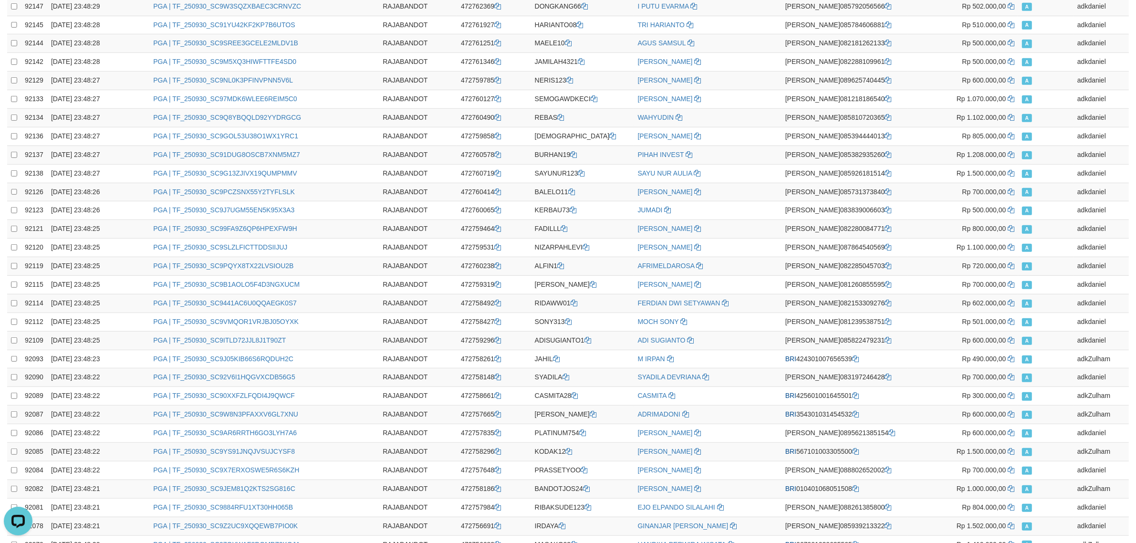
scroll to position [0, 0]
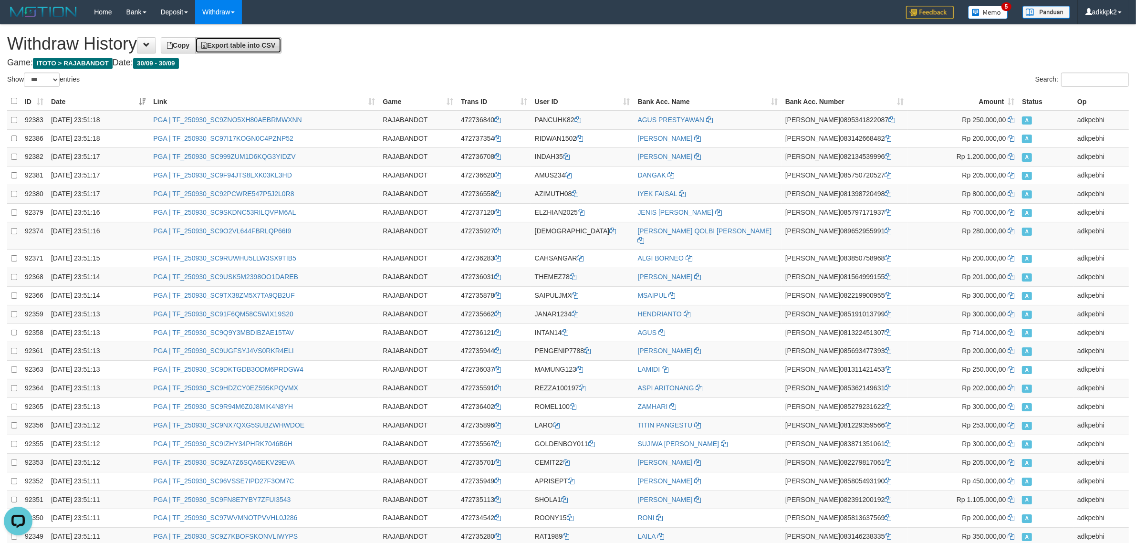
click at [249, 48] on link "Export table into CSV" at bounding box center [238, 45] width 86 height 16
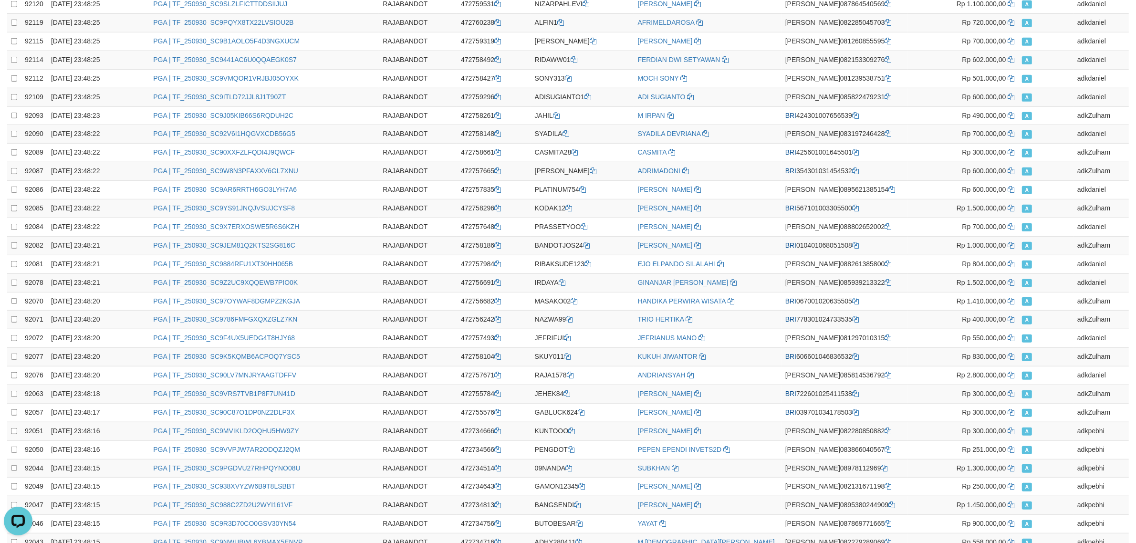
scroll to position [1568, 0]
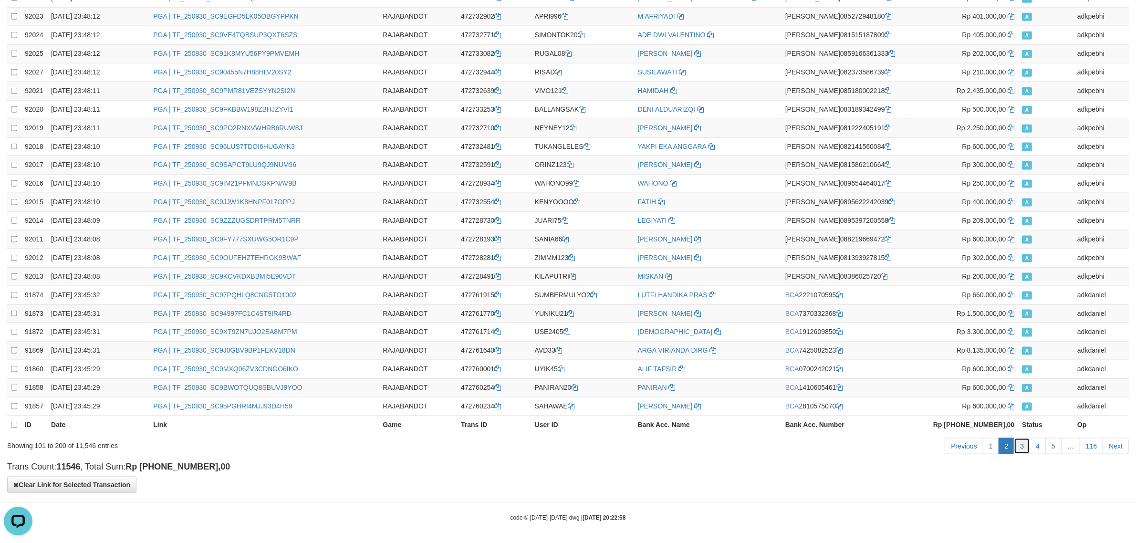
click at [1020, 446] on link "3" at bounding box center [1022, 446] width 16 height 16
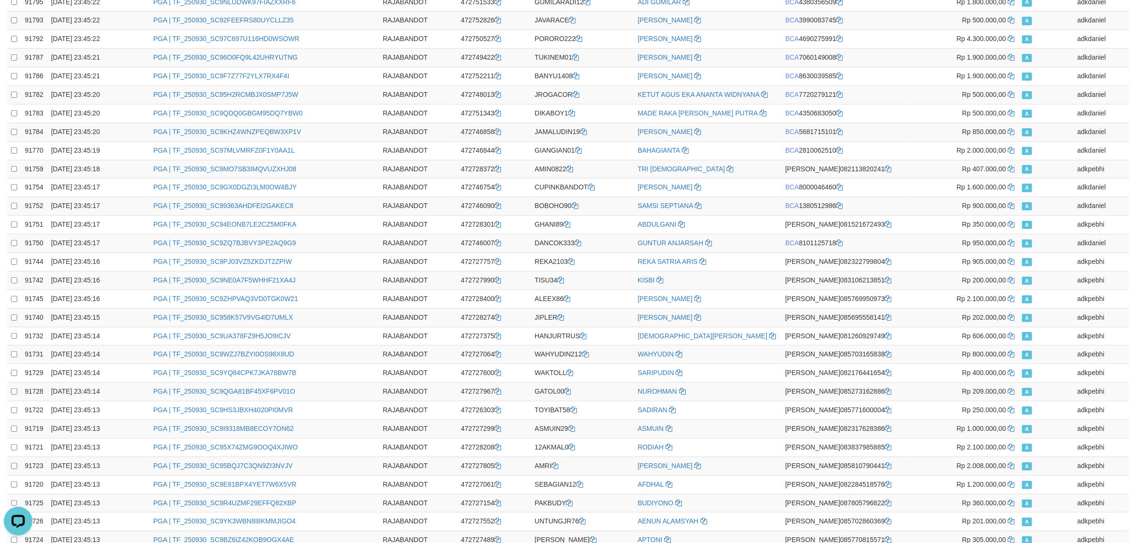
scroll to position [0, 0]
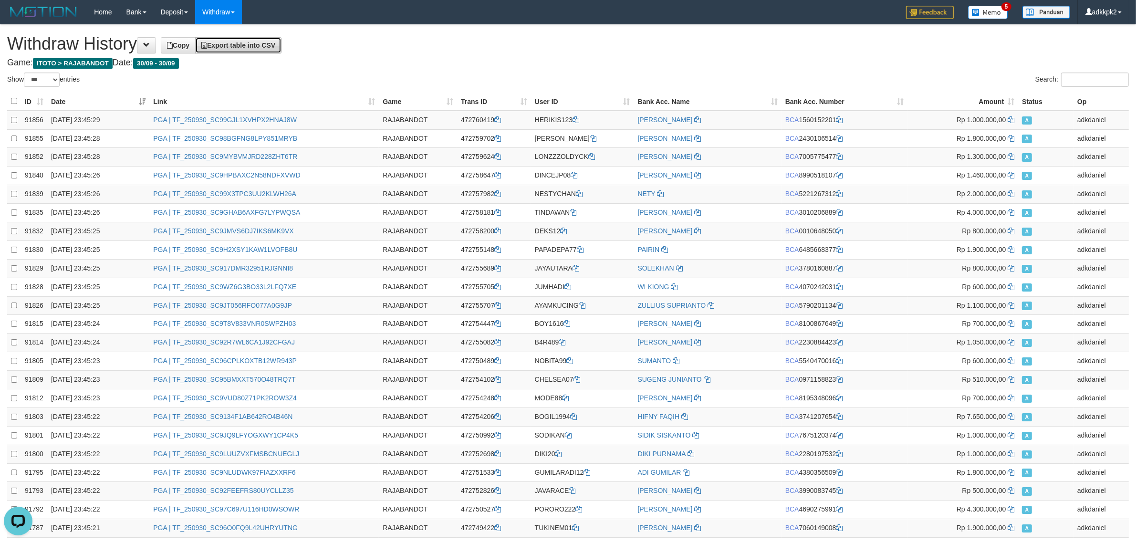
click at [266, 40] on link "Export table into CSV" at bounding box center [238, 45] width 86 height 16
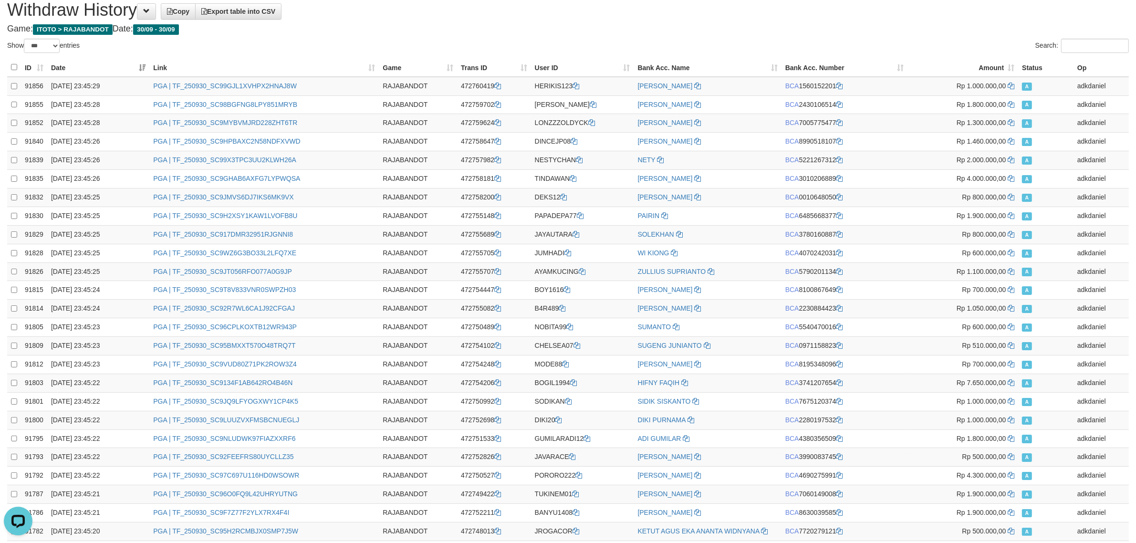
scroll to position [1568, 0]
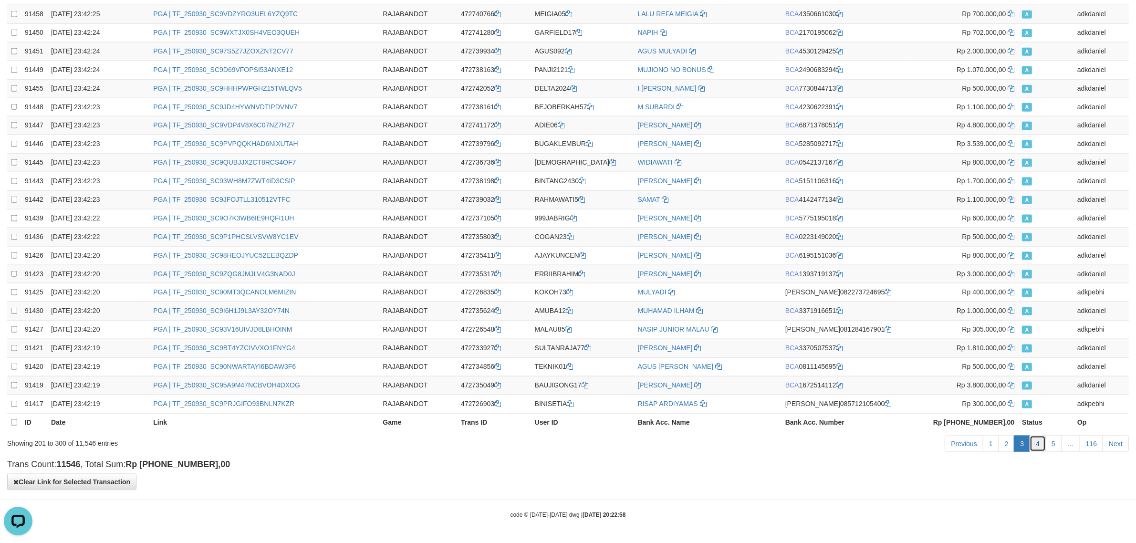
click at [1034, 443] on link "4" at bounding box center [1038, 444] width 16 height 16
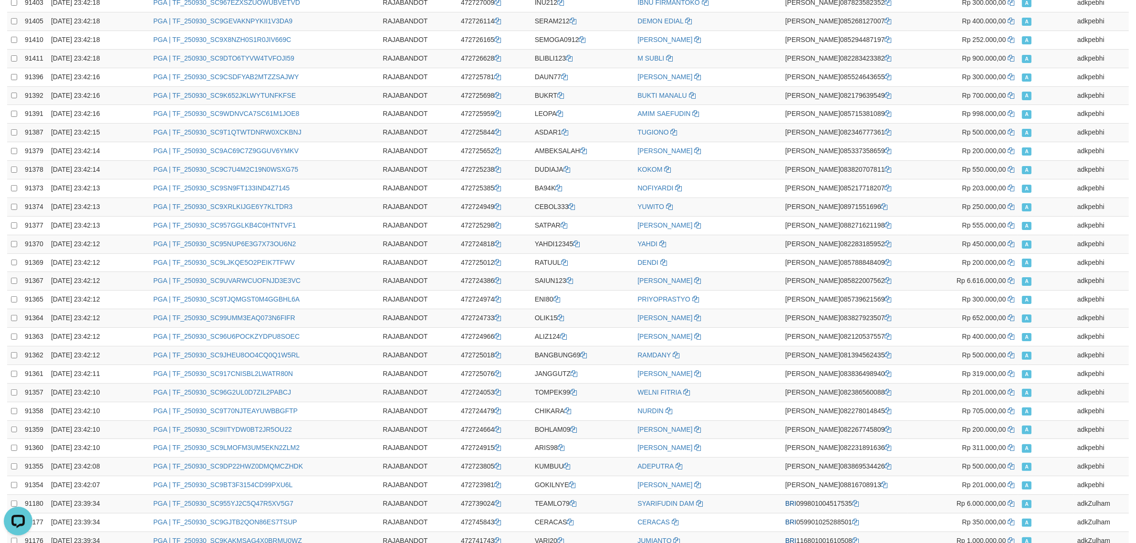
scroll to position [0, 0]
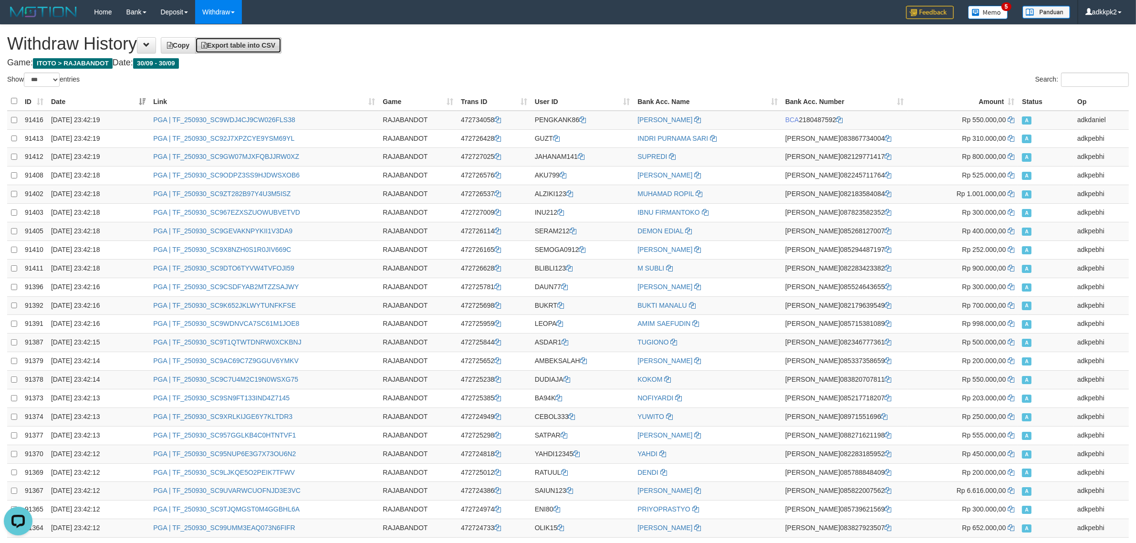
click at [235, 49] on link "Export table into CSV" at bounding box center [238, 45] width 86 height 16
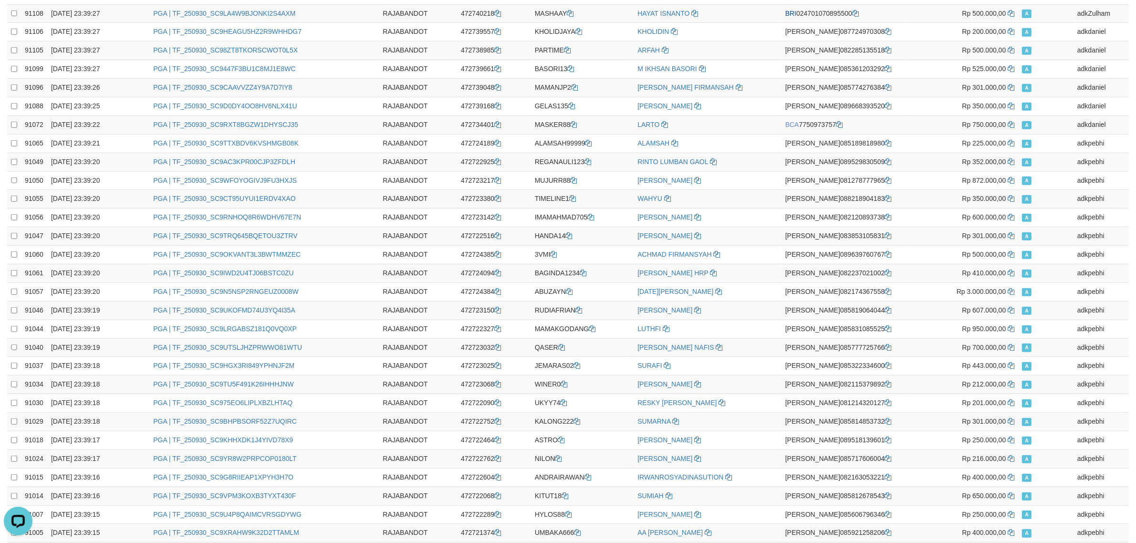
scroll to position [1568, 0]
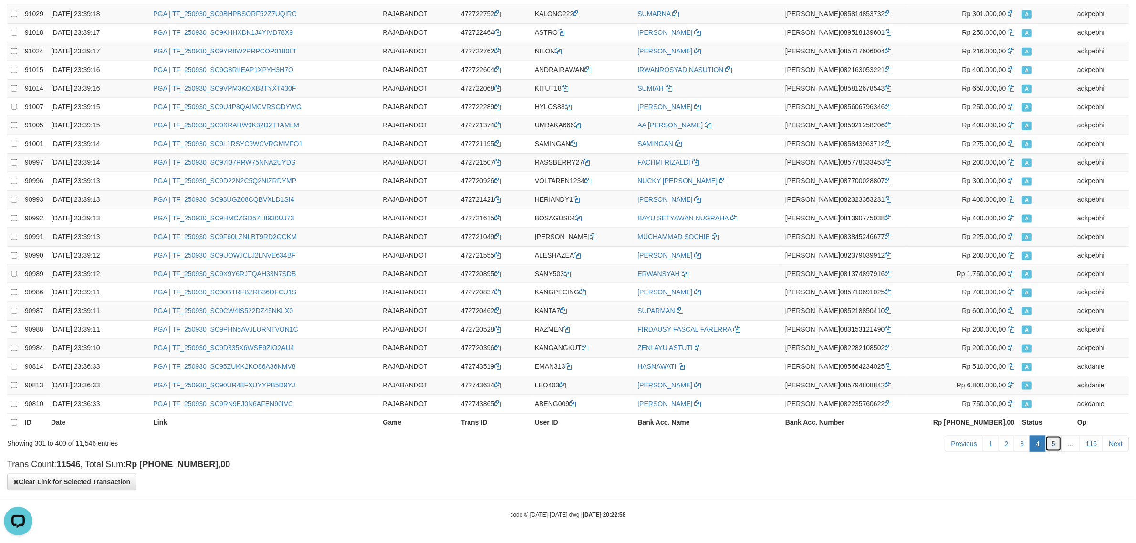
click at [1054, 448] on link "5" at bounding box center [1053, 444] width 16 height 16
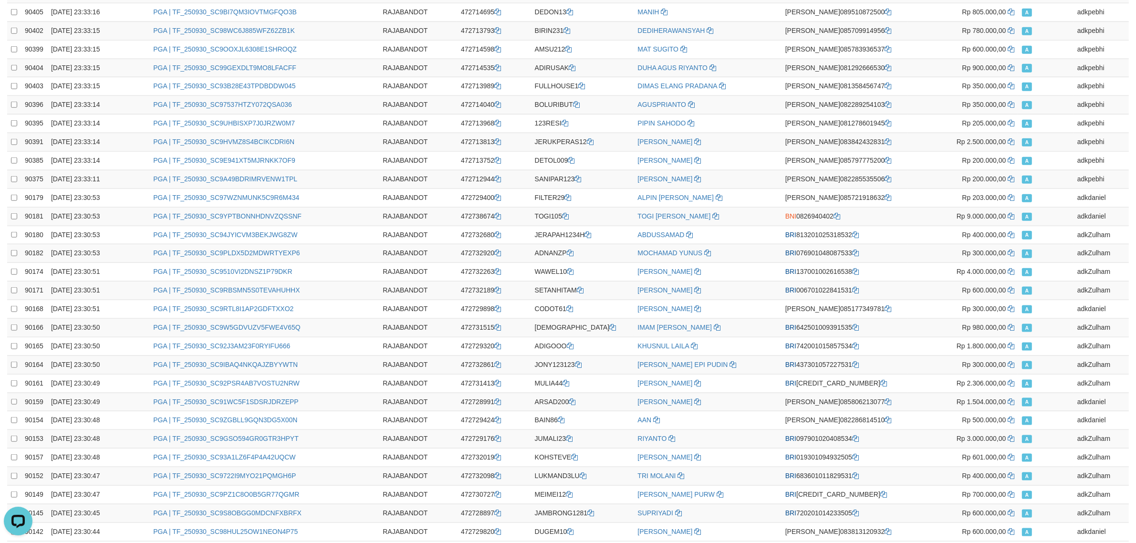
scroll to position [0, 0]
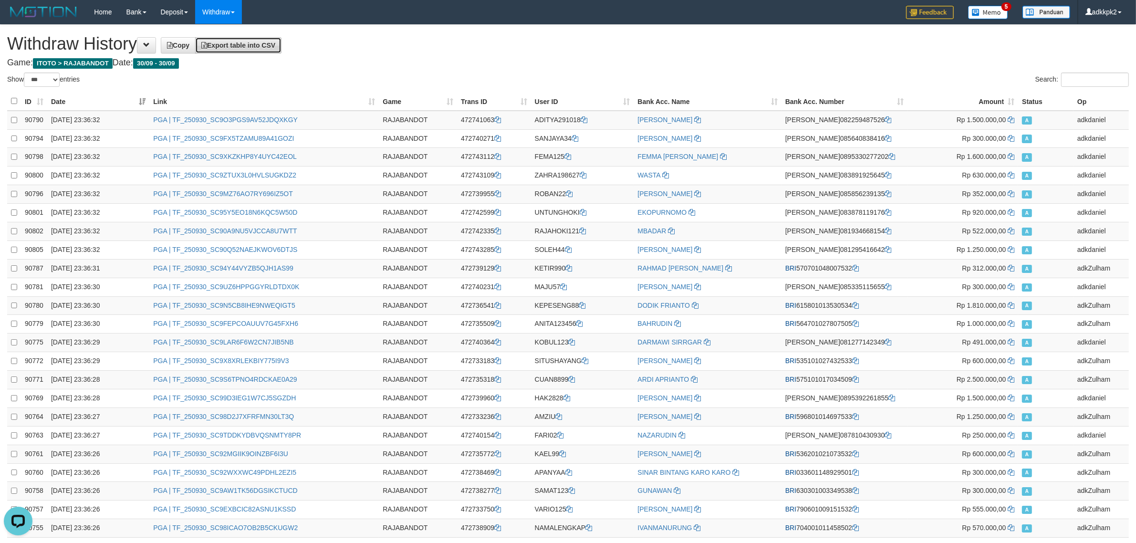
click at [261, 49] on link "Export table into CSV" at bounding box center [238, 45] width 86 height 16
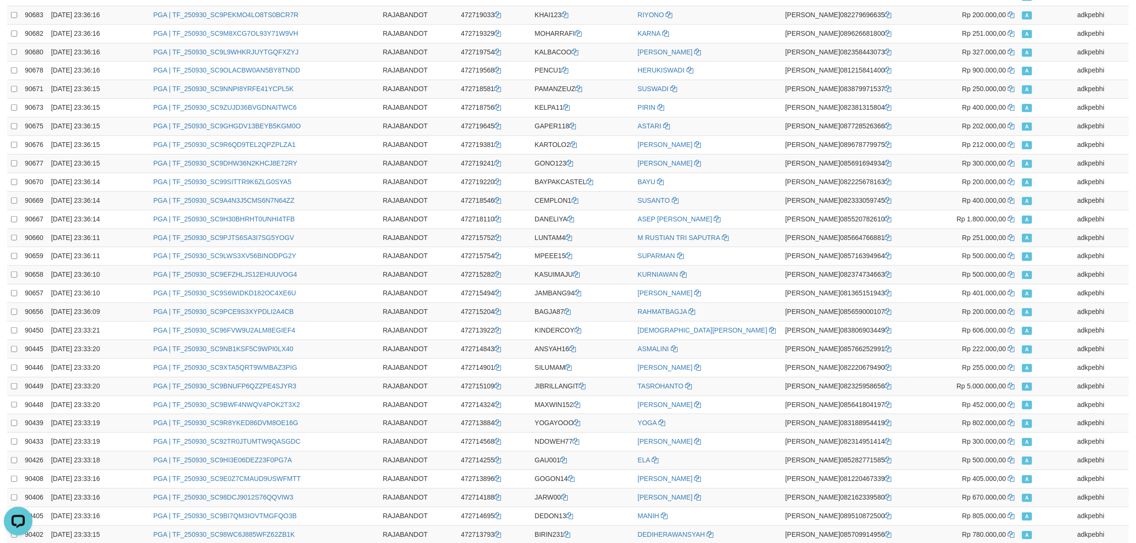
scroll to position [1568, 0]
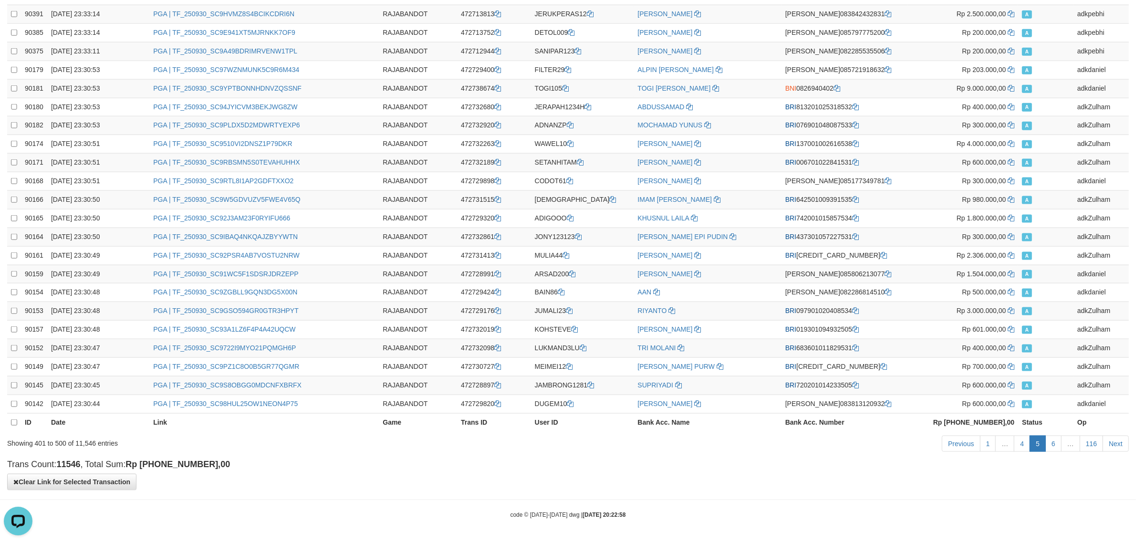
click at [747, 512] on div "code © [DATE]-[DATE] dwg | [DATE] 20:22:58" at bounding box center [568, 515] width 1136 height 10
drag, startPoint x: 699, startPoint y: 507, endPoint x: 690, endPoint y: 507, distance: 8.6
click at [1054, 449] on link "6" at bounding box center [1053, 444] width 16 height 16
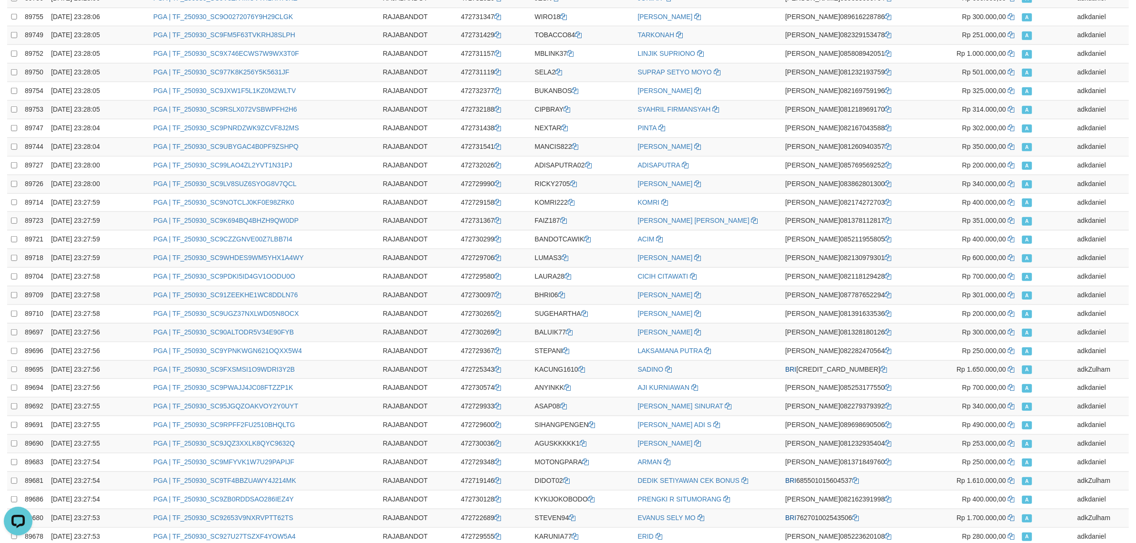
scroll to position [0, 0]
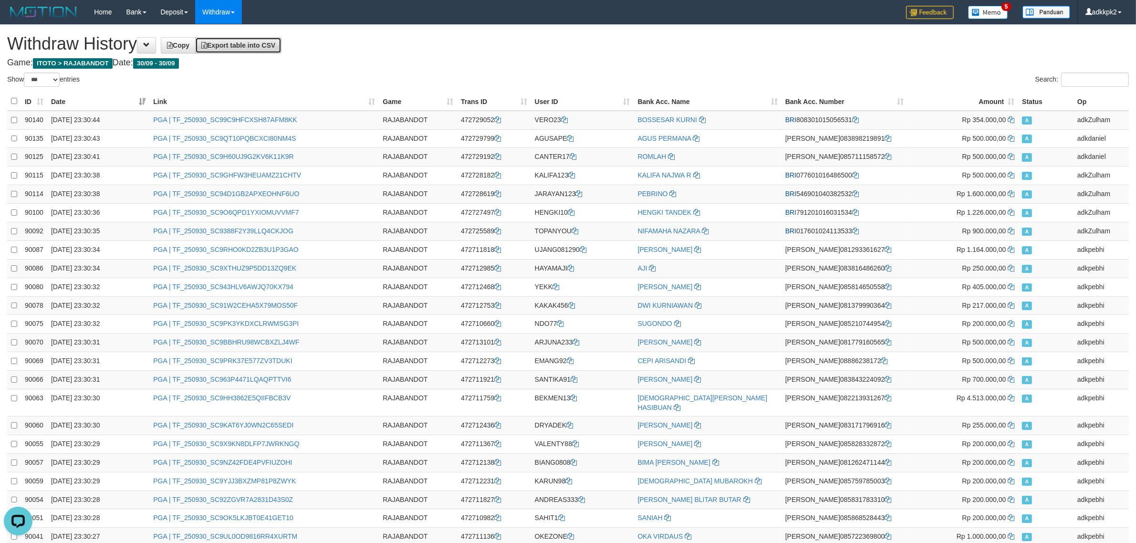
click at [274, 41] on link "Export table into CSV" at bounding box center [238, 45] width 86 height 16
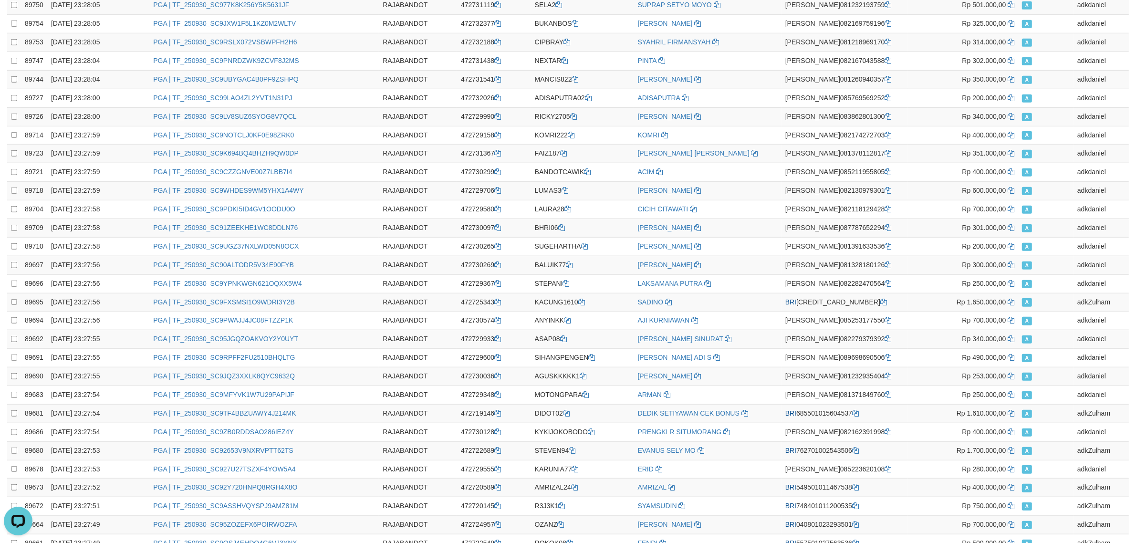
scroll to position [1568, 0]
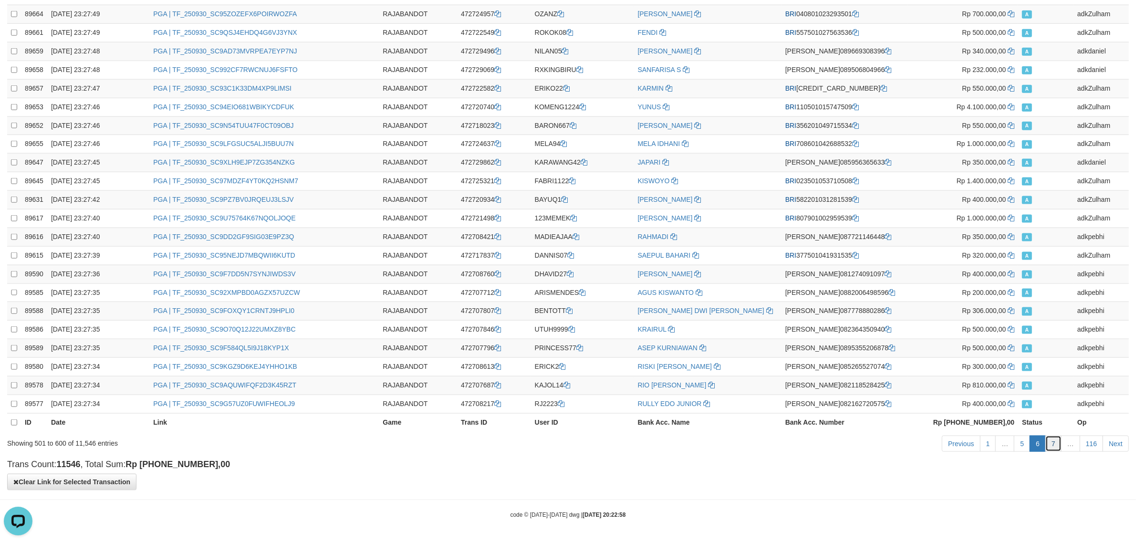
drag, startPoint x: 1058, startPoint y: 438, endPoint x: 1053, endPoint y: 440, distance: 5.3
click at [1057, 438] on link "7" at bounding box center [1053, 444] width 16 height 16
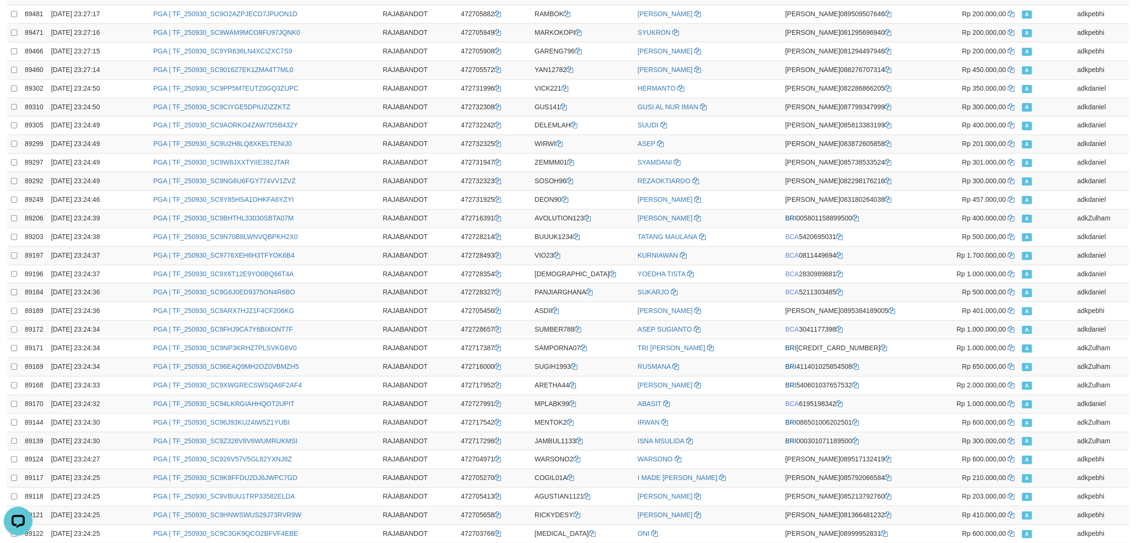
scroll to position [0, 0]
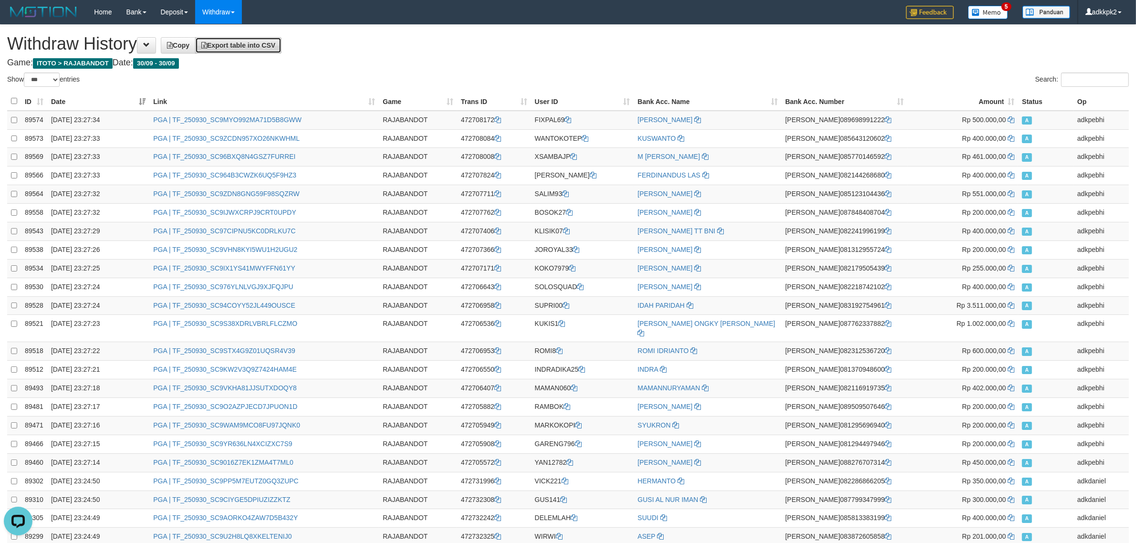
drag, startPoint x: 273, startPoint y: 50, endPoint x: 280, endPoint y: 51, distance: 6.7
click at [273, 50] on link "Export table into CSV" at bounding box center [238, 45] width 86 height 16
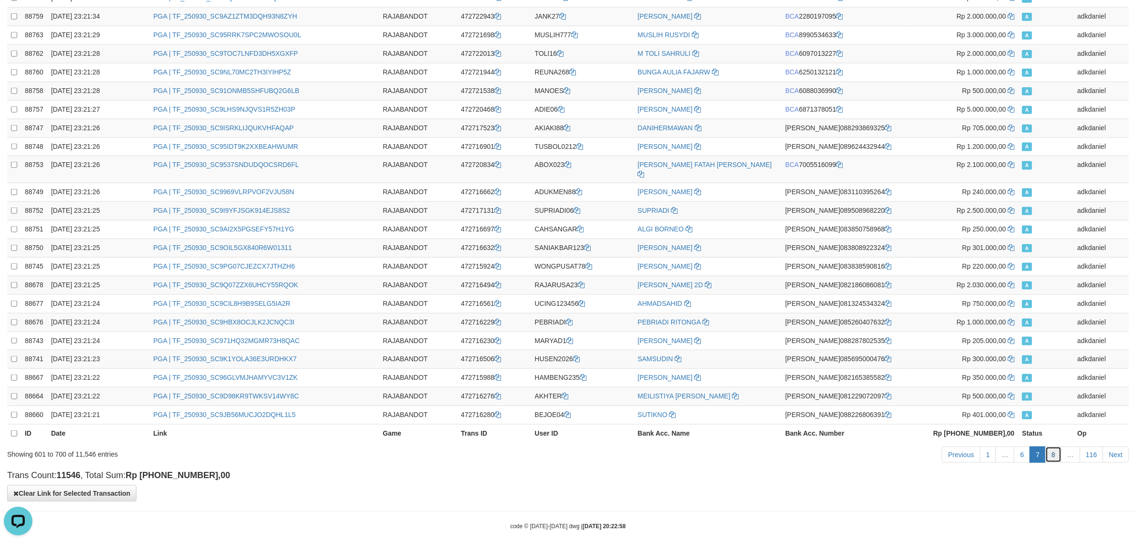
click at [1052, 447] on link "8" at bounding box center [1053, 455] width 16 height 16
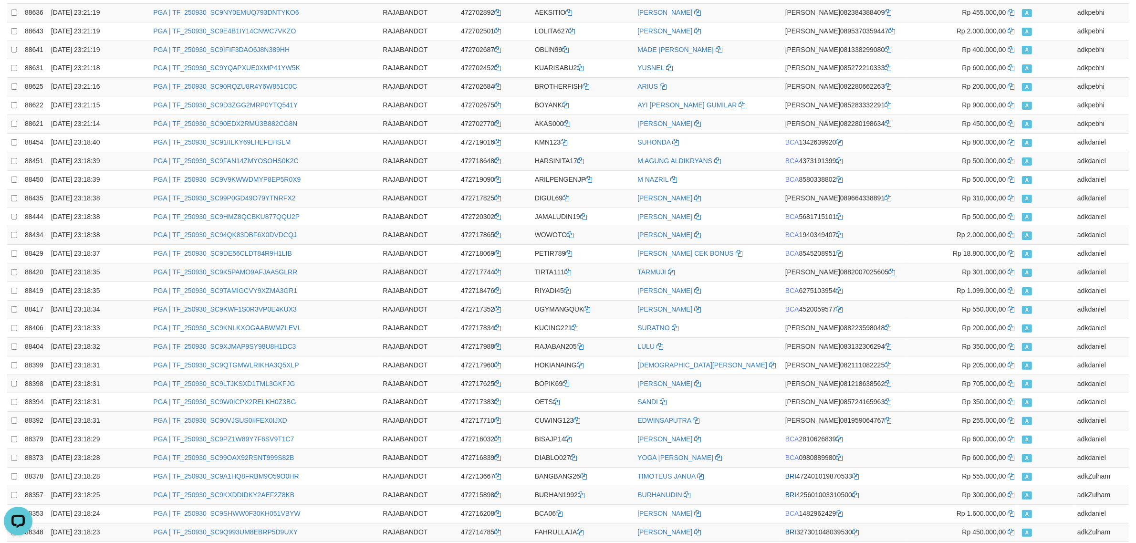
scroll to position [0, 0]
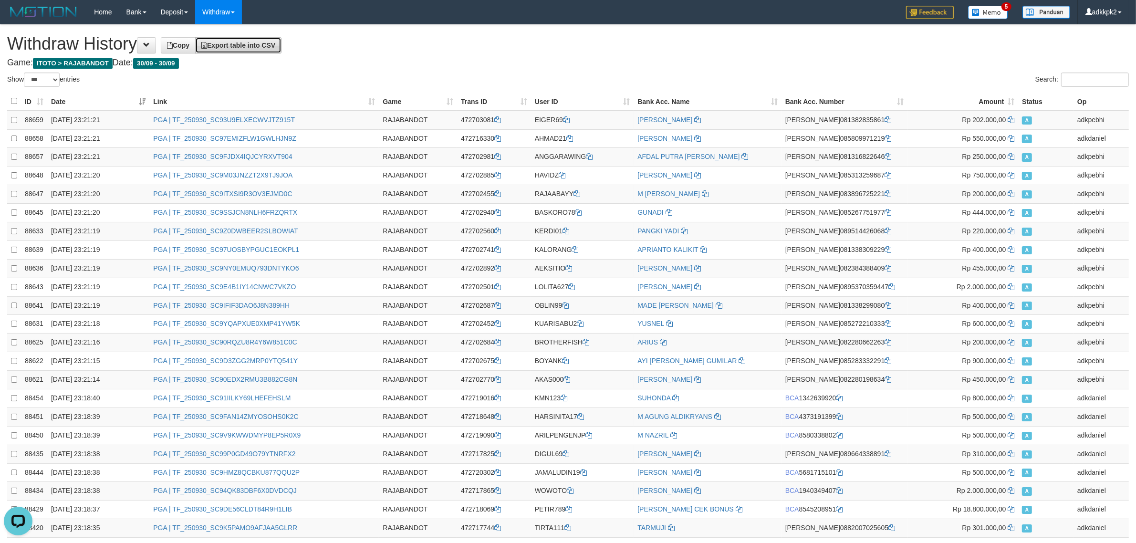
click at [268, 38] on link "Export table into CSV" at bounding box center [238, 45] width 86 height 16
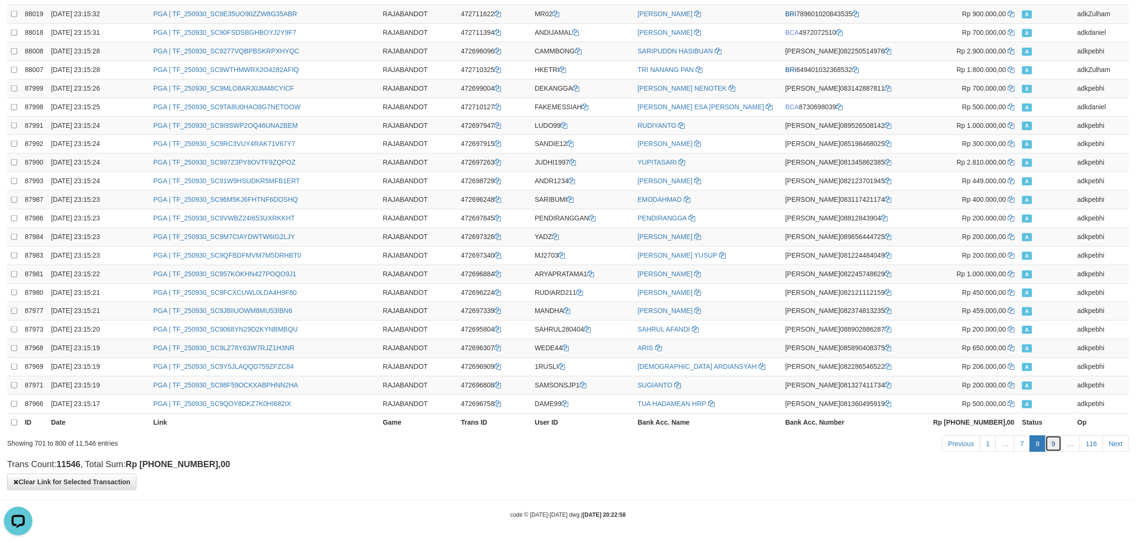
click at [1053, 447] on link "9" at bounding box center [1053, 444] width 16 height 16
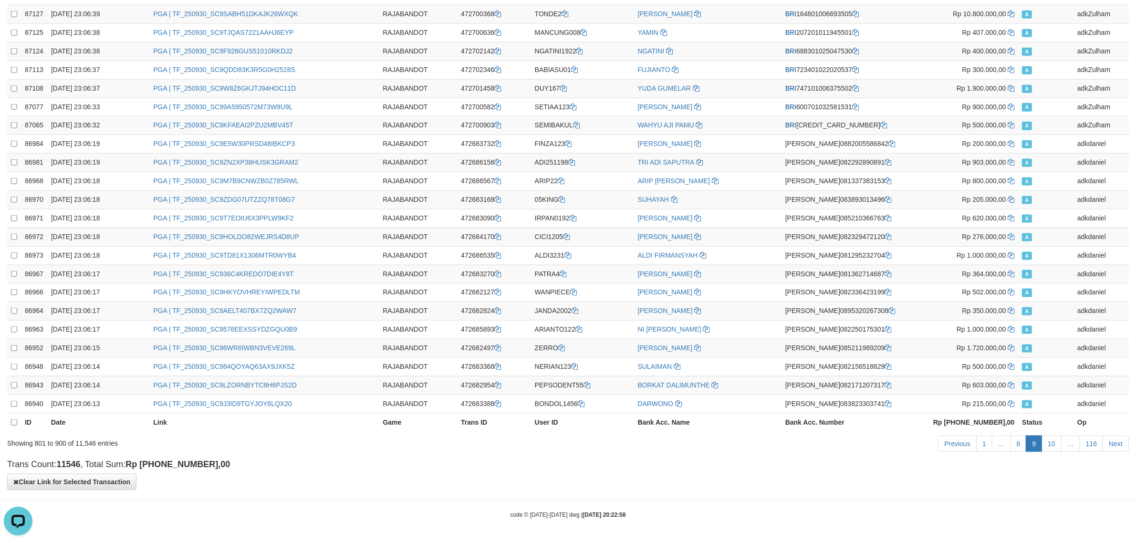
scroll to position [0, 0]
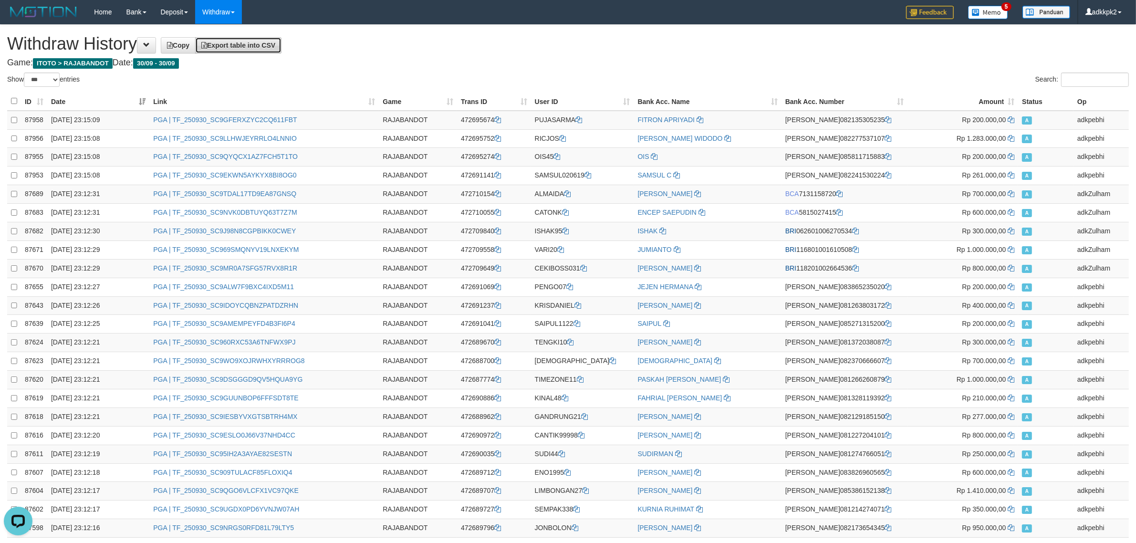
click at [282, 44] on link "Export table into CSV" at bounding box center [238, 45] width 86 height 16
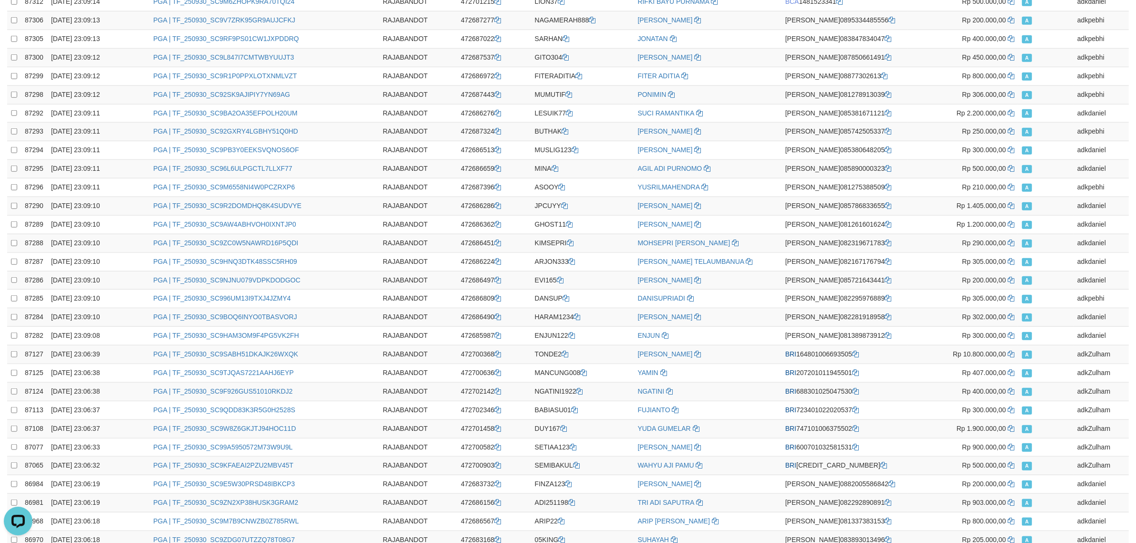
scroll to position [1568, 0]
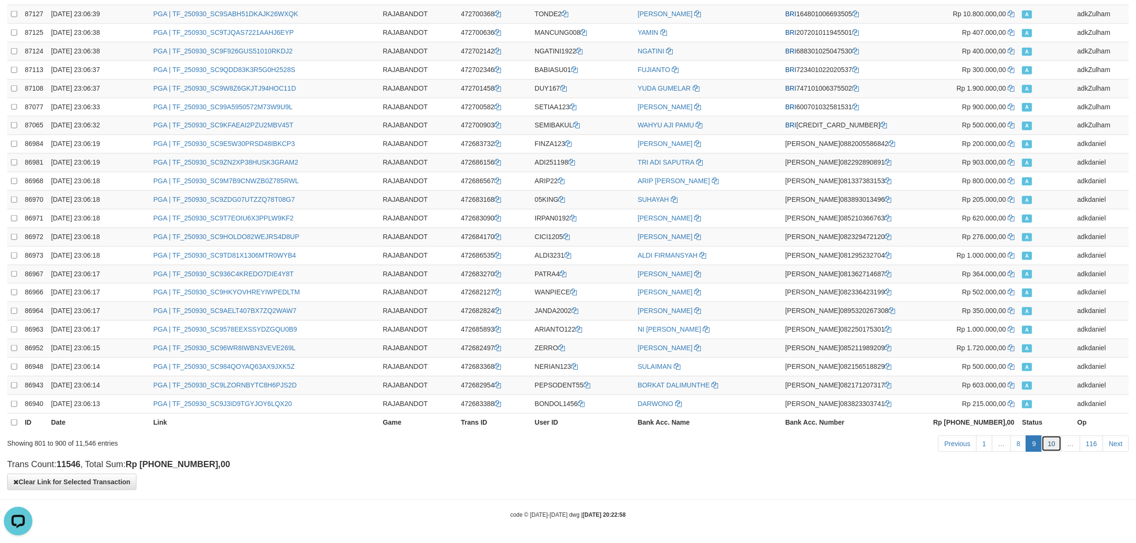
click at [1047, 447] on link "10" at bounding box center [1052, 444] width 20 height 16
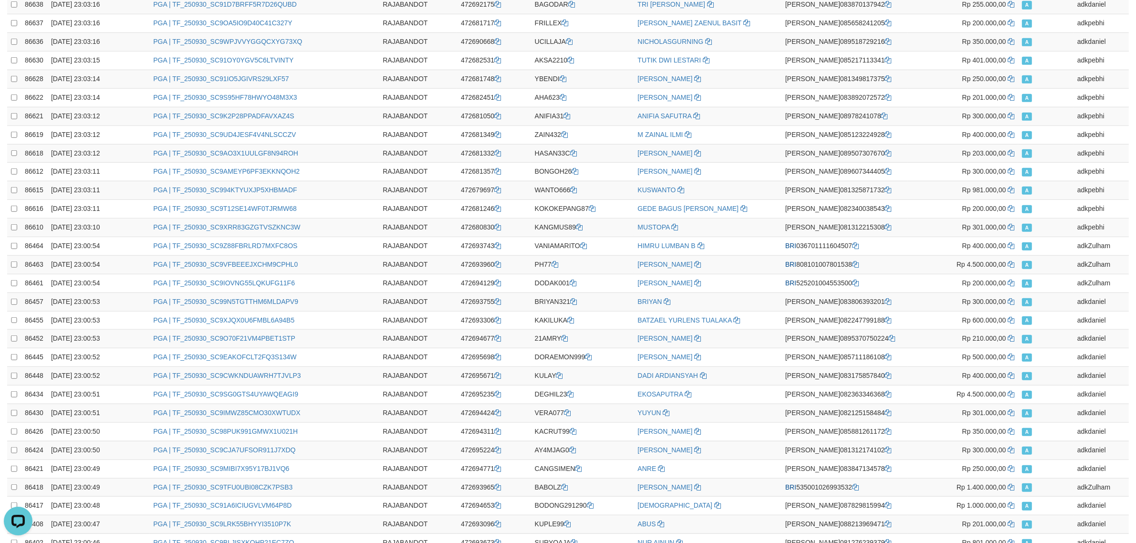
scroll to position [0, 0]
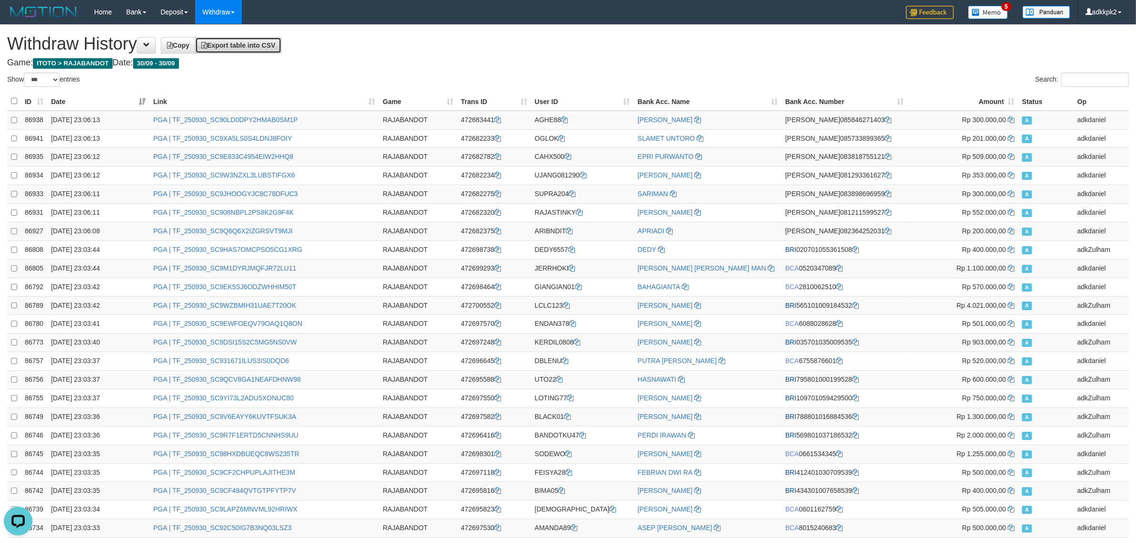
drag, startPoint x: 278, startPoint y: 43, endPoint x: 468, endPoint y: 73, distance: 191.7
click at [275, 43] on span "Export table into CSV" at bounding box center [238, 46] width 74 height 8
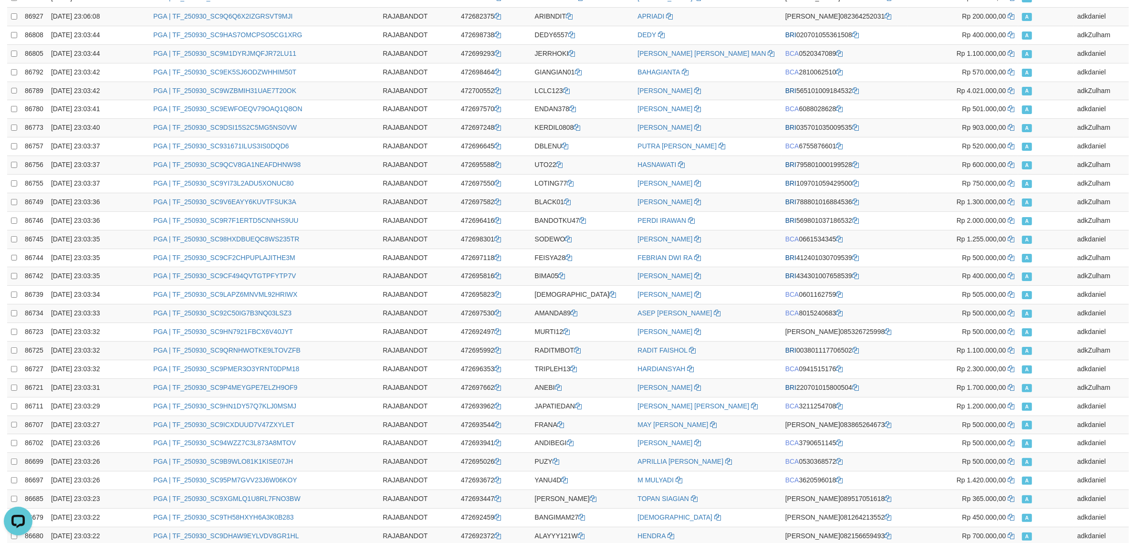
scroll to position [1568, 0]
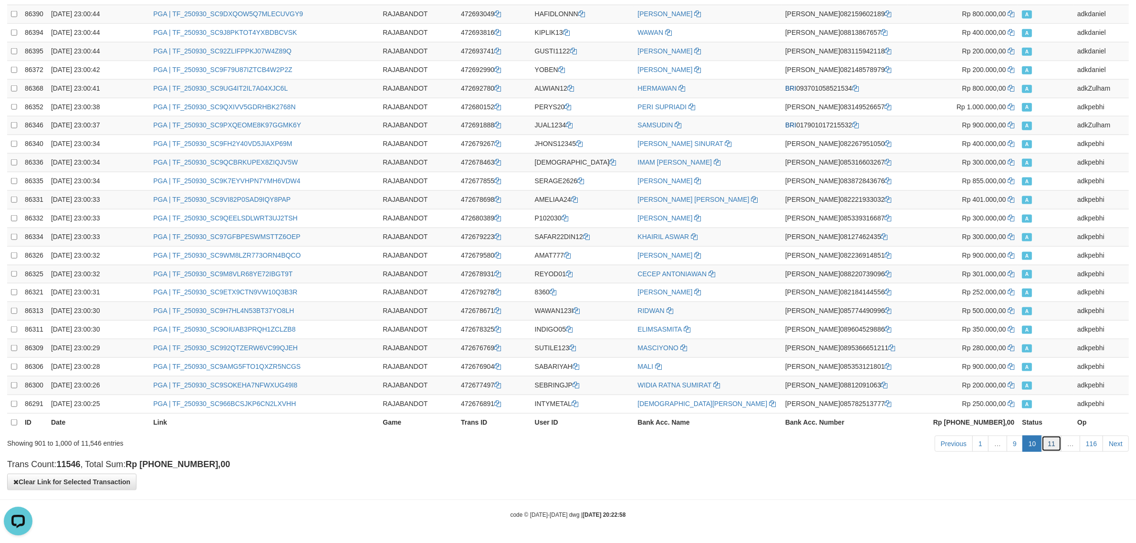
click at [1044, 444] on link "11" at bounding box center [1052, 444] width 20 height 16
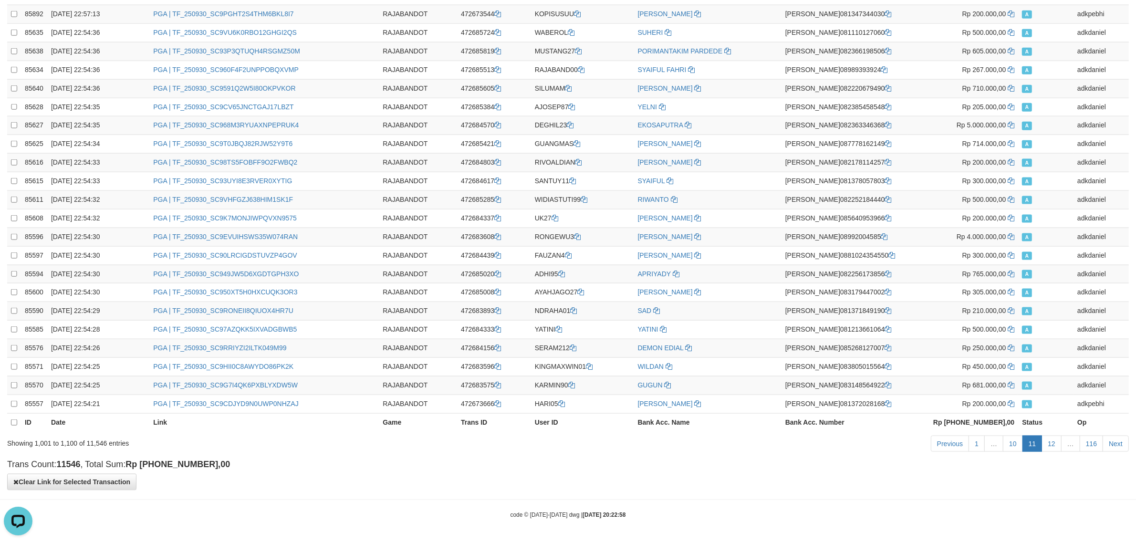
scroll to position [0, 0]
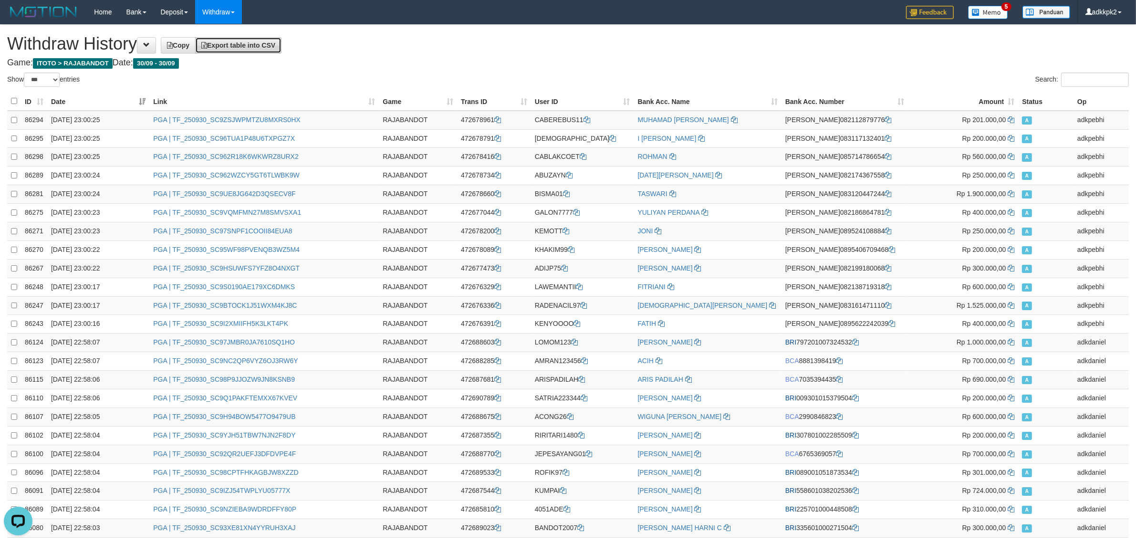
click at [282, 51] on link "Export table into CSV" at bounding box center [238, 45] width 86 height 16
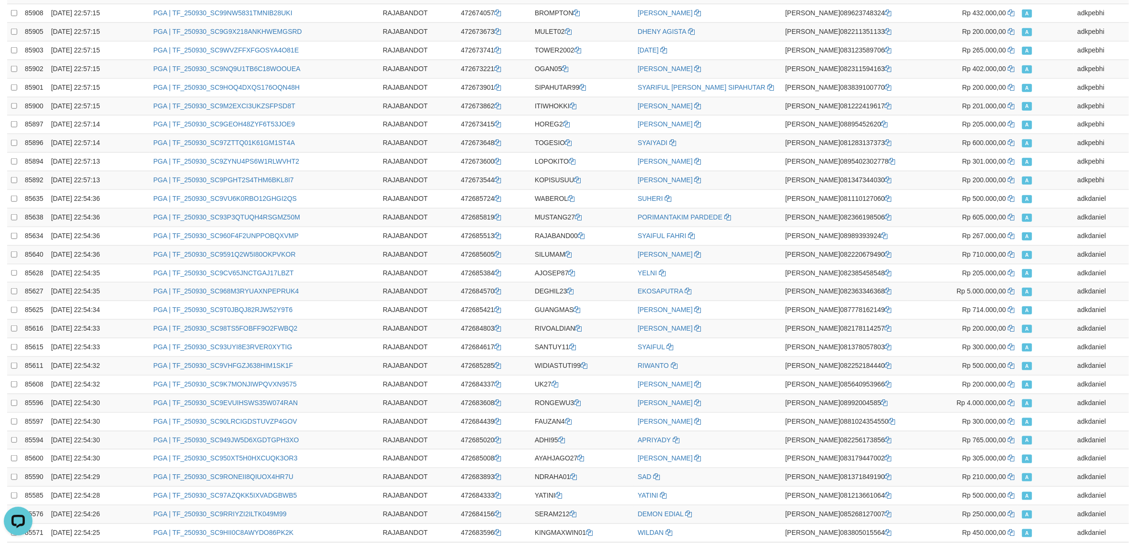
scroll to position [1568, 0]
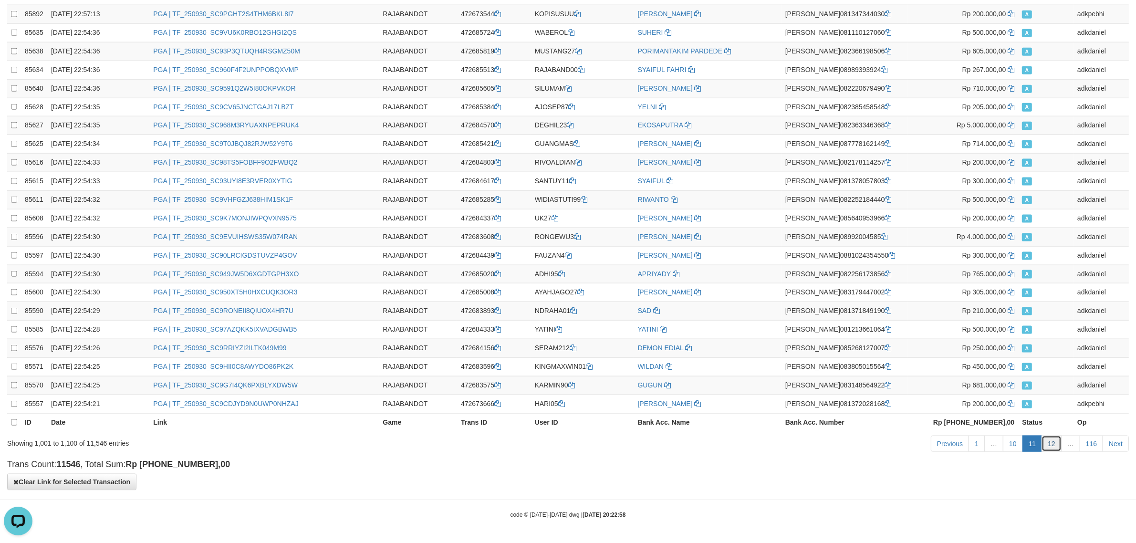
click at [1055, 442] on link "12" at bounding box center [1052, 444] width 20 height 16
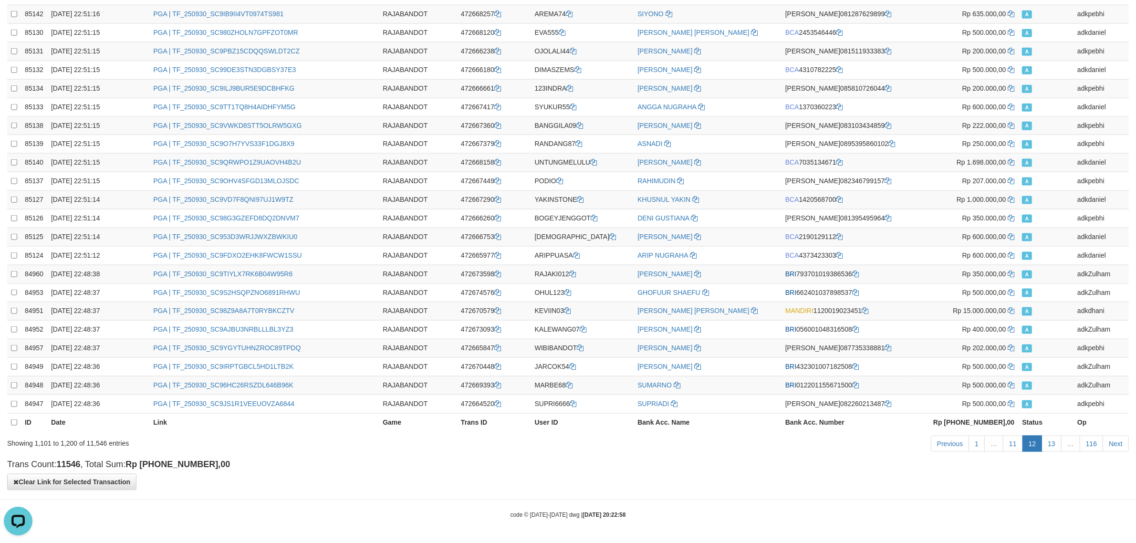
scroll to position [0, 0]
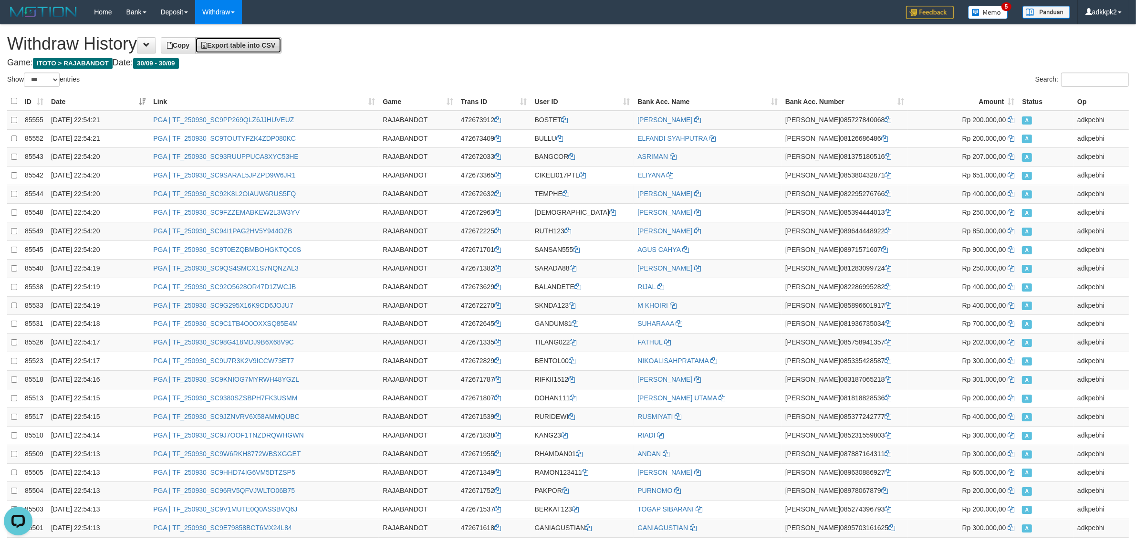
click at [252, 49] on link "Export table into CSV" at bounding box center [238, 45] width 86 height 16
click at [944, 230] on td "Rp 850.000,00" at bounding box center [963, 231] width 111 height 19
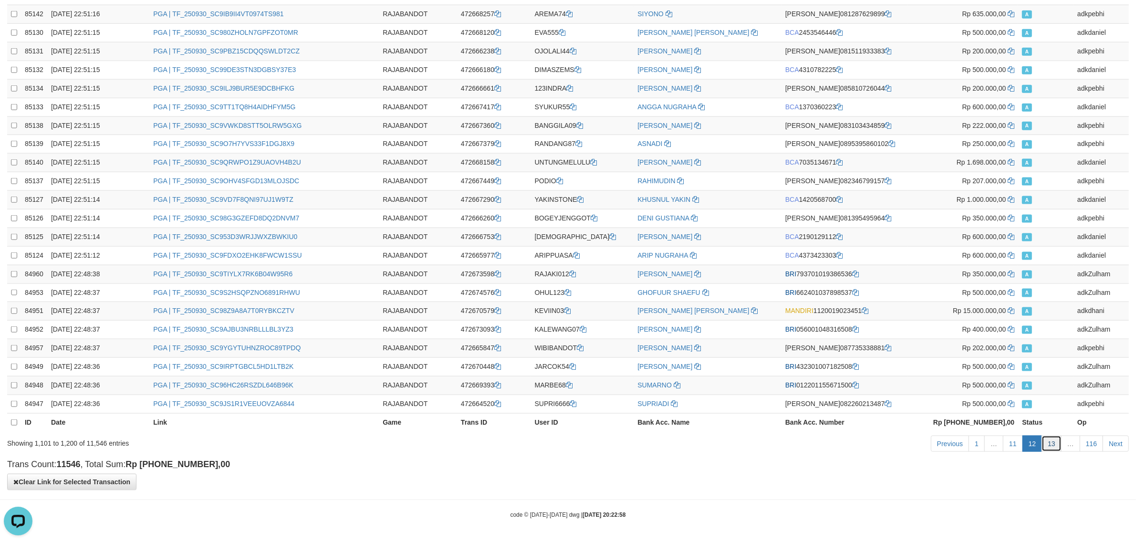
click at [1054, 440] on link "13" at bounding box center [1052, 444] width 20 height 16
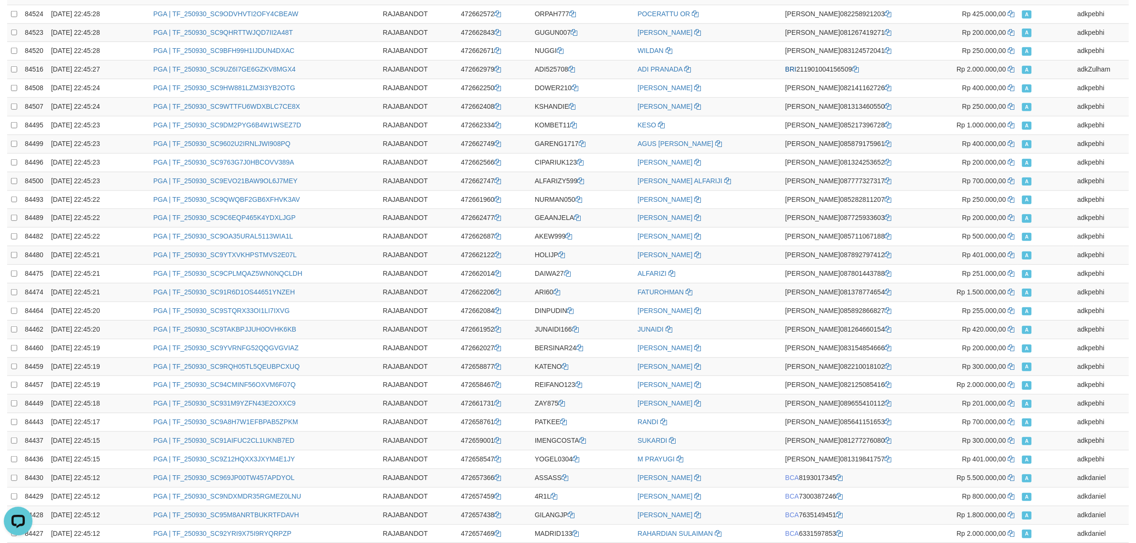
scroll to position [0, 0]
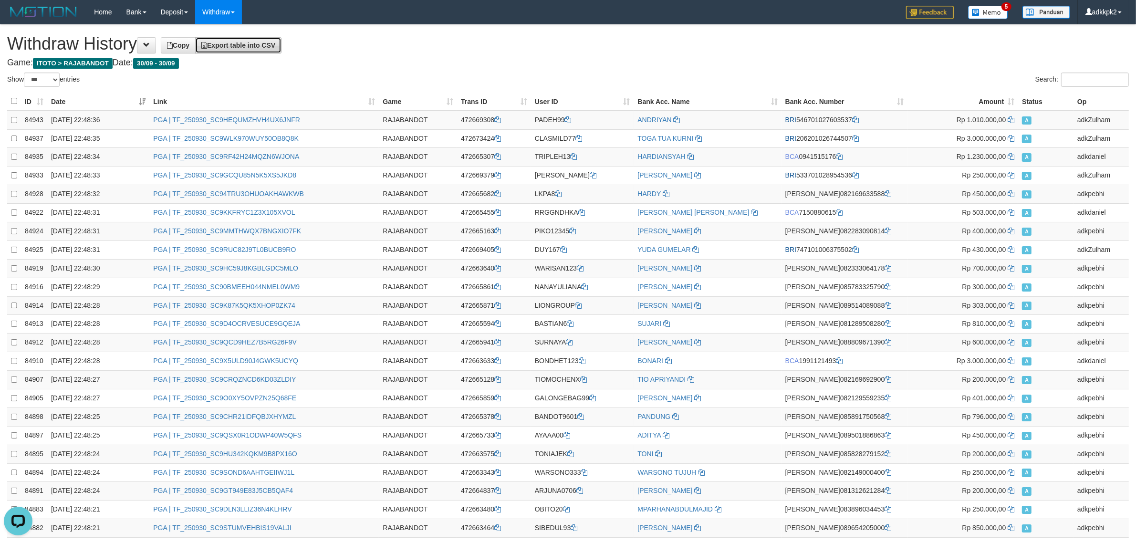
click at [261, 49] on link "Export table into CSV" at bounding box center [238, 45] width 86 height 16
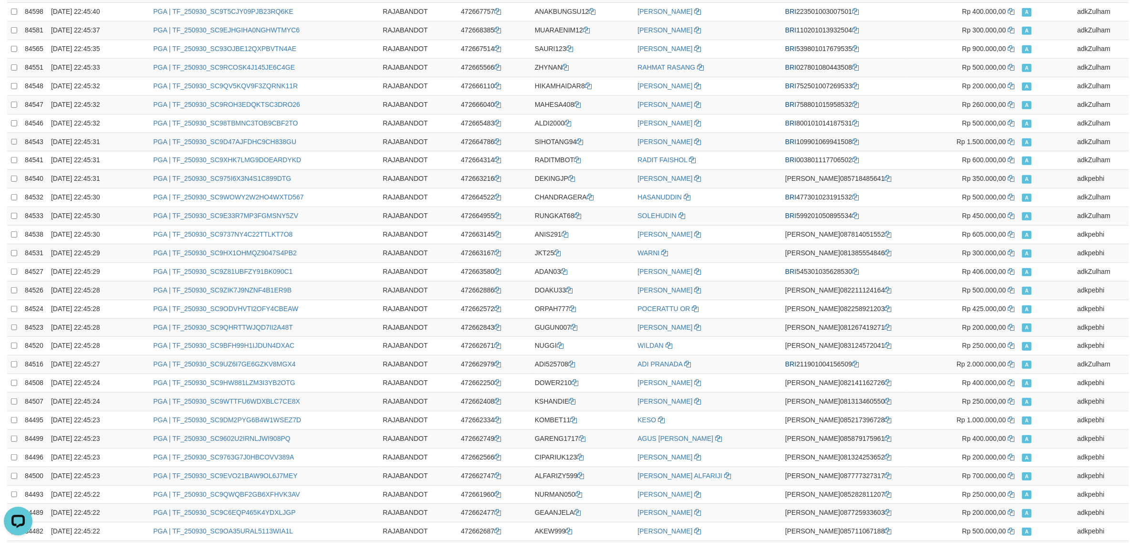
scroll to position [1568, 0]
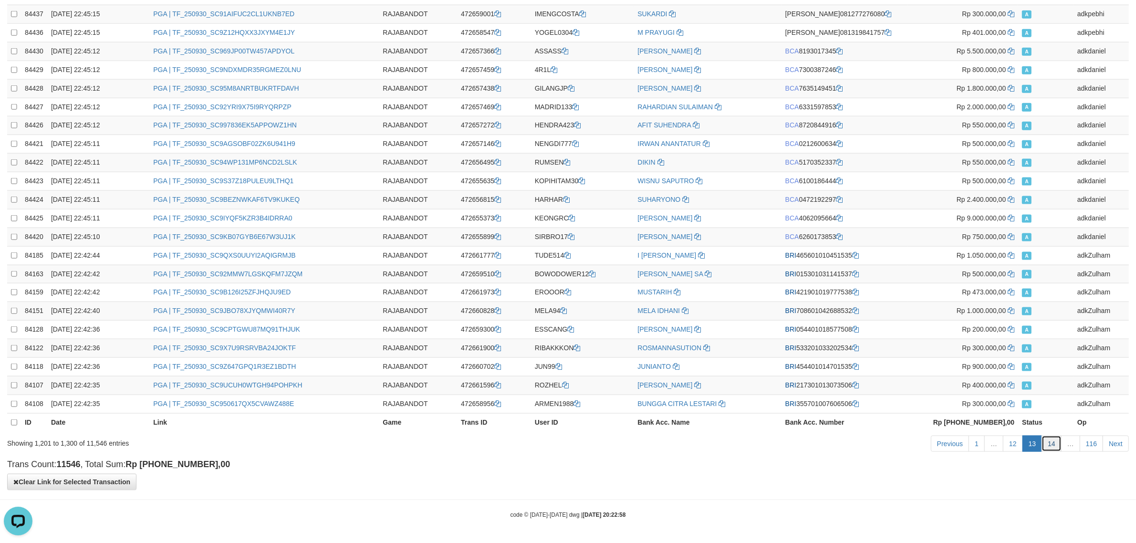
click at [1050, 441] on link "14" at bounding box center [1052, 444] width 20 height 16
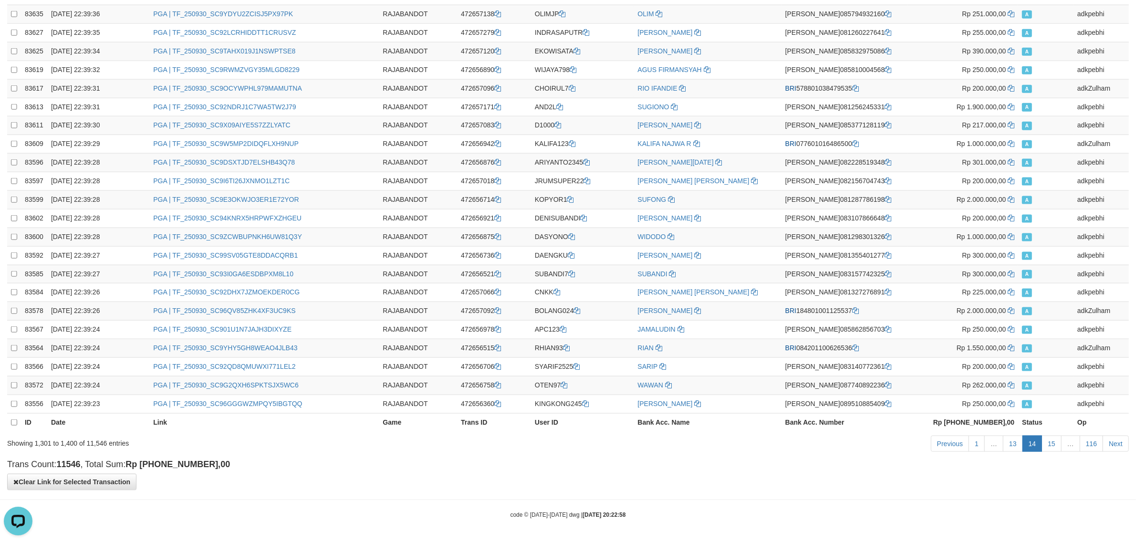
scroll to position [0, 0]
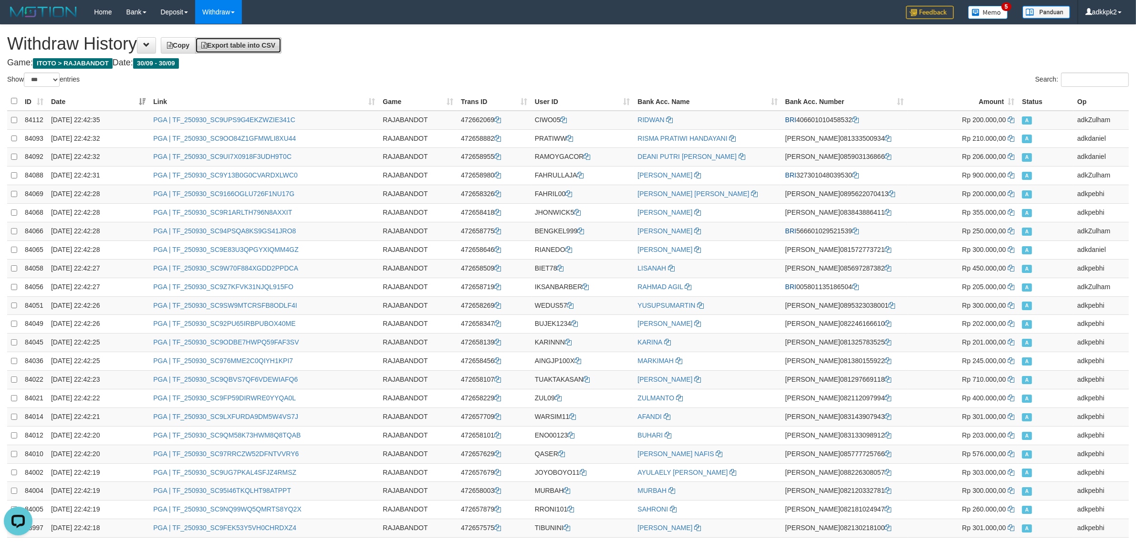
click at [251, 38] on link "Export table into CSV" at bounding box center [238, 45] width 86 height 16
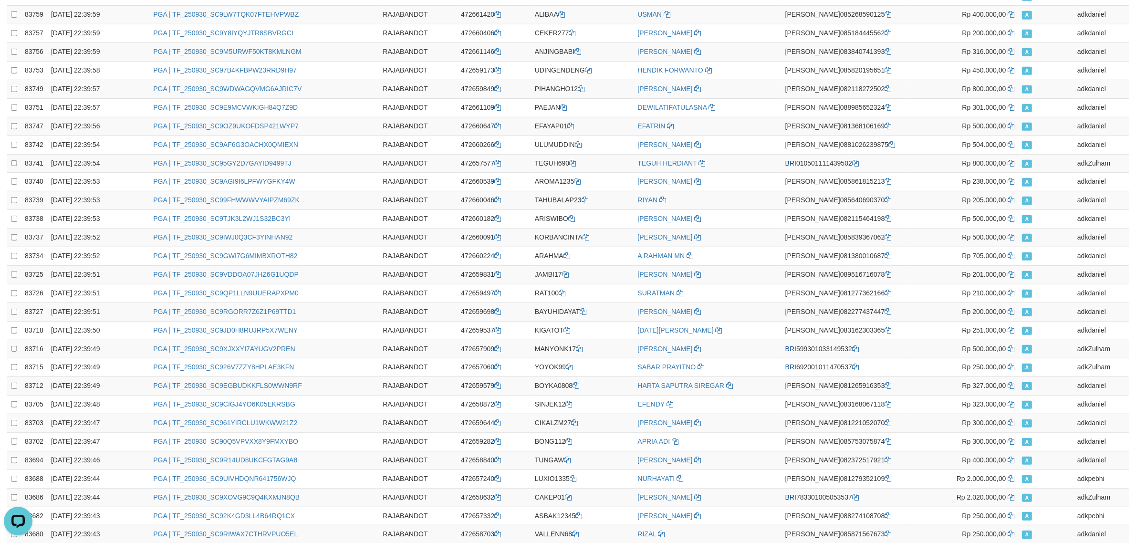
scroll to position [1568, 0]
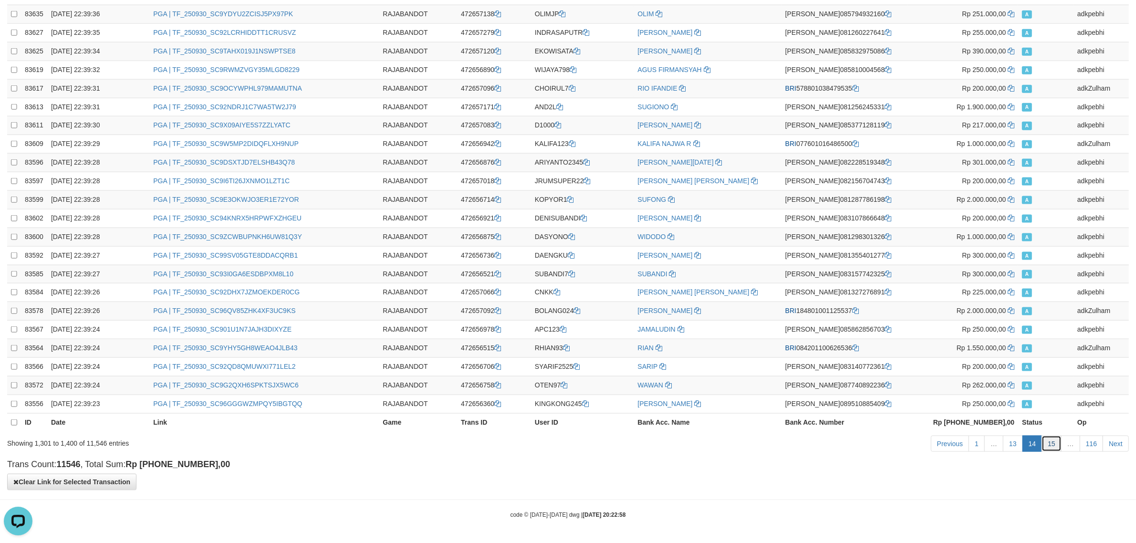
click at [1046, 437] on link "15" at bounding box center [1052, 444] width 20 height 16
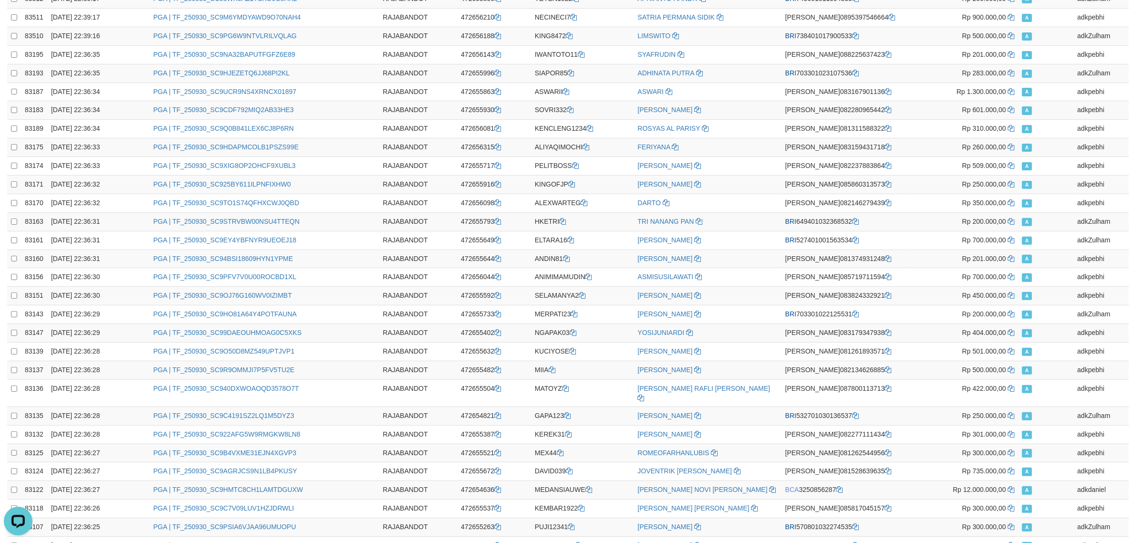
scroll to position [0, 0]
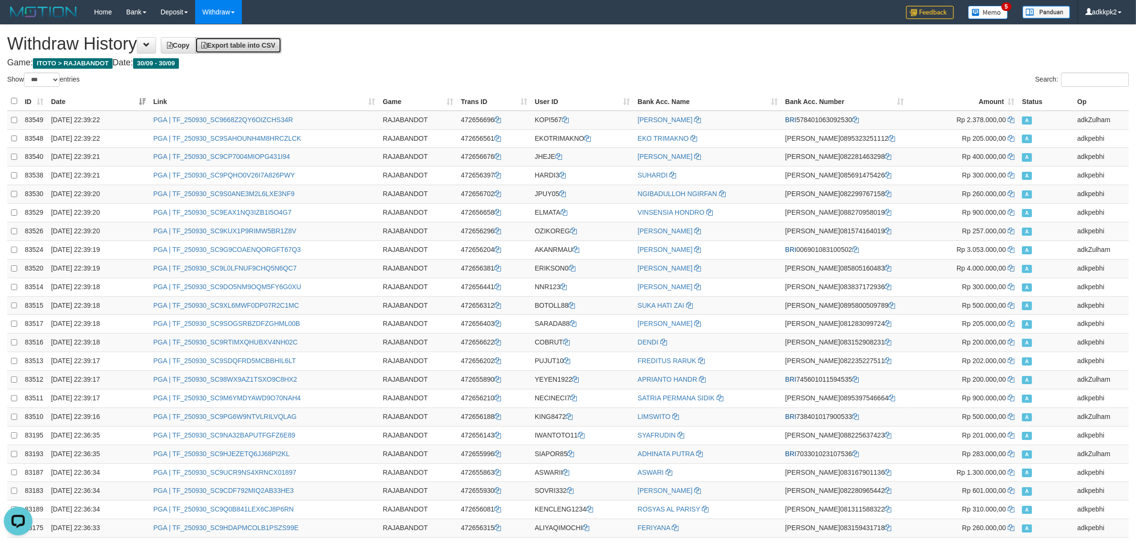
click at [240, 37] on link "Export table into CSV" at bounding box center [238, 45] width 86 height 16
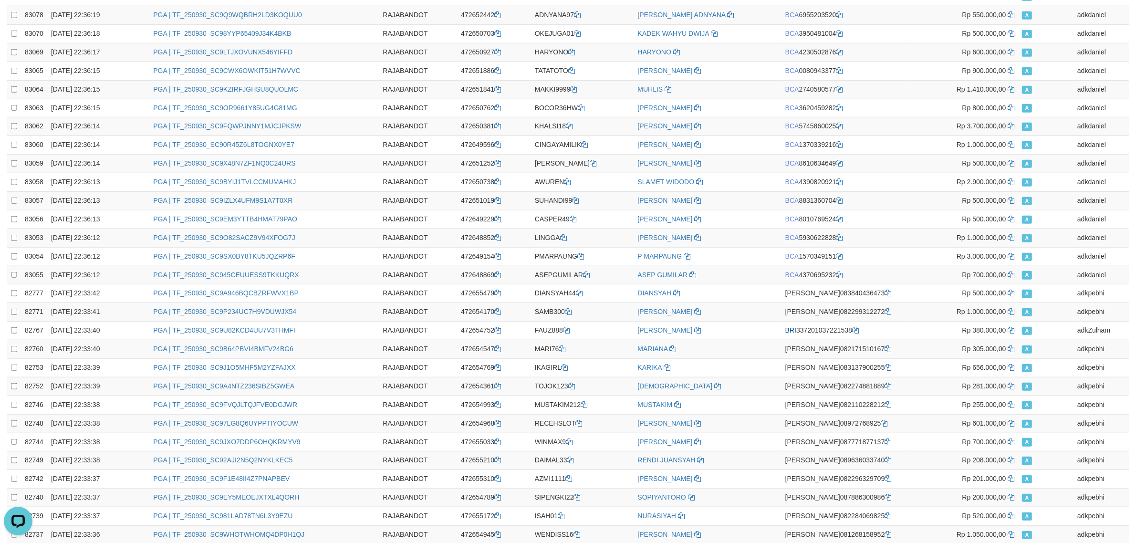
scroll to position [1568, 0]
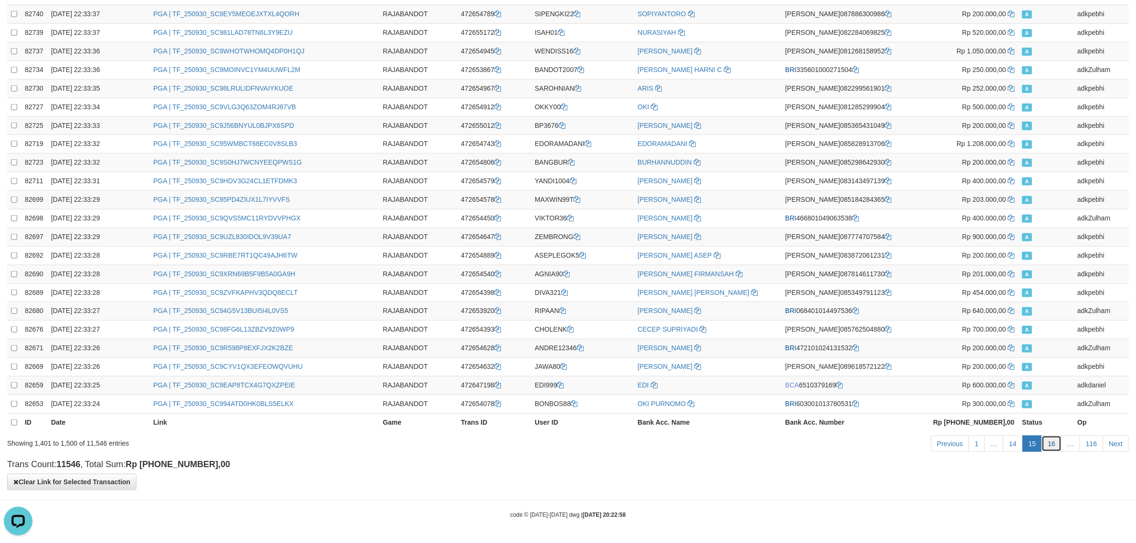
click at [1046, 438] on link "16" at bounding box center [1052, 444] width 20 height 16
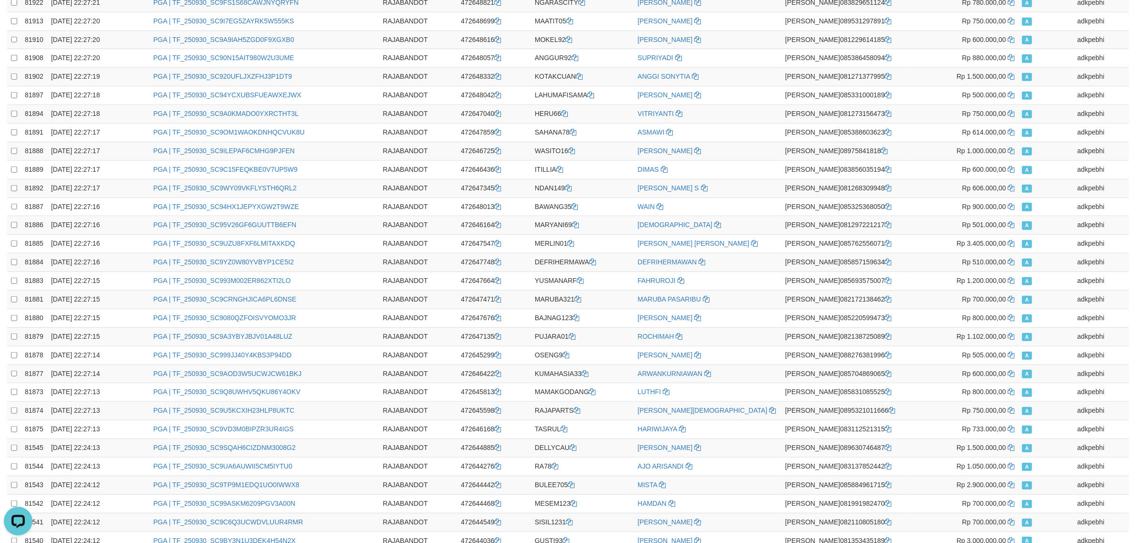
scroll to position [0, 0]
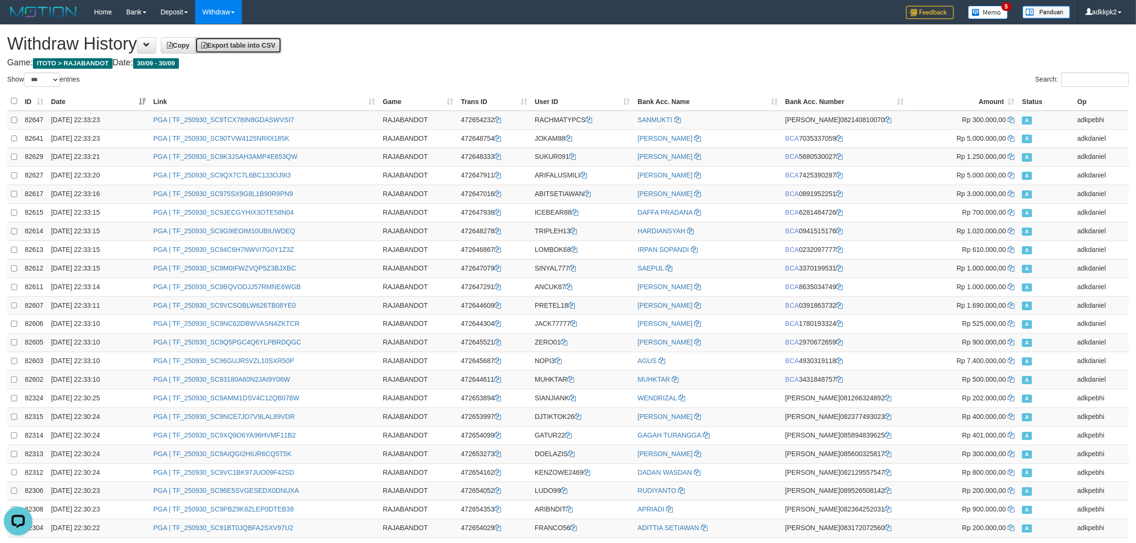
click at [273, 49] on link "Export table into CSV" at bounding box center [238, 45] width 86 height 16
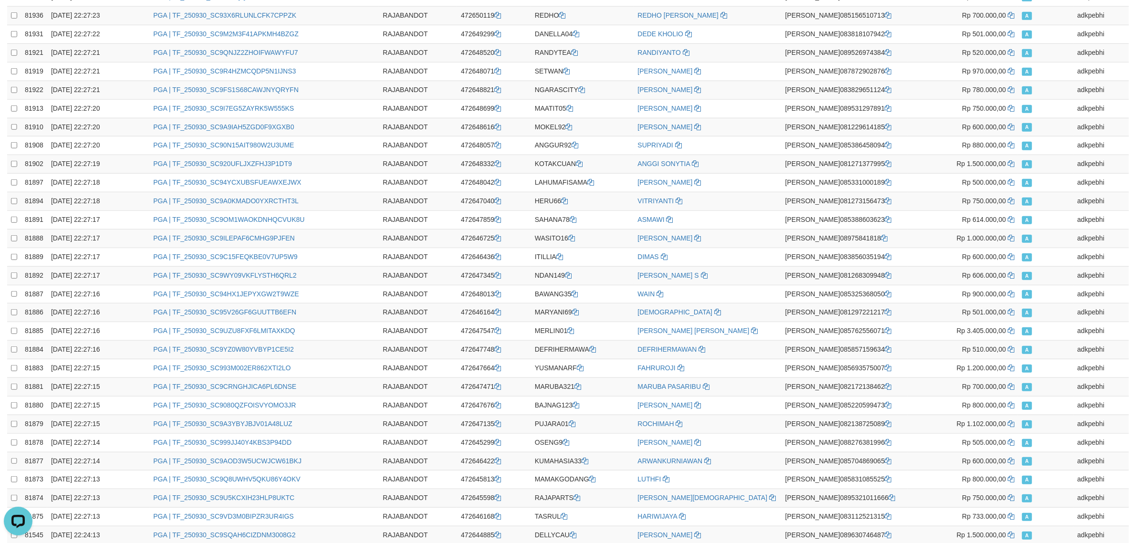
scroll to position [1568, 0]
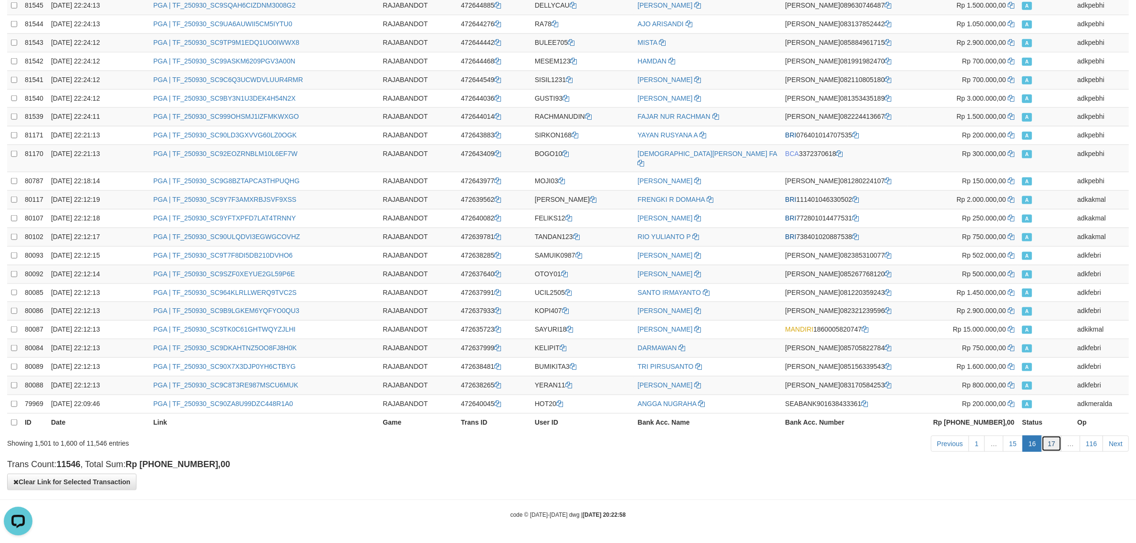
click at [1053, 445] on link "17" at bounding box center [1052, 444] width 20 height 16
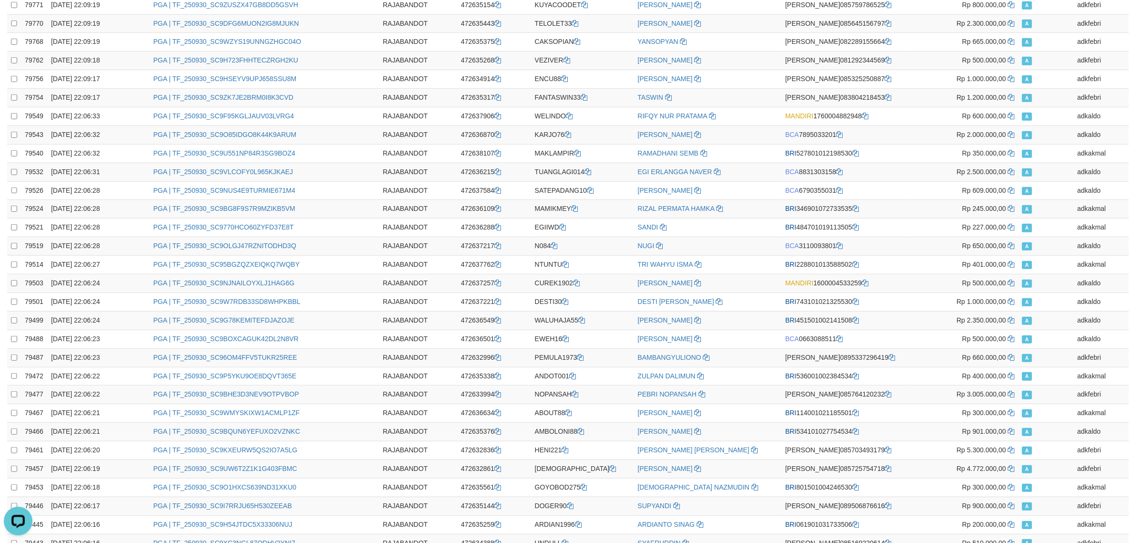
scroll to position [0, 0]
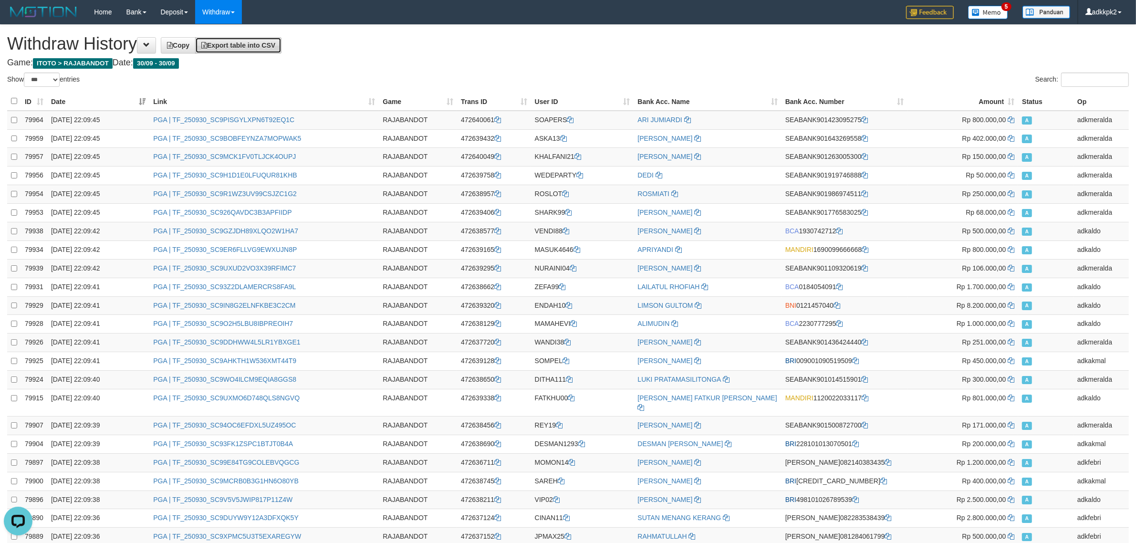
click at [250, 46] on span "Export table into CSV" at bounding box center [238, 46] width 74 height 8
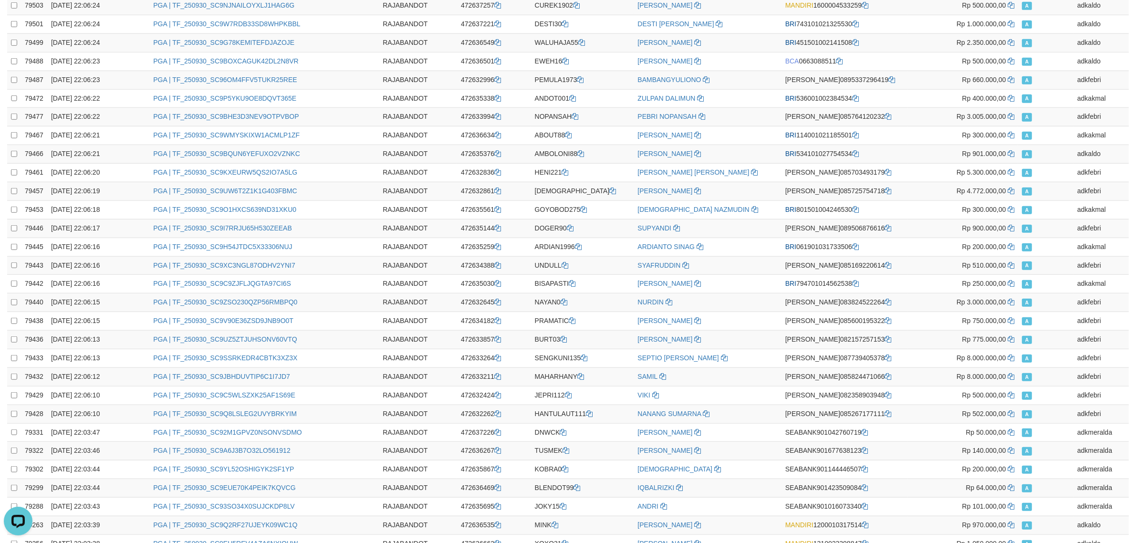
scroll to position [1568, 0]
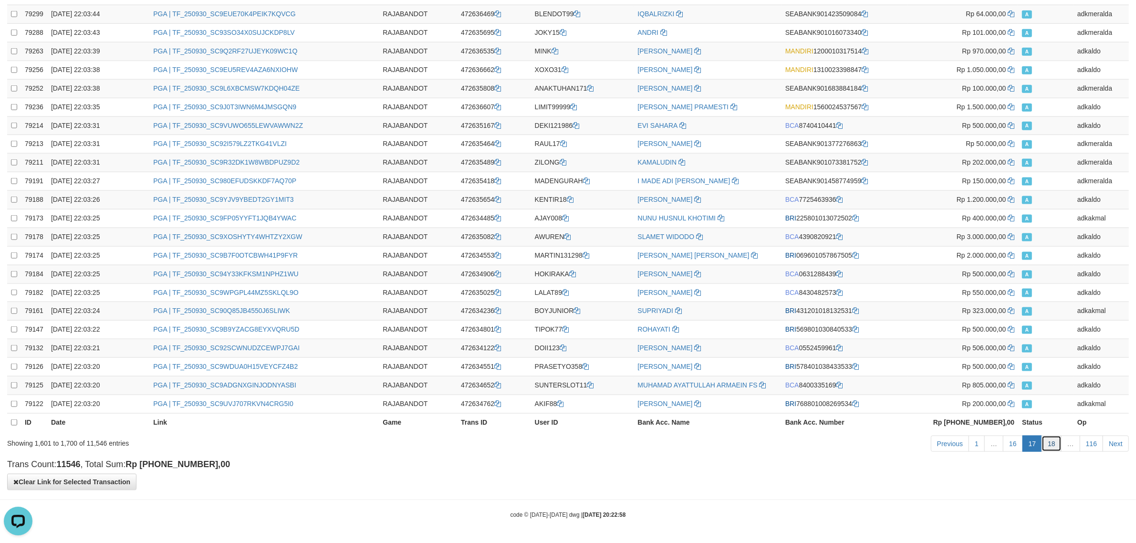
click at [1058, 444] on link "18" at bounding box center [1052, 444] width 20 height 16
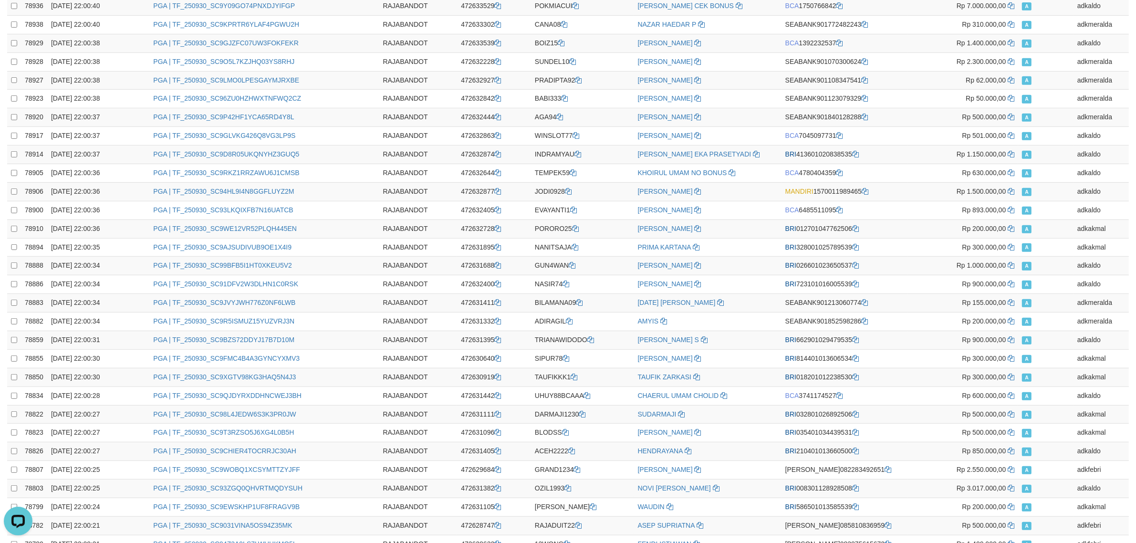
scroll to position [0, 0]
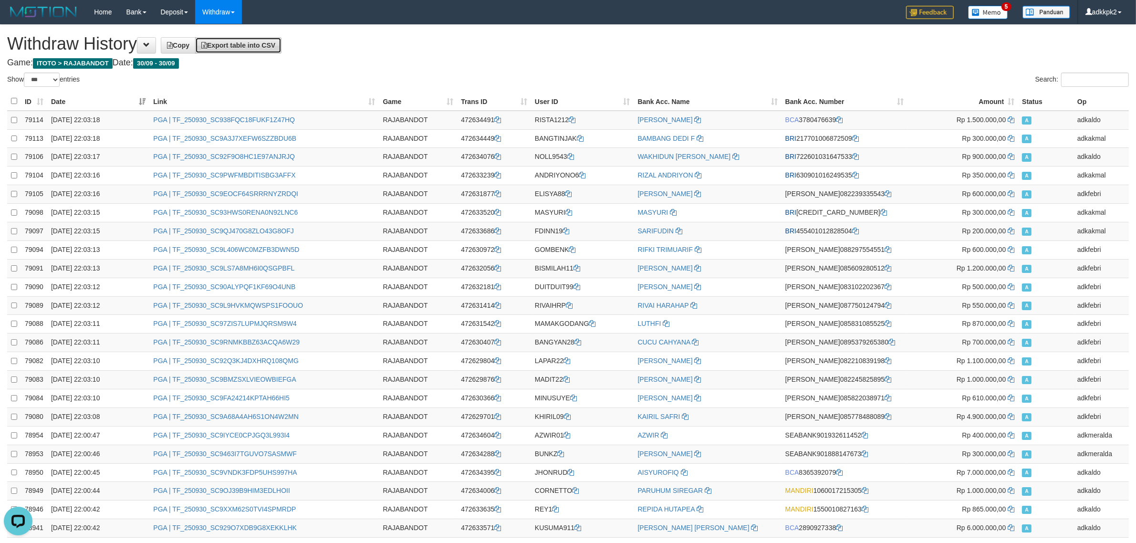
click at [235, 37] on link "Export table into CSV" at bounding box center [238, 45] width 86 height 16
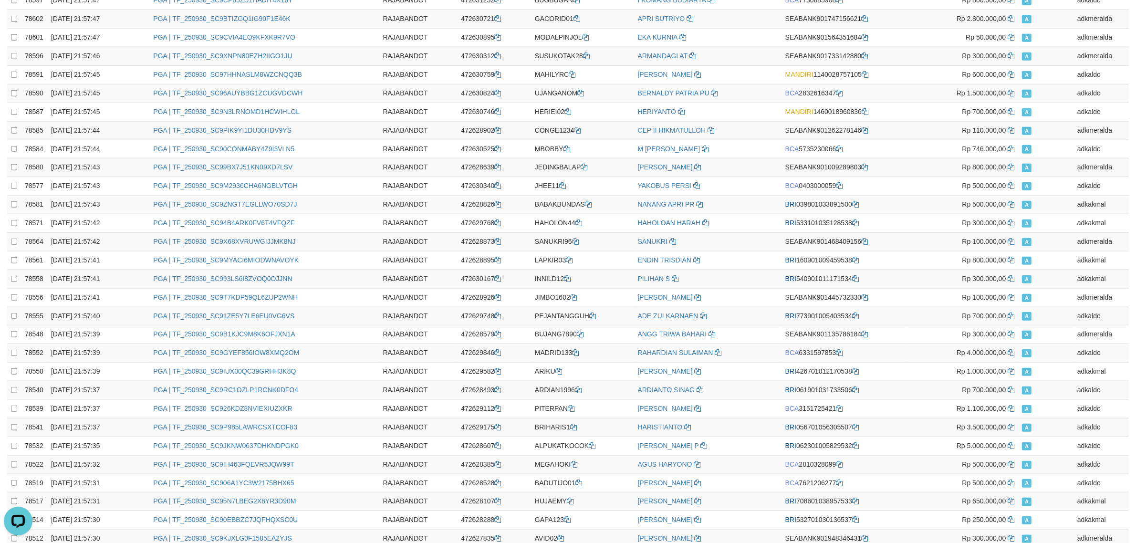
scroll to position [1568, 0]
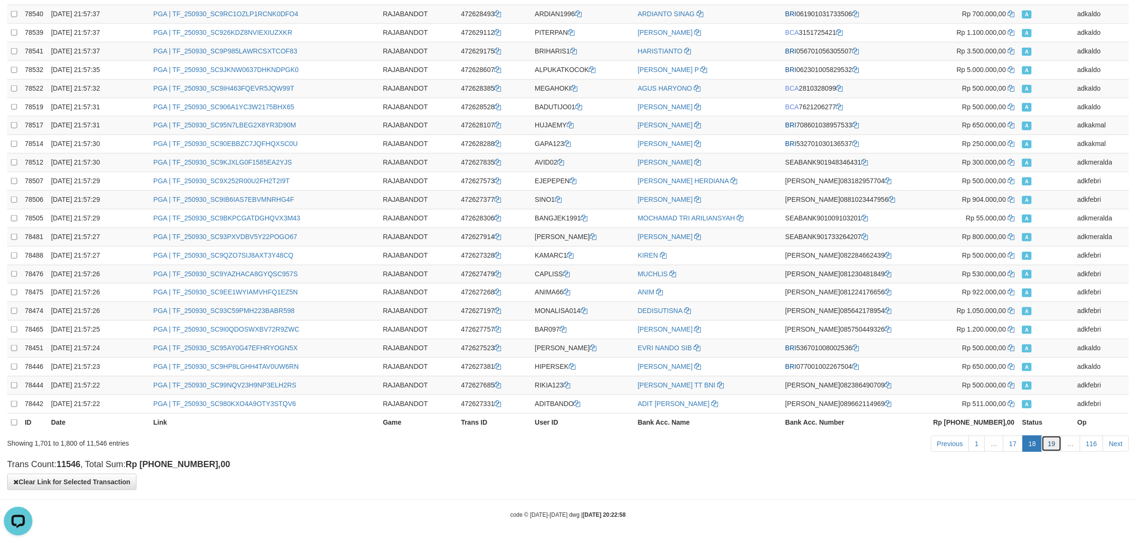
click at [1050, 437] on link "19" at bounding box center [1052, 444] width 20 height 16
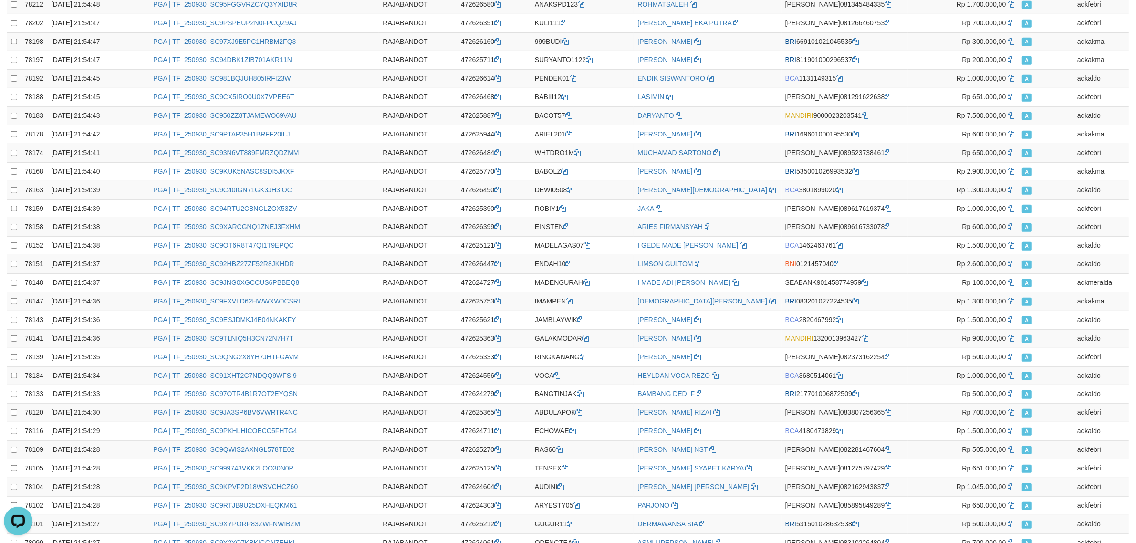
scroll to position [0, 0]
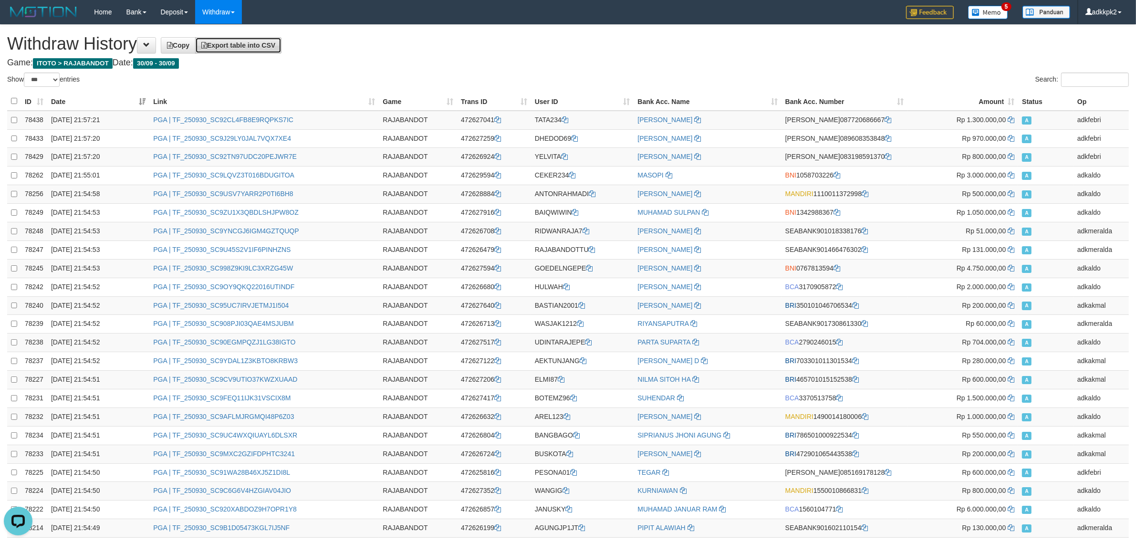
click at [258, 51] on link "Export table into CSV" at bounding box center [238, 45] width 86 height 16
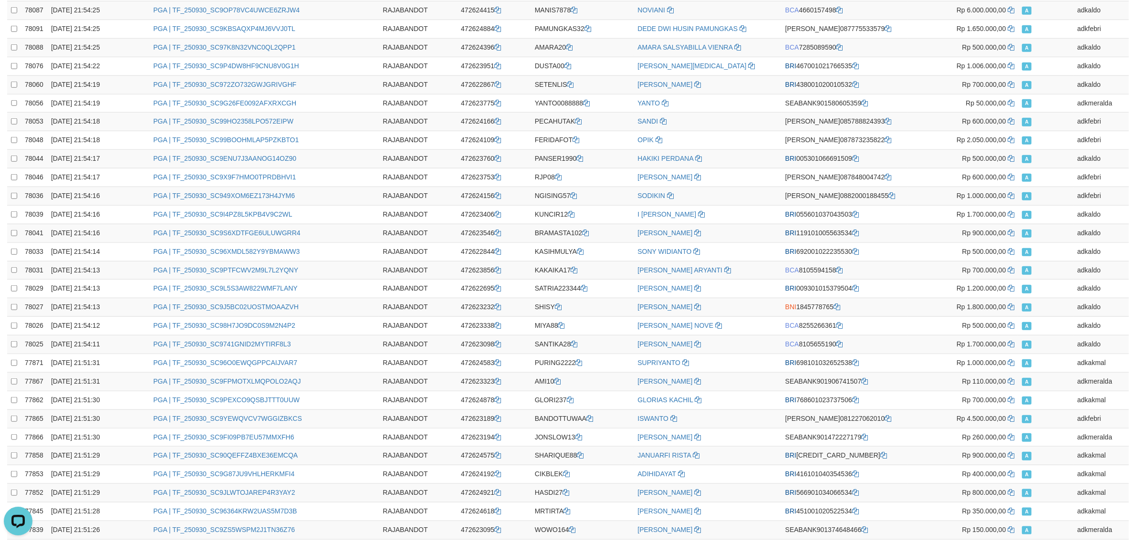
scroll to position [1568, 0]
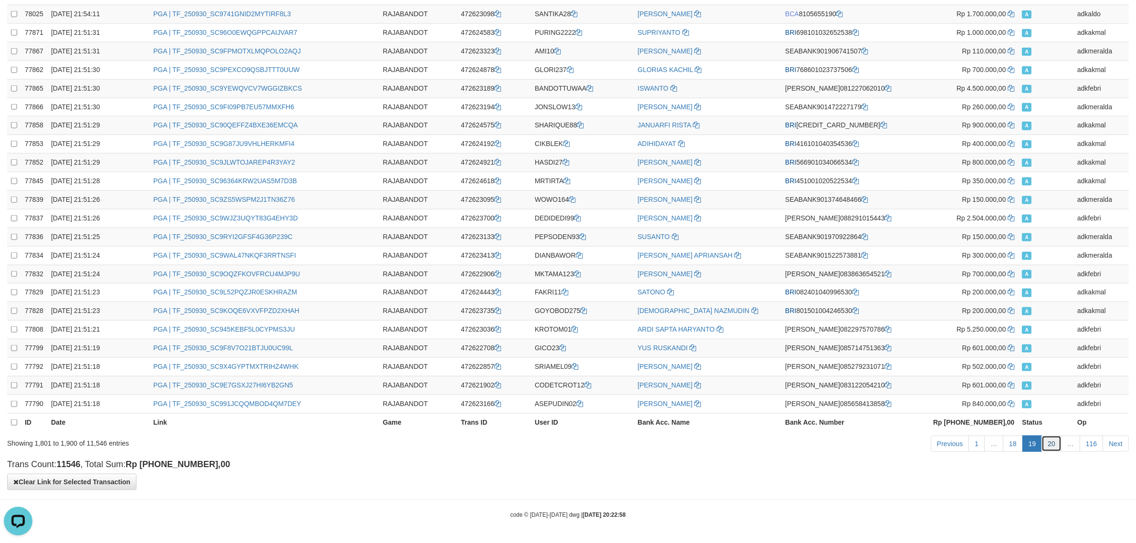
click at [1059, 439] on link "20" at bounding box center [1052, 444] width 20 height 16
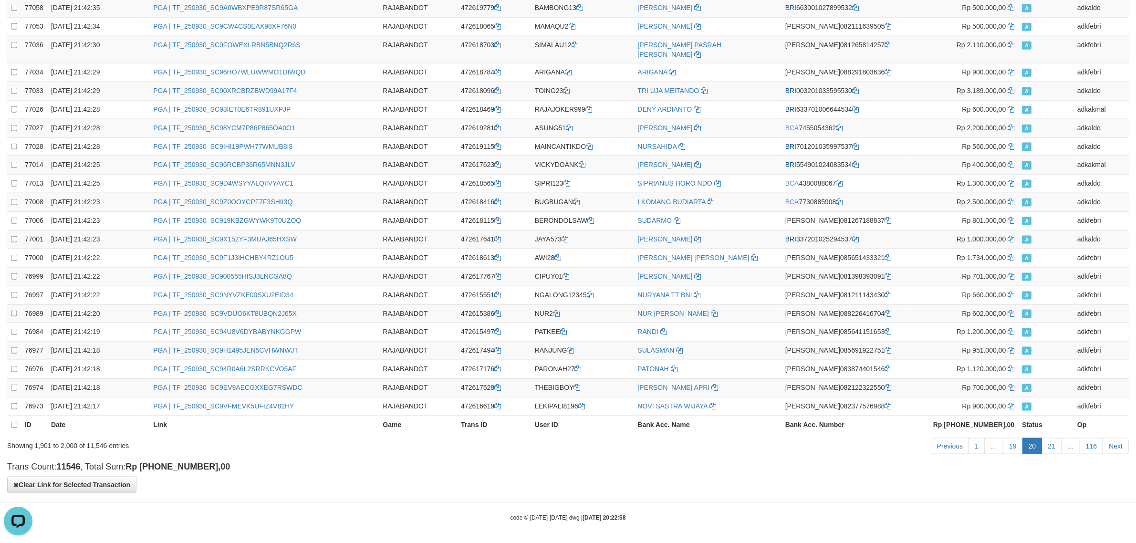
drag, startPoint x: 723, startPoint y: 506, endPoint x: 752, endPoint y: 504, distance: 28.7
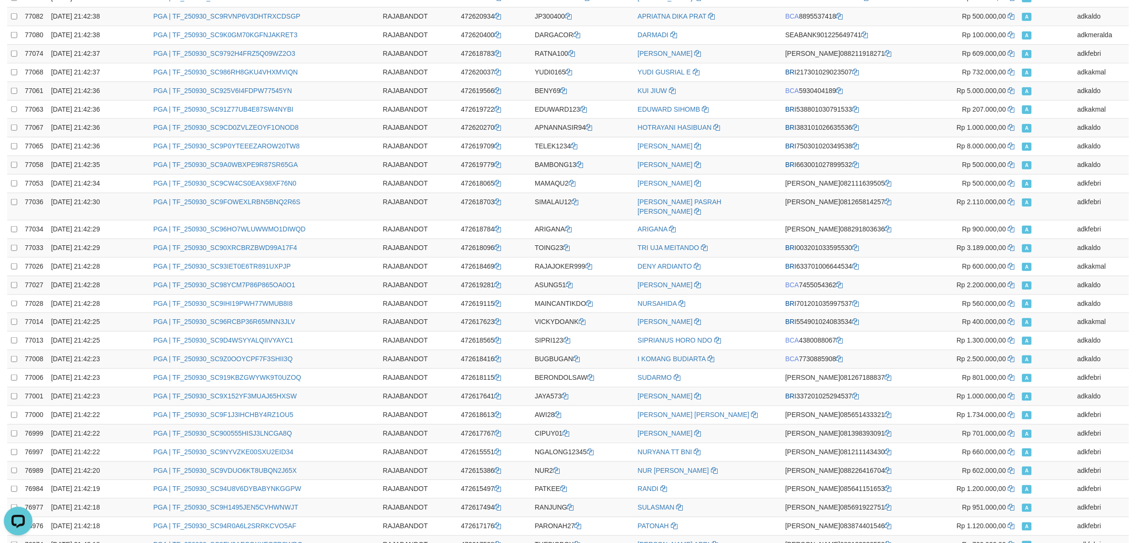
scroll to position [0, 0]
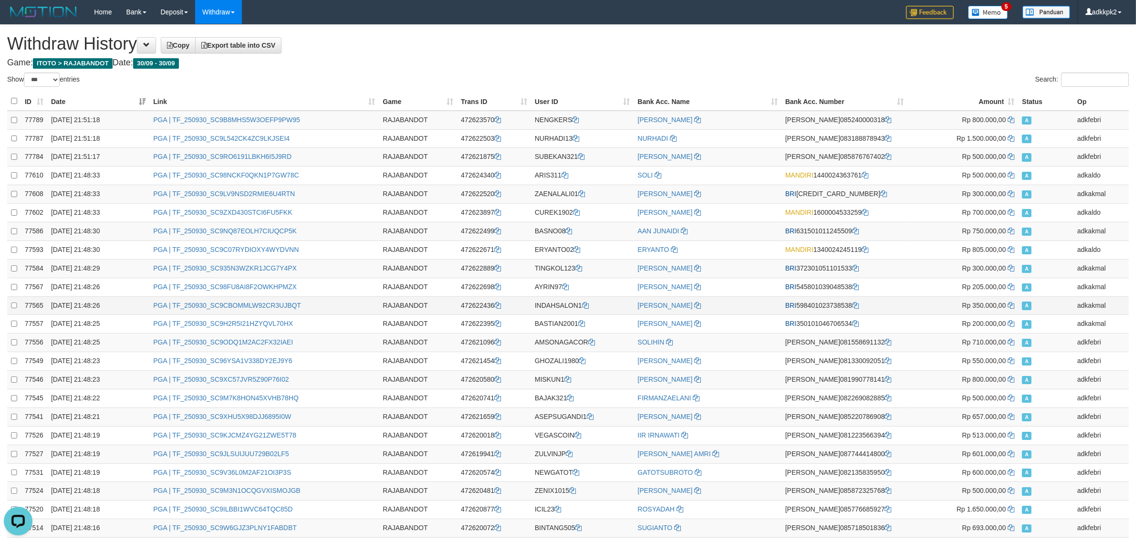
click at [931, 313] on td "Rp 350.000,00" at bounding box center [963, 305] width 111 height 19
drag, startPoint x: 273, startPoint y: 44, endPoint x: 302, endPoint y: 40, distance: 28.9
click at [273, 43] on span "Export table into CSV" at bounding box center [238, 46] width 74 height 8
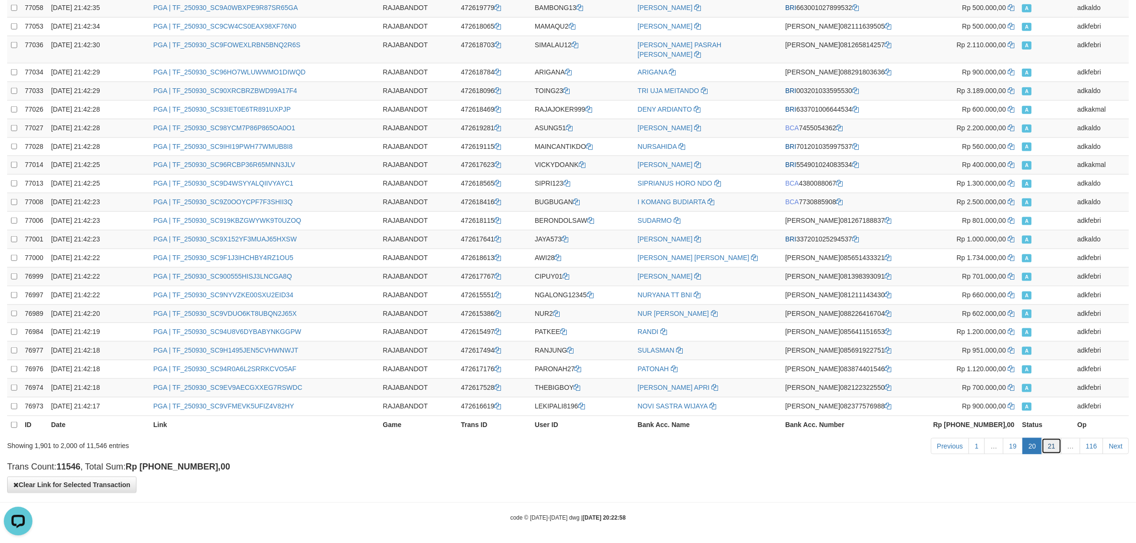
drag, startPoint x: 1048, startPoint y: 444, endPoint x: 1050, endPoint y: 438, distance: 6.6
click at [1048, 444] on link "21" at bounding box center [1052, 446] width 20 height 16
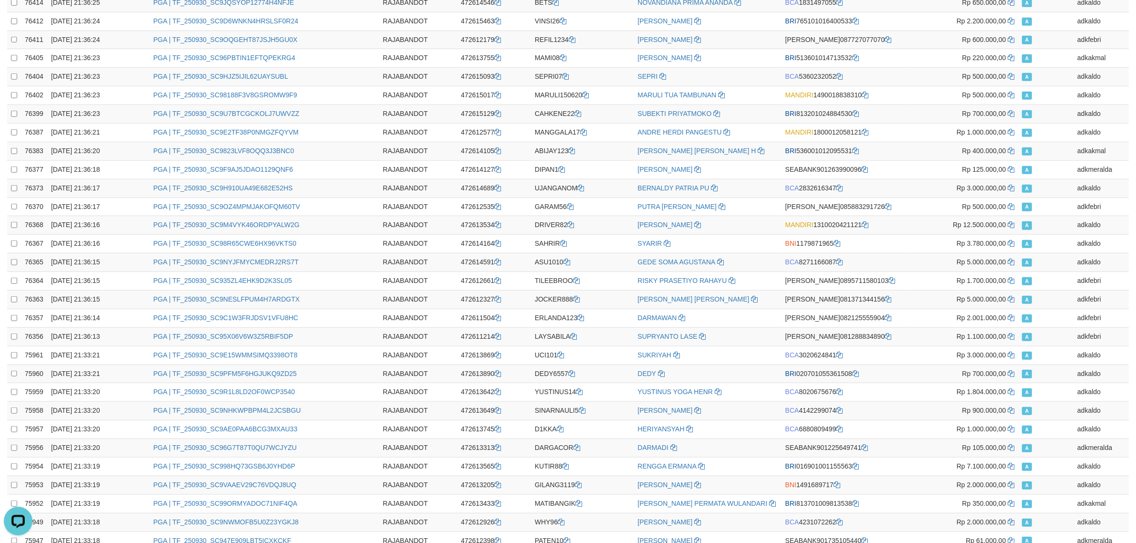
scroll to position [0, 0]
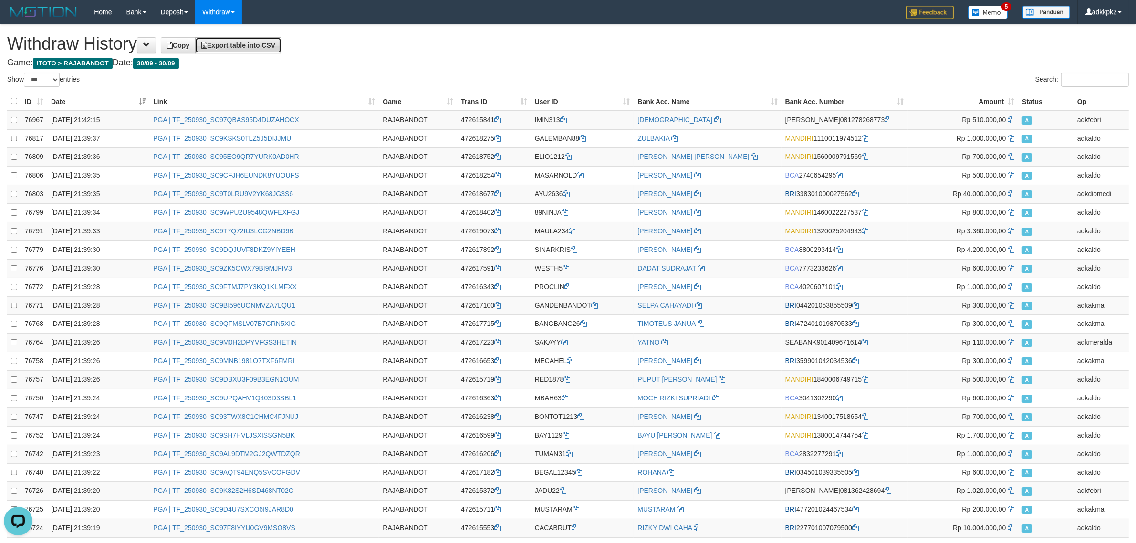
click at [268, 46] on span "Export table into CSV" at bounding box center [238, 46] width 74 height 8
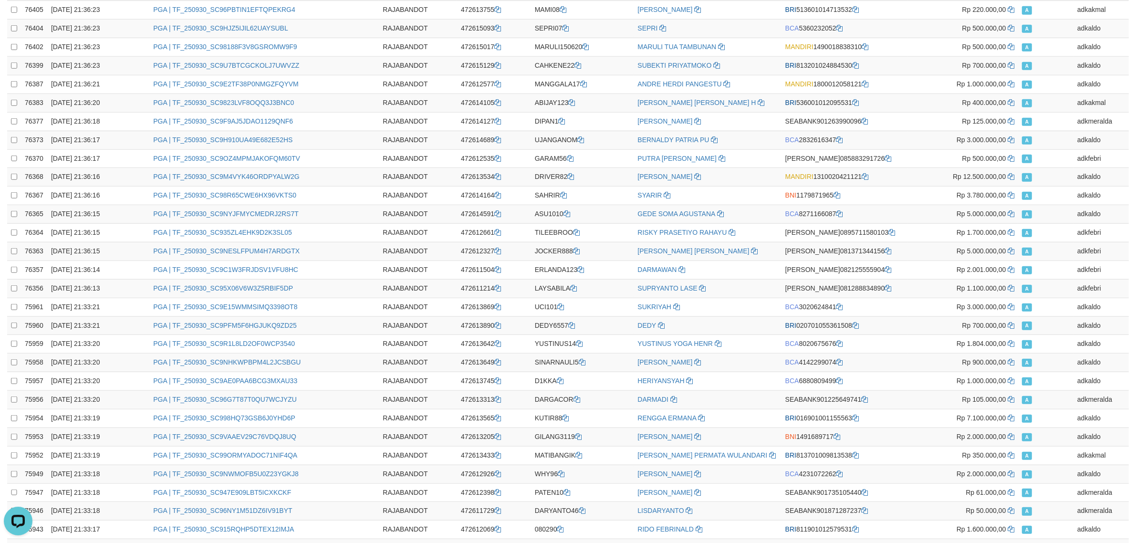
scroll to position [1568, 0]
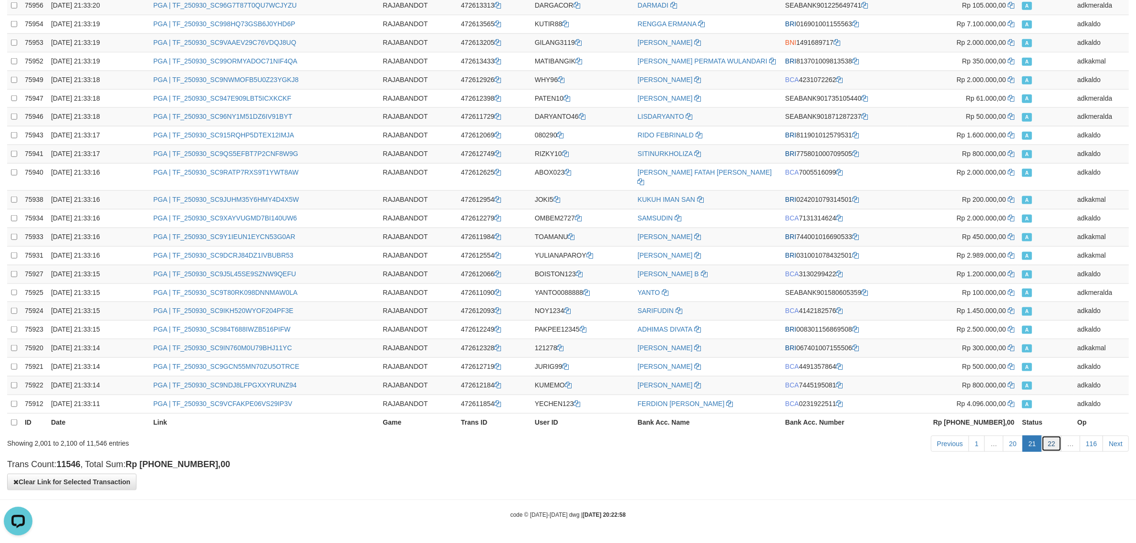
drag, startPoint x: 1054, startPoint y: 441, endPoint x: 1058, endPoint y: 439, distance: 5.3
click at [1054, 441] on link "22" at bounding box center [1052, 444] width 20 height 16
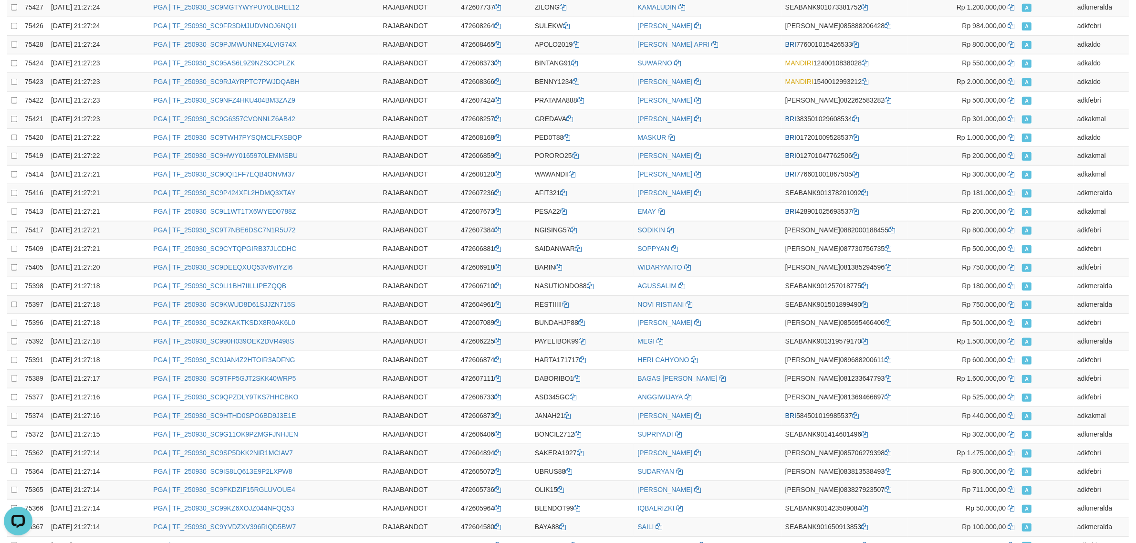
scroll to position [0, 0]
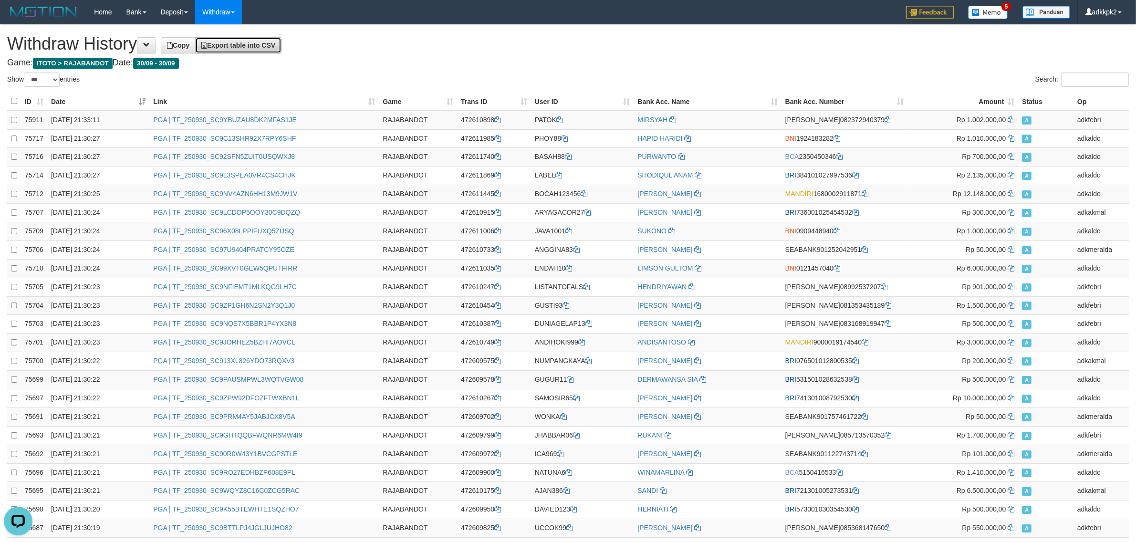
click at [274, 43] on span "Export table into CSV" at bounding box center [238, 46] width 74 height 8
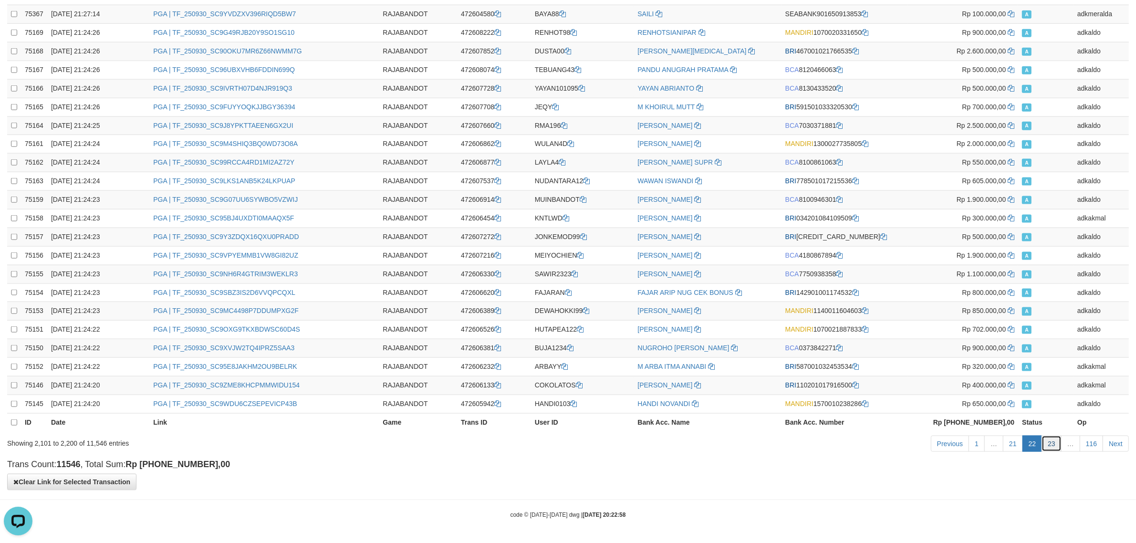
click at [1052, 440] on link "23" at bounding box center [1052, 444] width 20 height 16
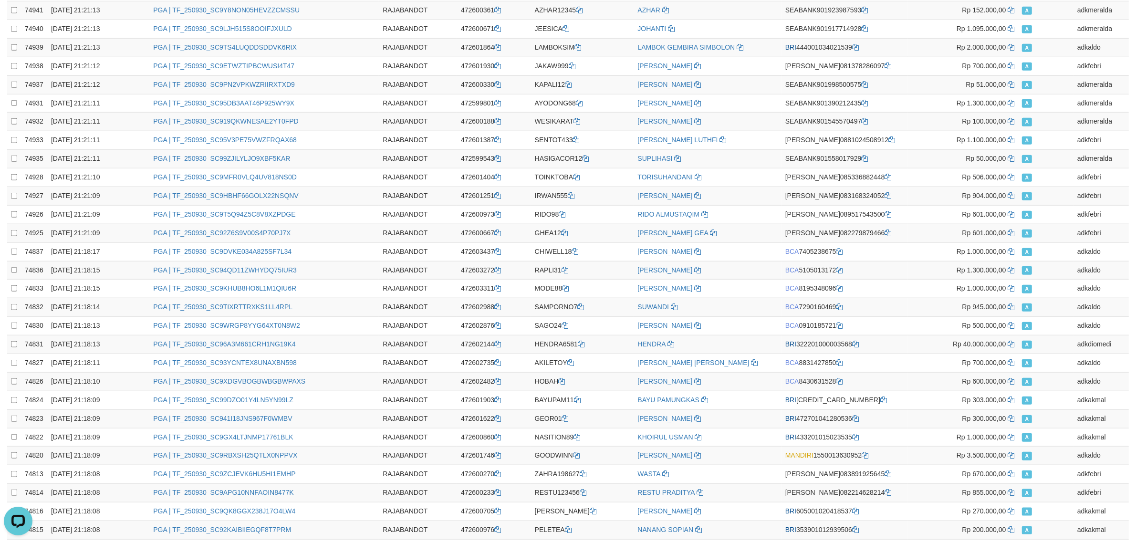
scroll to position [0, 0]
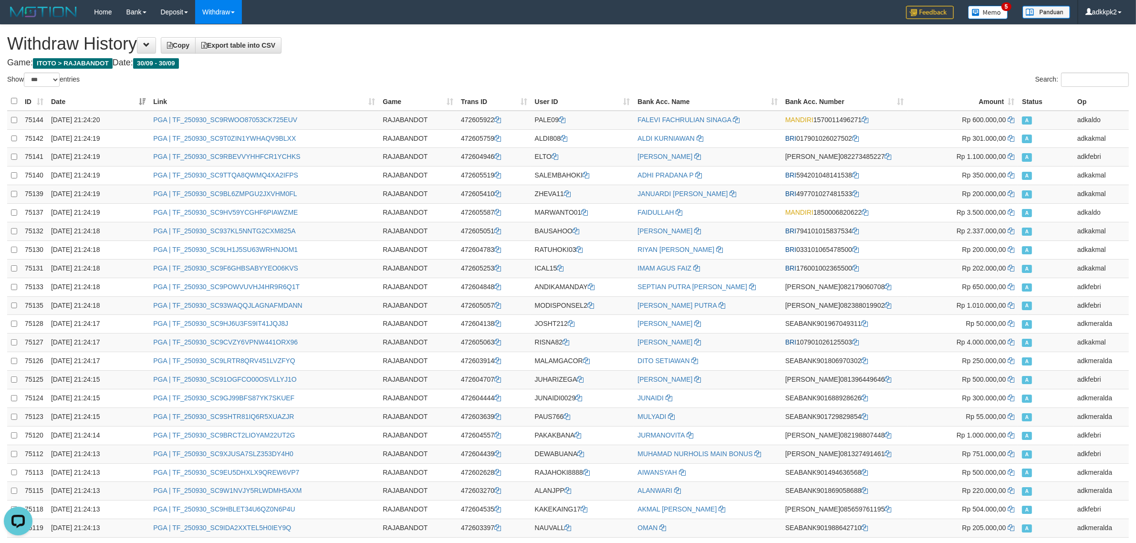
click at [254, 46] on span "Export table into CSV" at bounding box center [238, 46] width 74 height 8
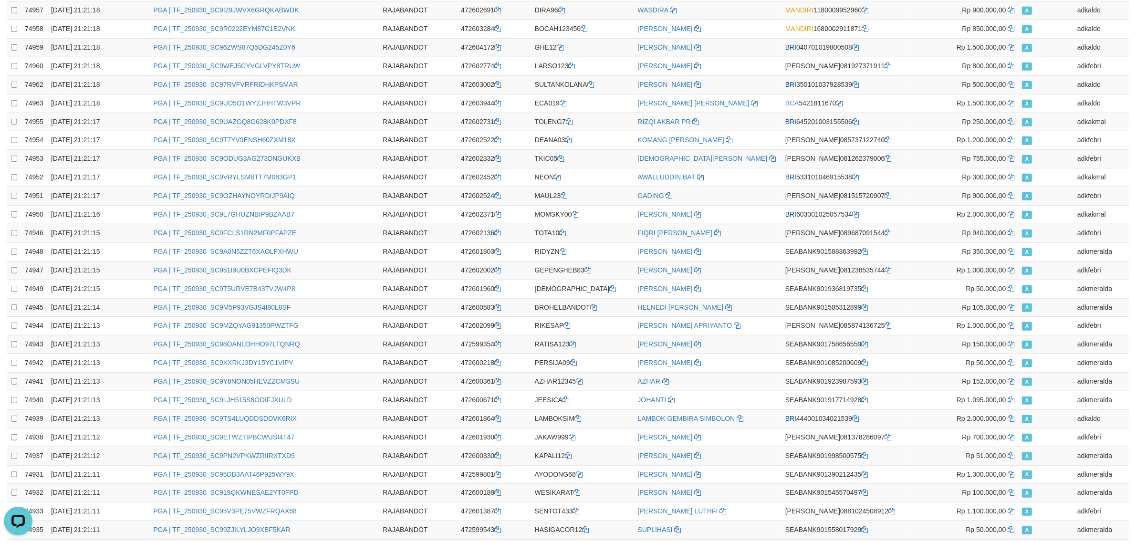
scroll to position [1568, 0]
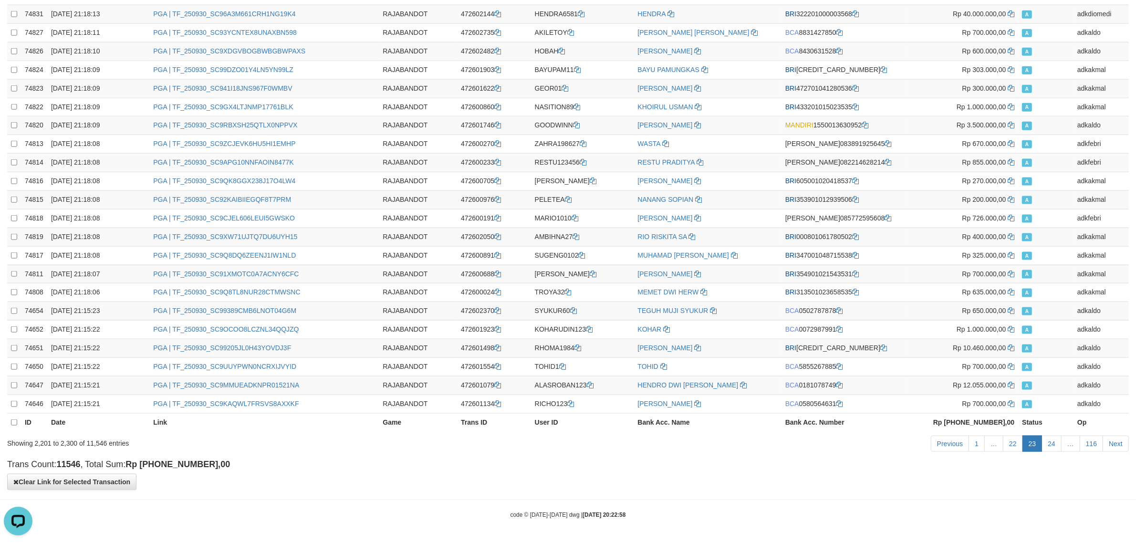
drag, startPoint x: 1056, startPoint y: 454, endPoint x: 1054, endPoint y: 446, distance: 7.8
click at [1056, 453] on div "Previous 1 … 22 23 24 … 116 Next" at bounding box center [804, 445] width 648 height 21
click at [1054, 446] on link "24" at bounding box center [1052, 444] width 20 height 16
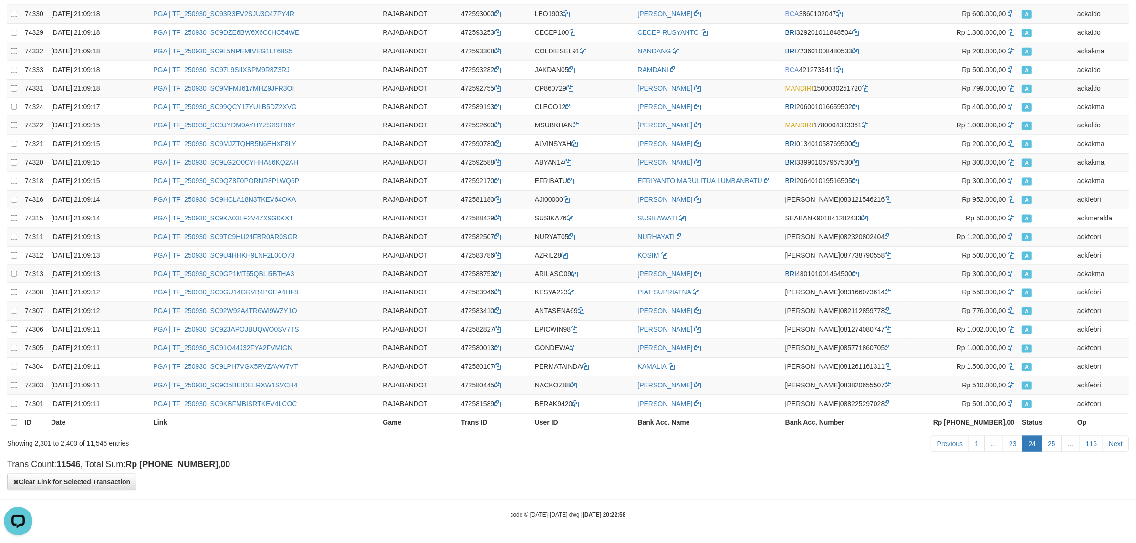
scroll to position [0, 0]
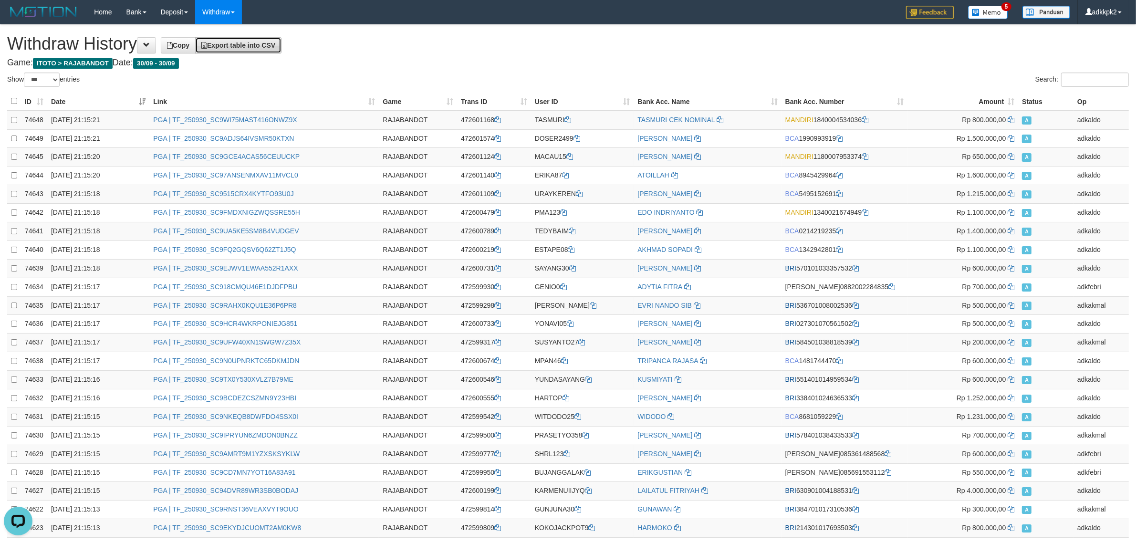
click at [281, 49] on link "Export table into CSV" at bounding box center [238, 45] width 86 height 16
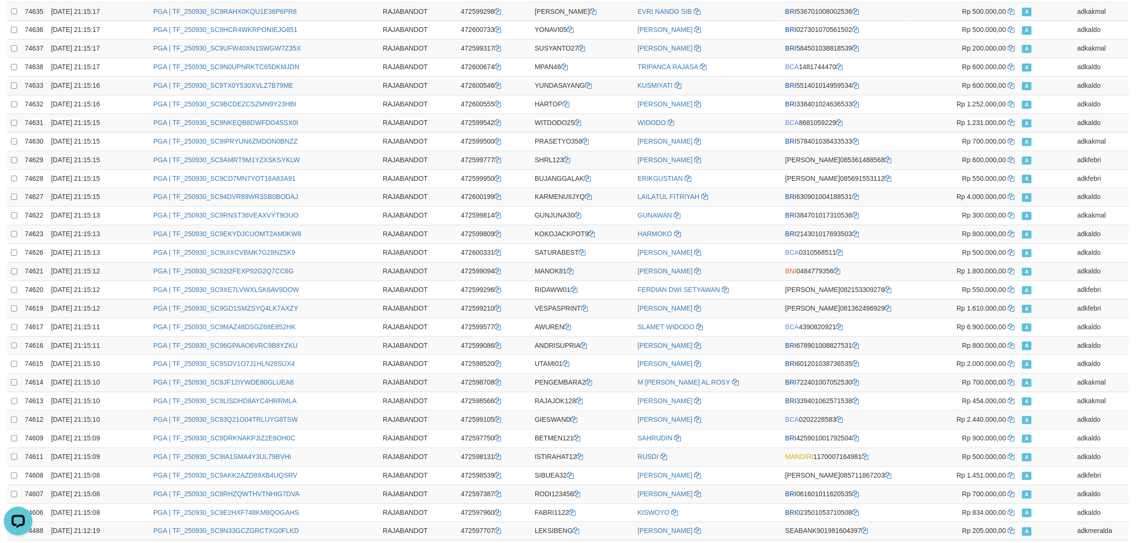
scroll to position [1568, 0]
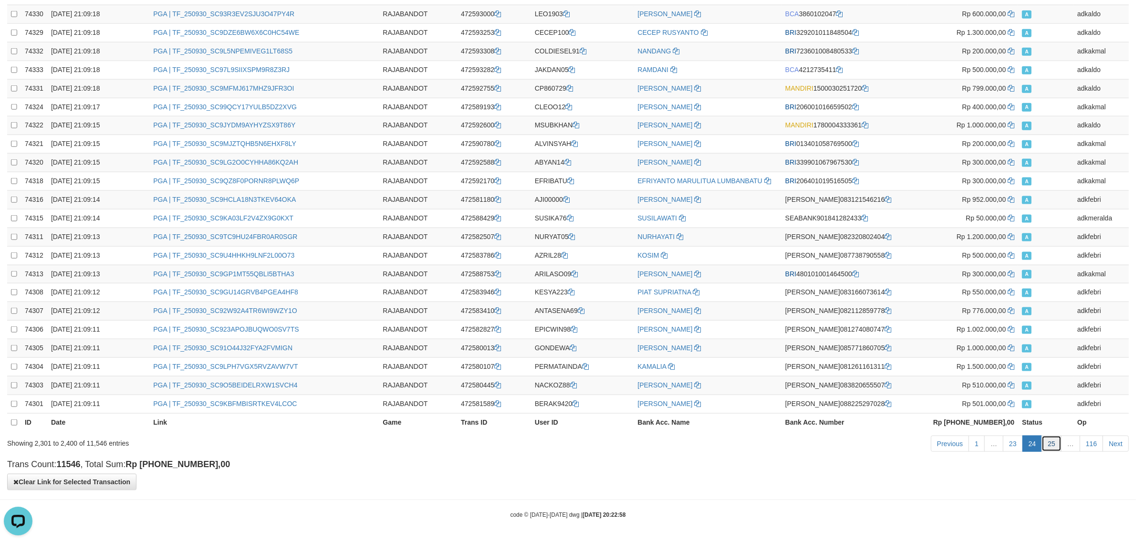
click at [1047, 442] on link "25" at bounding box center [1052, 444] width 20 height 16
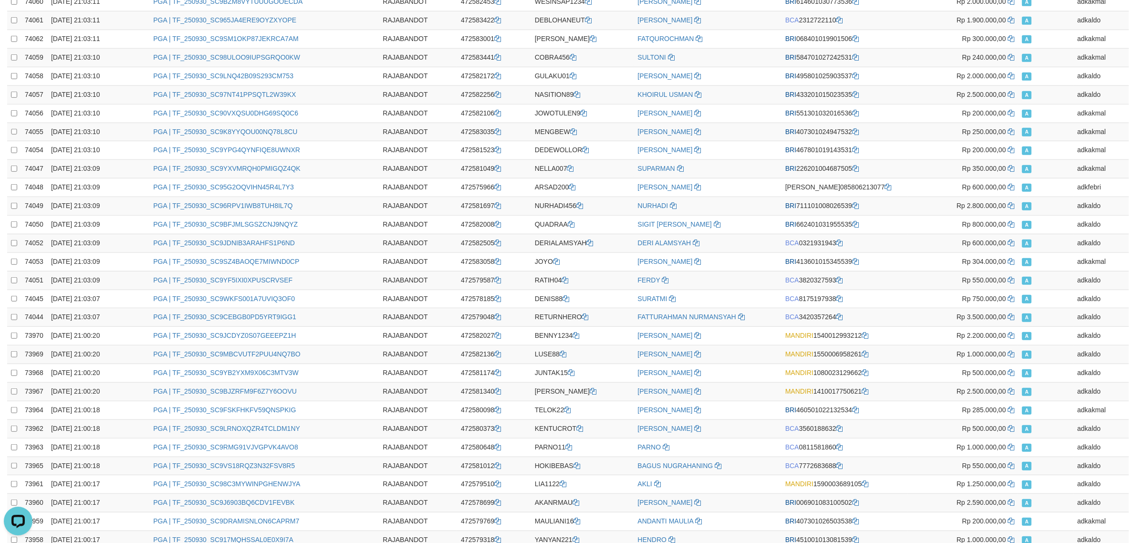
scroll to position [0, 0]
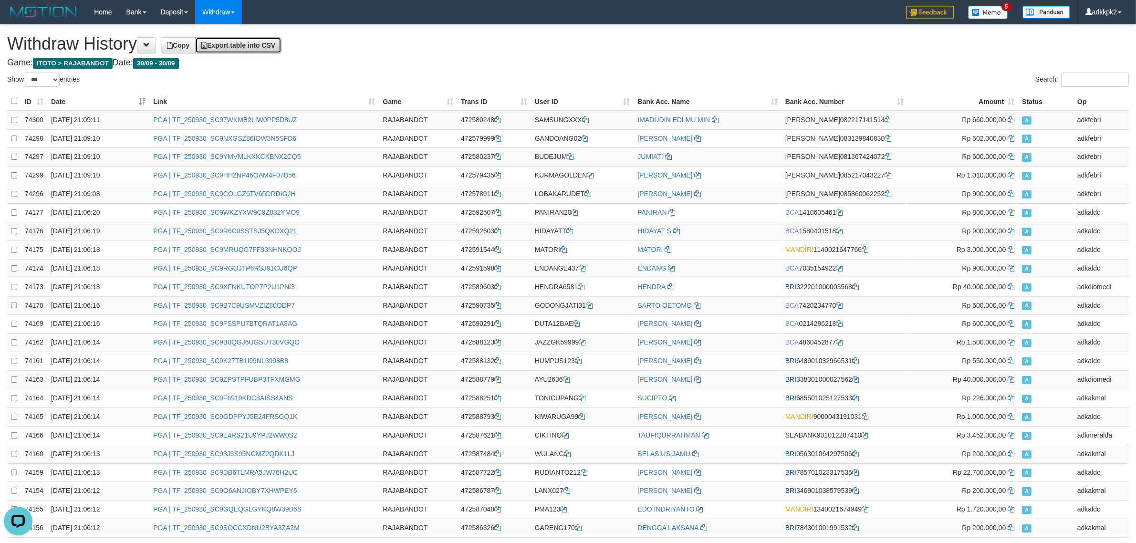
click at [278, 49] on link "Export table into CSV" at bounding box center [238, 45] width 86 height 16
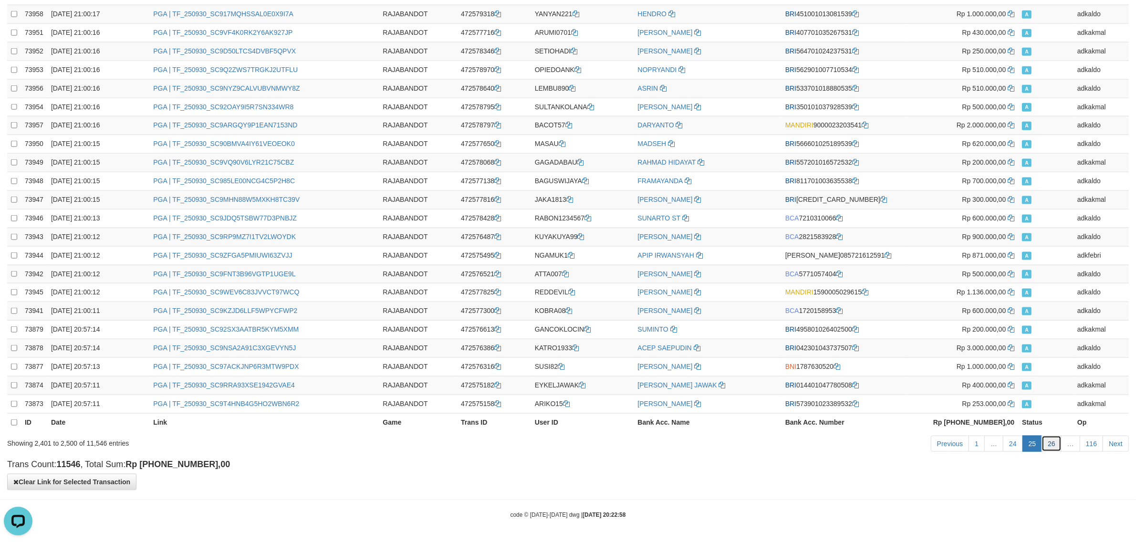
click at [1053, 448] on link "26" at bounding box center [1052, 444] width 20 height 16
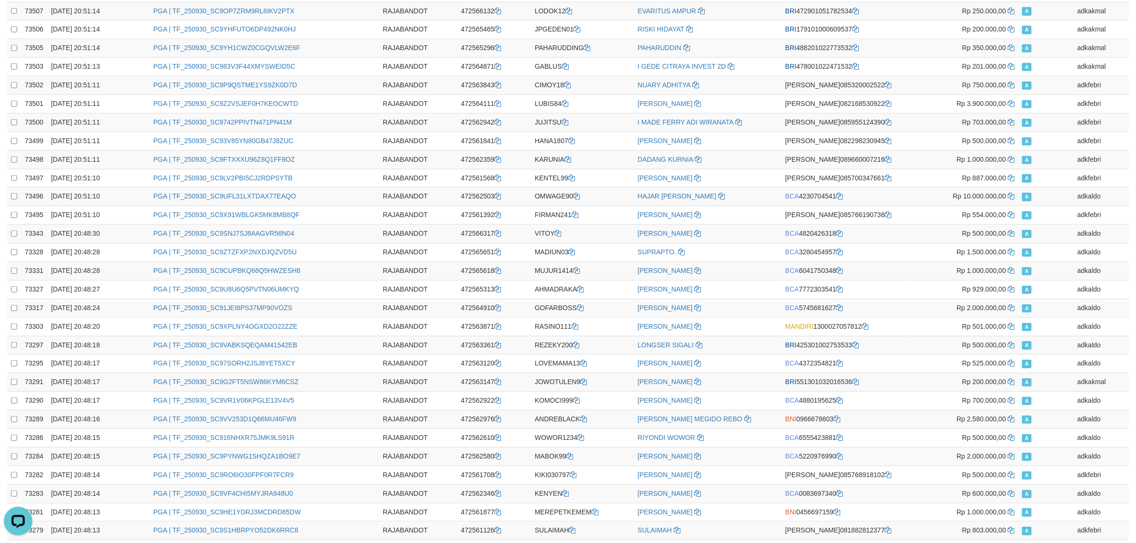
scroll to position [0, 0]
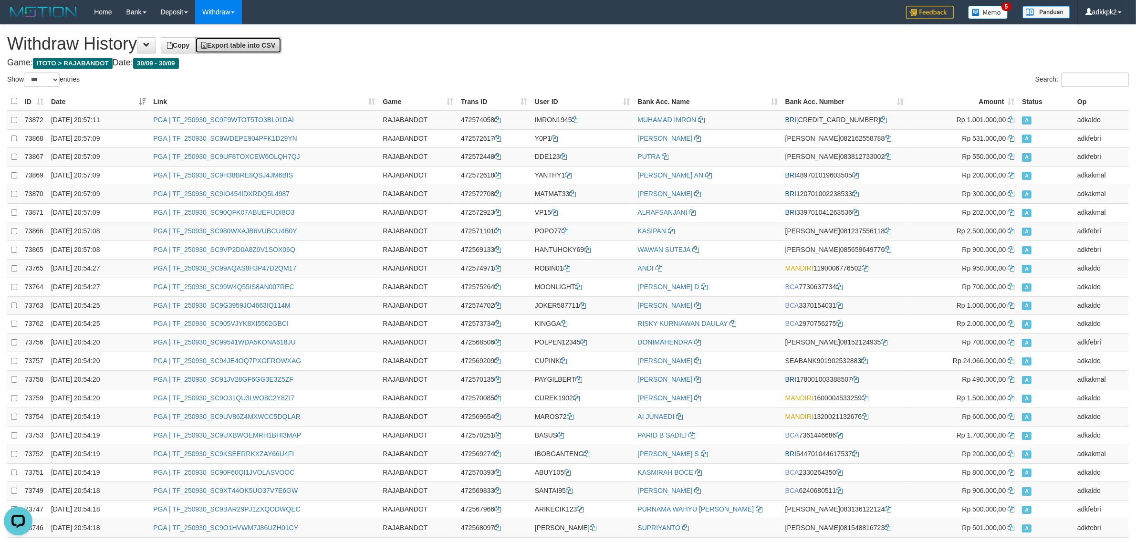
click at [282, 43] on link "Export table into CSV" at bounding box center [238, 45] width 86 height 16
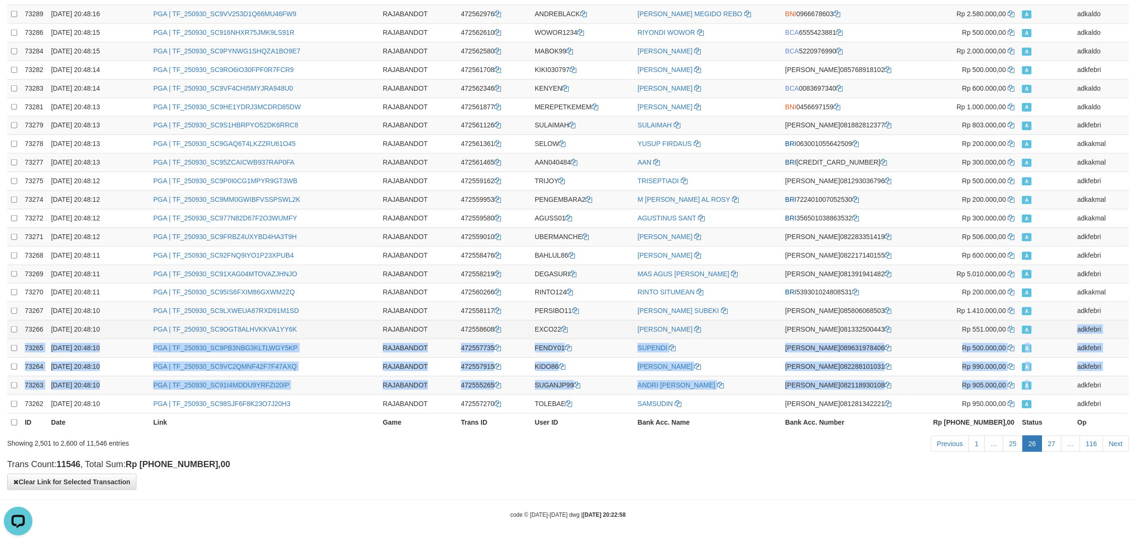
drag, startPoint x: 1060, startPoint y: 392, endPoint x: 1077, endPoint y: 328, distance: 65.9
click at [1038, 339] on td "A" at bounding box center [1045, 348] width 55 height 19
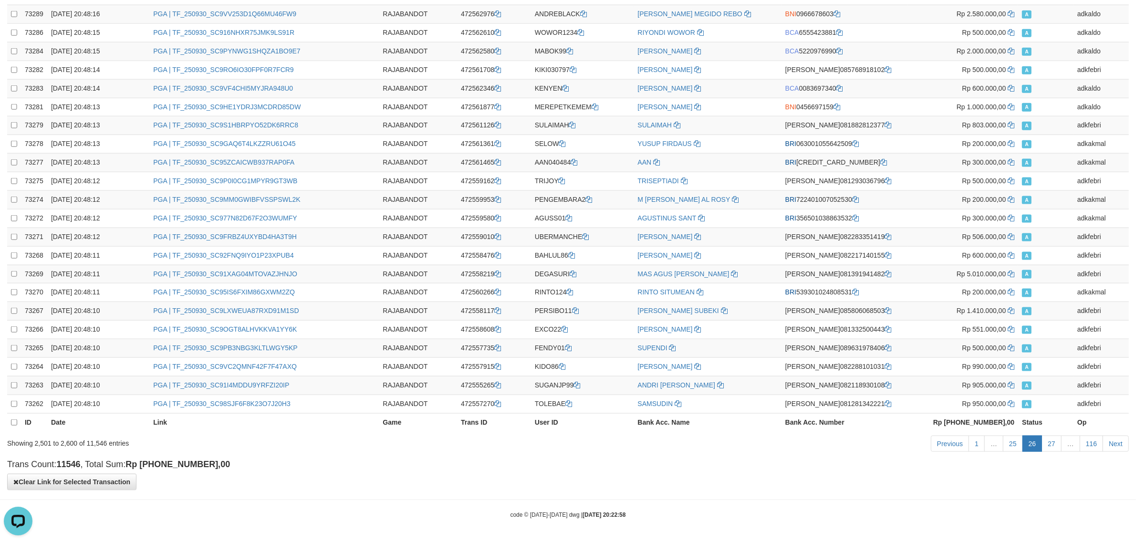
drag, startPoint x: 800, startPoint y: 489, endPoint x: 809, endPoint y: 489, distance: 9.1
click at [1051, 439] on link "27" at bounding box center [1052, 444] width 20 height 16
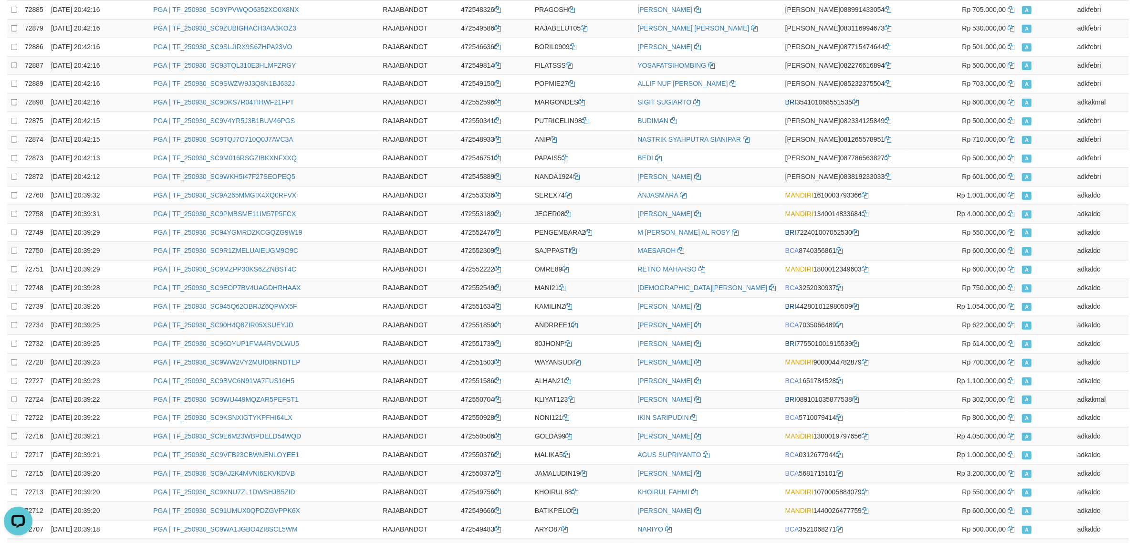
scroll to position [0, 0]
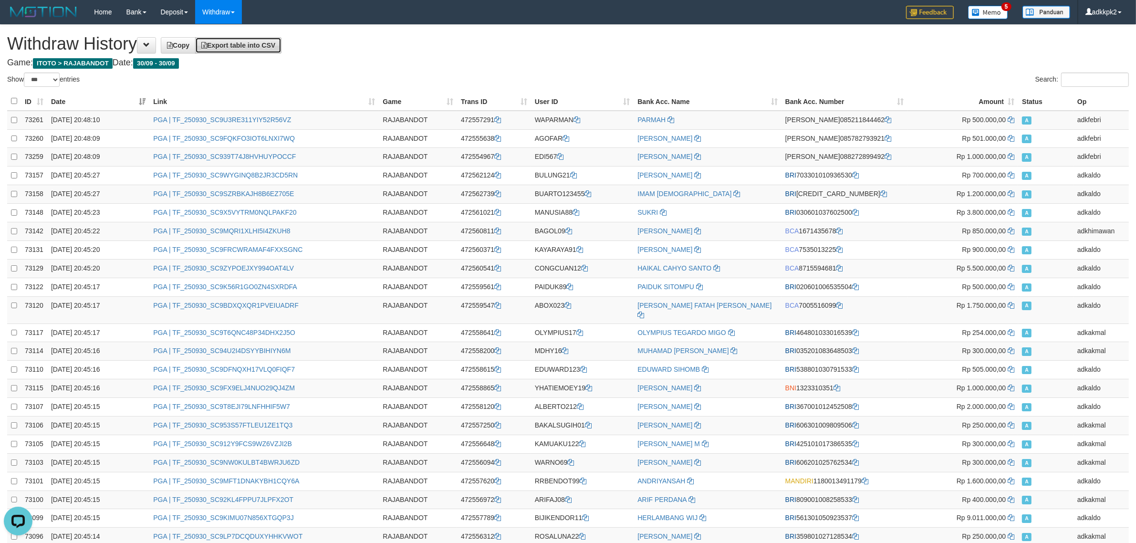
click at [241, 42] on span "Export table into CSV" at bounding box center [238, 46] width 74 height 8
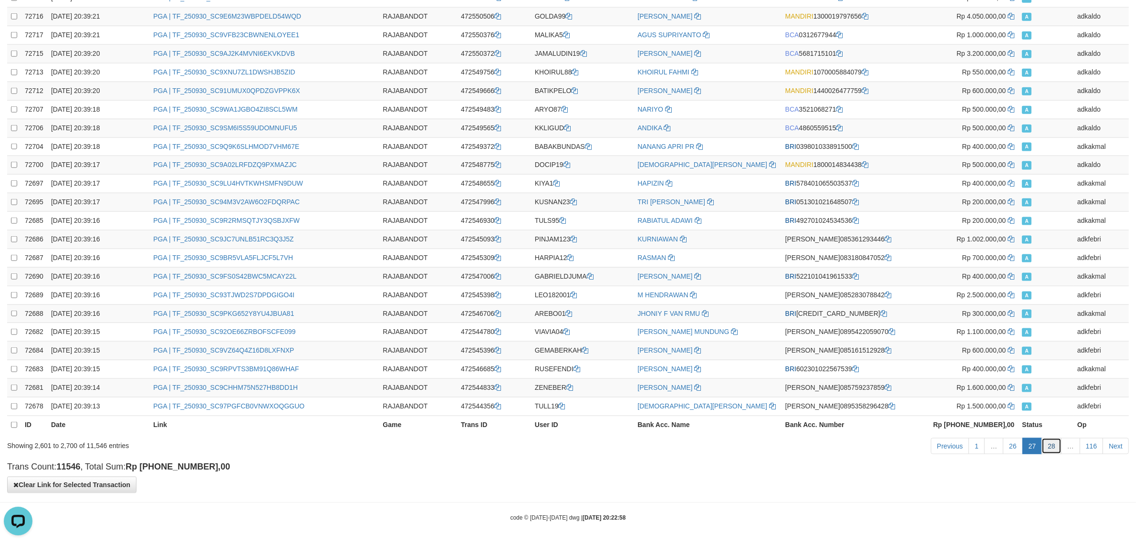
click at [1057, 440] on link "28" at bounding box center [1052, 446] width 20 height 16
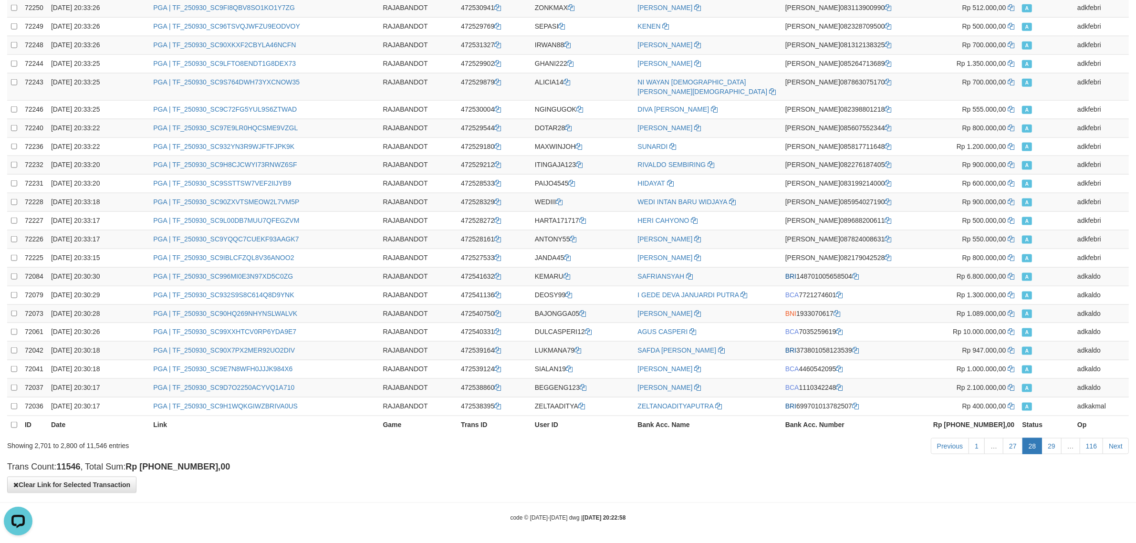
scroll to position [0, 0]
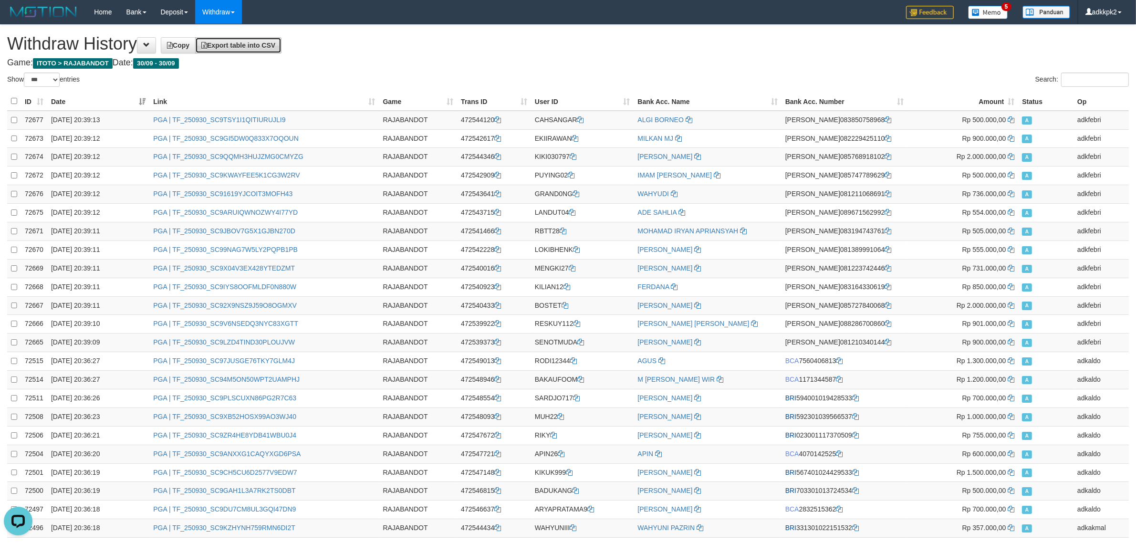
click at [275, 43] on span "Export table into CSV" at bounding box center [238, 46] width 74 height 8
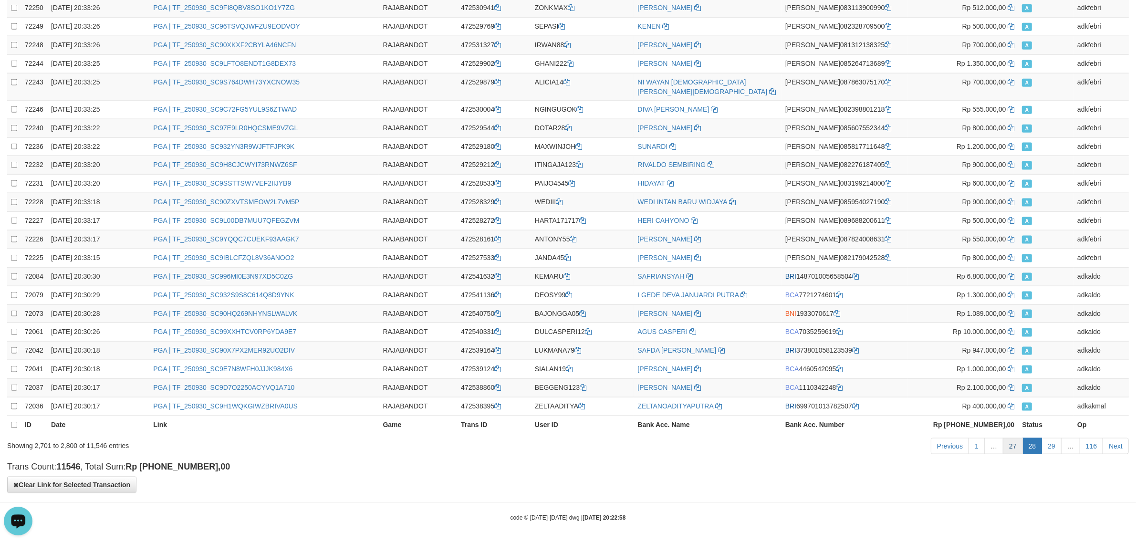
drag, startPoint x: 869, startPoint y: 457, endPoint x: 1005, endPoint y: 451, distance: 136.1
click at [1053, 445] on link "29" at bounding box center [1052, 446] width 20 height 16
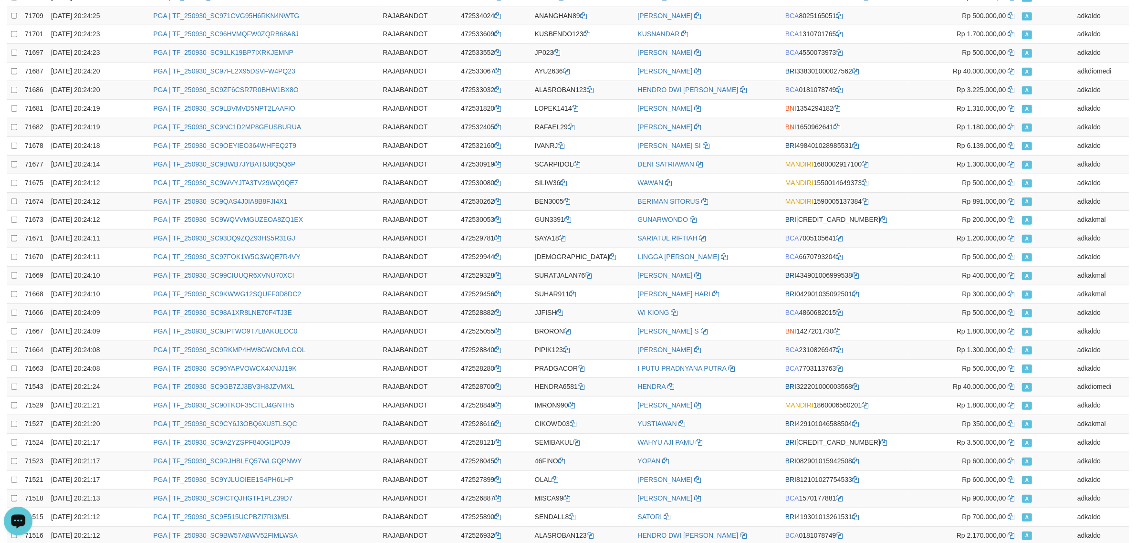
scroll to position [0, 0]
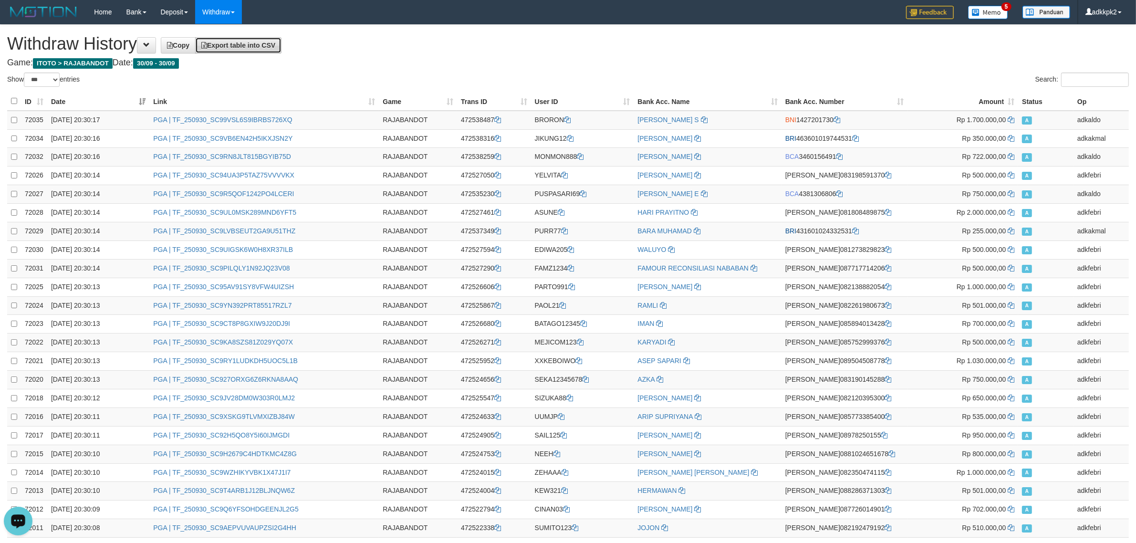
click at [251, 41] on link "Export table into CSV" at bounding box center [238, 45] width 86 height 16
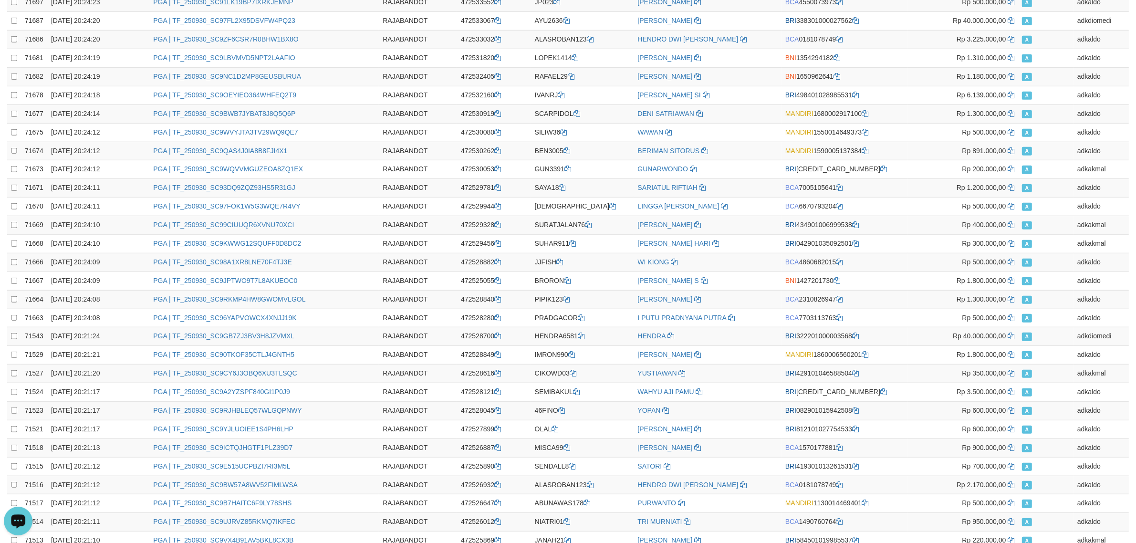
scroll to position [1568, 0]
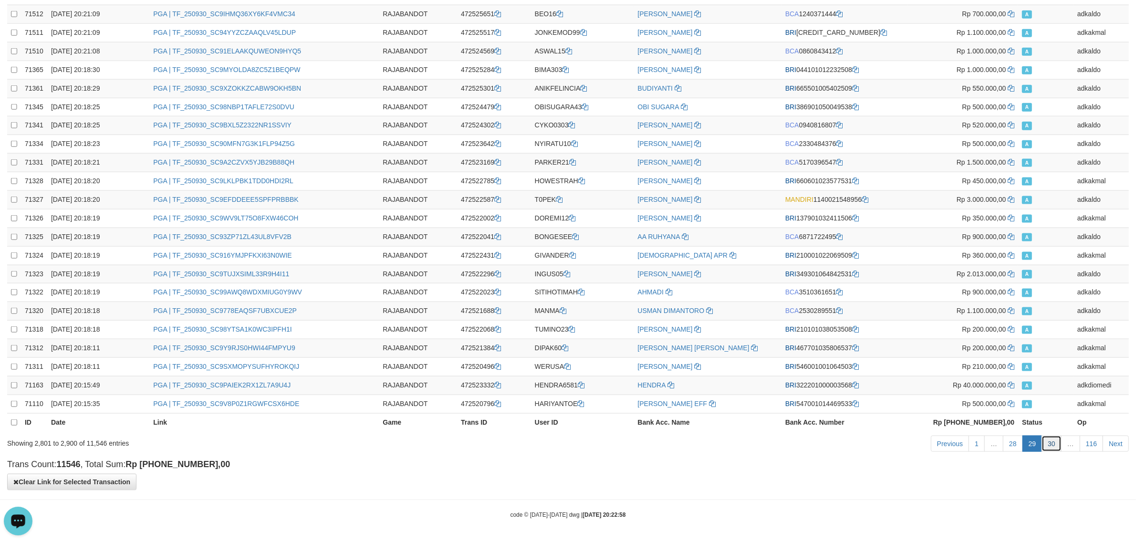
click at [1055, 449] on link "30" at bounding box center [1052, 444] width 20 height 16
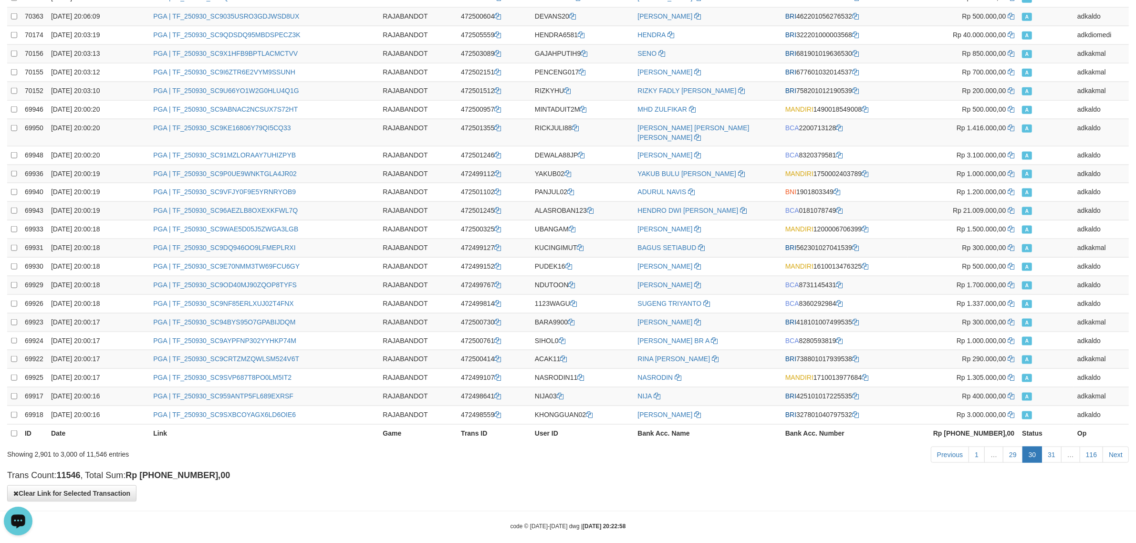
scroll to position [0, 0]
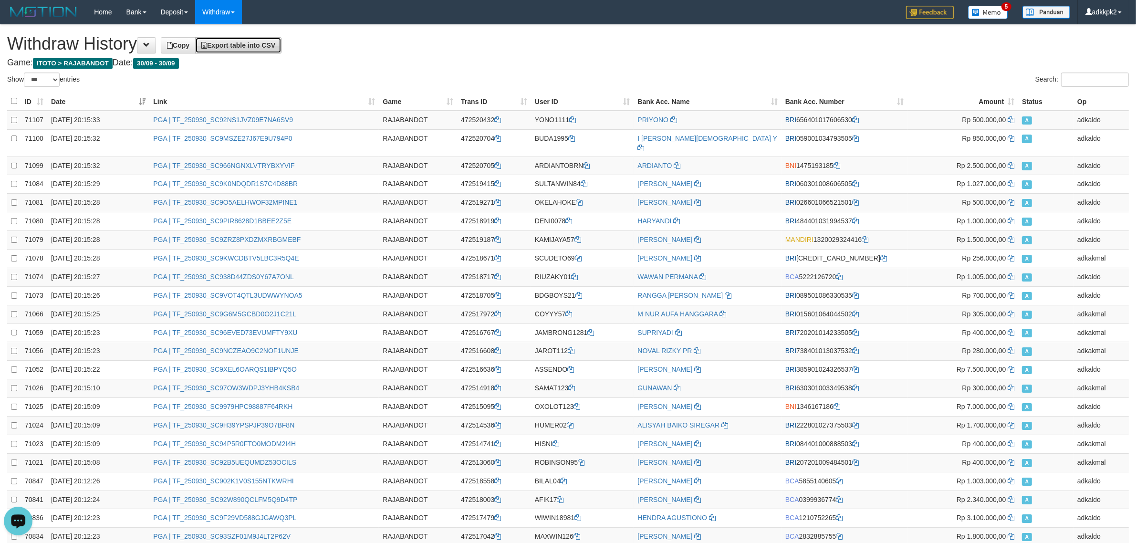
click at [270, 47] on span "Export table into CSV" at bounding box center [238, 46] width 74 height 8
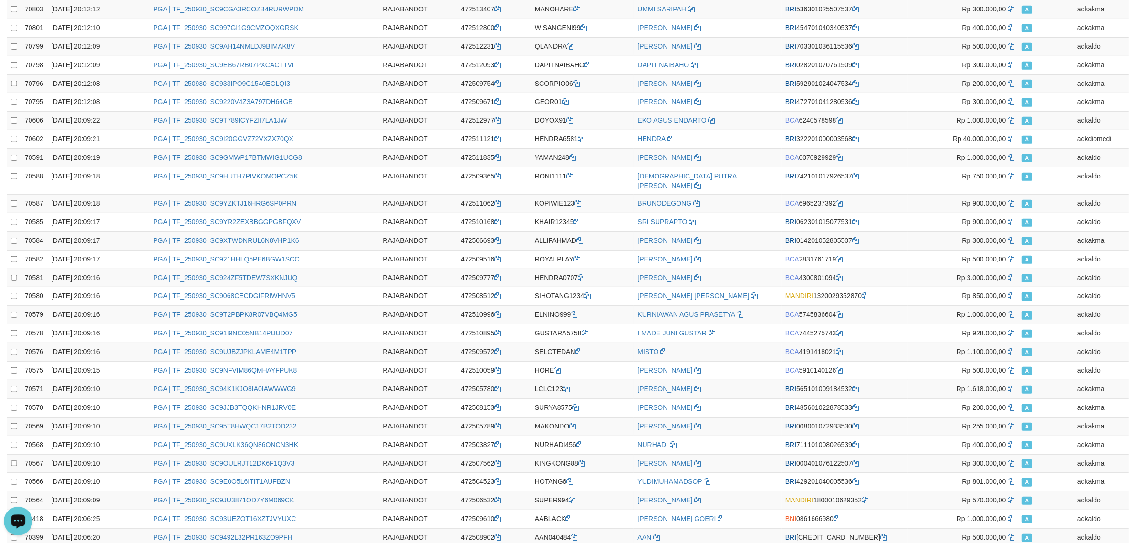
scroll to position [1568, 0]
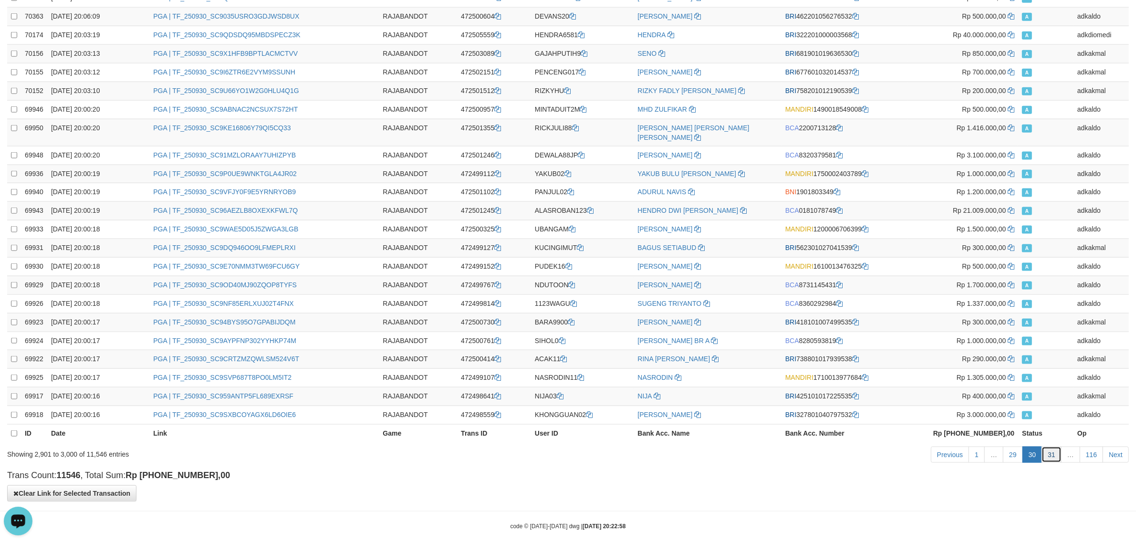
click at [1052, 447] on link "31" at bounding box center [1052, 455] width 20 height 16
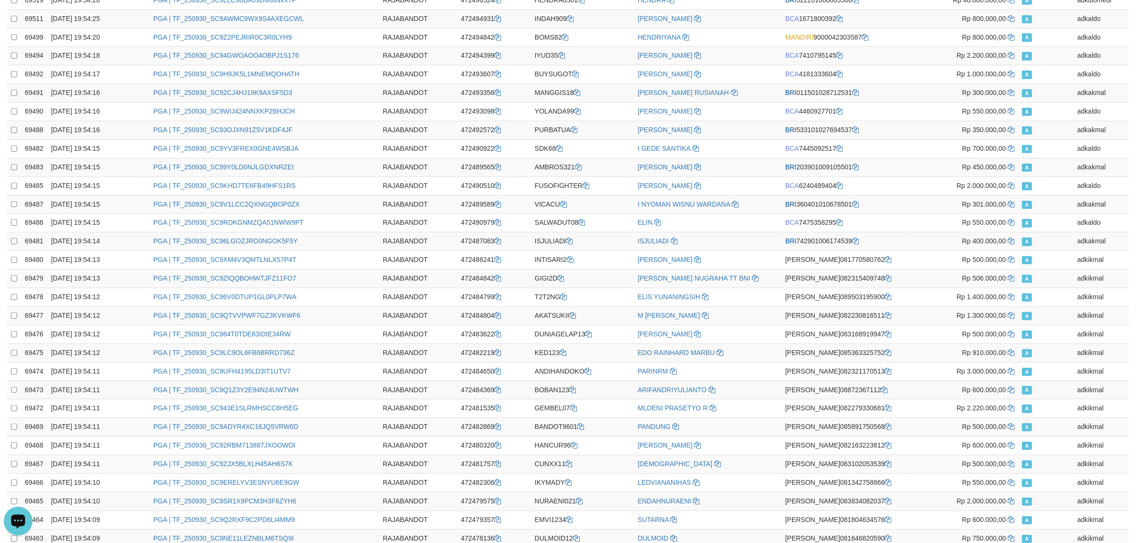
scroll to position [0, 0]
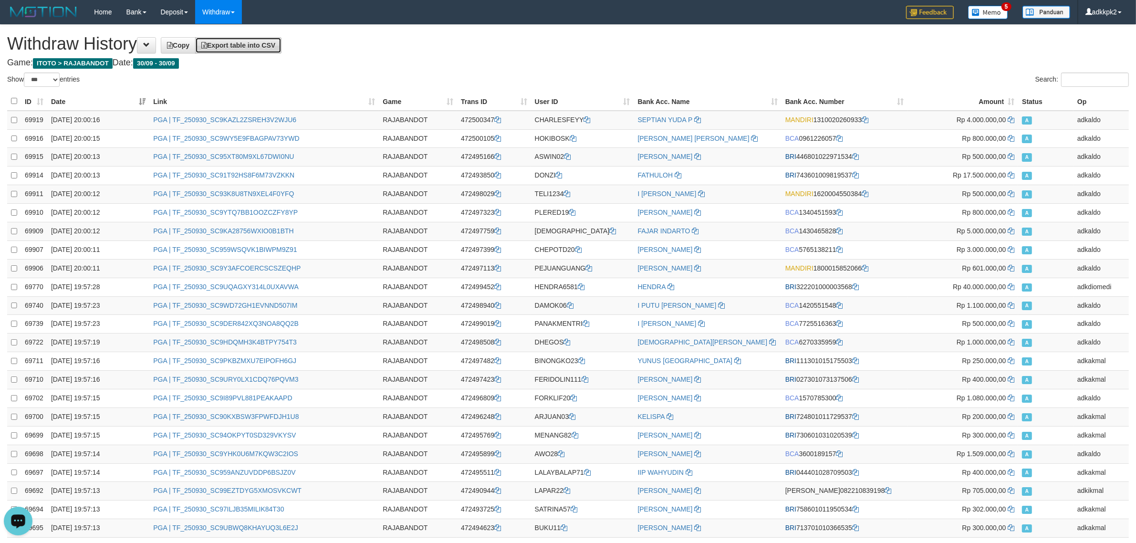
click at [249, 46] on span "Export table into CSV" at bounding box center [238, 46] width 74 height 8
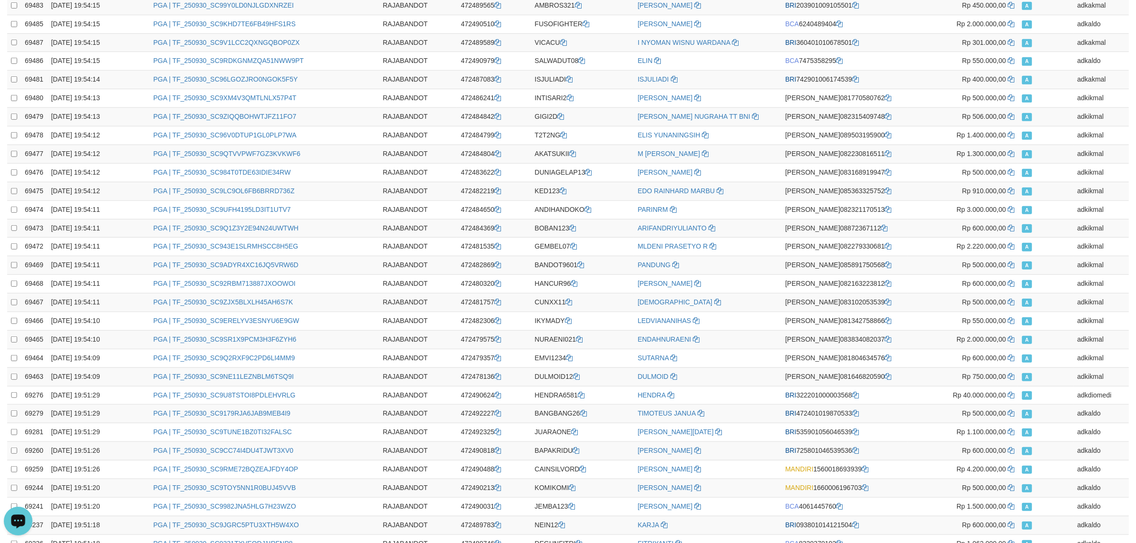
scroll to position [1568, 0]
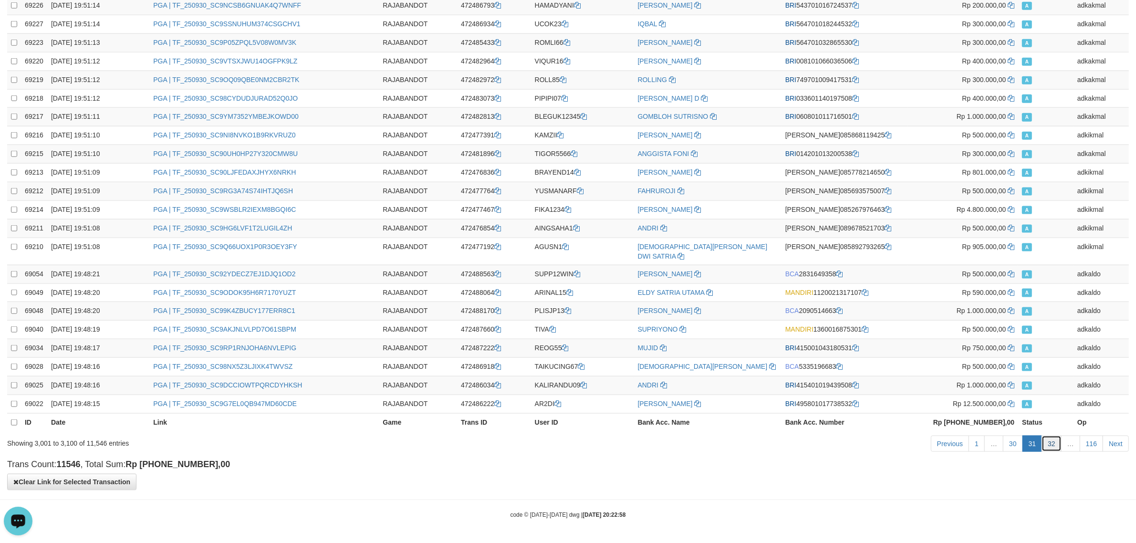
click at [1055, 442] on link "32" at bounding box center [1052, 444] width 20 height 16
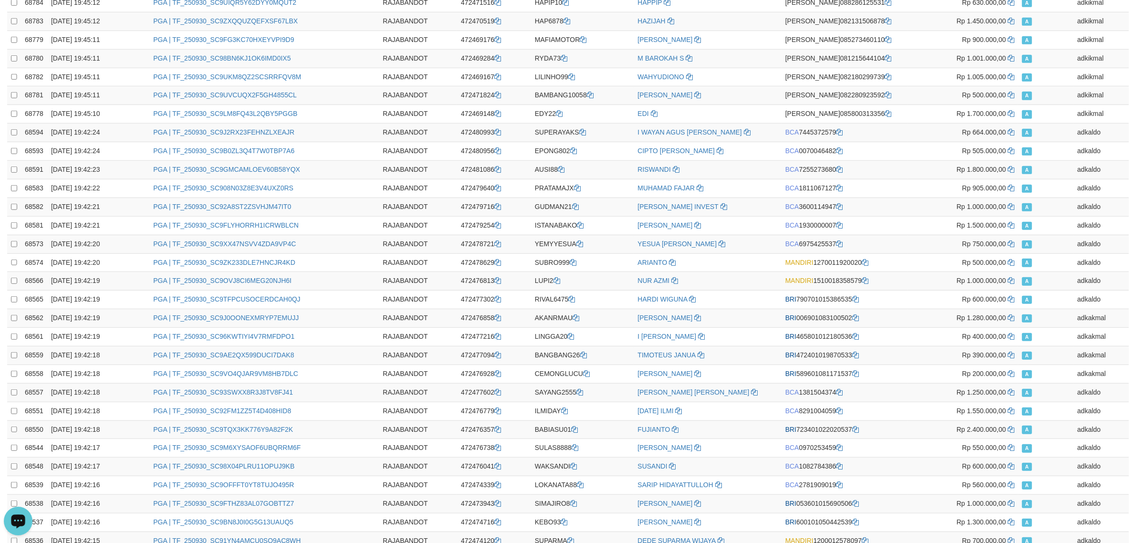
scroll to position [0, 0]
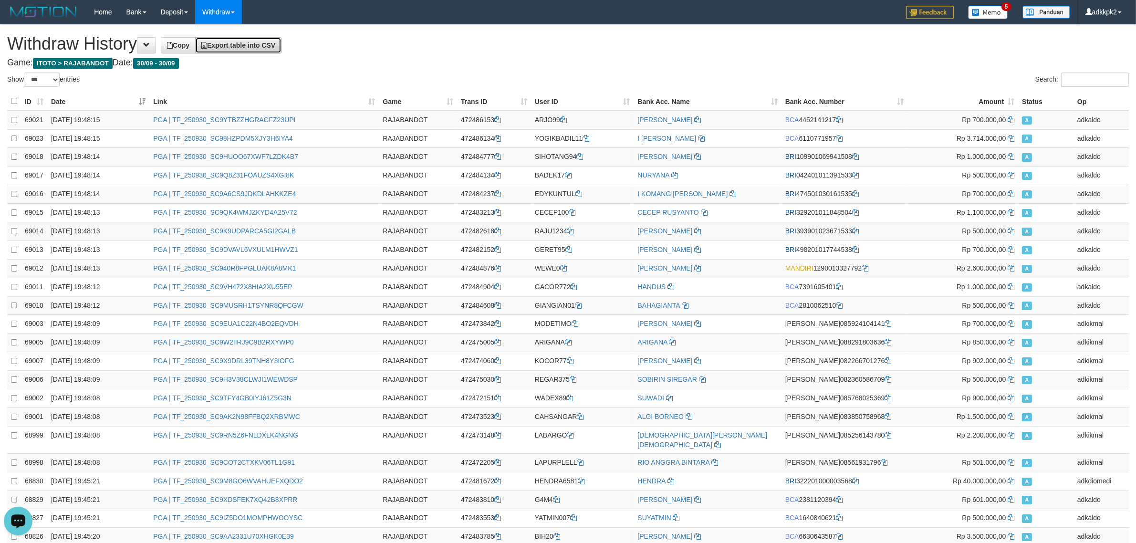
click at [275, 47] on span "Export table into CSV" at bounding box center [238, 46] width 74 height 8
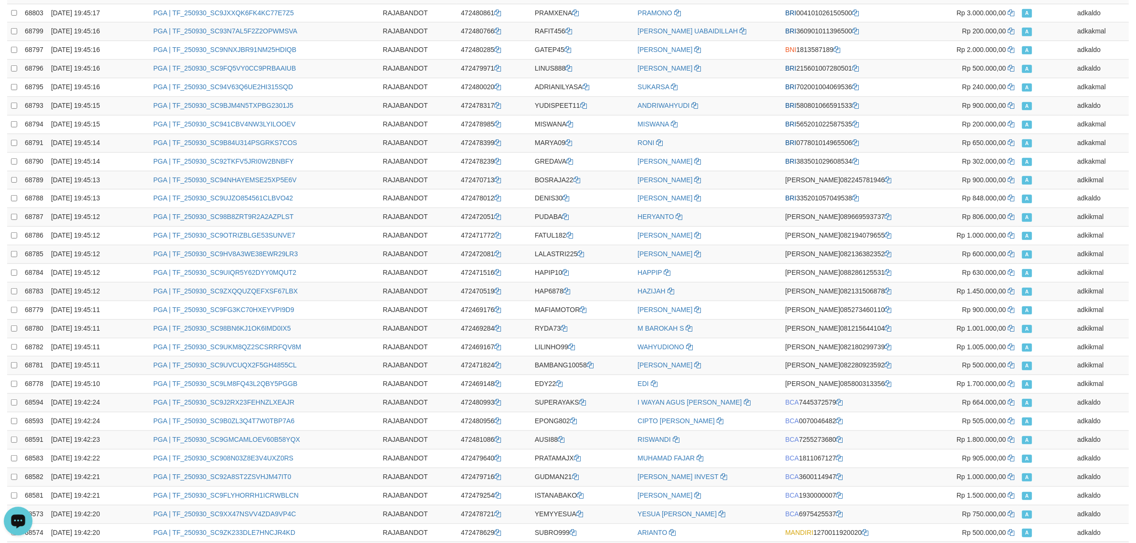
scroll to position [1568, 0]
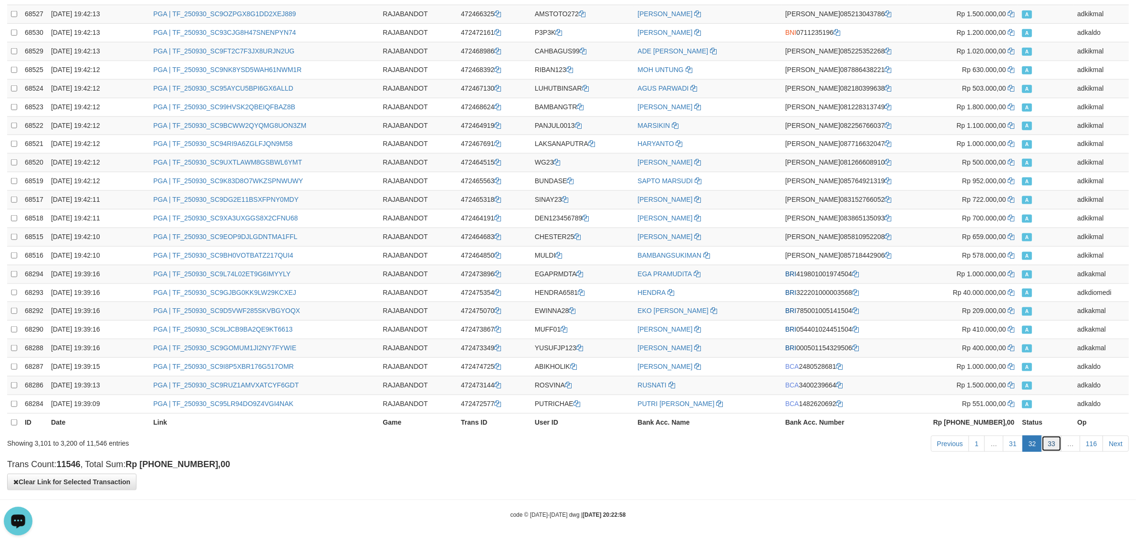
click at [1046, 441] on link "33" at bounding box center [1052, 444] width 20 height 16
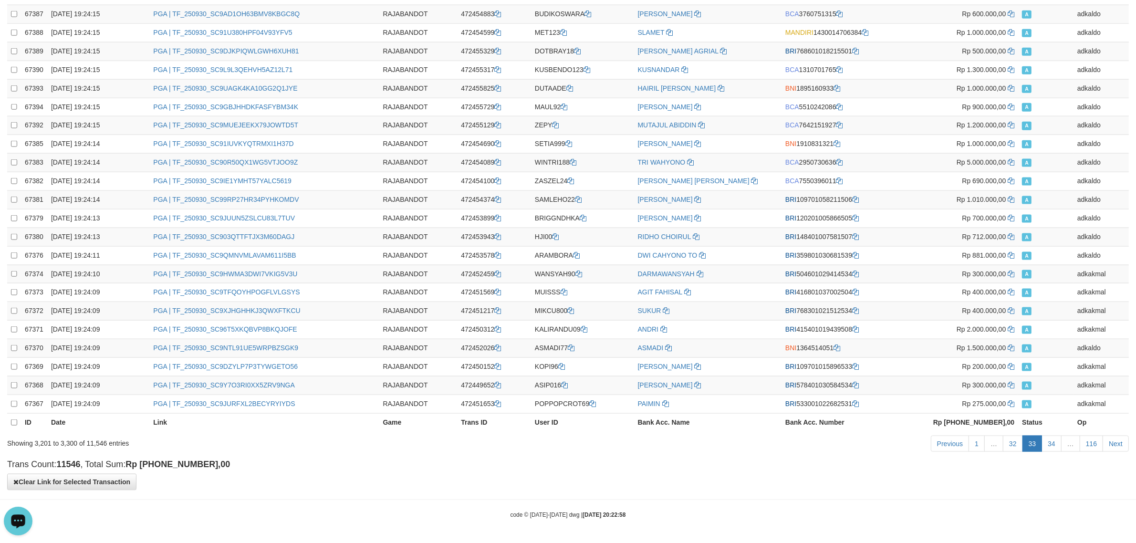
scroll to position [0, 0]
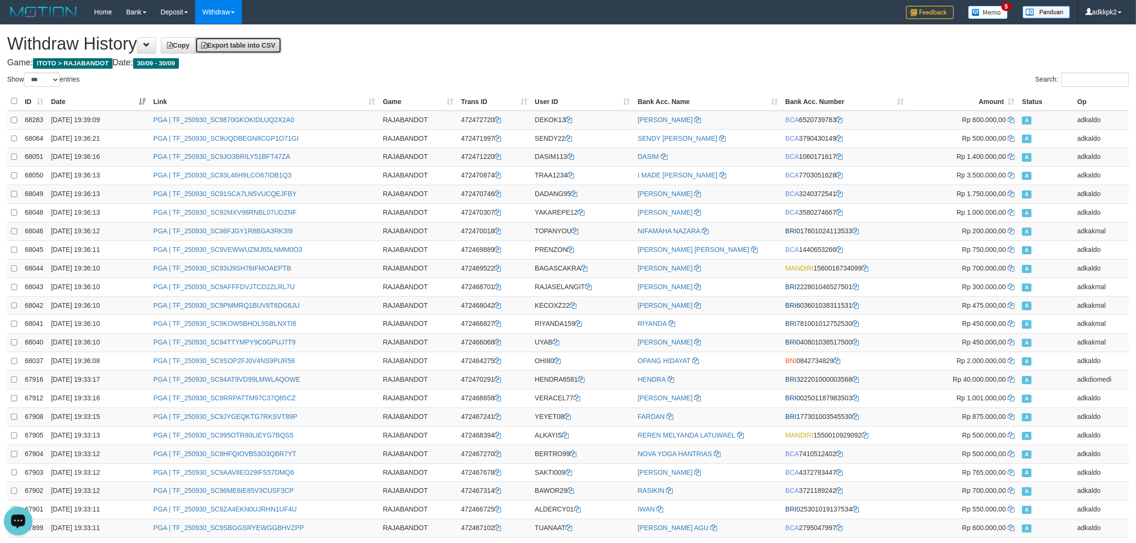
click at [271, 47] on span "Export table into CSV" at bounding box center [238, 46] width 74 height 8
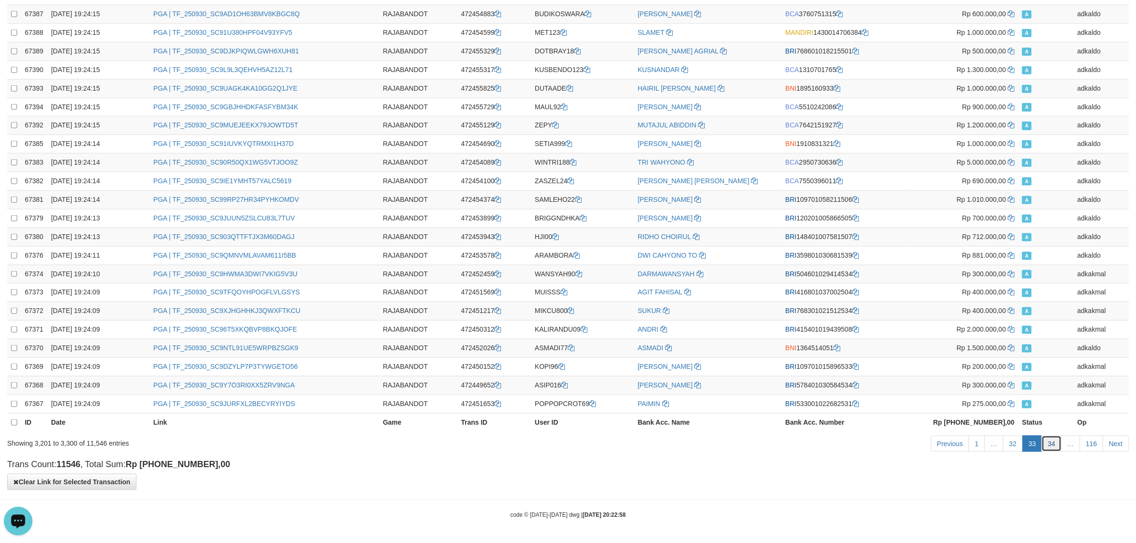
click at [1055, 444] on link "34" at bounding box center [1052, 444] width 20 height 16
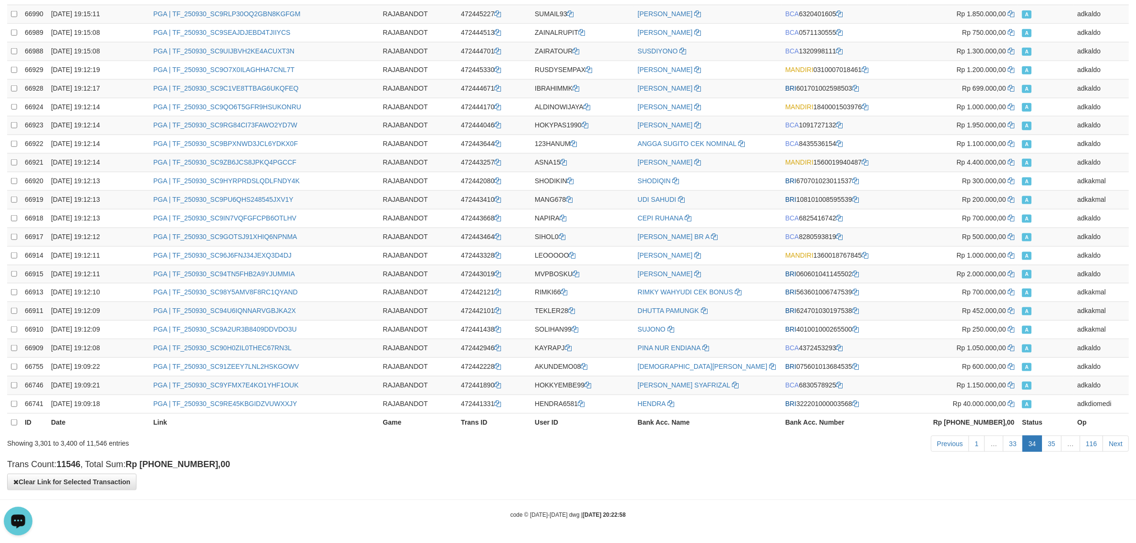
scroll to position [0, 0]
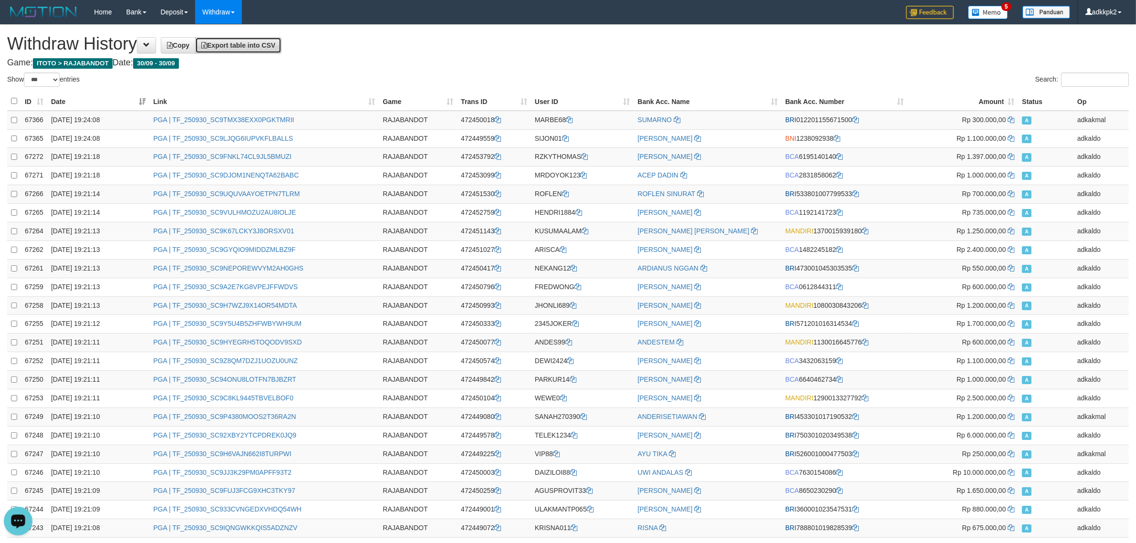
click at [281, 52] on link "Export table into CSV" at bounding box center [238, 45] width 86 height 16
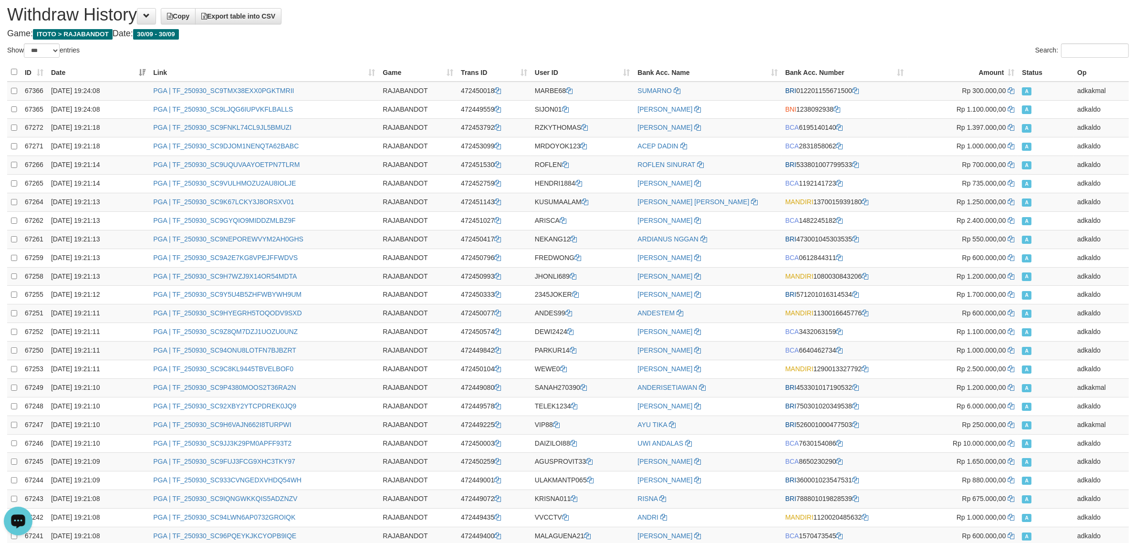
scroll to position [1568, 0]
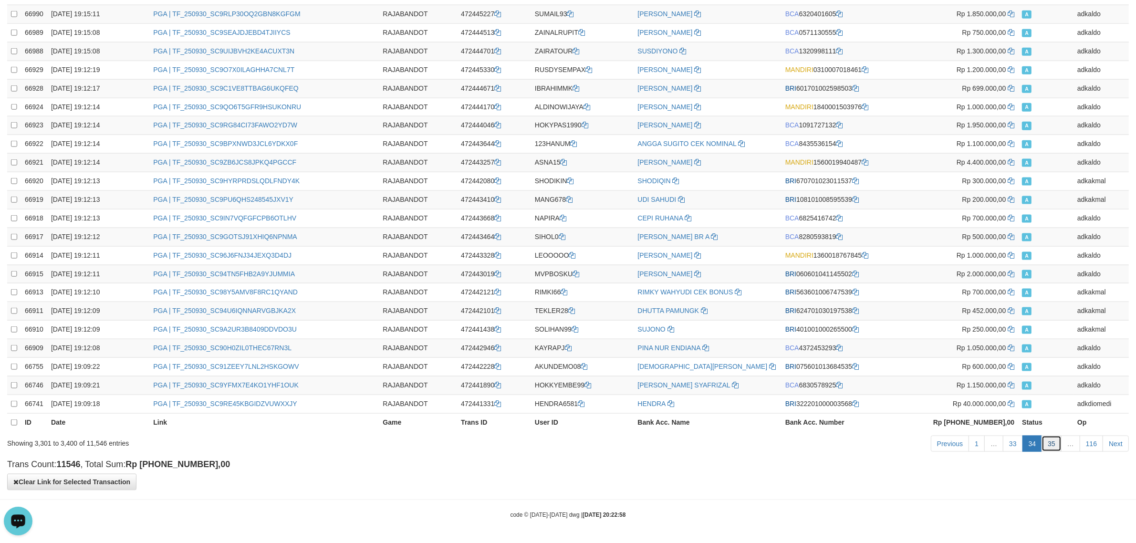
click at [1052, 449] on link "35" at bounding box center [1052, 444] width 20 height 16
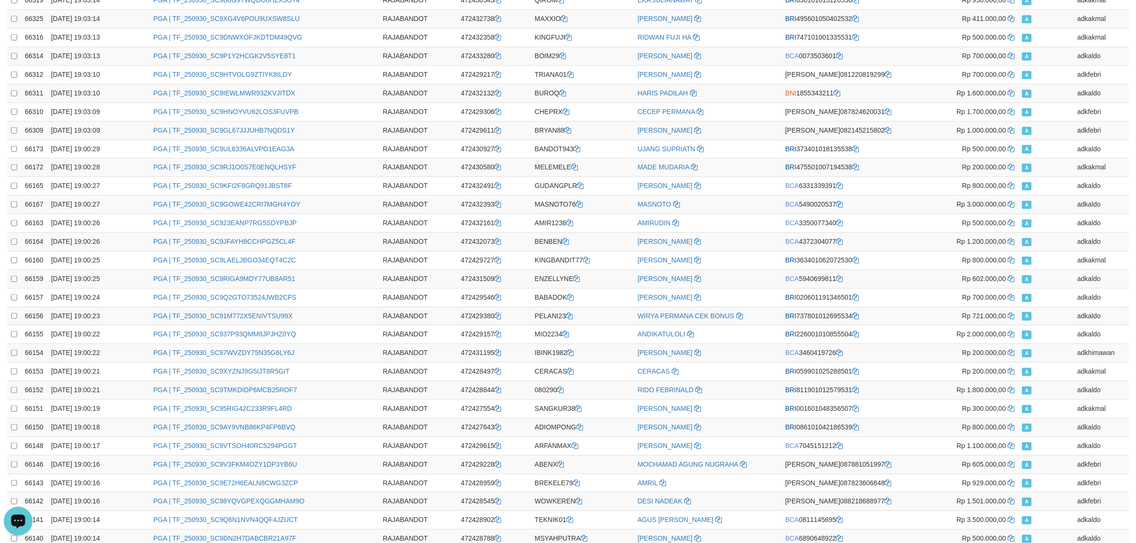
scroll to position [0, 0]
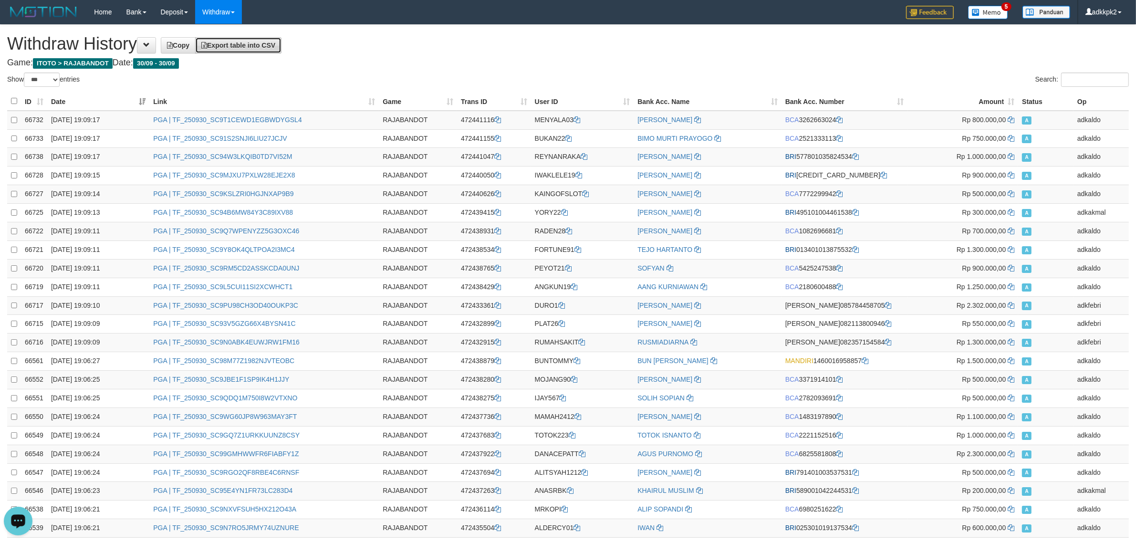
click at [265, 48] on span "Export table into CSV" at bounding box center [238, 46] width 74 height 8
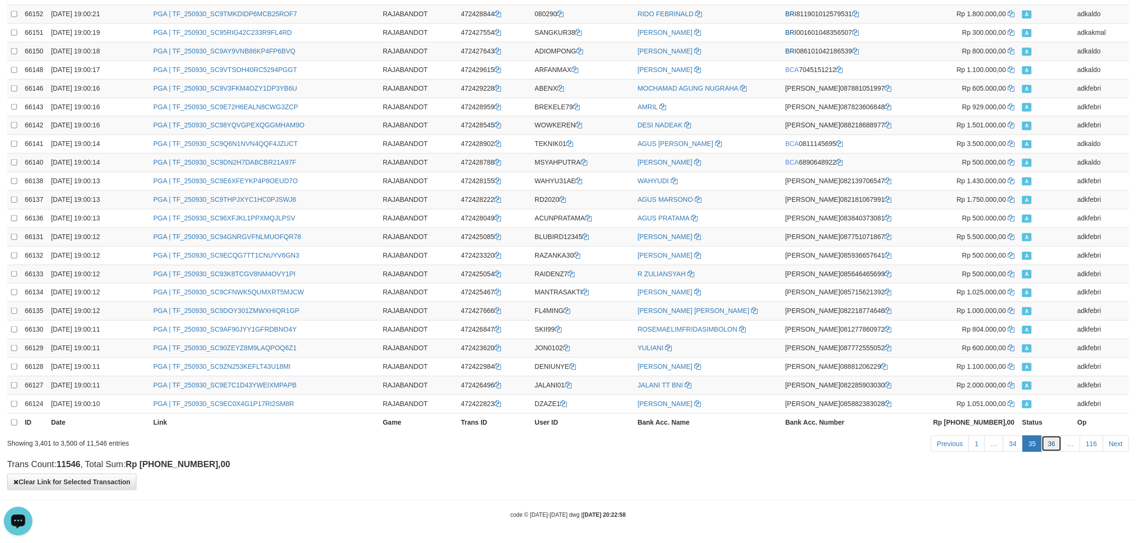
click at [1054, 450] on link "36" at bounding box center [1052, 444] width 20 height 16
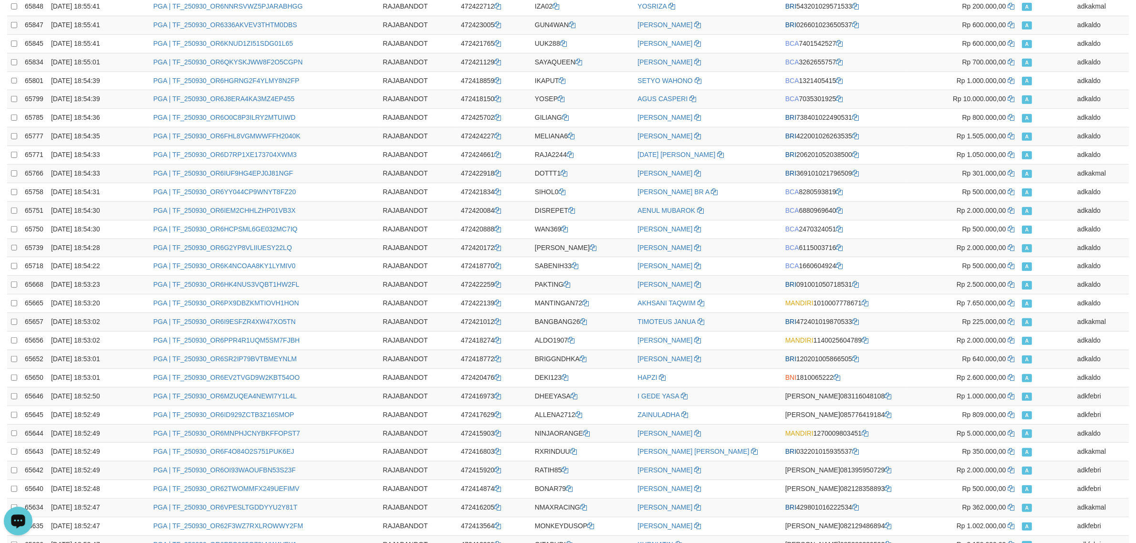
scroll to position [0, 0]
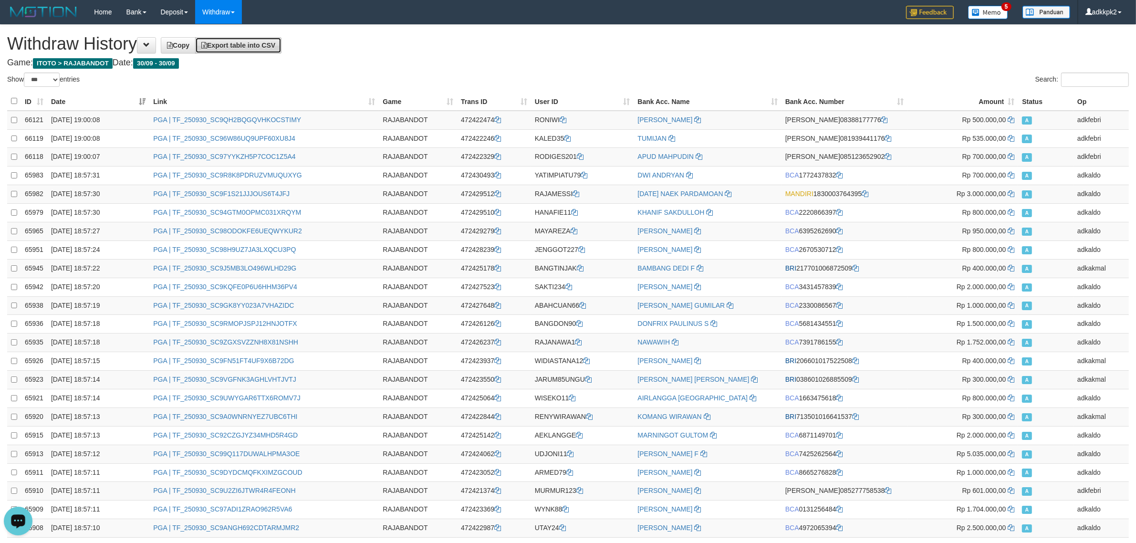
click at [274, 50] on link "Export table into CSV" at bounding box center [238, 45] width 86 height 16
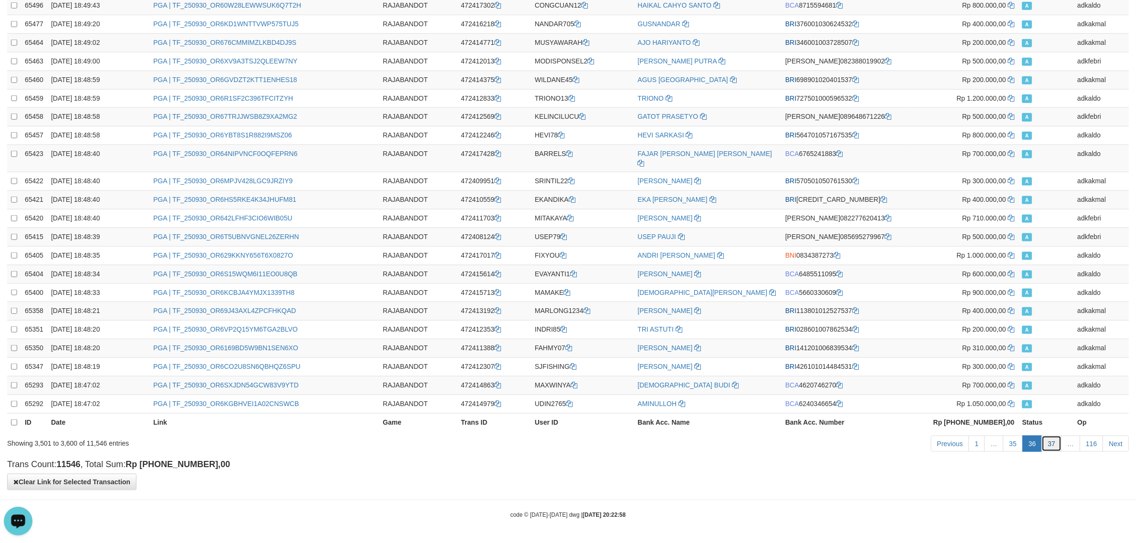
click at [1051, 439] on link "37" at bounding box center [1052, 444] width 20 height 16
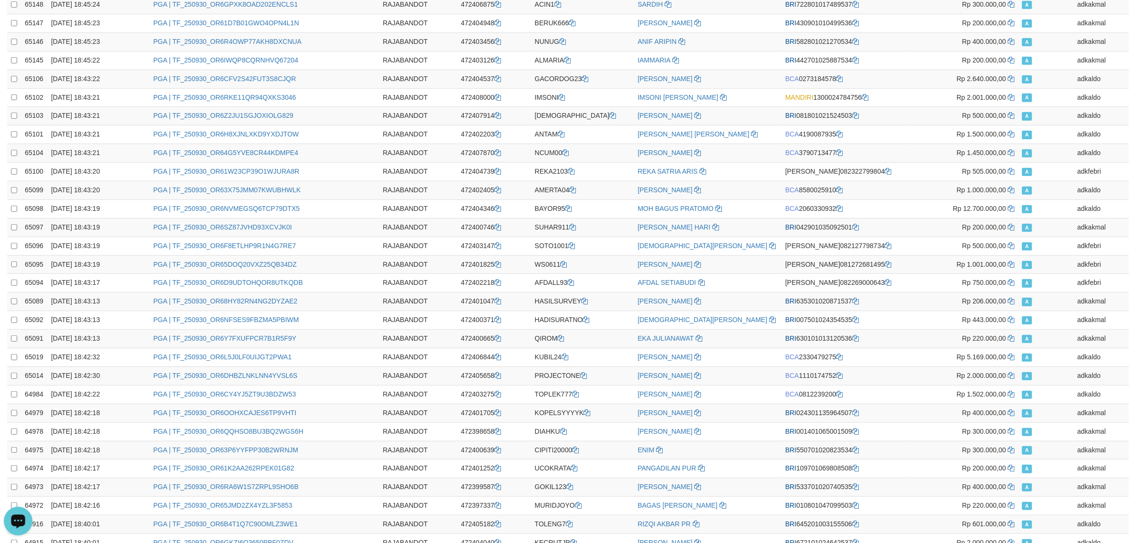
scroll to position [0, 0]
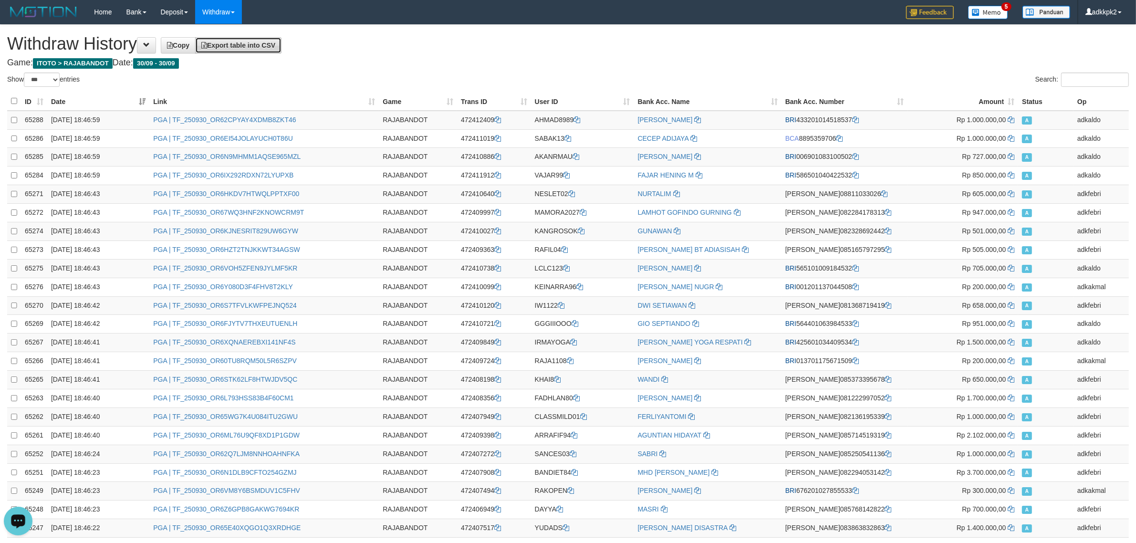
click at [258, 48] on span "Export table into CSV" at bounding box center [238, 46] width 74 height 8
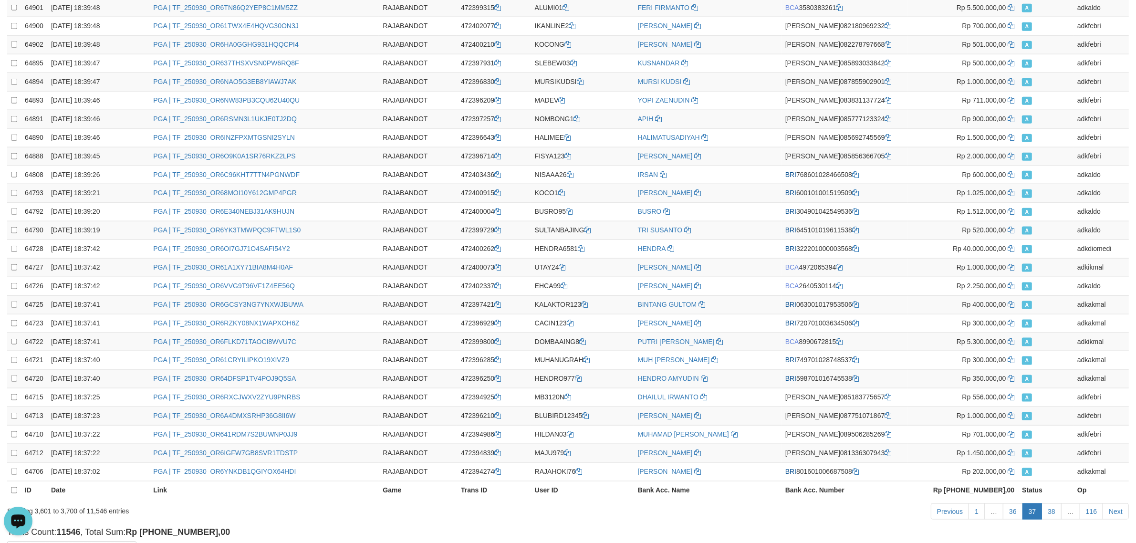
scroll to position [1568, 0]
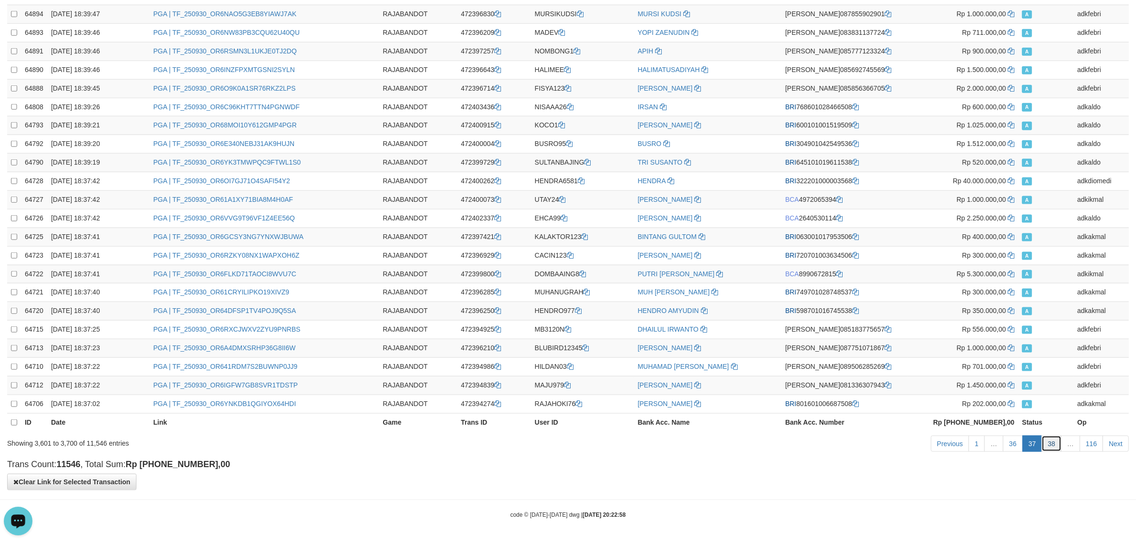
click at [1051, 443] on link "38" at bounding box center [1052, 444] width 20 height 16
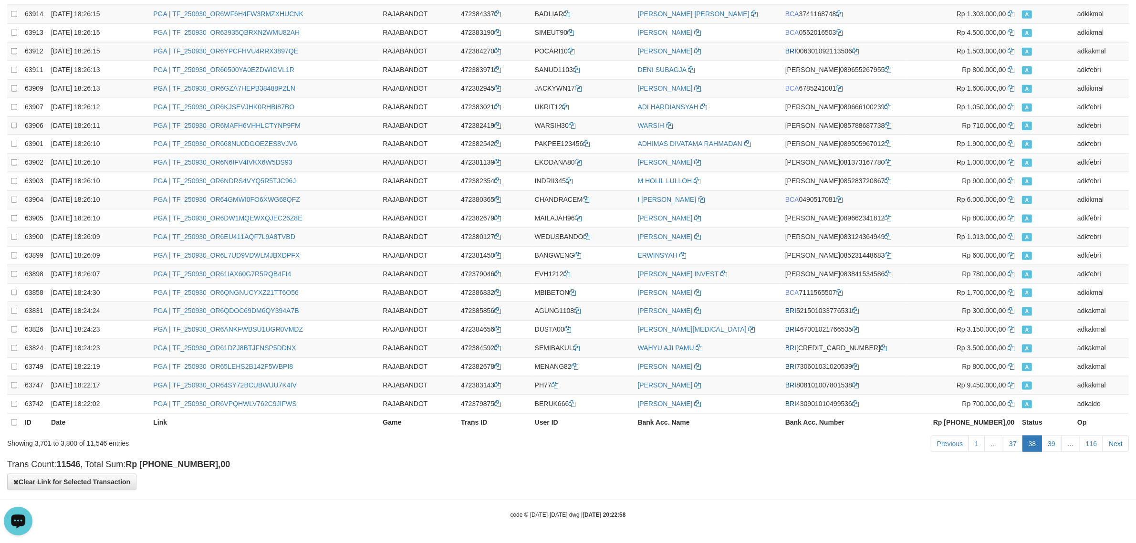
scroll to position [0, 0]
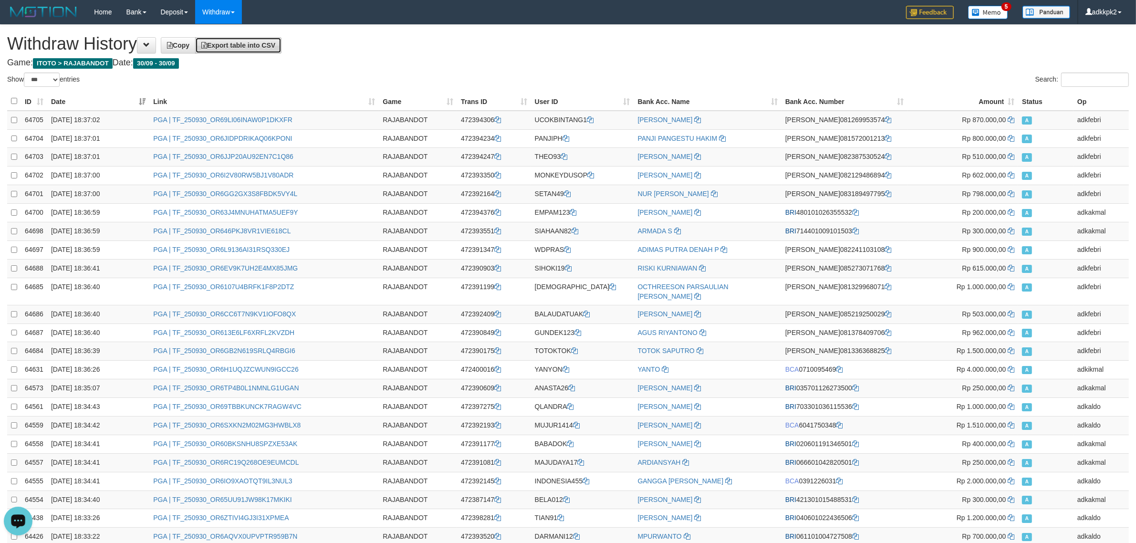
click at [272, 48] on span "Export table into CSV" at bounding box center [238, 46] width 74 height 8
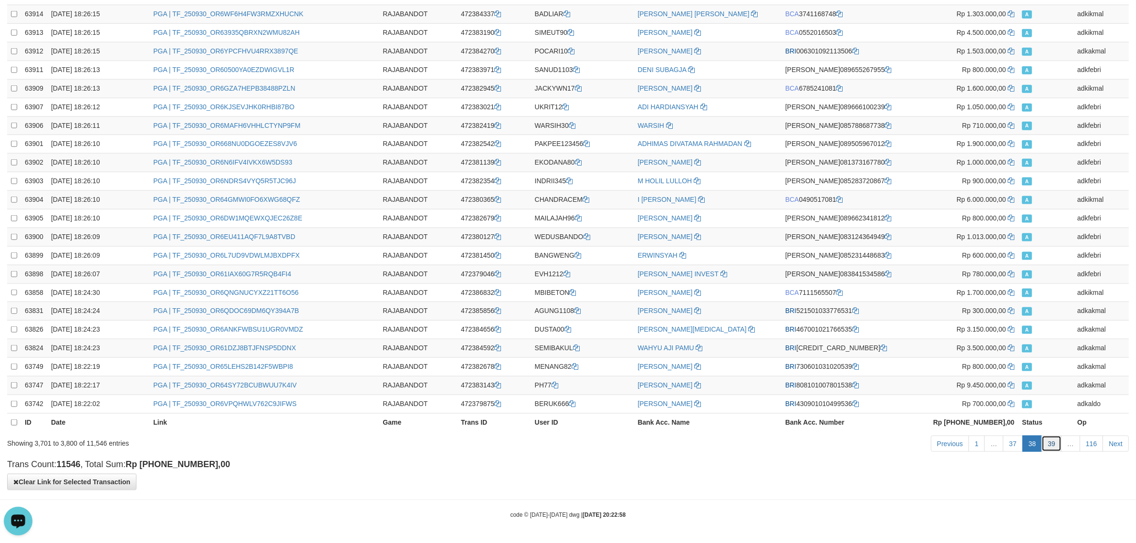
drag, startPoint x: 1055, startPoint y: 442, endPoint x: 1061, endPoint y: 443, distance: 5.7
click at [1057, 442] on link "39" at bounding box center [1052, 444] width 20 height 16
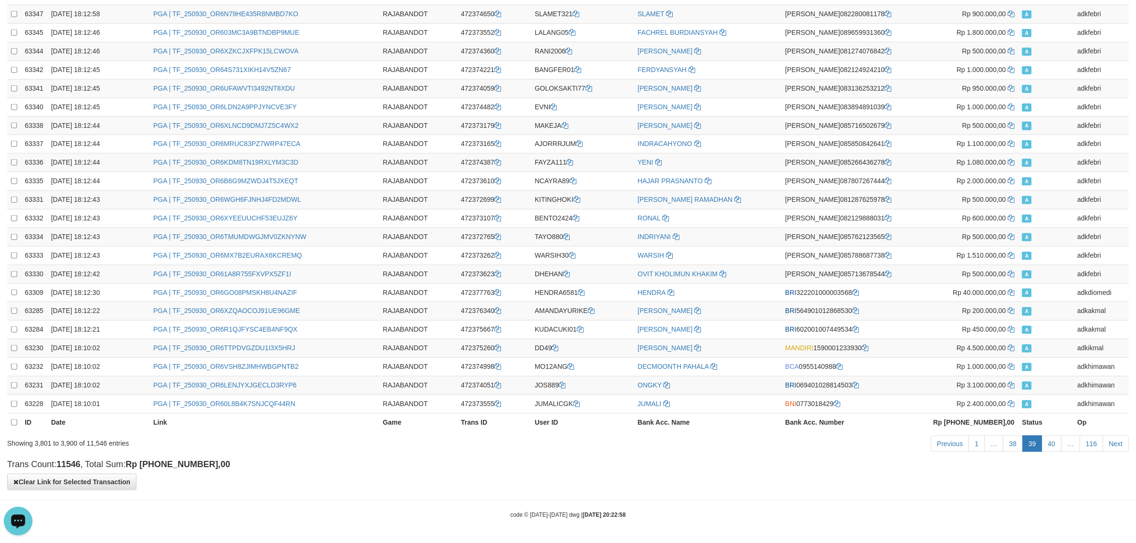
scroll to position [0, 0]
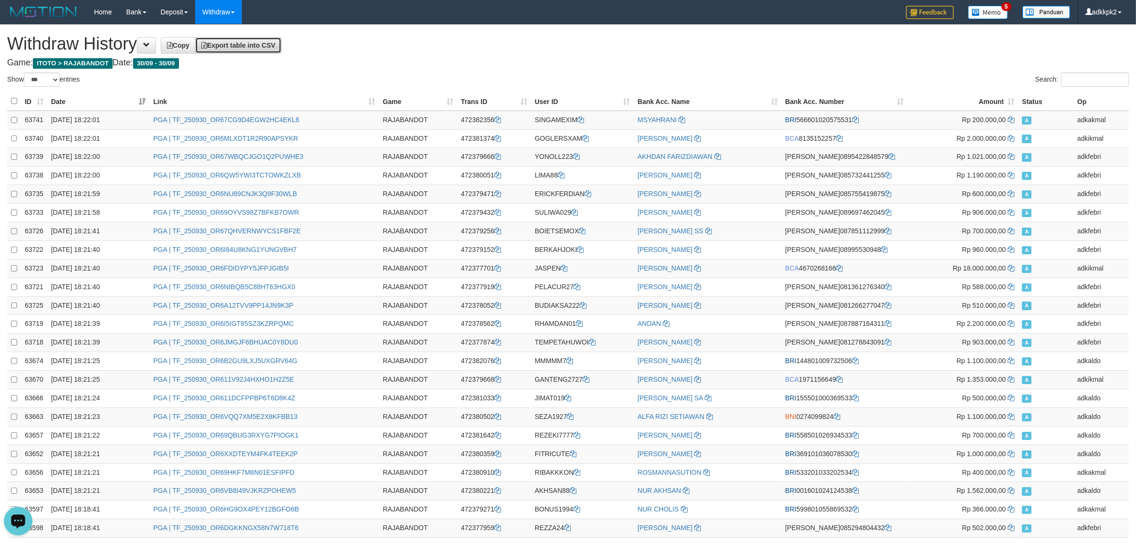
click at [282, 50] on link "Export table into CSV" at bounding box center [238, 45] width 86 height 16
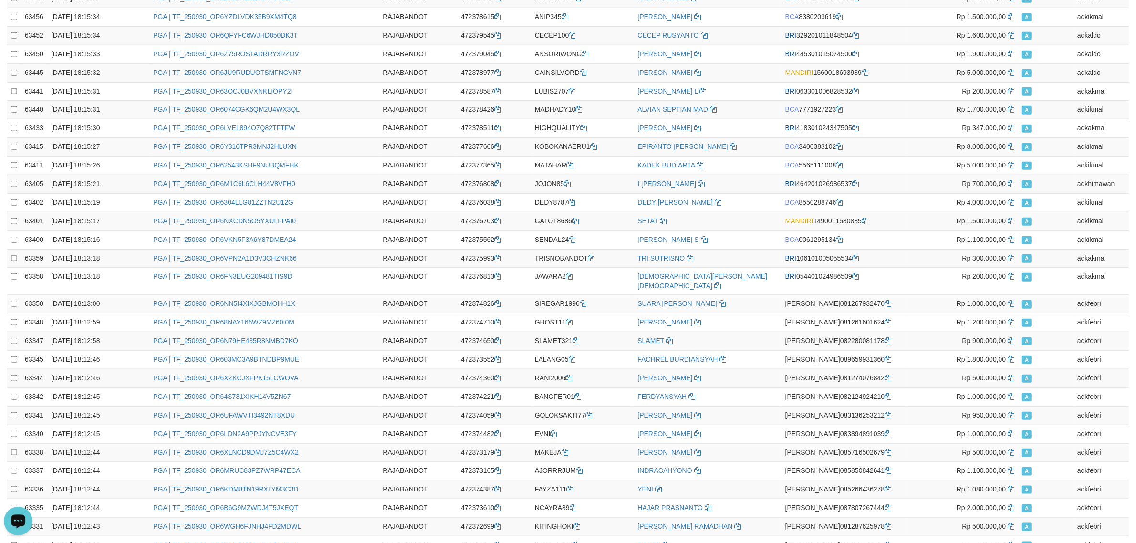
scroll to position [1568, 0]
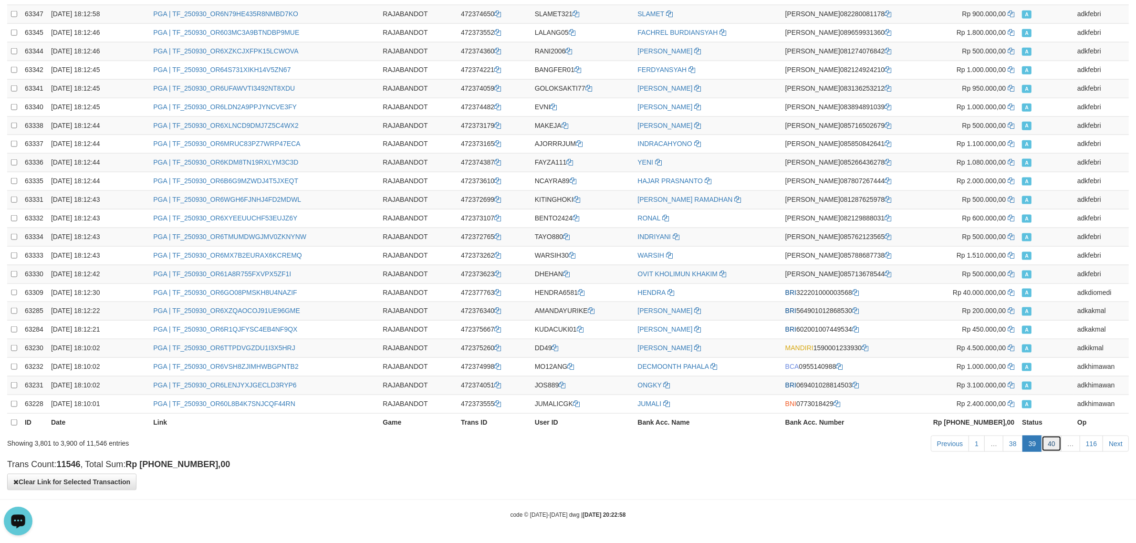
click at [1049, 442] on link "40" at bounding box center [1052, 444] width 20 height 16
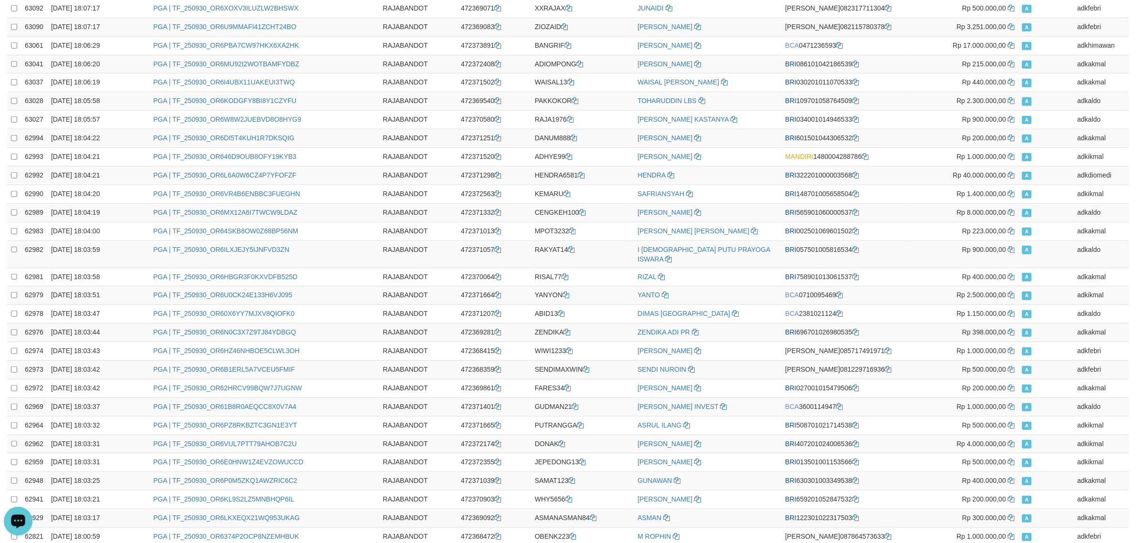
scroll to position [0, 0]
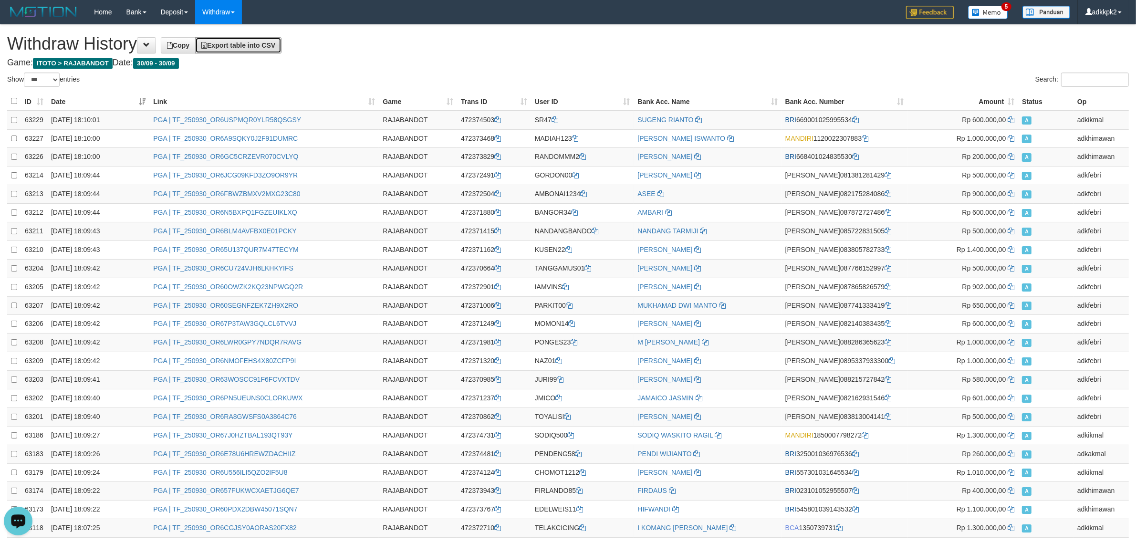
drag, startPoint x: 287, startPoint y: 46, endPoint x: 306, endPoint y: 57, distance: 22.3
click at [282, 46] on link "Export table into CSV" at bounding box center [238, 45] width 86 height 16
click at [965, 60] on h4 "Game: ITOTO > RAJABANDOT Date: 30/09 - 30/09" at bounding box center [568, 63] width 1122 height 10
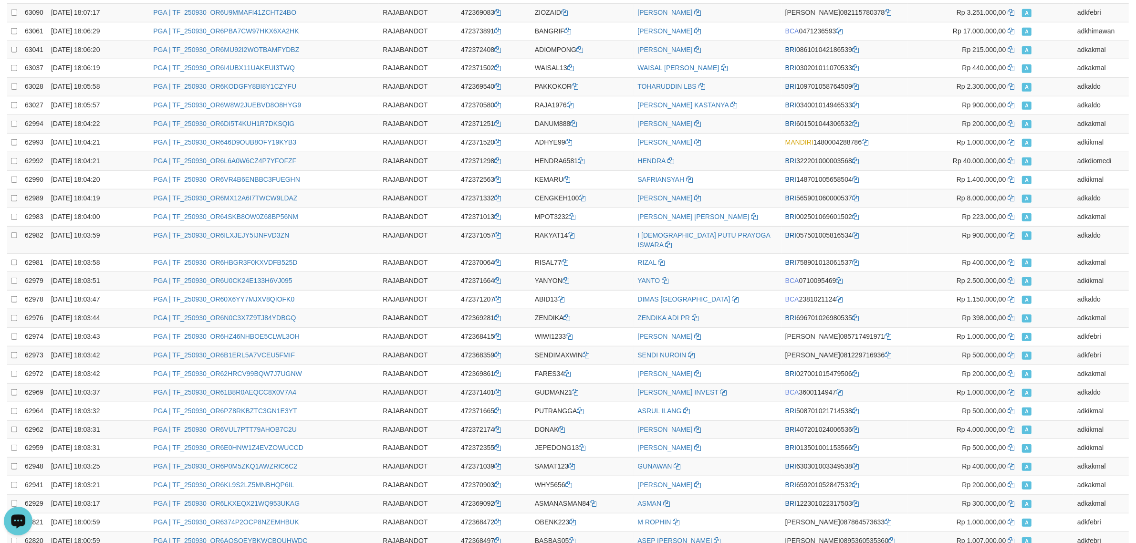
scroll to position [1568, 0]
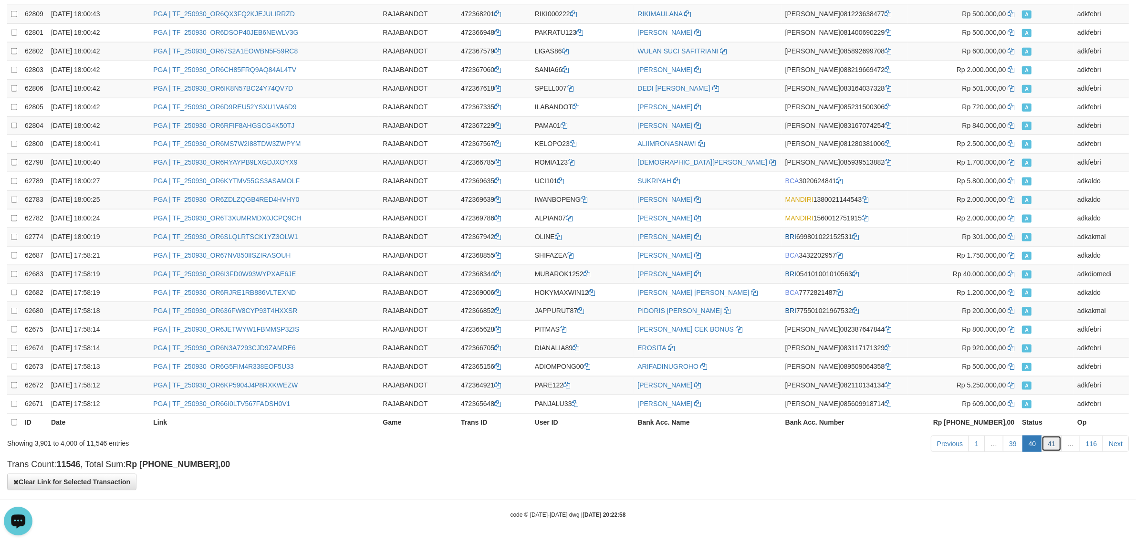
click at [1058, 451] on link "41" at bounding box center [1052, 444] width 20 height 16
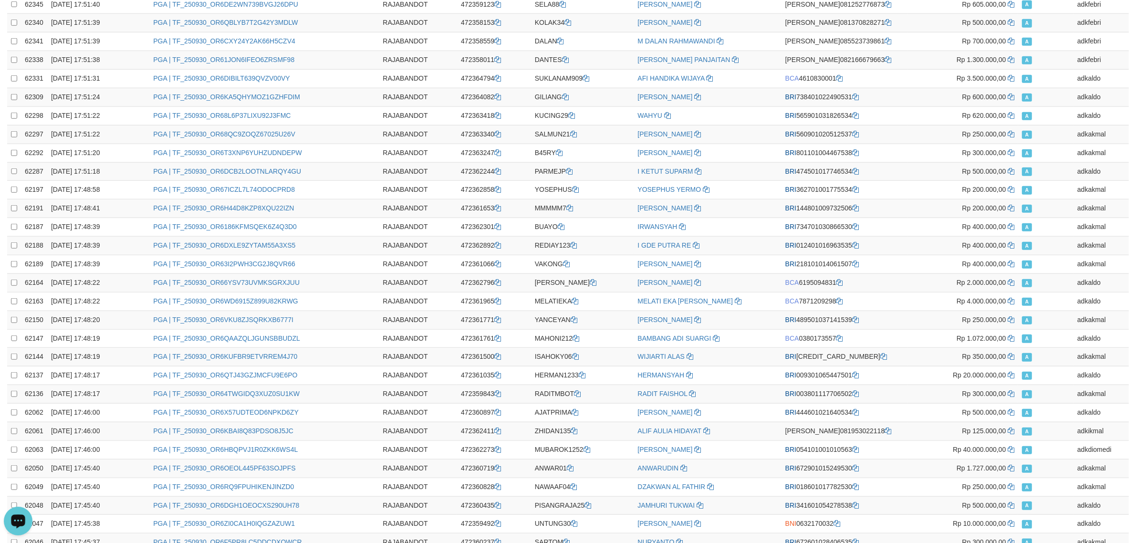
scroll to position [0, 0]
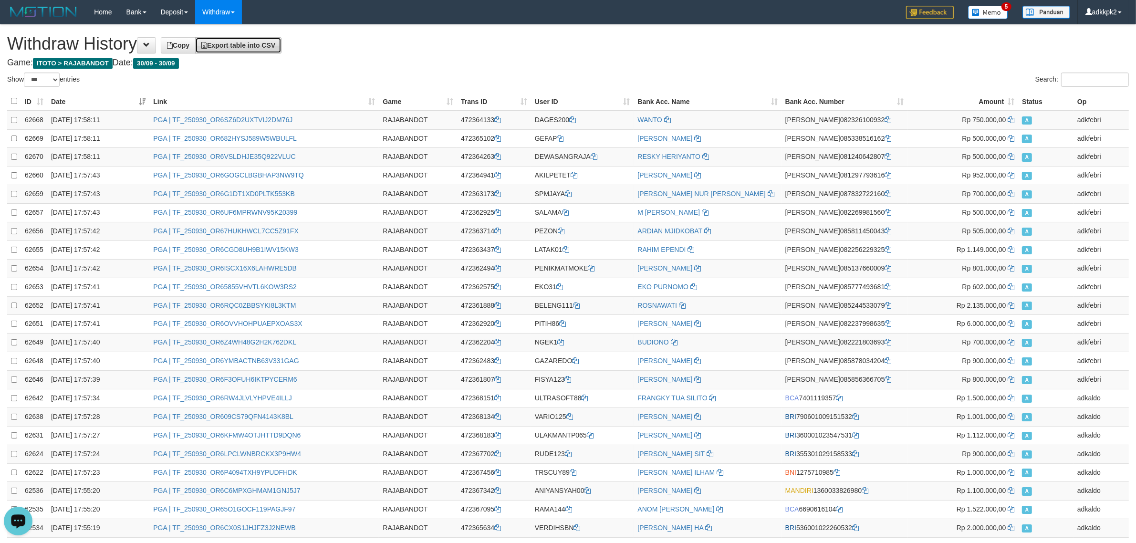
click at [275, 46] on span "Export table into CSV" at bounding box center [238, 46] width 74 height 8
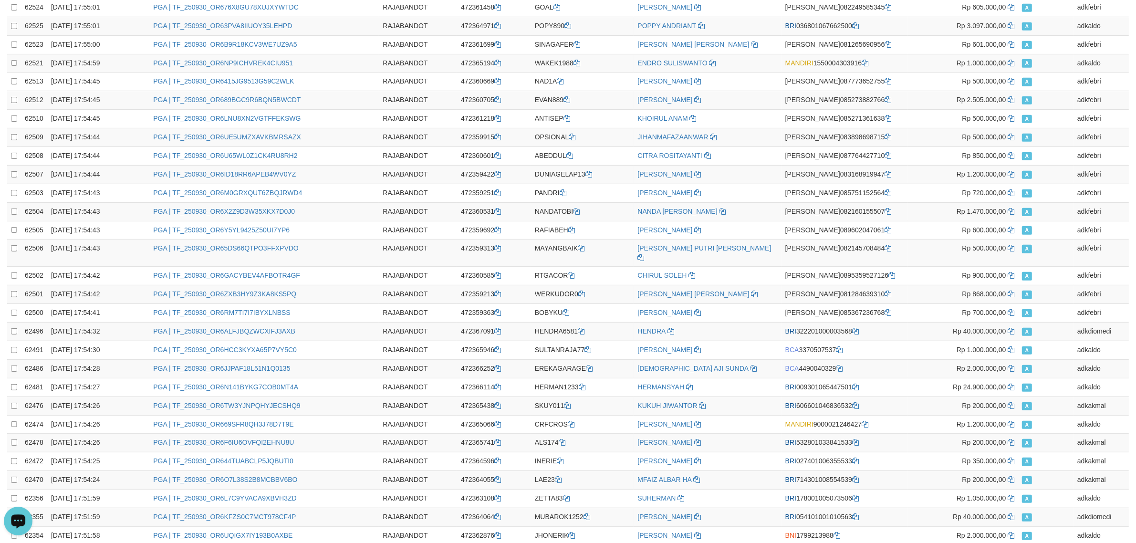
scroll to position [1568, 0]
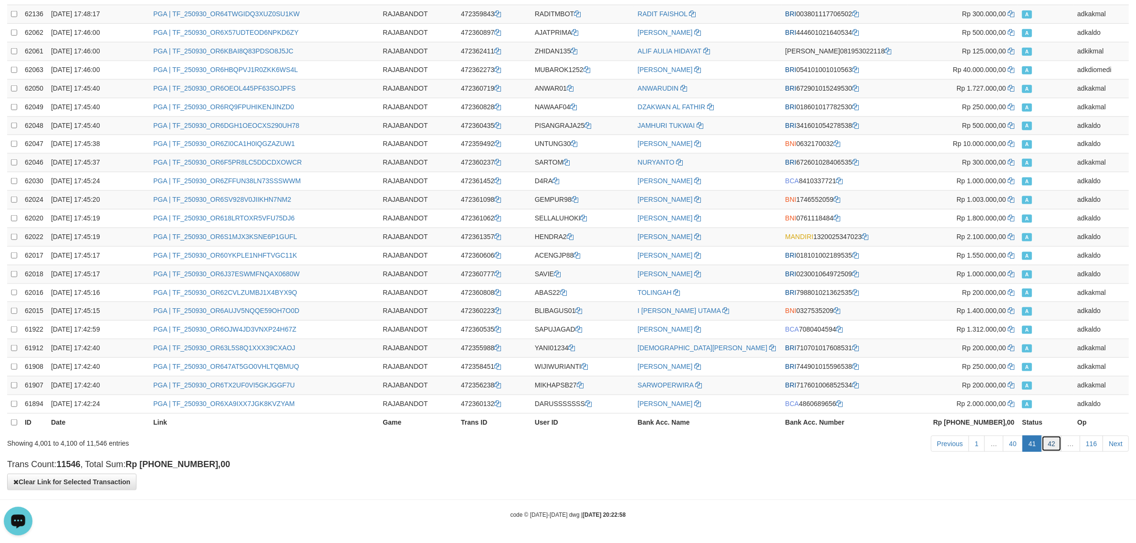
click at [1050, 449] on link "42" at bounding box center [1052, 444] width 20 height 16
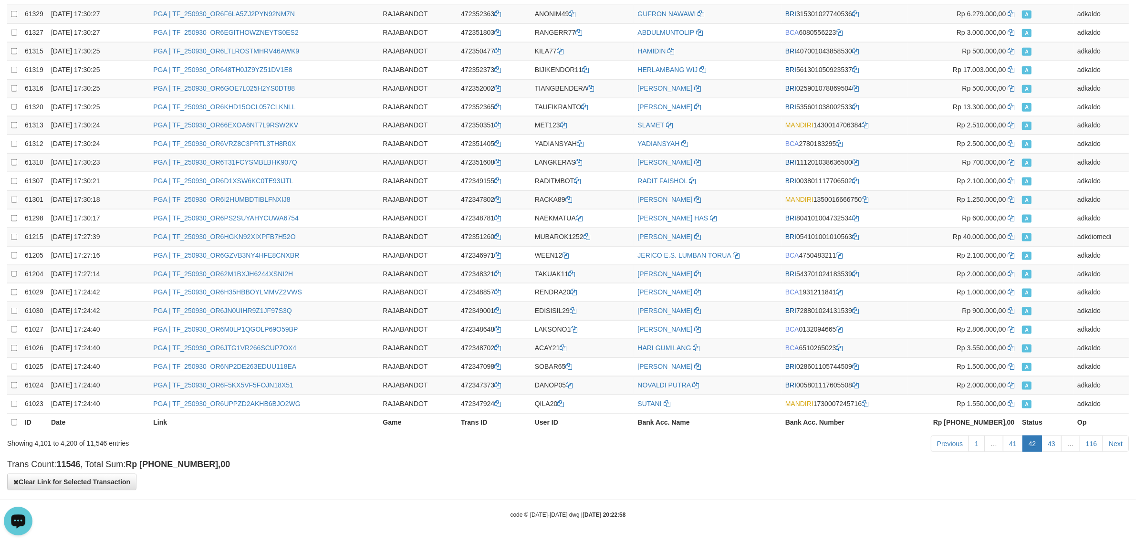
scroll to position [0, 0]
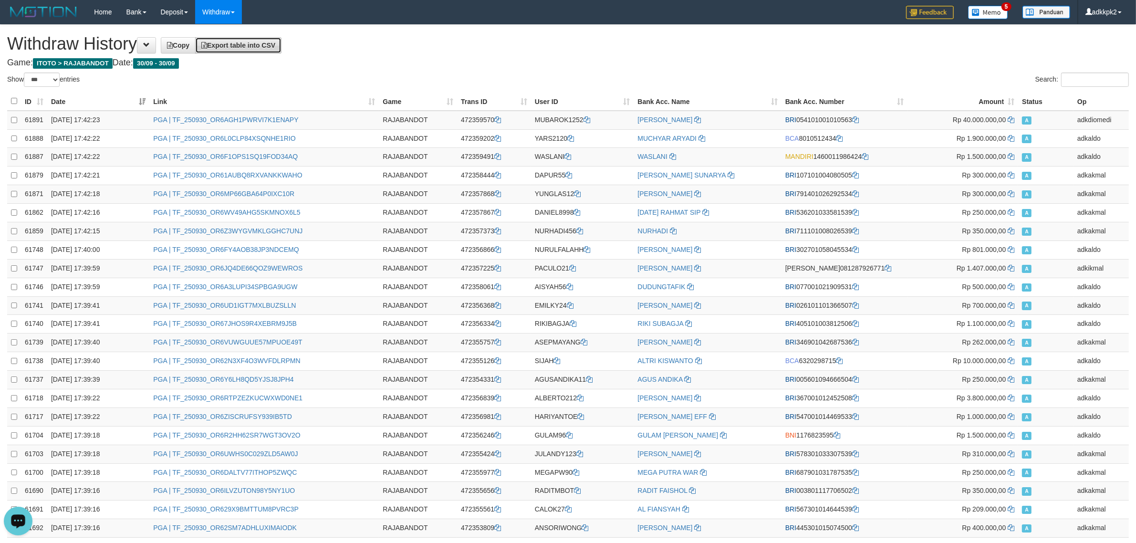
click at [255, 51] on link "Export table into CSV" at bounding box center [238, 45] width 86 height 16
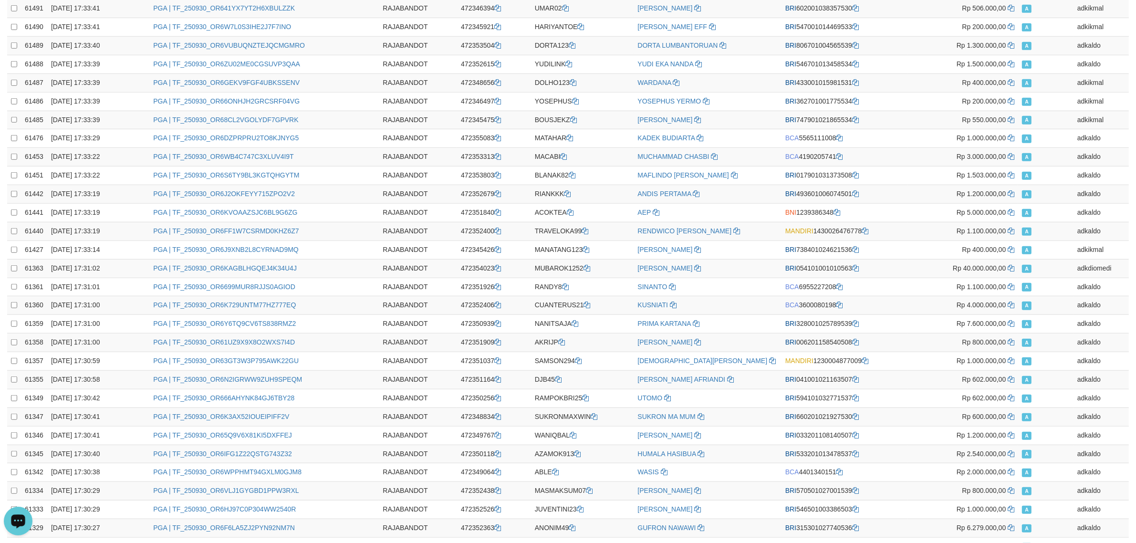
scroll to position [1568, 0]
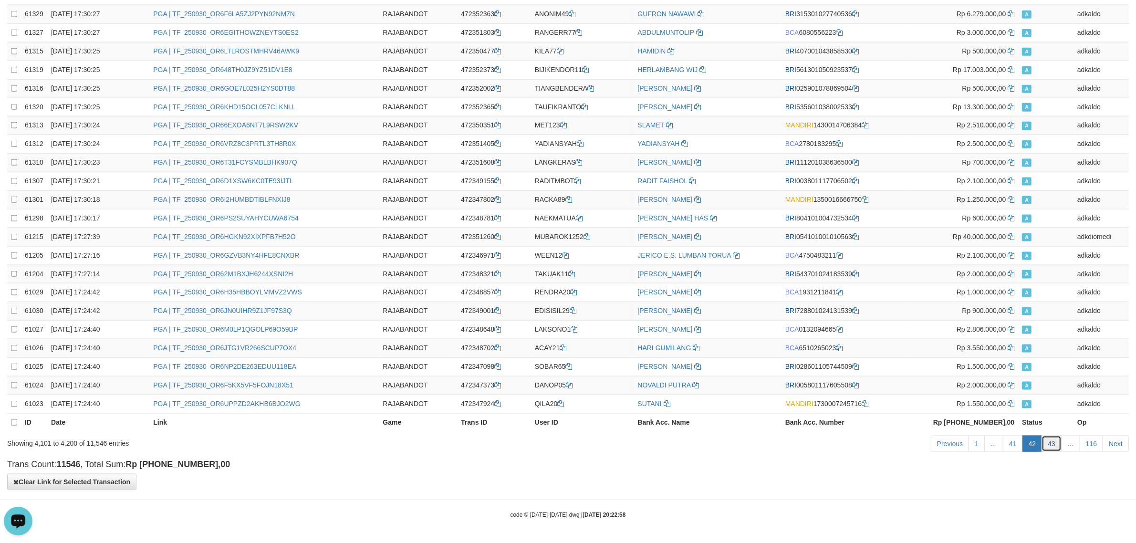
click at [1051, 440] on link "43" at bounding box center [1052, 444] width 20 height 16
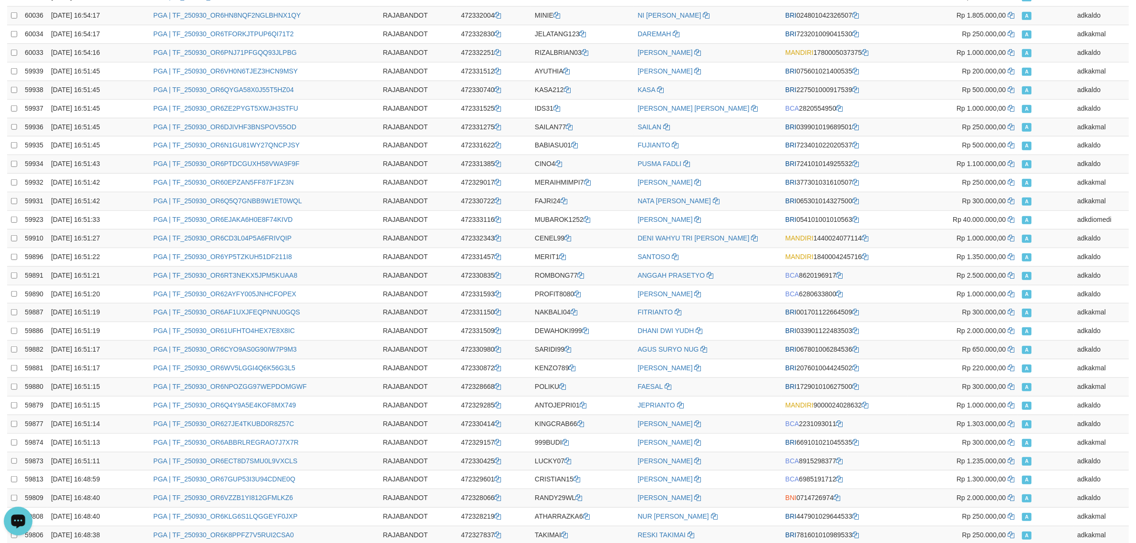
scroll to position [0, 0]
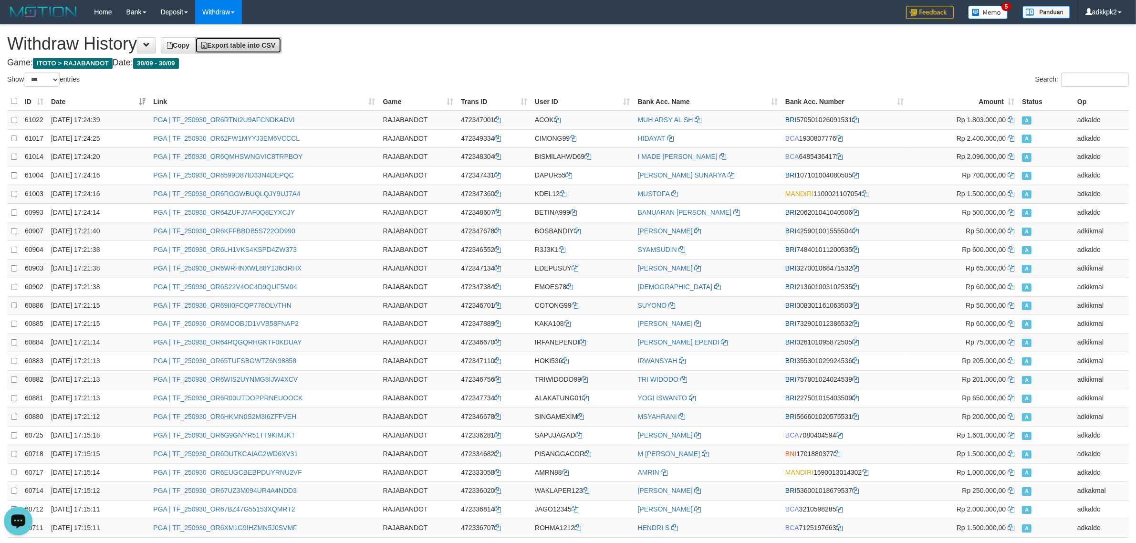
click at [256, 46] on span "Export table into CSV" at bounding box center [238, 46] width 74 height 8
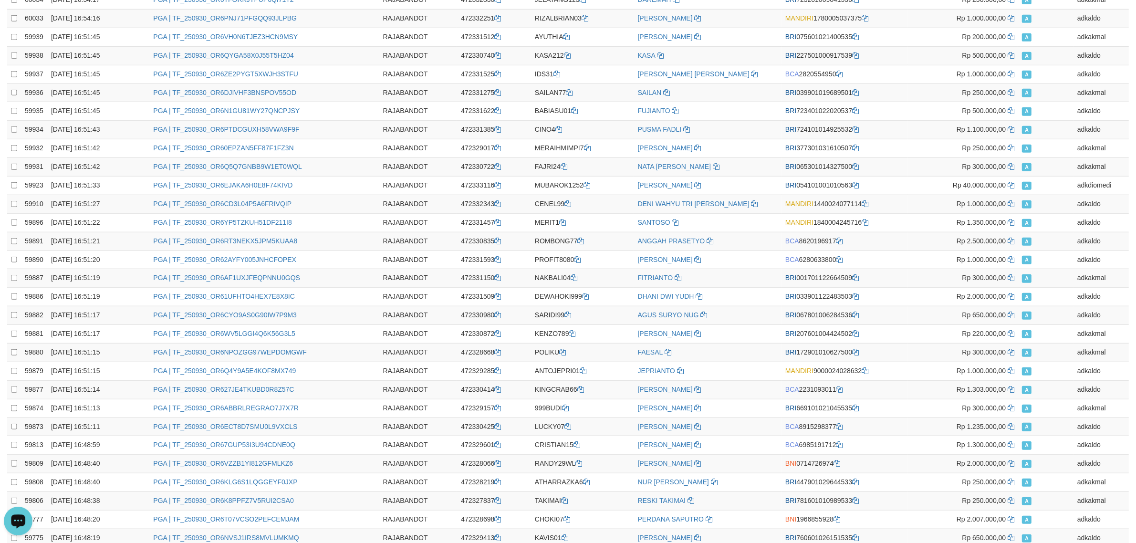
scroll to position [1568, 0]
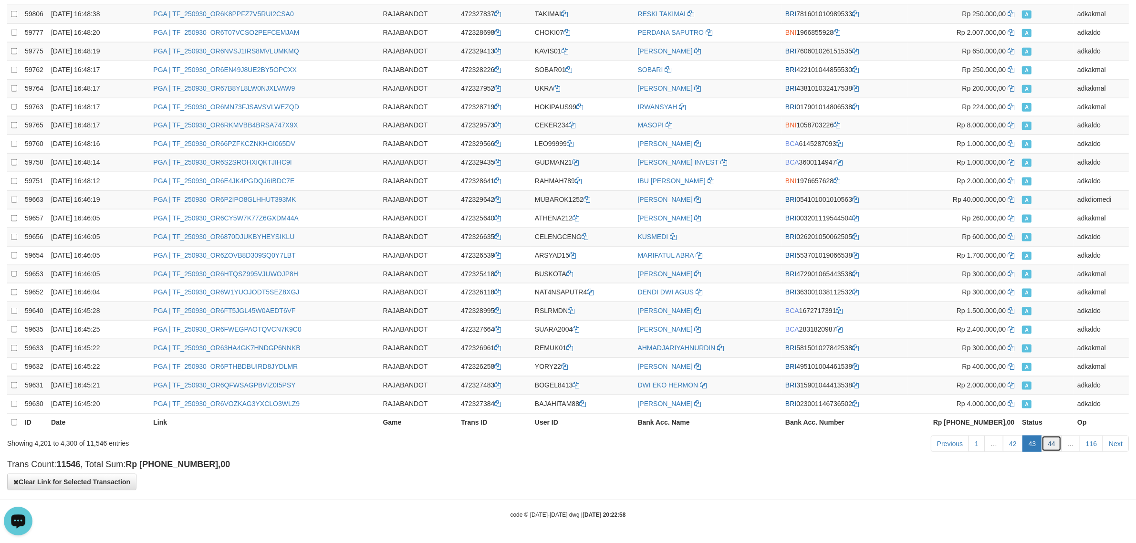
click at [1053, 451] on link "44" at bounding box center [1052, 444] width 20 height 16
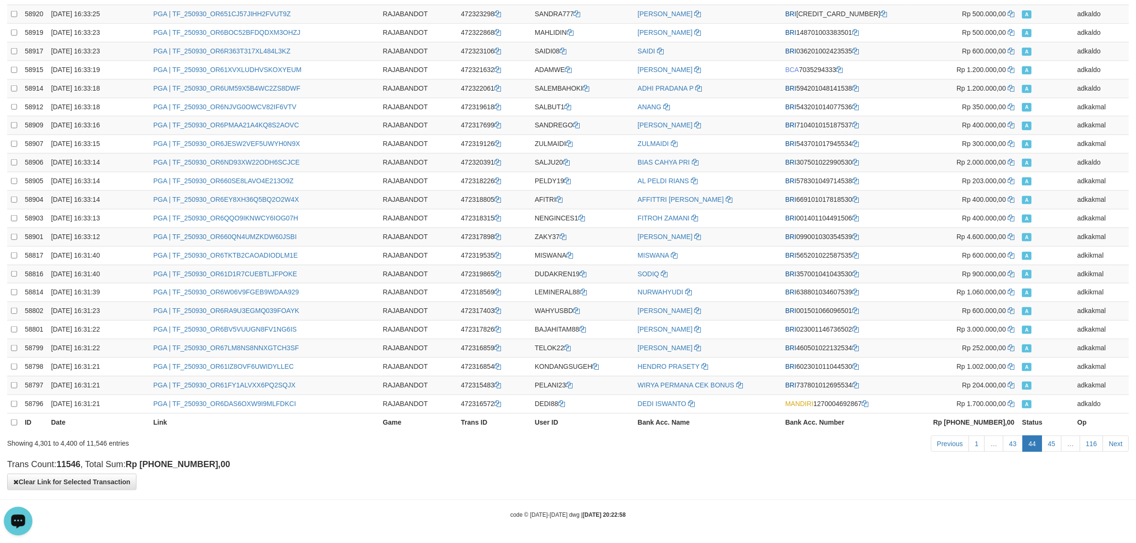
scroll to position [0, 0]
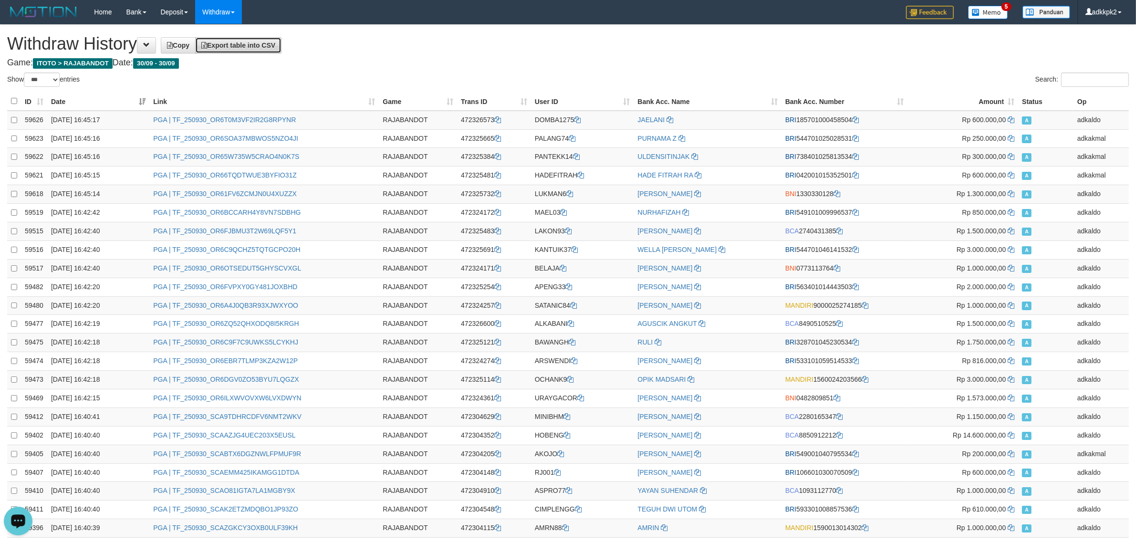
click at [275, 45] on span "Export table into CSV" at bounding box center [238, 46] width 74 height 8
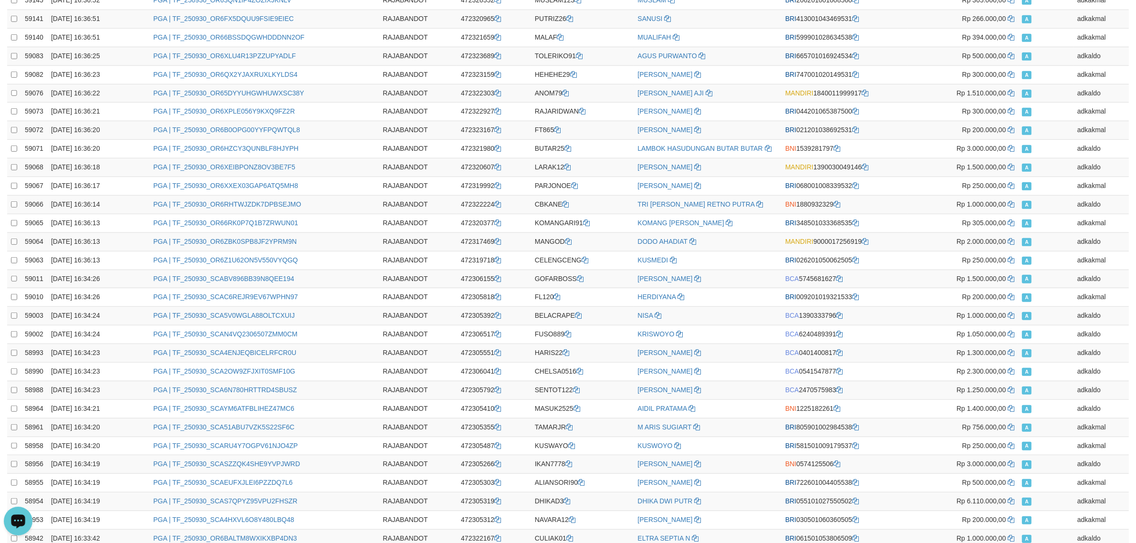
scroll to position [1568, 0]
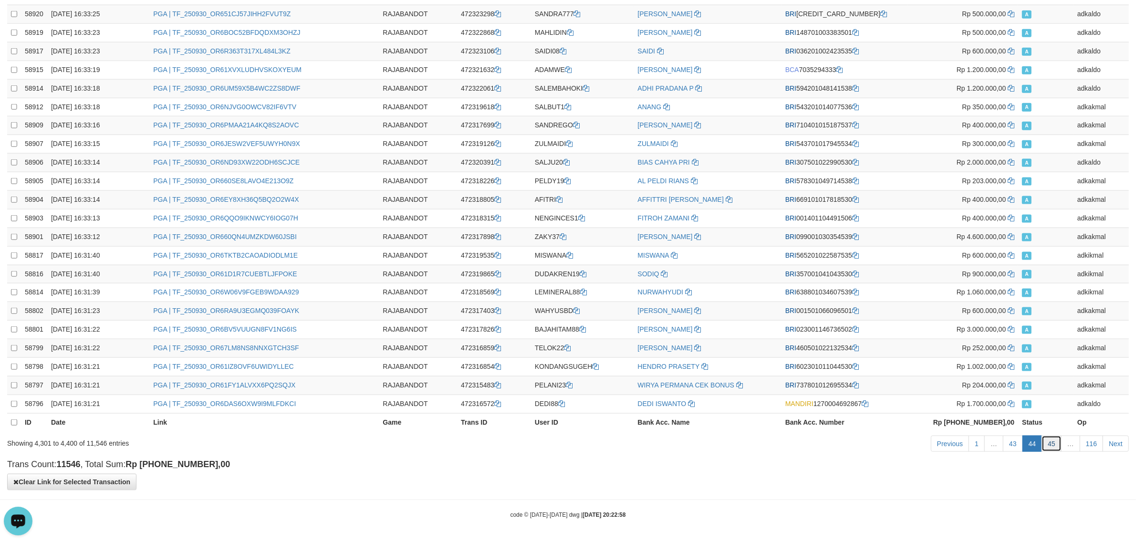
click at [1050, 448] on link "45" at bounding box center [1052, 444] width 20 height 16
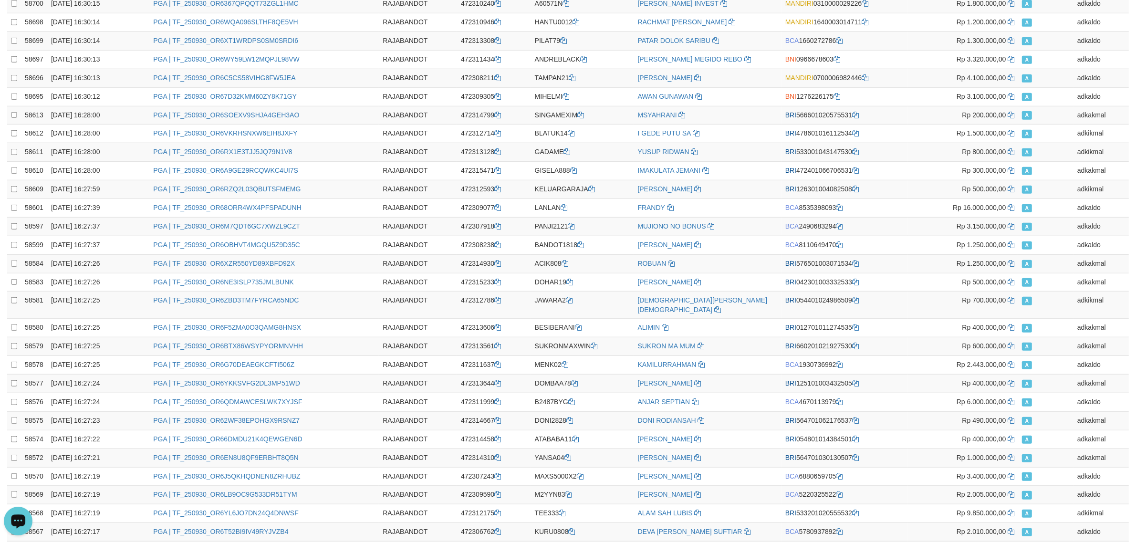
scroll to position [0, 0]
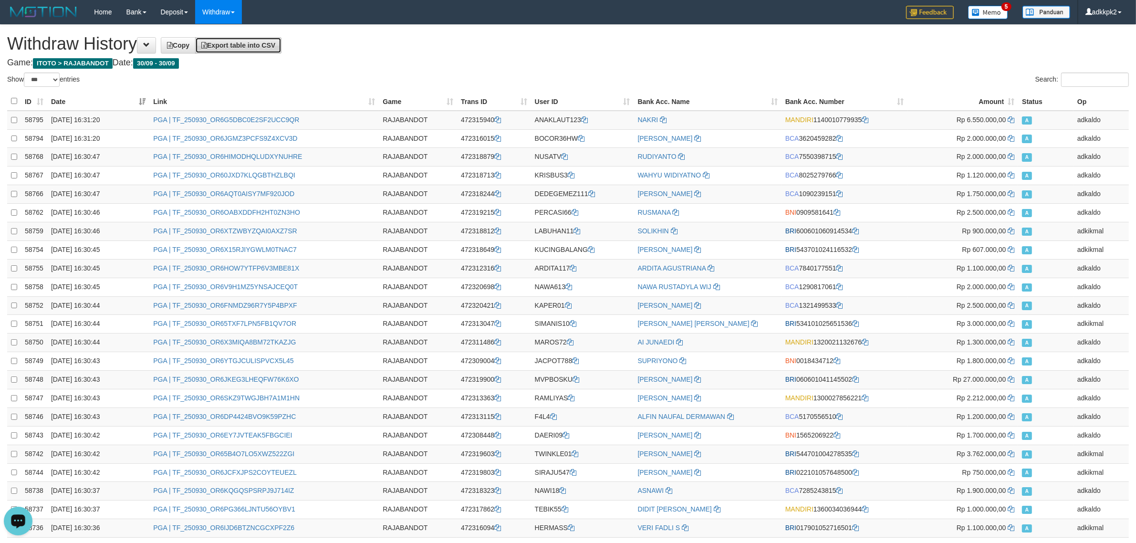
click at [267, 43] on span "Export table into CSV" at bounding box center [238, 46] width 74 height 8
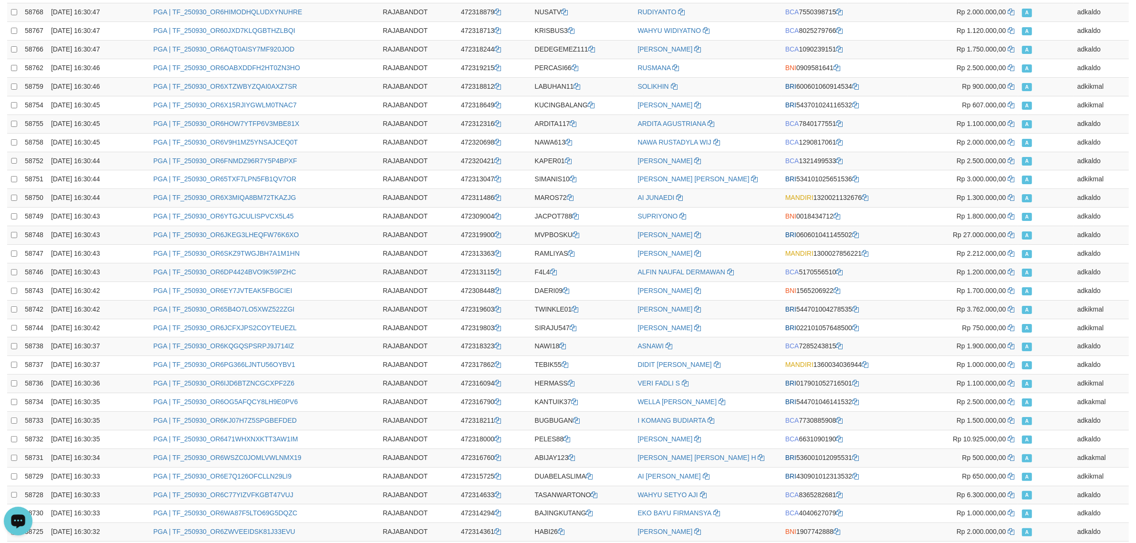
scroll to position [1568, 0]
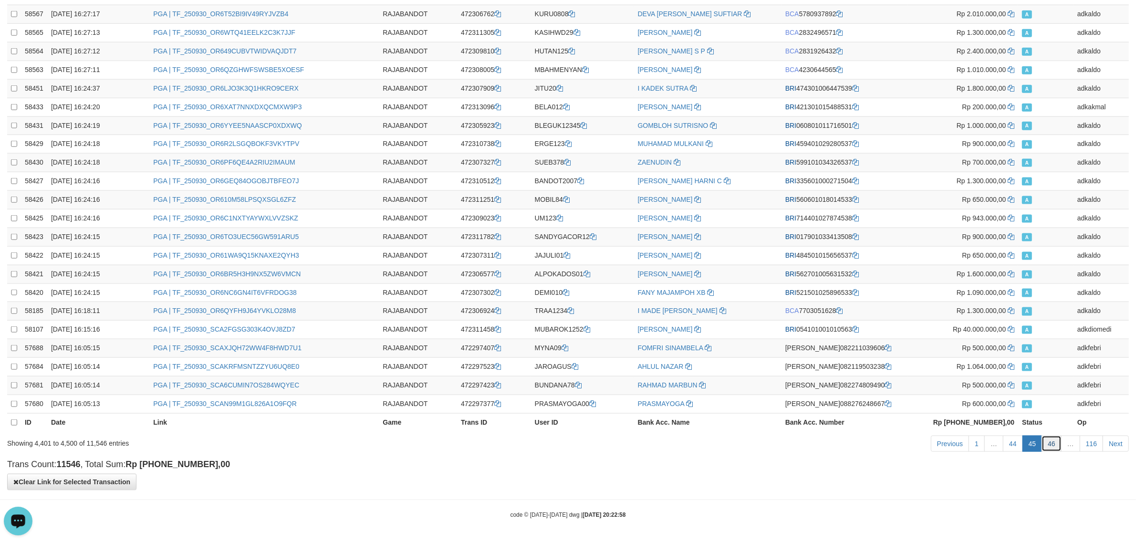
click at [1053, 441] on link "46" at bounding box center [1052, 444] width 20 height 16
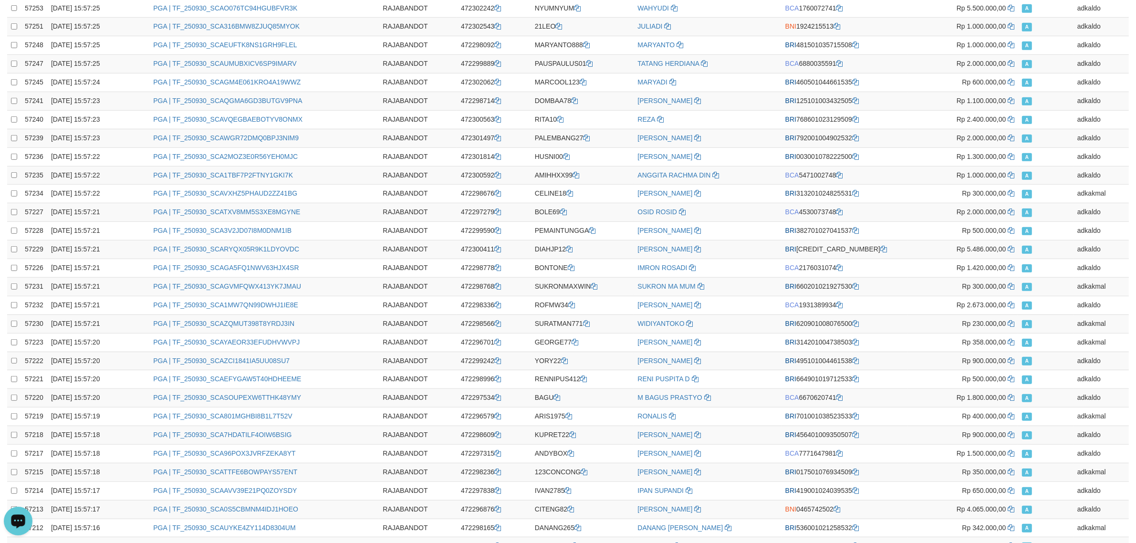
scroll to position [0, 0]
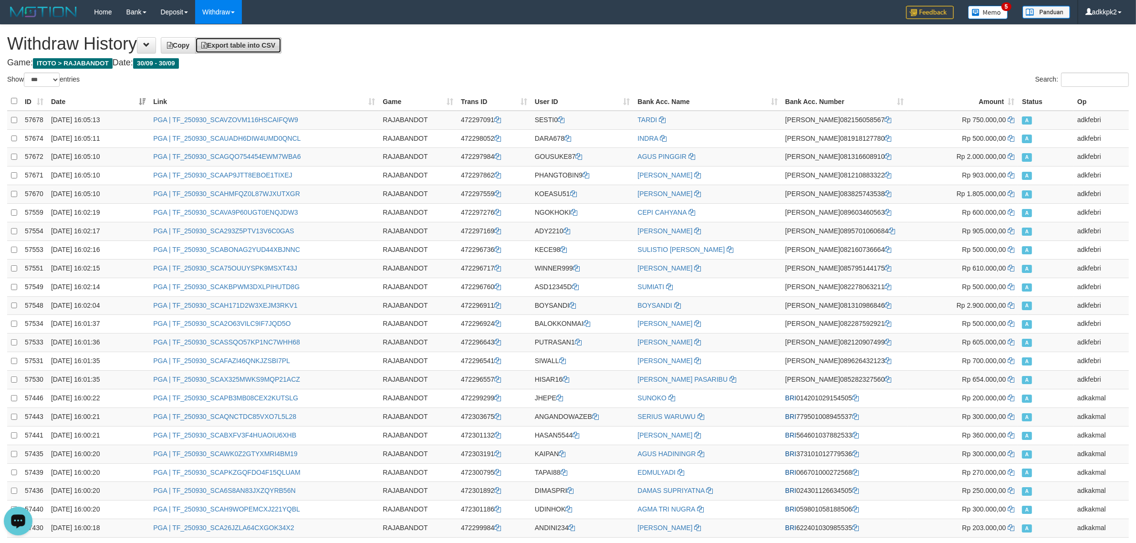
click at [246, 51] on link "Export table into CSV" at bounding box center [238, 45] width 86 height 16
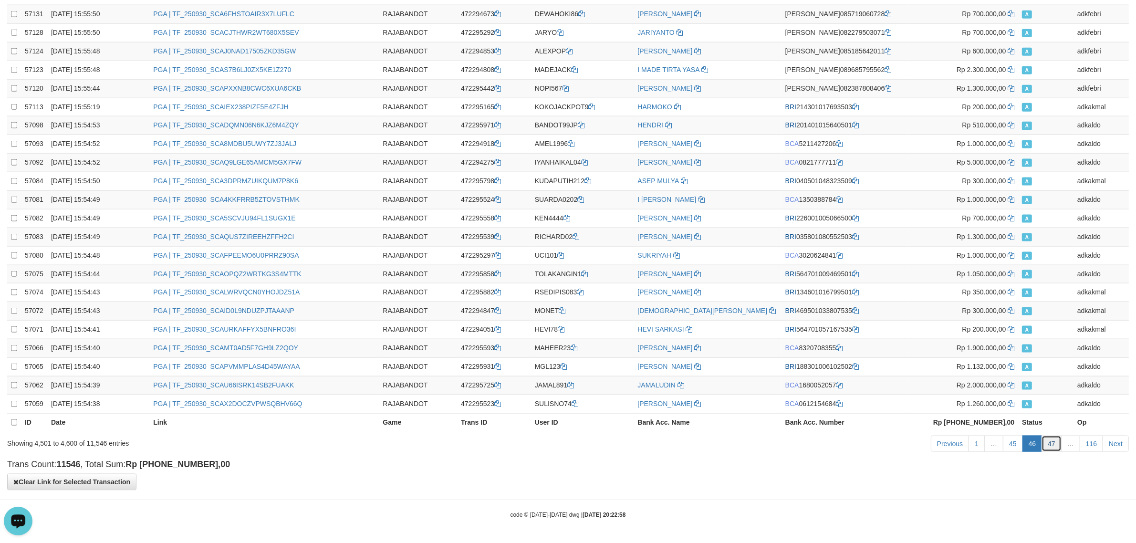
click at [1049, 446] on link "47" at bounding box center [1052, 444] width 20 height 16
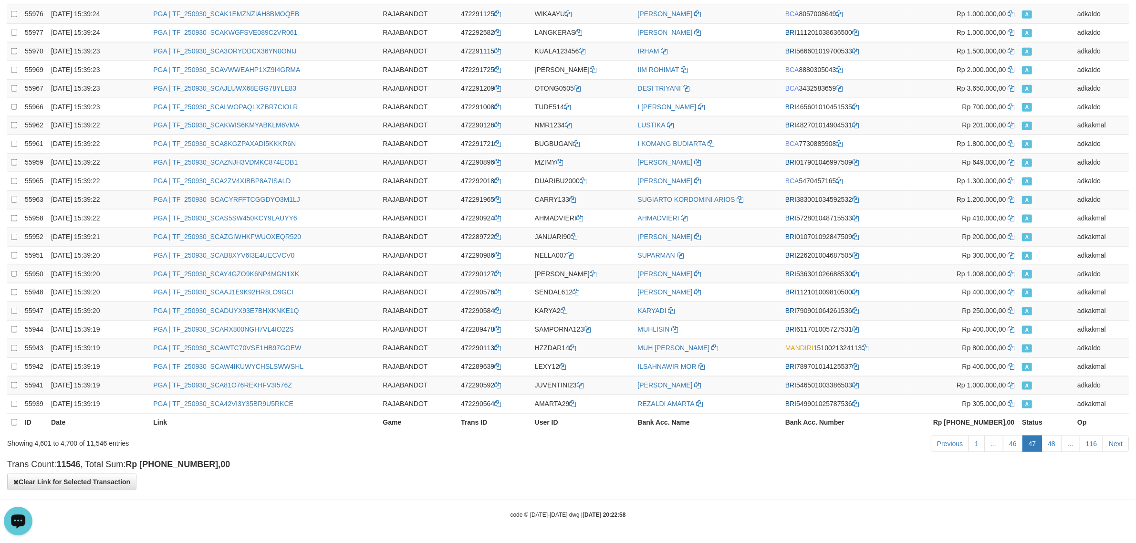
scroll to position [0, 0]
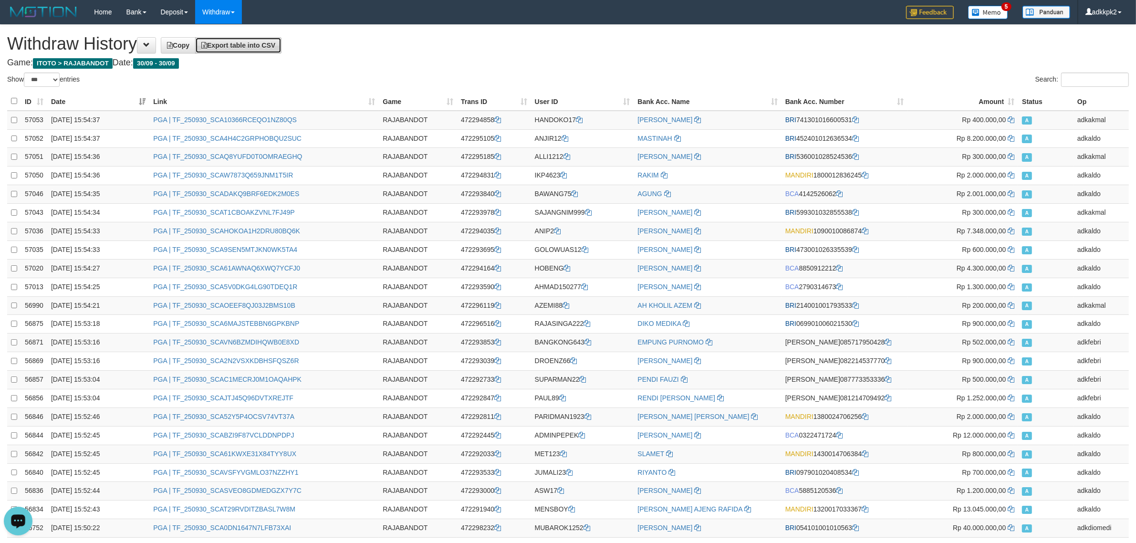
click at [282, 45] on link "Export table into CSV" at bounding box center [238, 45] width 86 height 16
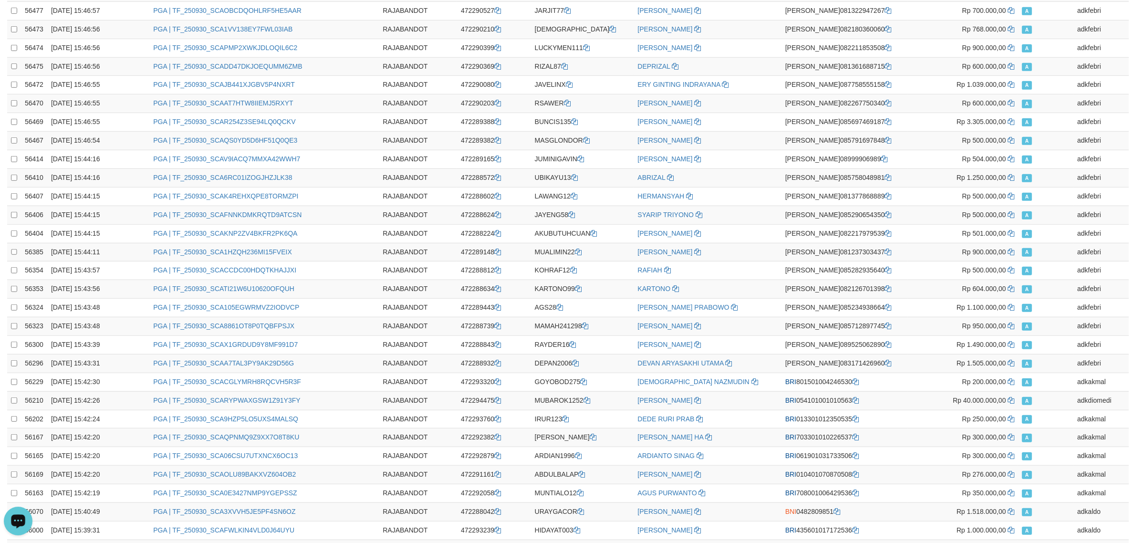
scroll to position [1568, 0]
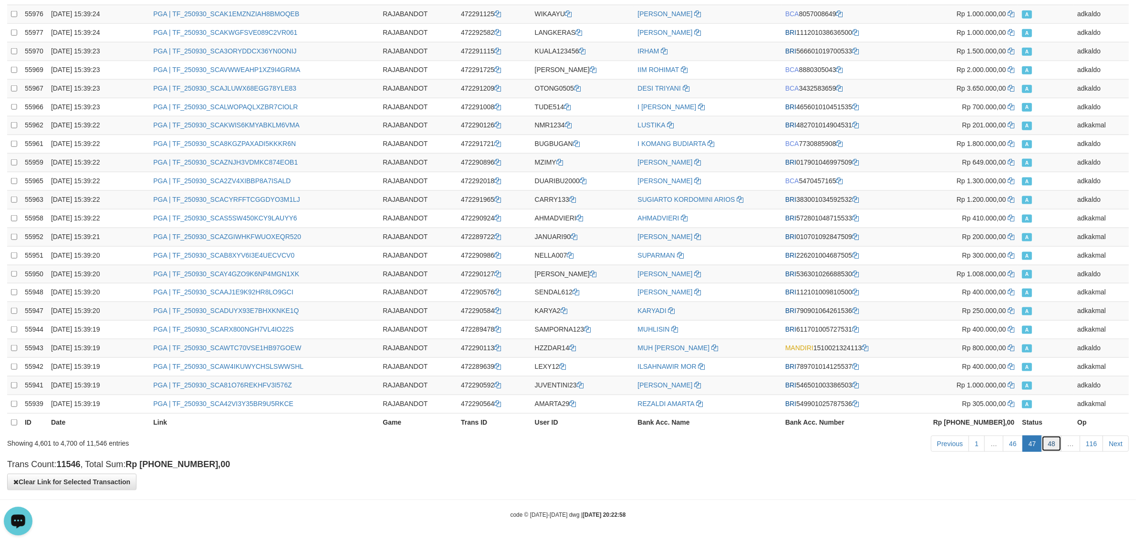
click at [1053, 446] on link "48" at bounding box center [1052, 444] width 20 height 16
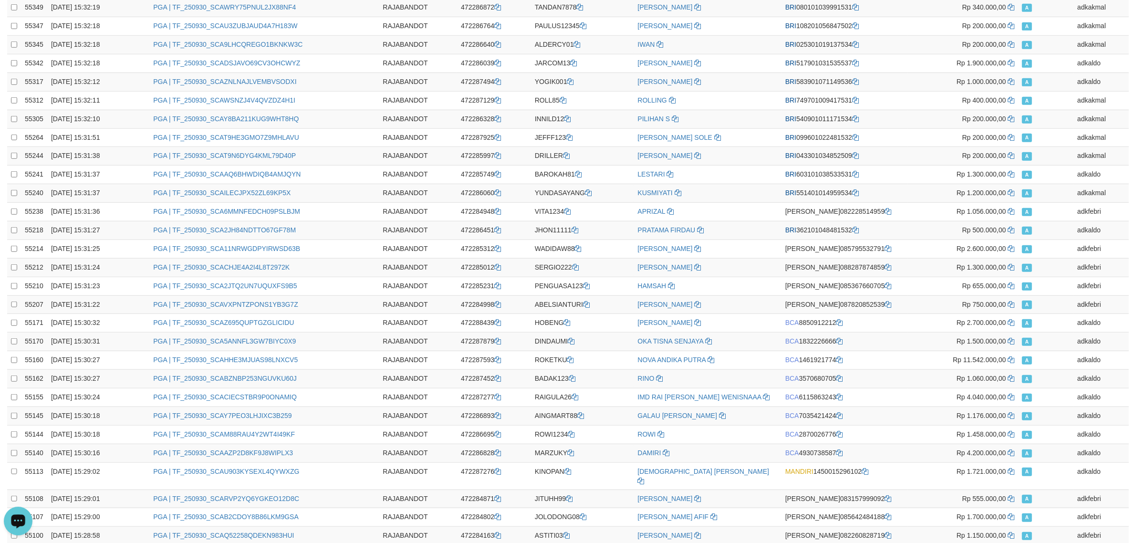
scroll to position [0, 0]
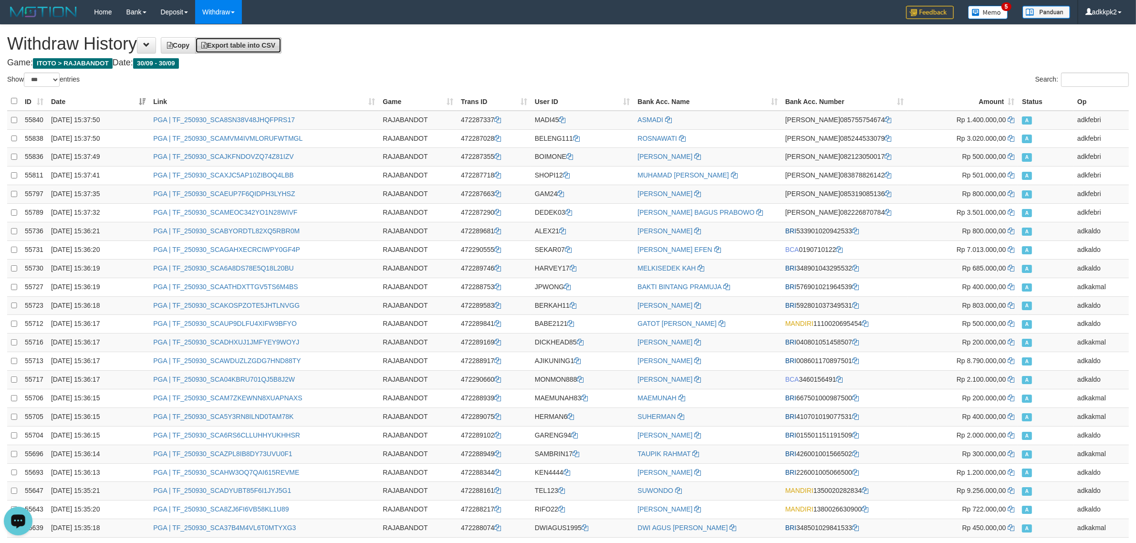
click at [266, 39] on link "Export table into CSV" at bounding box center [238, 45] width 86 height 16
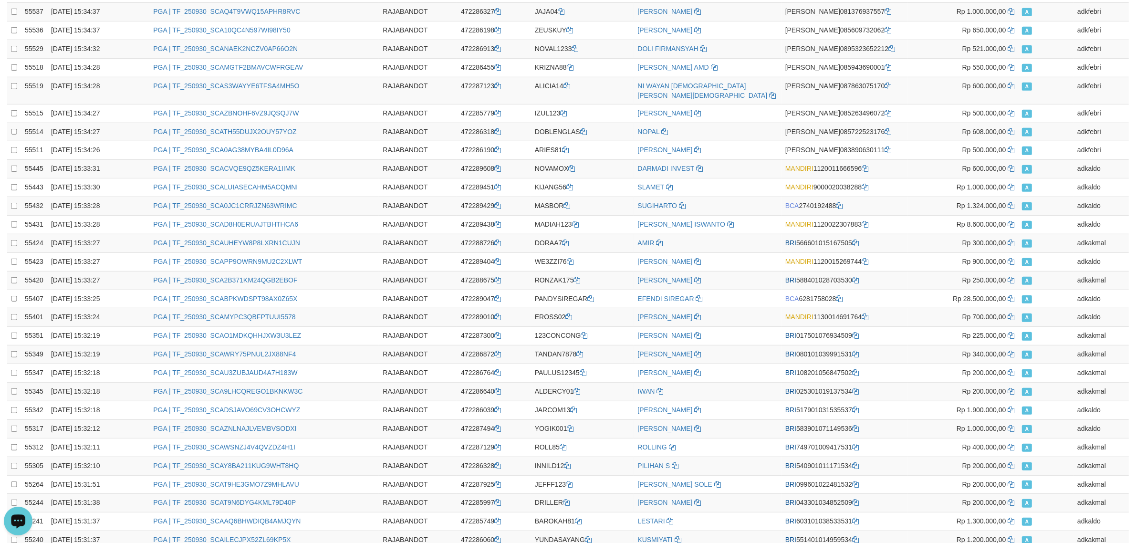
scroll to position [1568, 0]
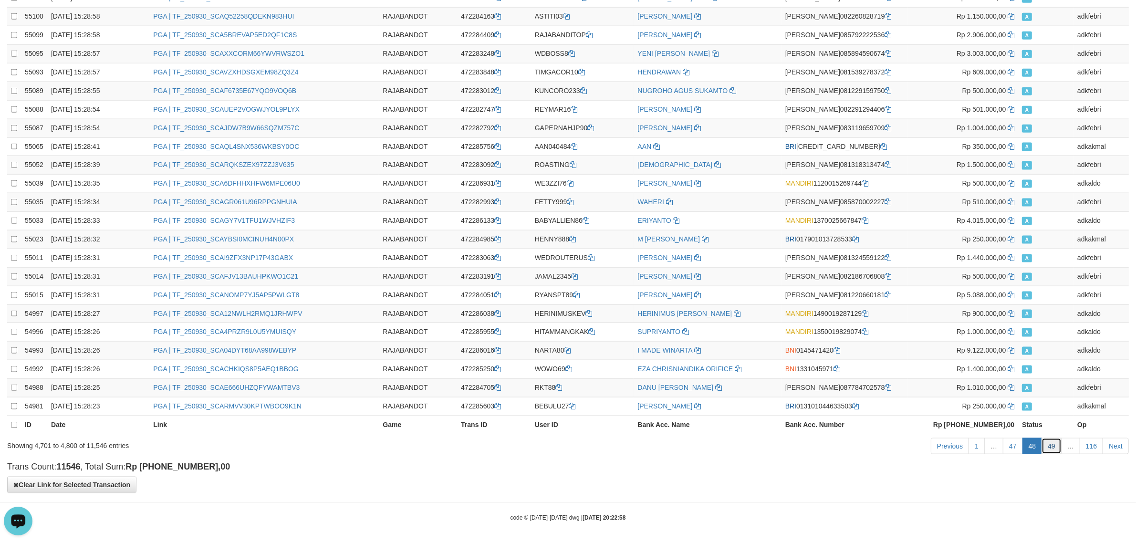
click at [1044, 446] on link "49" at bounding box center [1052, 446] width 20 height 16
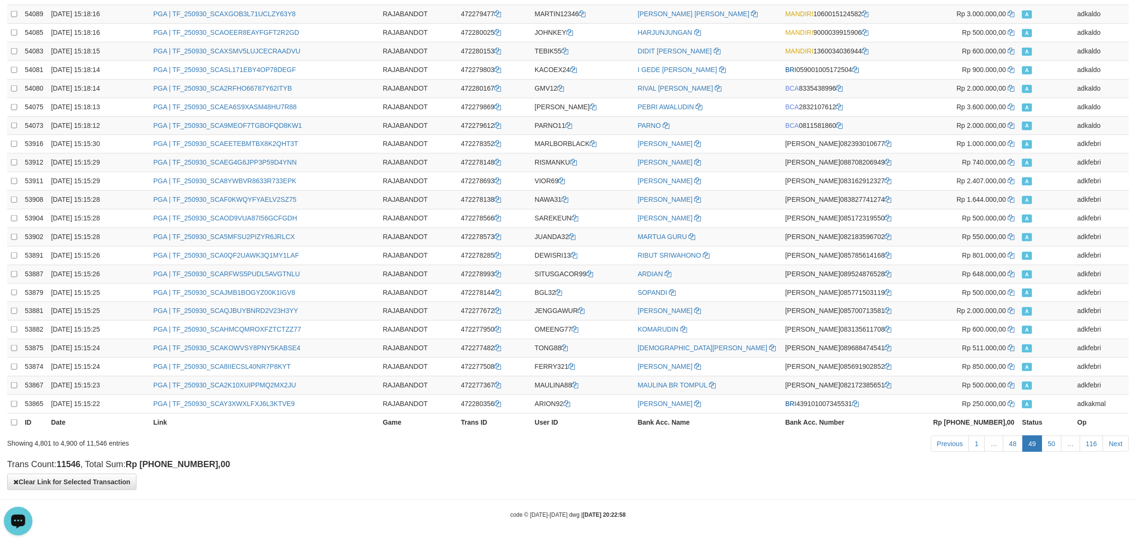
scroll to position [0, 0]
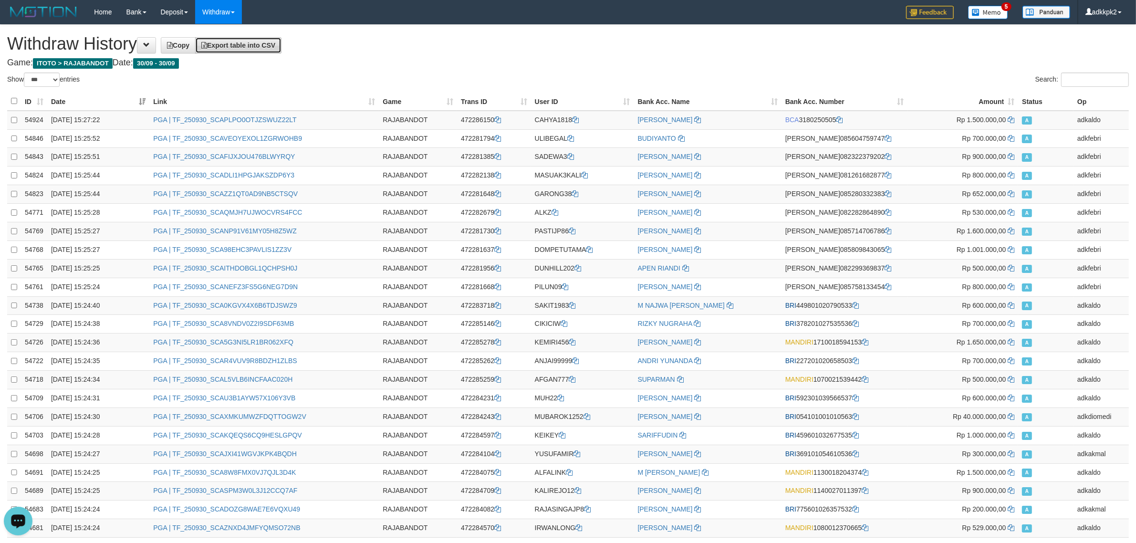
click at [272, 49] on link "Export table into CSV" at bounding box center [238, 45] width 86 height 16
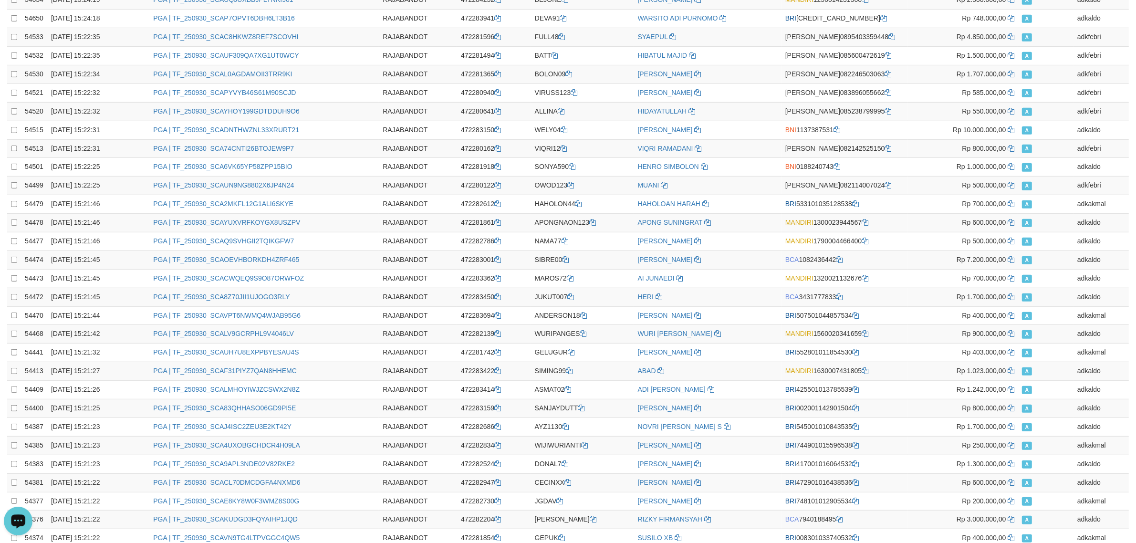
scroll to position [1568, 0]
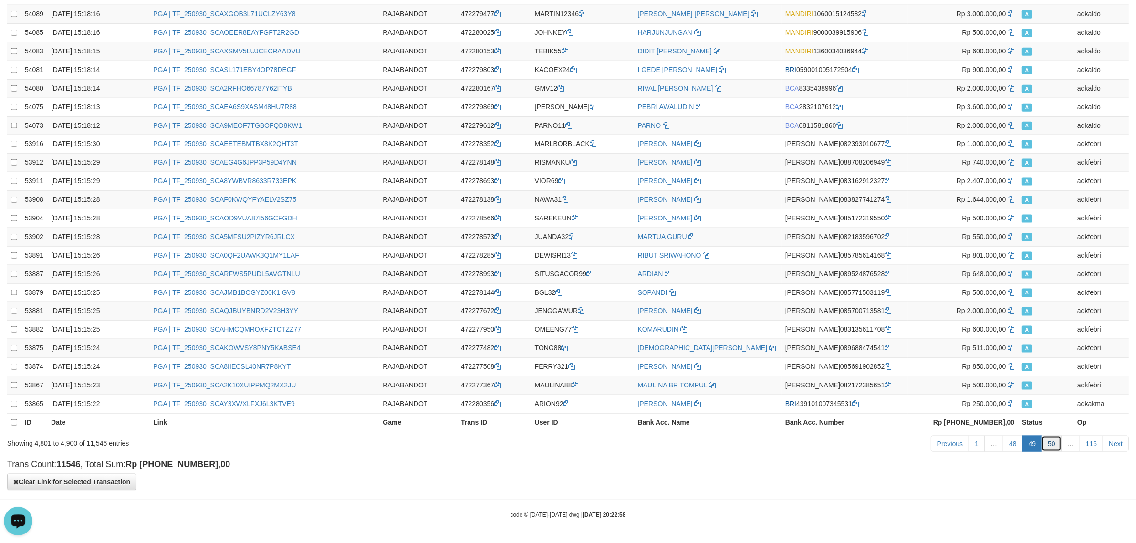
click at [1054, 446] on link "50" at bounding box center [1052, 444] width 20 height 16
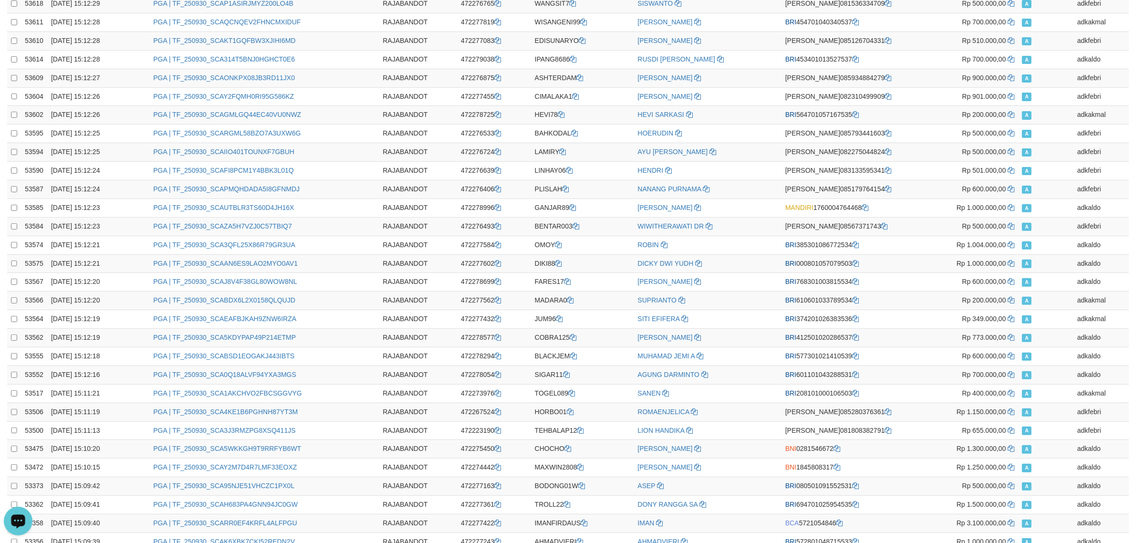
scroll to position [0, 0]
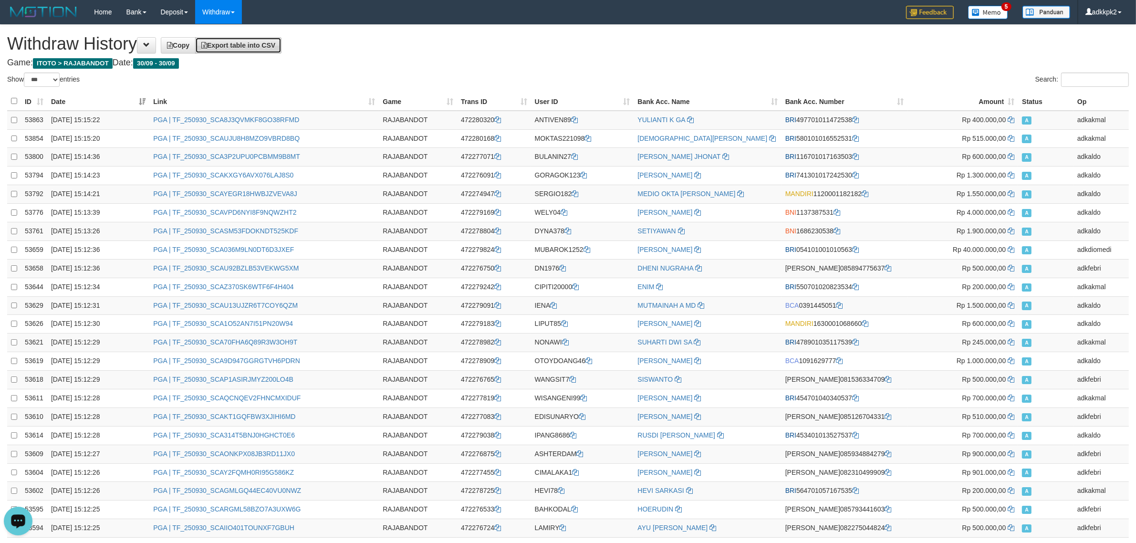
click at [249, 51] on link "Export table into CSV" at bounding box center [238, 45] width 86 height 16
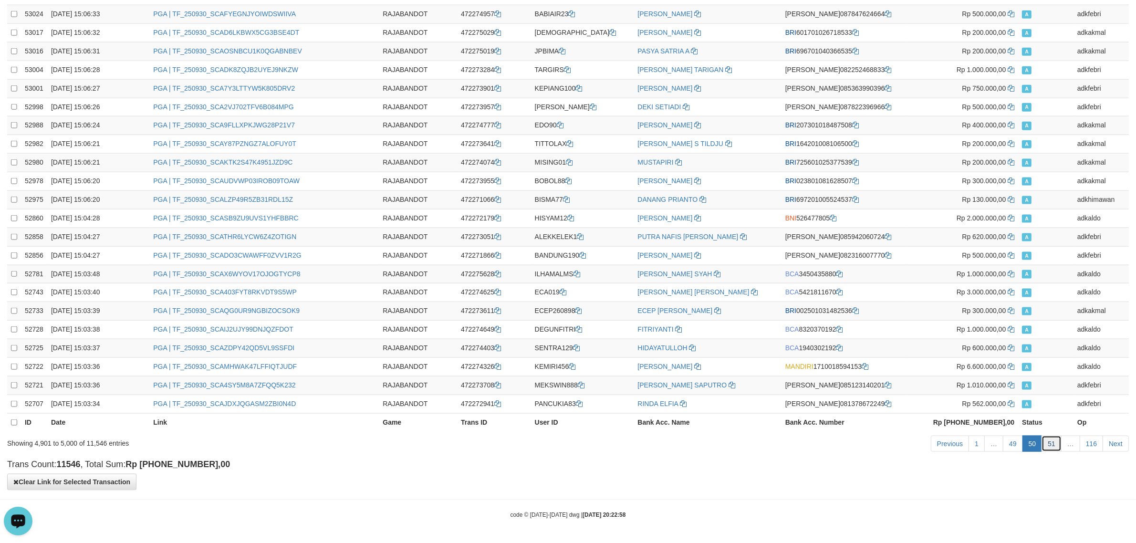
click at [1055, 445] on link "51" at bounding box center [1052, 444] width 20 height 16
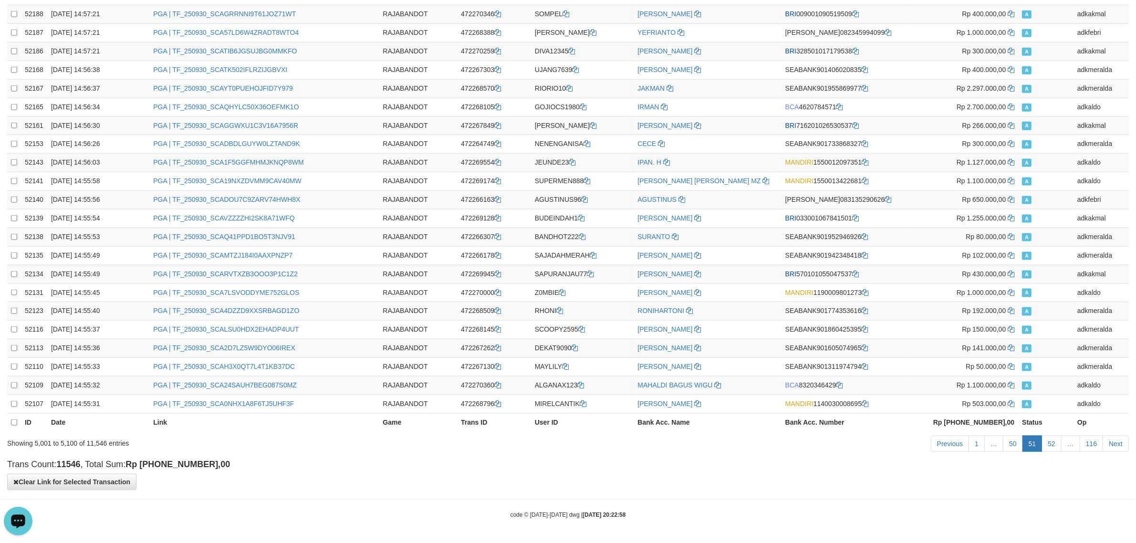
scroll to position [0, 0]
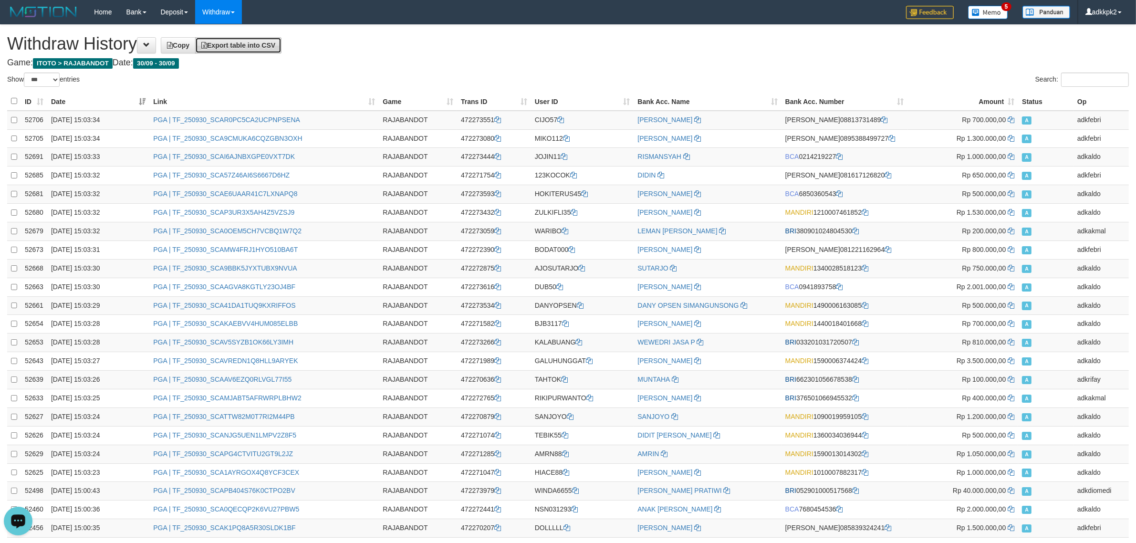
click at [262, 51] on link "Export table into CSV" at bounding box center [238, 45] width 86 height 16
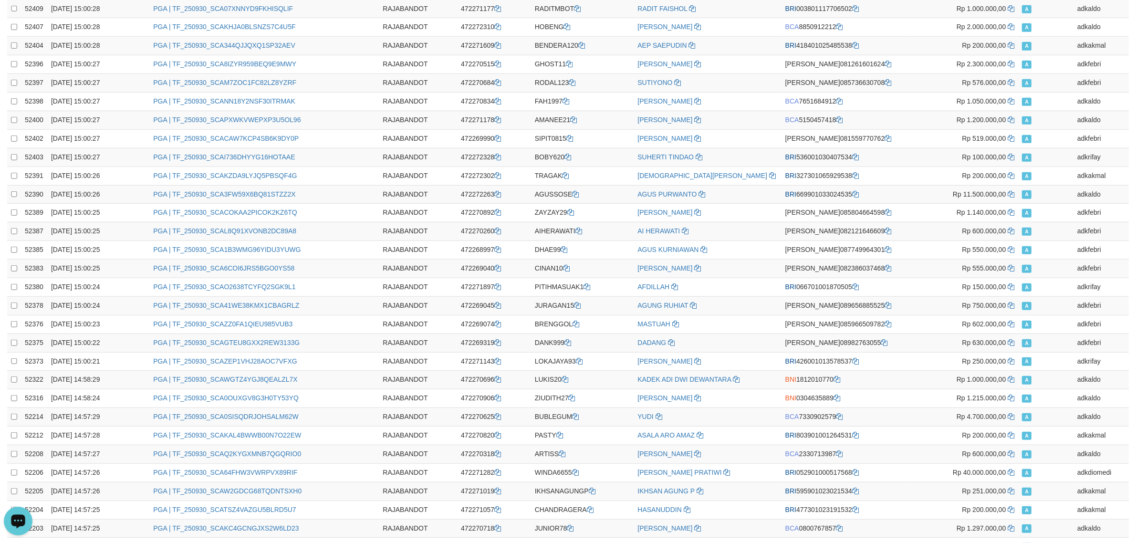
scroll to position [1568, 0]
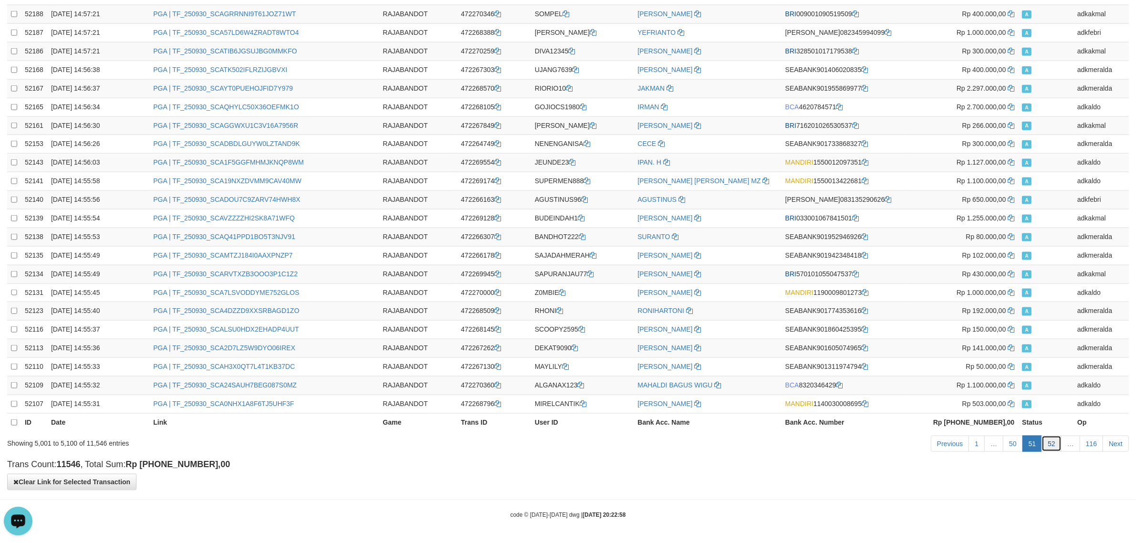
drag, startPoint x: 1055, startPoint y: 449, endPoint x: 1060, endPoint y: 451, distance: 5.1
click at [1055, 449] on link "52" at bounding box center [1052, 444] width 20 height 16
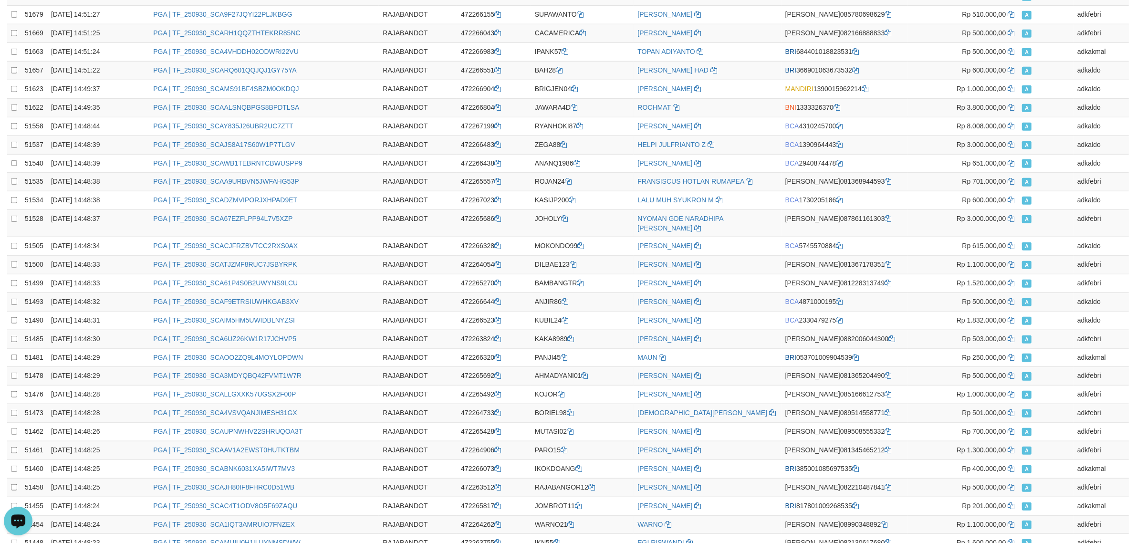
scroll to position [0, 0]
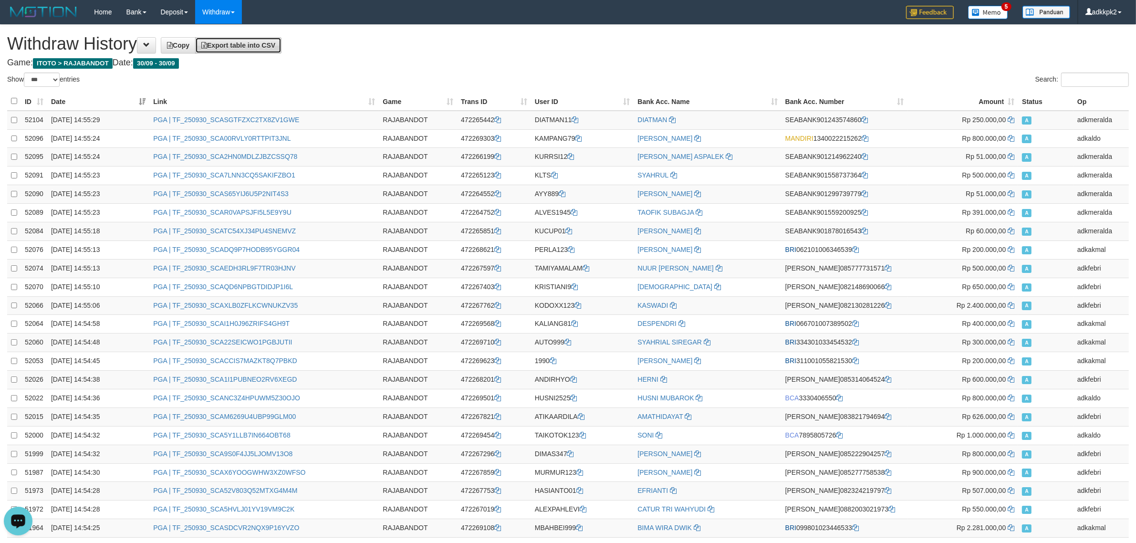
click at [268, 47] on span "Export table into CSV" at bounding box center [238, 46] width 74 height 8
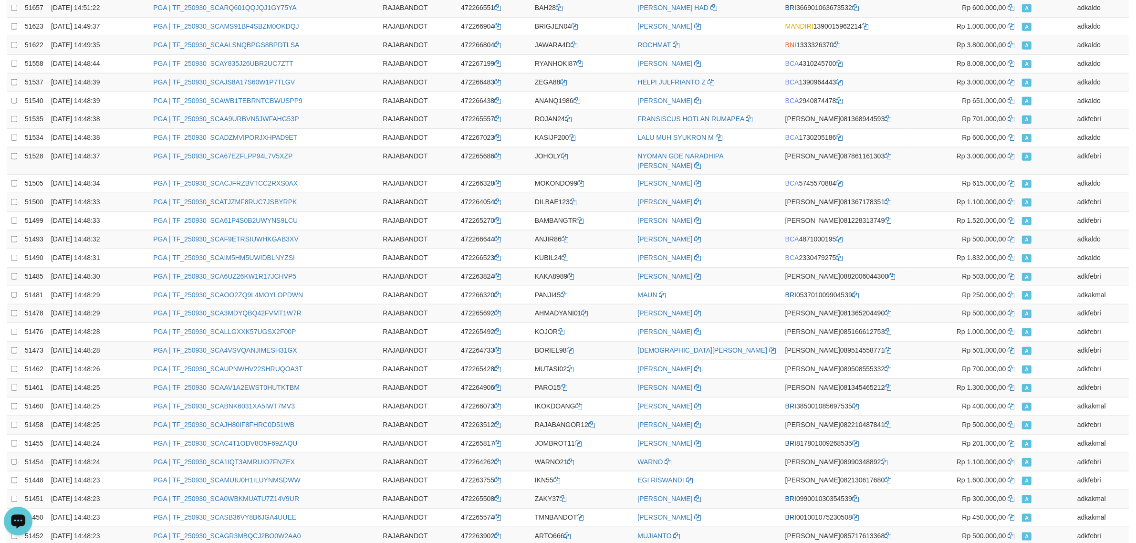
scroll to position [1568, 0]
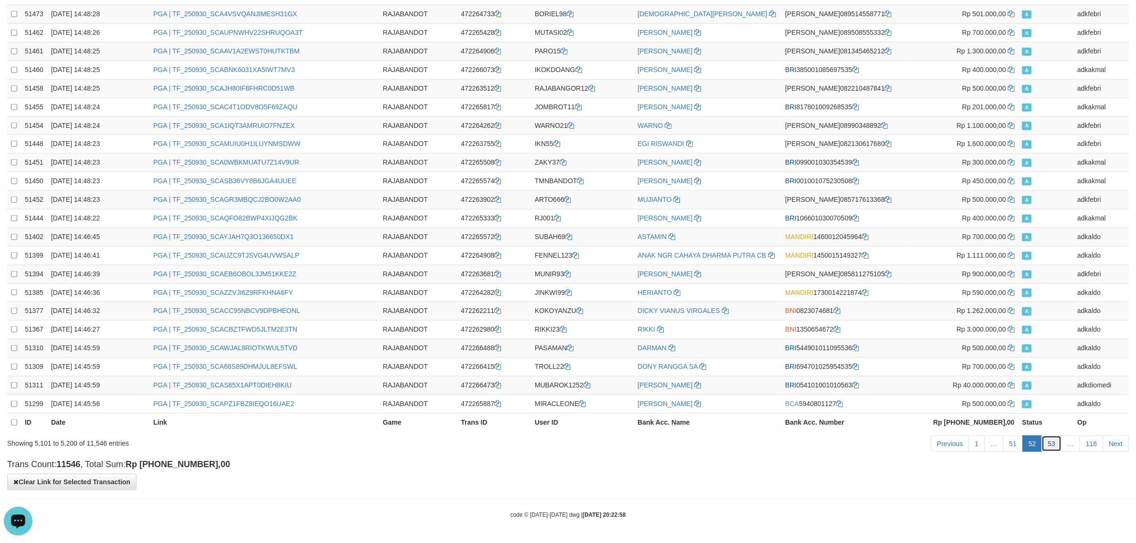
drag, startPoint x: 1057, startPoint y: 444, endPoint x: 1051, endPoint y: 444, distance: 6.2
click at [1057, 444] on link "53" at bounding box center [1052, 444] width 20 height 16
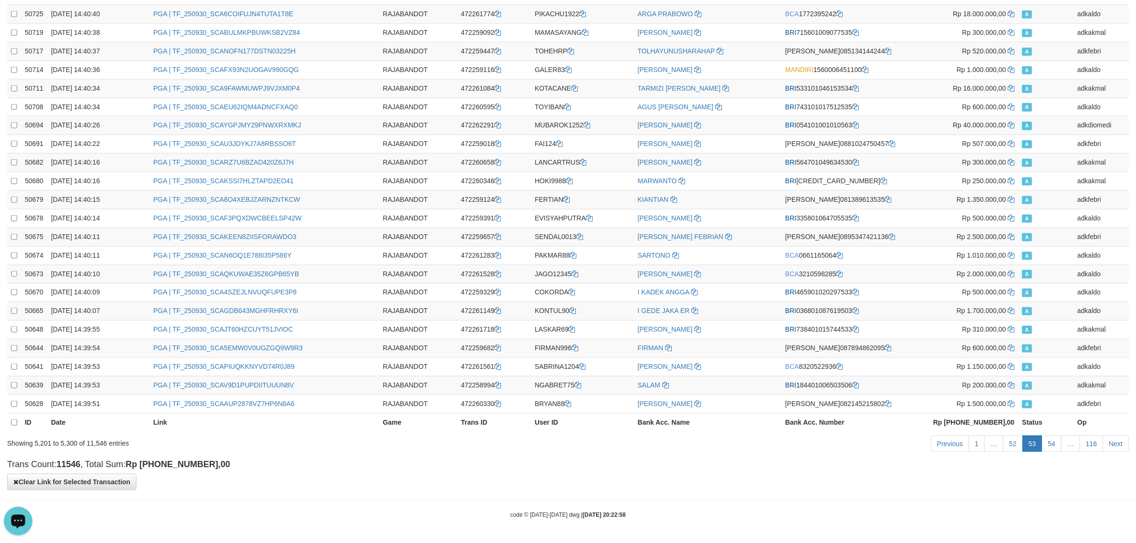
scroll to position [0, 0]
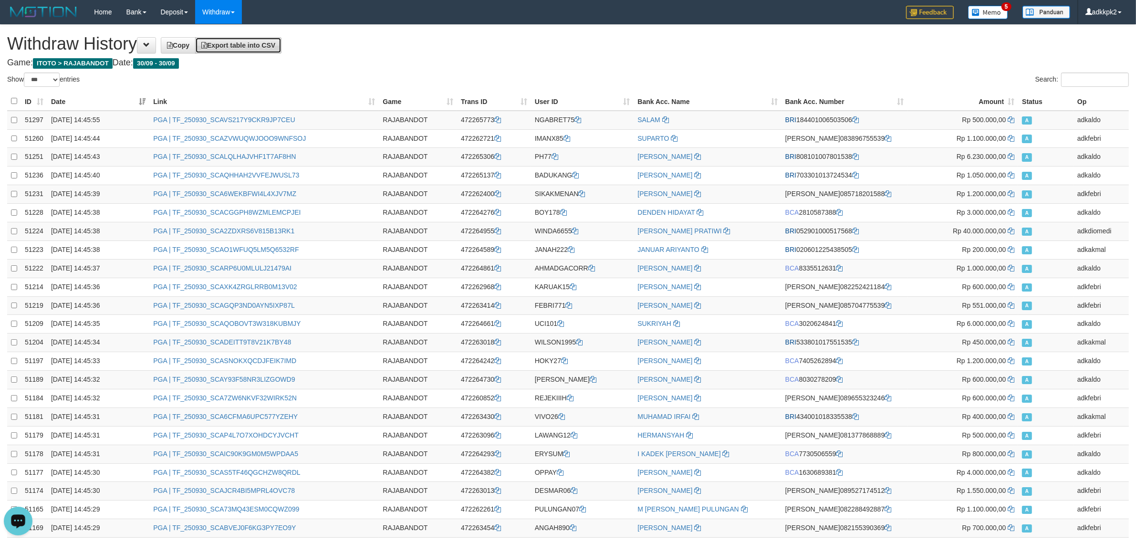
click at [240, 43] on span "Export table into CSV" at bounding box center [238, 46] width 74 height 8
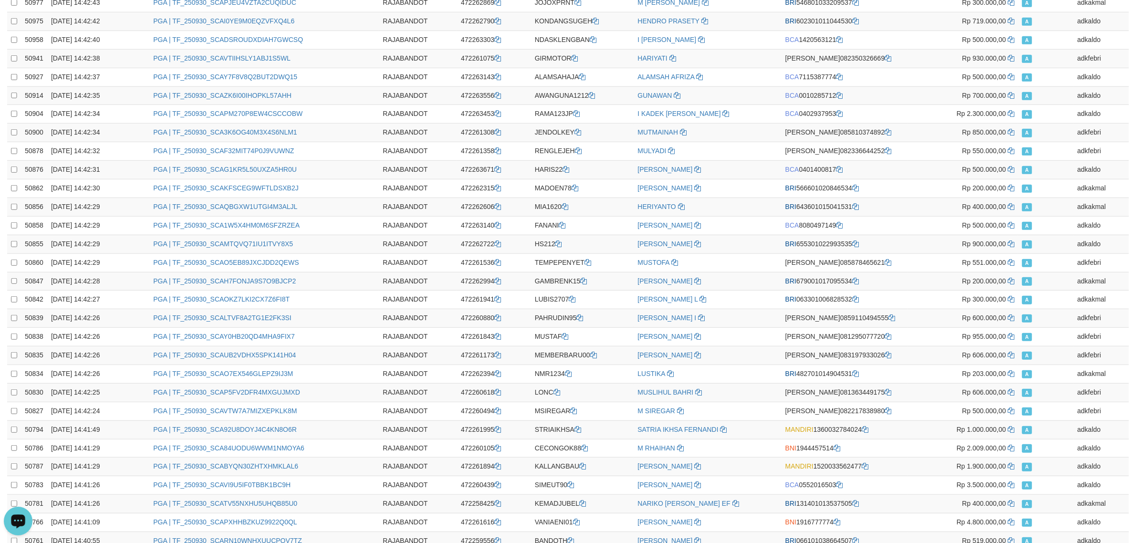
scroll to position [1568, 0]
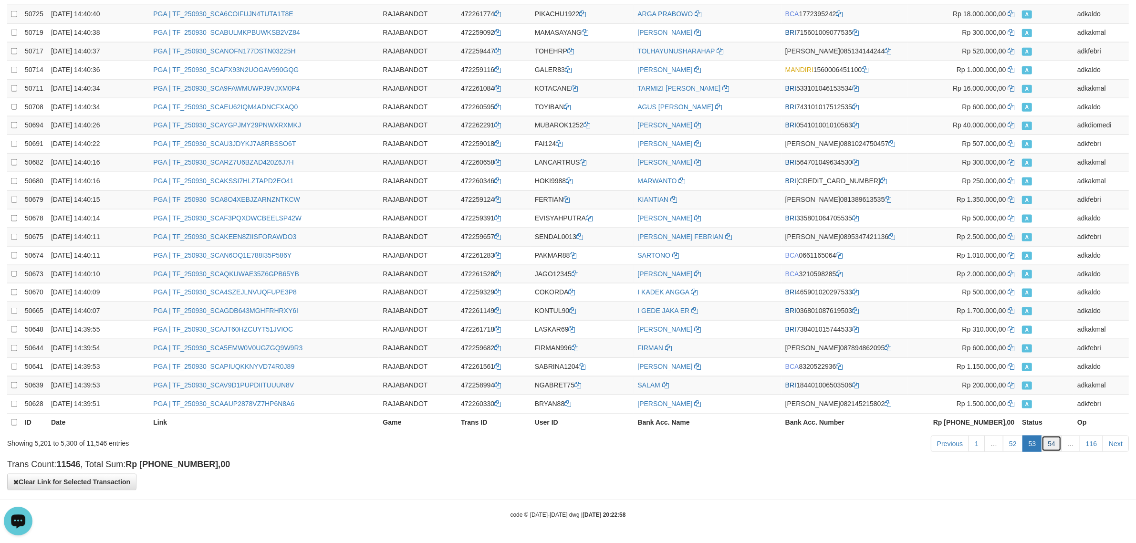
click at [1050, 448] on link "54" at bounding box center [1052, 444] width 20 height 16
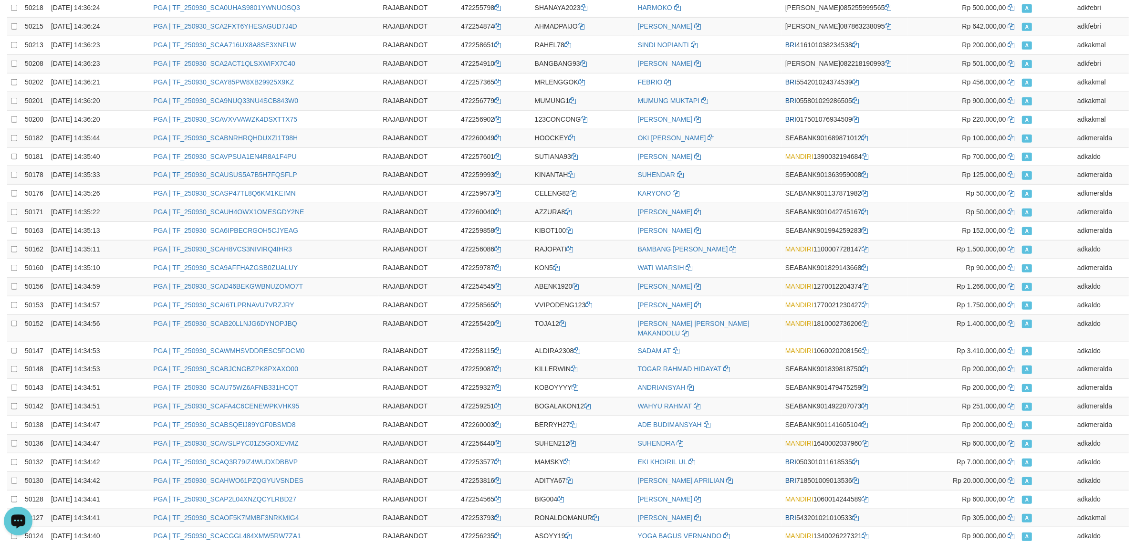
scroll to position [0, 0]
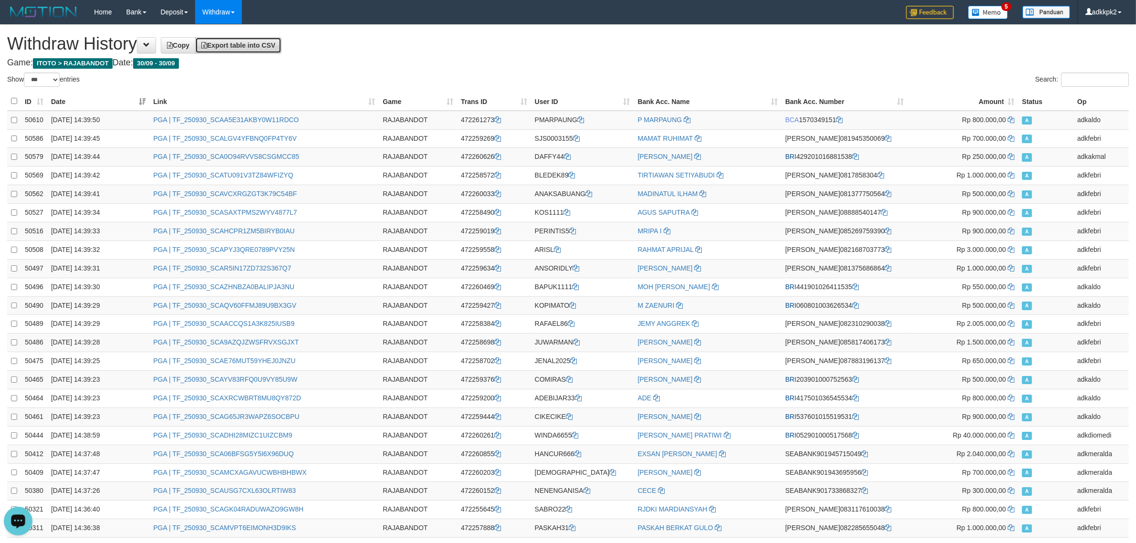
click at [260, 51] on link "Export table into CSV" at bounding box center [238, 45] width 86 height 16
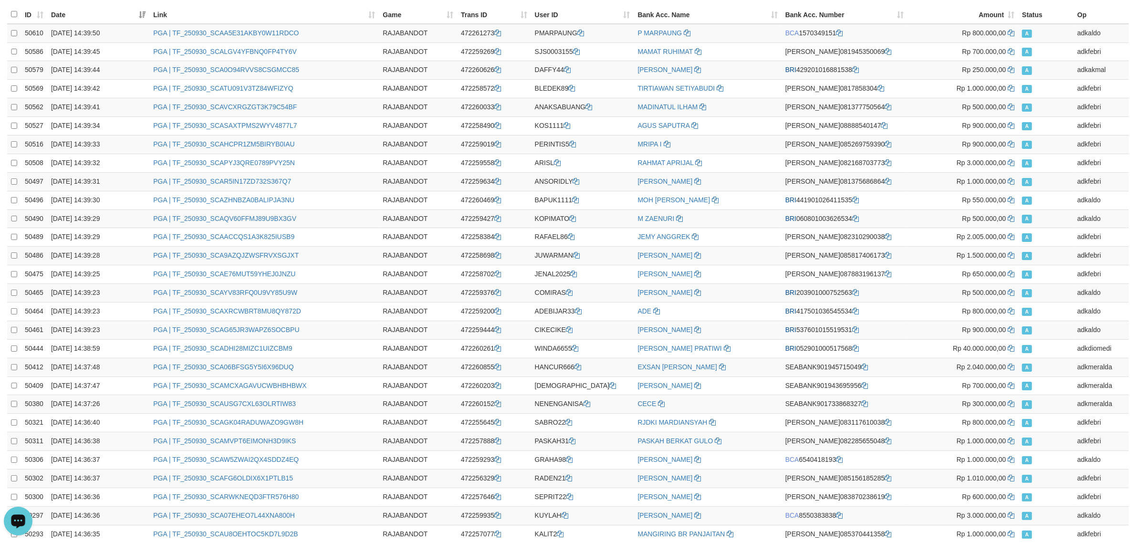
scroll to position [1568, 0]
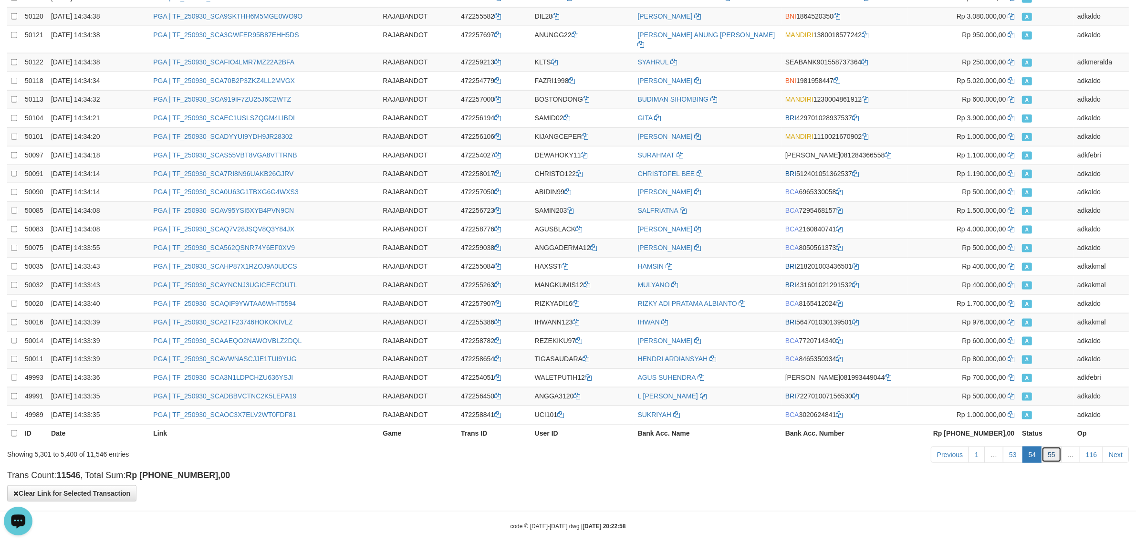
click at [1053, 451] on link "55" at bounding box center [1052, 455] width 20 height 16
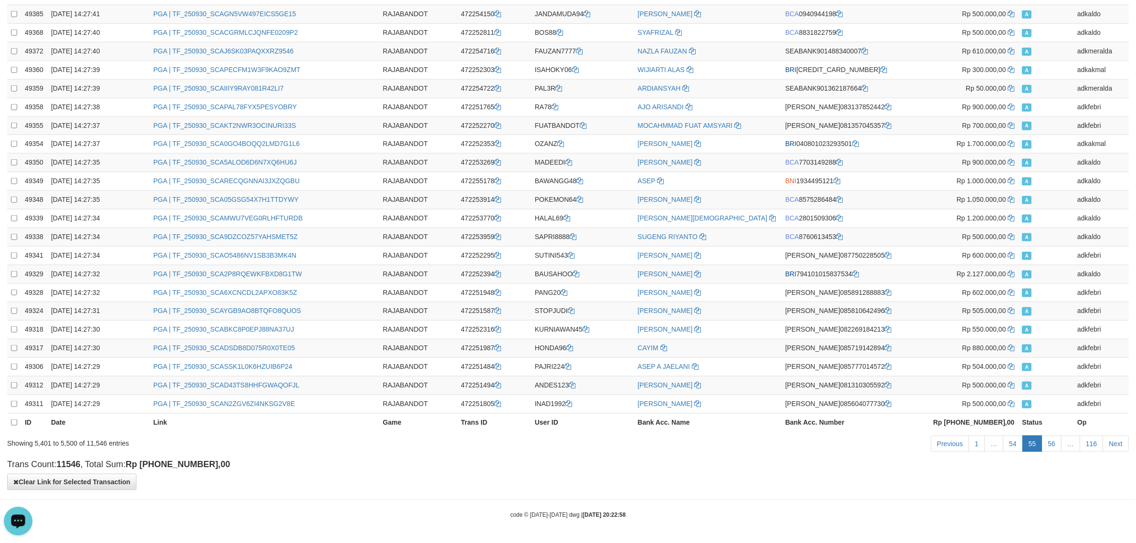
scroll to position [0, 0]
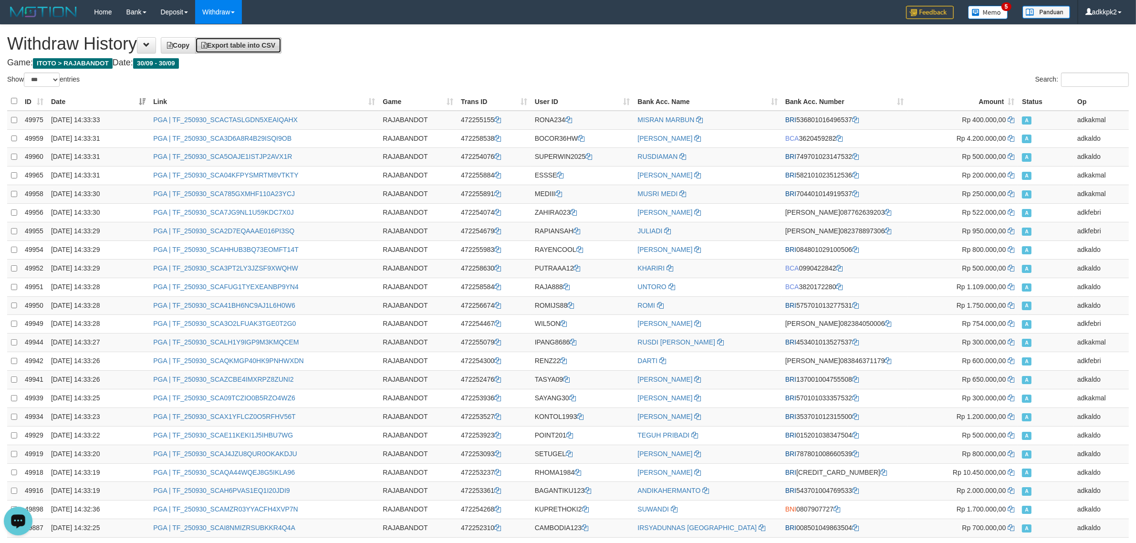
click at [263, 50] on link "Export table into CSV" at bounding box center [238, 45] width 86 height 16
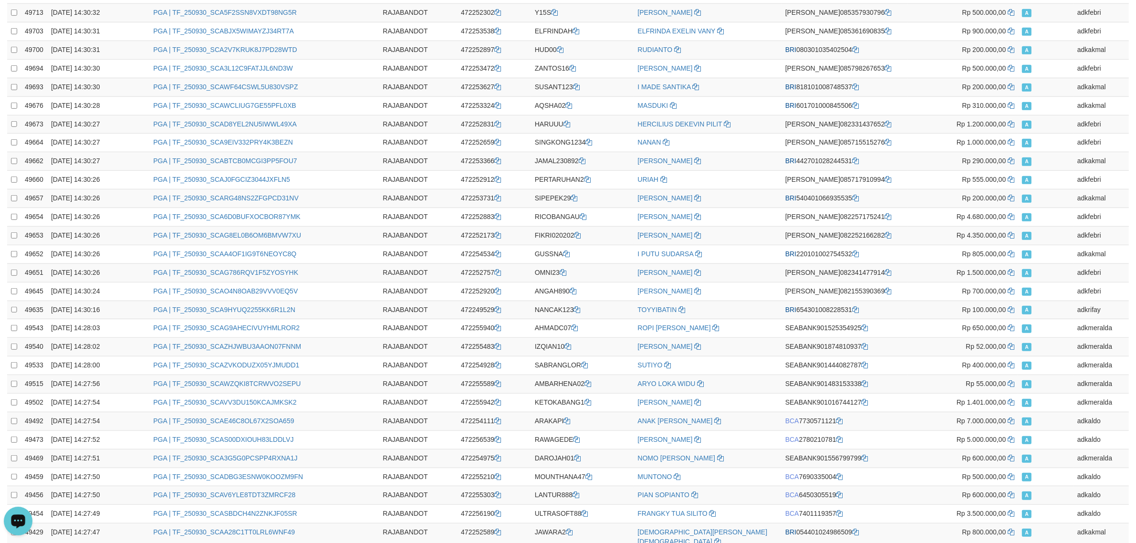
scroll to position [1568, 0]
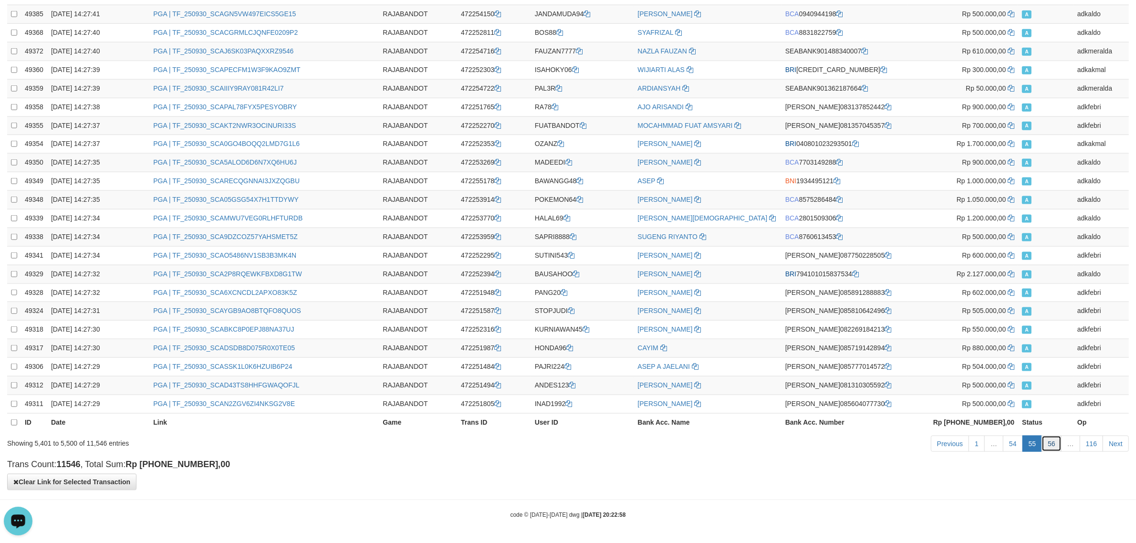
click at [1046, 444] on link "56" at bounding box center [1052, 444] width 20 height 16
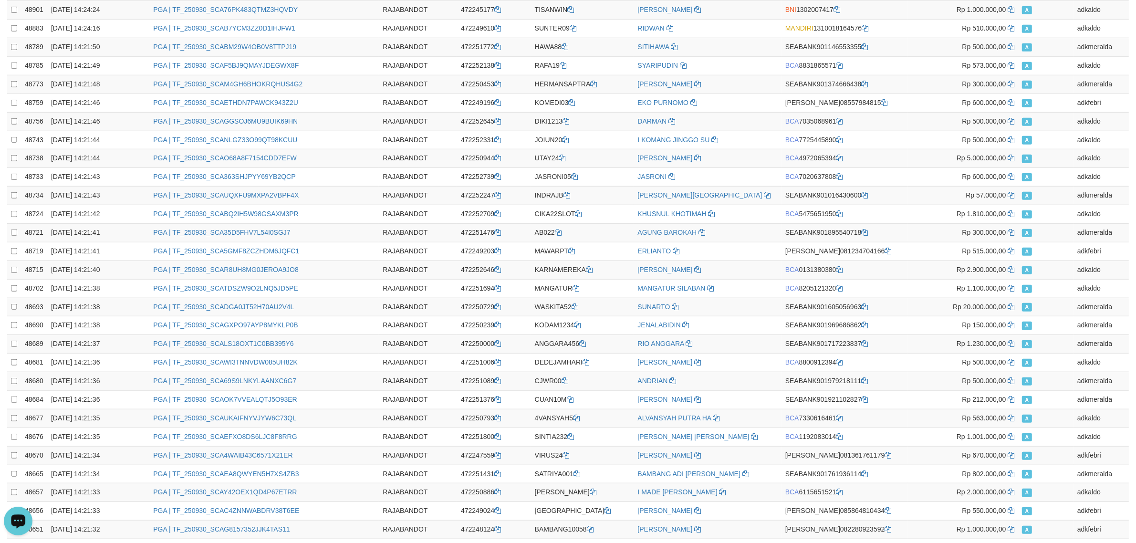
scroll to position [0, 0]
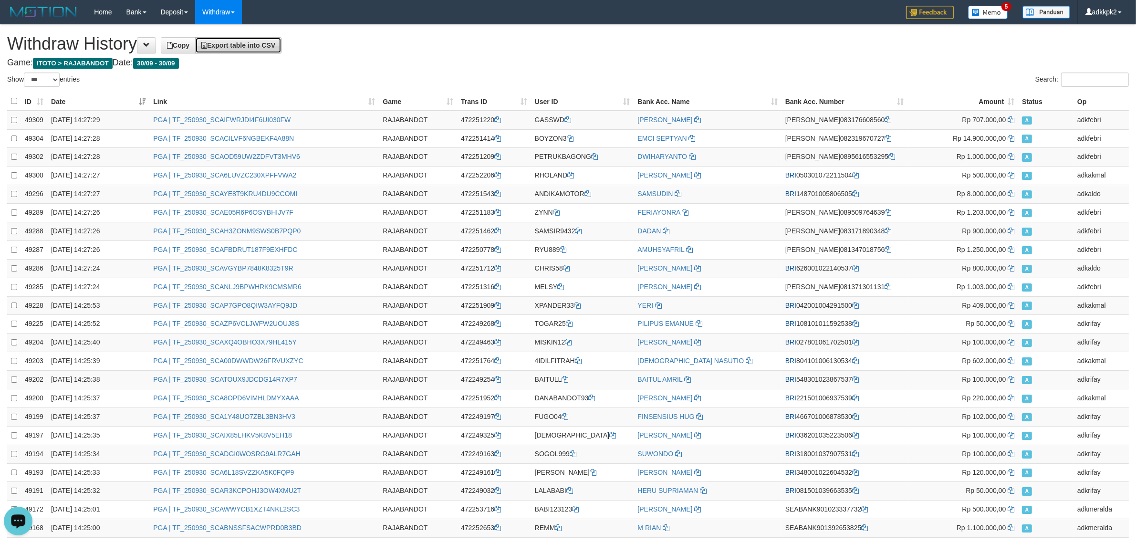
click at [268, 42] on span "Export table into CSV" at bounding box center [238, 46] width 74 height 8
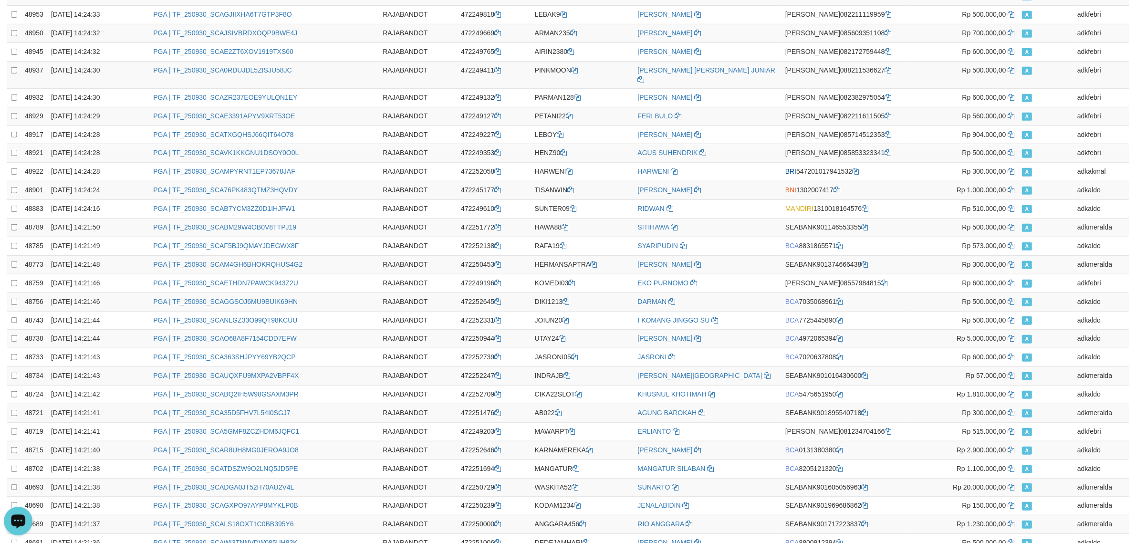
scroll to position [1568, 0]
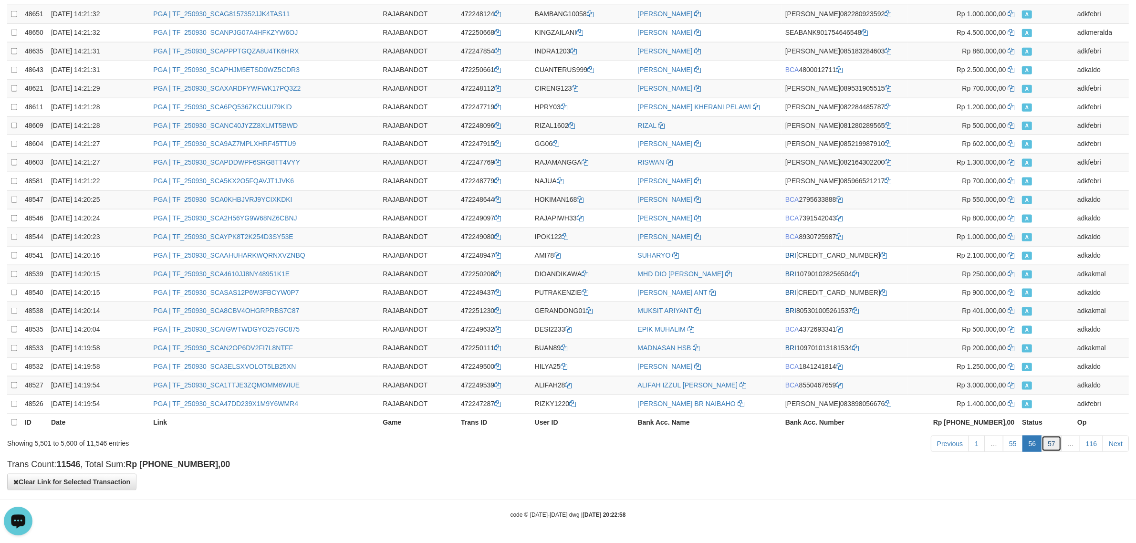
click at [1051, 451] on link "57" at bounding box center [1052, 444] width 20 height 16
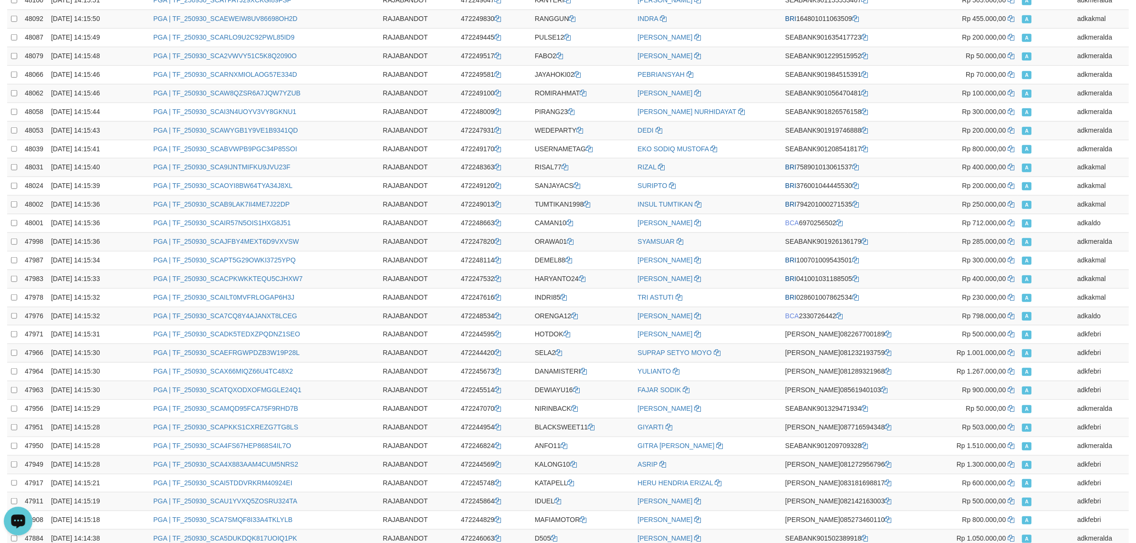
scroll to position [0, 0]
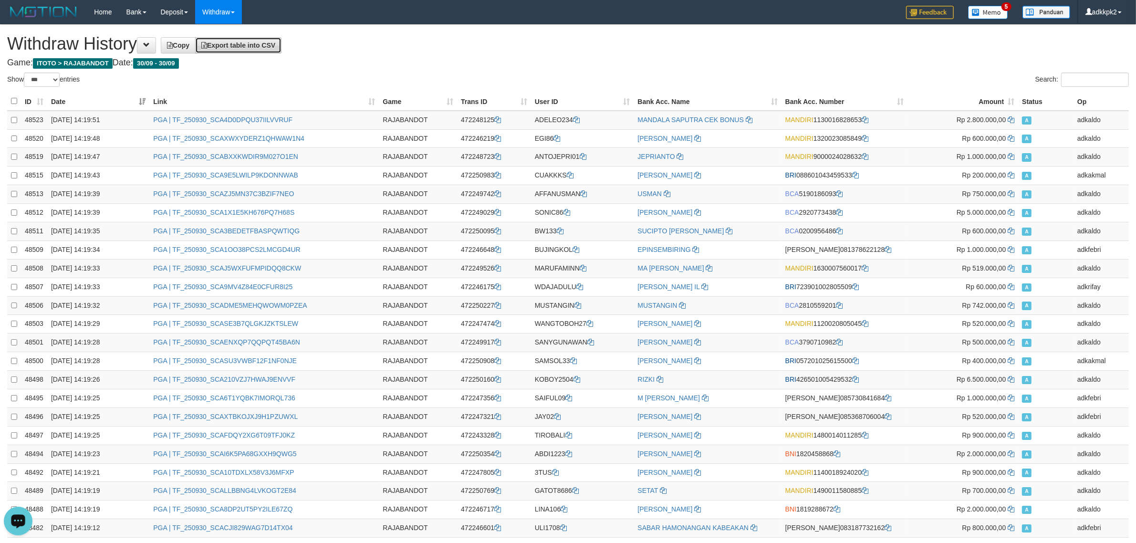
click at [270, 47] on span "Export table into CSV" at bounding box center [238, 46] width 74 height 8
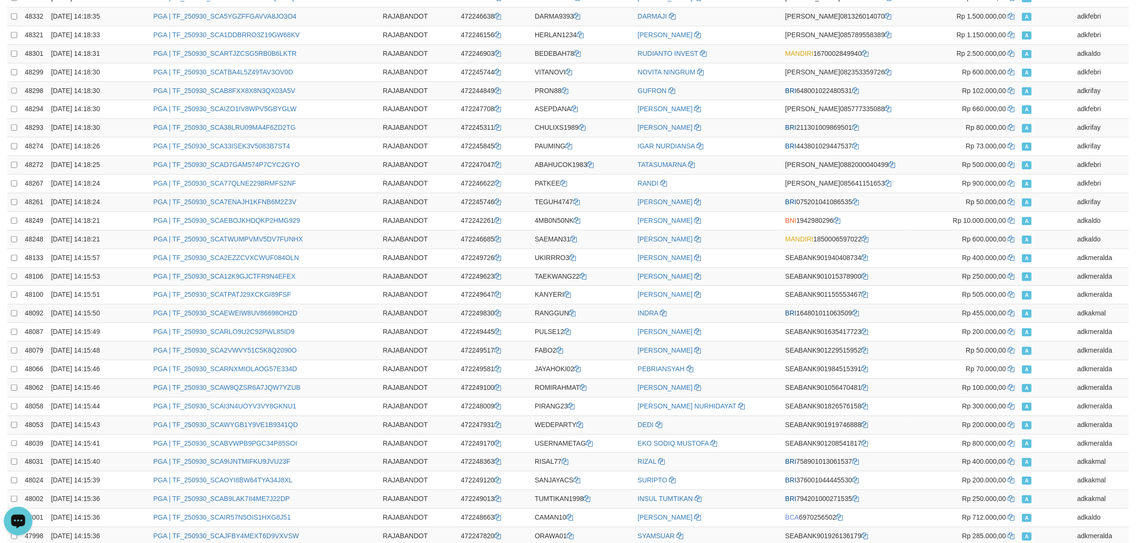
scroll to position [1568, 0]
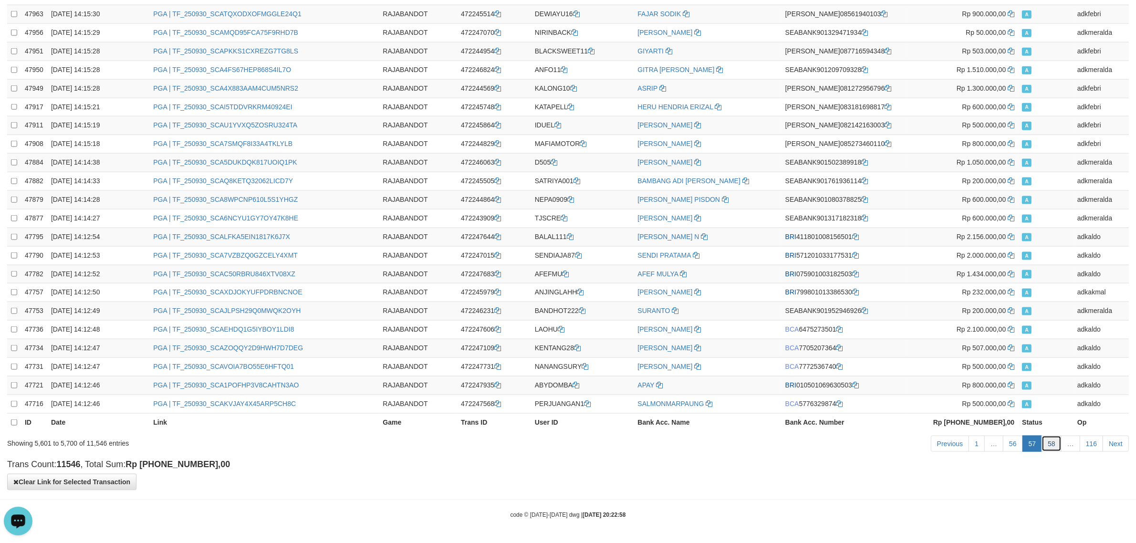
click at [1048, 445] on link "58" at bounding box center [1052, 444] width 20 height 16
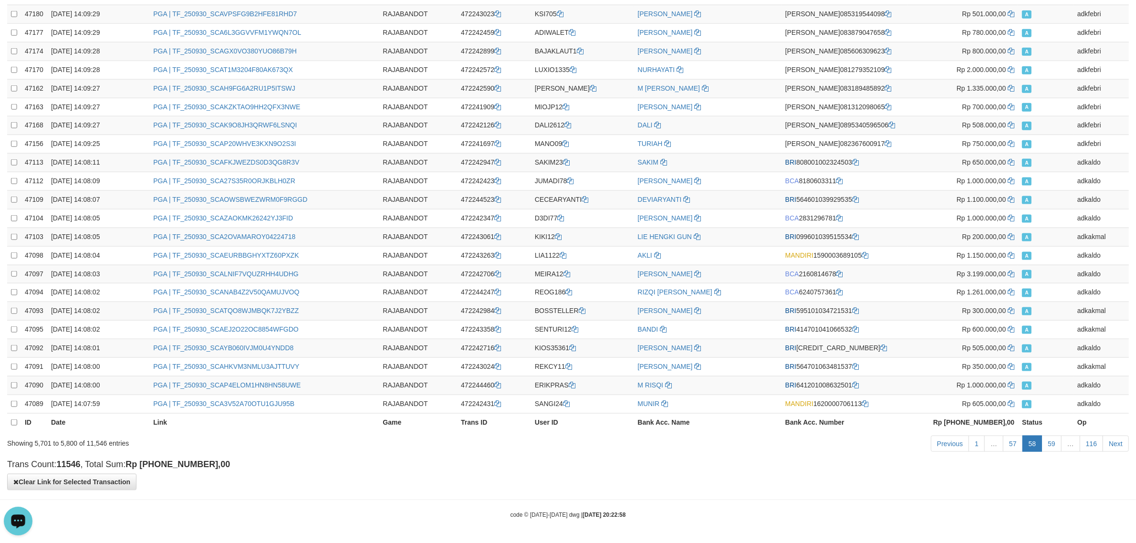
scroll to position [0, 0]
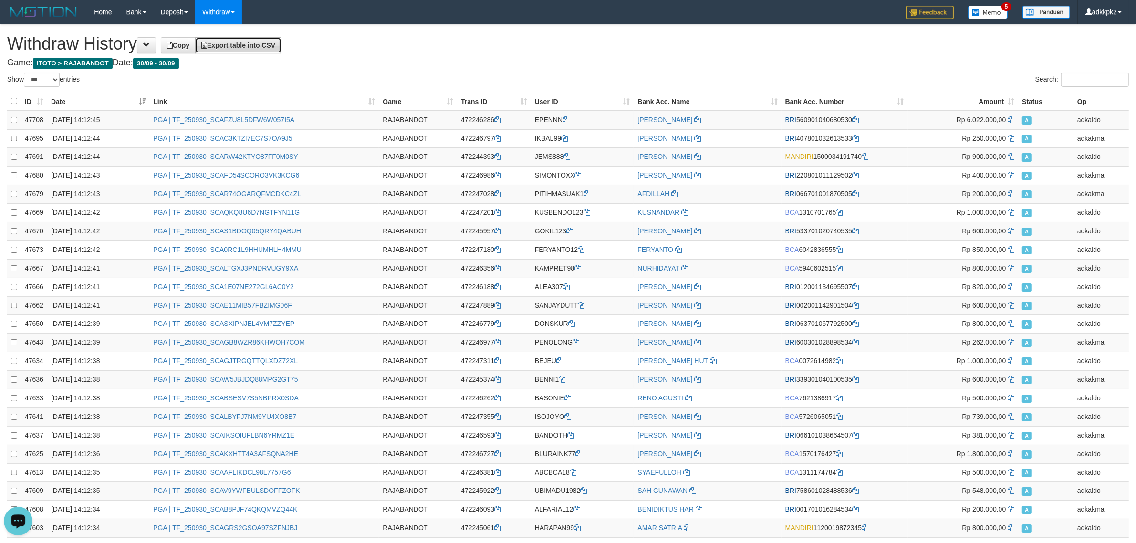
click at [258, 48] on span "Export table into CSV" at bounding box center [238, 46] width 74 height 8
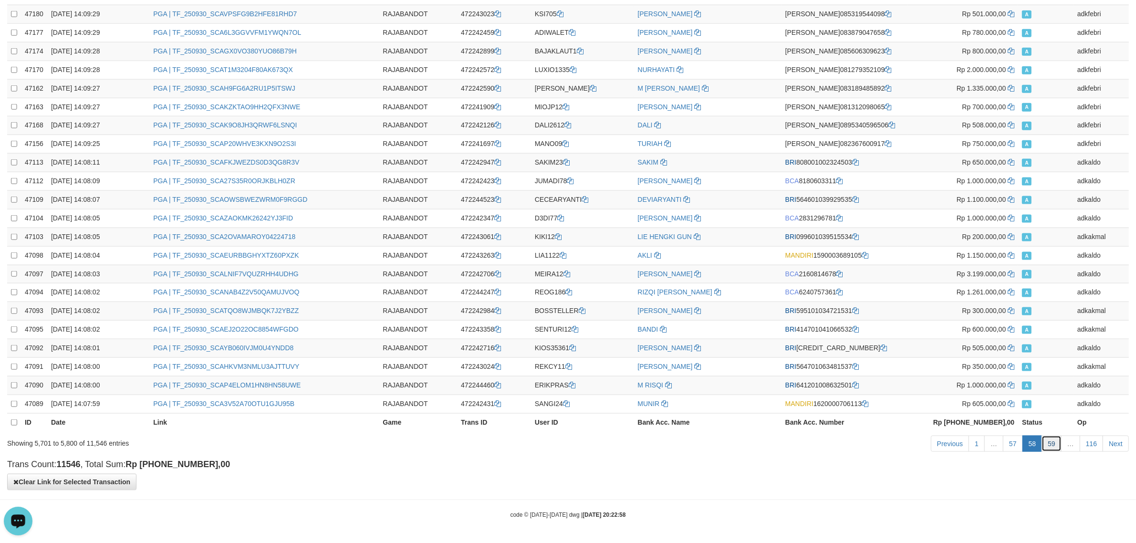
click at [1050, 443] on link "59" at bounding box center [1052, 444] width 20 height 16
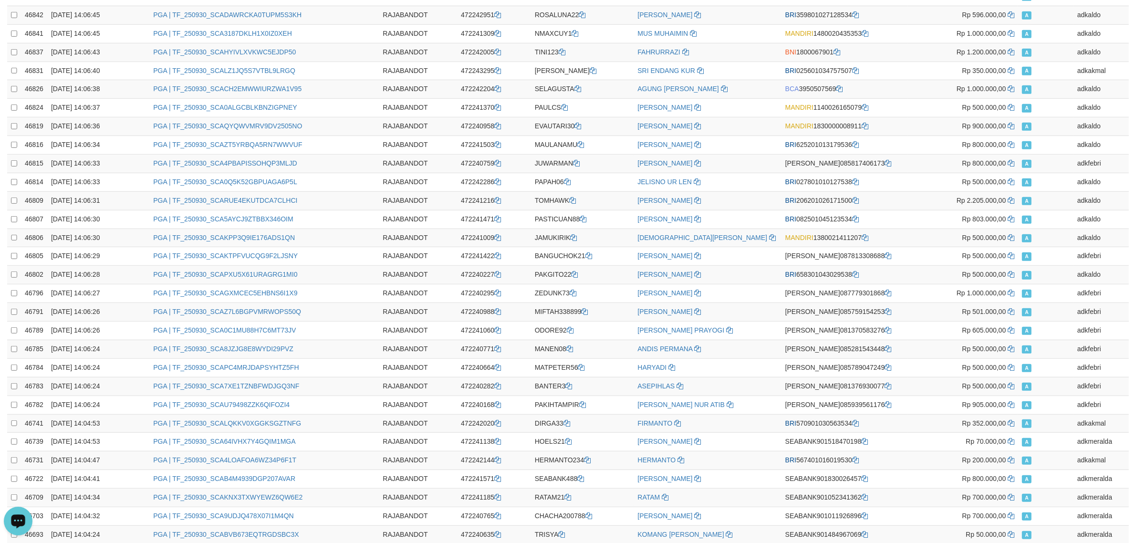
scroll to position [0, 0]
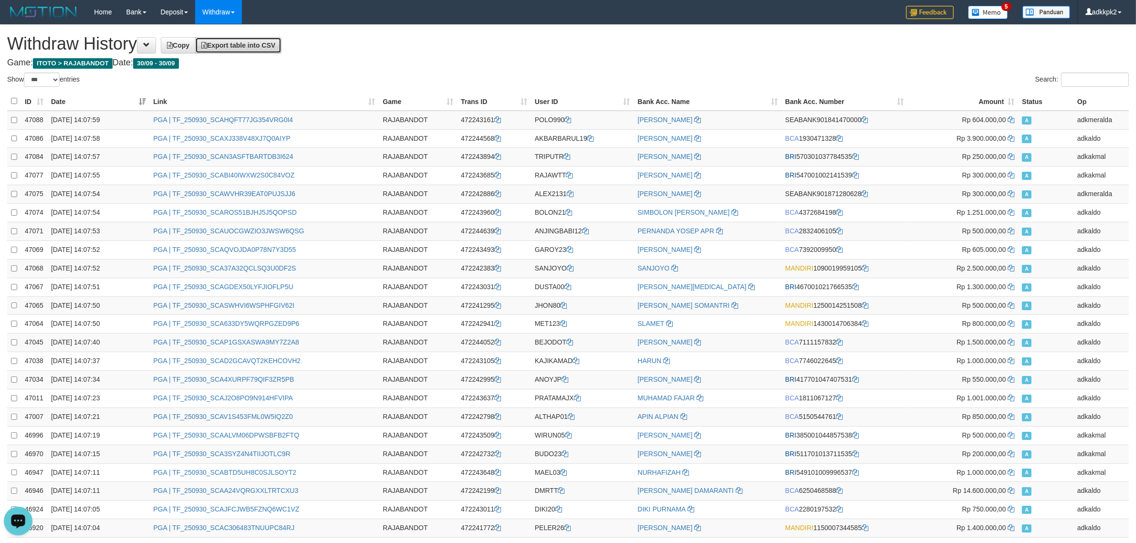
click at [275, 46] on span "Export table into CSV" at bounding box center [238, 46] width 74 height 8
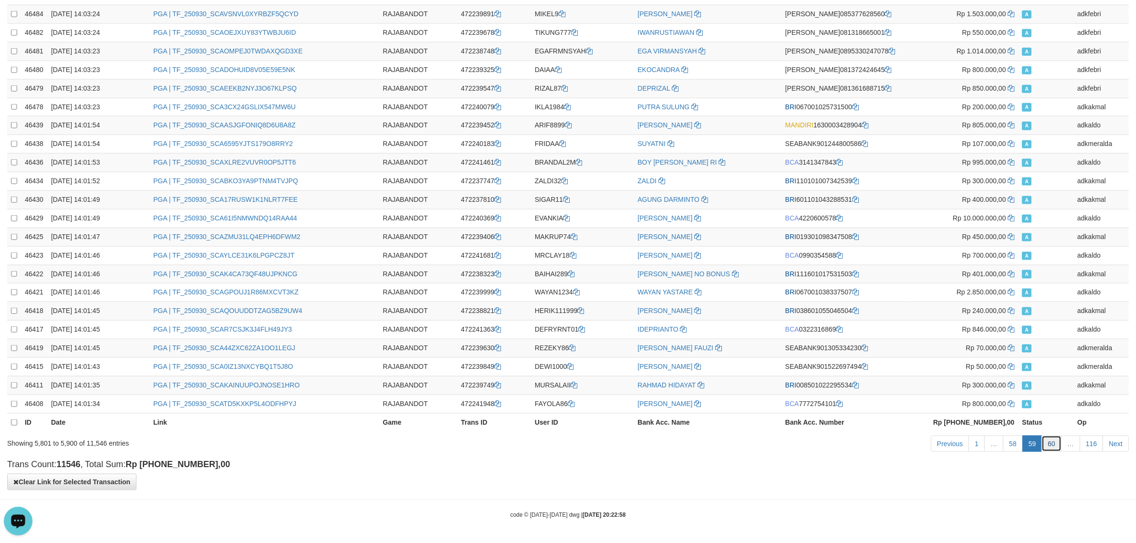
click at [1053, 439] on link "60" at bounding box center [1052, 444] width 20 height 16
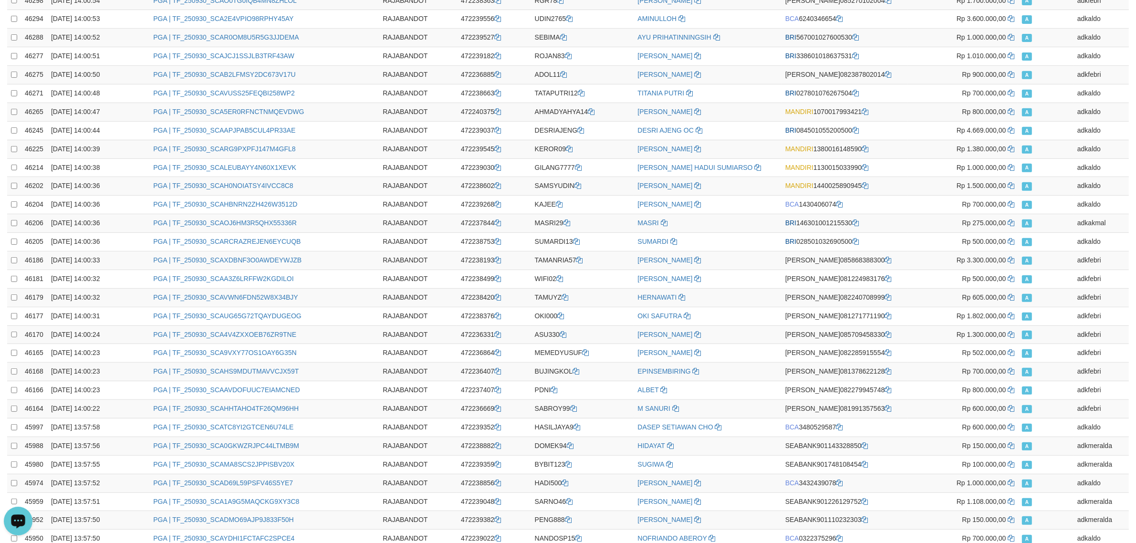
scroll to position [0, 0]
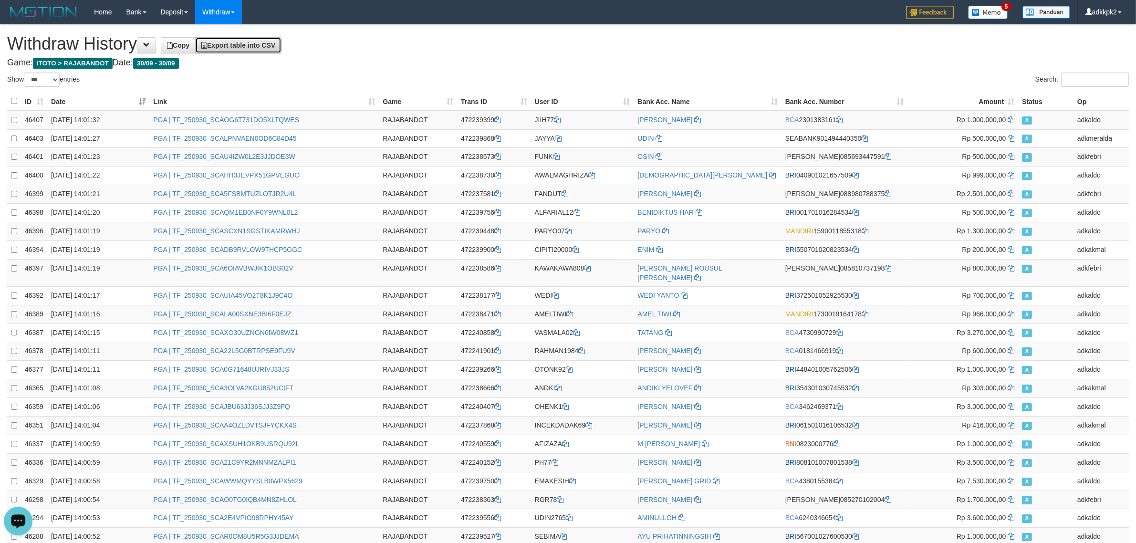
drag, startPoint x: 246, startPoint y: 43, endPoint x: 261, endPoint y: 46, distance: 15.5
click at [246, 43] on span "Export table into CSV" at bounding box center [238, 46] width 74 height 8
drag, startPoint x: 983, startPoint y: 56, endPoint x: 996, endPoint y: 57, distance: 13.4
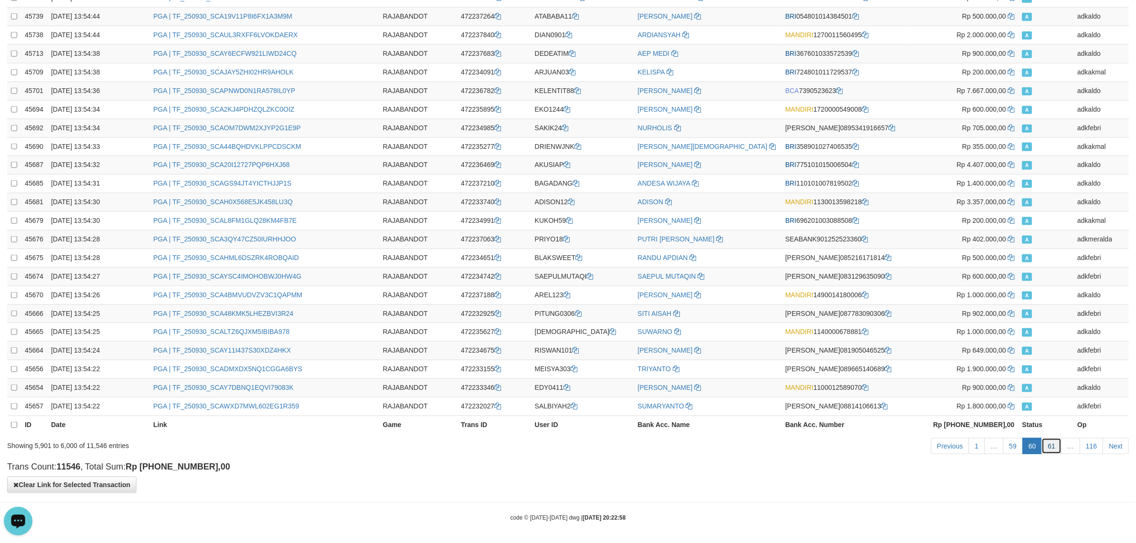
click at [1056, 442] on link "61" at bounding box center [1052, 446] width 20 height 16
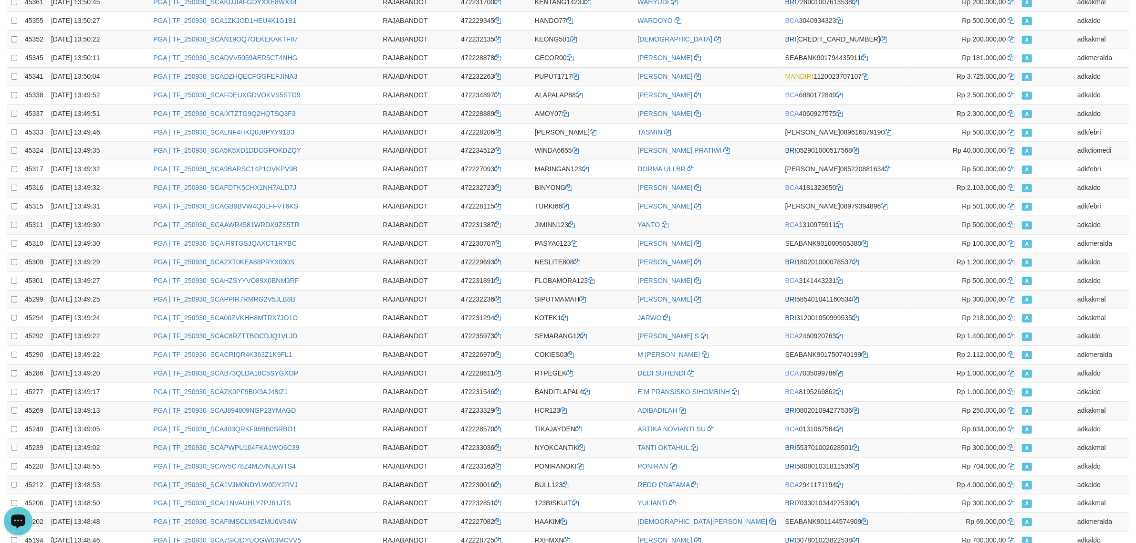
scroll to position [0, 0]
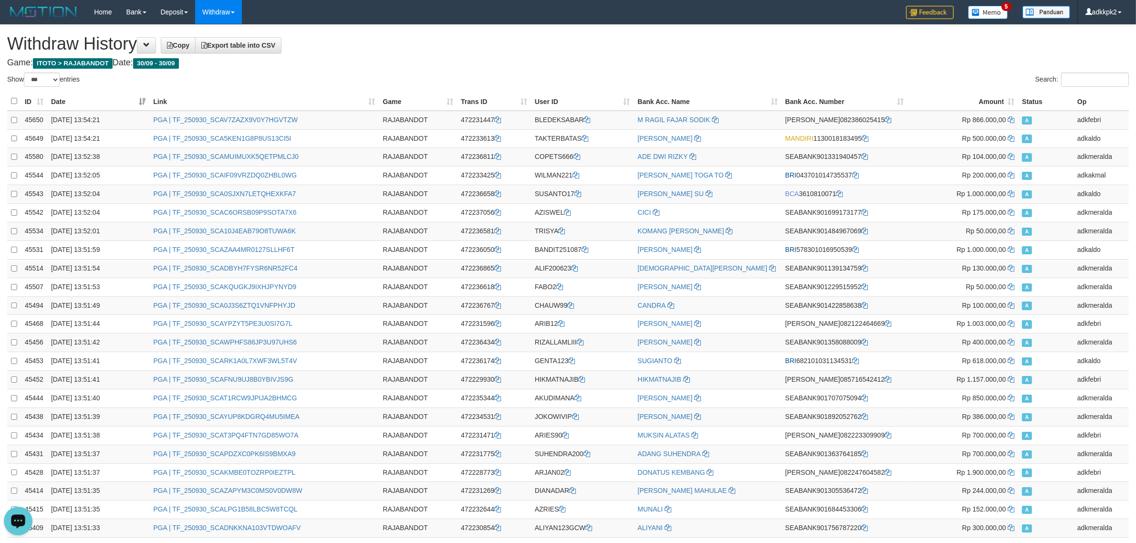
click at [273, 50] on link "Export table into CSV" at bounding box center [238, 45] width 86 height 16
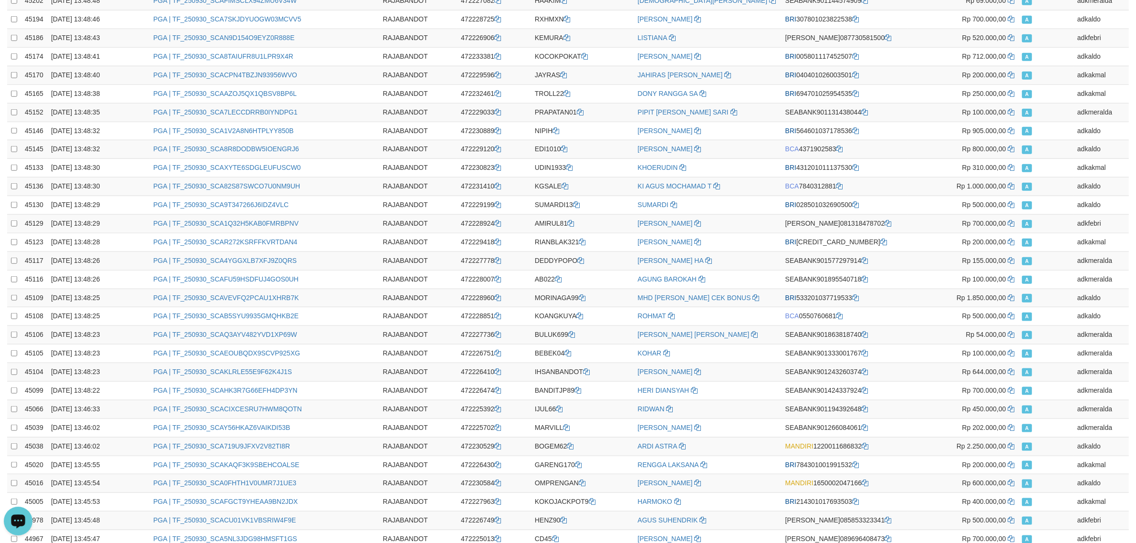
scroll to position [1568, 0]
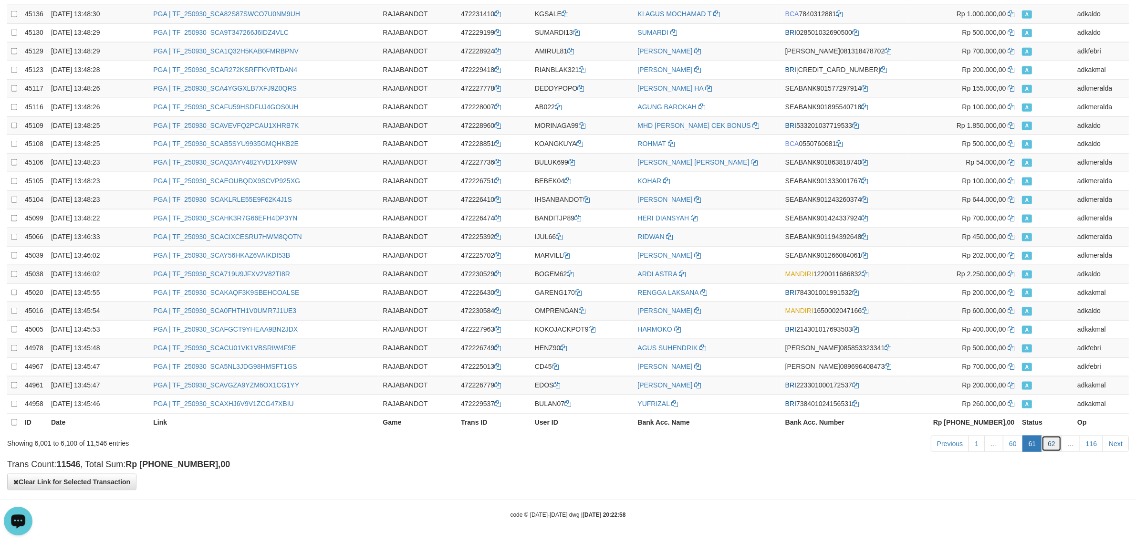
click at [1054, 446] on link "62" at bounding box center [1052, 444] width 20 height 16
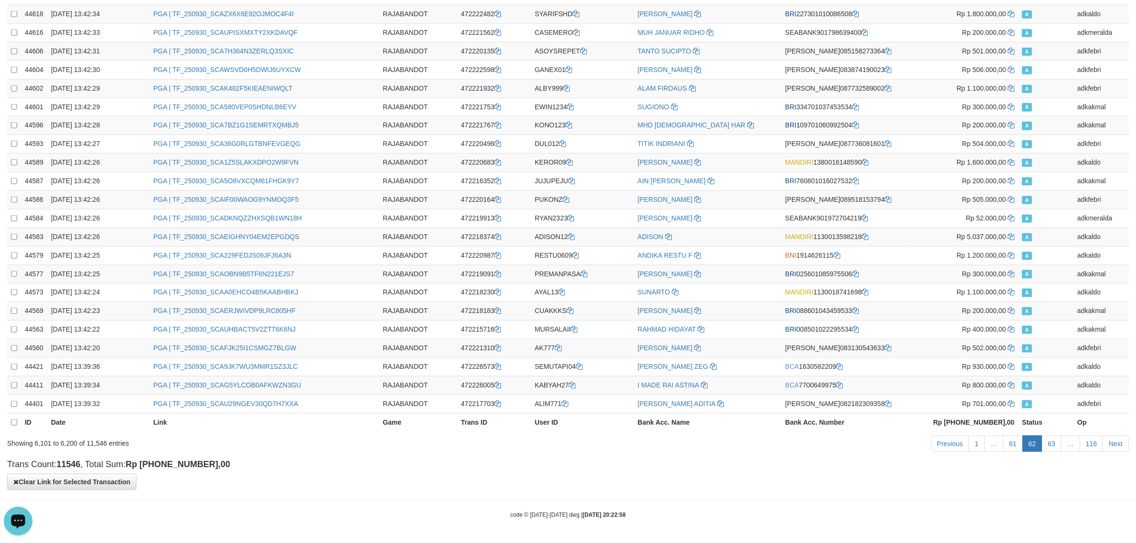
scroll to position [0, 0]
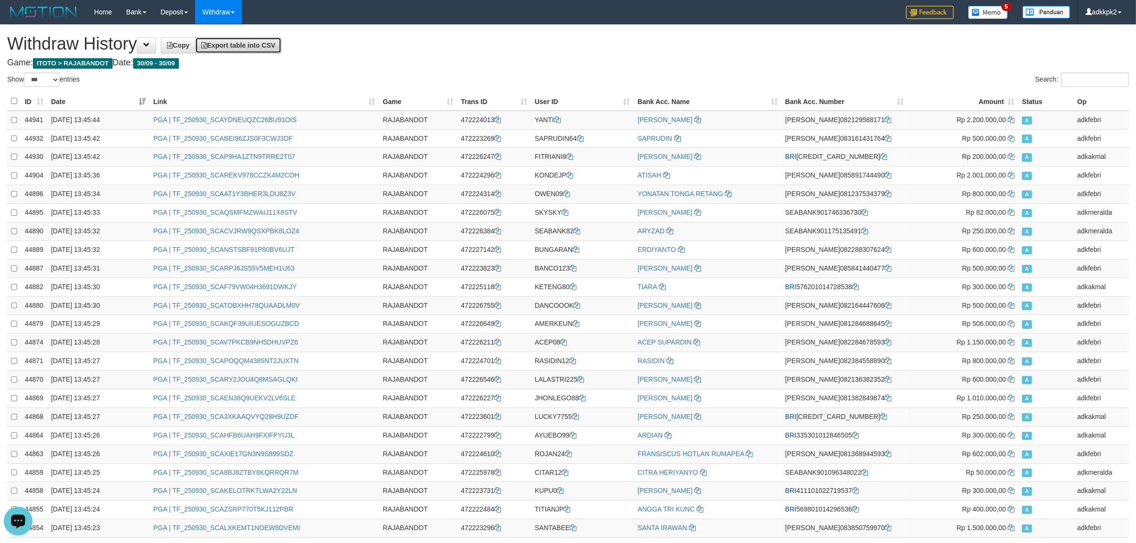
click at [240, 42] on span "Export table into CSV" at bounding box center [238, 46] width 74 height 8
drag, startPoint x: 974, startPoint y: 57, endPoint x: 1144, endPoint y: 57, distance: 169.9
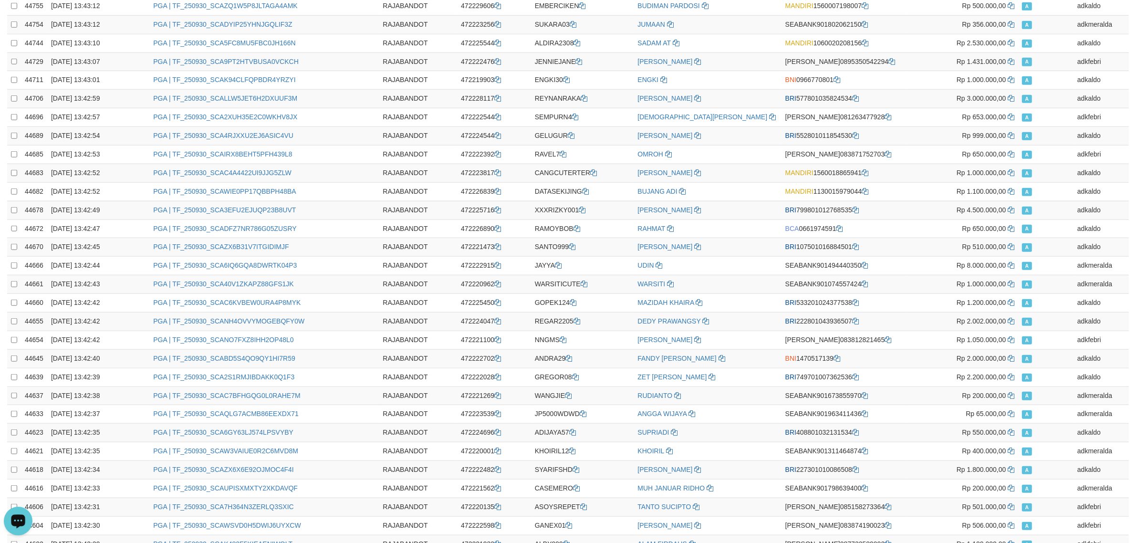
scroll to position [1568, 0]
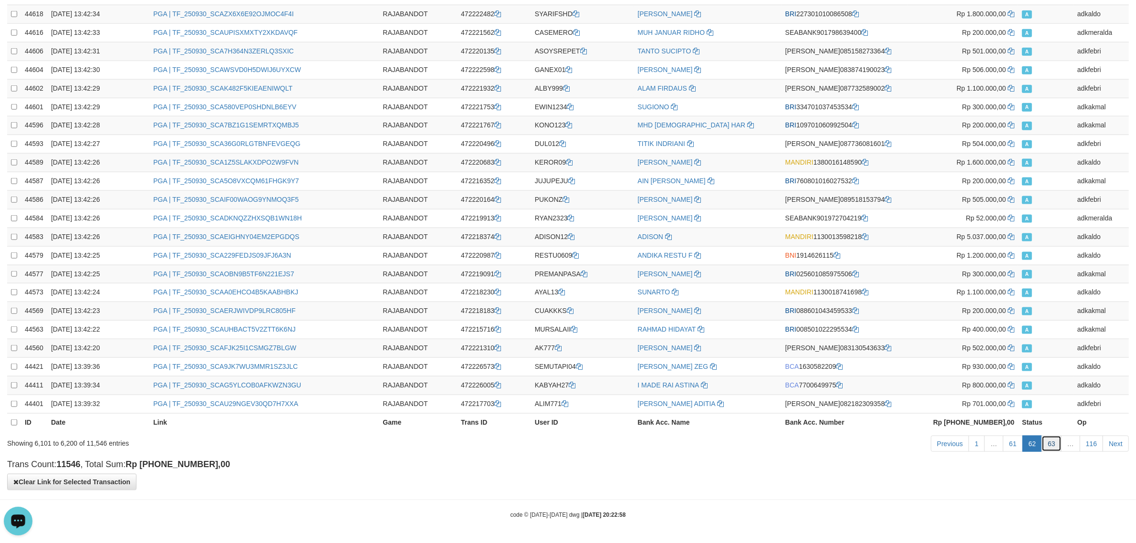
click at [1052, 445] on link "63" at bounding box center [1052, 444] width 20 height 16
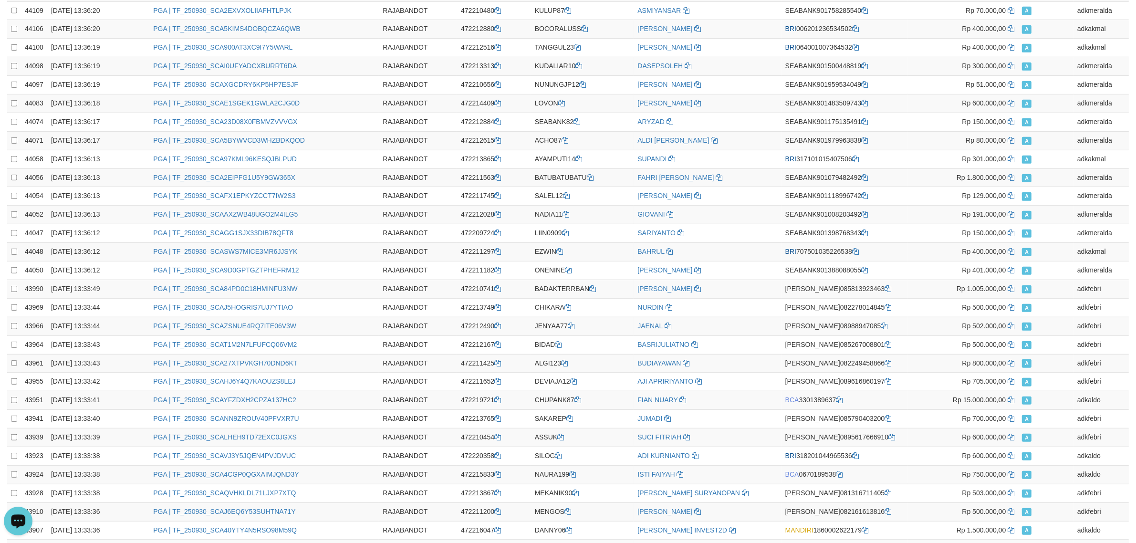
scroll to position [0, 0]
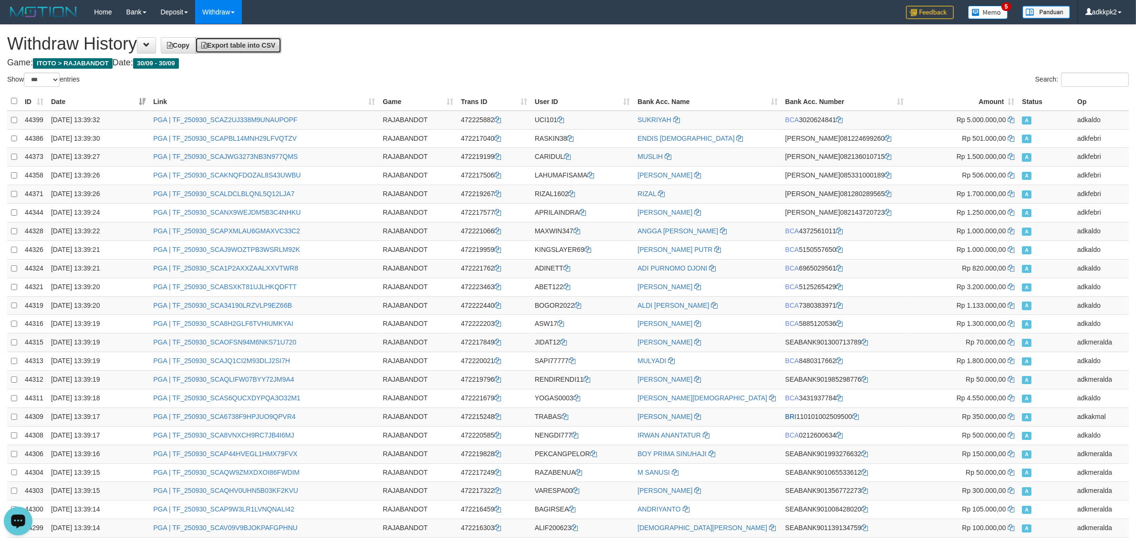
click at [275, 47] on span "Export table into CSV" at bounding box center [238, 46] width 74 height 8
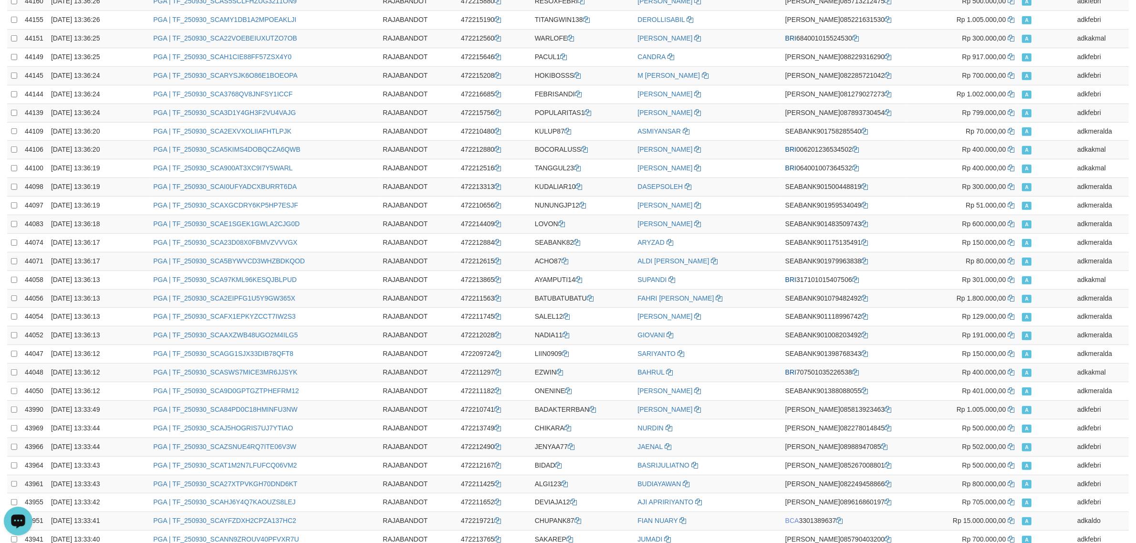
scroll to position [1568, 0]
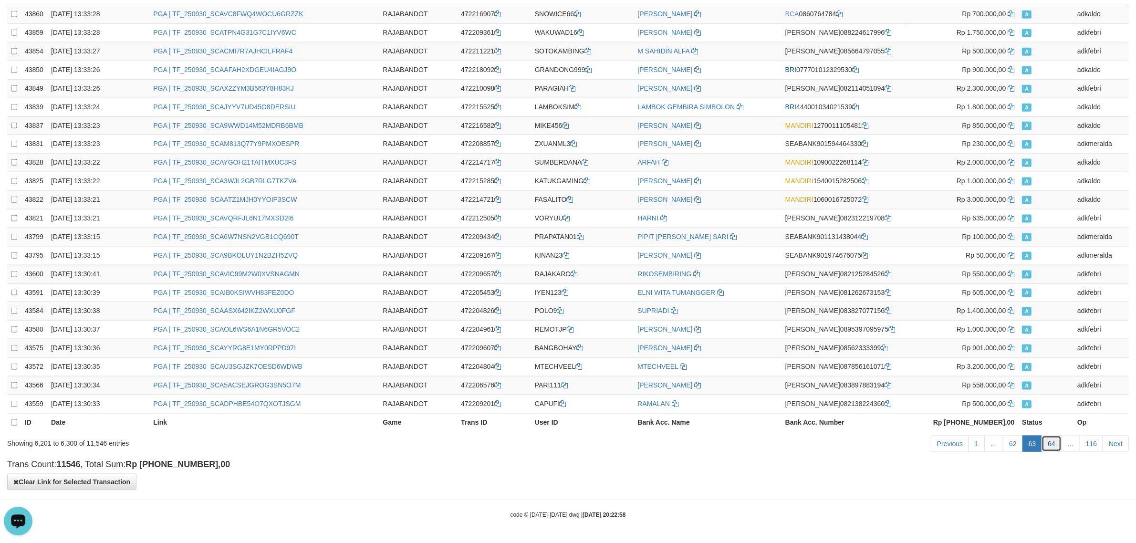
click at [1050, 449] on link "64" at bounding box center [1052, 444] width 20 height 16
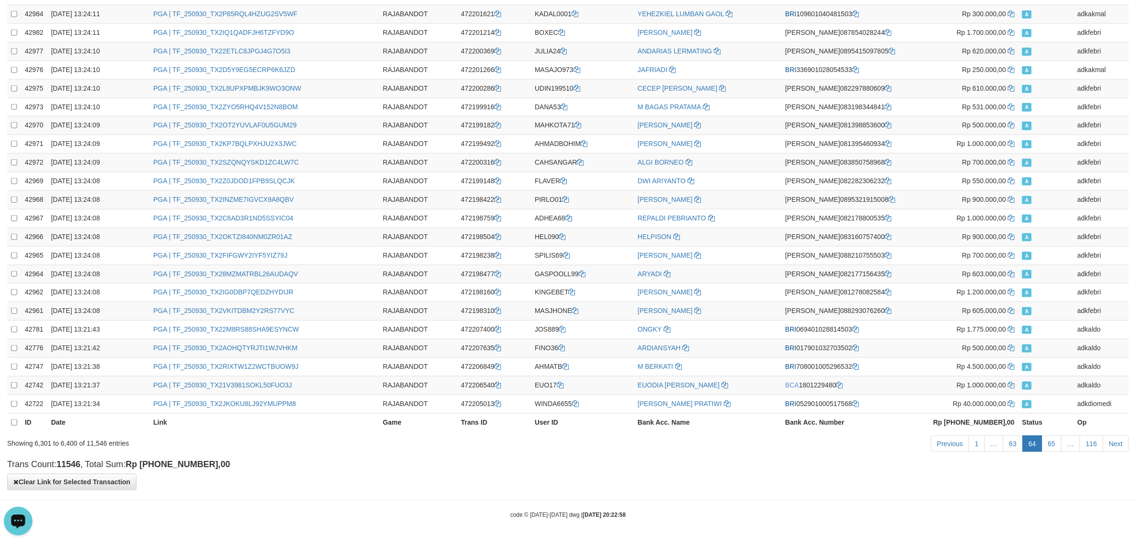
scroll to position [0, 0]
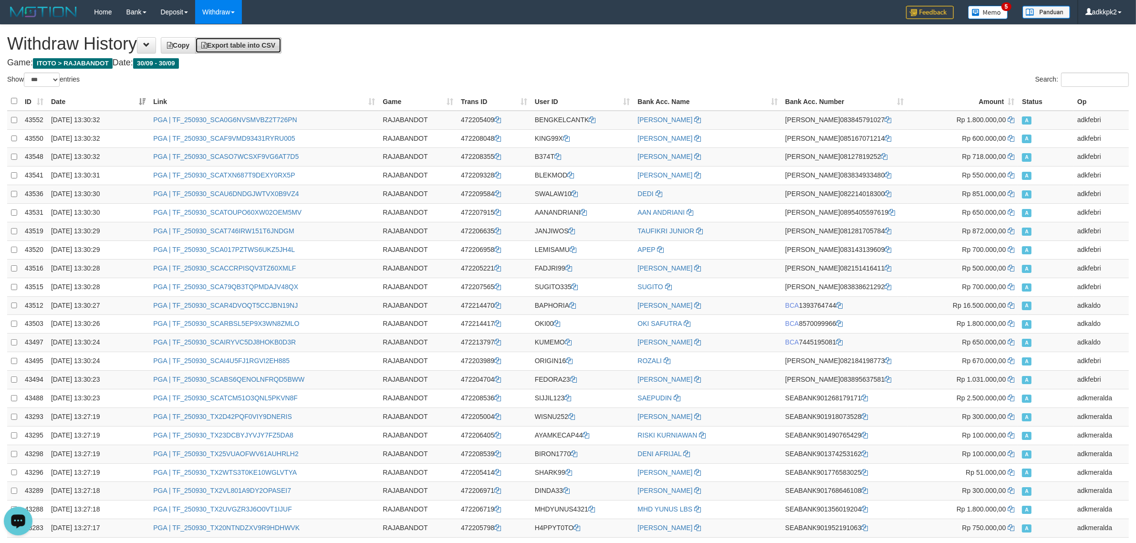
click at [271, 46] on span "Export table into CSV" at bounding box center [238, 46] width 74 height 8
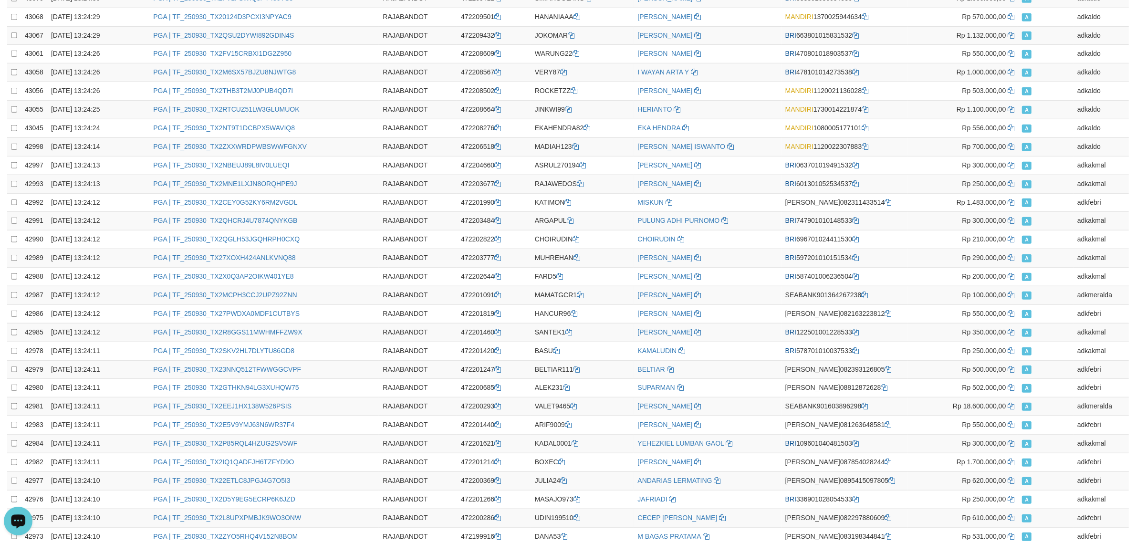
scroll to position [1576, 0]
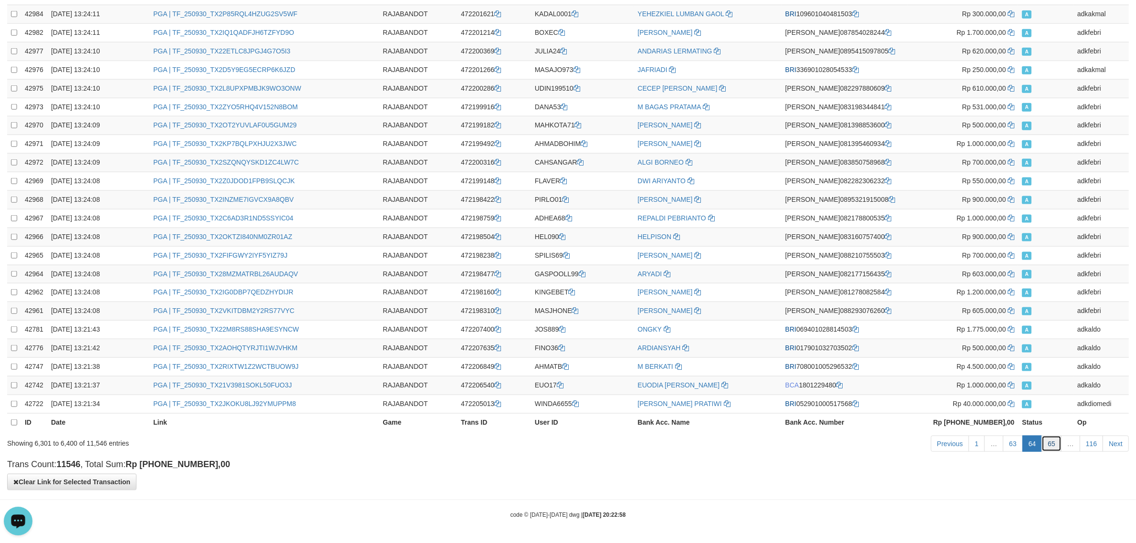
click at [1050, 445] on link "65" at bounding box center [1052, 444] width 20 height 16
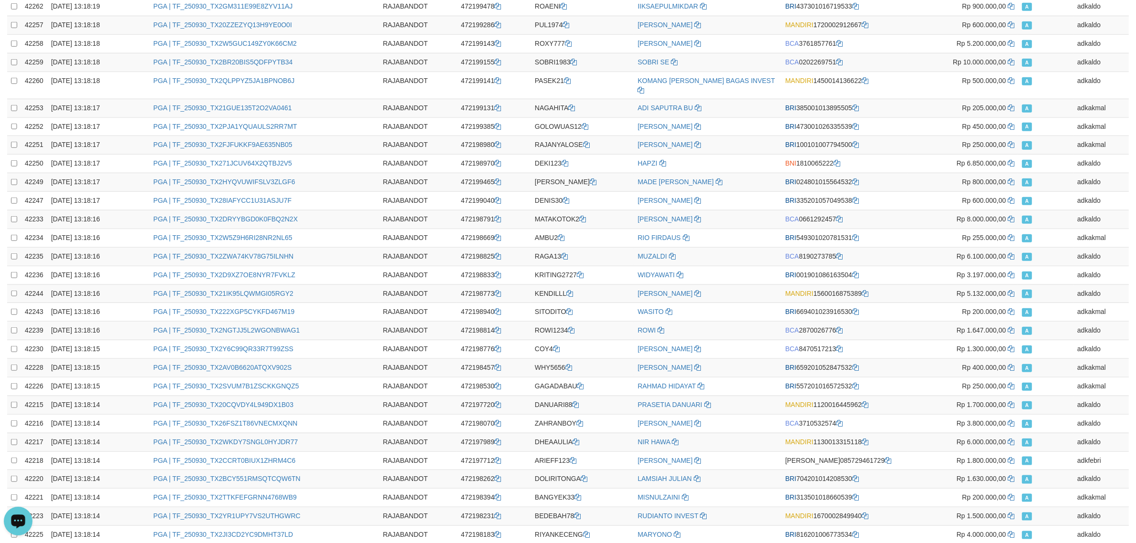
scroll to position [0, 0]
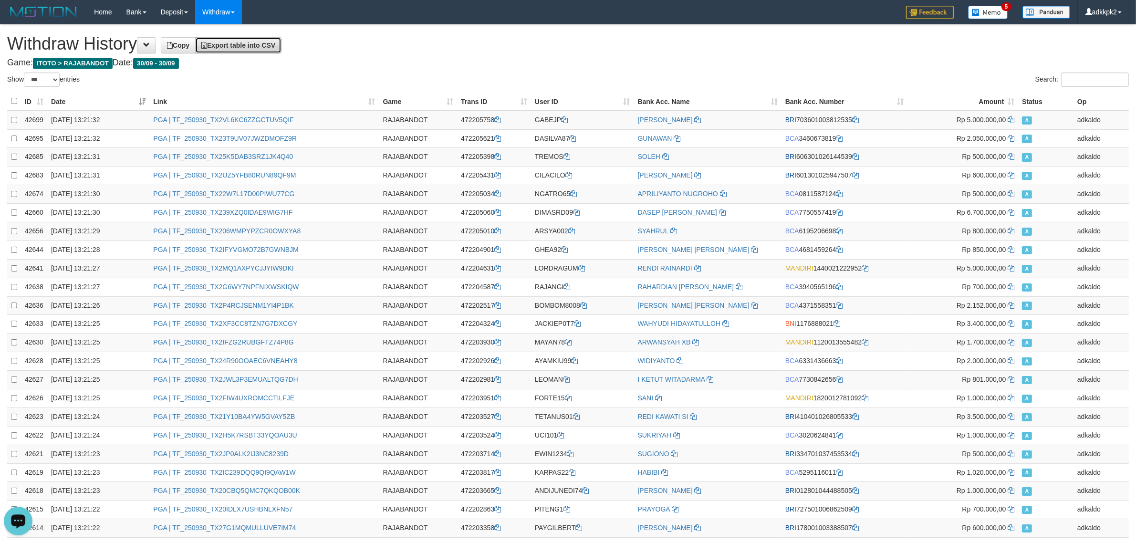
click at [253, 39] on link "Export table into CSV" at bounding box center [238, 45] width 86 height 16
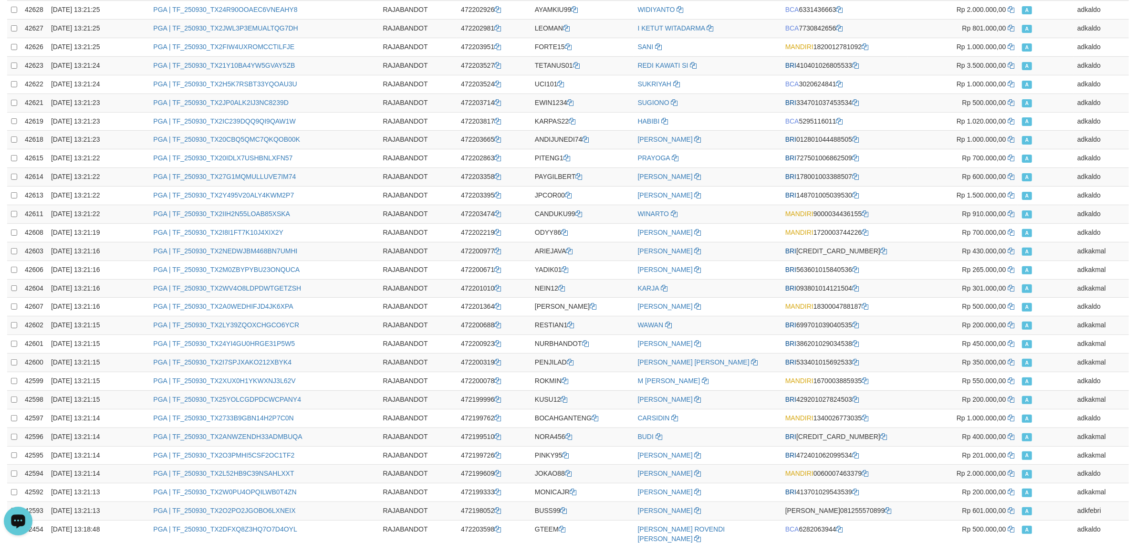
scroll to position [1576, 0]
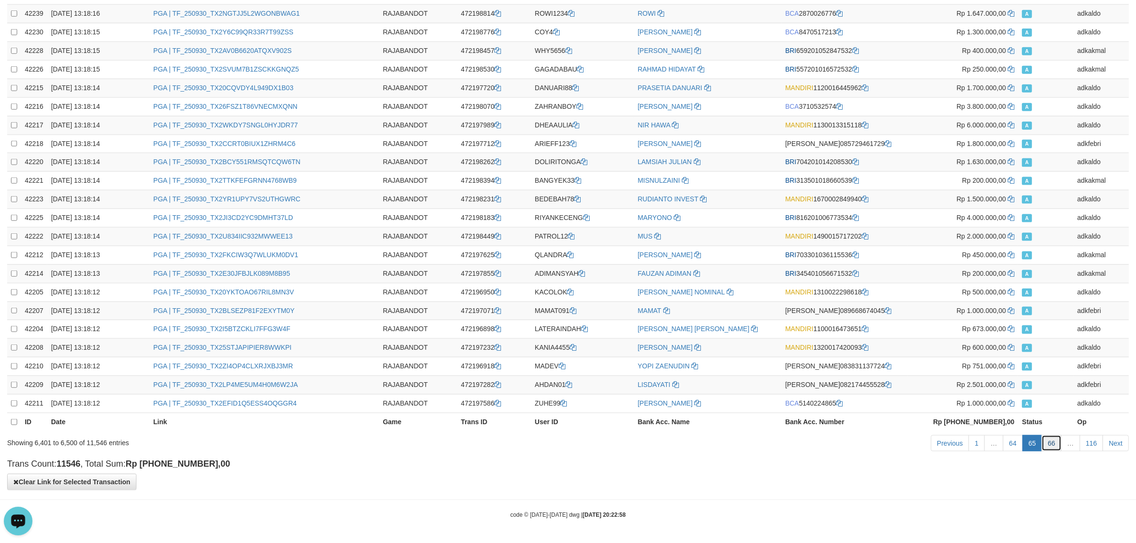
click at [1055, 441] on link "66" at bounding box center [1052, 443] width 20 height 16
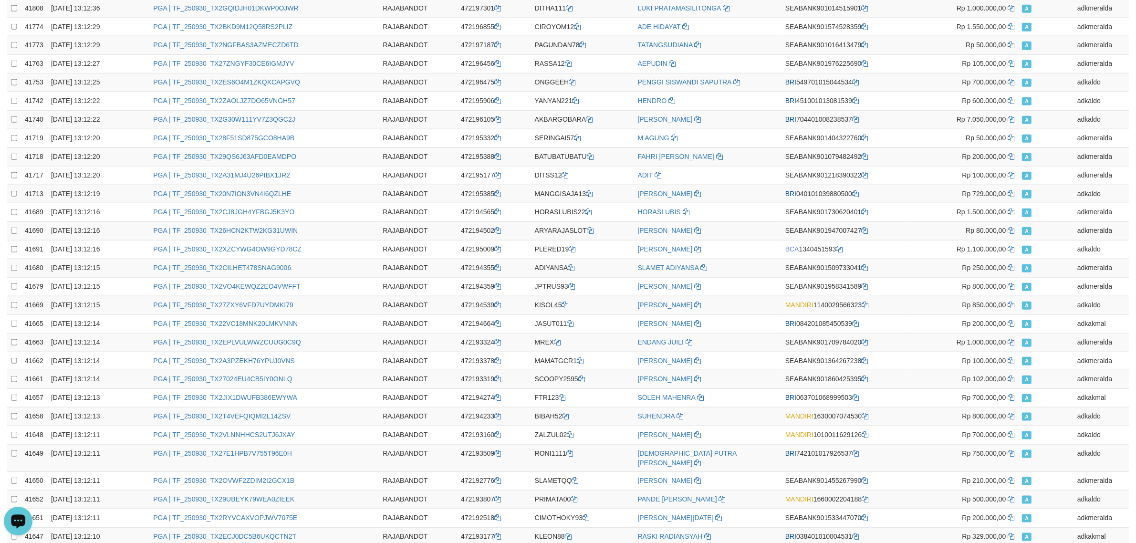
scroll to position [0, 0]
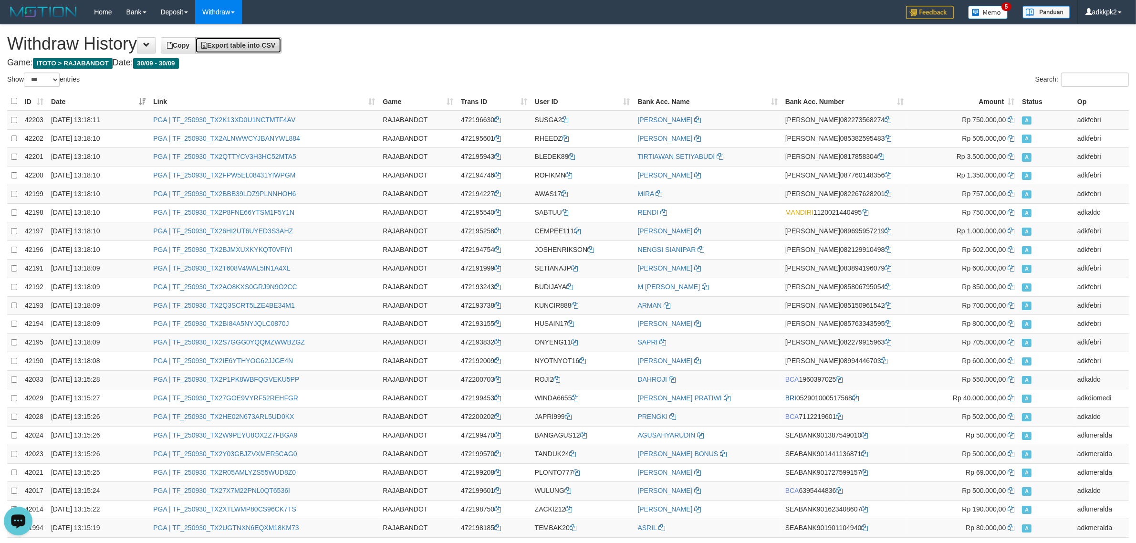
click at [261, 45] on span "Export table into CSV" at bounding box center [238, 46] width 74 height 8
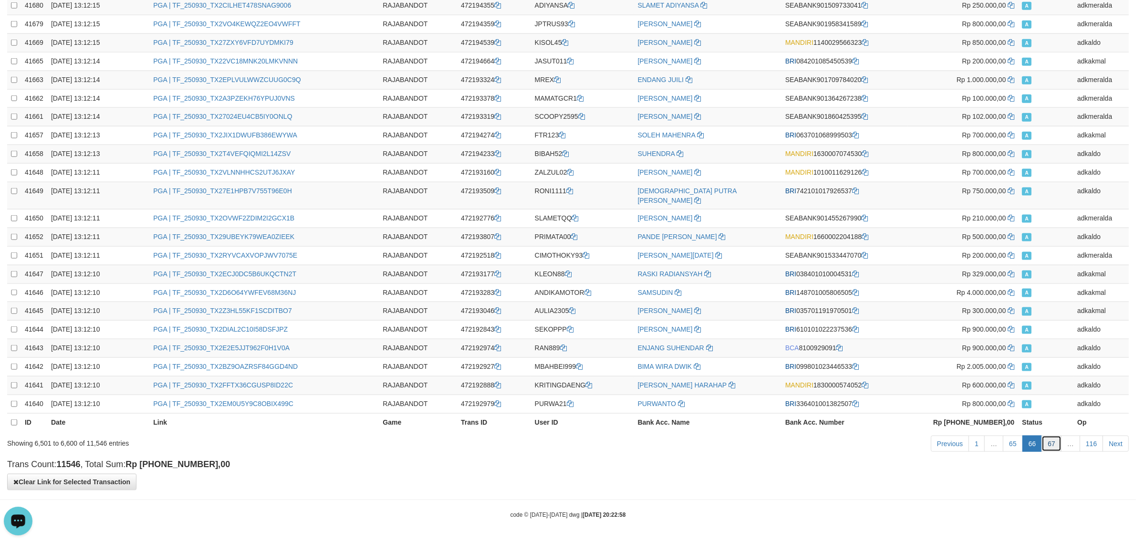
click at [1053, 442] on link "67" at bounding box center [1052, 444] width 20 height 16
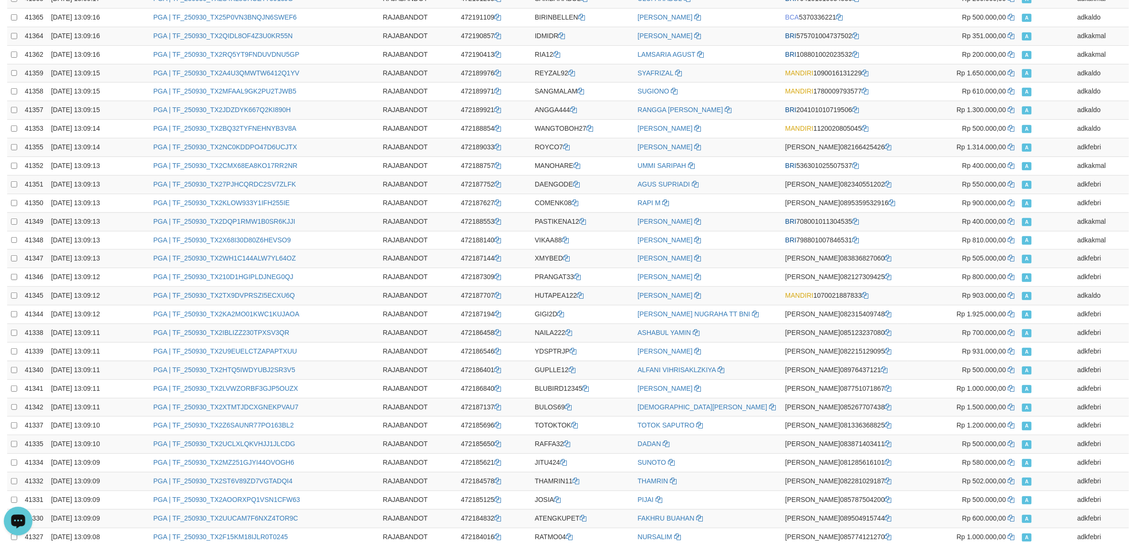
scroll to position [0, 0]
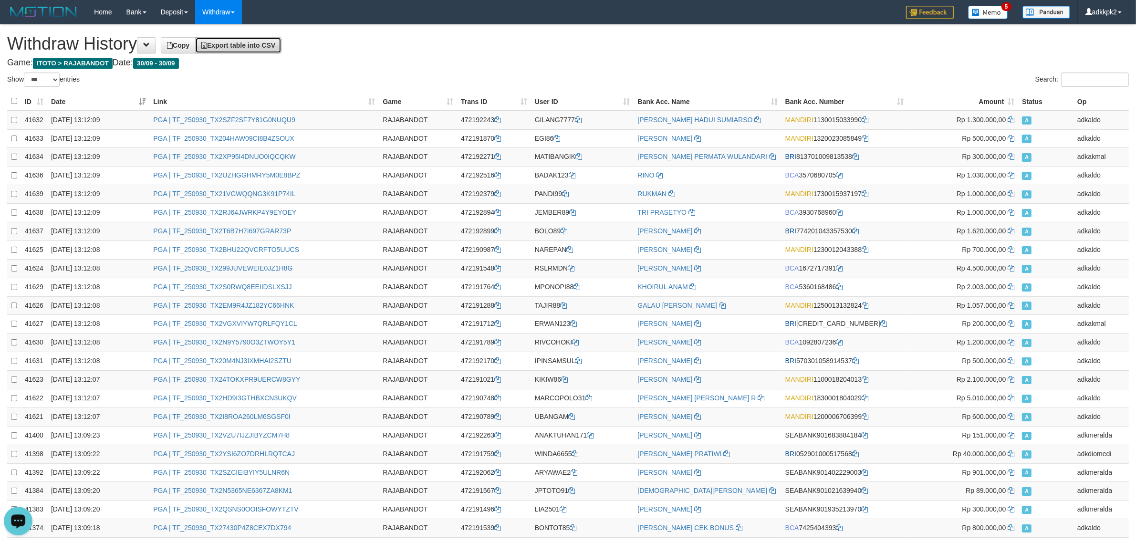
click at [259, 48] on span "Export table into CSV" at bounding box center [238, 46] width 74 height 8
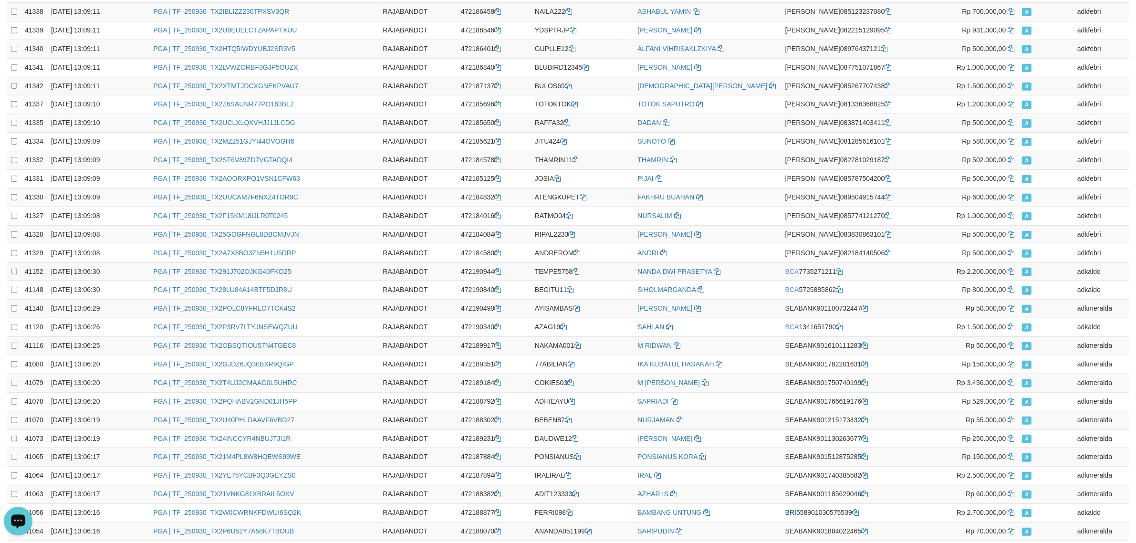
scroll to position [1568, 0]
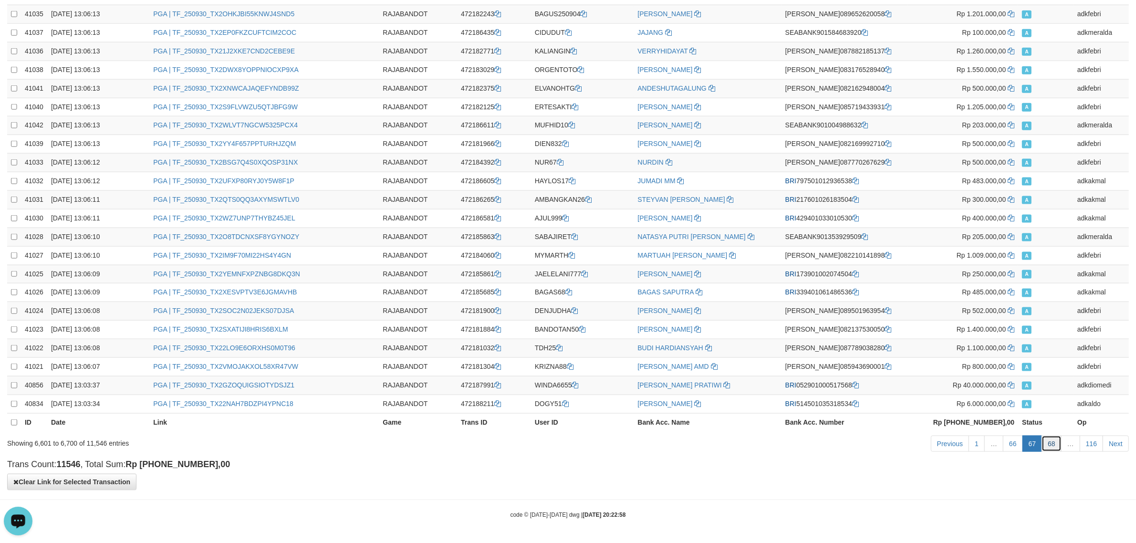
click at [1049, 446] on link "68" at bounding box center [1052, 444] width 20 height 16
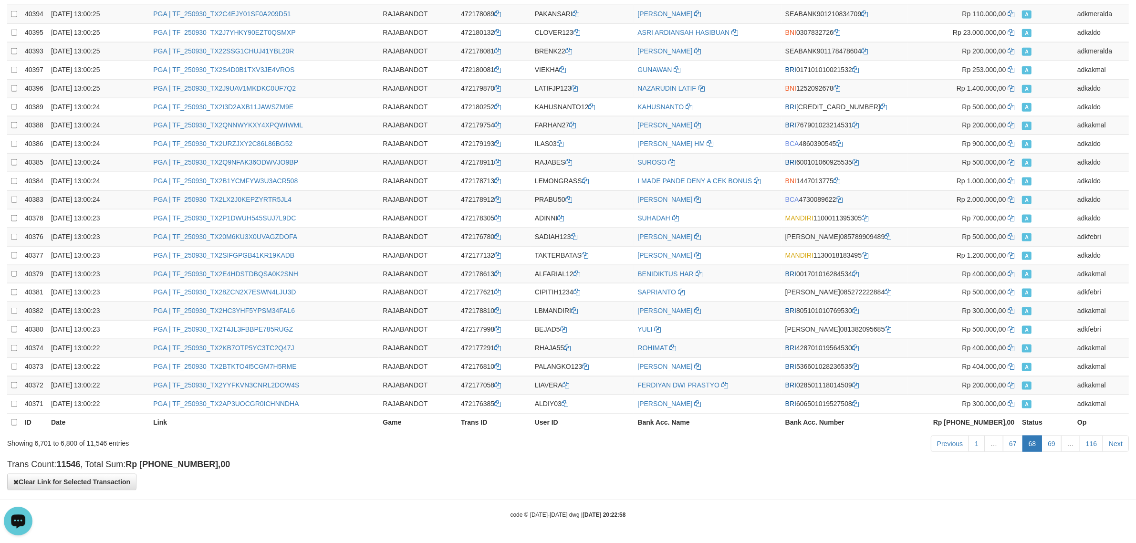
scroll to position [0, 0]
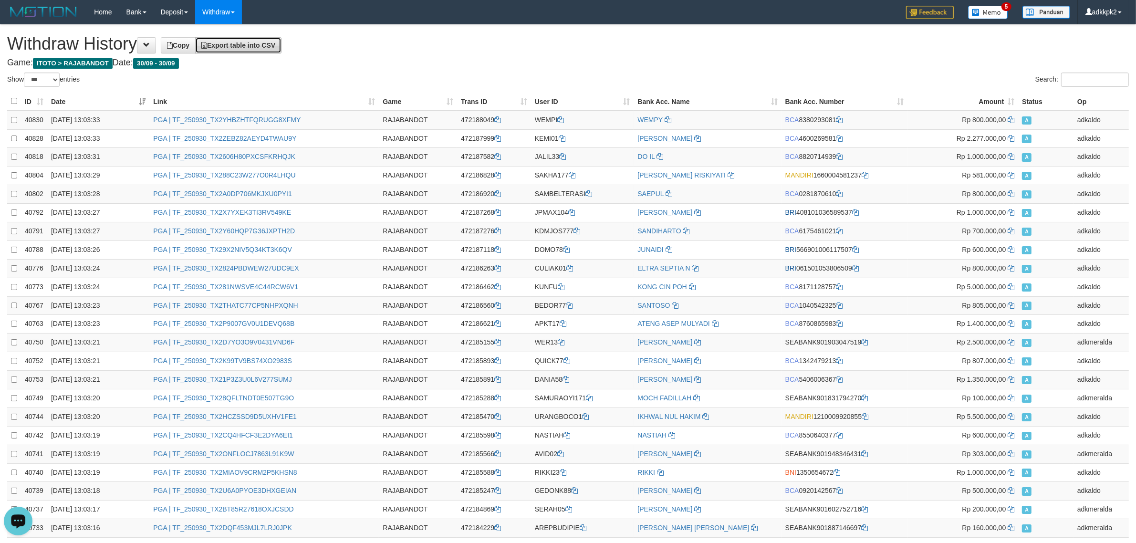
click at [258, 44] on span "Export table into CSV" at bounding box center [238, 46] width 74 height 8
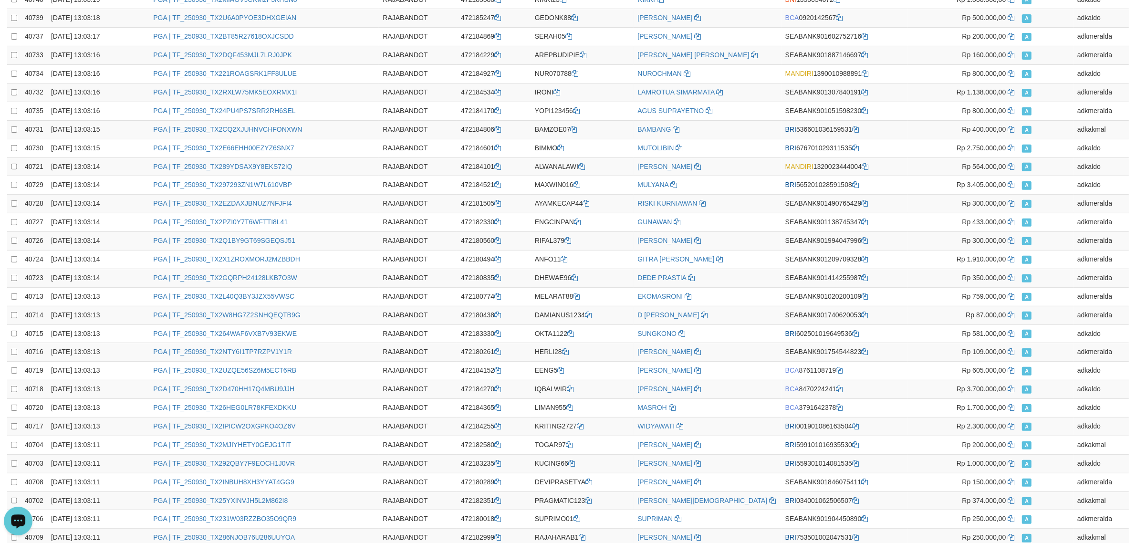
scroll to position [1568, 0]
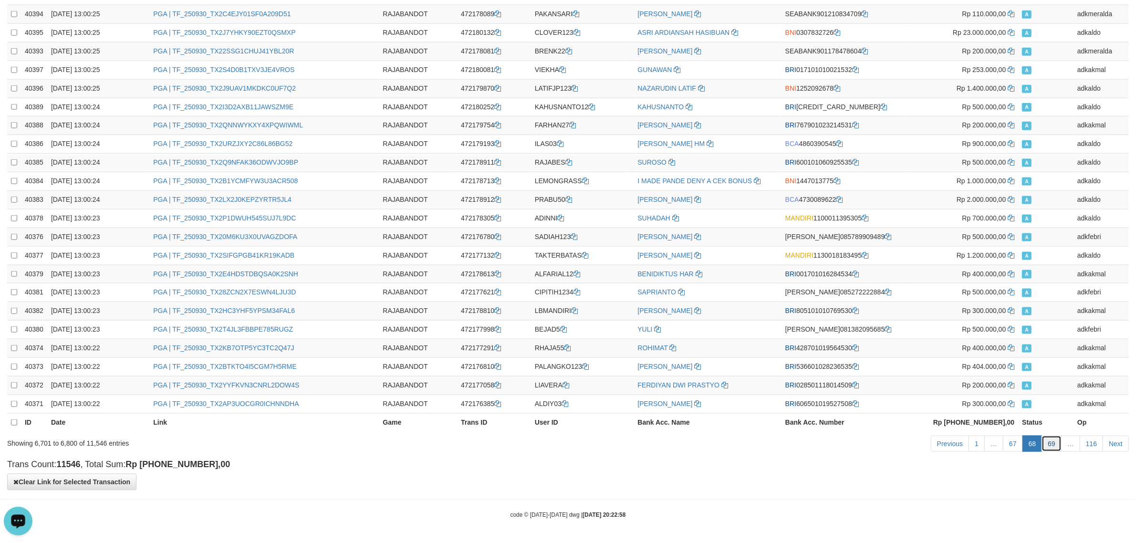
click at [1045, 437] on link "69" at bounding box center [1052, 444] width 20 height 16
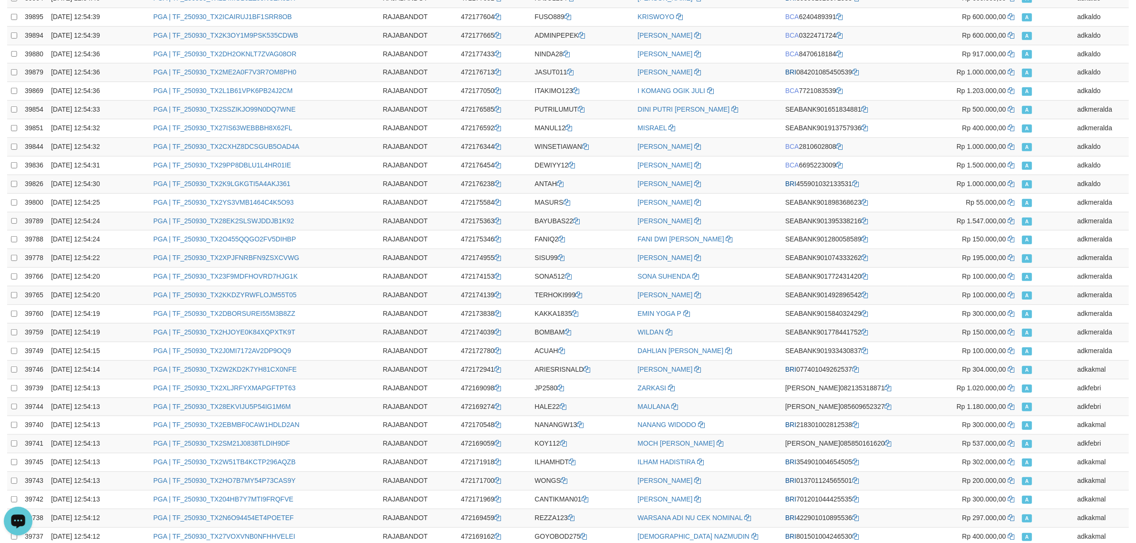
scroll to position [0, 0]
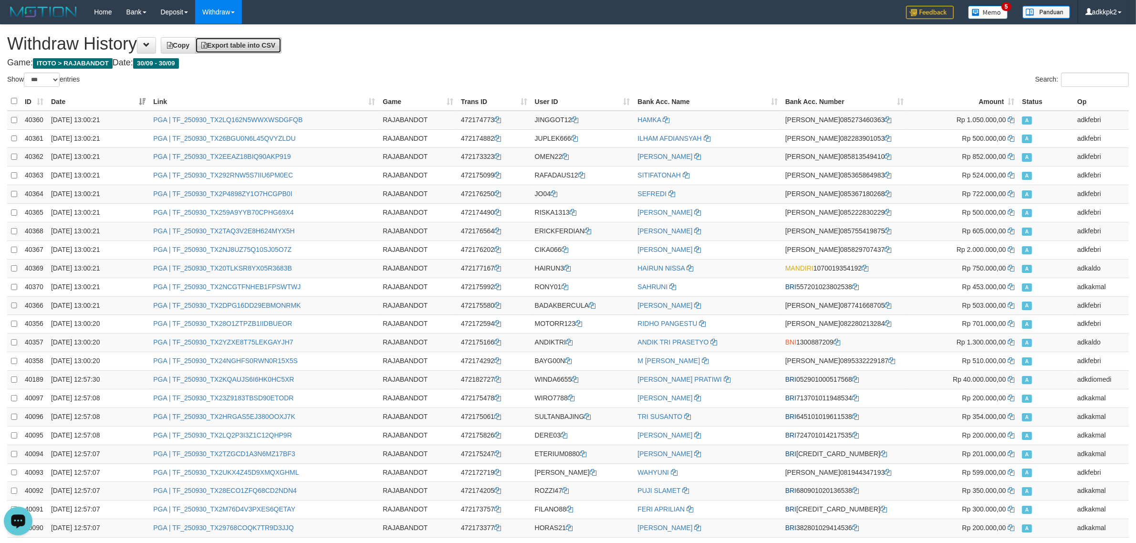
click at [249, 49] on link "Export table into CSV" at bounding box center [238, 45] width 86 height 16
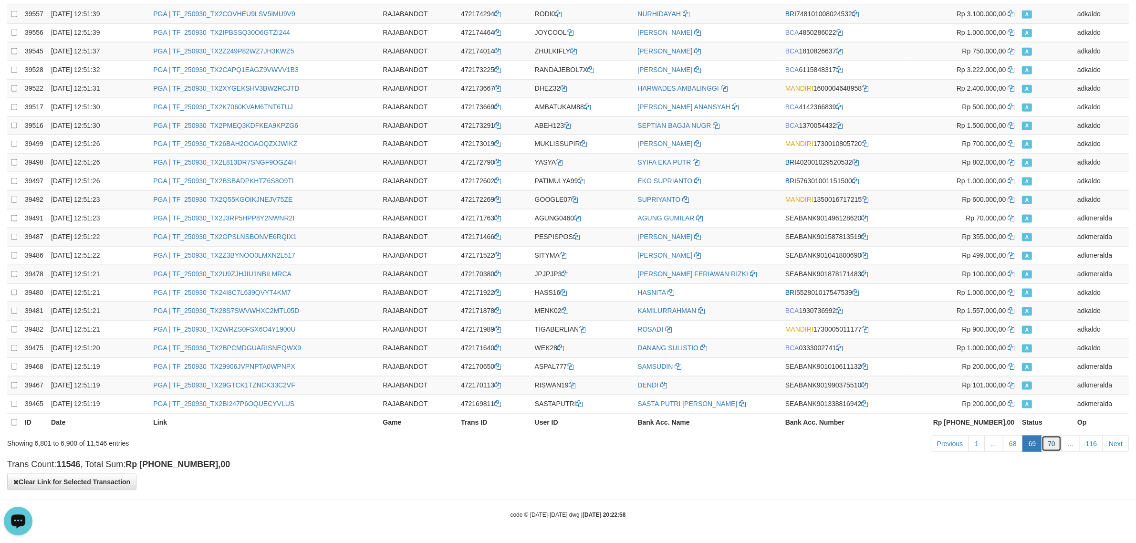
click at [1053, 448] on link "70" at bounding box center [1052, 444] width 20 height 16
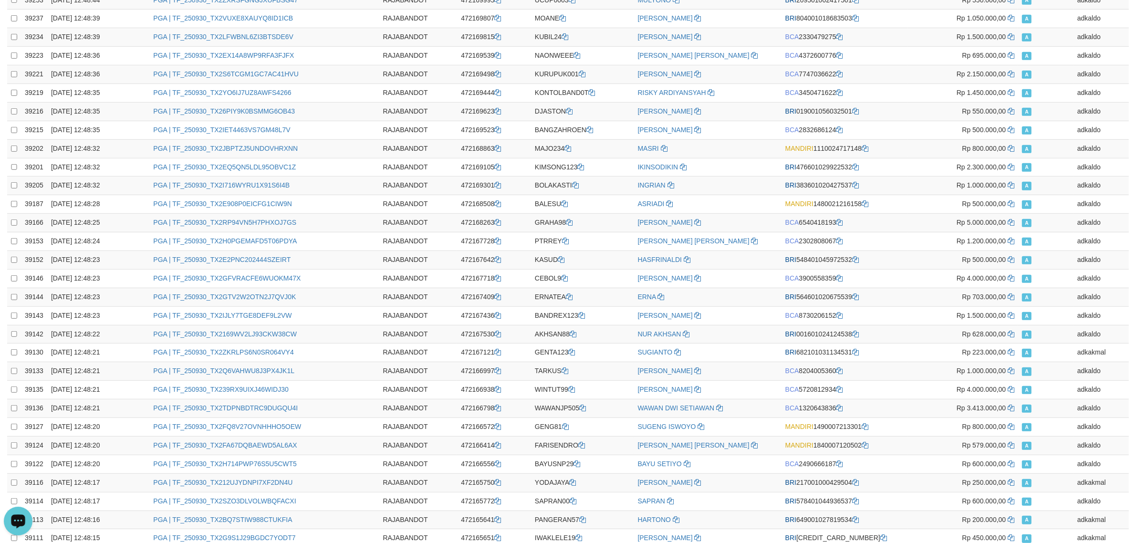
scroll to position [0, 0]
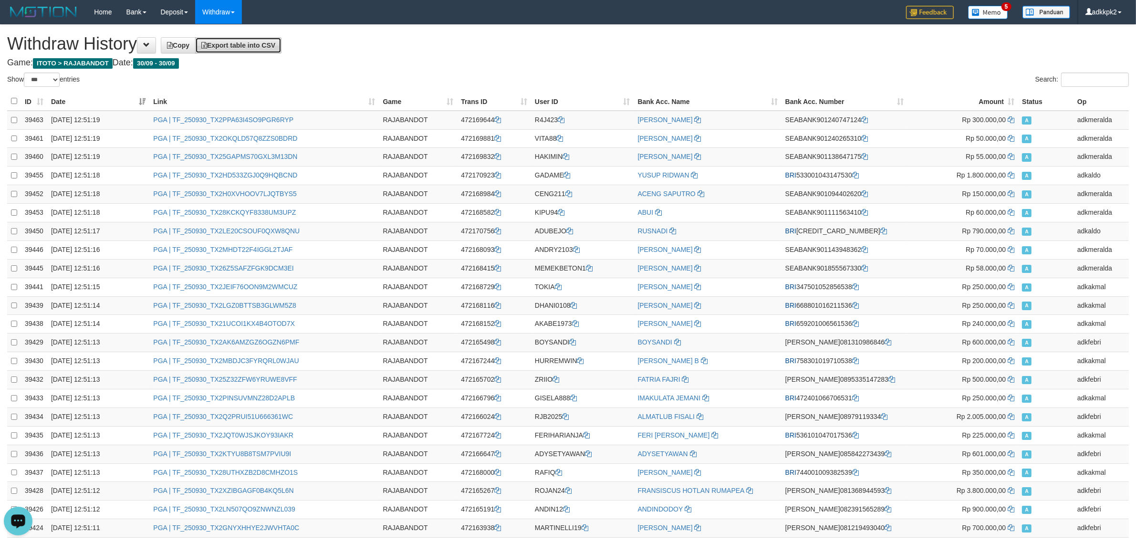
click at [275, 37] on link "Export table into CSV" at bounding box center [238, 45] width 86 height 16
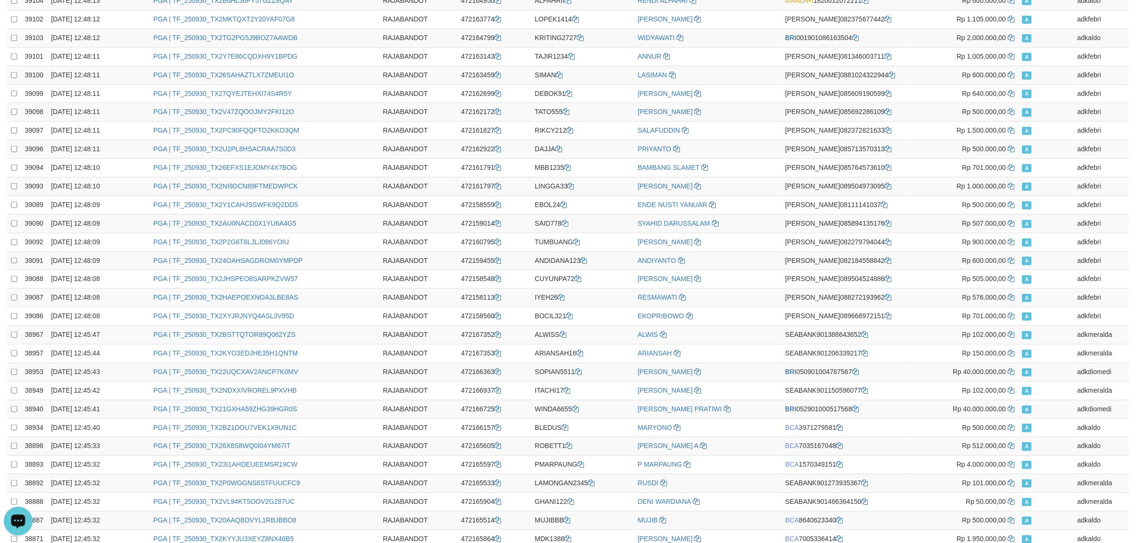
scroll to position [1568, 0]
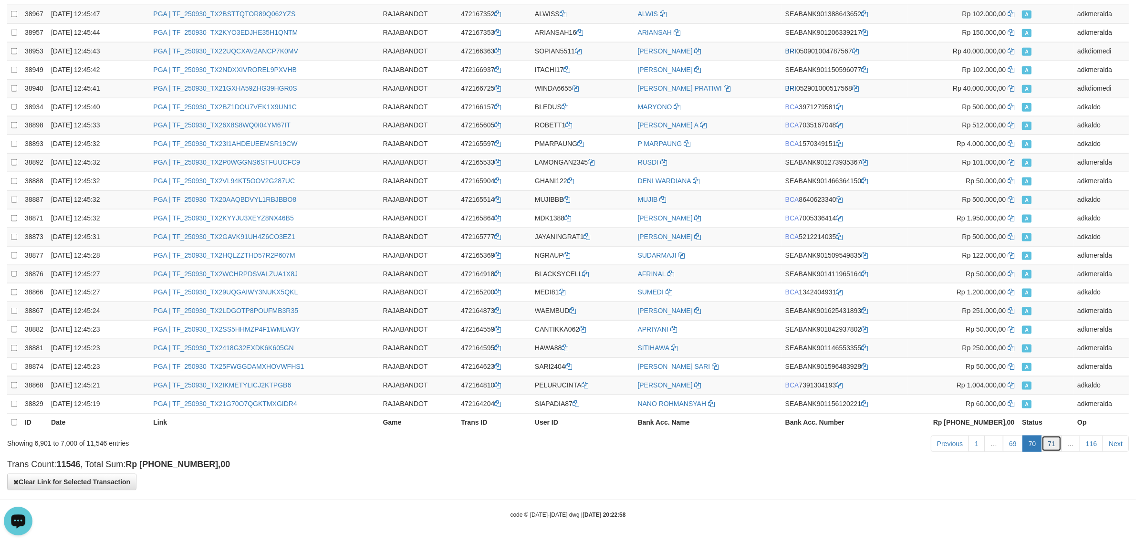
click at [1048, 442] on link "71" at bounding box center [1052, 444] width 20 height 16
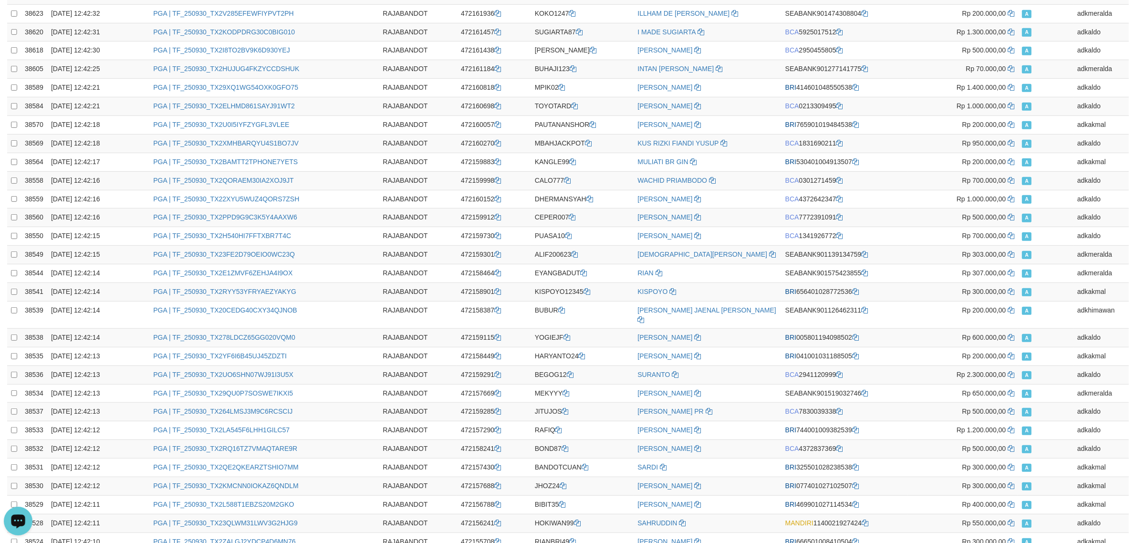
scroll to position [0, 0]
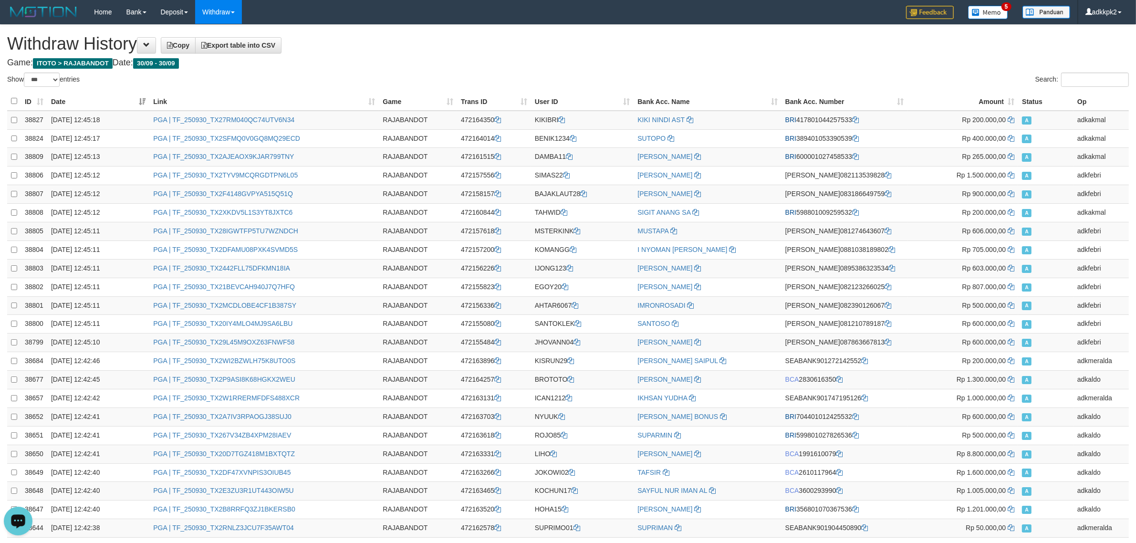
click at [275, 51] on link "Export table into CSV" at bounding box center [238, 45] width 86 height 16
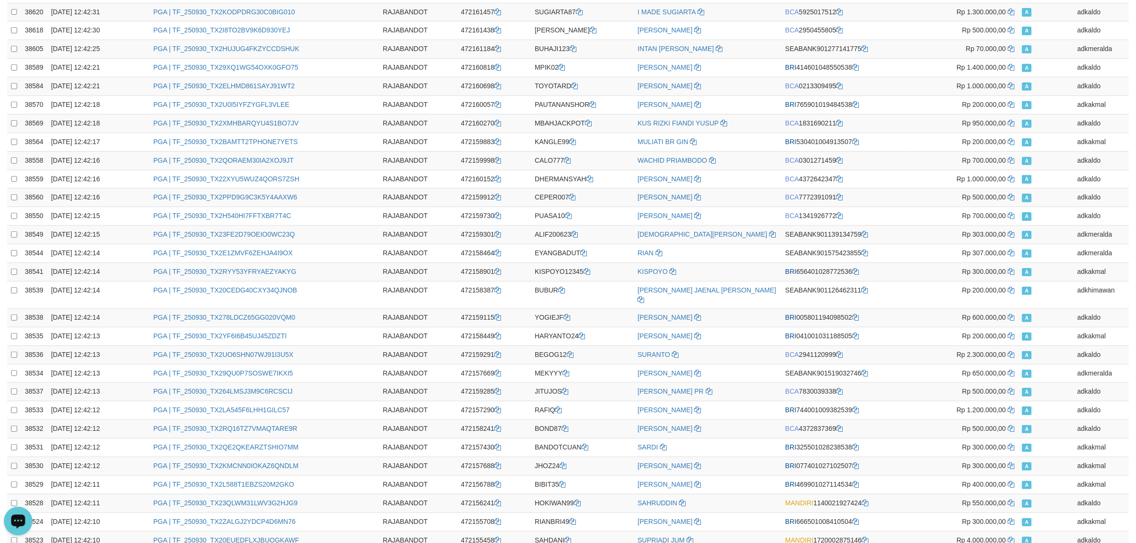
scroll to position [1568, 0]
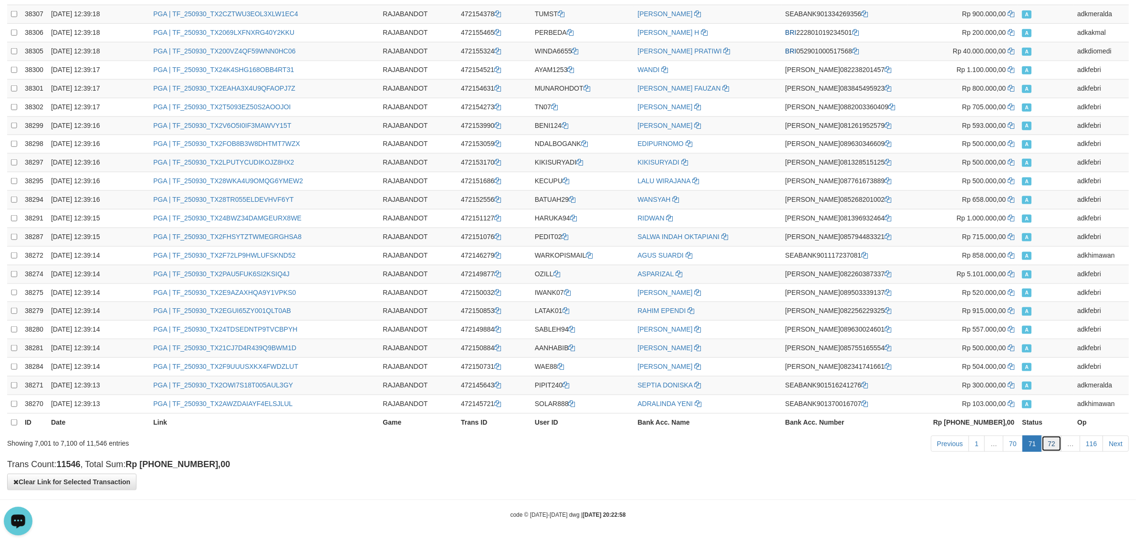
click at [1055, 439] on link "72" at bounding box center [1052, 444] width 20 height 16
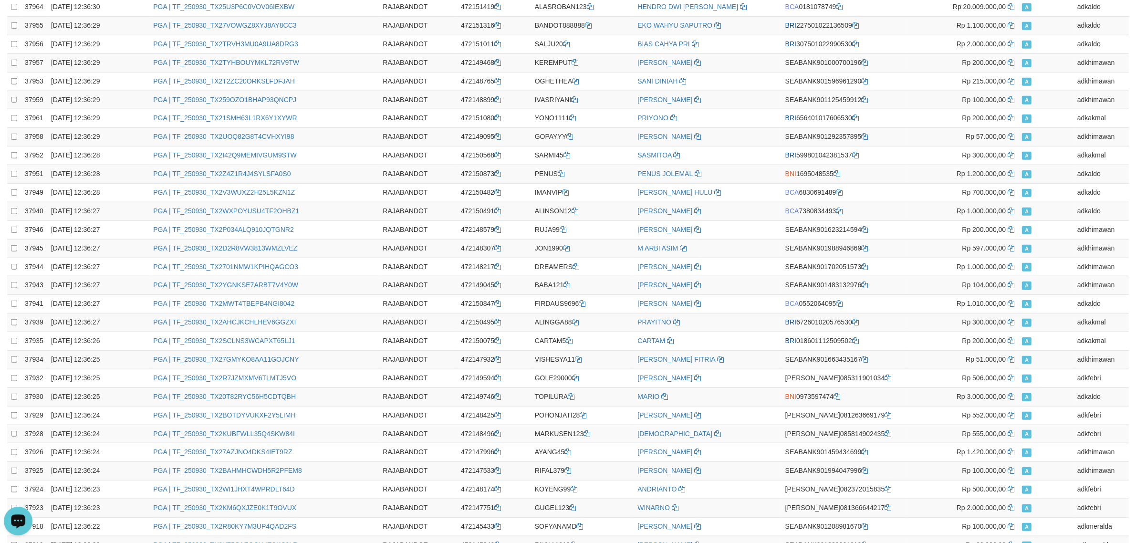
scroll to position [0, 0]
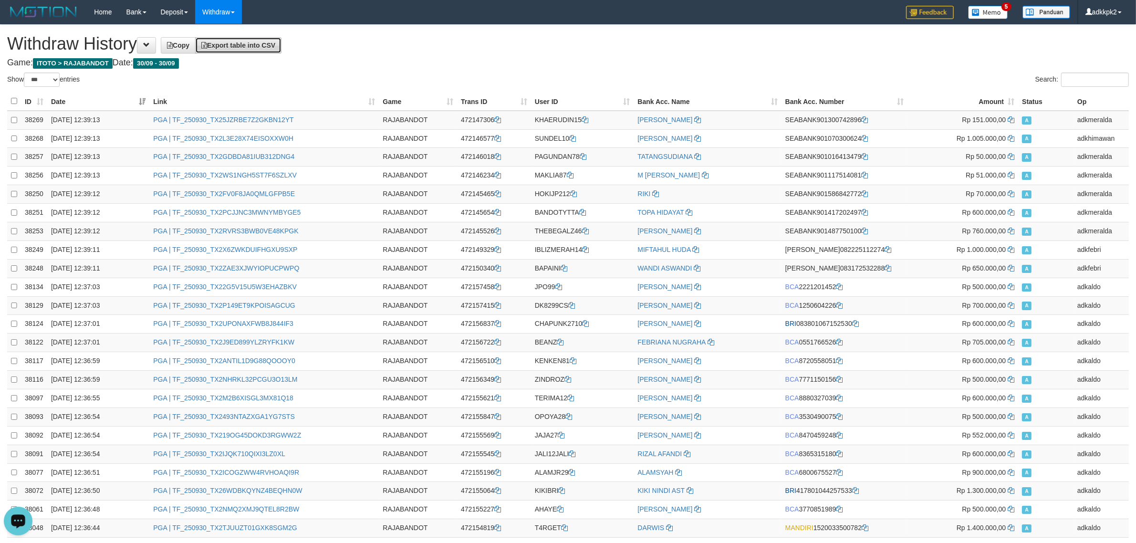
click at [271, 47] on span "Export table into CSV" at bounding box center [238, 46] width 74 height 8
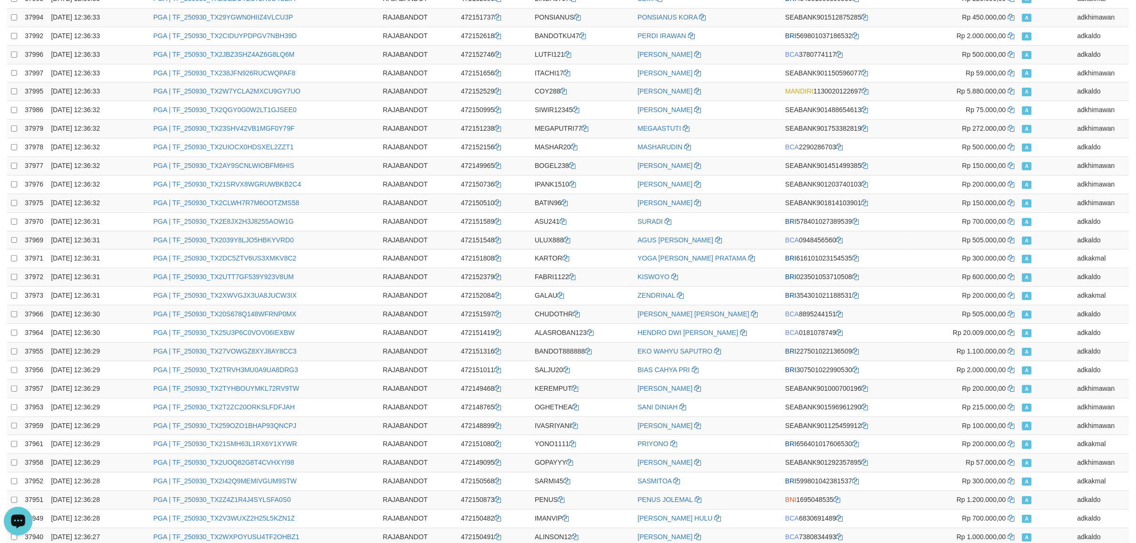
scroll to position [1568, 0]
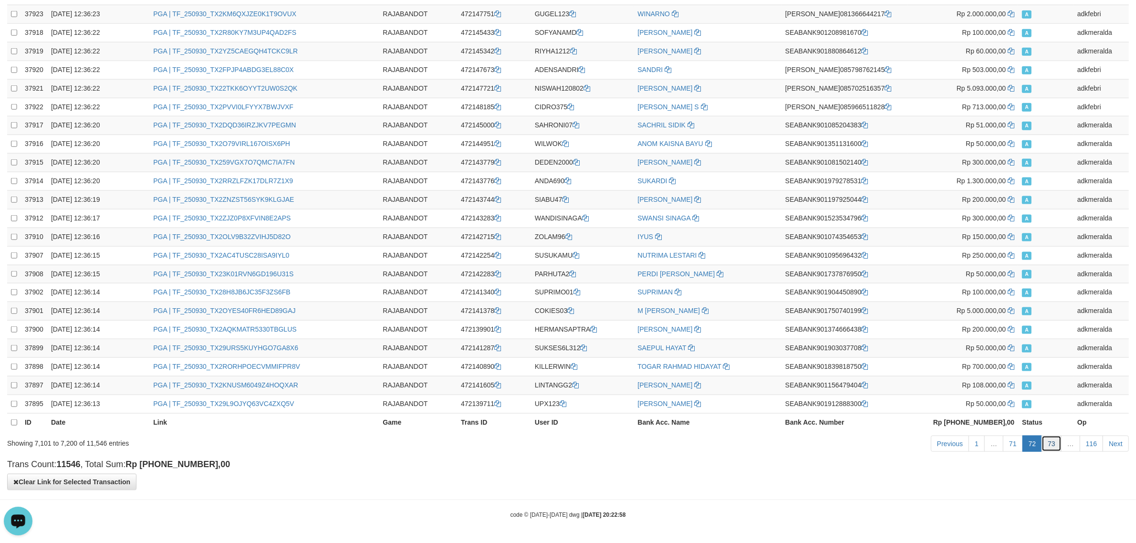
click at [1045, 447] on link "73" at bounding box center [1052, 444] width 20 height 16
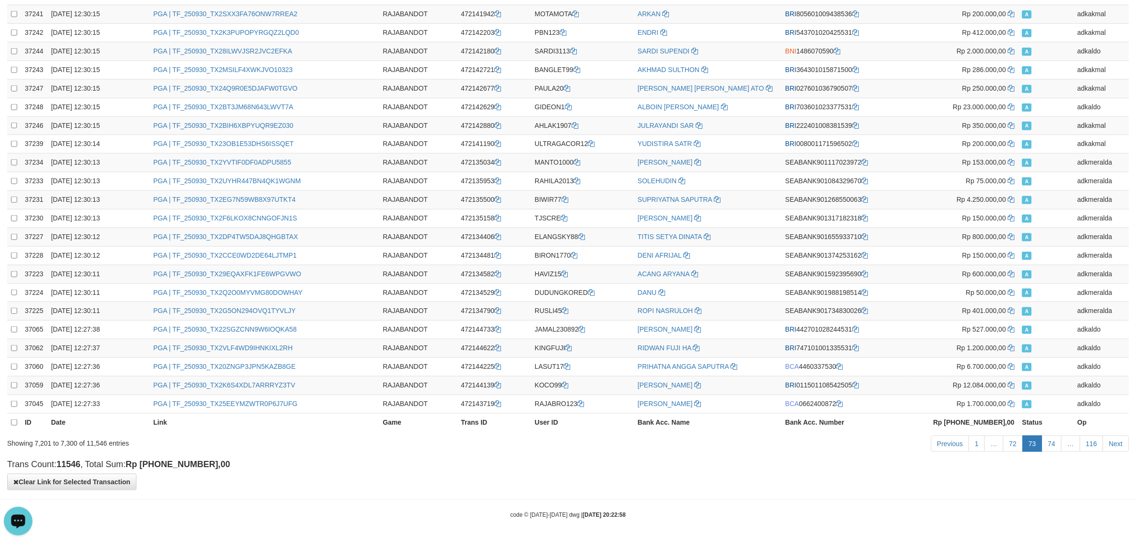
scroll to position [0, 0]
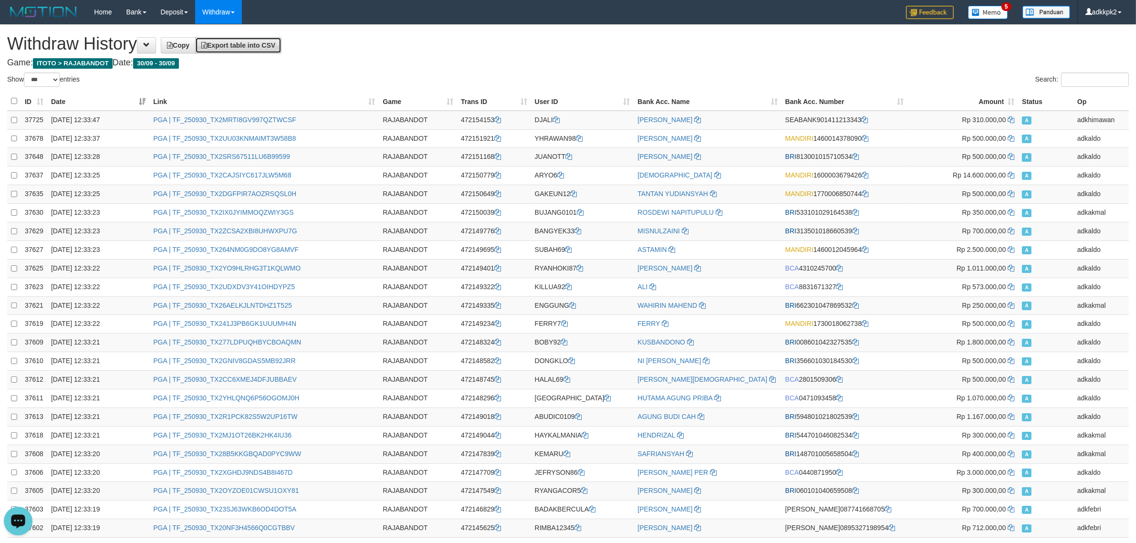
click at [275, 45] on span "Export table into CSV" at bounding box center [238, 46] width 74 height 8
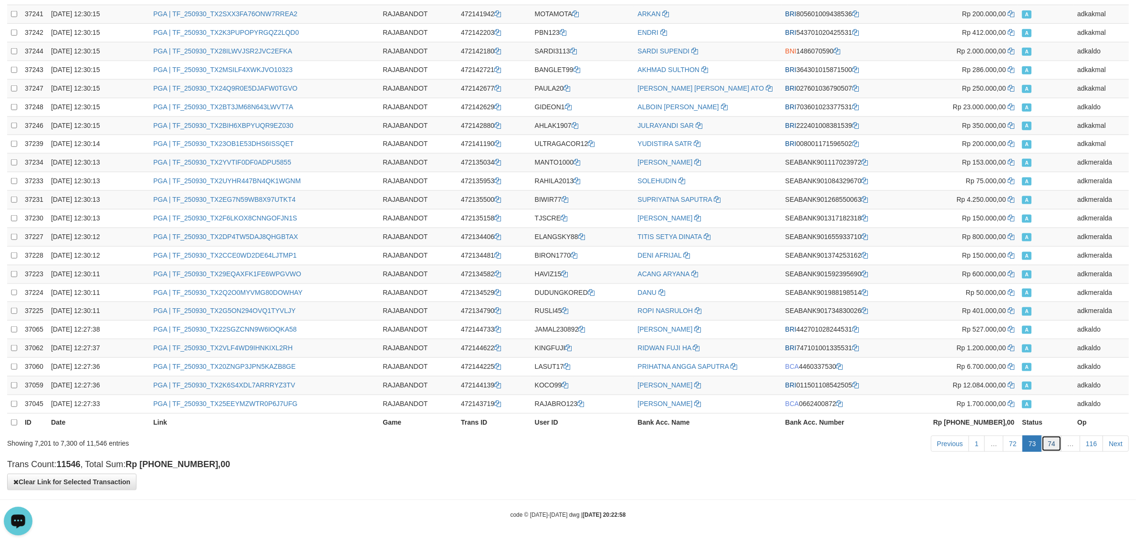
click at [1050, 445] on link "74" at bounding box center [1052, 444] width 20 height 16
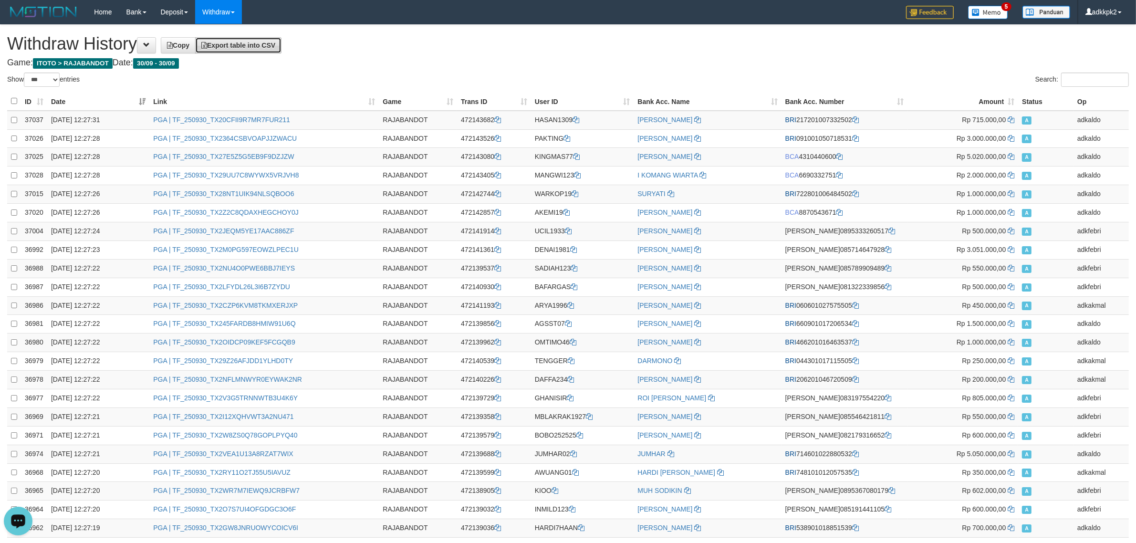
click at [282, 39] on link "Export table into CSV" at bounding box center [238, 45] width 86 height 16
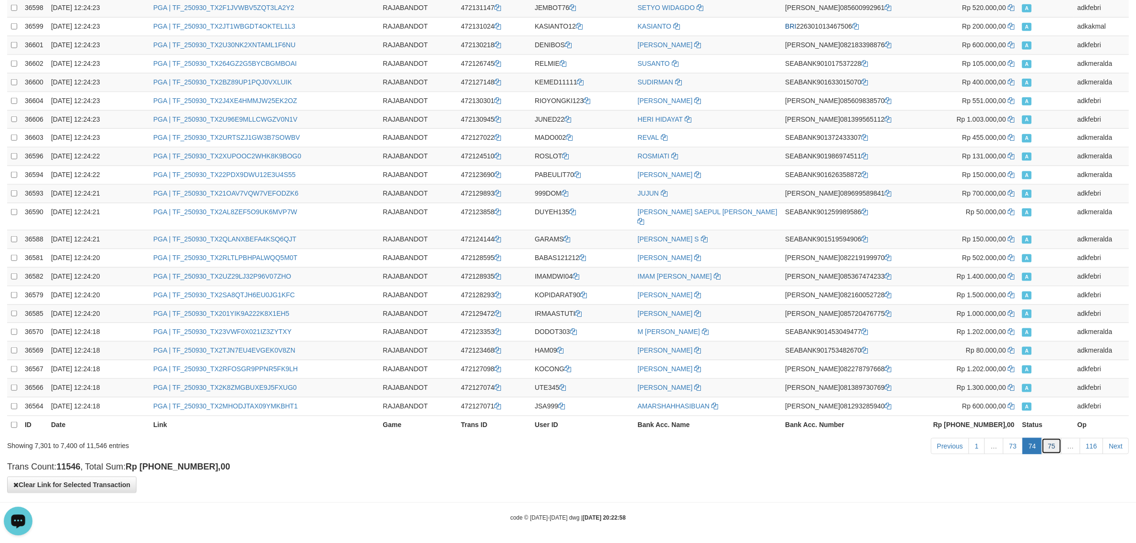
click at [1046, 448] on link "75" at bounding box center [1052, 446] width 20 height 16
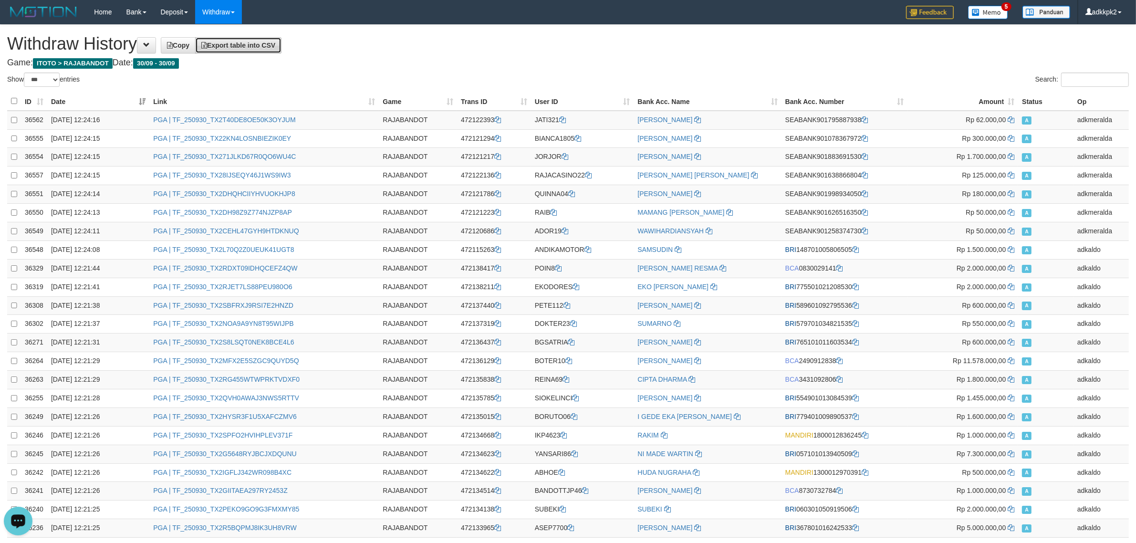
click at [256, 46] on span "Export table into CSV" at bounding box center [238, 46] width 74 height 8
drag, startPoint x: 993, startPoint y: 48, endPoint x: 1075, endPoint y: 60, distance: 82.9
click at [1010, 50] on h1 "Withdraw History Copy Export table into CSV" at bounding box center [568, 43] width 1122 height 19
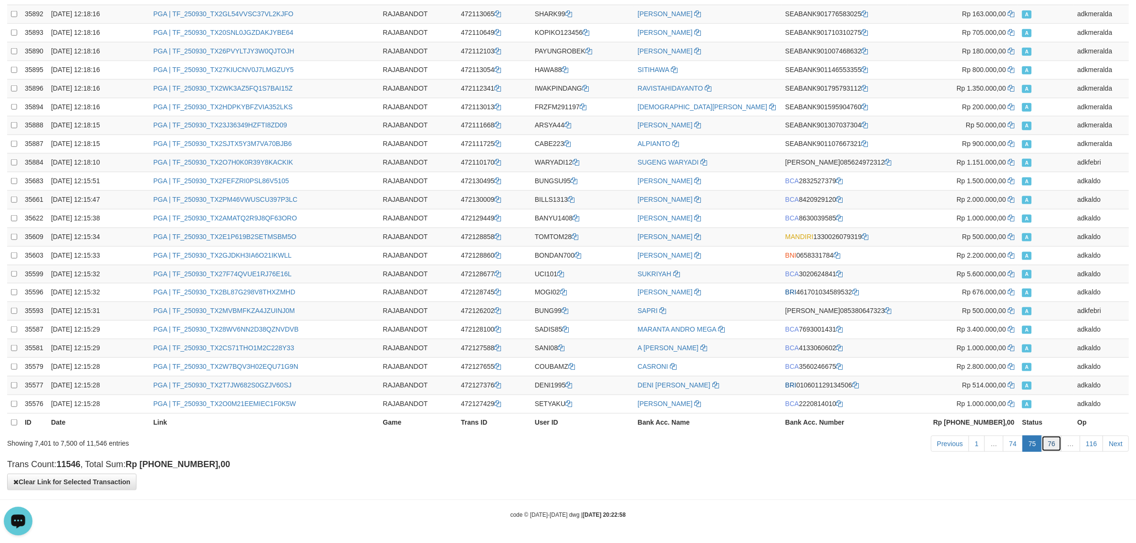
click at [1049, 449] on link "76" at bounding box center [1052, 444] width 20 height 16
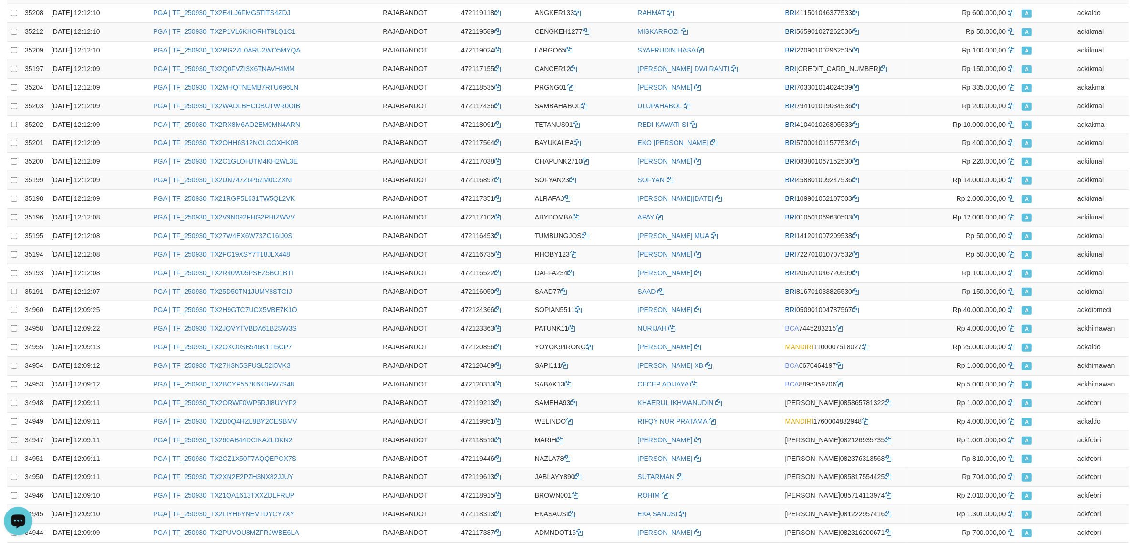
scroll to position [0, 0]
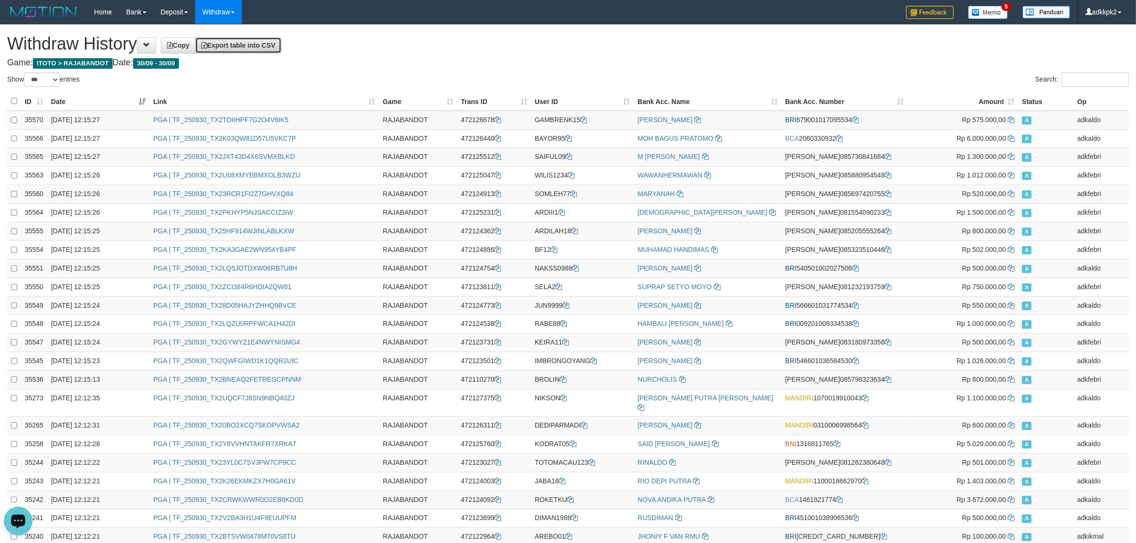
click at [254, 51] on link "Export table into CSV" at bounding box center [238, 45] width 86 height 16
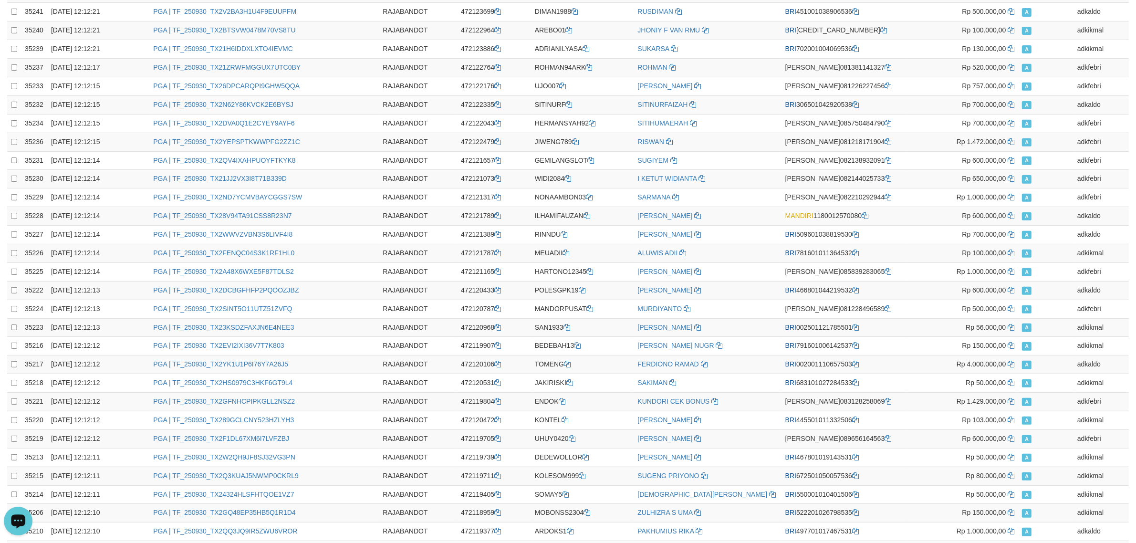
scroll to position [1568, 0]
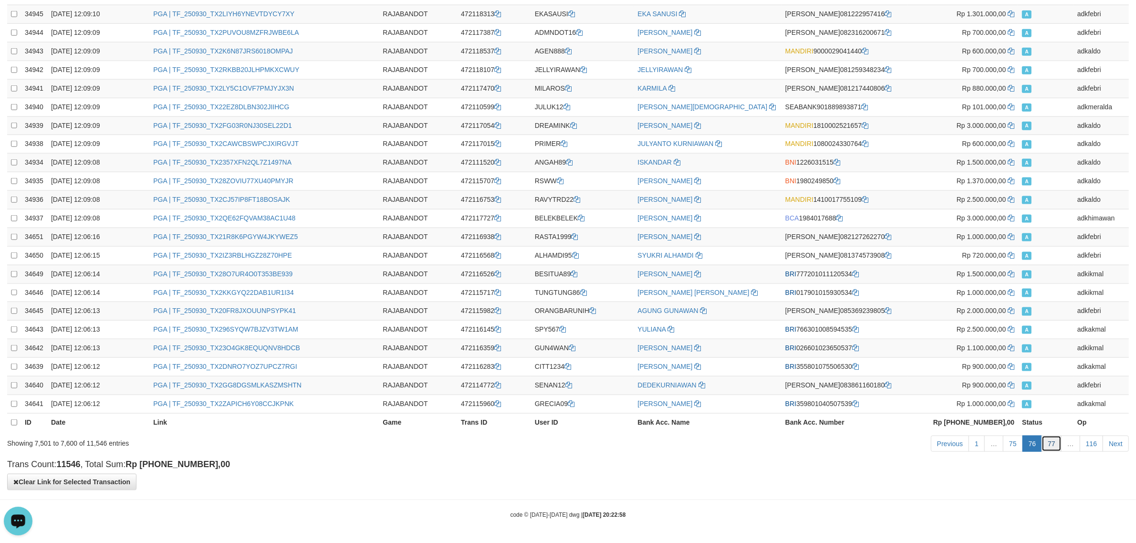
click at [1053, 449] on link "77" at bounding box center [1052, 444] width 20 height 16
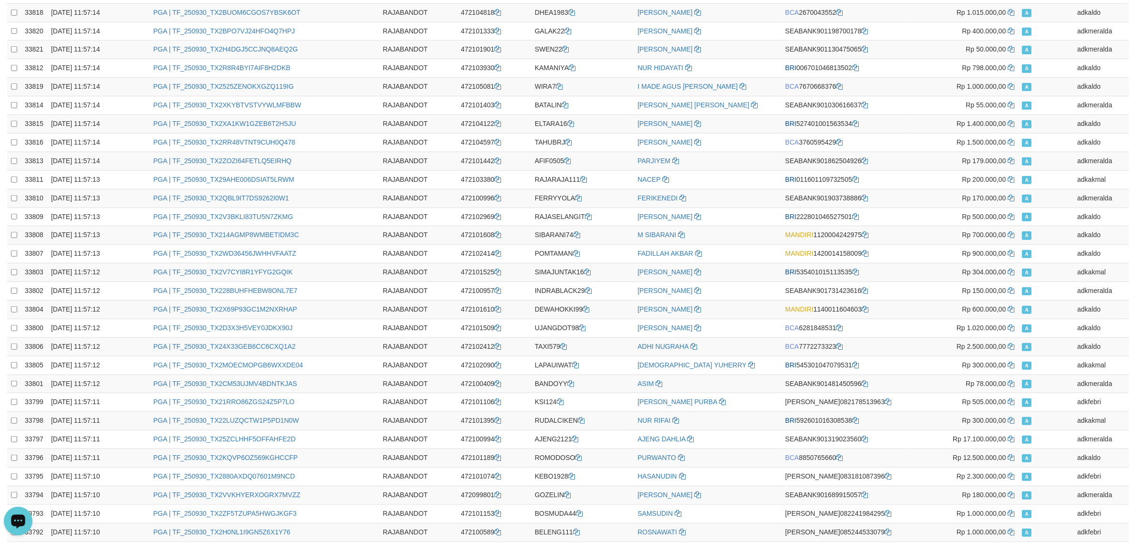
scroll to position [0, 0]
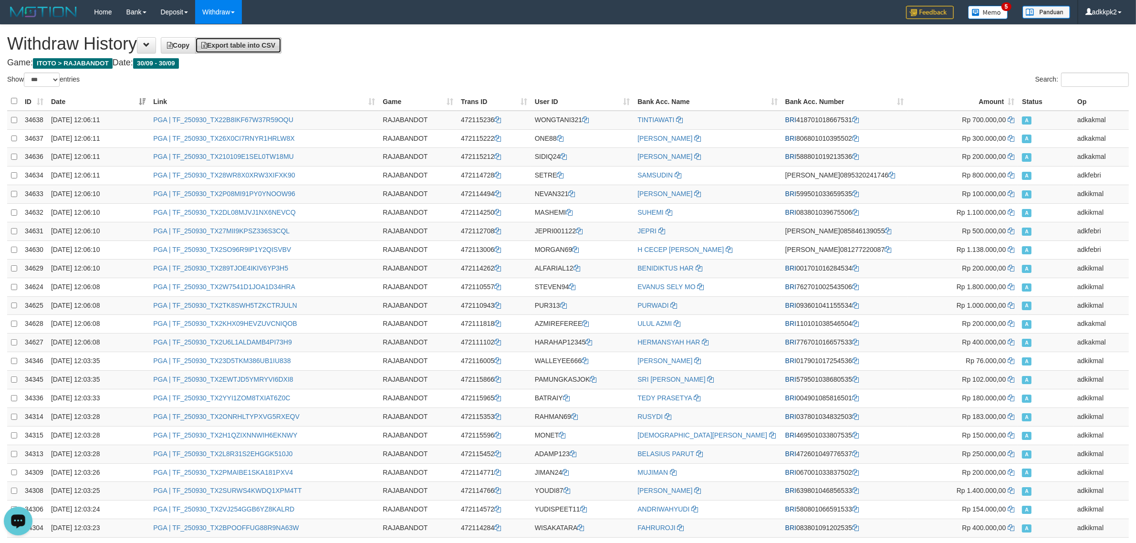
click at [235, 41] on link "Export table into CSV" at bounding box center [238, 45] width 86 height 16
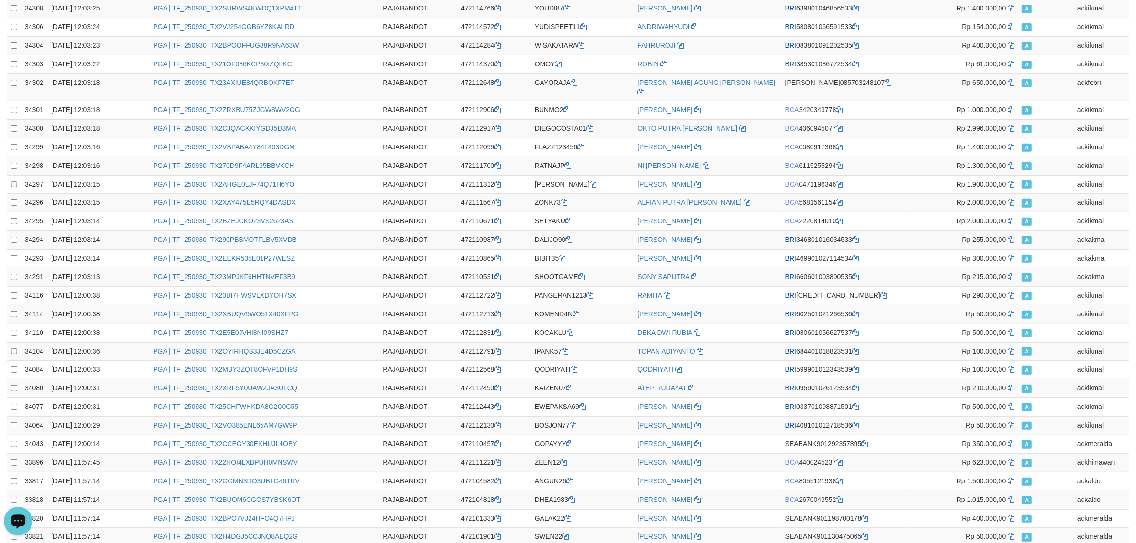
scroll to position [1568, 0]
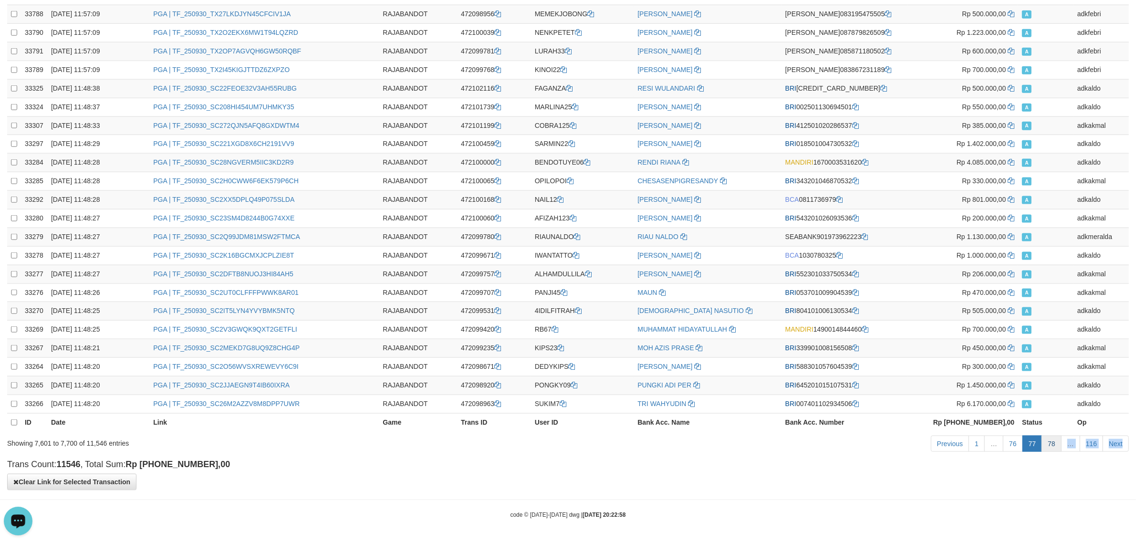
click at [1054, 451] on div "Previous 1 … 76 77 78 … 116 Next" at bounding box center [804, 445] width 648 height 21
click at [1044, 449] on link "78" at bounding box center [1052, 444] width 20 height 16
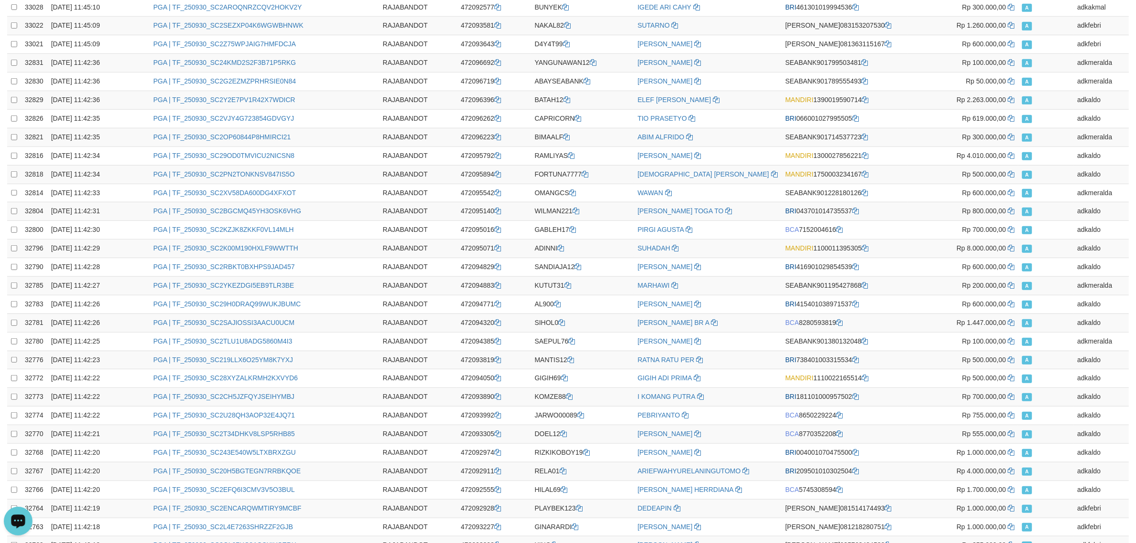
scroll to position [0, 0]
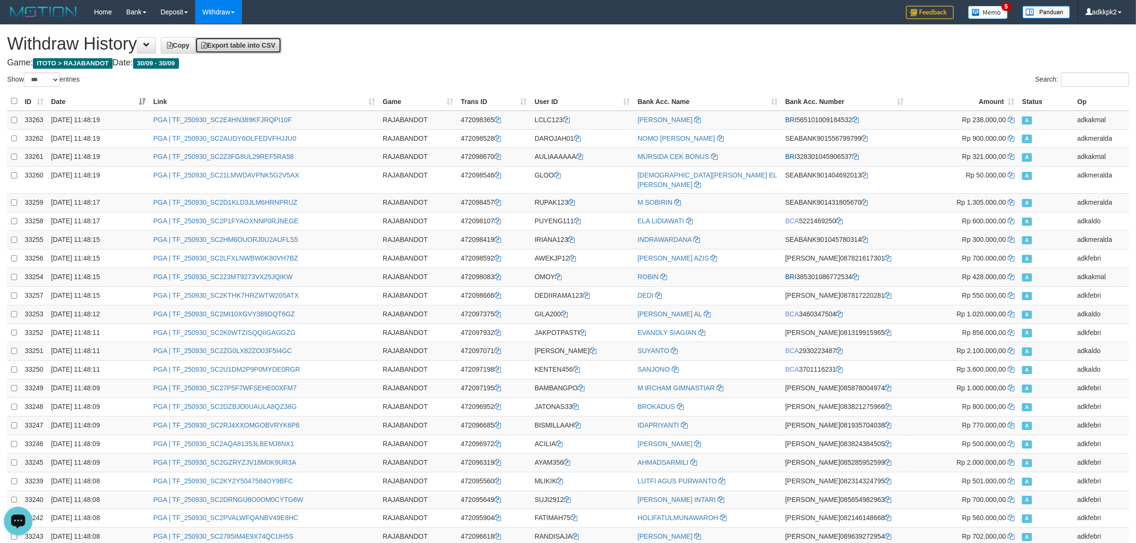
click at [268, 46] on span "Export table into CSV" at bounding box center [238, 46] width 74 height 8
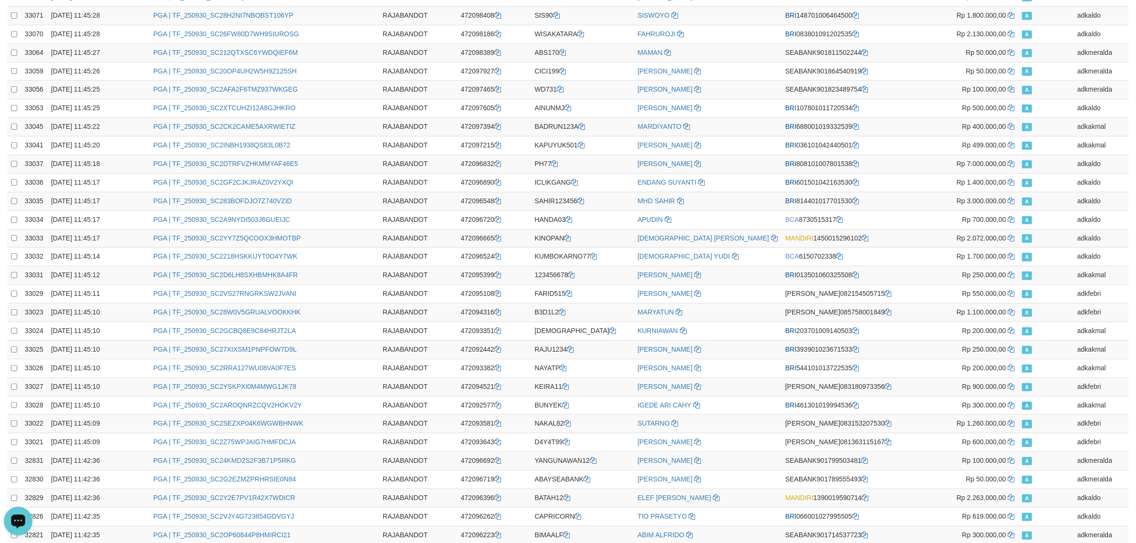
scroll to position [1568, 0]
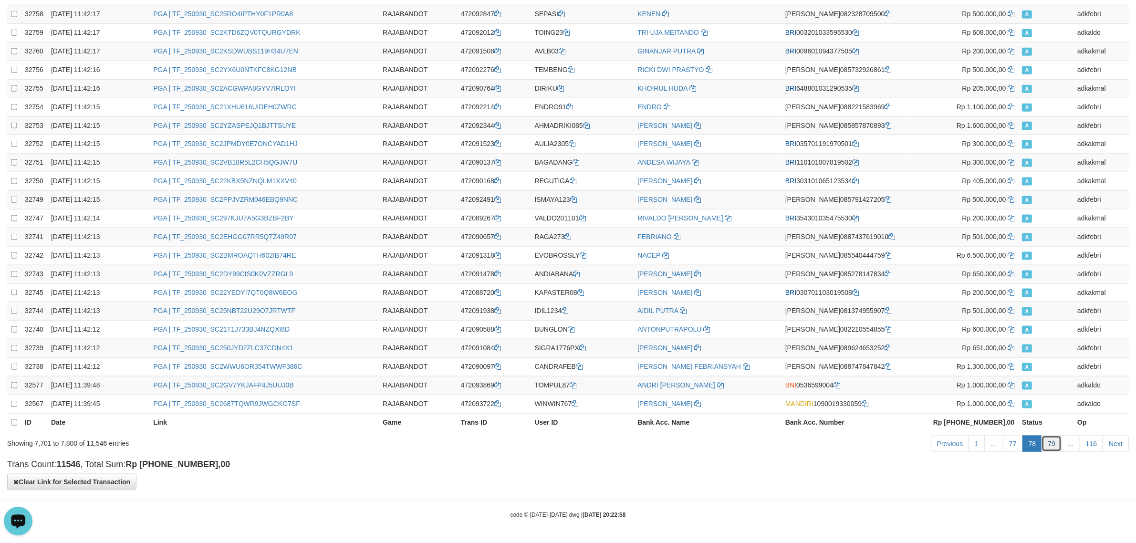
click at [1050, 449] on link "79" at bounding box center [1052, 444] width 20 height 16
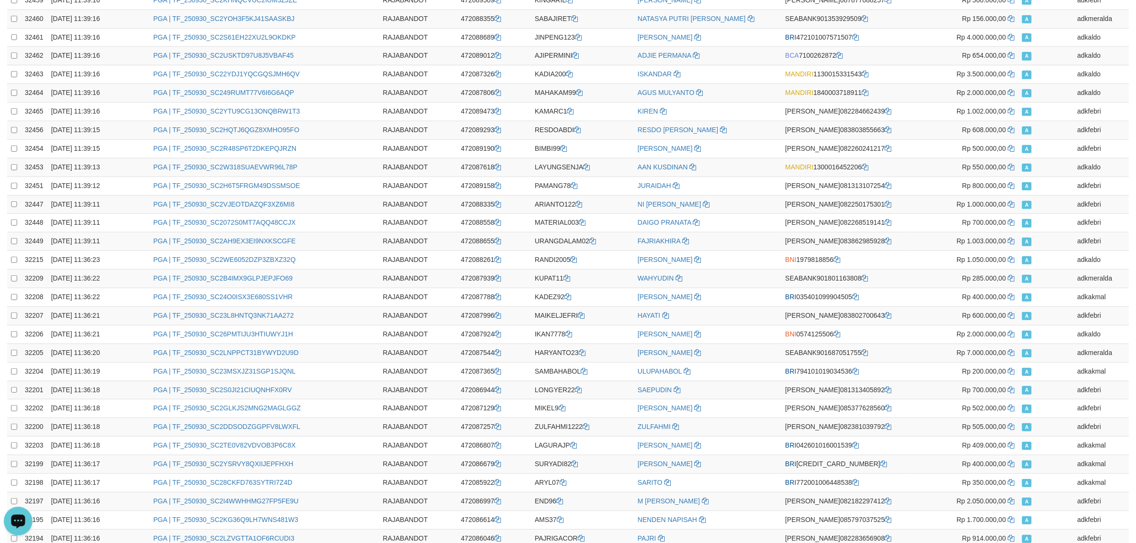
scroll to position [0, 0]
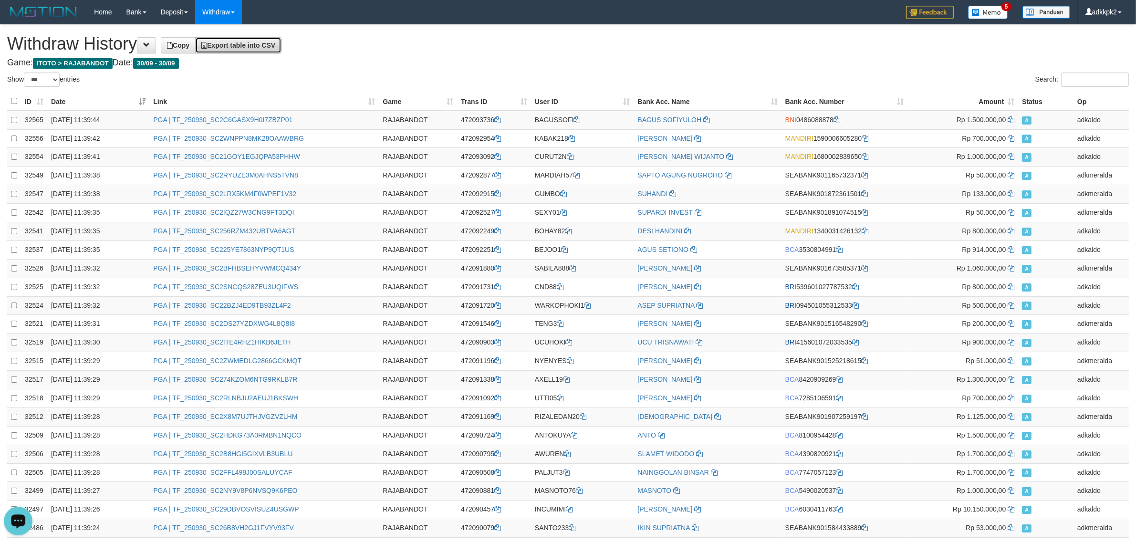
click at [264, 46] on span "Export table into CSV" at bounding box center [238, 46] width 74 height 8
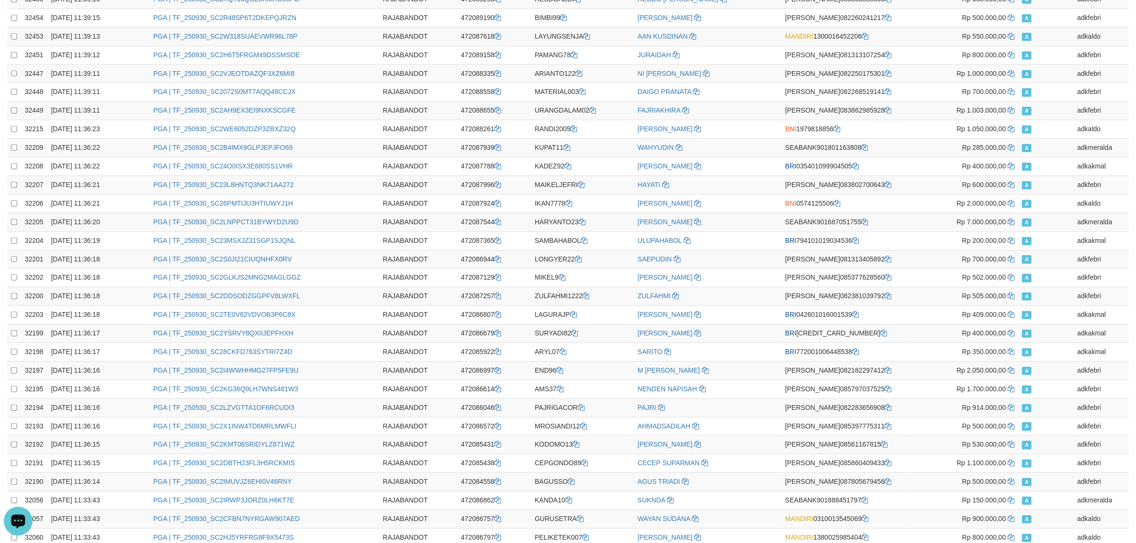
scroll to position [1568, 0]
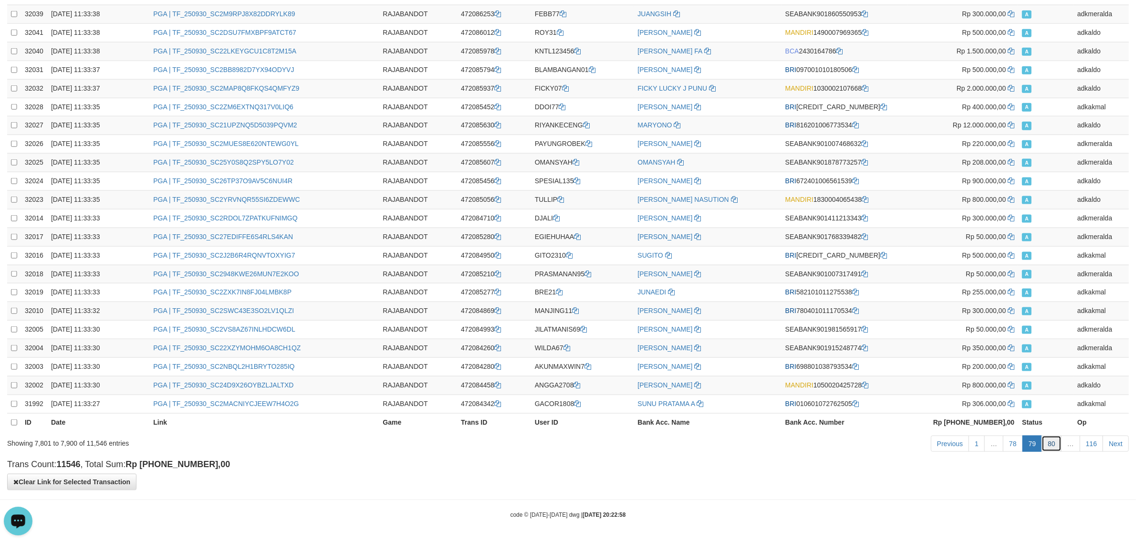
click at [1055, 440] on link "80" at bounding box center [1052, 444] width 20 height 16
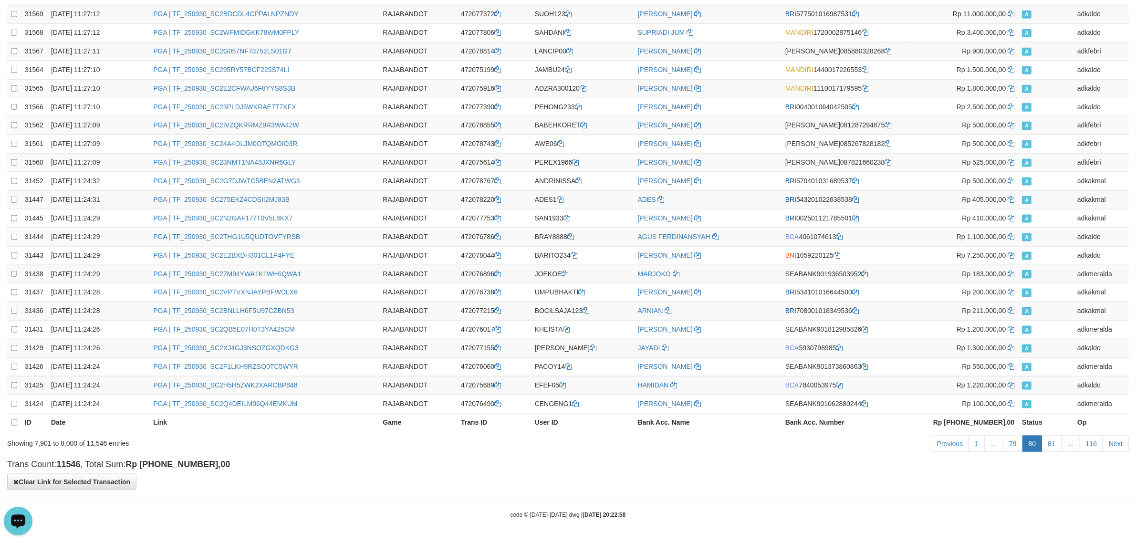
scroll to position [0, 0]
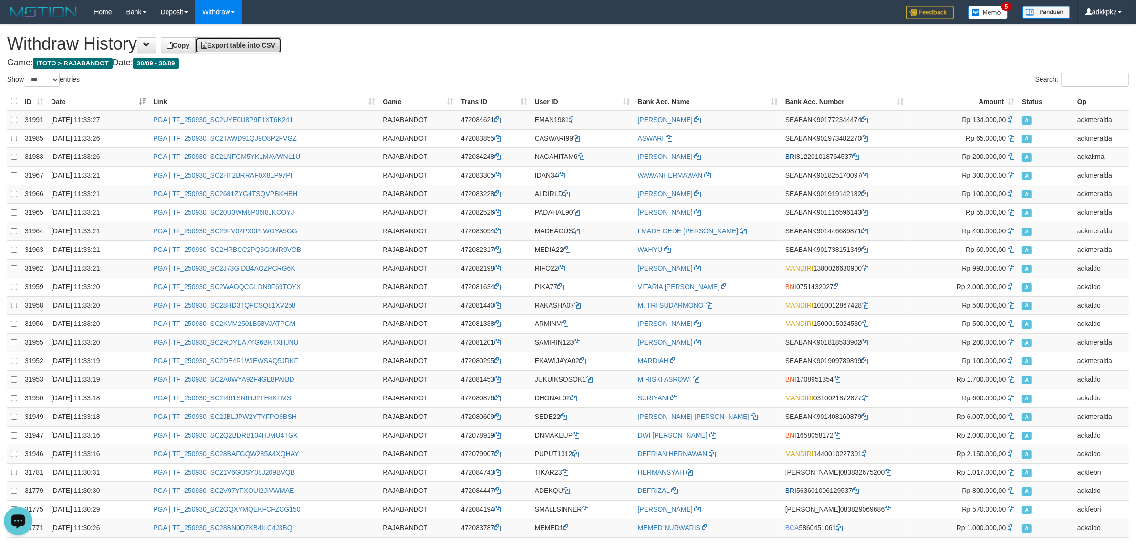
click at [282, 43] on link "Export table into CSV" at bounding box center [238, 45] width 86 height 16
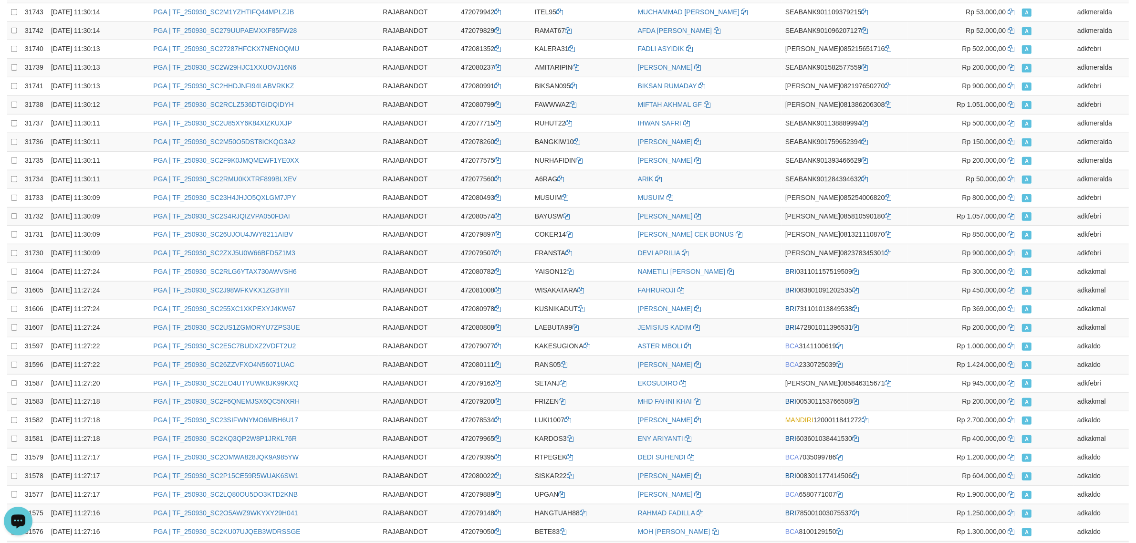
scroll to position [1568, 0]
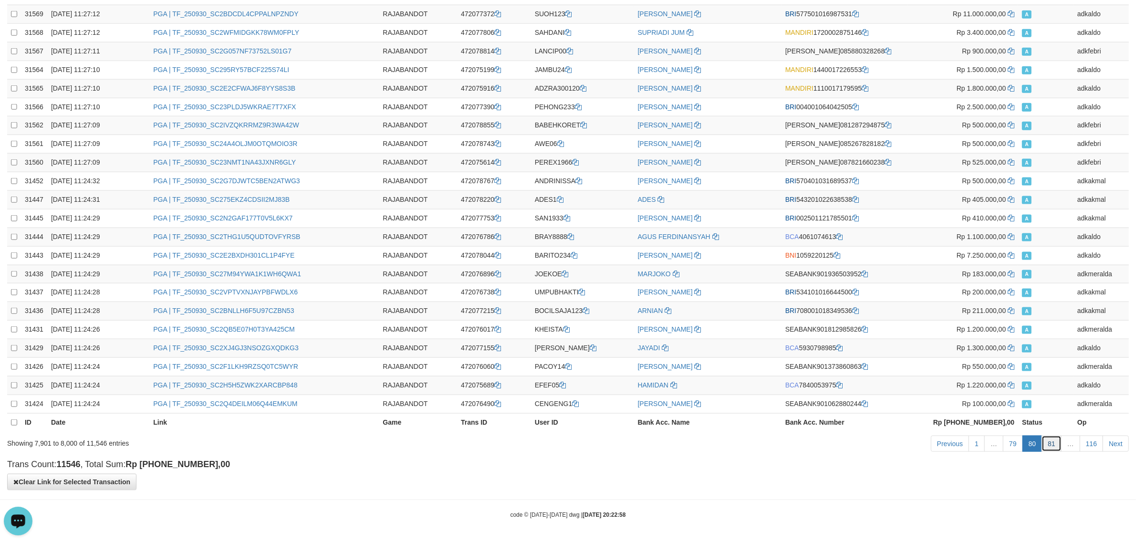
click at [1053, 445] on link "81" at bounding box center [1052, 444] width 20 height 16
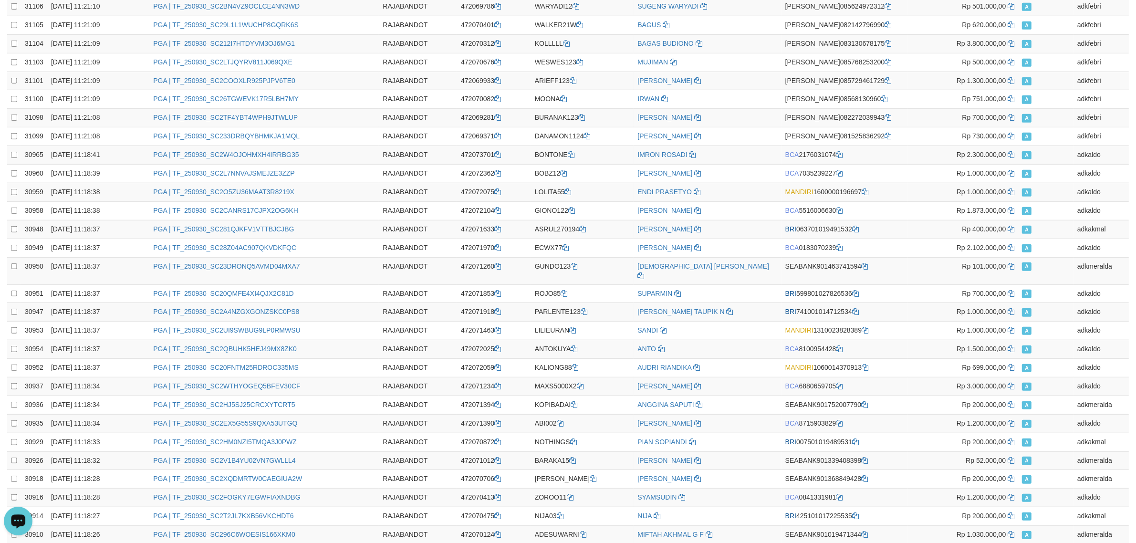
scroll to position [0, 0]
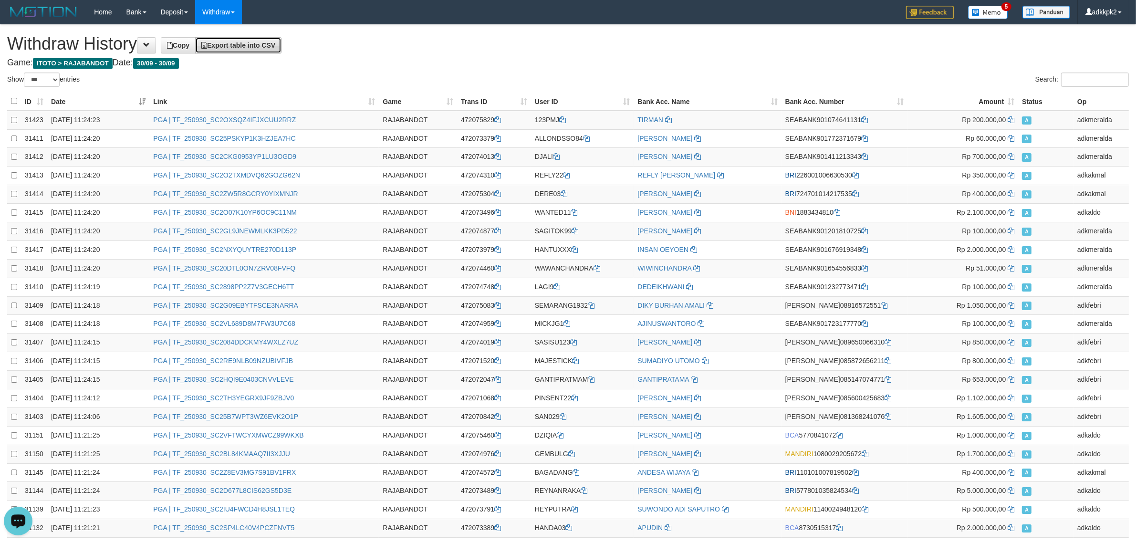
click at [261, 47] on span "Export table into CSV" at bounding box center [238, 46] width 74 height 8
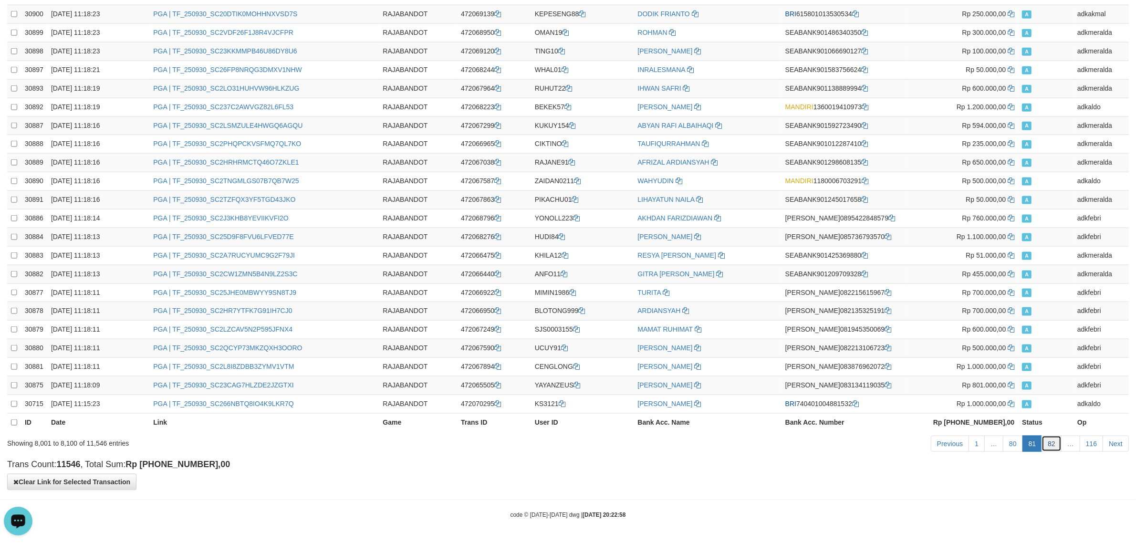
click at [1055, 444] on link "82" at bounding box center [1052, 444] width 20 height 16
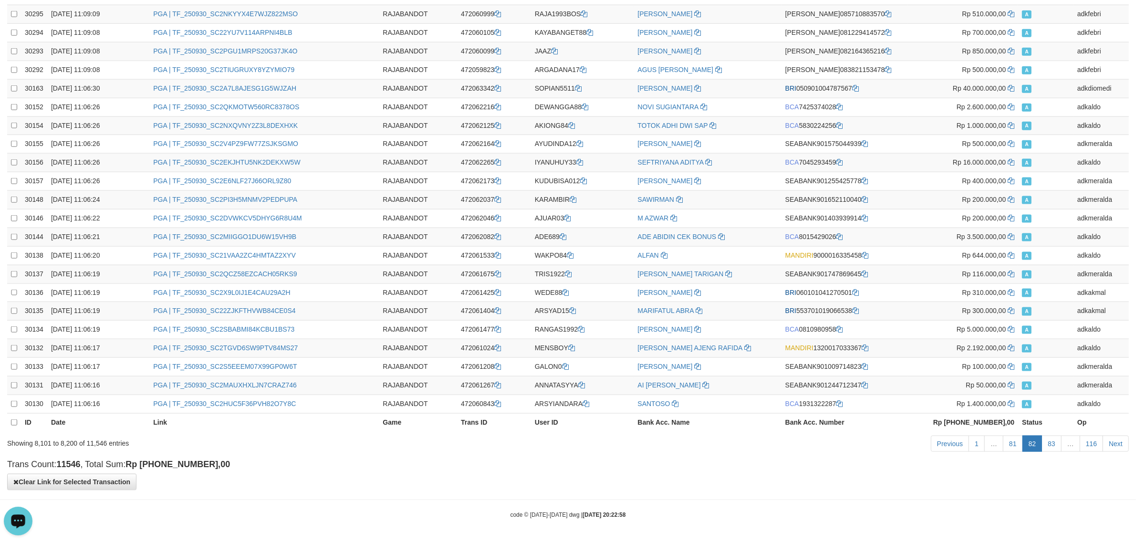
scroll to position [0, 0]
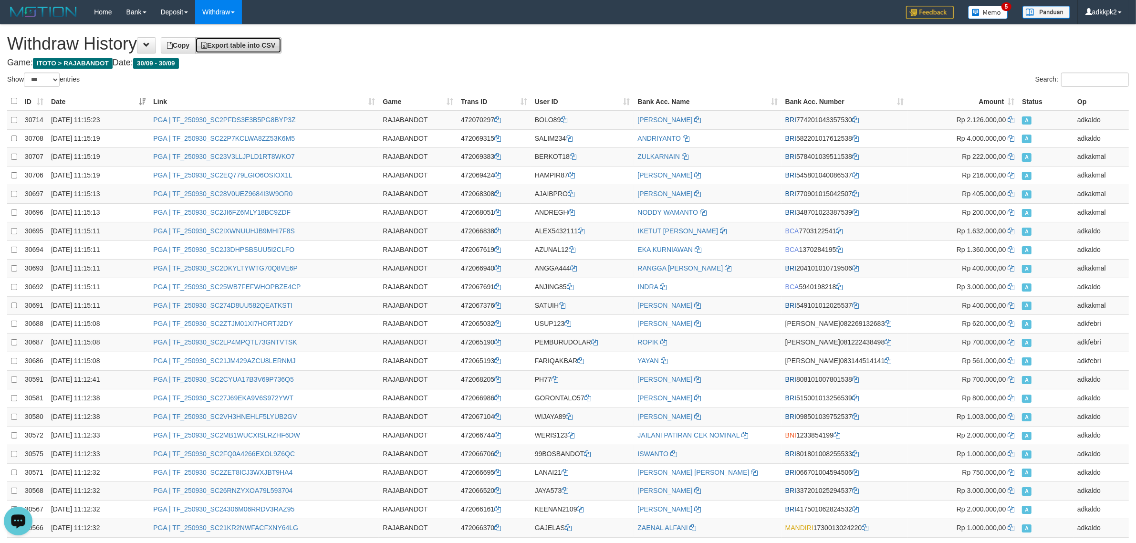
click at [271, 50] on link "Export table into CSV" at bounding box center [238, 45] width 86 height 16
drag, startPoint x: 936, startPoint y: 60, endPoint x: 950, endPoint y: 60, distance: 14.8
click at [940, 60] on h4 "Game: ITOTO > RAJABANDOT Date: 30/09 - 30/09" at bounding box center [568, 63] width 1122 height 10
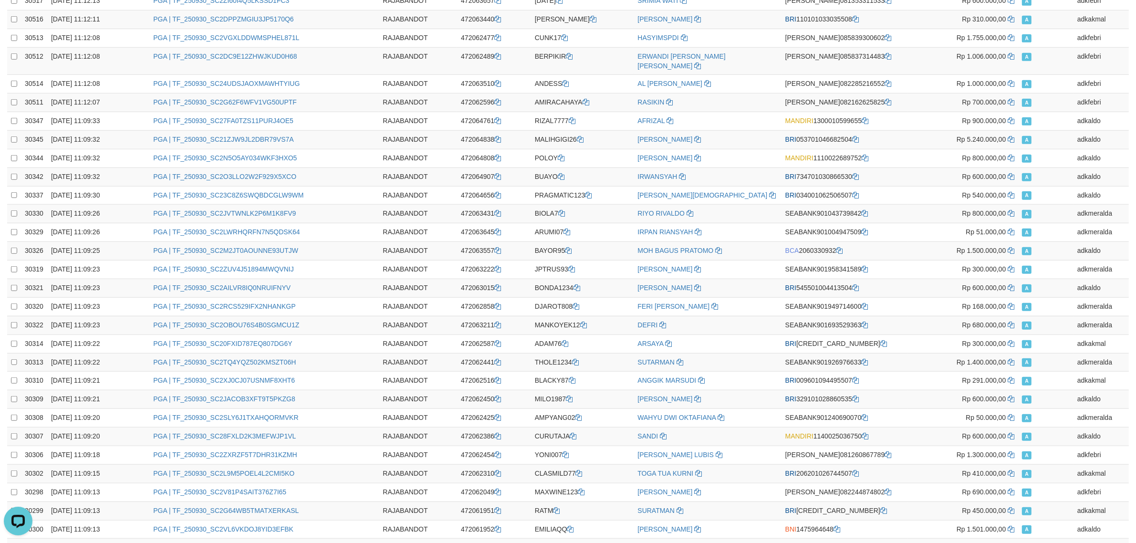
scroll to position [1568, 0]
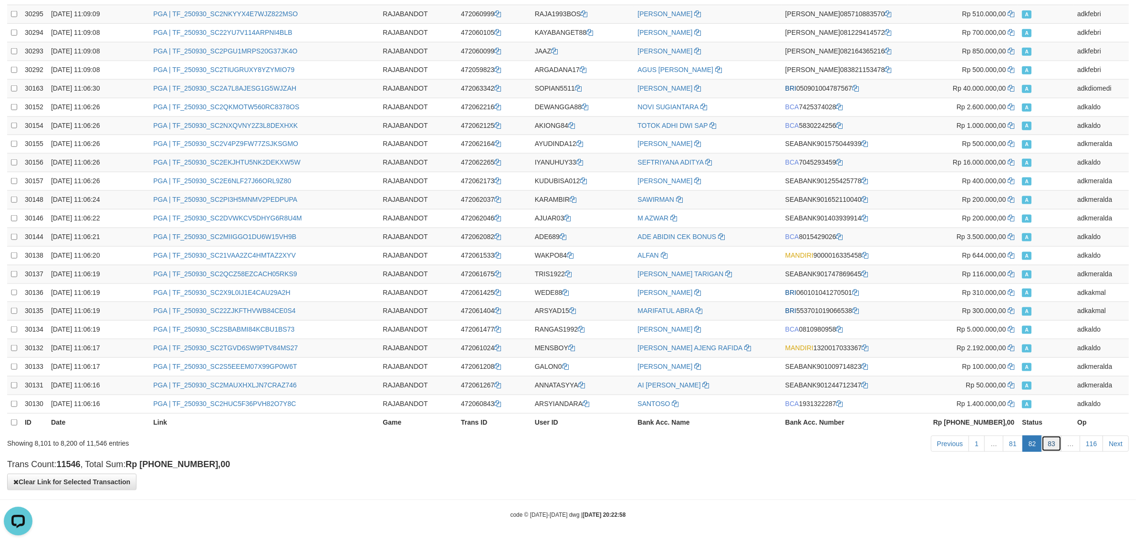
click at [1055, 447] on link "83" at bounding box center [1052, 444] width 20 height 16
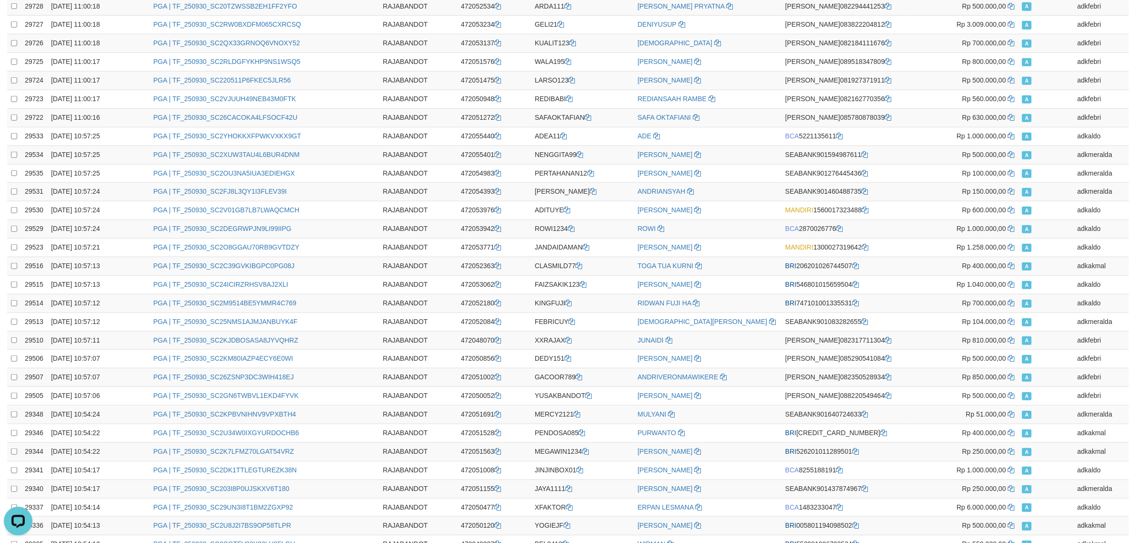
scroll to position [0, 0]
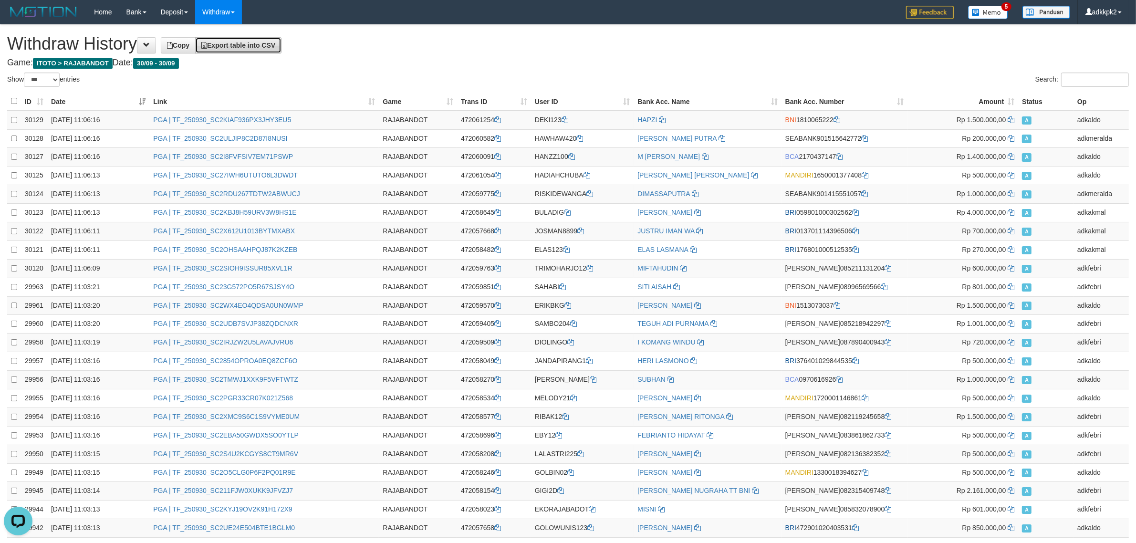
click at [246, 41] on link "Export table into CSV" at bounding box center [238, 45] width 86 height 16
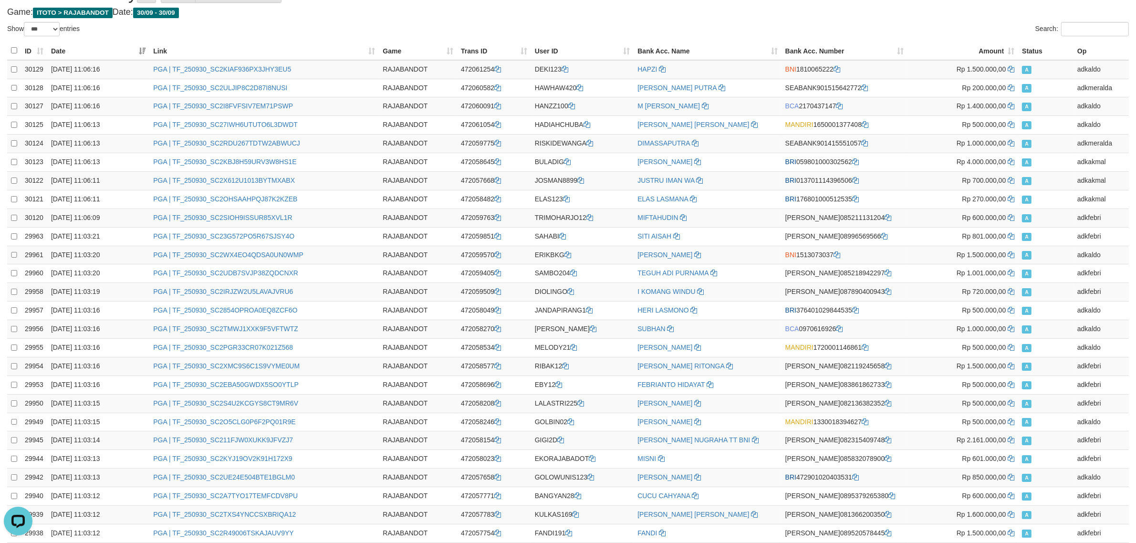
scroll to position [1568, 0]
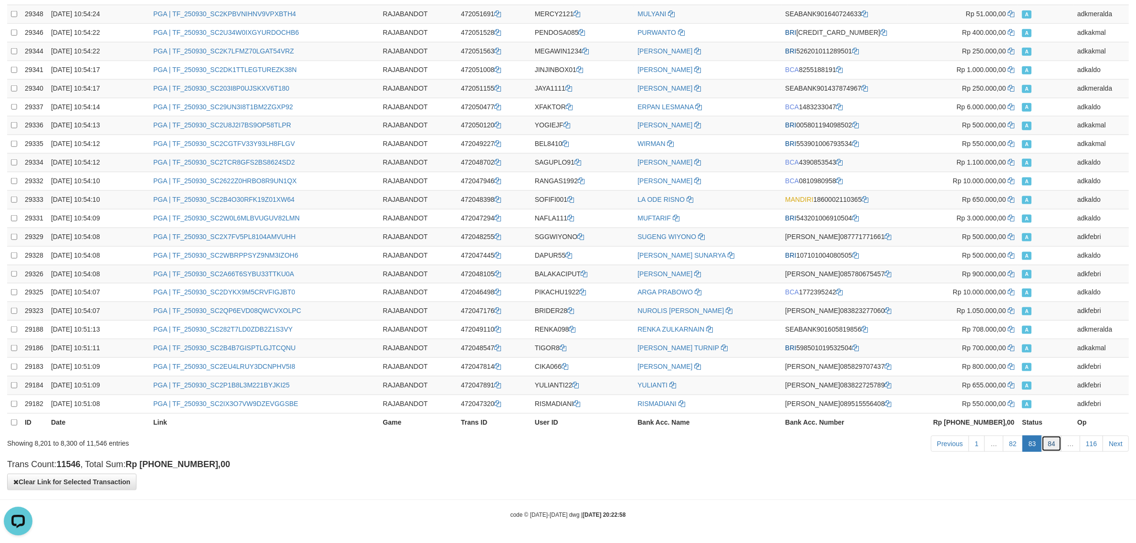
click at [1048, 449] on link "84" at bounding box center [1052, 444] width 20 height 16
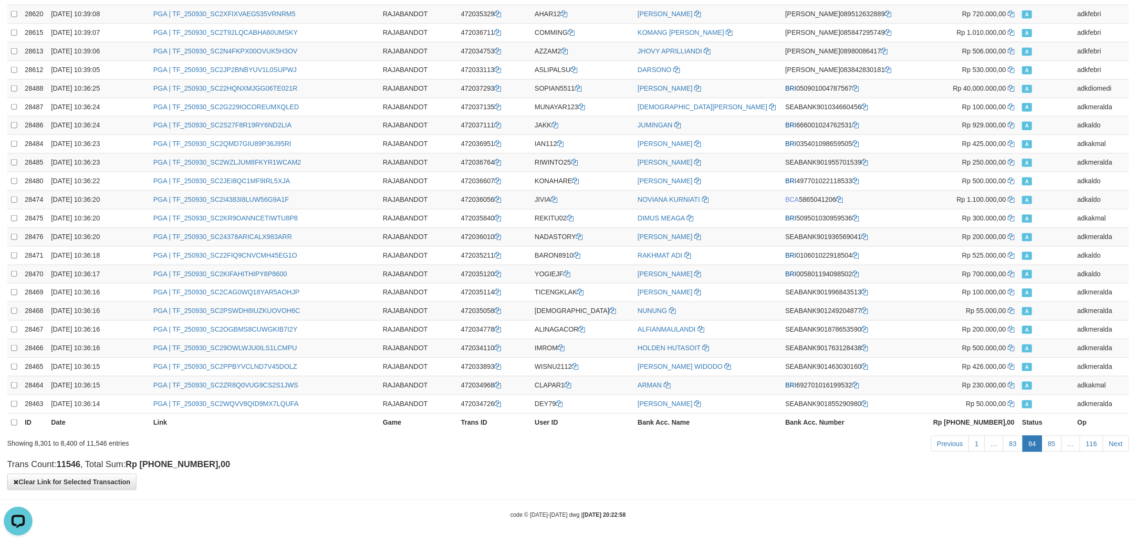
scroll to position [0, 0]
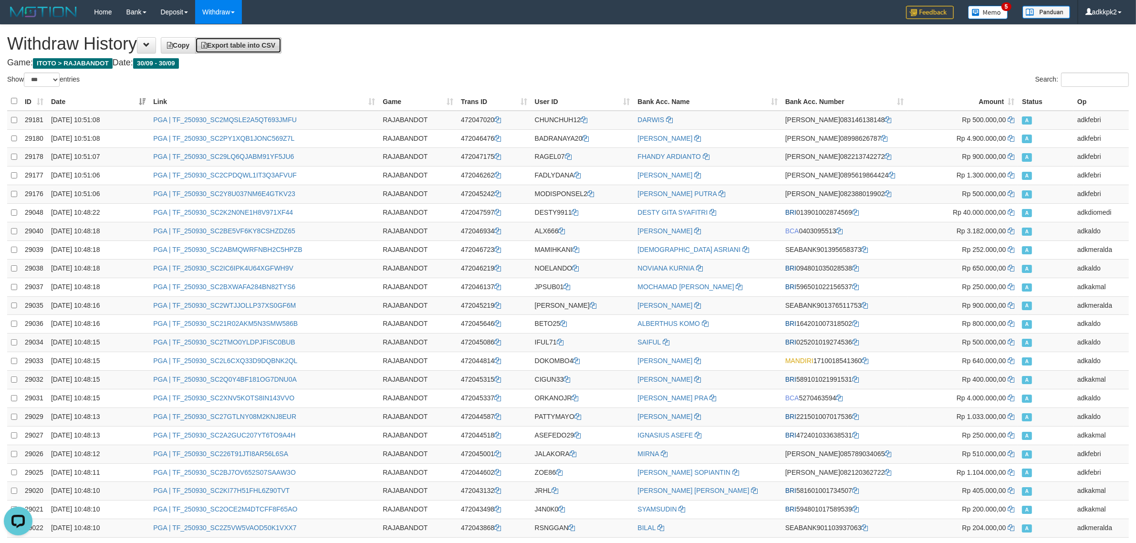
click at [259, 46] on span "Export table into CSV" at bounding box center [238, 46] width 74 height 8
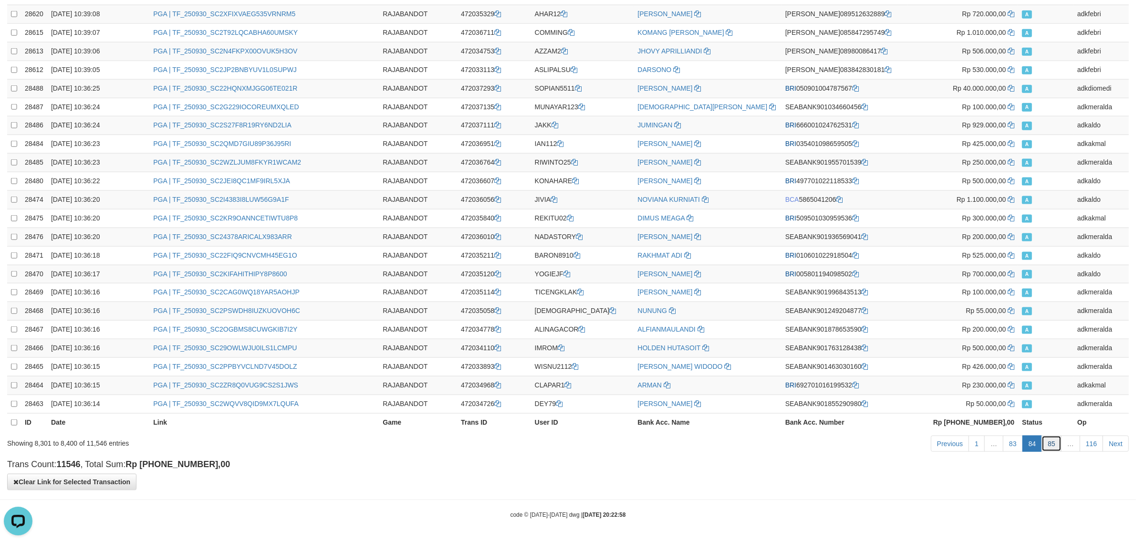
click at [1055, 442] on link "85" at bounding box center [1052, 444] width 20 height 16
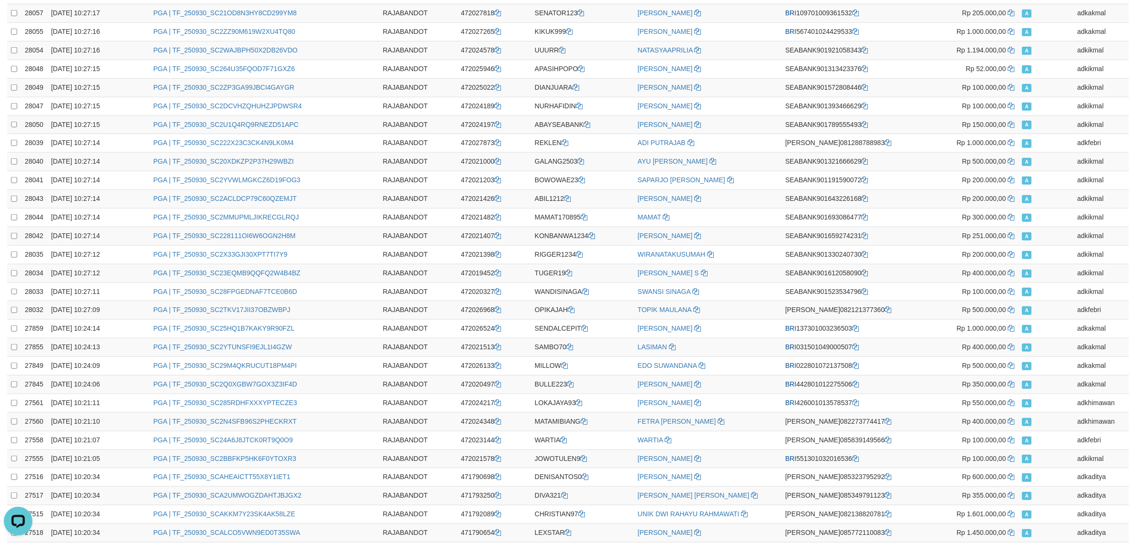
scroll to position [0, 0]
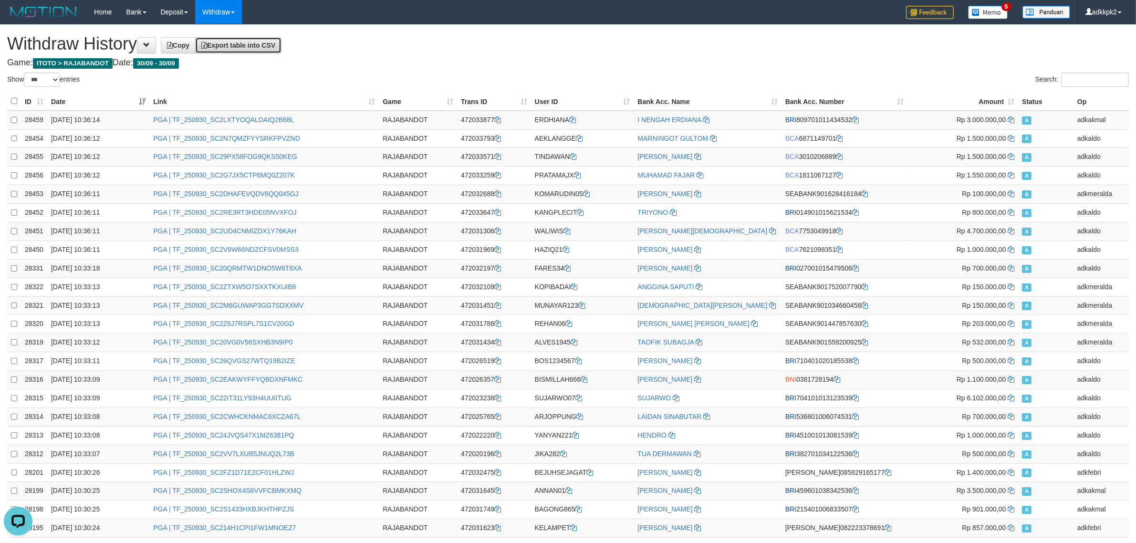
click at [275, 42] on span "Export table into CSV" at bounding box center [238, 46] width 74 height 8
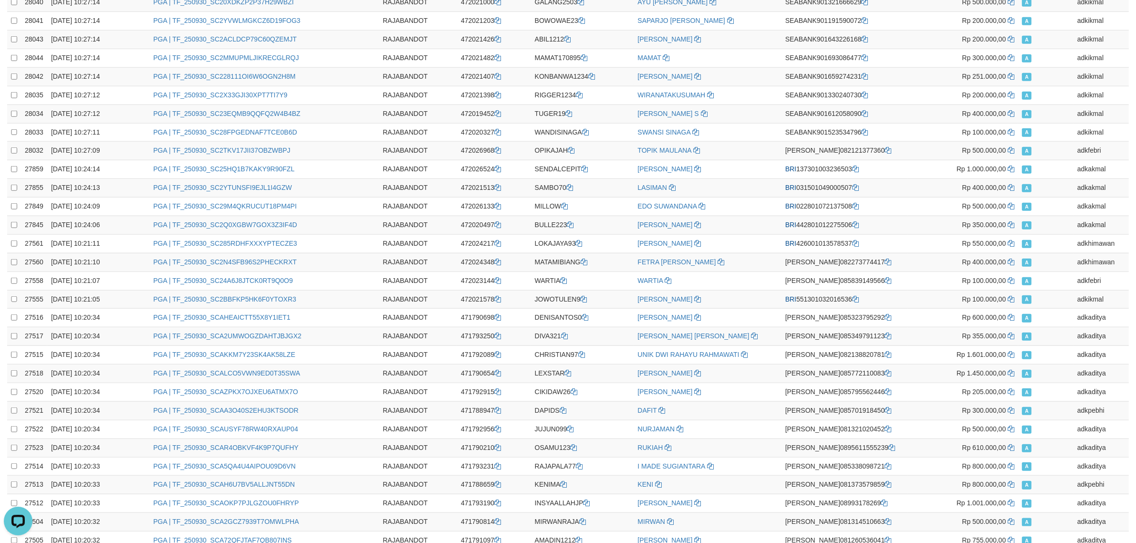
scroll to position [1568, 0]
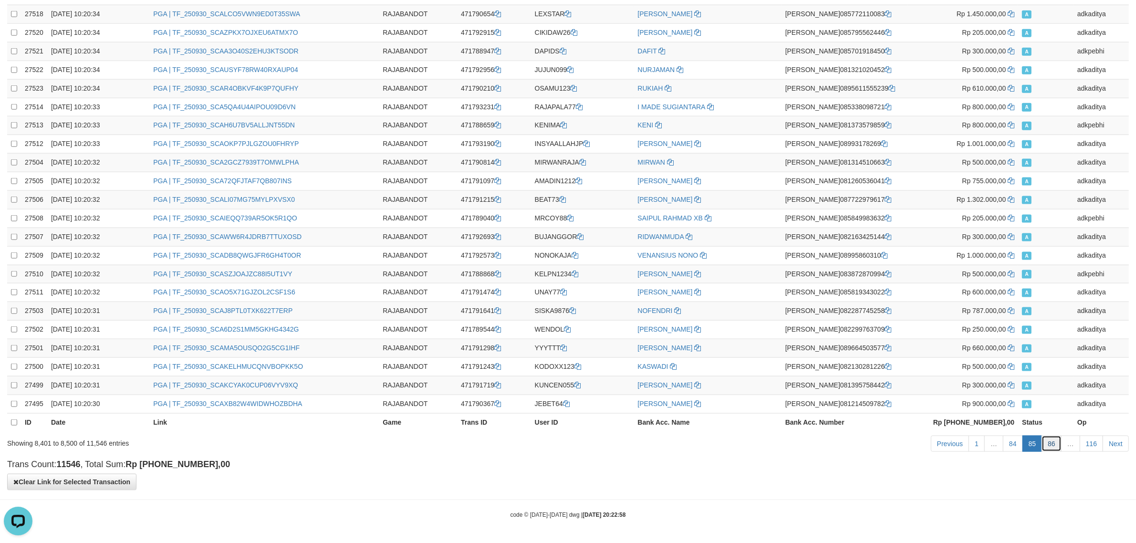
drag, startPoint x: 1046, startPoint y: 445, endPoint x: 1042, endPoint y: 446, distance: 5.0
click at [1047, 445] on link "86" at bounding box center [1052, 444] width 20 height 16
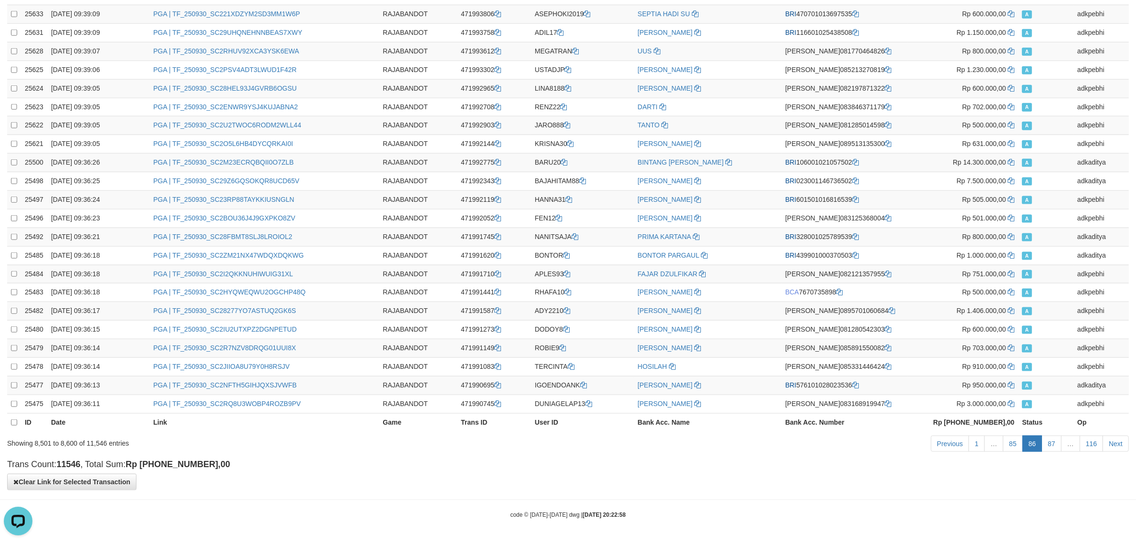
scroll to position [0, 0]
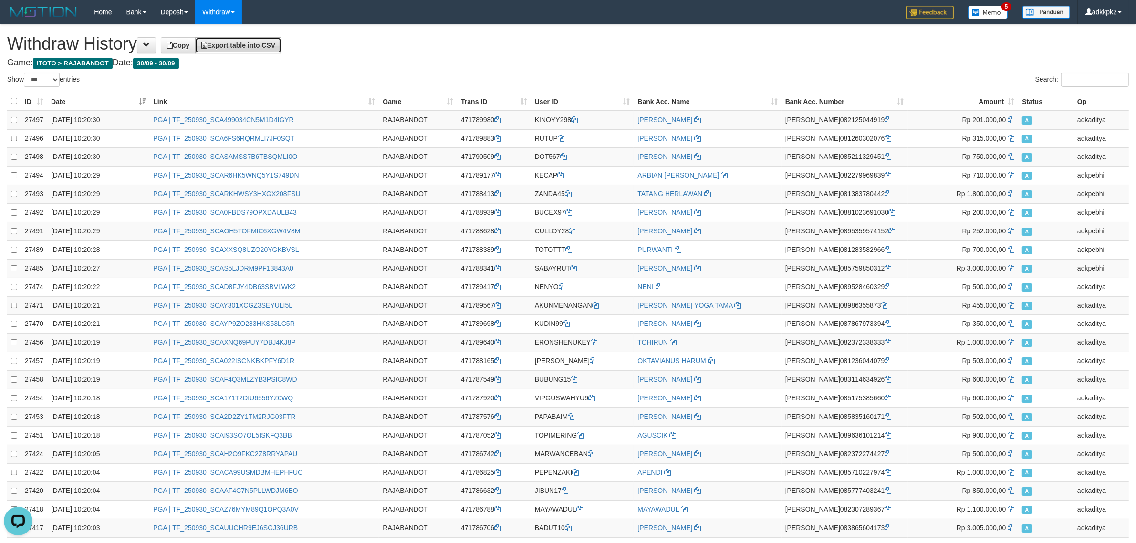
click at [275, 46] on span "Export table into CSV" at bounding box center [238, 46] width 74 height 8
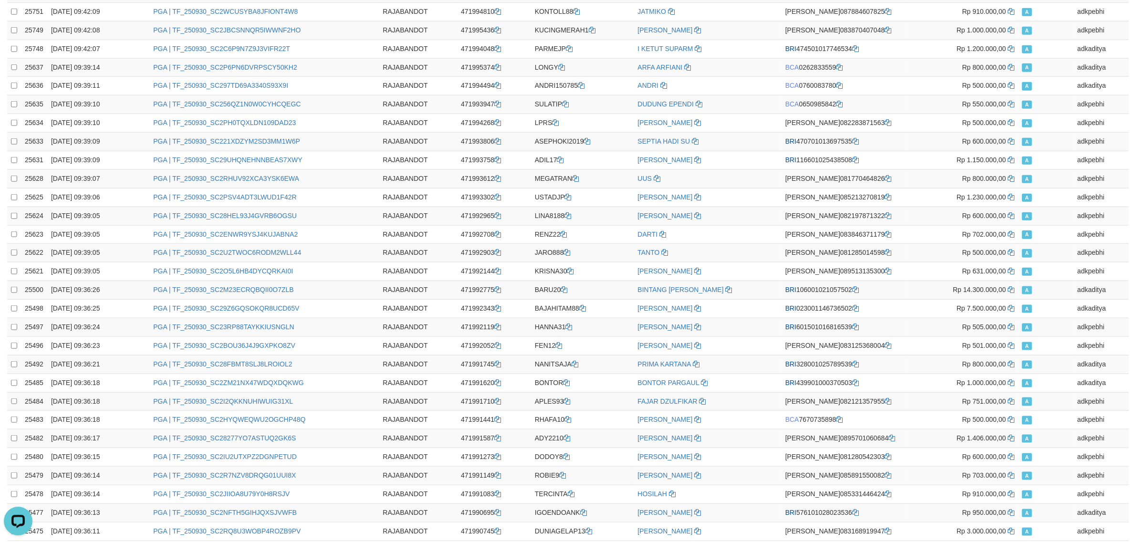
scroll to position [1568, 0]
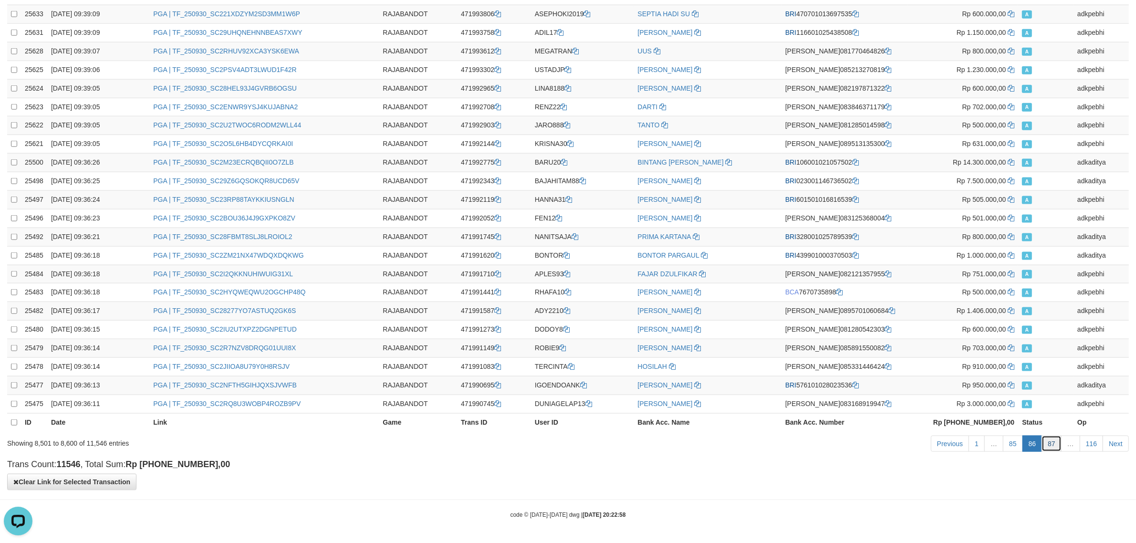
click at [1050, 439] on link "87" at bounding box center [1052, 444] width 20 height 16
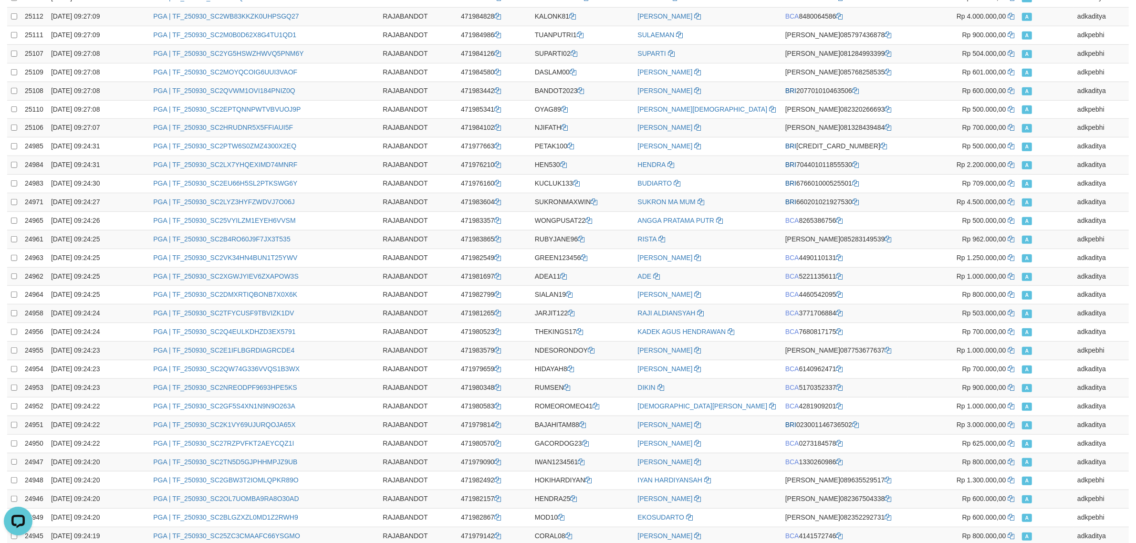
scroll to position [0, 0]
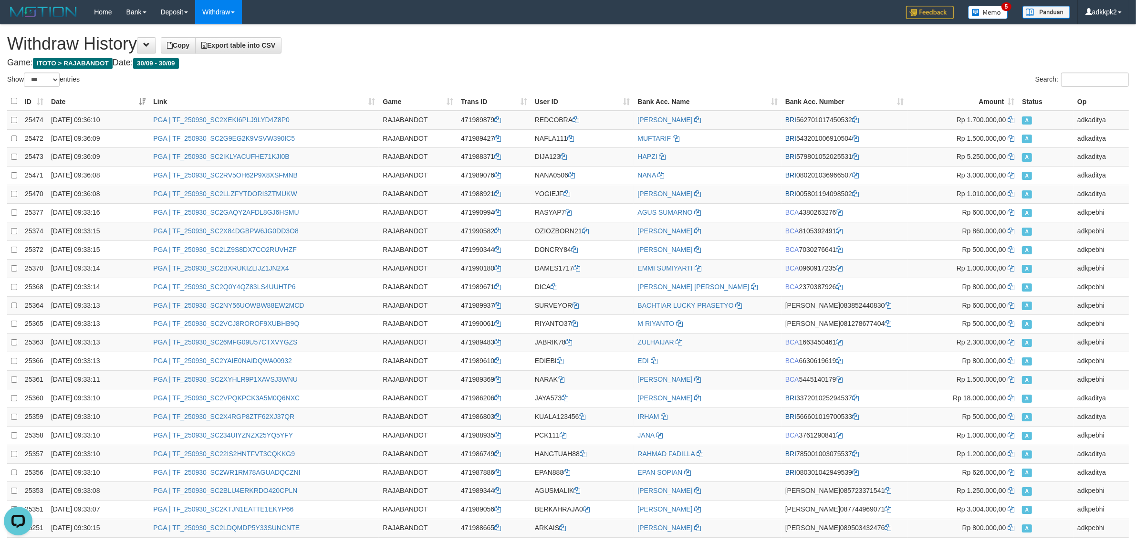
click at [254, 41] on link "Export table into CSV" at bounding box center [238, 45] width 86 height 16
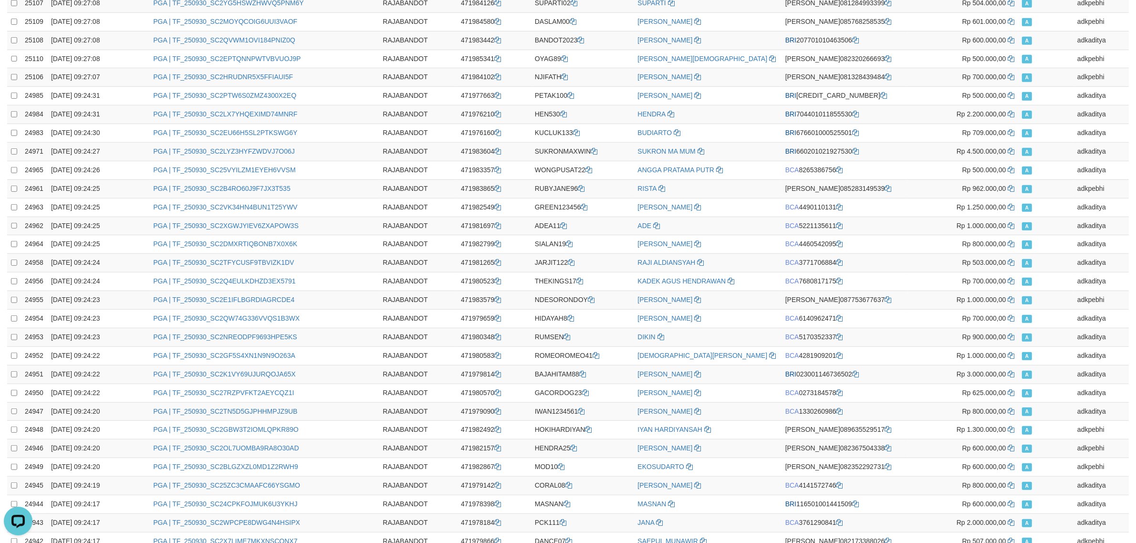
scroll to position [1568, 0]
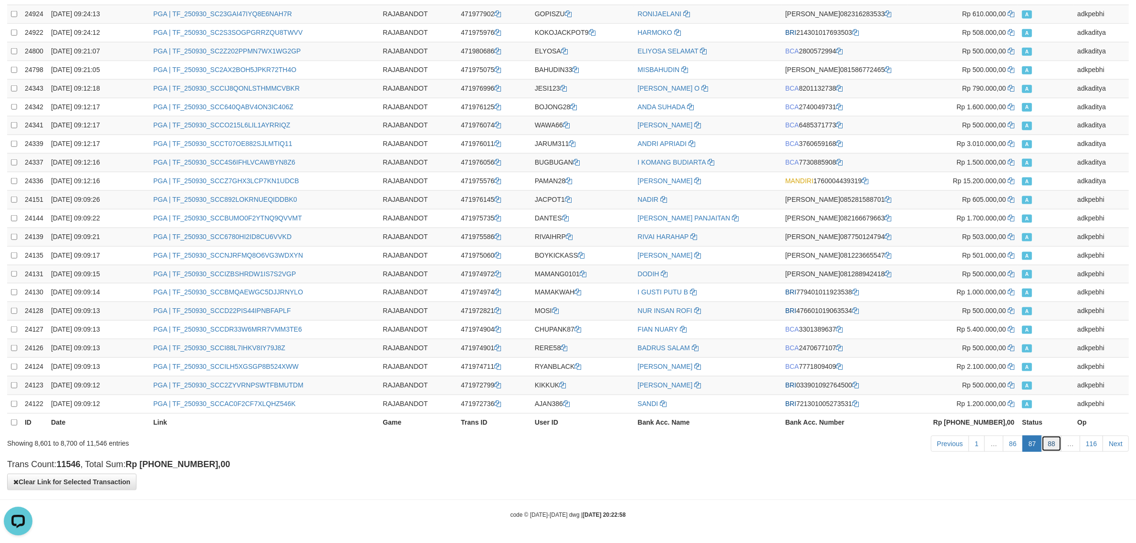
click at [1043, 440] on link "88" at bounding box center [1052, 444] width 20 height 16
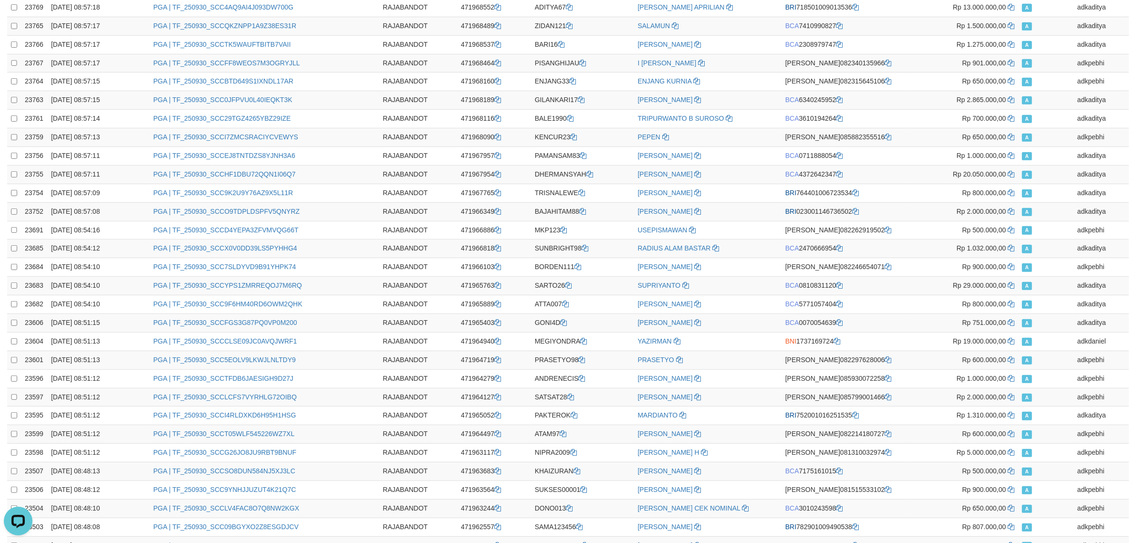
scroll to position [0, 0]
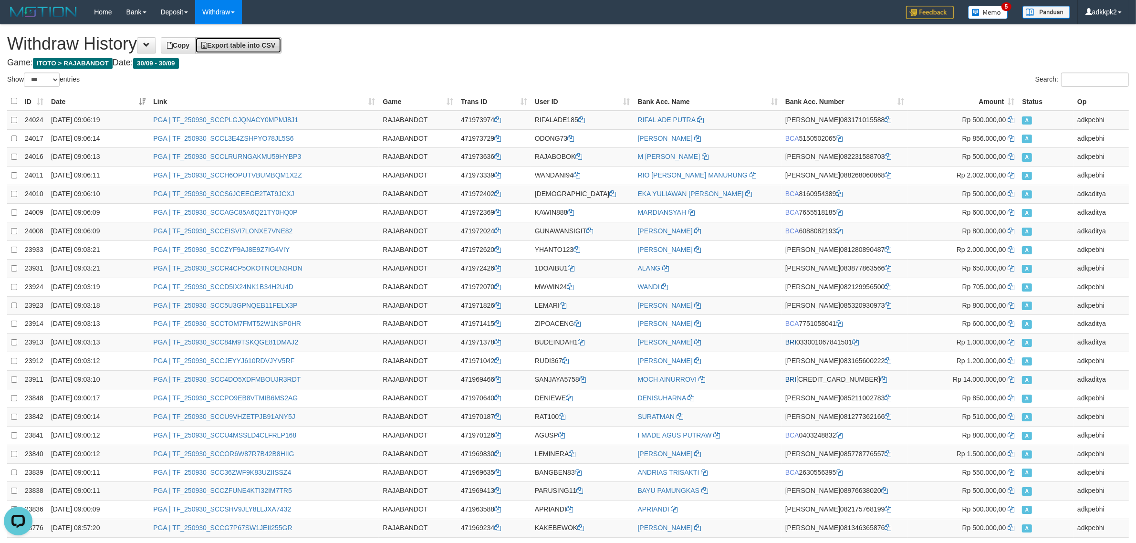
click at [254, 51] on link "Export table into CSV" at bounding box center [238, 45] width 86 height 16
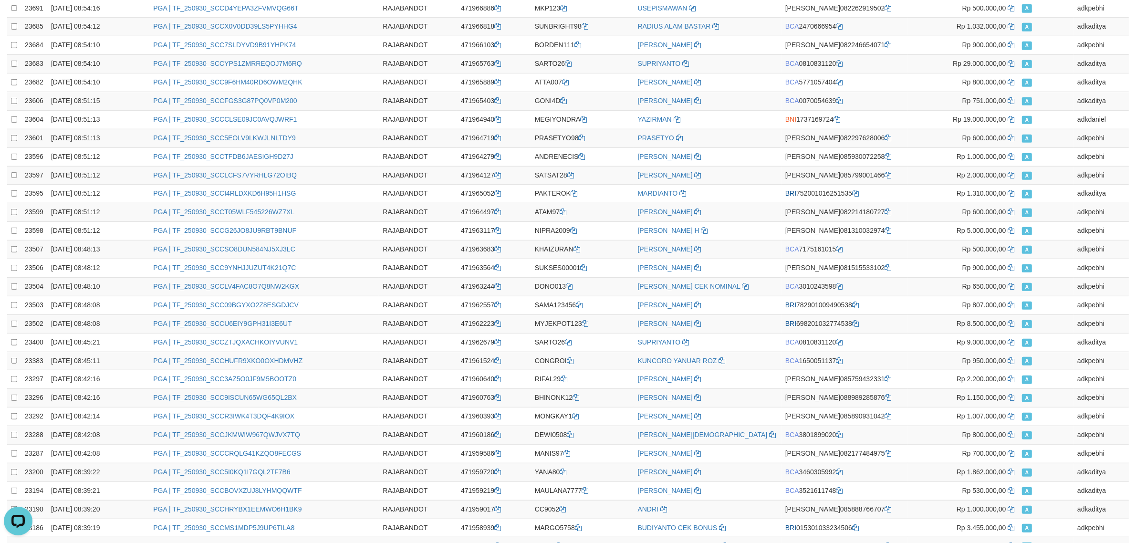
scroll to position [1568, 0]
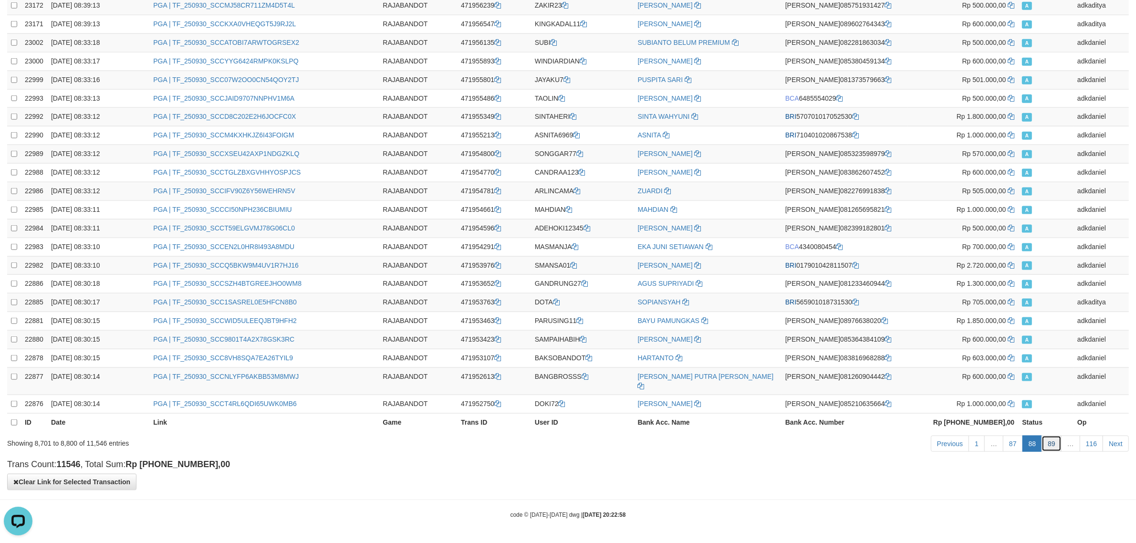
click at [1047, 440] on link "89" at bounding box center [1052, 444] width 20 height 16
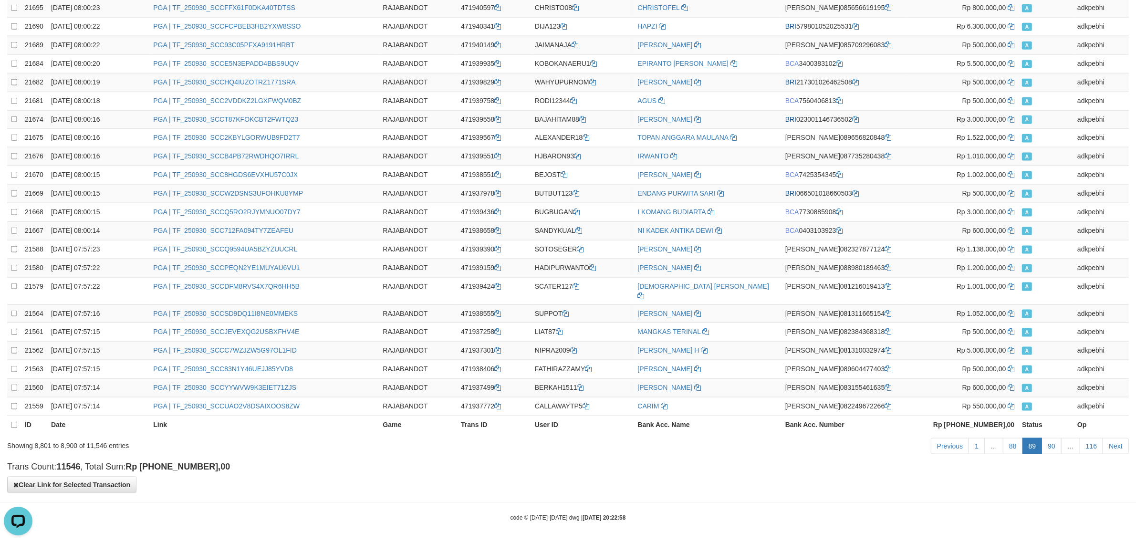
scroll to position [0, 0]
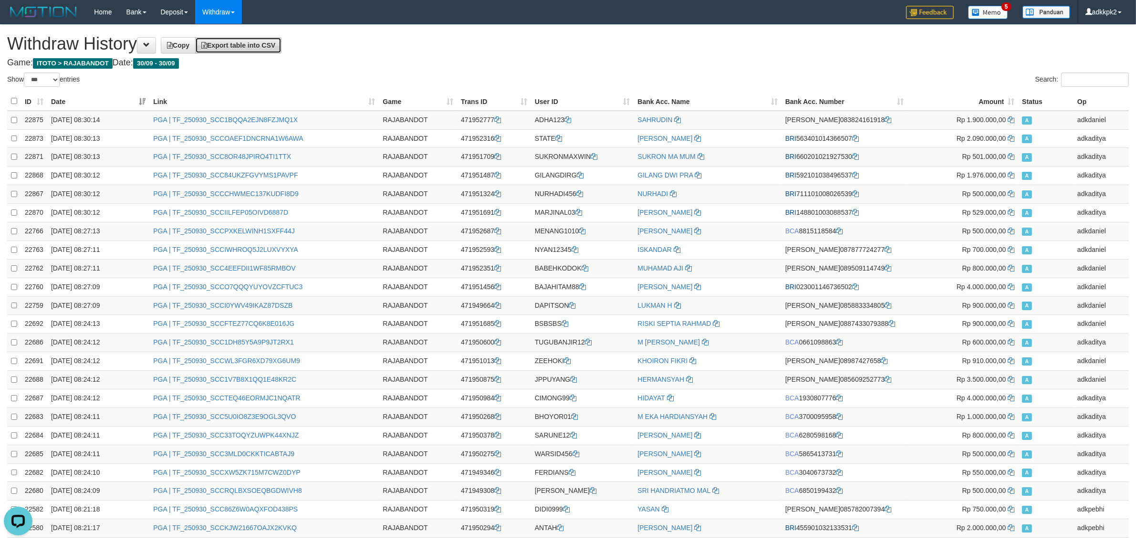
click at [258, 46] on span "Export table into CSV" at bounding box center [238, 46] width 74 height 8
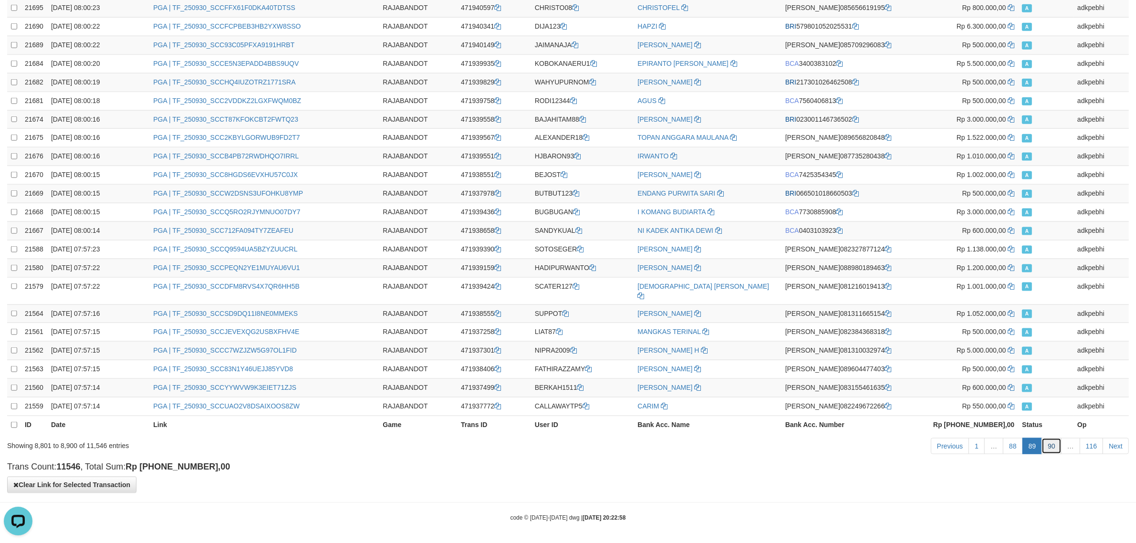
click at [1050, 446] on link "90" at bounding box center [1052, 446] width 20 height 16
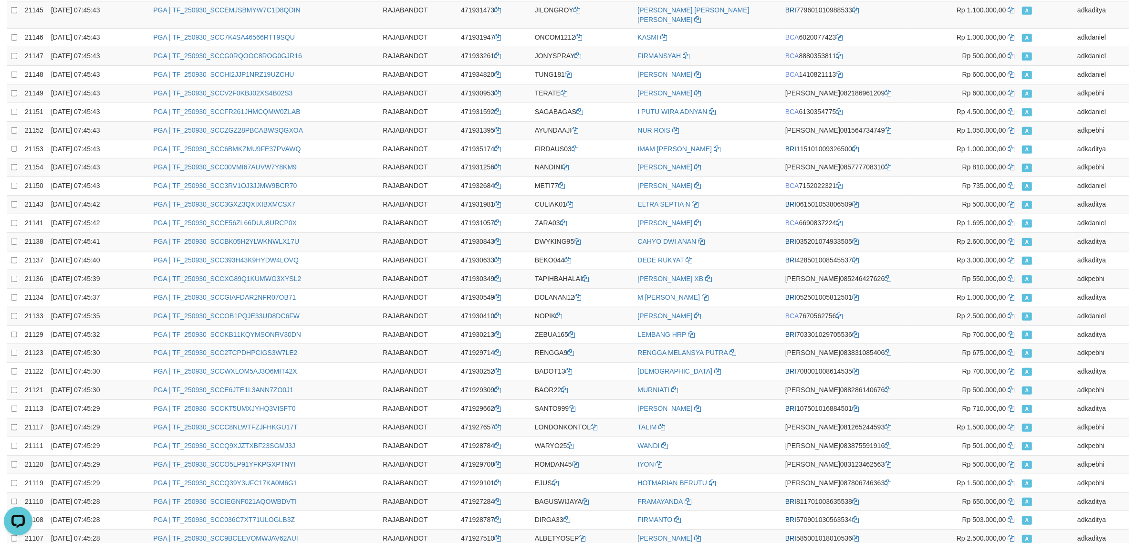
scroll to position [0, 0]
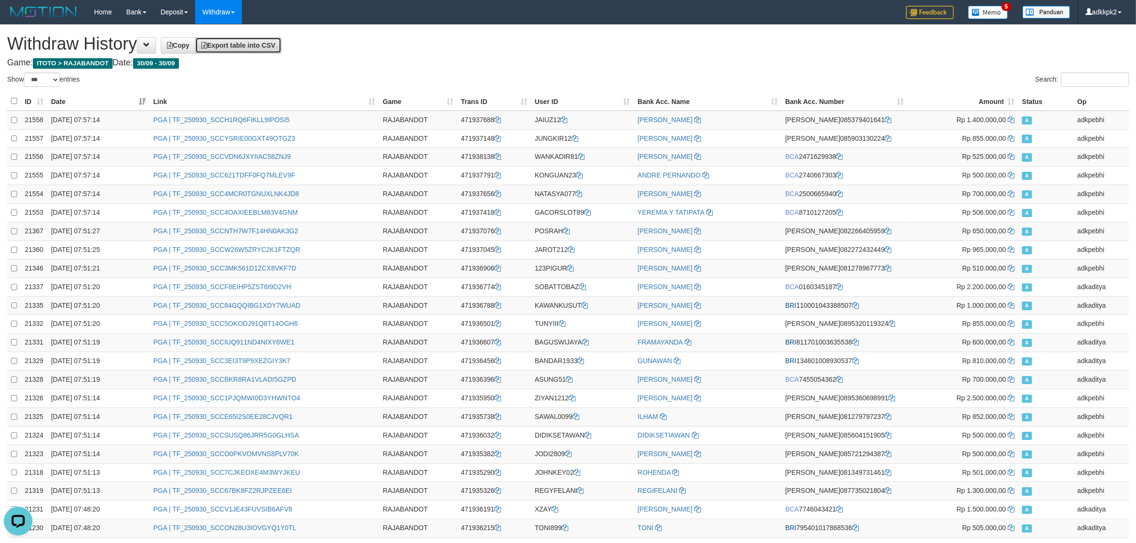
click at [270, 48] on span "Export table into CSV" at bounding box center [238, 46] width 74 height 8
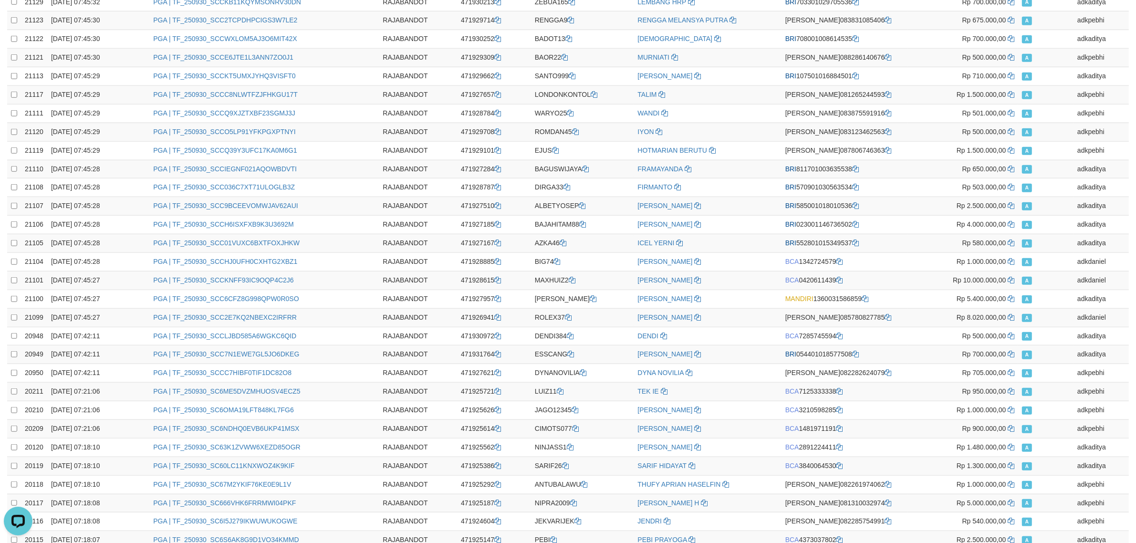
scroll to position [1568, 0]
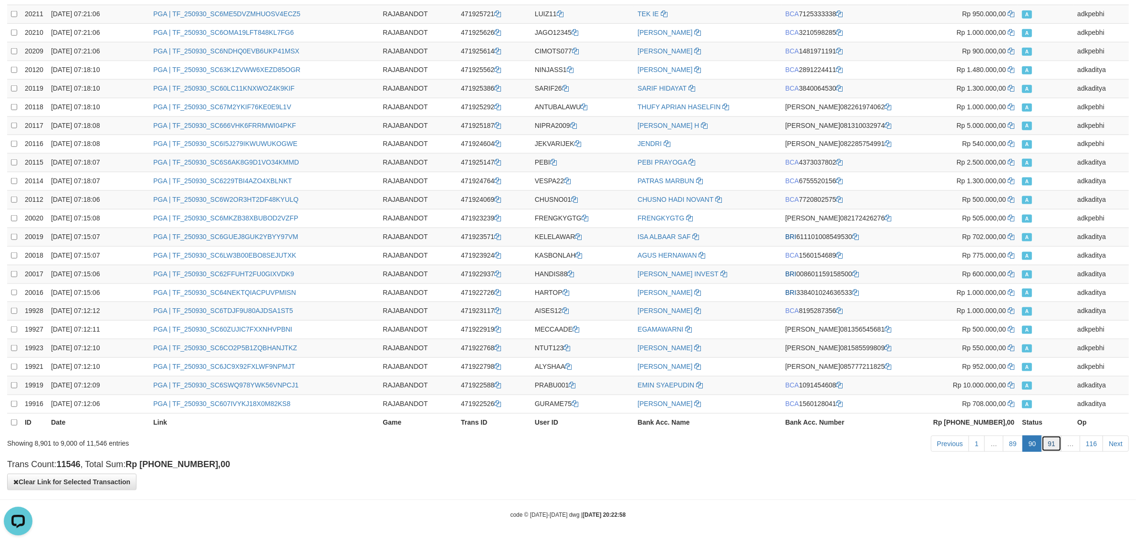
click at [1052, 445] on link "91" at bounding box center [1052, 444] width 20 height 16
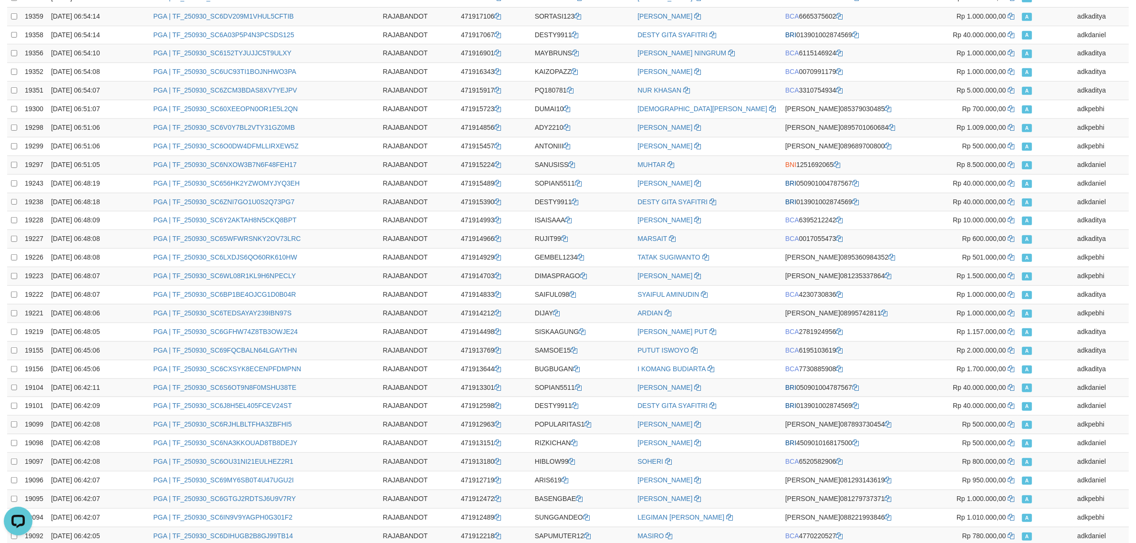
scroll to position [0, 0]
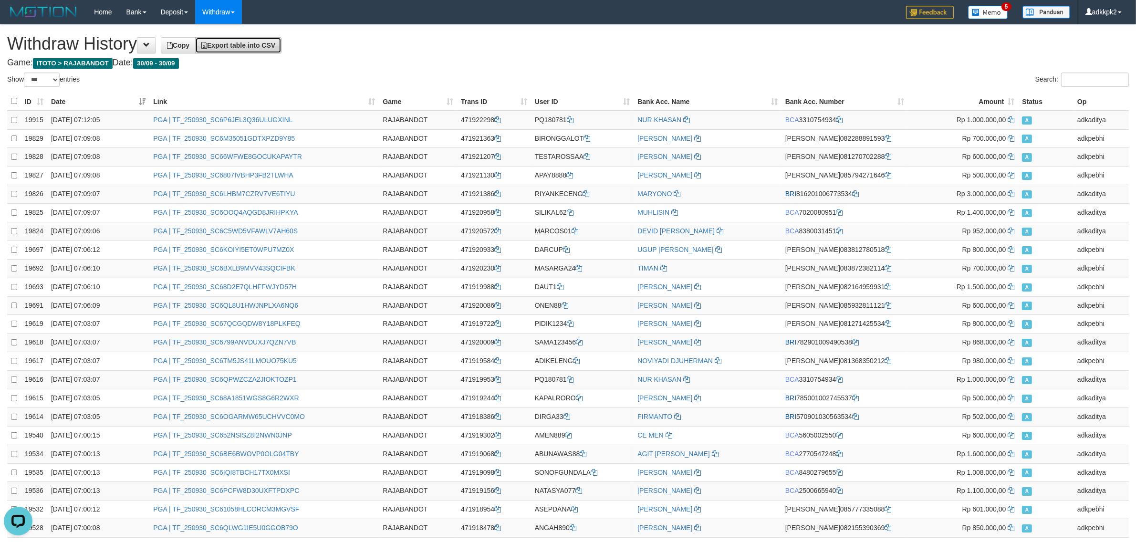
click at [265, 39] on link "Export table into CSV" at bounding box center [238, 45] width 86 height 16
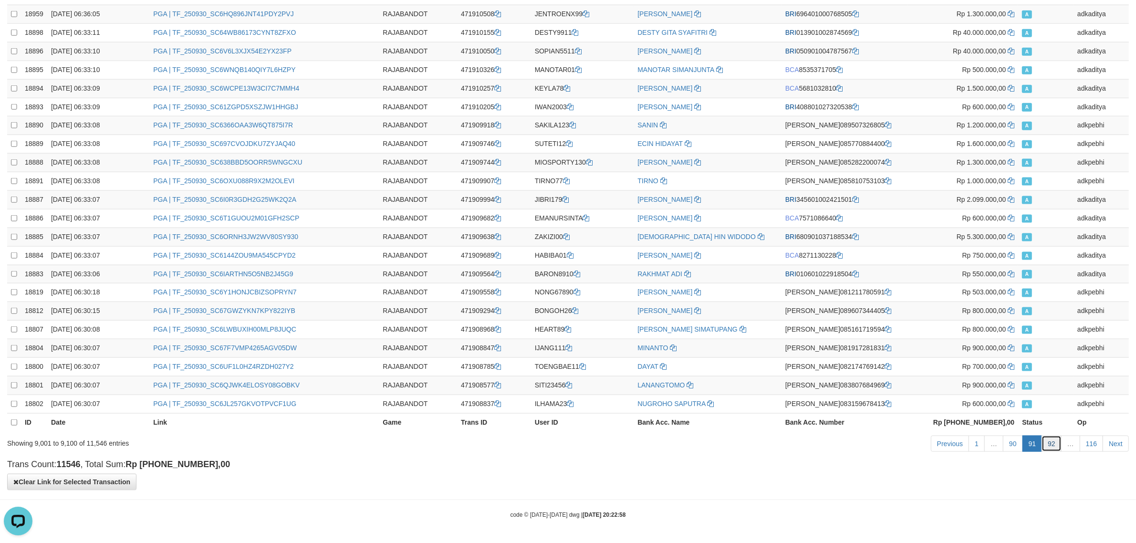
click at [1046, 441] on link "92" at bounding box center [1052, 444] width 20 height 16
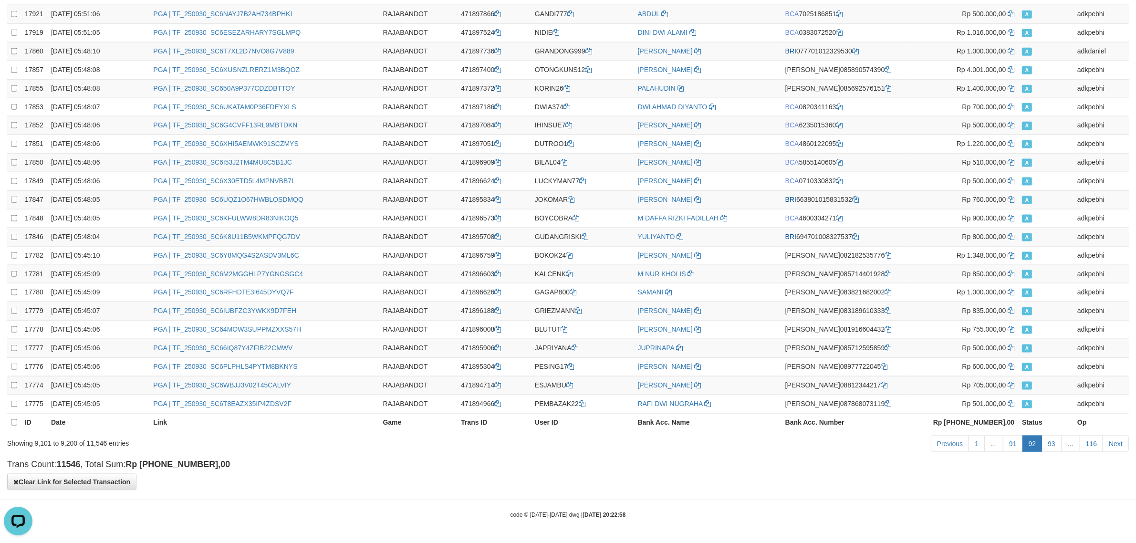
scroll to position [0, 0]
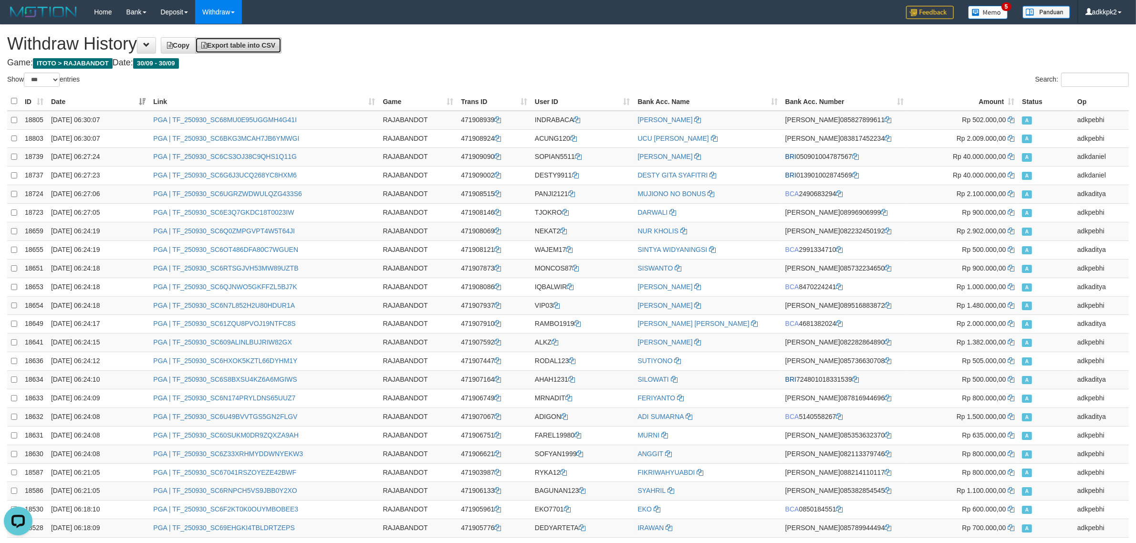
click at [282, 46] on link "Export table into CSV" at bounding box center [238, 45] width 86 height 16
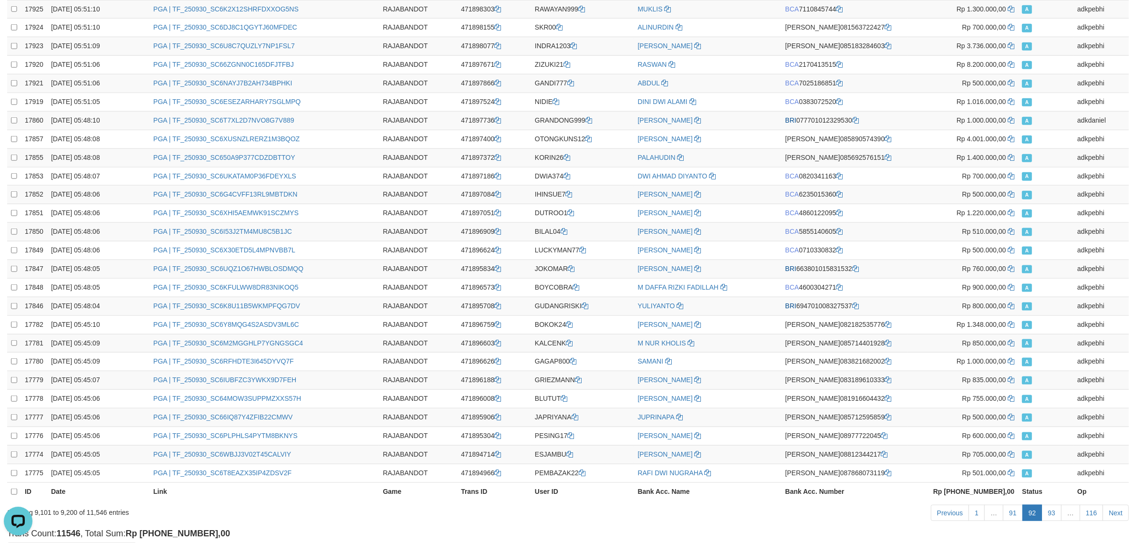
scroll to position [1568, 0]
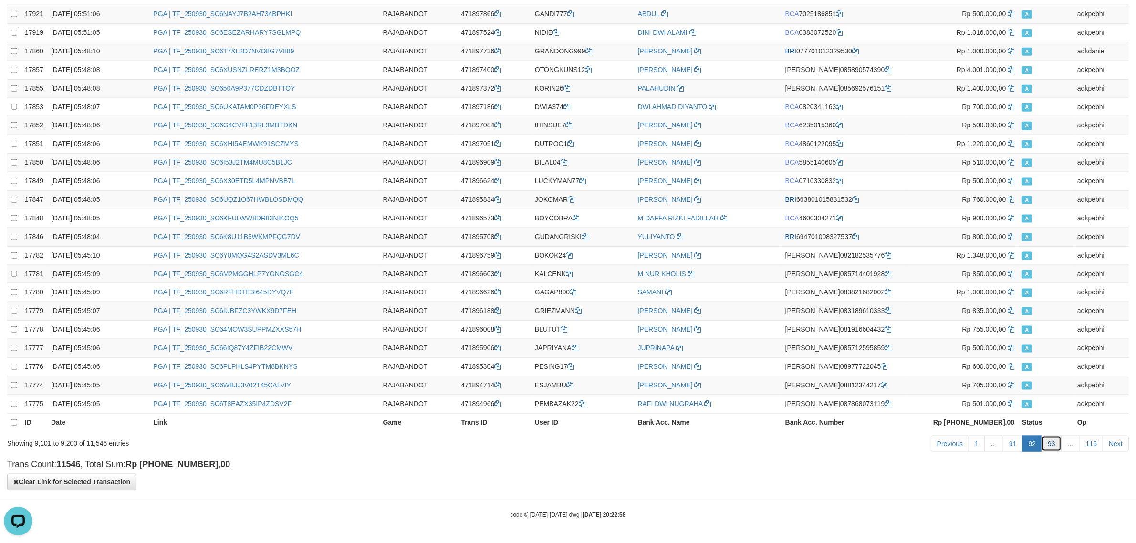
click at [1046, 436] on link "93" at bounding box center [1052, 444] width 20 height 16
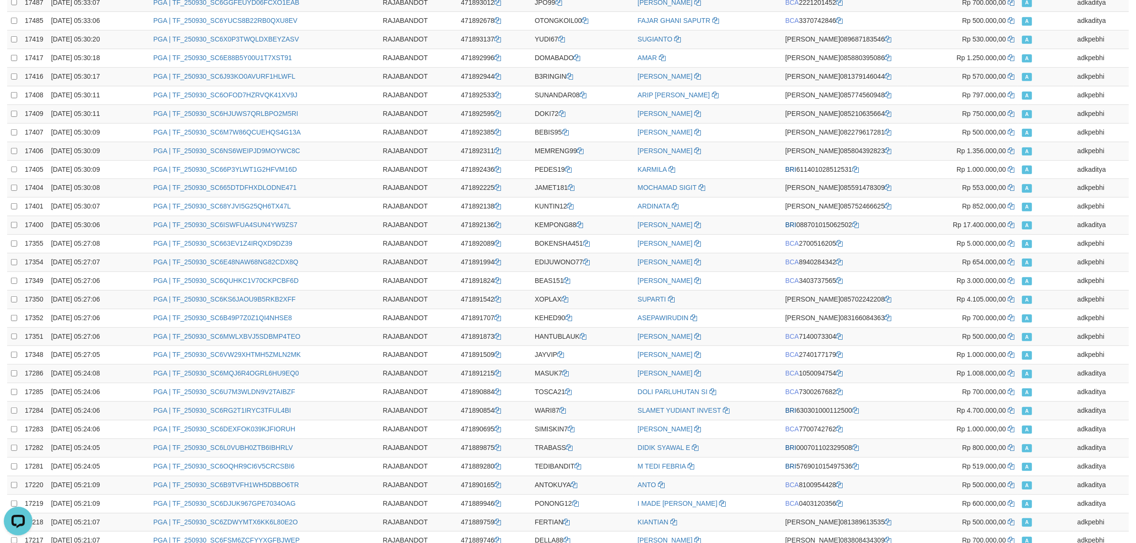
scroll to position [0, 0]
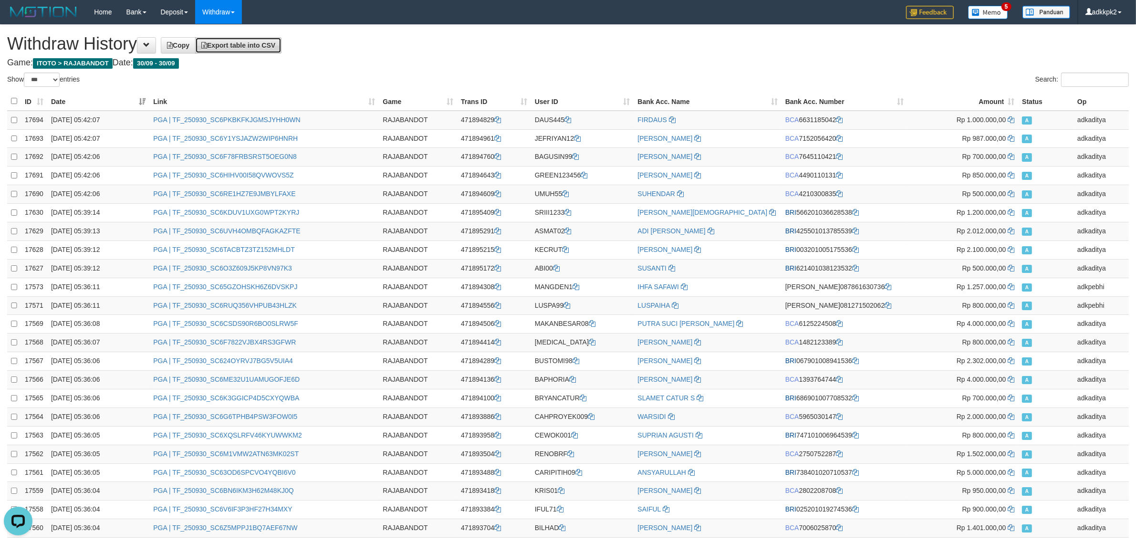
click at [275, 48] on span "Export table into CSV" at bounding box center [238, 46] width 74 height 8
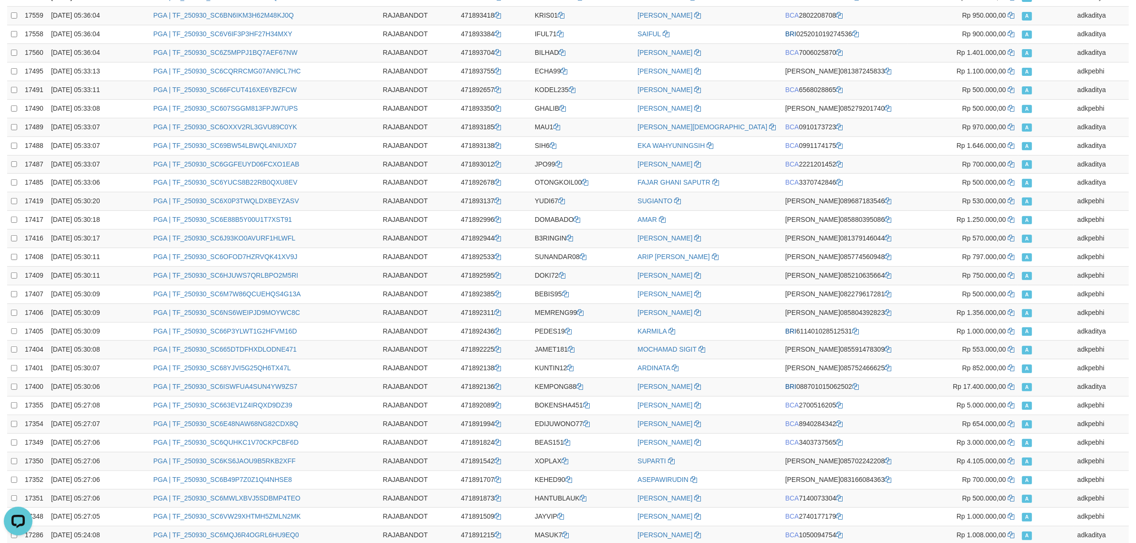
scroll to position [1568, 0]
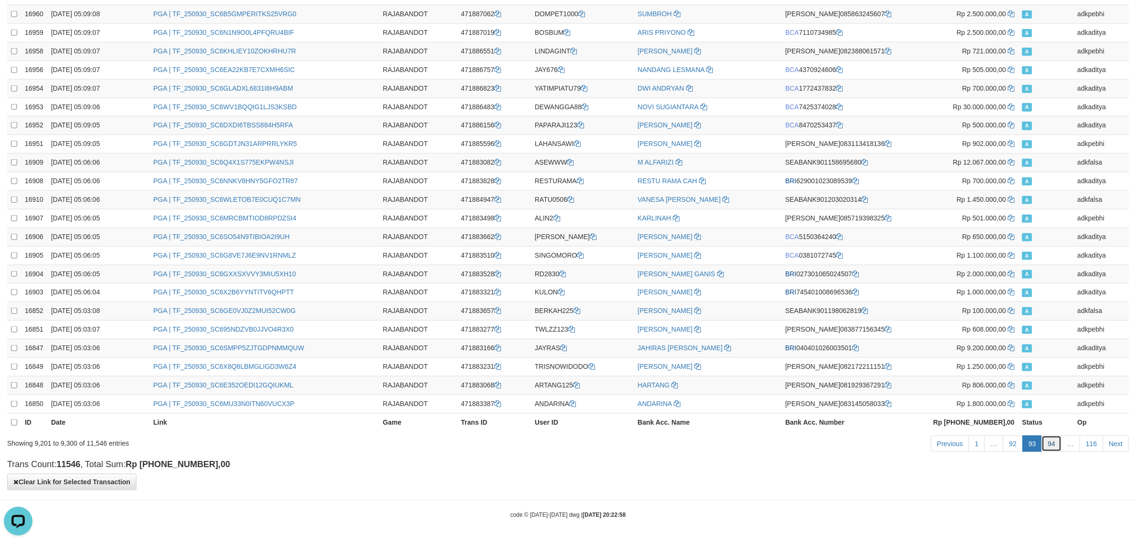
click at [1048, 445] on link "94" at bounding box center [1052, 444] width 20 height 16
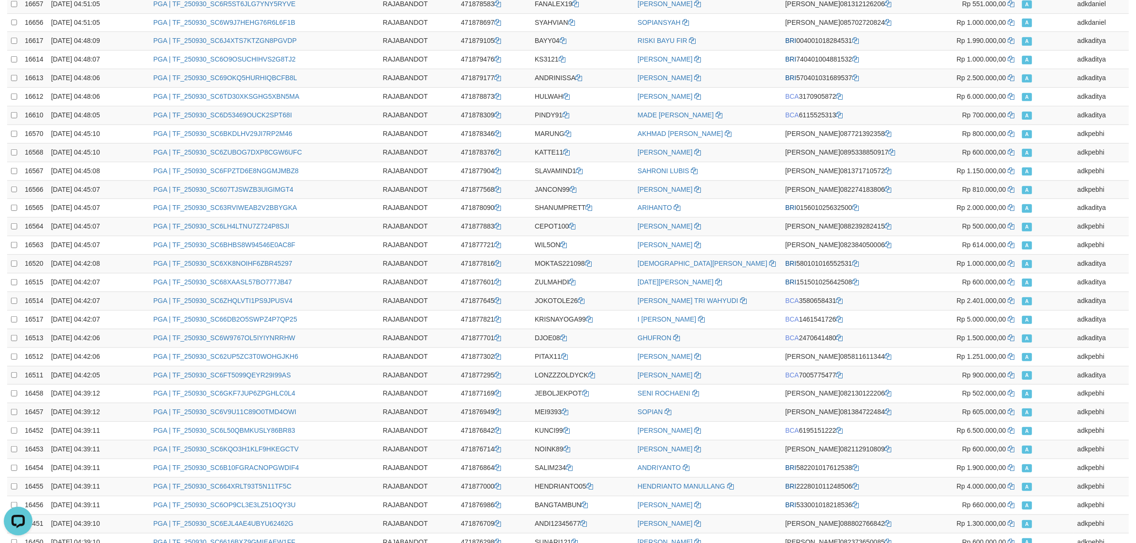
scroll to position [0, 0]
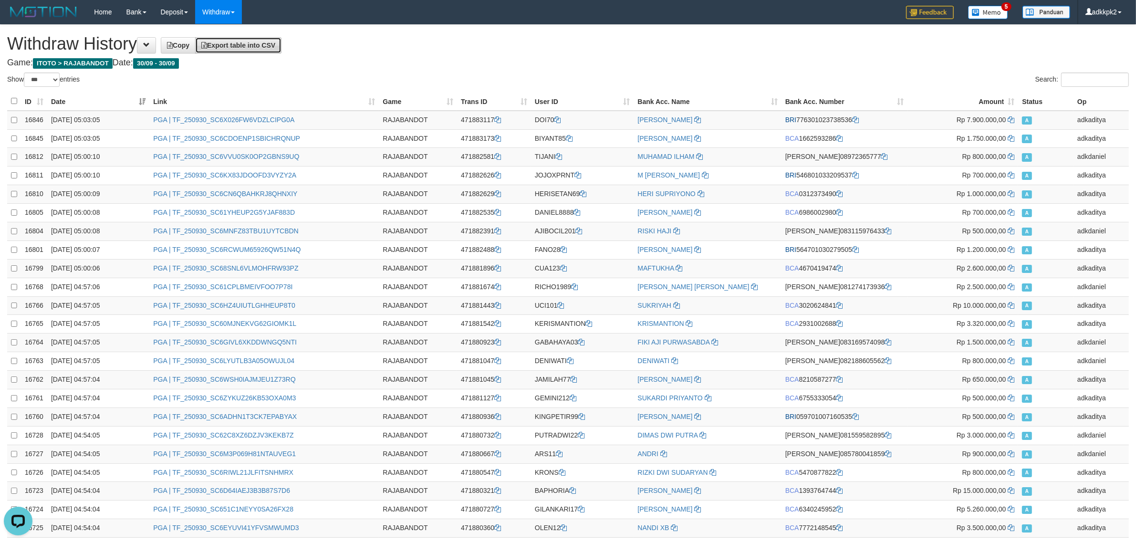
click at [253, 48] on span "Export table into CSV" at bounding box center [238, 46] width 74 height 8
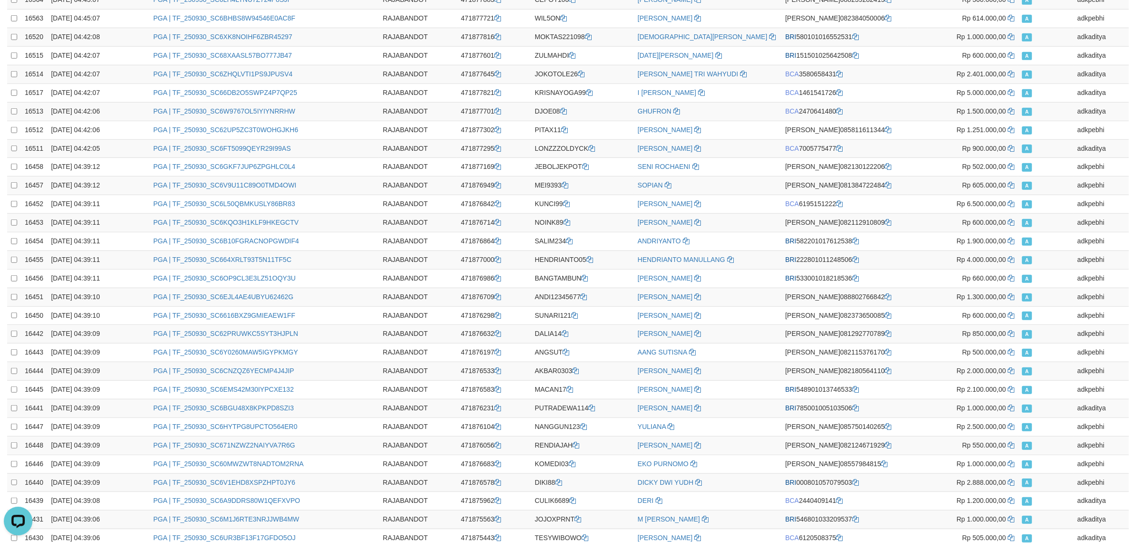
scroll to position [1568, 0]
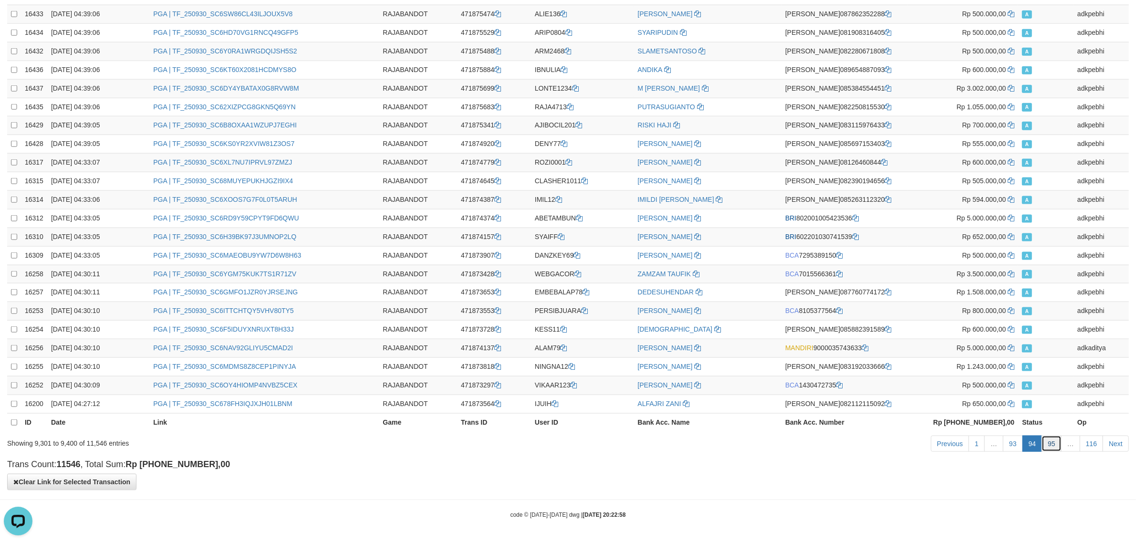
click at [1051, 436] on link "95" at bounding box center [1052, 444] width 20 height 16
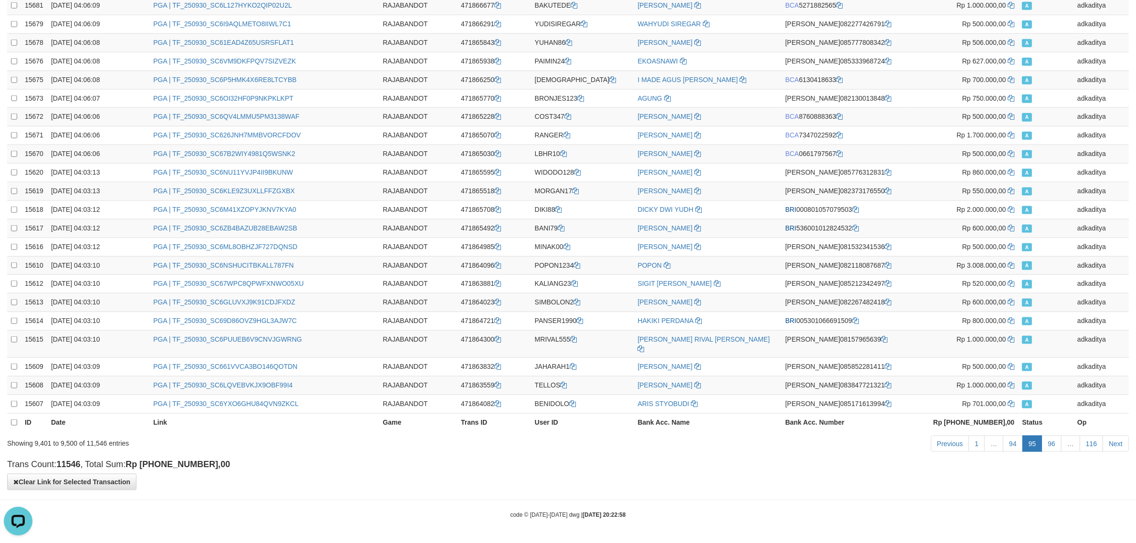
scroll to position [0, 0]
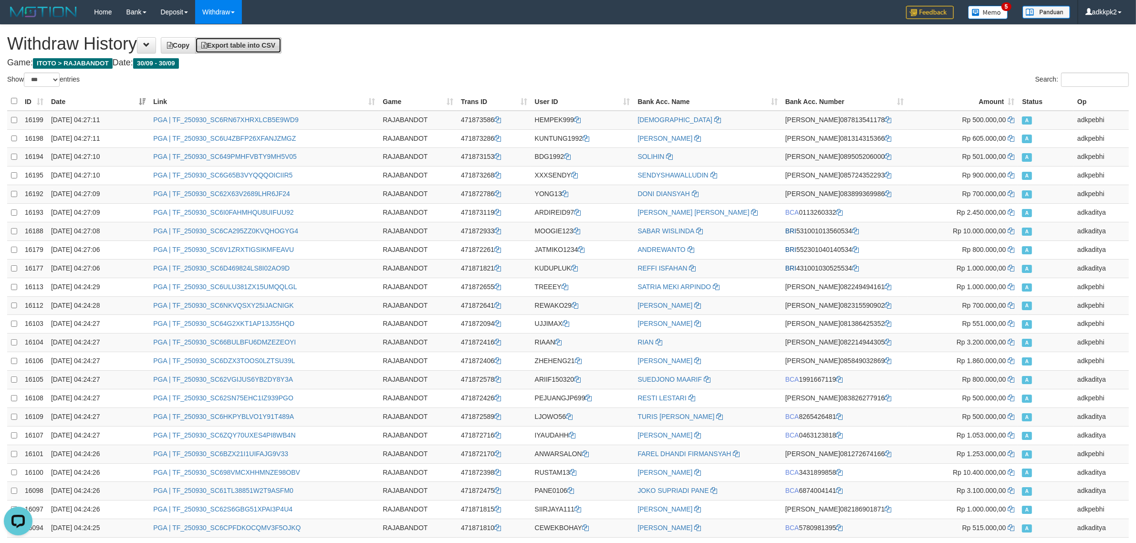
click at [247, 48] on span "Export table into CSV" at bounding box center [238, 46] width 74 height 8
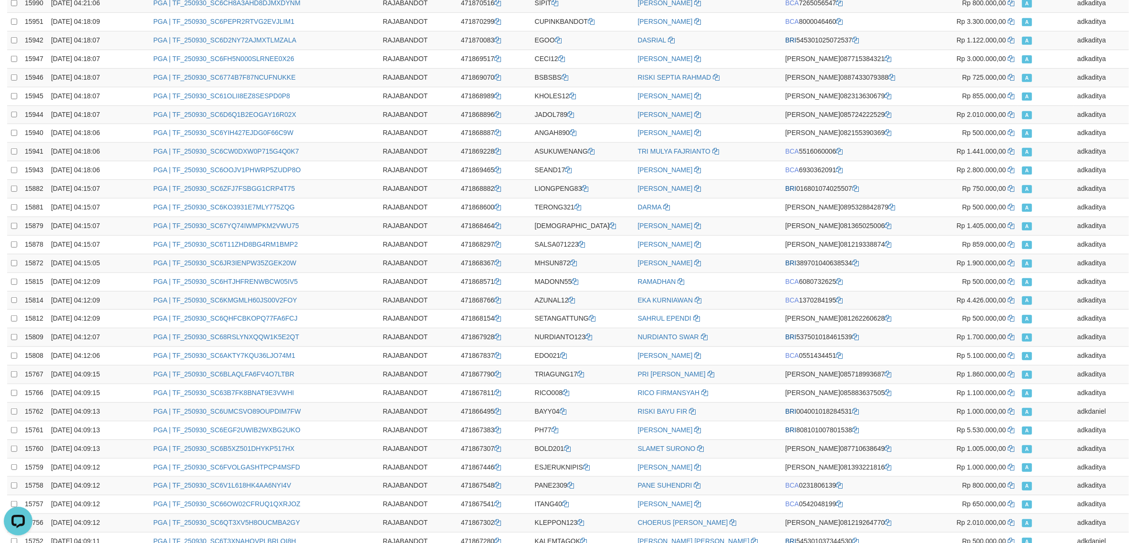
scroll to position [1568, 0]
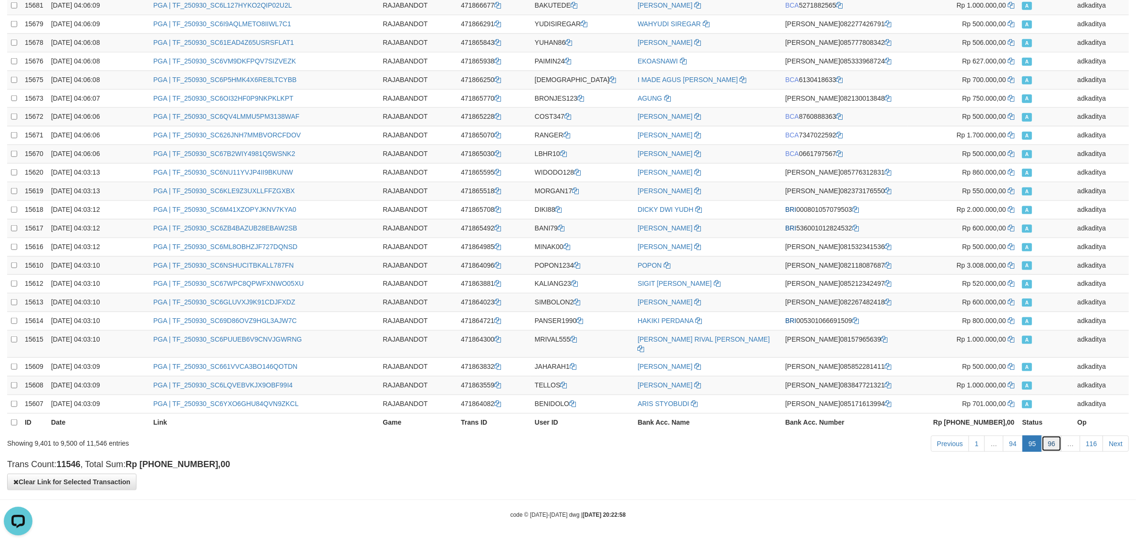
click at [1055, 440] on link "96" at bounding box center [1052, 444] width 20 height 16
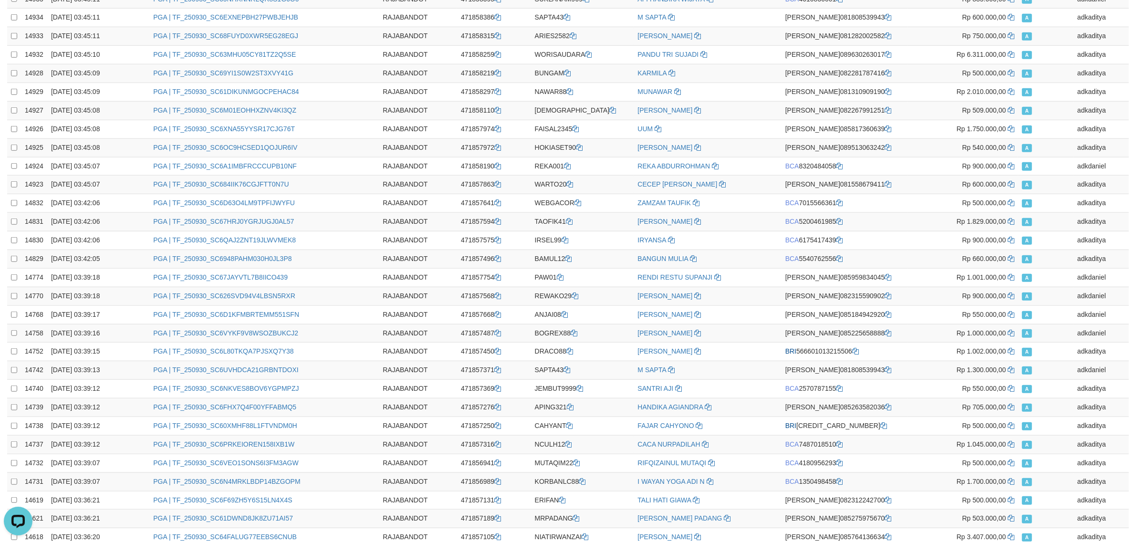
scroll to position [0, 0]
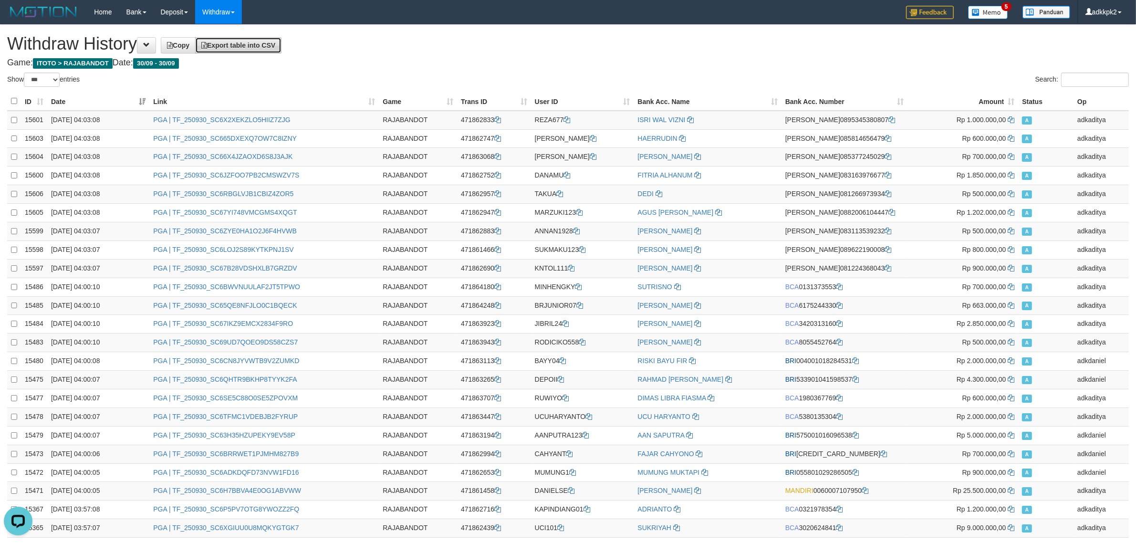
click at [236, 48] on span "Export table into CSV" at bounding box center [238, 46] width 74 height 8
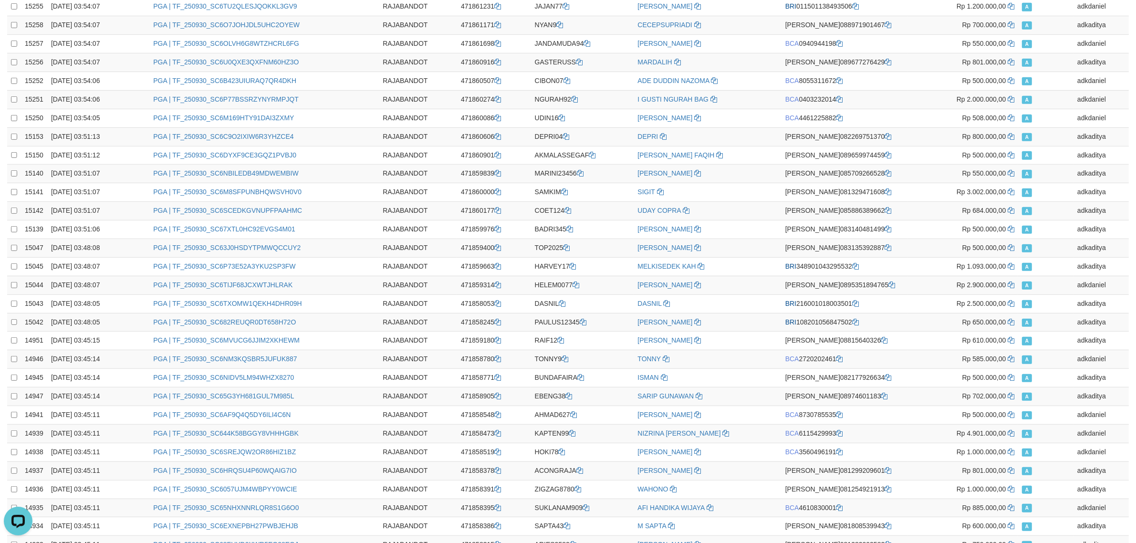
scroll to position [1568, 0]
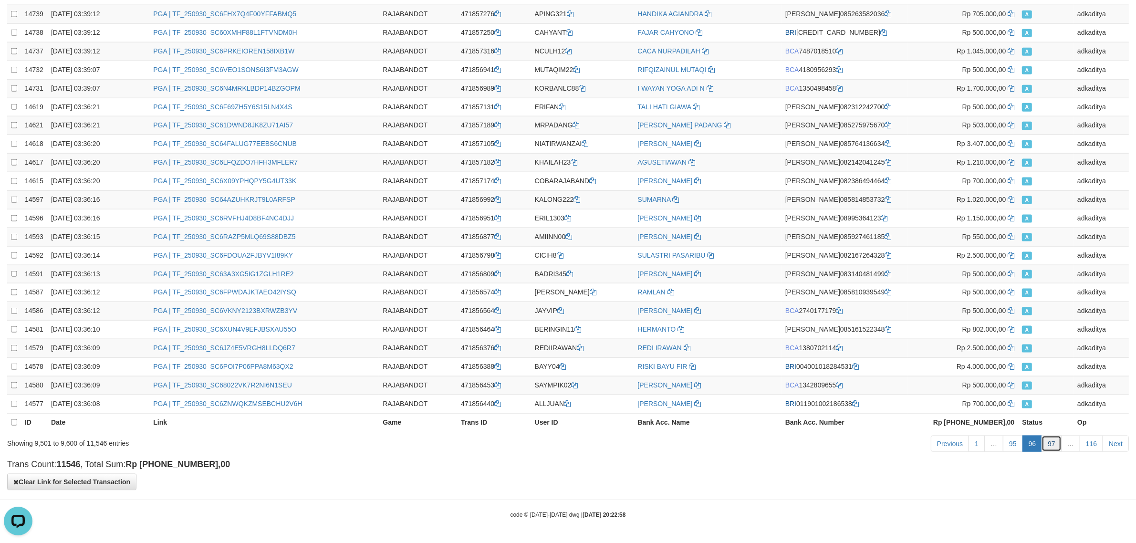
click at [1049, 440] on link "97" at bounding box center [1052, 444] width 20 height 16
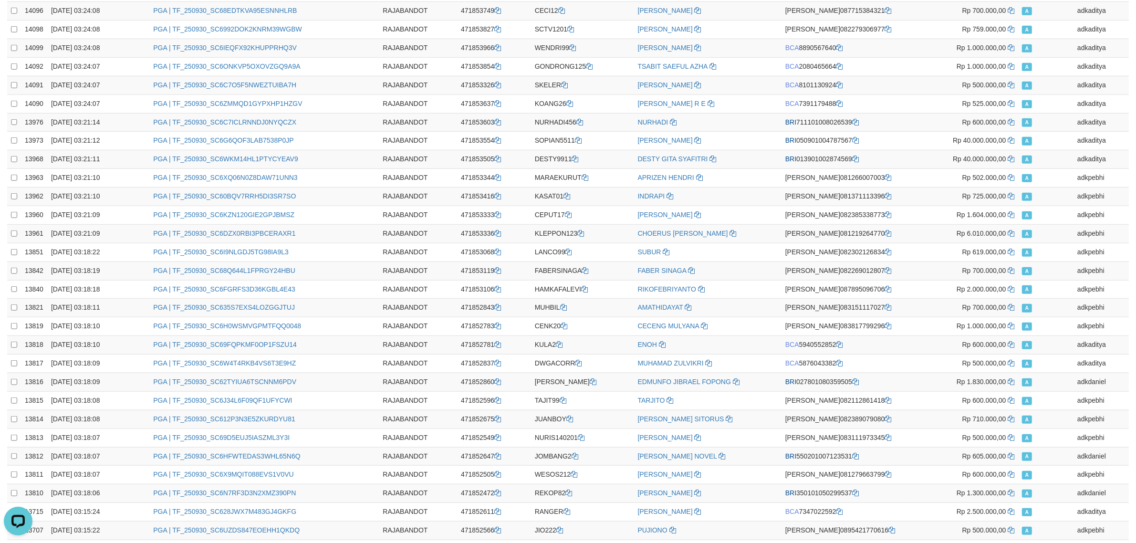
scroll to position [0, 0]
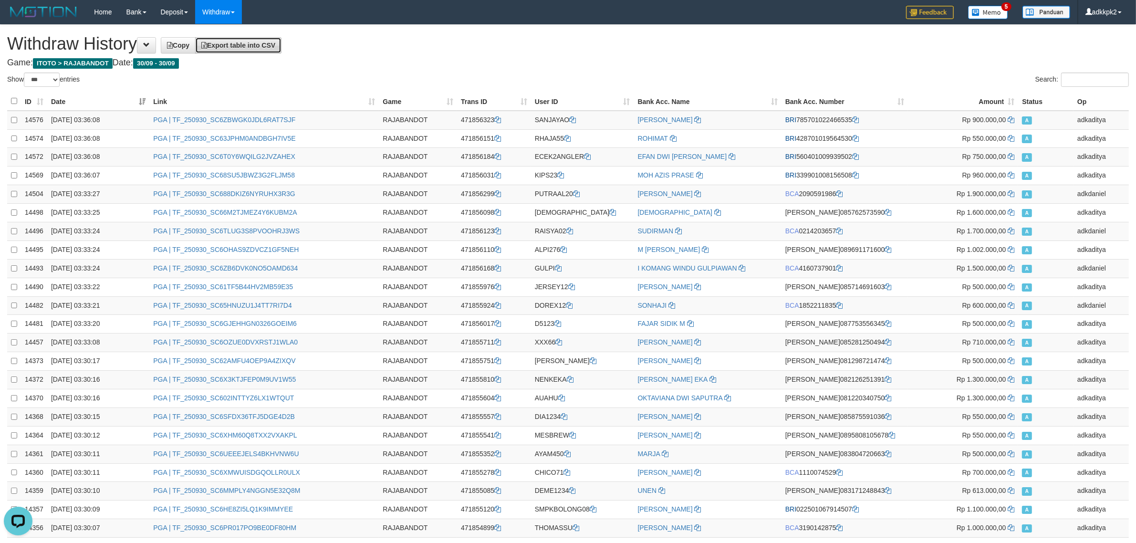
click at [263, 51] on link "Export table into CSV" at bounding box center [238, 45] width 86 height 16
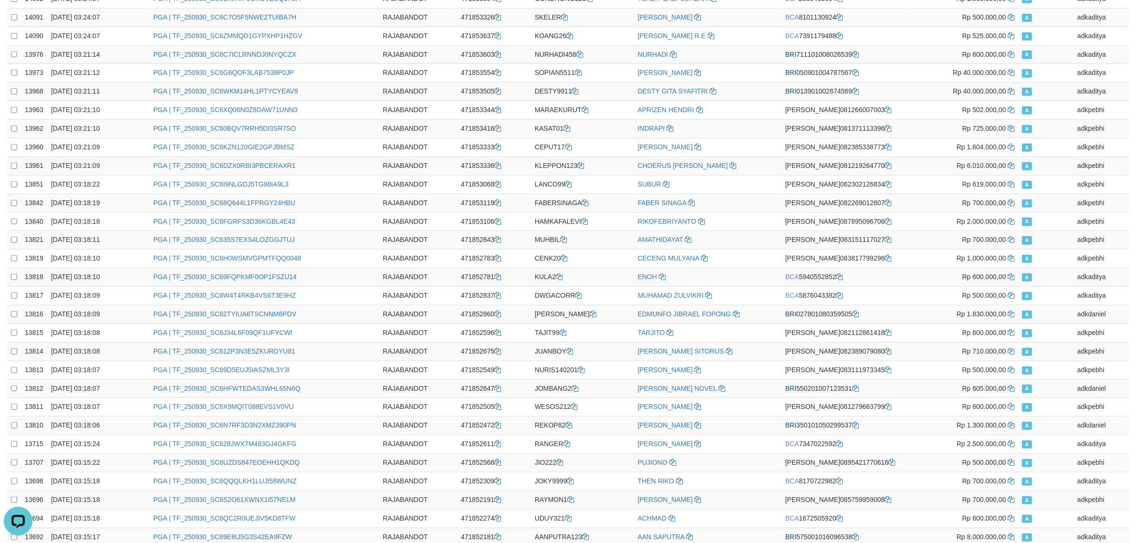
scroll to position [1568, 0]
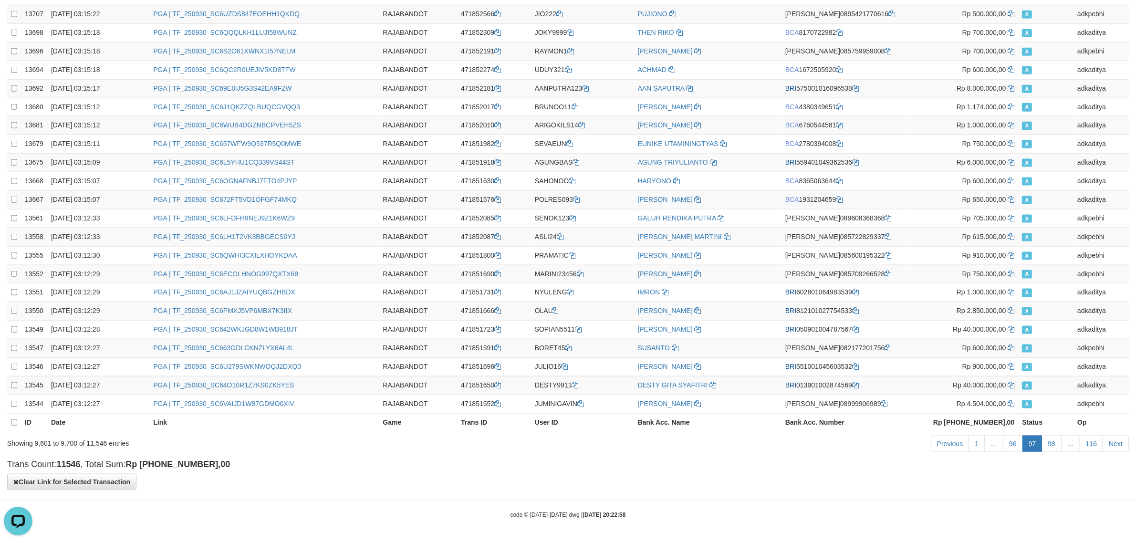
drag, startPoint x: 1005, startPoint y: 494, endPoint x: 1029, endPoint y: 486, distance: 25.4
click at [442, 465] on h4 "Trans Count: 11546 , Total Sum: Rp [PHONE_NUMBER],00" at bounding box center [568, 465] width 1122 height 10
click at [1058, 448] on link "98" at bounding box center [1052, 444] width 20 height 16
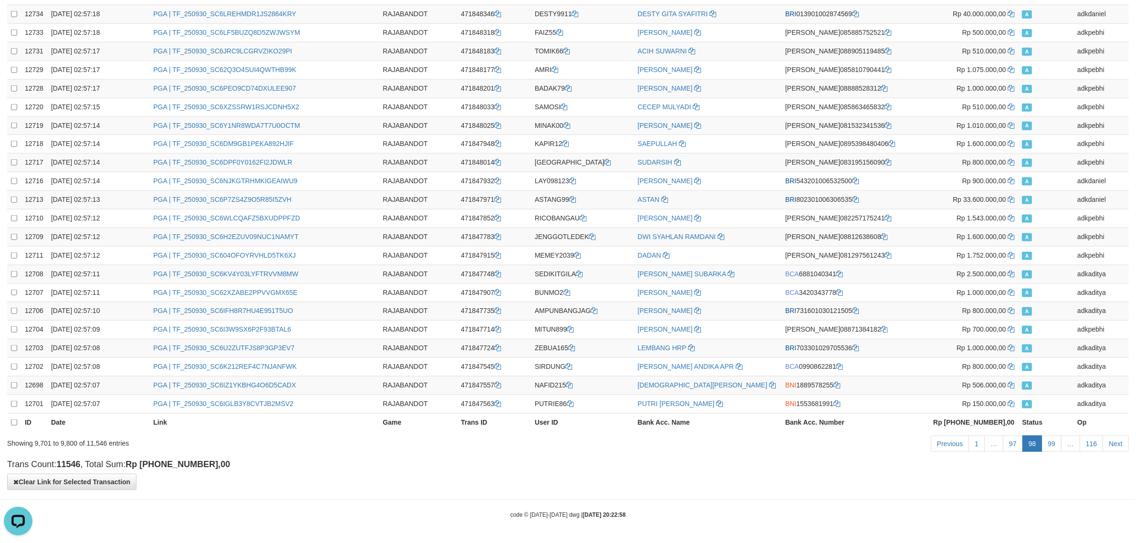
scroll to position [0, 0]
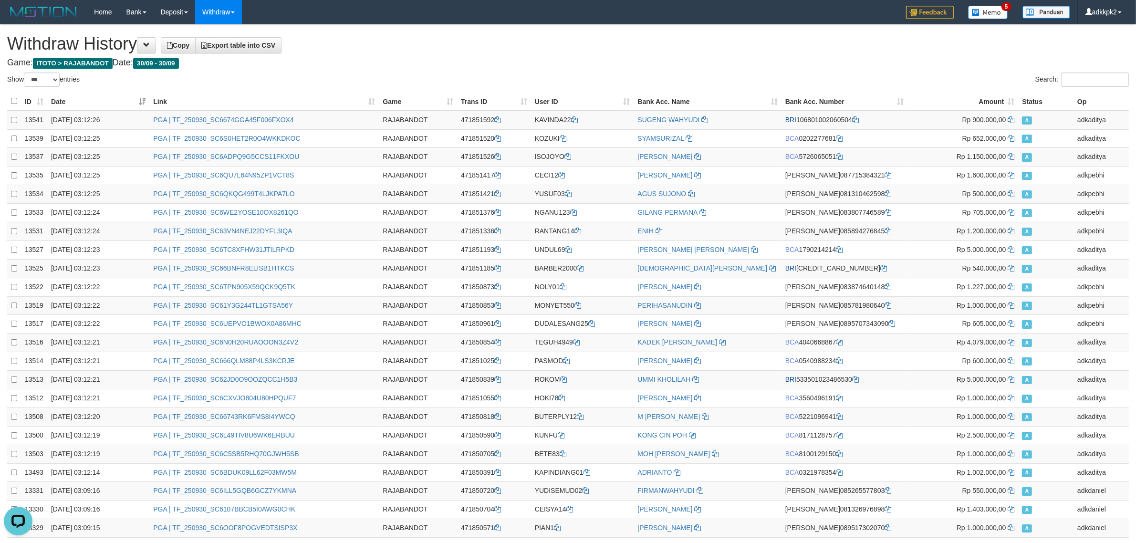
click at [258, 48] on span "Export table into CSV" at bounding box center [238, 46] width 74 height 8
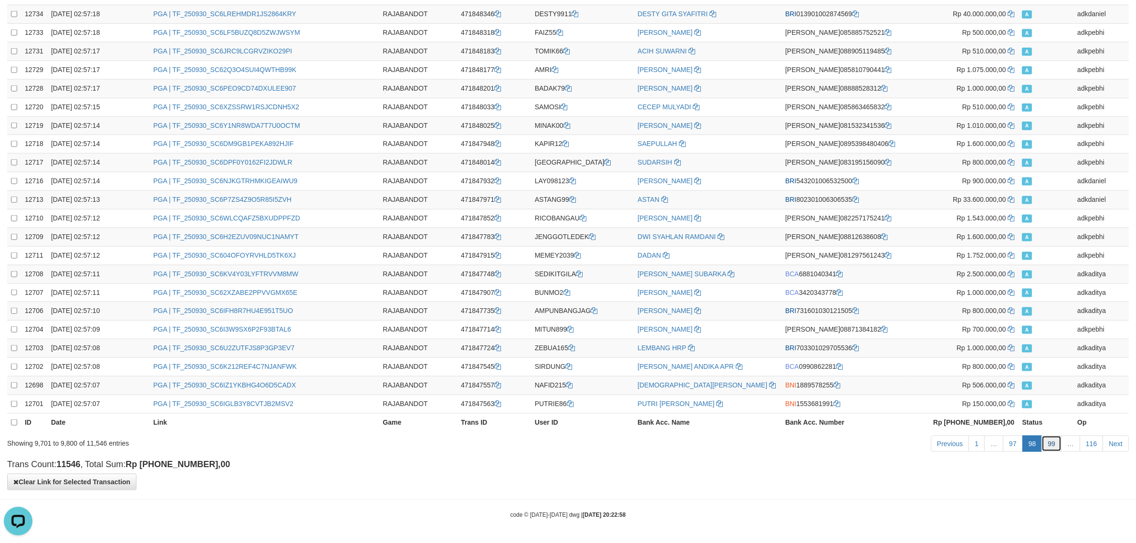
click at [1045, 440] on link "99" at bounding box center [1052, 444] width 20 height 16
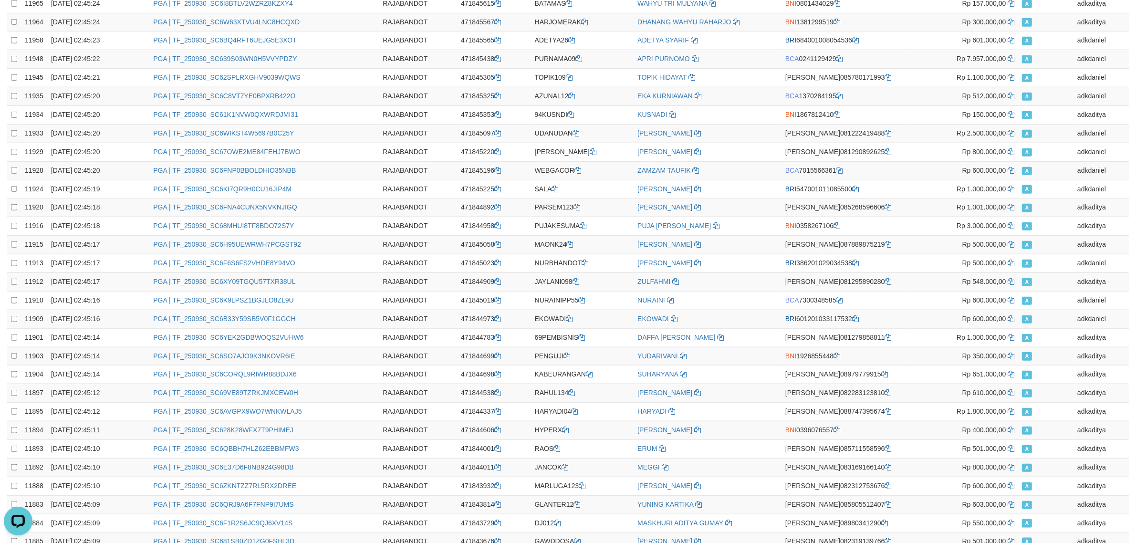
scroll to position [0, 0]
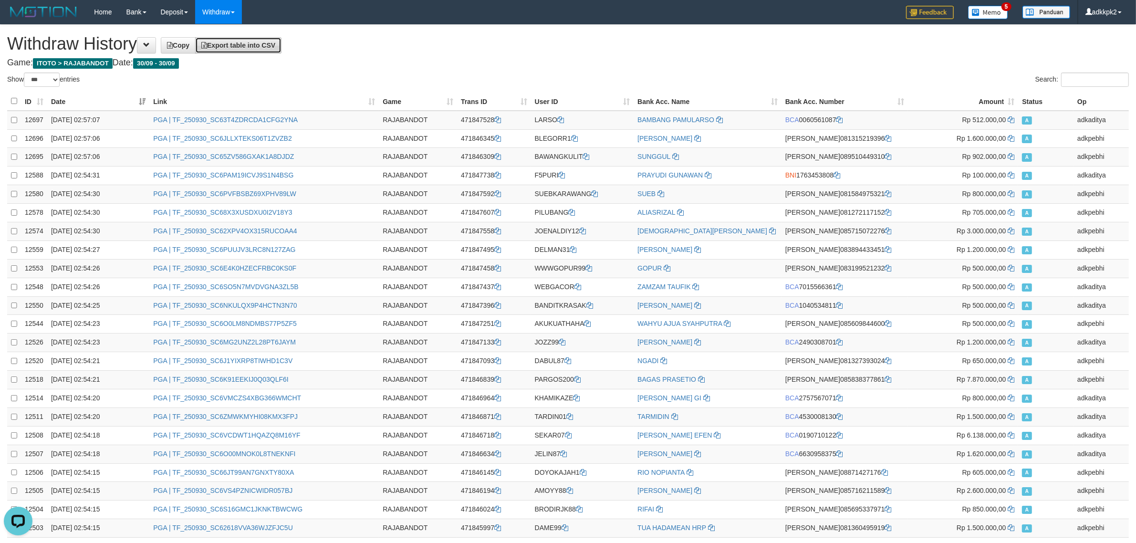
click at [261, 43] on span "Export table into CSV" at bounding box center [238, 46] width 74 height 8
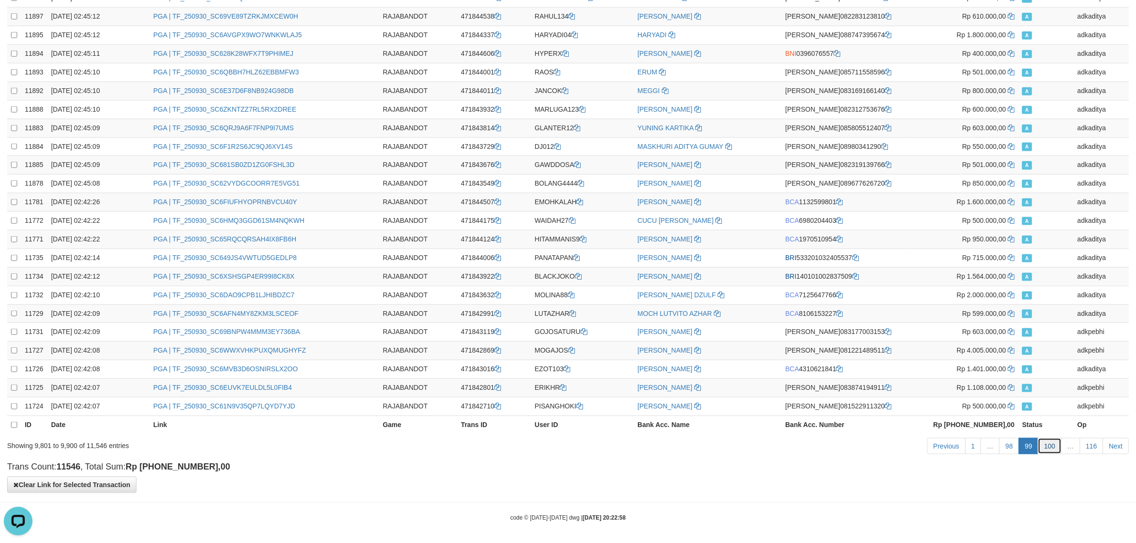
click at [1045, 443] on link "100" at bounding box center [1049, 446] width 23 height 16
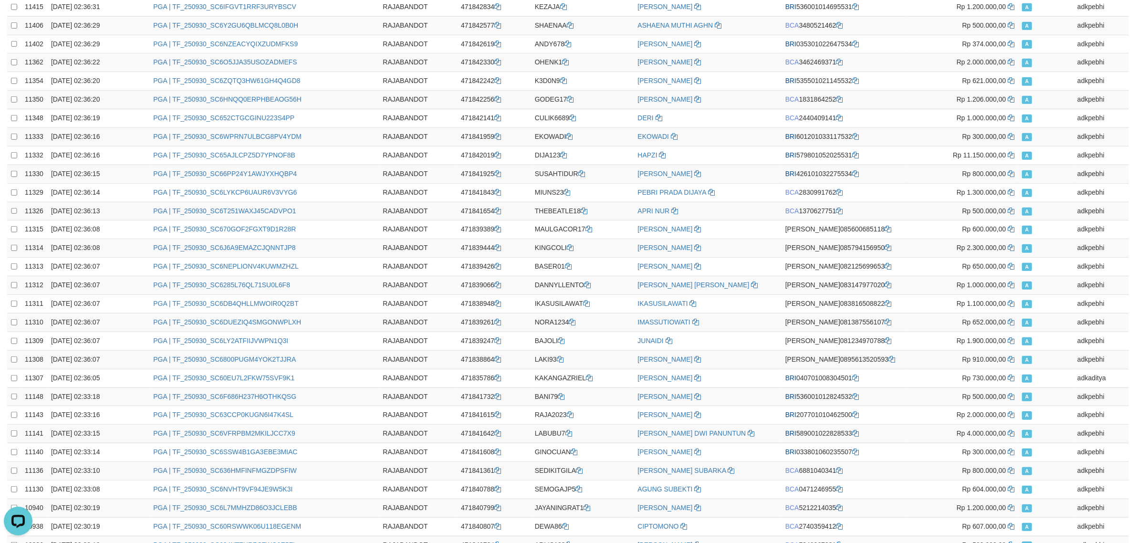
scroll to position [0, 0]
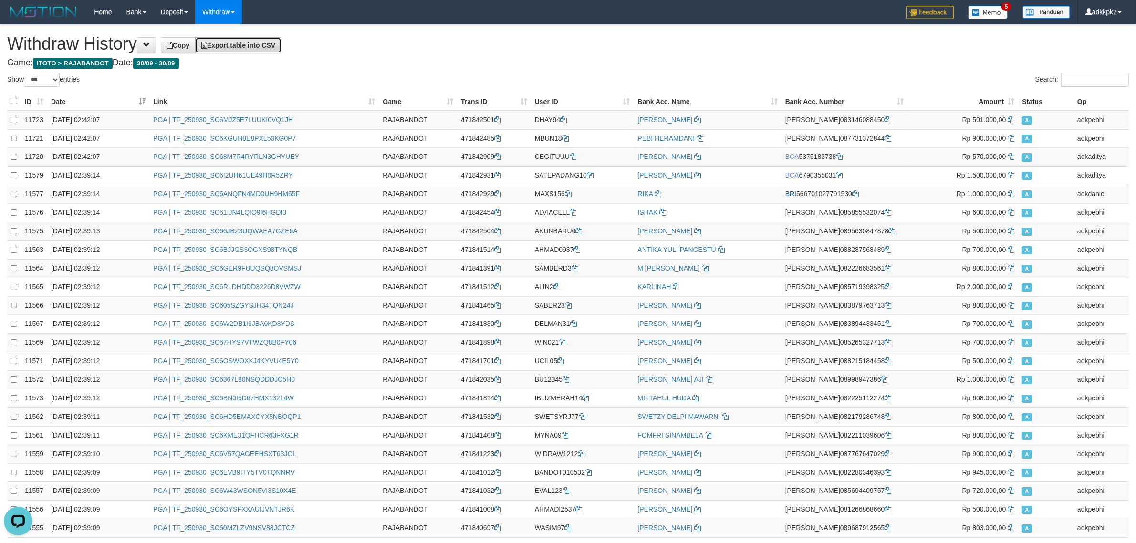
click at [258, 51] on link "Export table into CSV" at bounding box center [238, 45] width 86 height 16
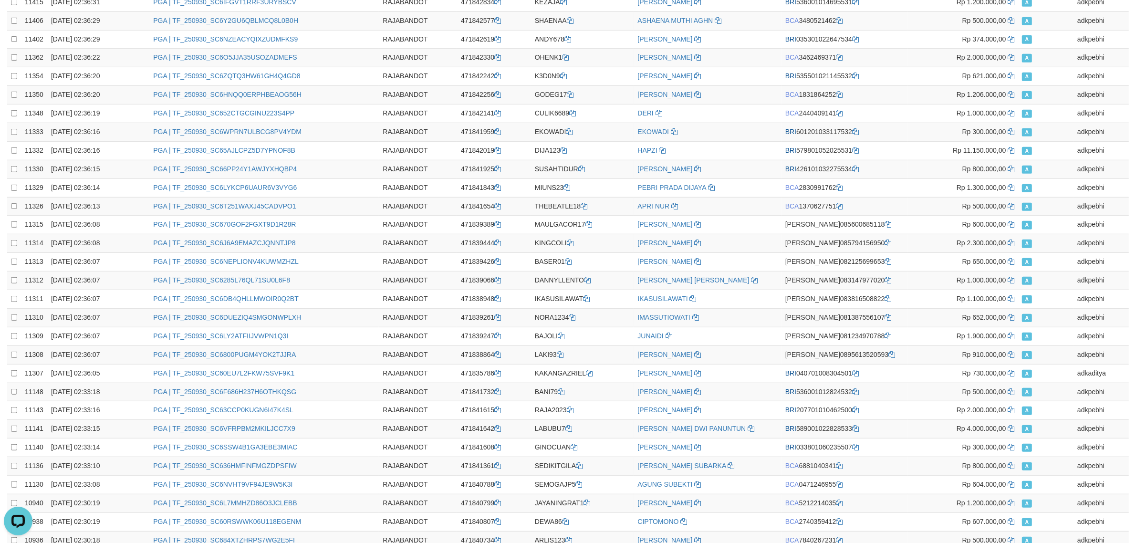
scroll to position [1576, 0]
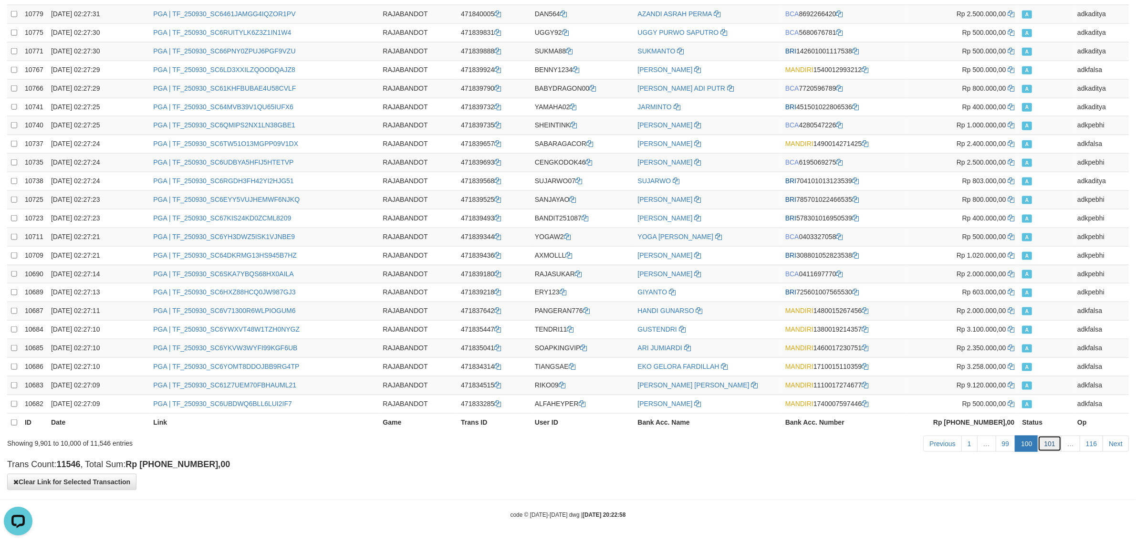
click at [1051, 444] on link "101" at bounding box center [1049, 444] width 23 height 16
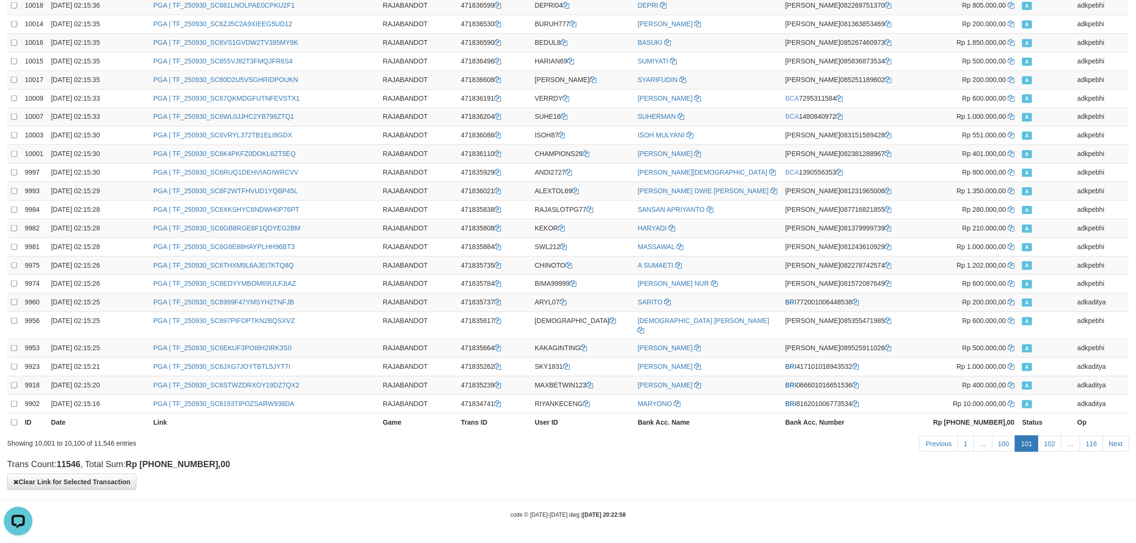
scroll to position [0, 0]
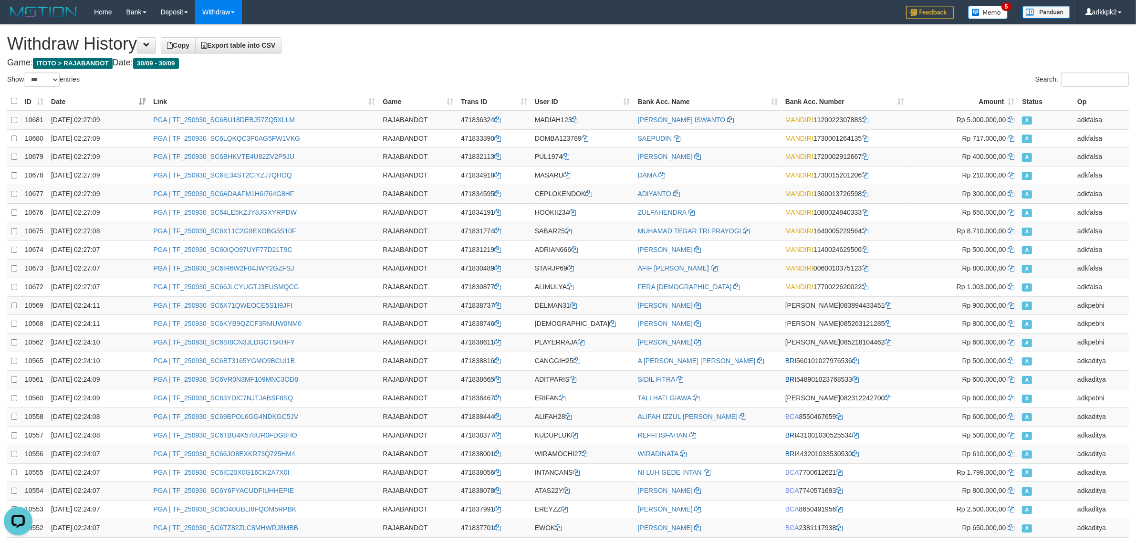
click at [271, 36] on h1 "Withdraw History Copy Export table into CSV" at bounding box center [568, 43] width 1122 height 19
click at [271, 41] on link "Export table into CSV" at bounding box center [238, 45] width 86 height 16
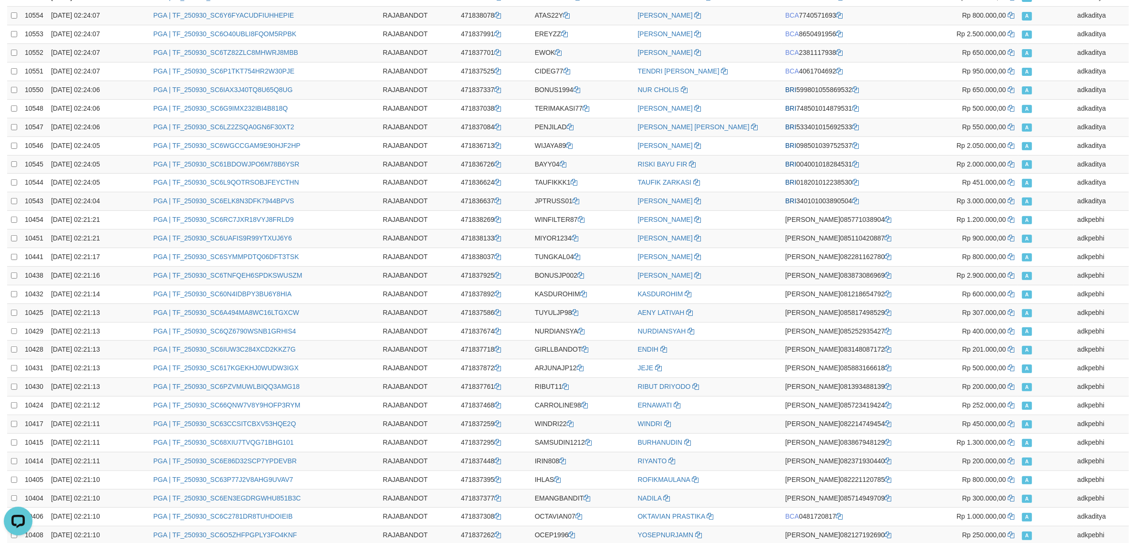
scroll to position [1568, 0]
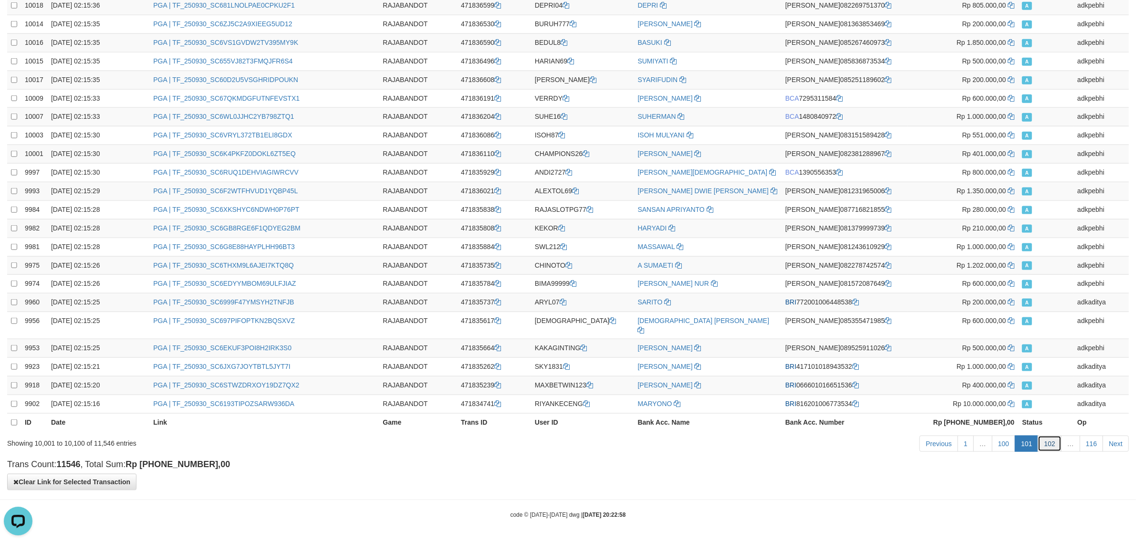
click at [1055, 451] on link "102" at bounding box center [1049, 444] width 23 height 16
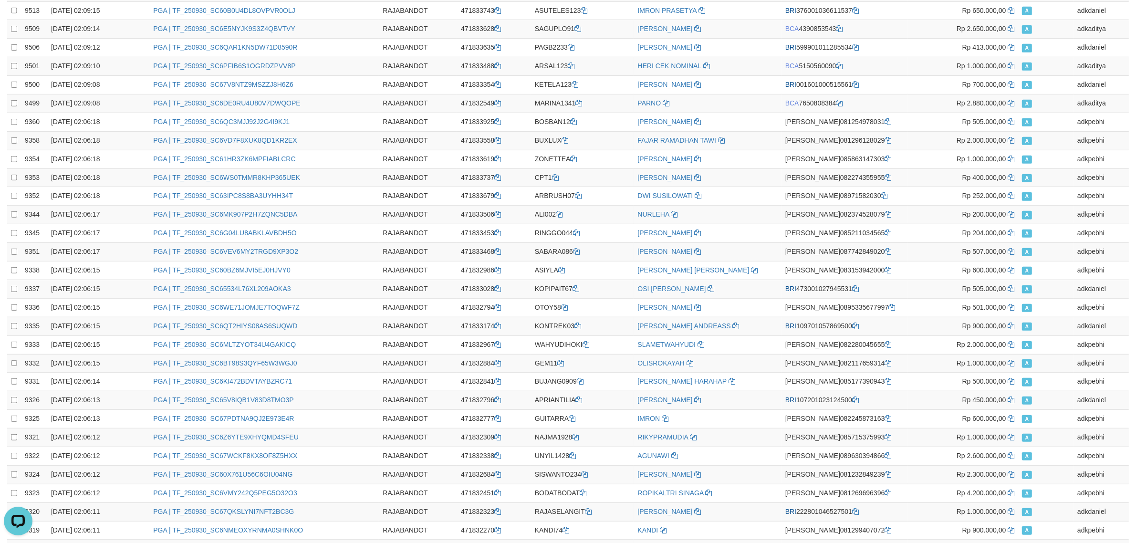
scroll to position [0, 0]
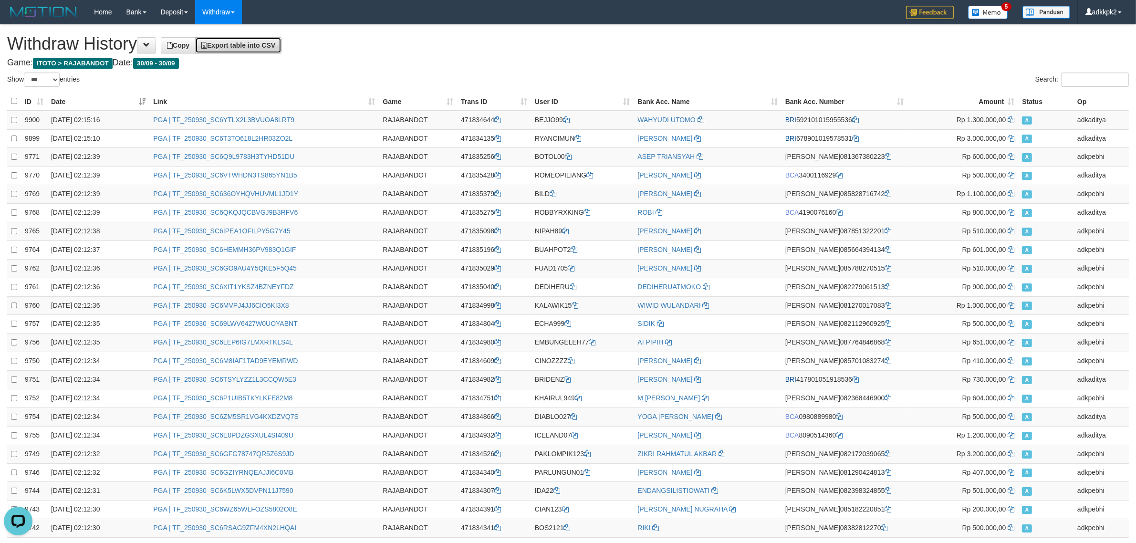
click at [256, 51] on link "Export table into CSV" at bounding box center [238, 45] width 86 height 16
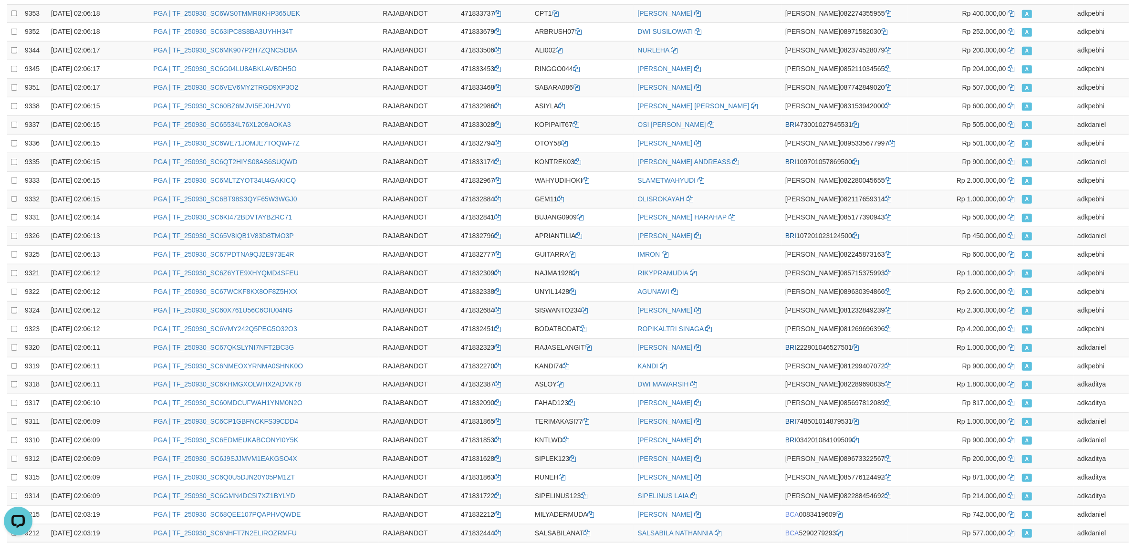
scroll to position [1568, 0]
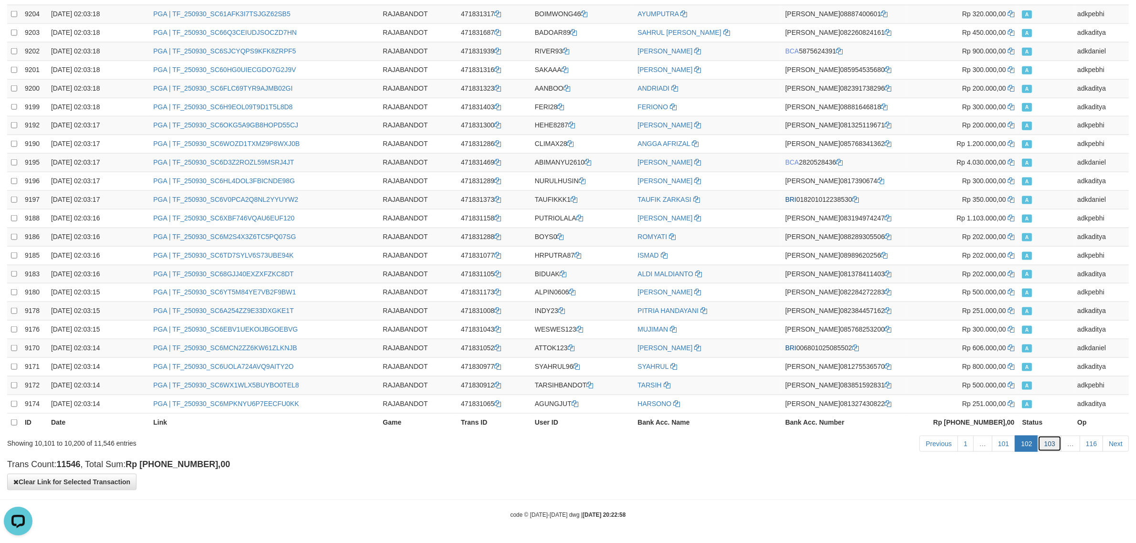
click at [1051, 440] on link "103" at bounding box center [1049, 444] width 23 height 16
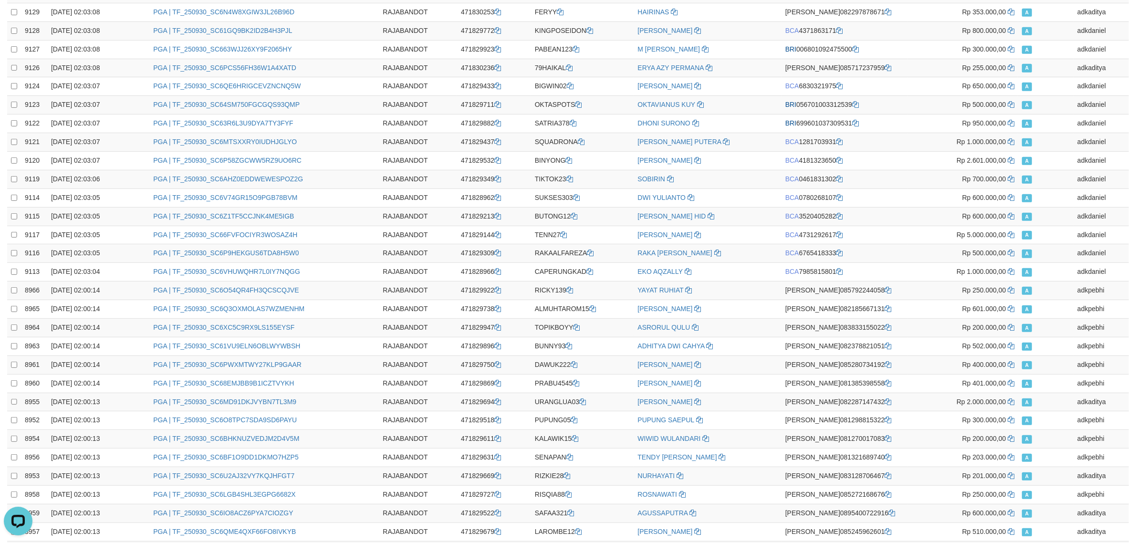
scroll to position [0, 0]
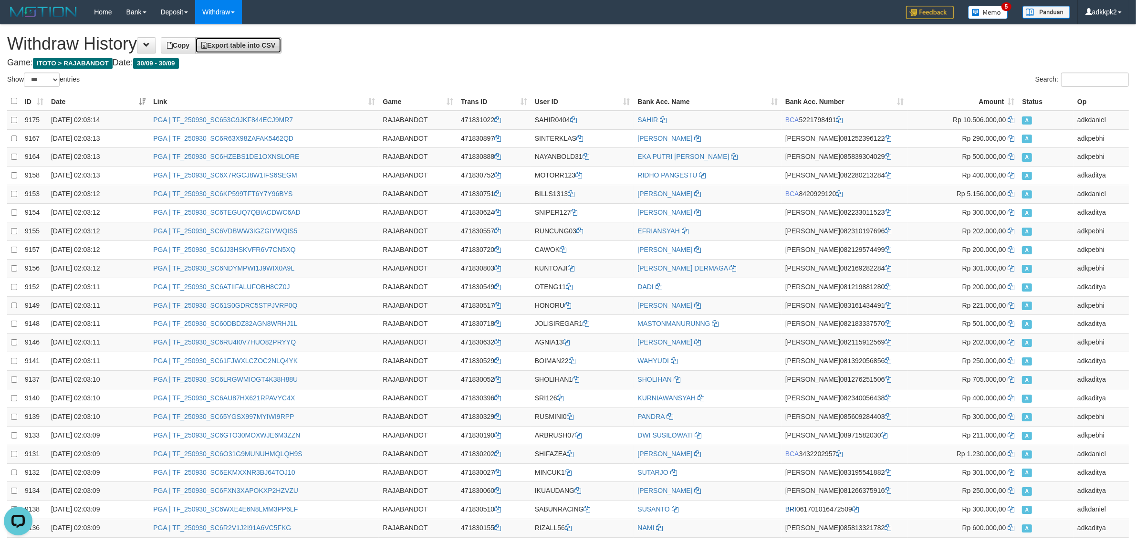
click at [280, 52] on link "Export table into CSV" at bounding box center [238, 45] width 86 height 16
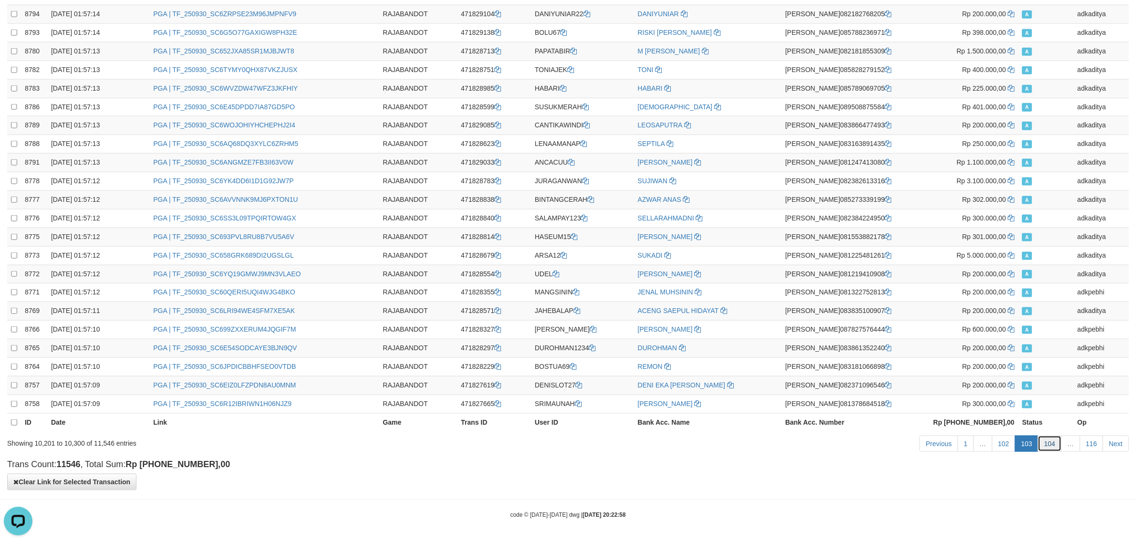
click at [1050, 445] on link "104" at bounding box center [1049, 444] width 23 height 16
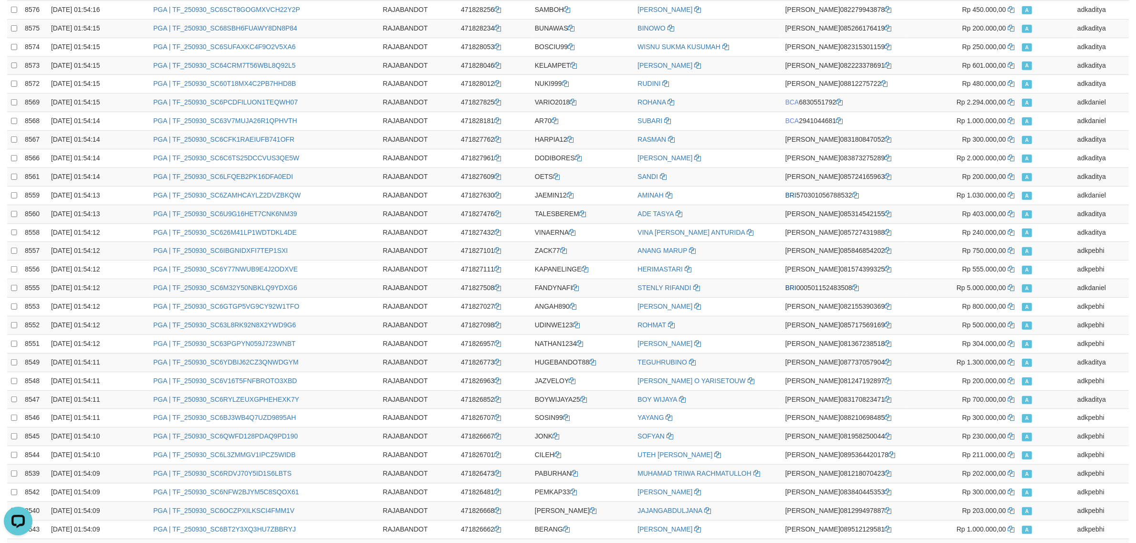
scroll to position [0, 0]
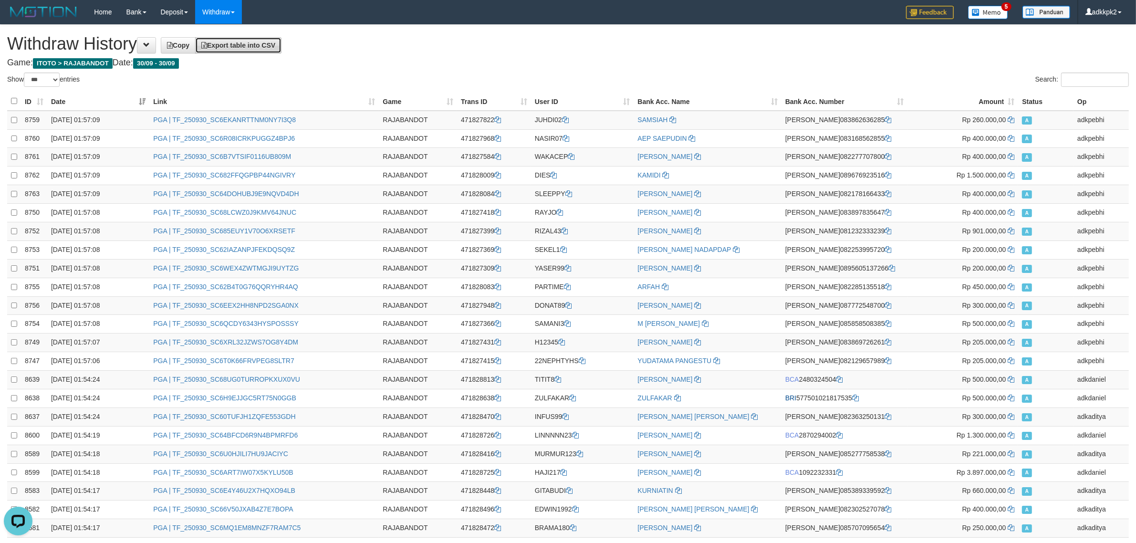
click at [282, 50] on link "Export table into CSV" at bounding box center [238, 45] width 86 height 16
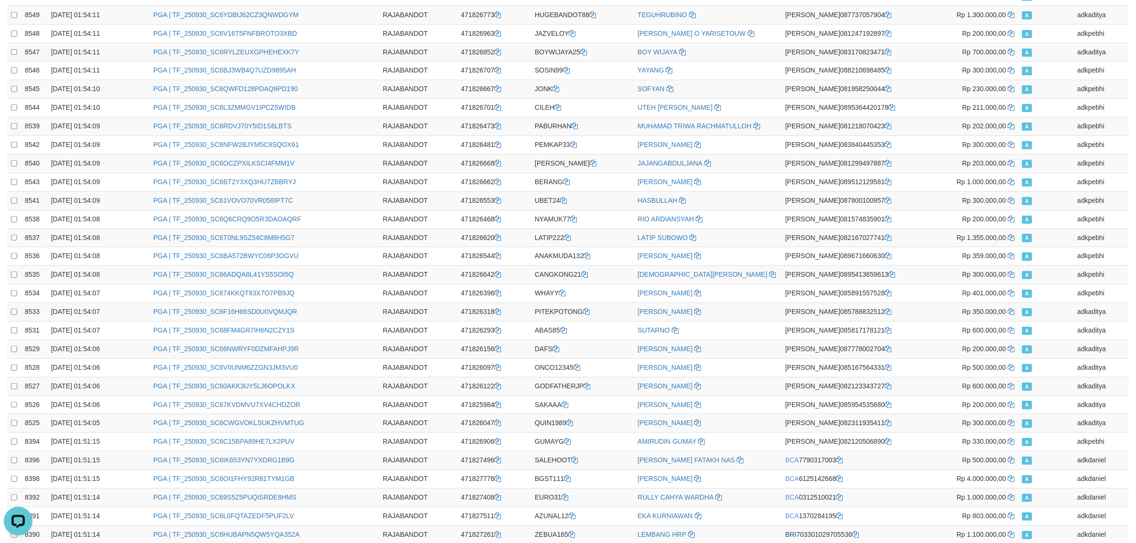
scroll to position [1568, 0]
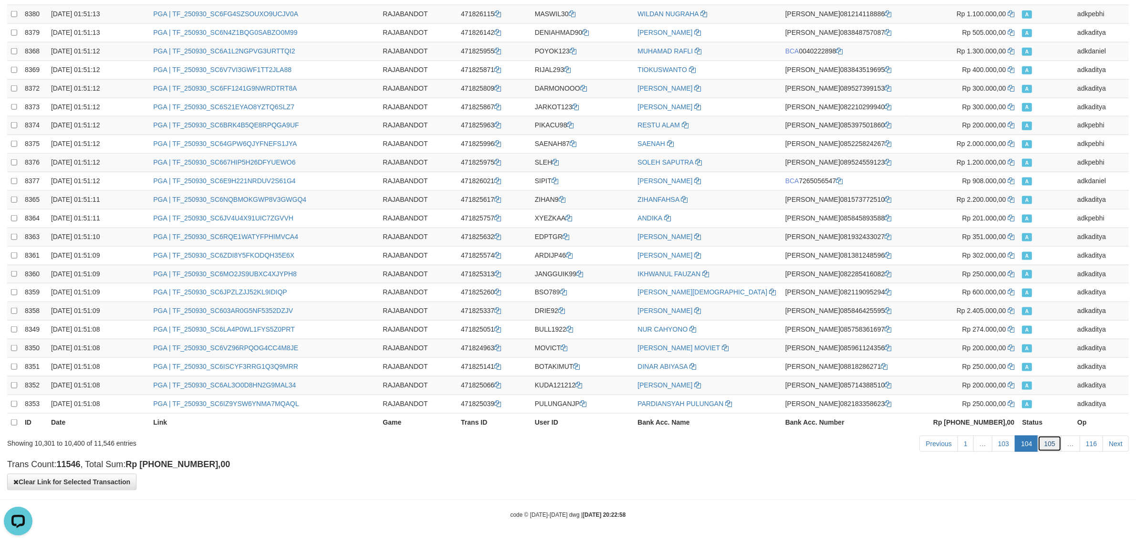
click at [1050, 439] on link "105" at bounding box center [1049, 444] width 23 height 16
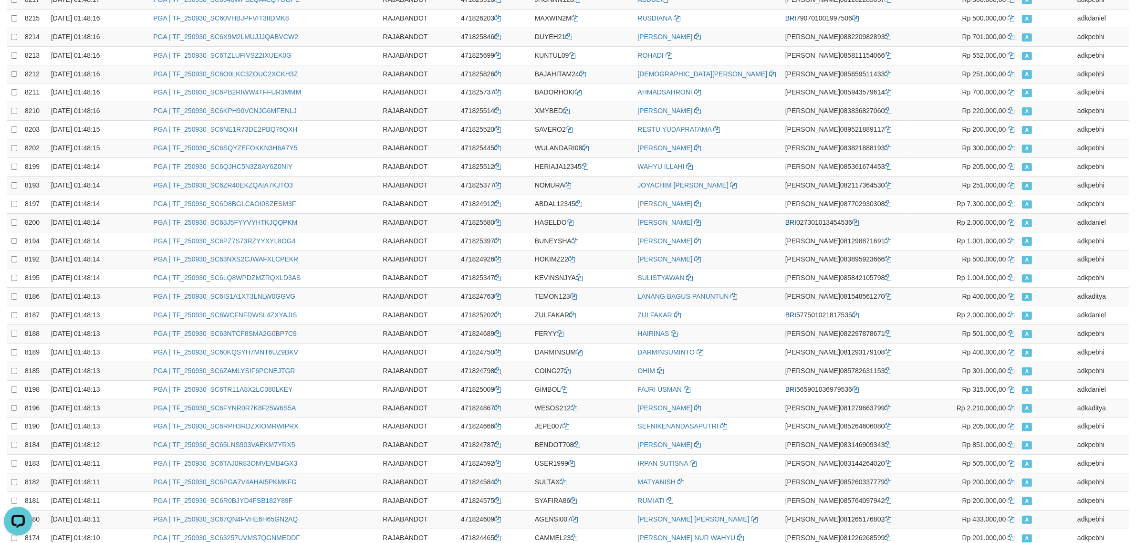
scroll to position [0, 0]
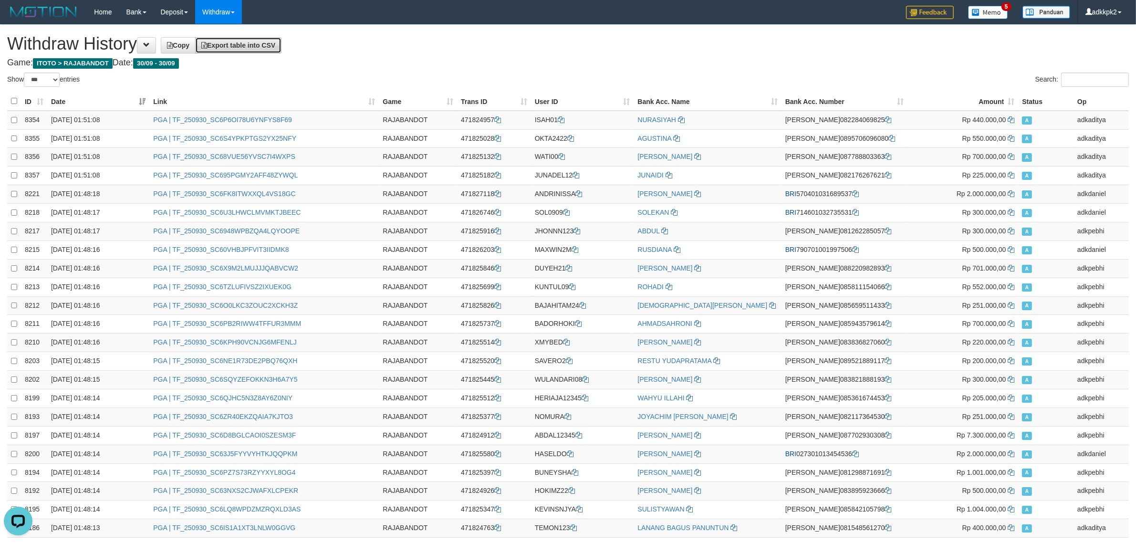
click at [265, 48] on span "Export table into CSV" at bounding box center [238, 46] width 74 height 8
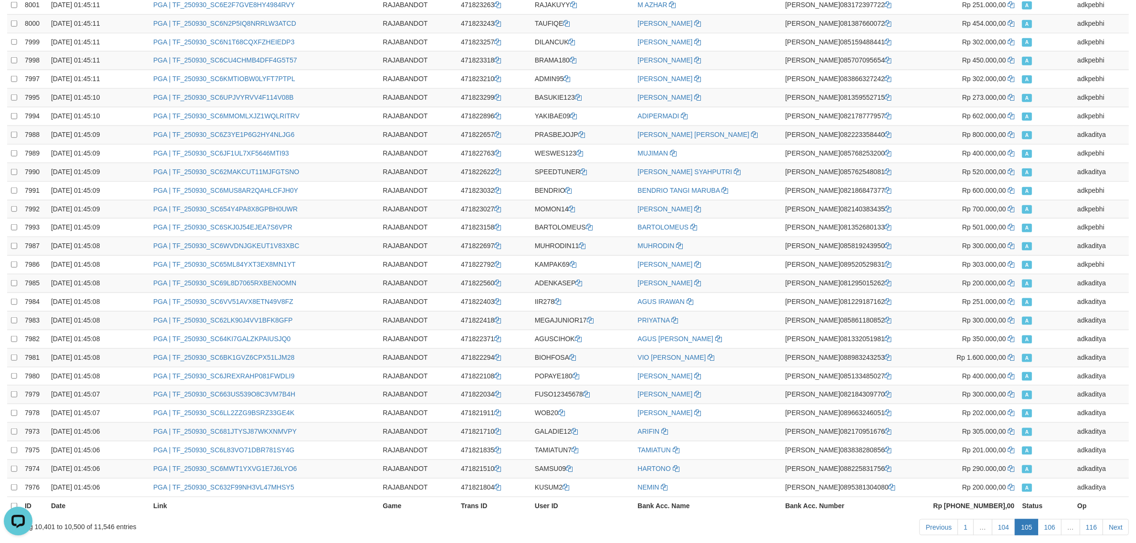
scroll to position [1568, 0]
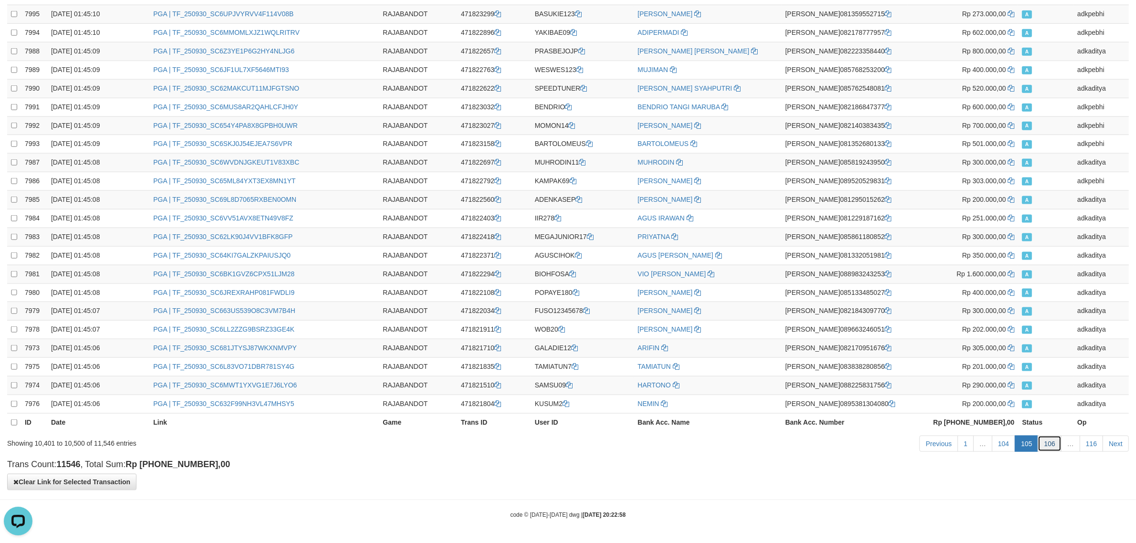
click at [1055, 439] on link "106" at bounding box center [1049, 444] width 23 height 16
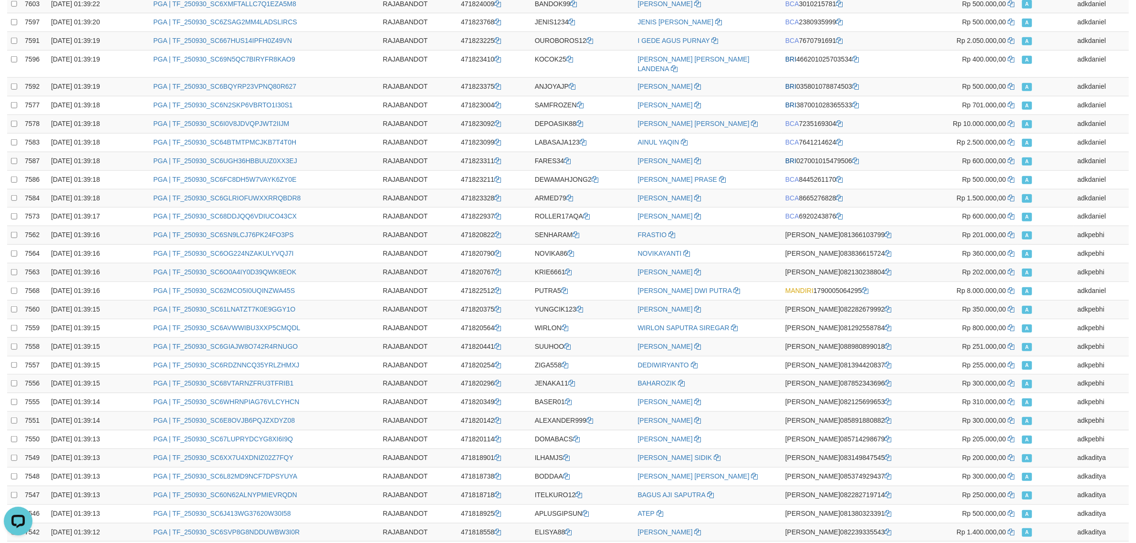
scroll to position [0, 0]
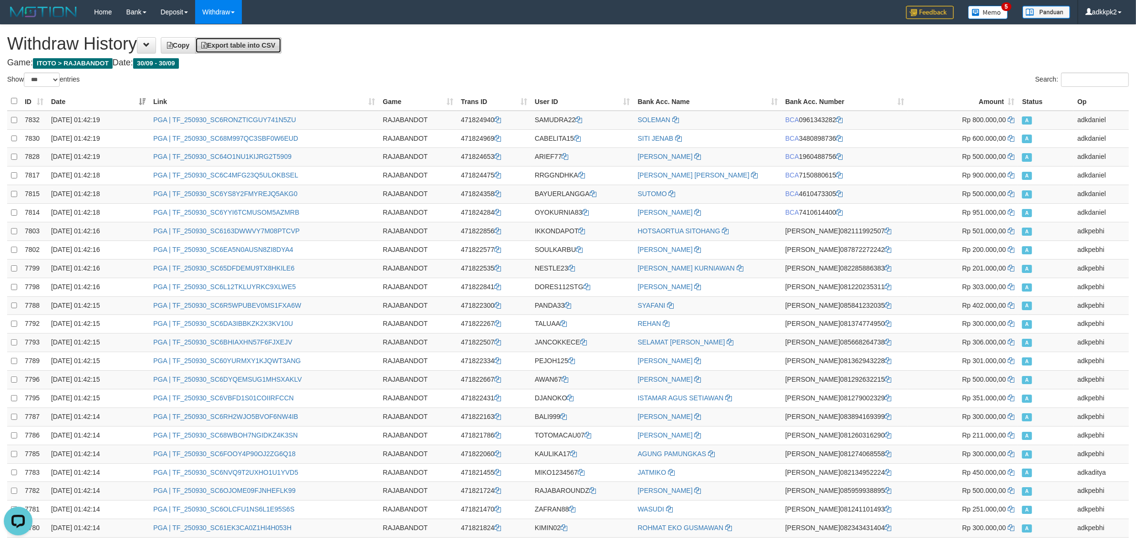
click at [268, 44] on span "Export table into CSV" at bounding box center [238, 46] width 74 height 8
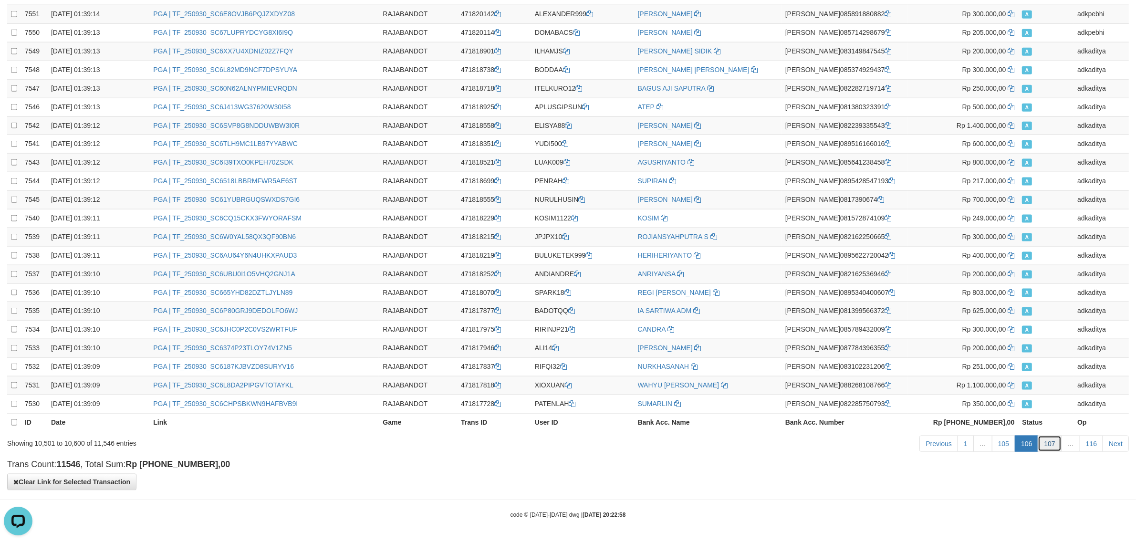
click at [1058, 447] on link "107" at bounding box center [1049, 444] width 23 height 16
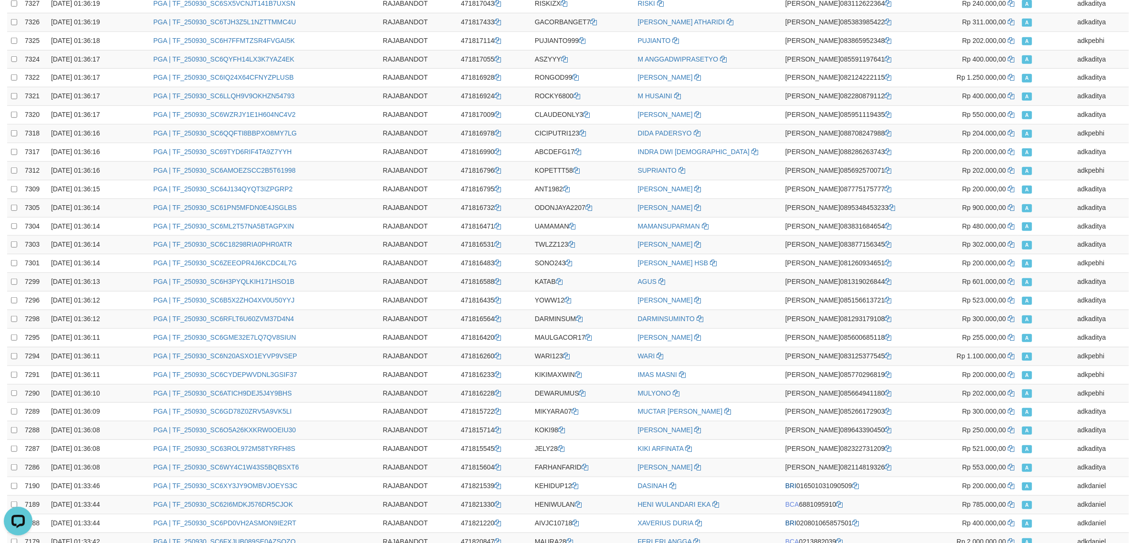
scroll to position [0, 0]
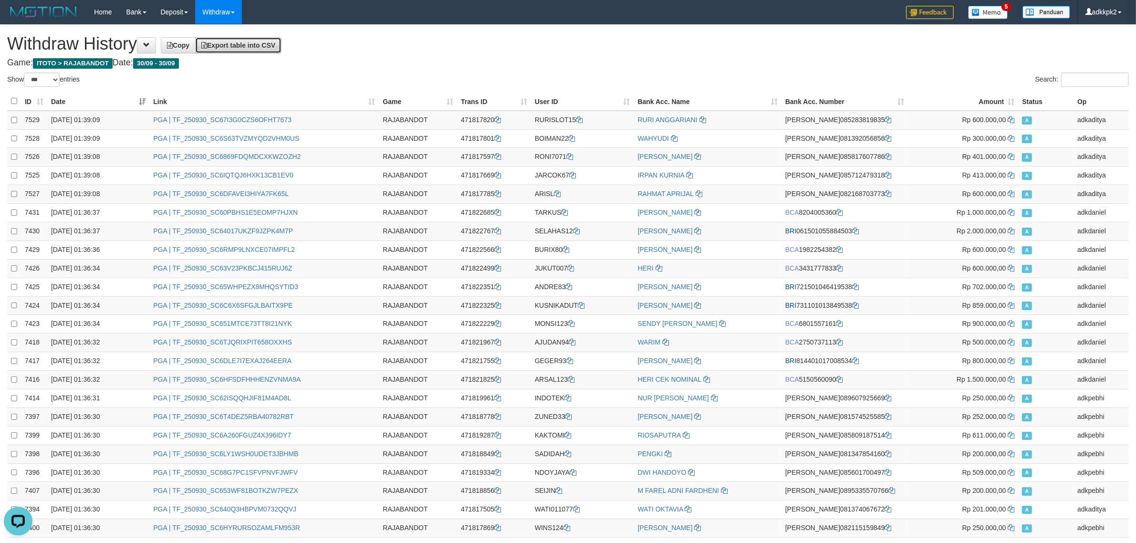
click at [253, 45] on span "Export table into CSV" at bounding box center [238, 46] width 74 height 8
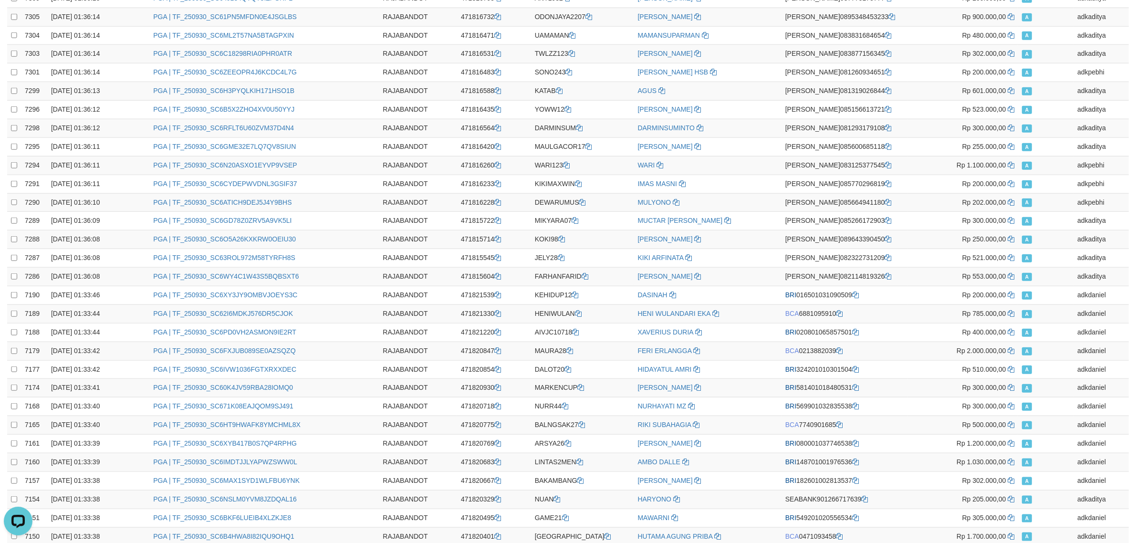
scroll to position [1568, 0]
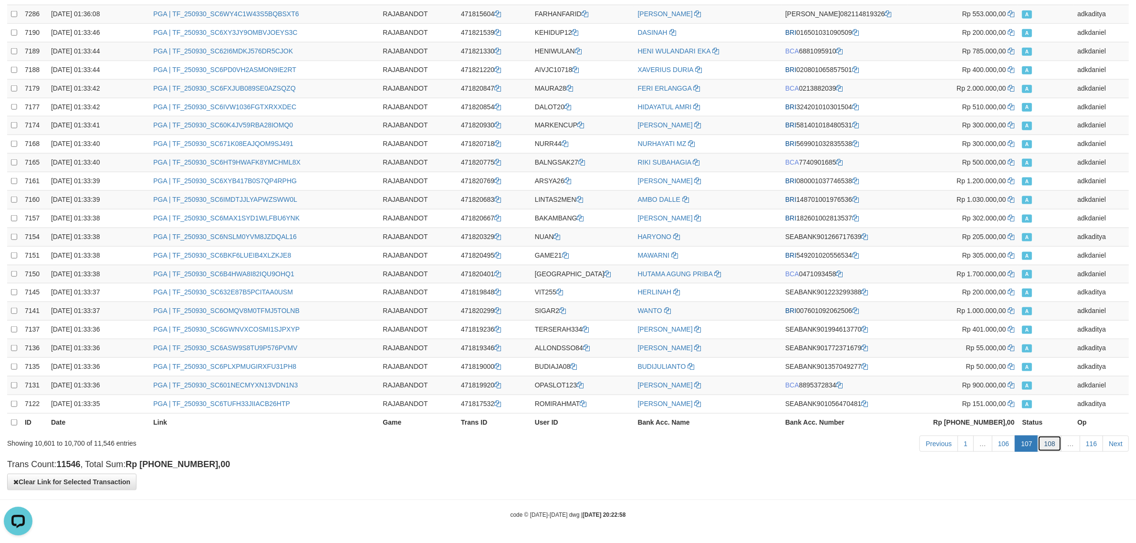
click at [1052, 439] on link "108" at bounding box center [1049, 444] width 23 height 16
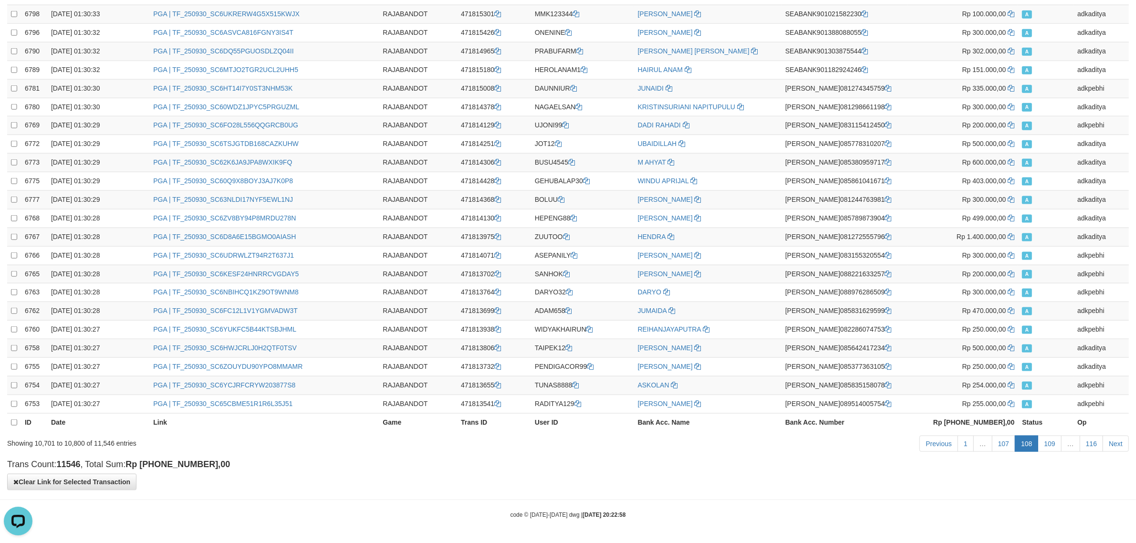
scroll to position [1288, 0]
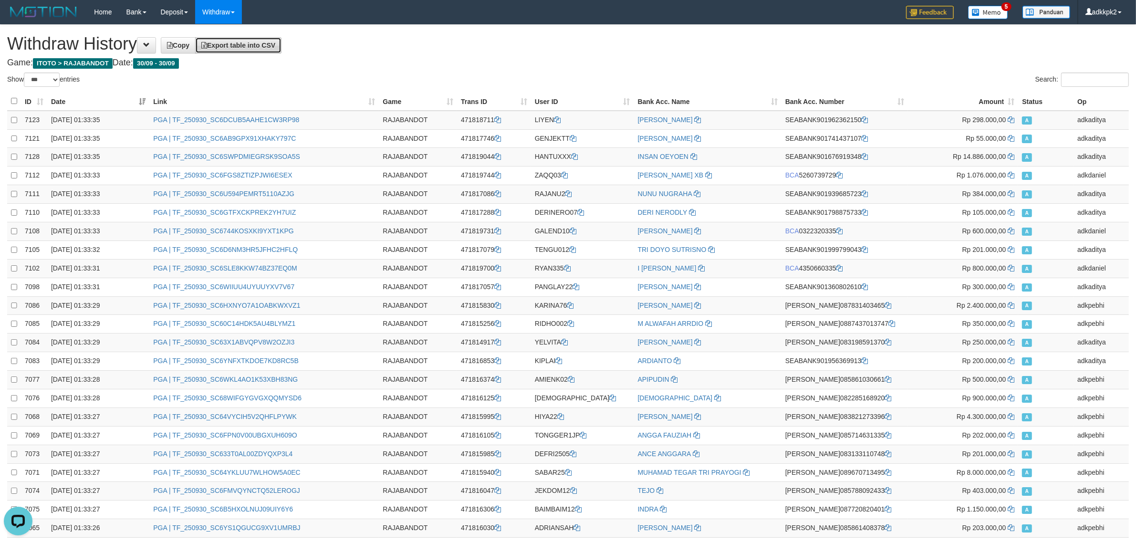
click at [275, 45] on span "Export table into CSV" at bounding box center [238, 46] width 74 height 8
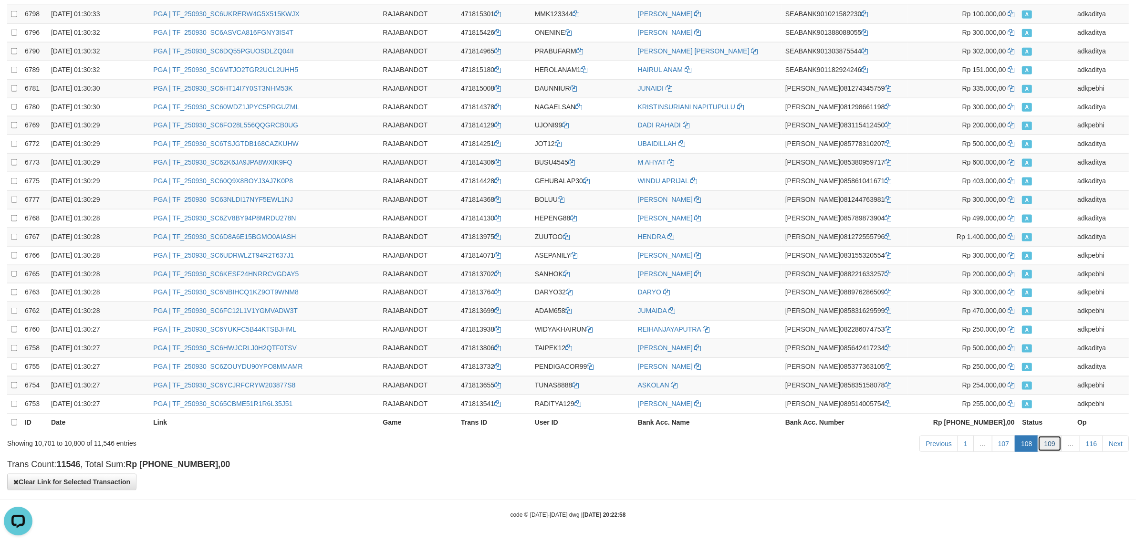
click at [1043, 442] on link "109" at bounding box center [1049, 444] width 23 height 16
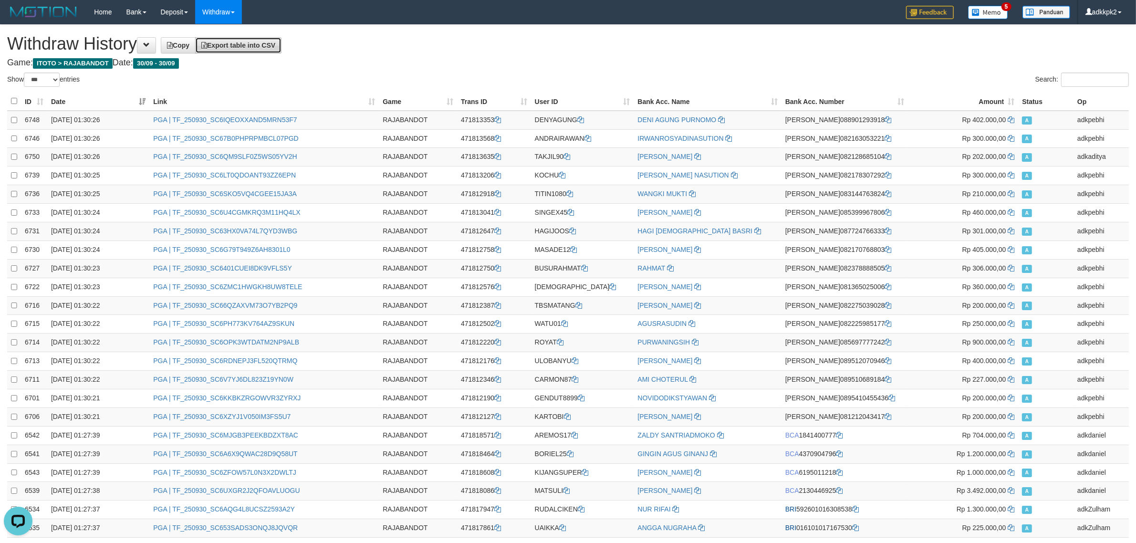
click at [257, 40] on link "Export table into CSV" at bounding box center [238, 45] width 86 height 16
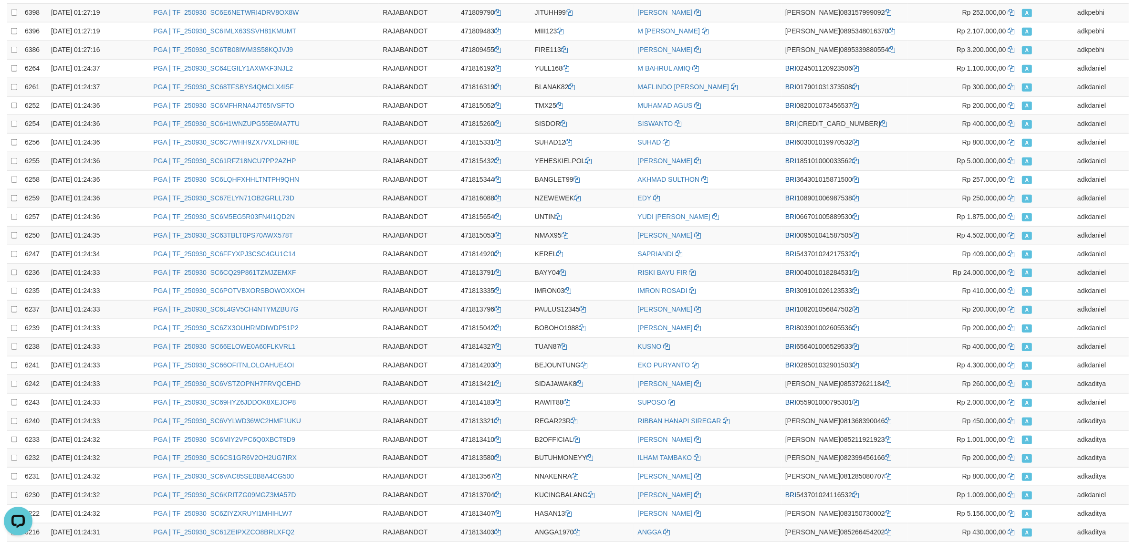
scroll to position [1568, 0]
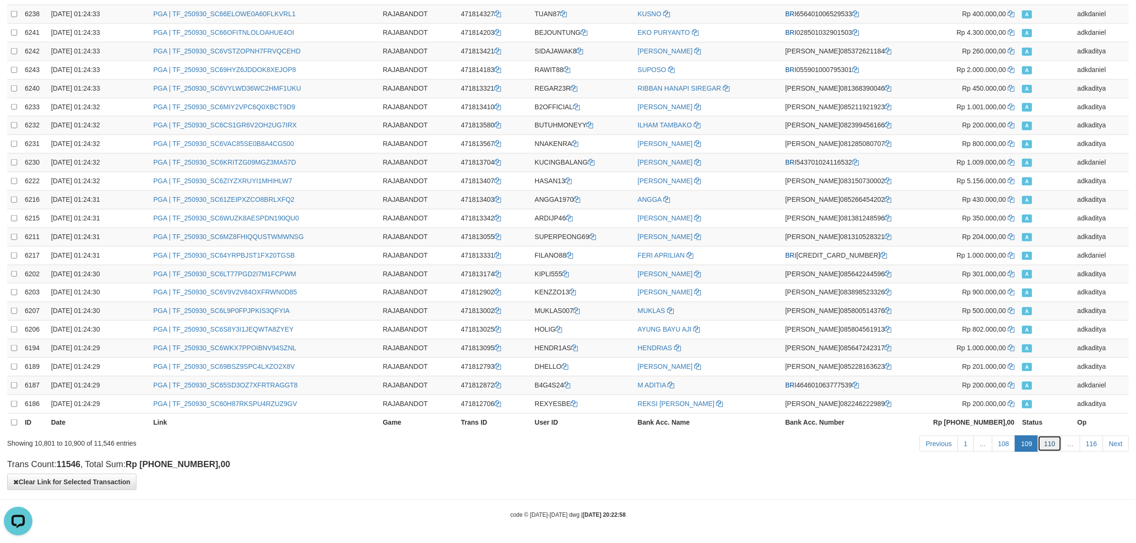
click at [1055, 442] on link "110" at bounding box center [1049, 444] width 23 height 16
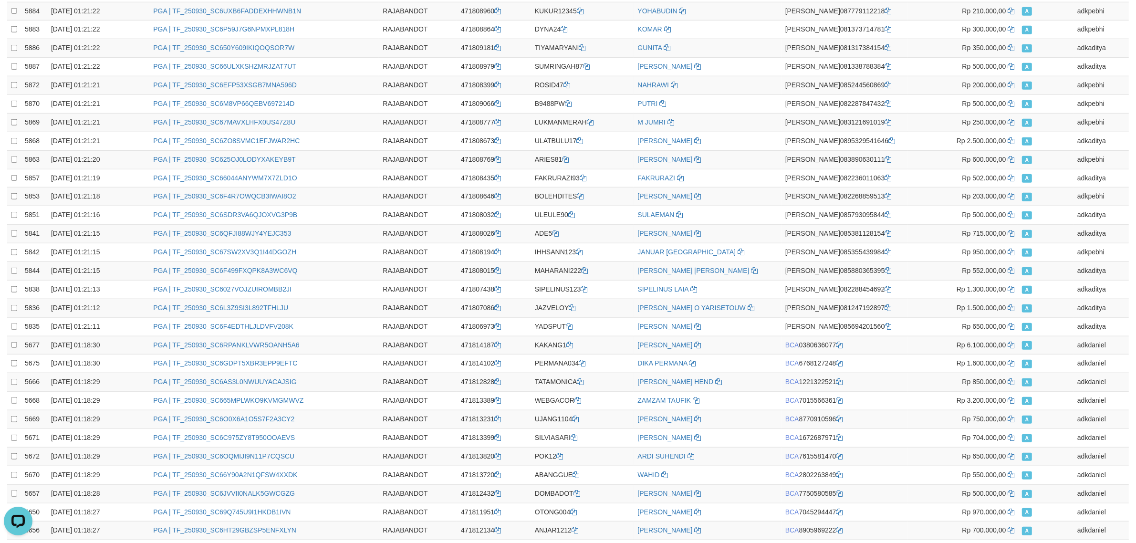
scroll to position [0, 0]
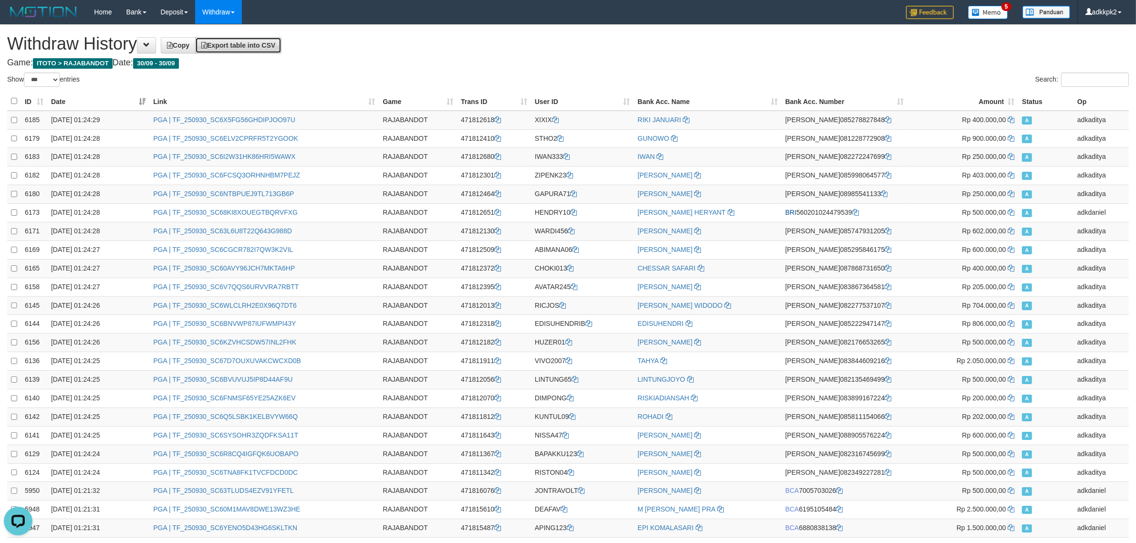
click at [263, 46] on span "Export table into CSV" at bounding box center [238, 46] width 74 height 8
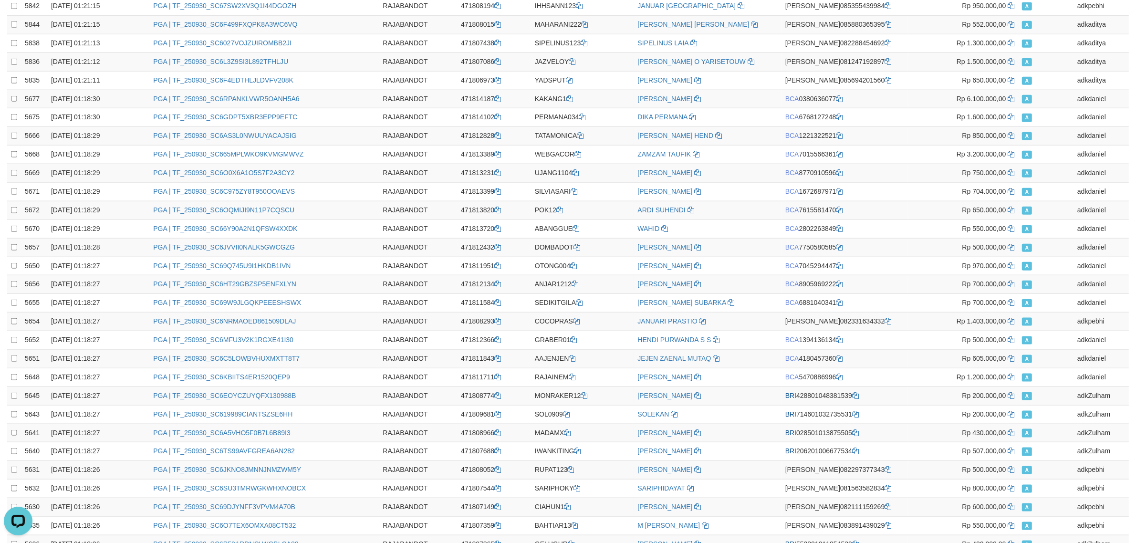
scroll to position [1568, 0]
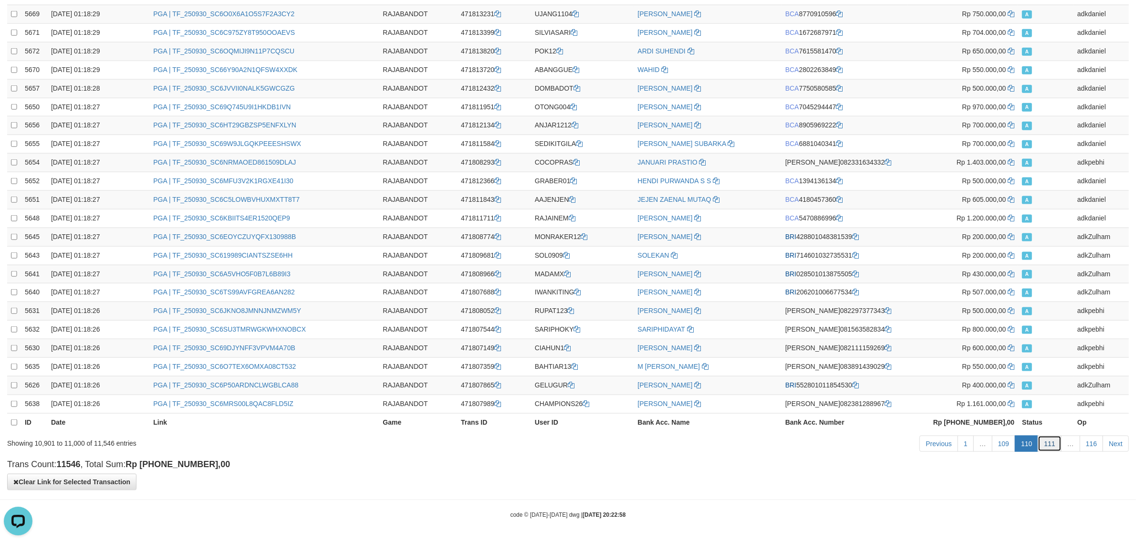
click at [1055, 442] on link "111" at bounding box center [1049, 444] width 23 height 16
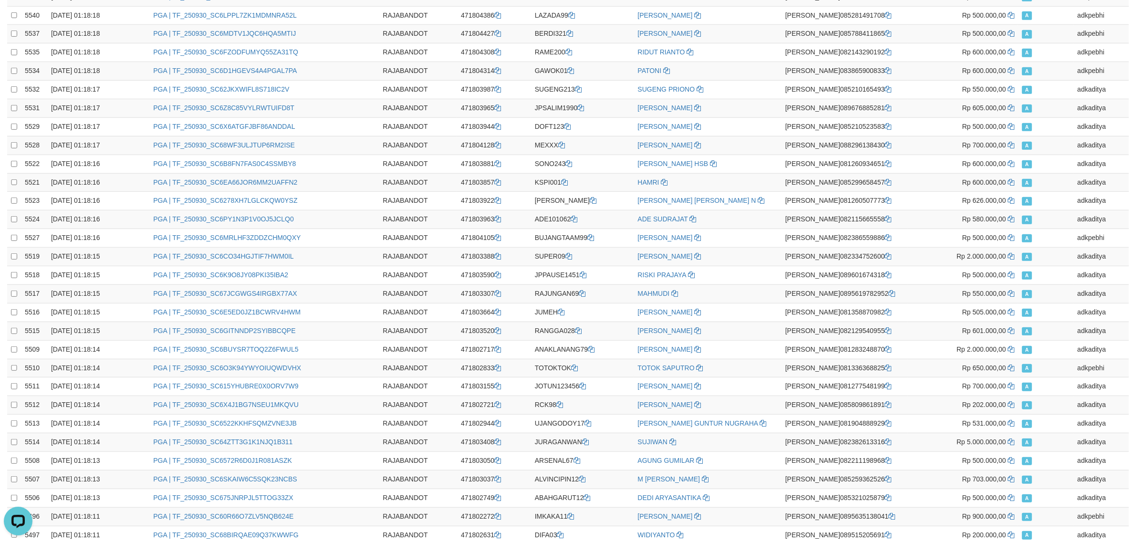
scroll to position [0, 0]
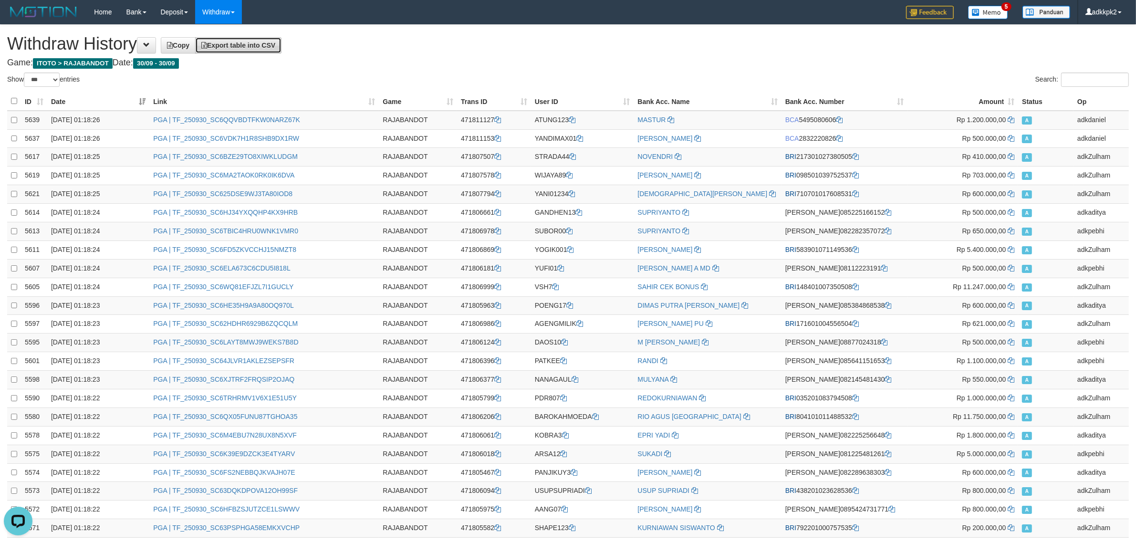
click at [275, 51] on link "Export table into CSV" at bounding box center [238, 45] width 86 height 16
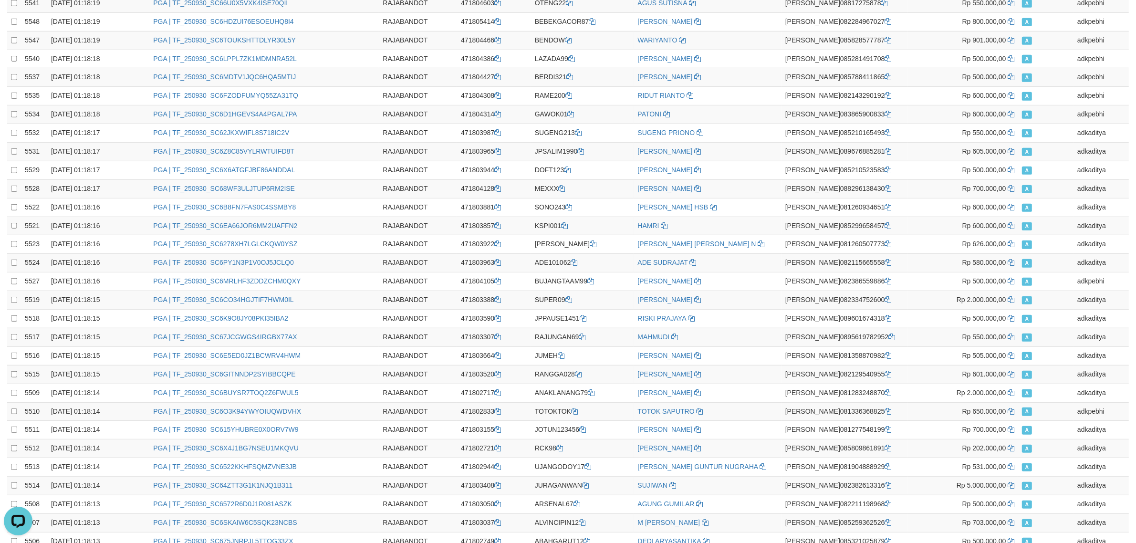
scroll to position [1568, 0]
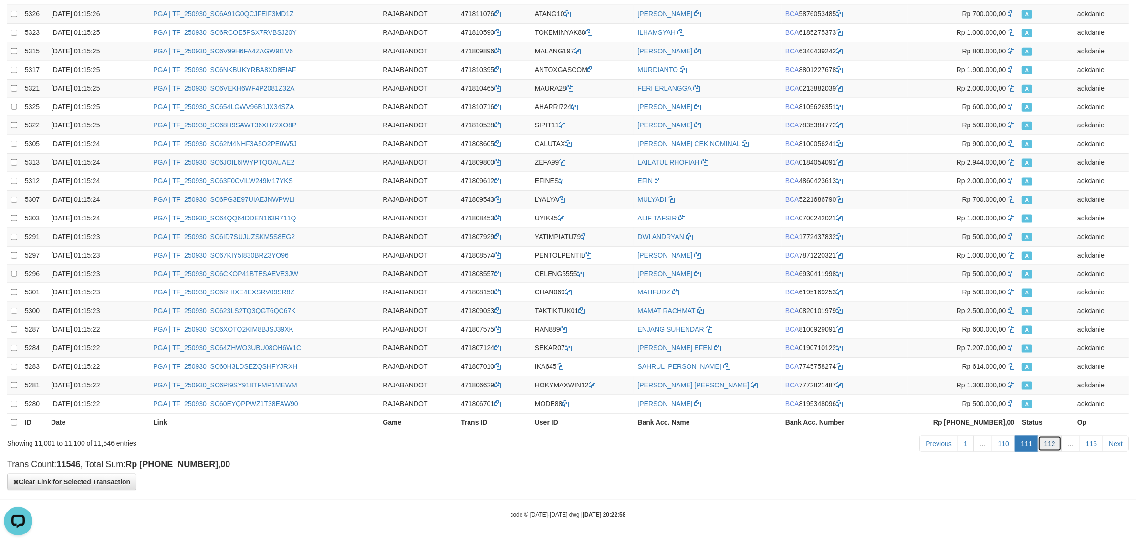
click at [1047, 444] on link "112" at bounding box center [1049, 444] width 23 height 16
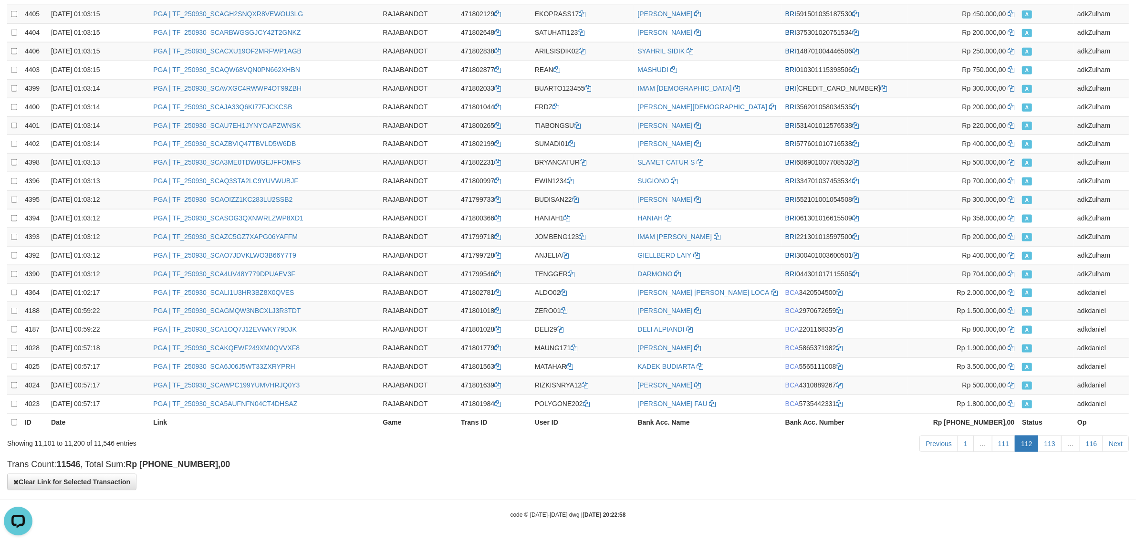
scroll to position [0, 0]
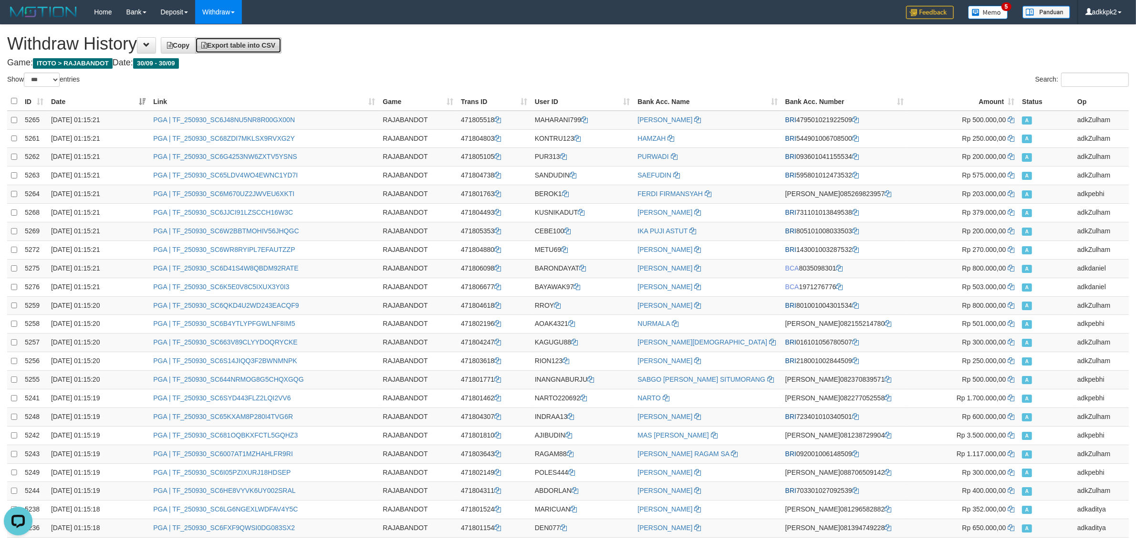
click at [265, 43] on span "Export table into CSV" at bounding box center [238, 46] width 74 height 8
drag, startPoint x: 989, startPoint y: 51, endPoint x: 998, endPoint y: 51, distance: 8.6
click at [998, 51] on h1 "Withdraw History Copy Export table into CSV" at bounding box center [568, 43] width 1122 height 19
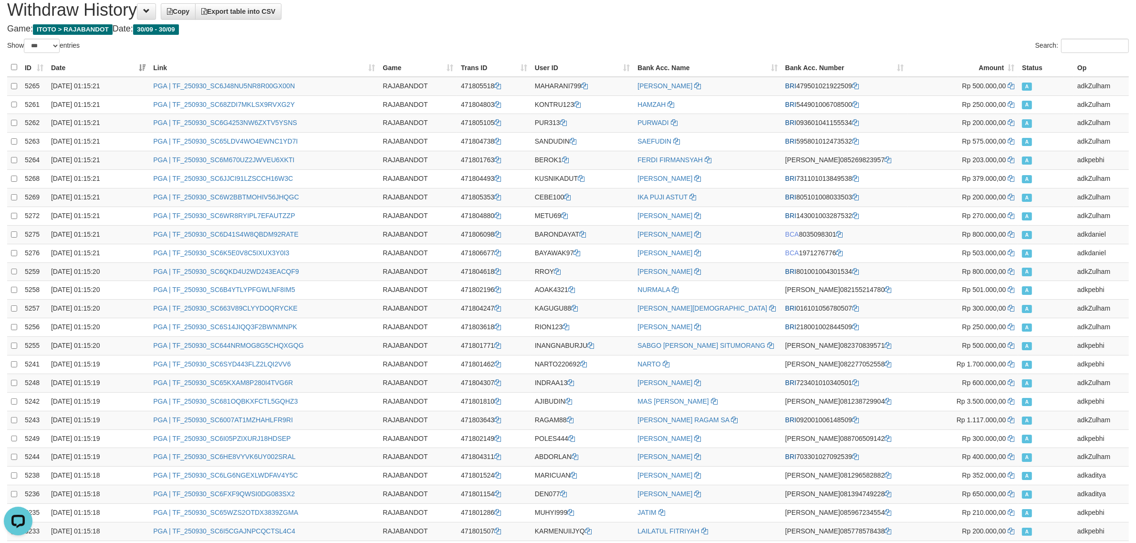
scroll to position [1568, 0]
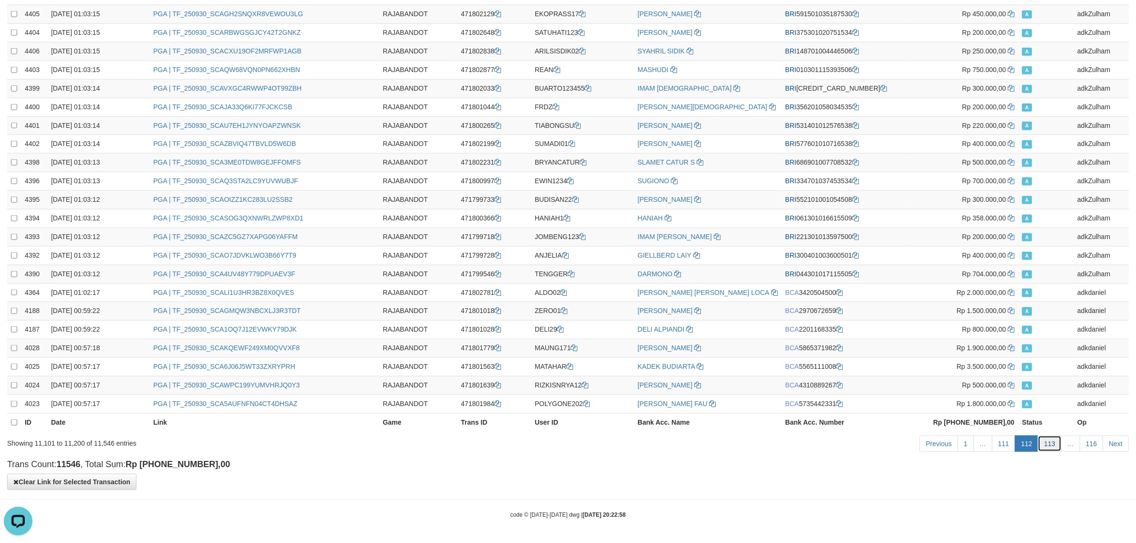
click at [1054, 440] on link "113" at bounding box center [1049, 444] width 23 height 16
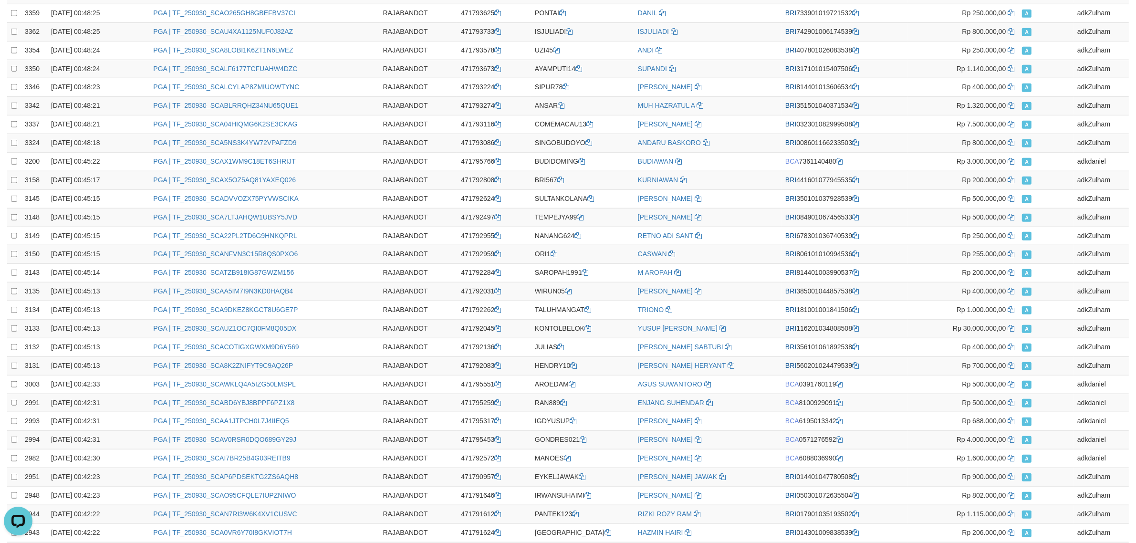
scroll to position [0, 0]
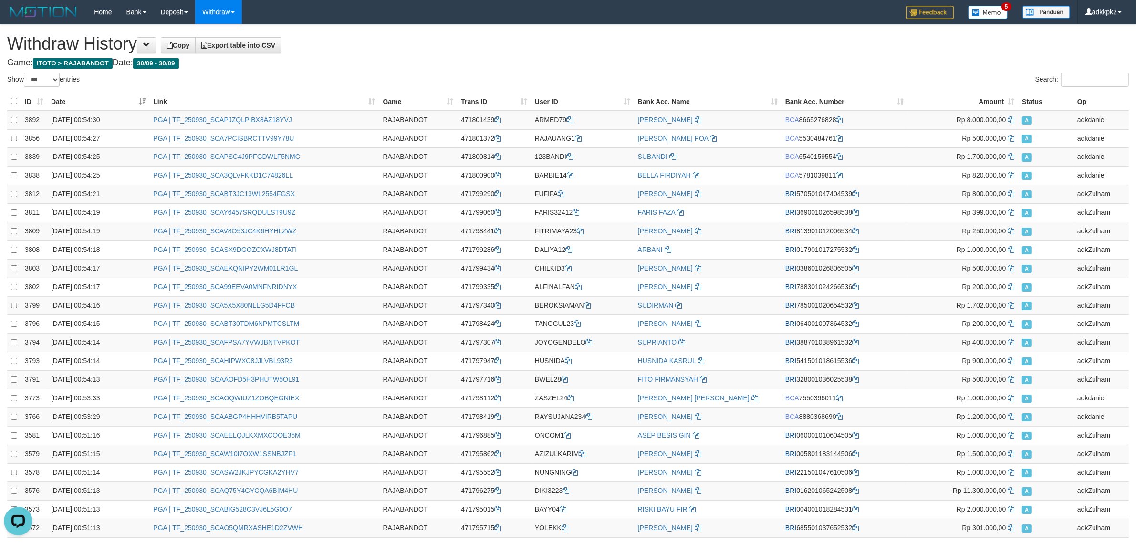
click at [265, 52] on link "Export table into CSV" at bounding box center [238, 45] width 86 height 16
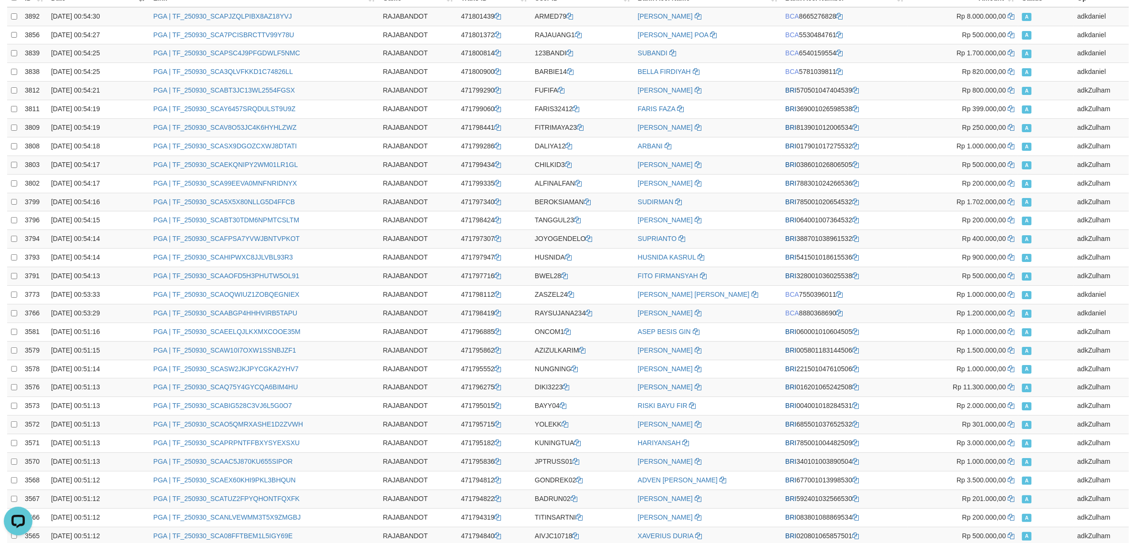
scroll to position [1568, 0]
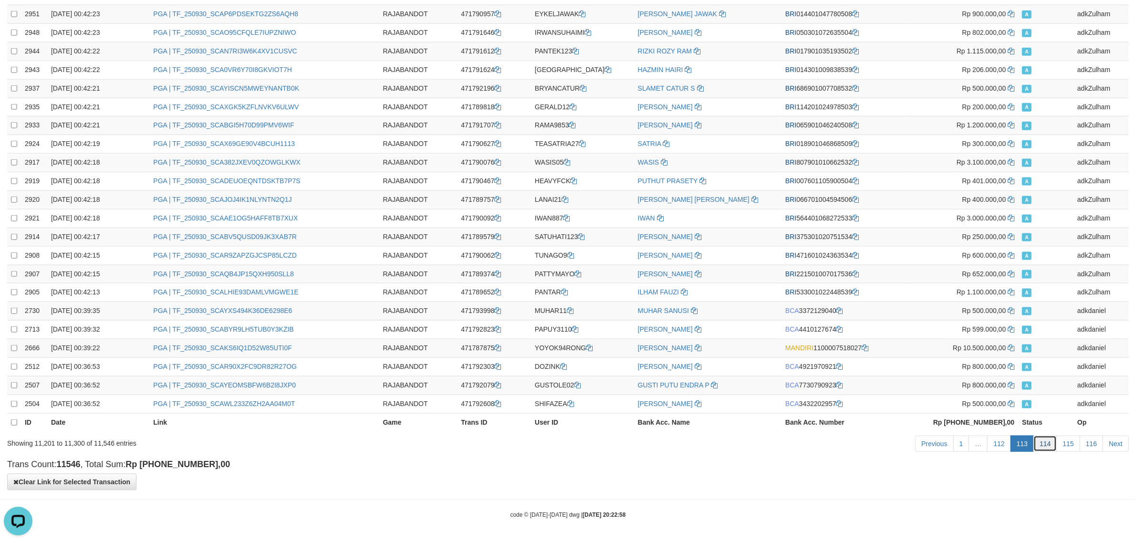
click at [1042, 441] on link "114" at bounding box center [1045, 444] width 23 height 16
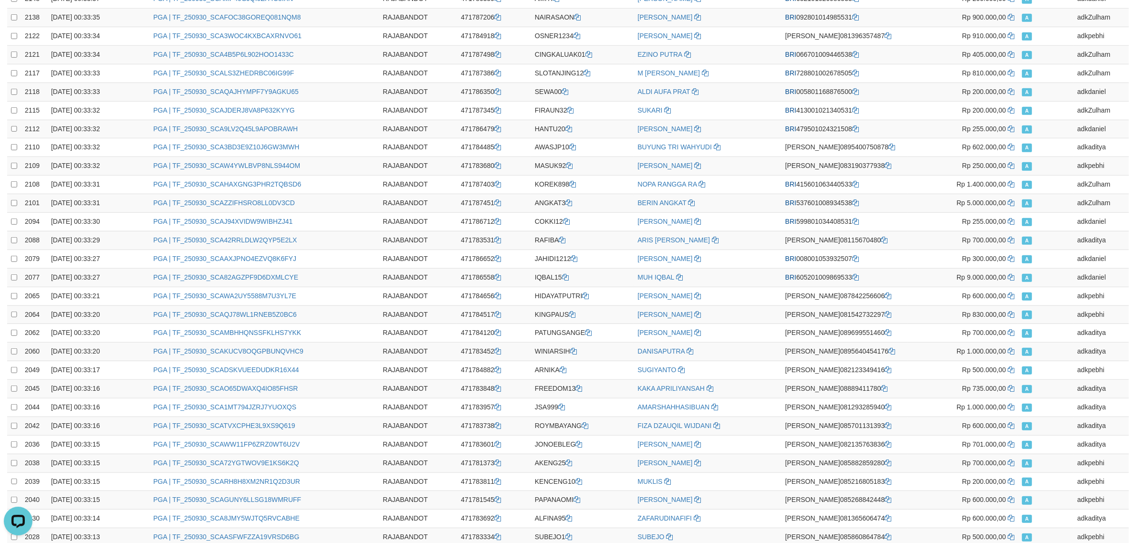
scroll to position [0, 0]
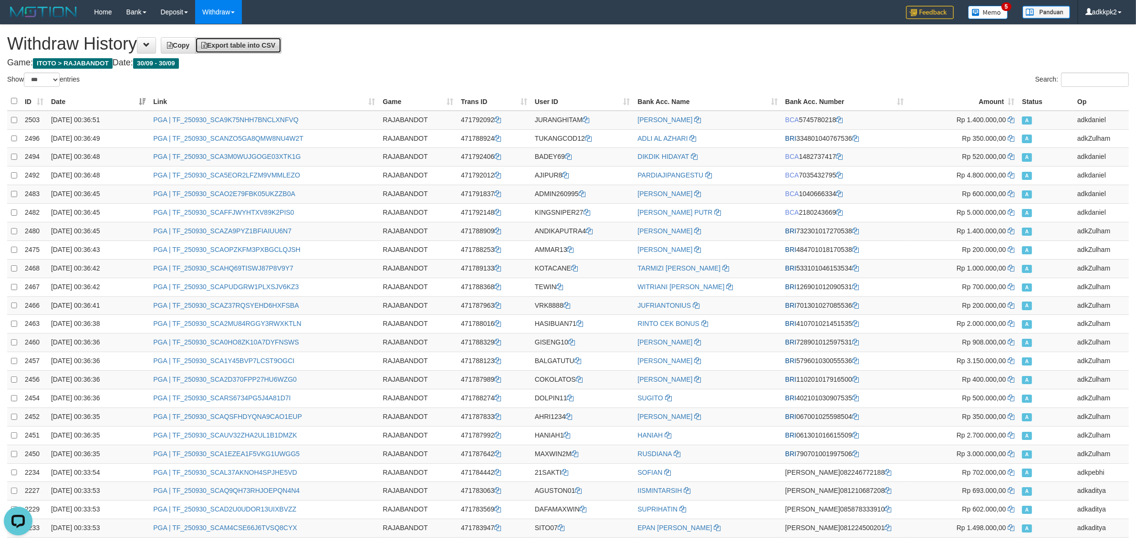
click at [275, 43] on span "Export table into CSV" at bounding box center [238, 46] width 74 height 8
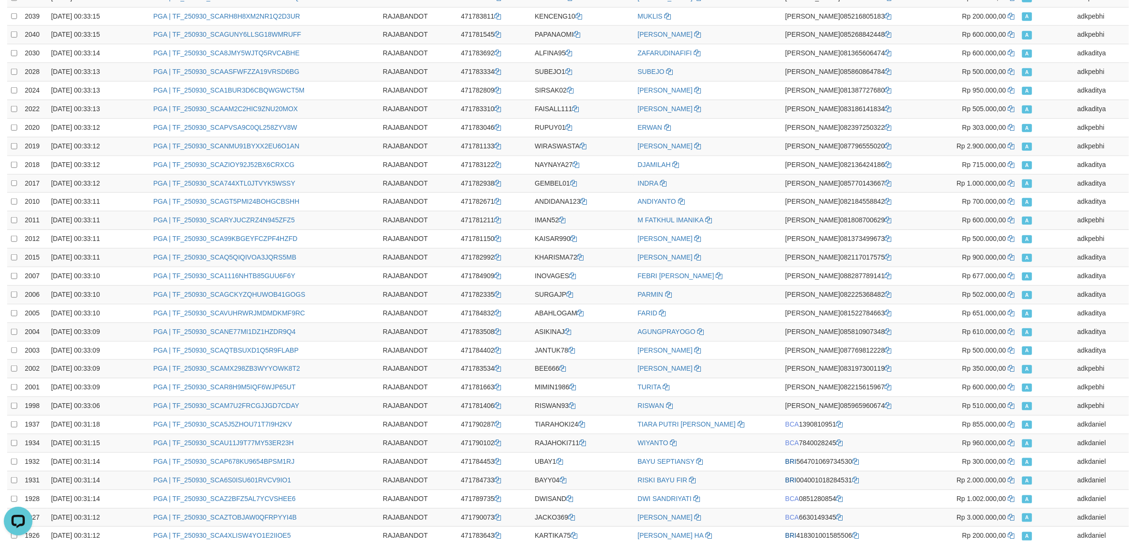
scroll to position [1568, 0]
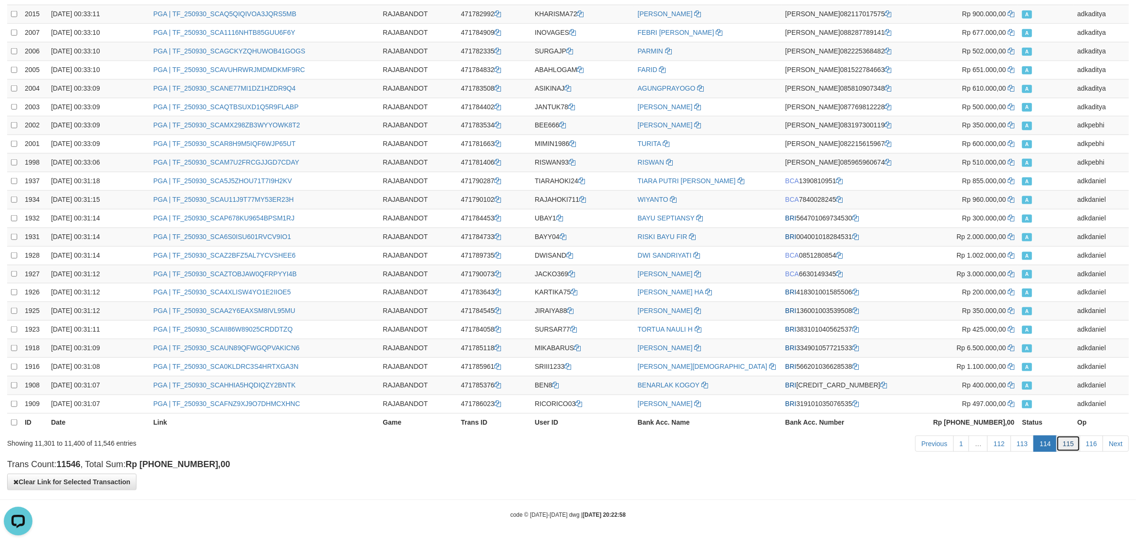
click at [1071, 451] on link "115" at bounding box center [1067, 444] width 23 height 16
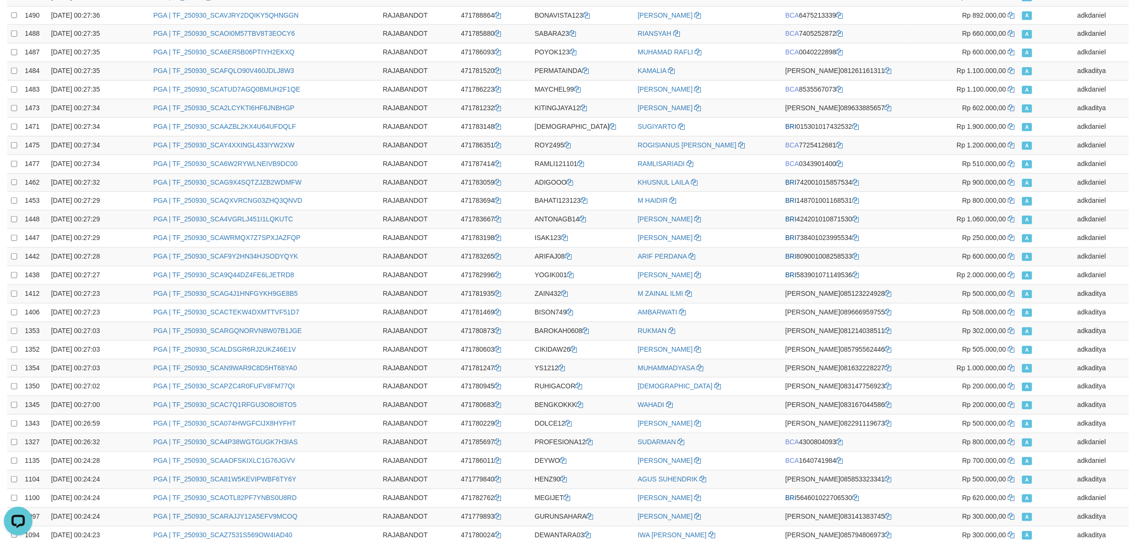
scroll to position [0, 0]
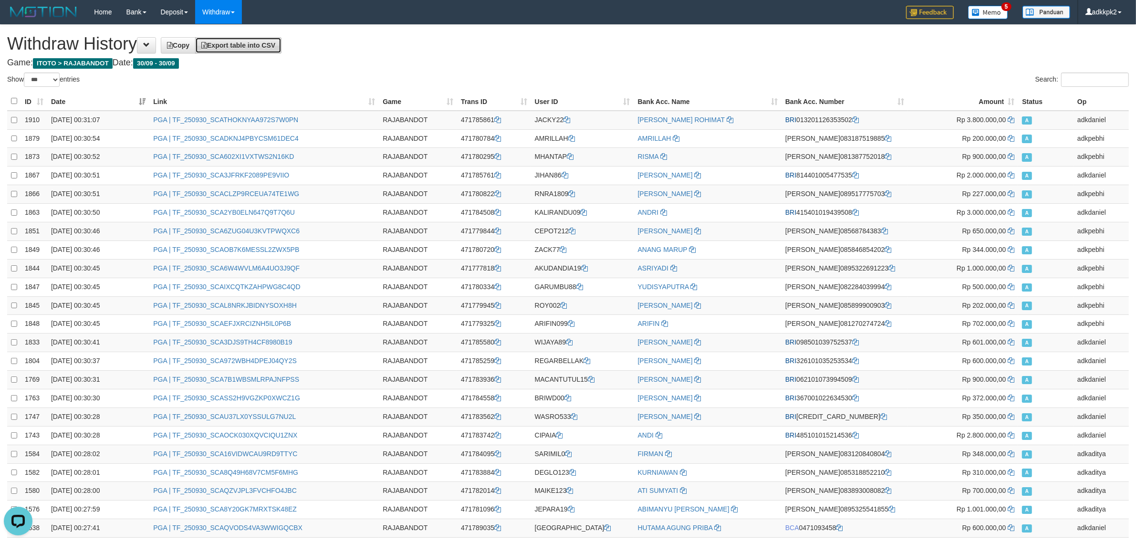
click at [269, 42] on span "Export table into CSV" at bounding box center [238, 46] width 74 height 8
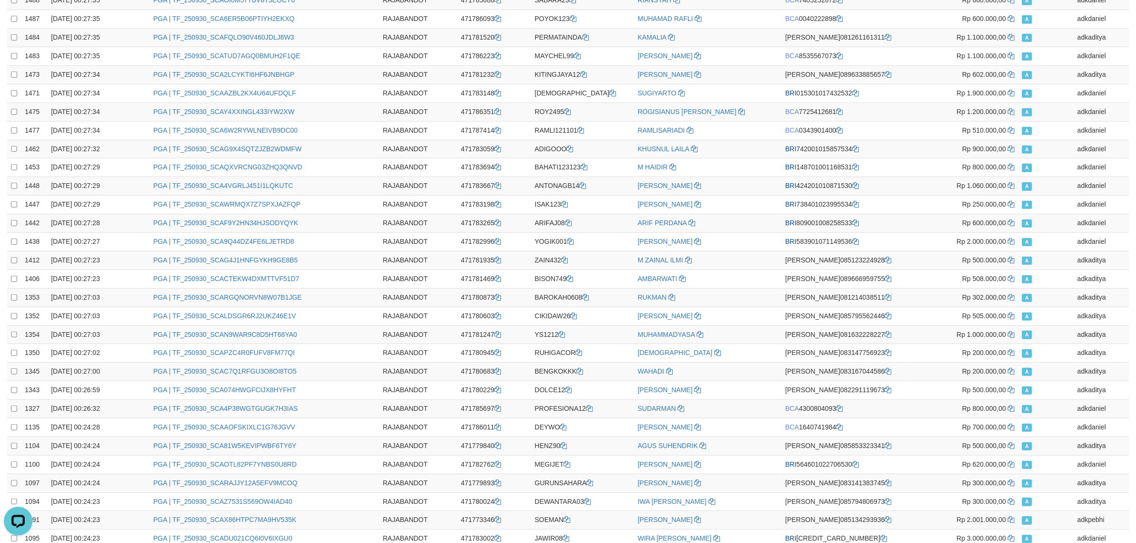
scroll to position [1568, 0]
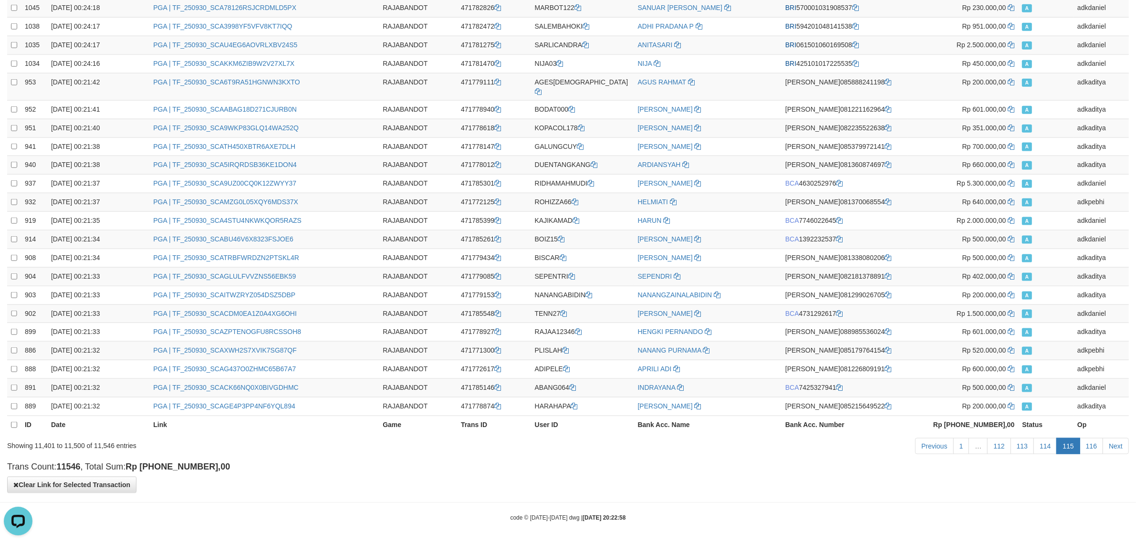
click at [1090, 452] on div "Previous 1 … 112 113 114 115 116 Next" at bounding box center [804, 447] width 648 height 21
click at [1091, 447] on link "116" at bounding box center [1091, 446] width 23 height 16
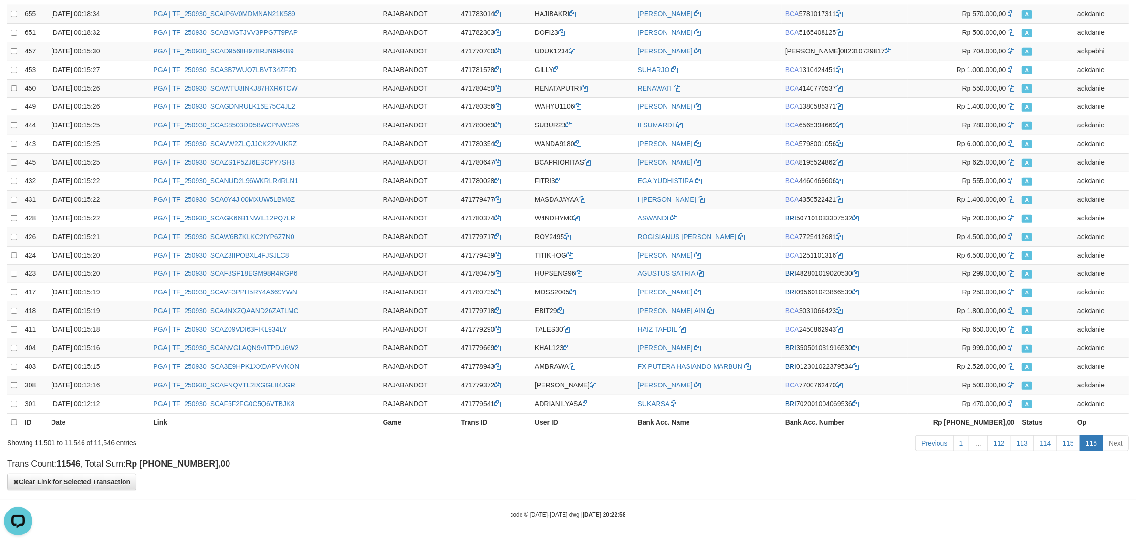
scroll to position [0, 0]
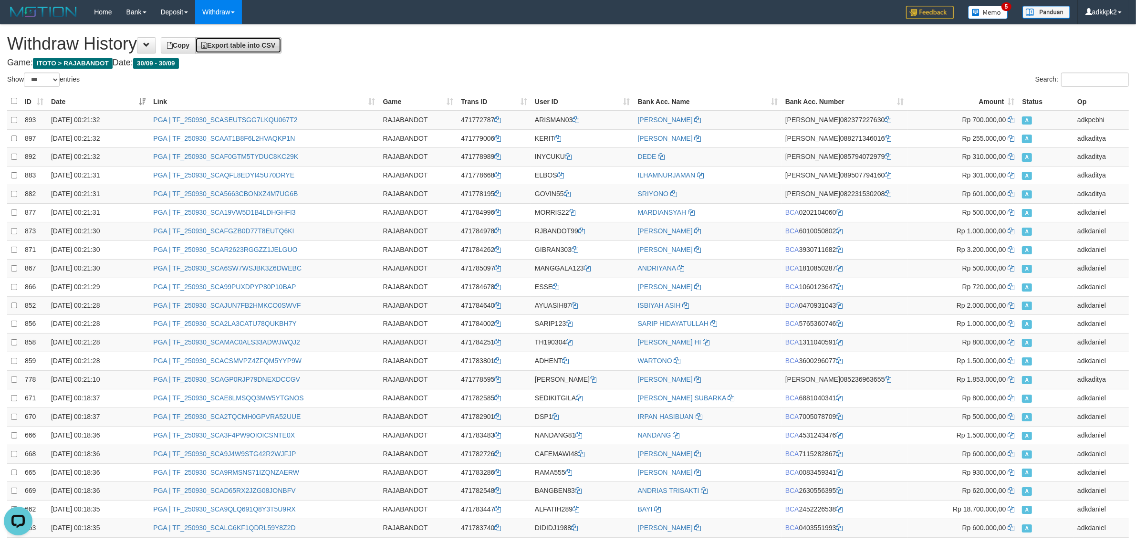
click at [249, 45] on span "Export table into CSV" at bounding box center [238, 46] width 74 height 8
click at [306, 215] on td "PGA | TF_250930_SCA19VW5D1B4LDHGHFI3" at bounding box center [264, 213] width 230 height 19
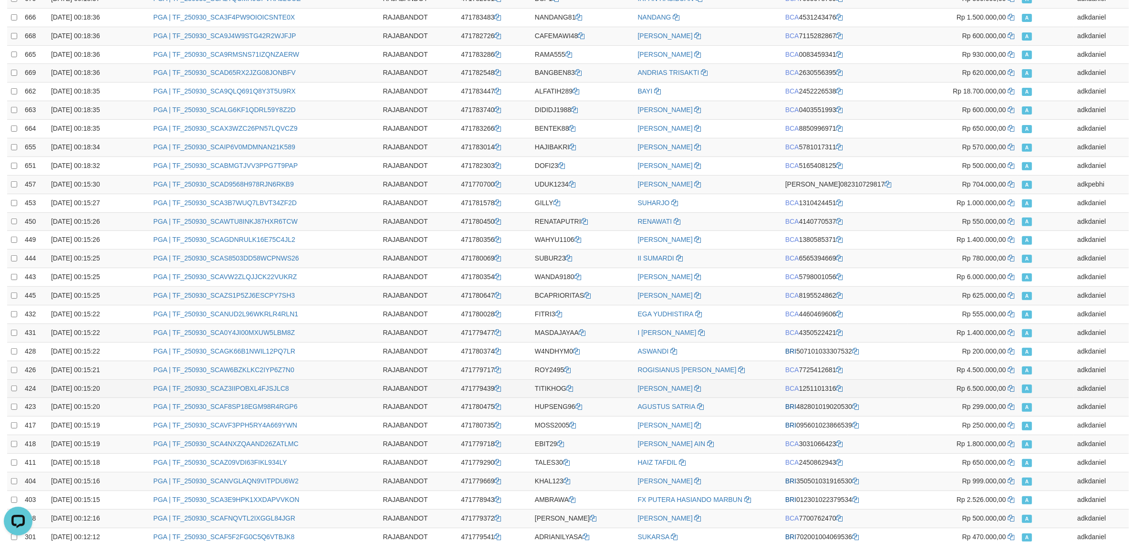
scroll to position [558, 0]
